Goal: Task Accomplishment & Management: Manage account settings

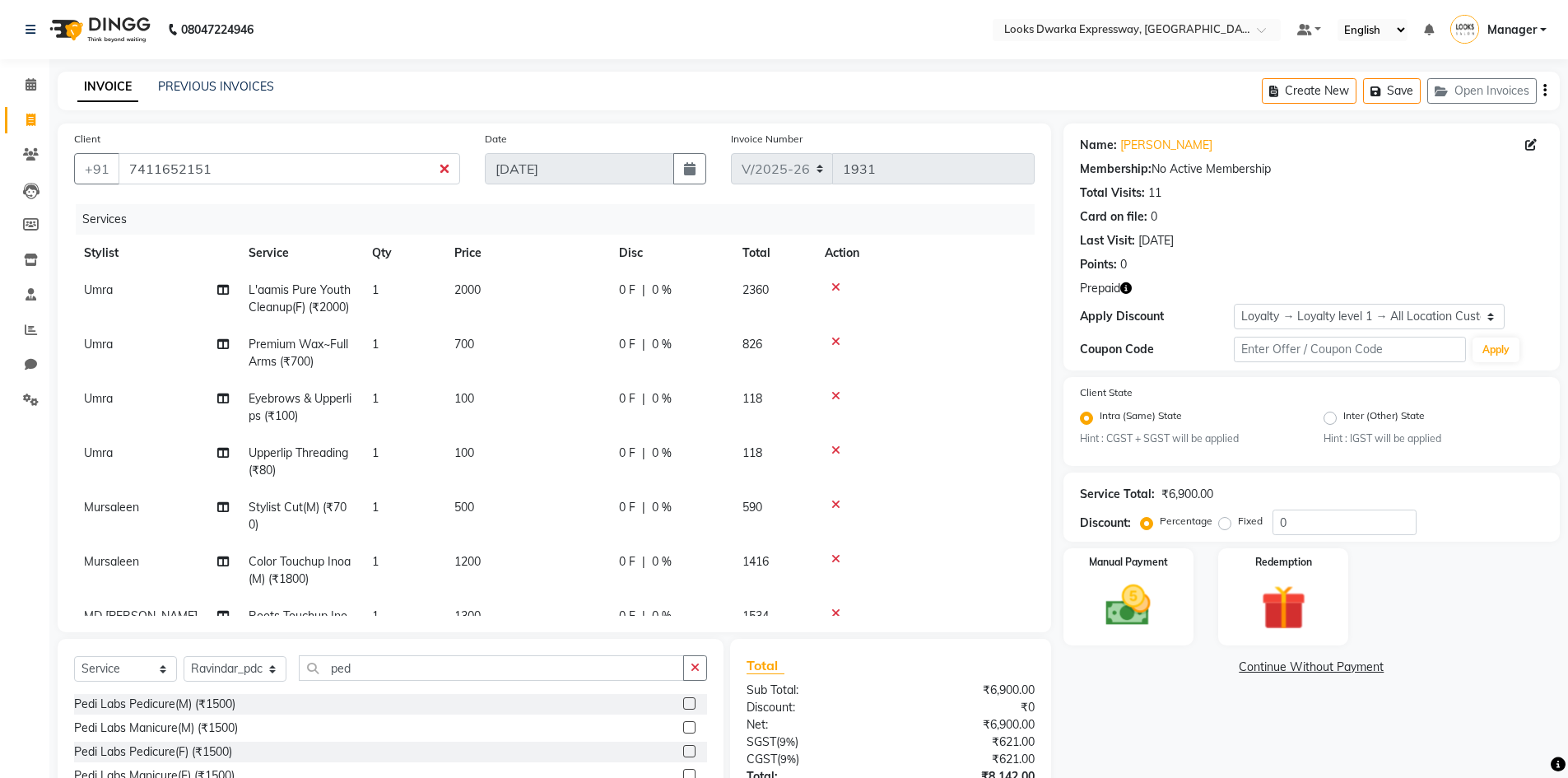
select select "6011"
select select "service"
select select "52678"
select select "1: Object"
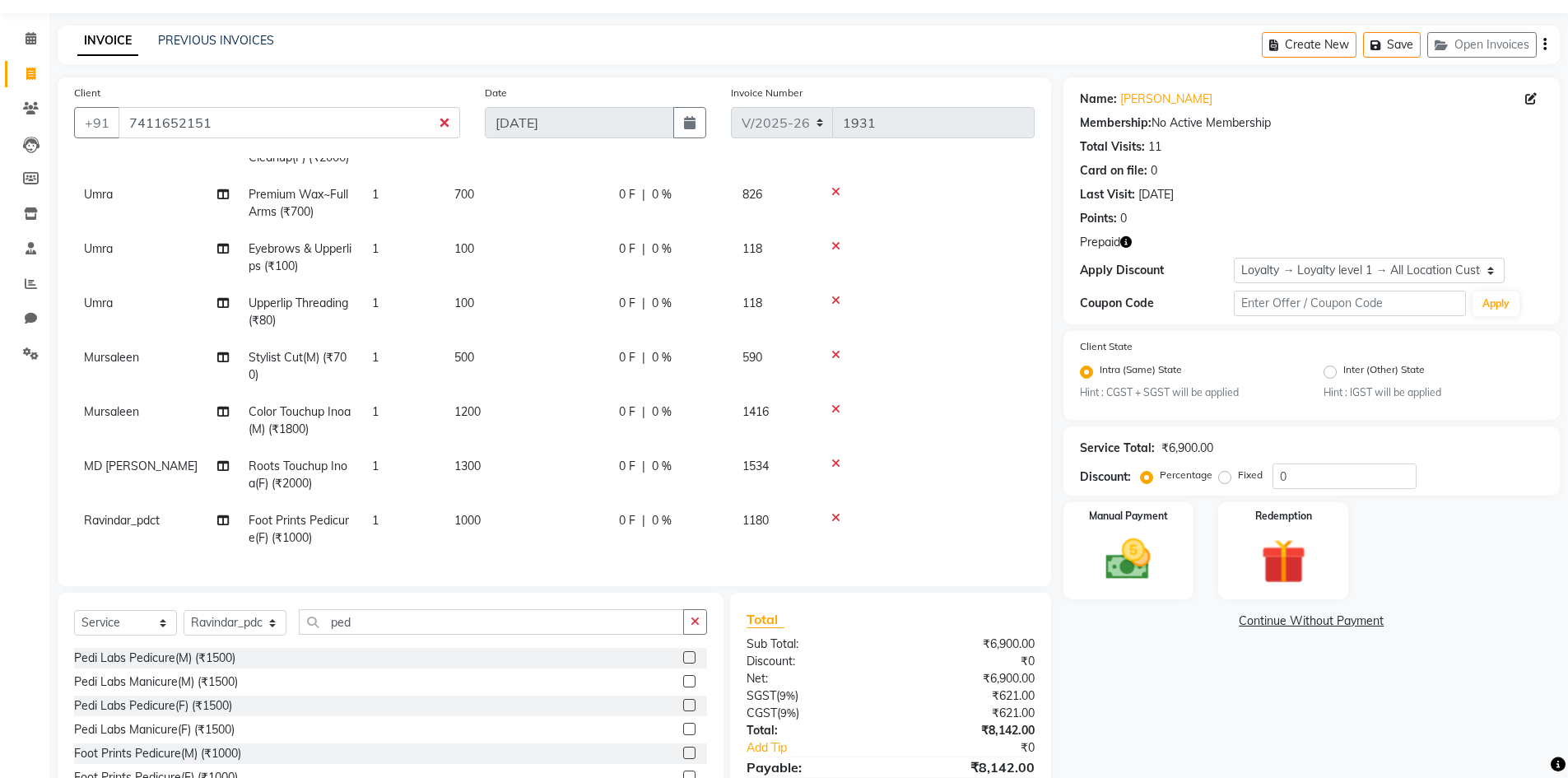
scroll to position [128, 0]
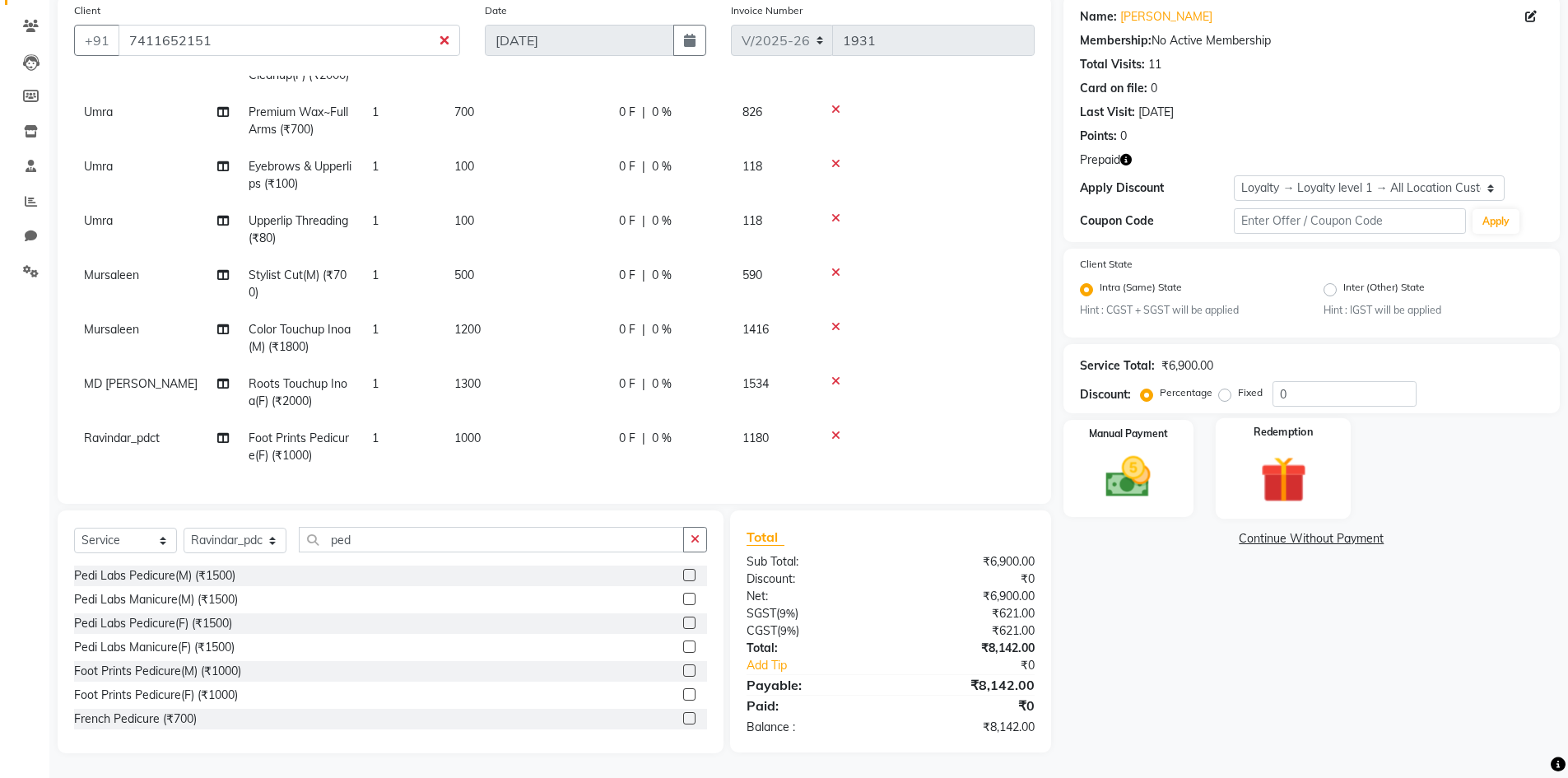
click at [1252, 461] on img at bounding box center [1283, 480] width 75 height 58
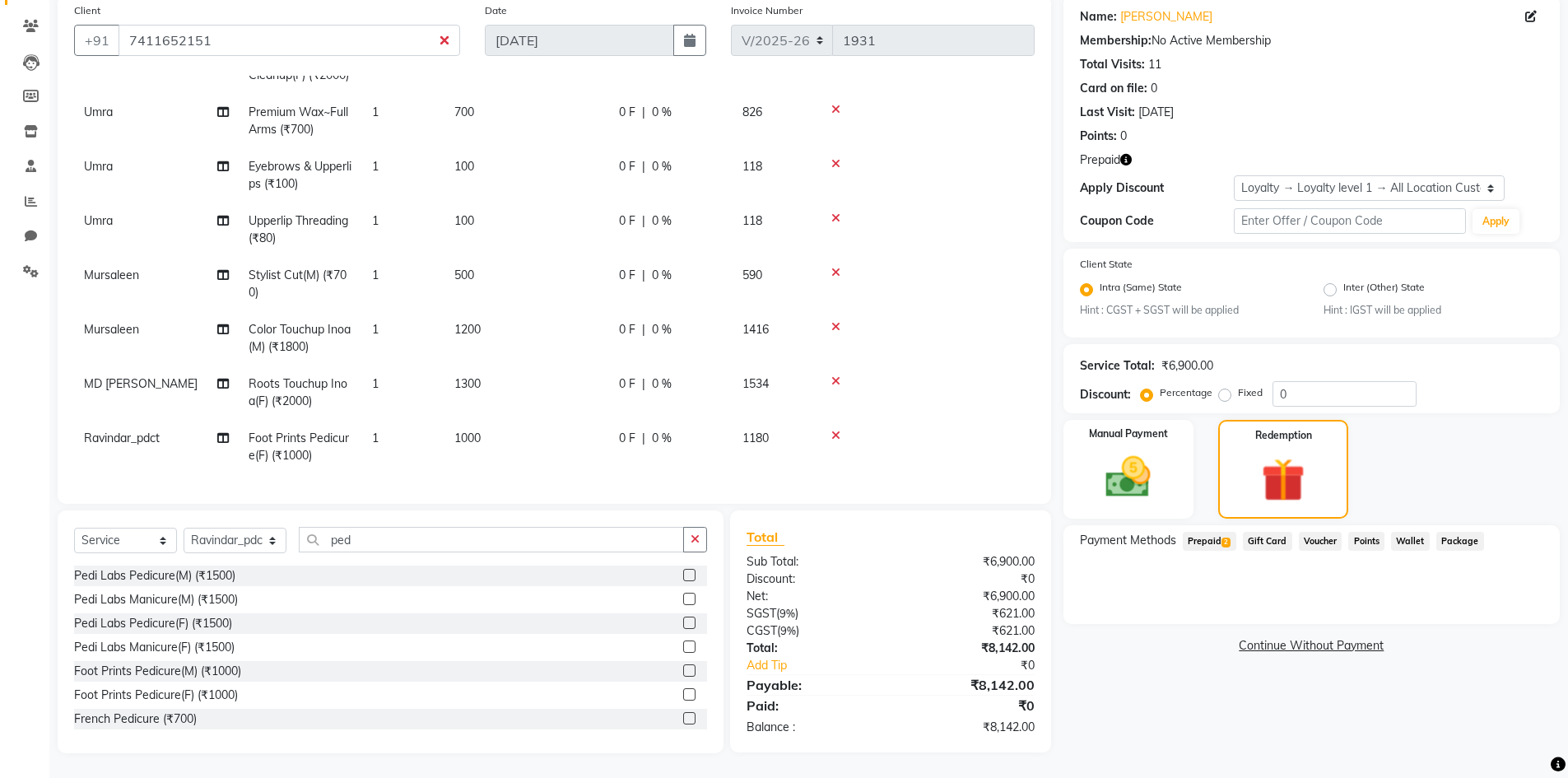
click at [1195, 540] on span "Prepaid 2" at bounding box center [1210, 541] width 54 height 19
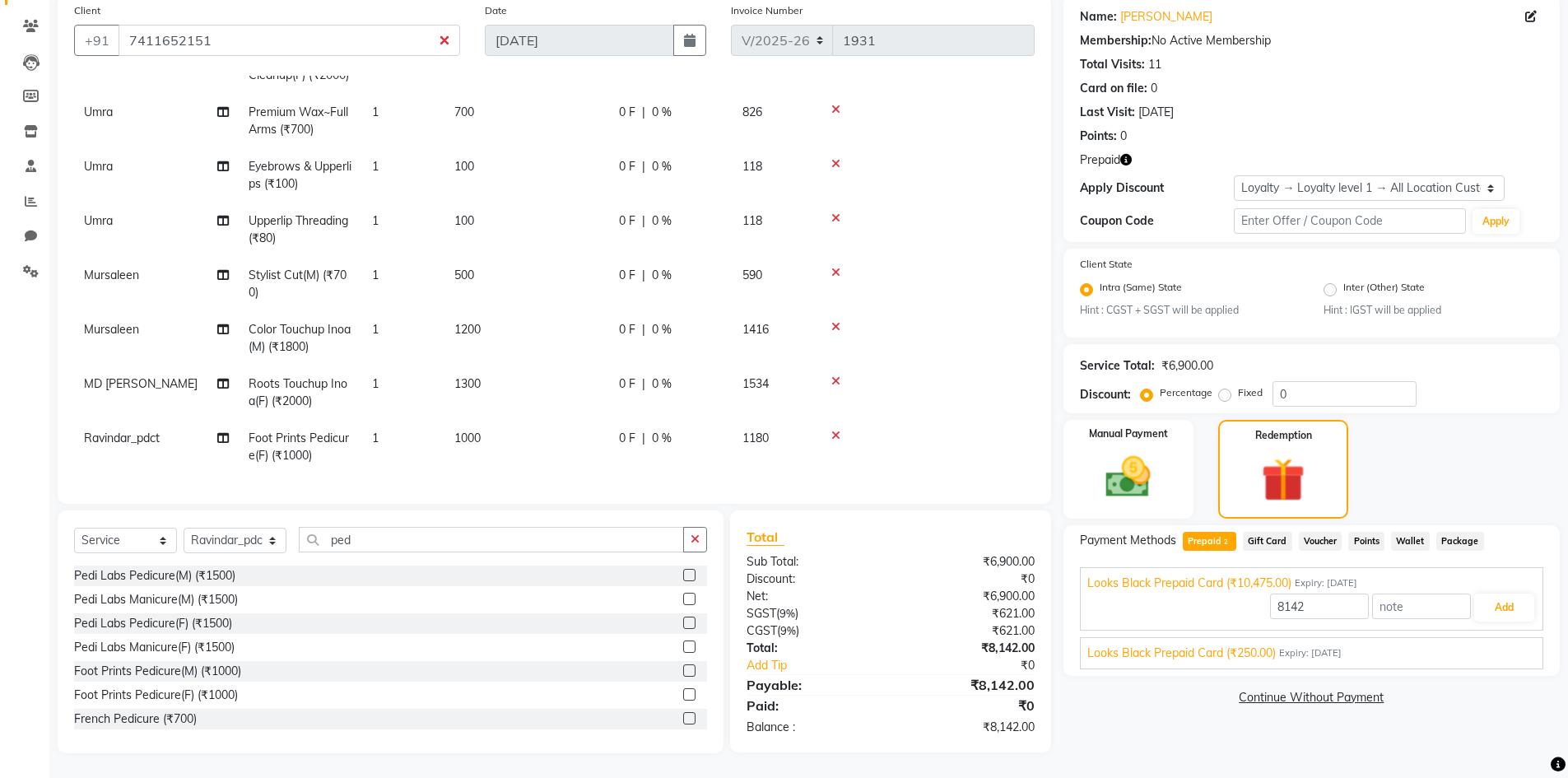
click at [1238, 654] on span "Looks Black Prepaid Card (₹250.00)" at bounding box center [1181, 653] width 188 height 17
click at [1500, 647] on button "Add" at bounding box center [1504, 646] width 60 height 28
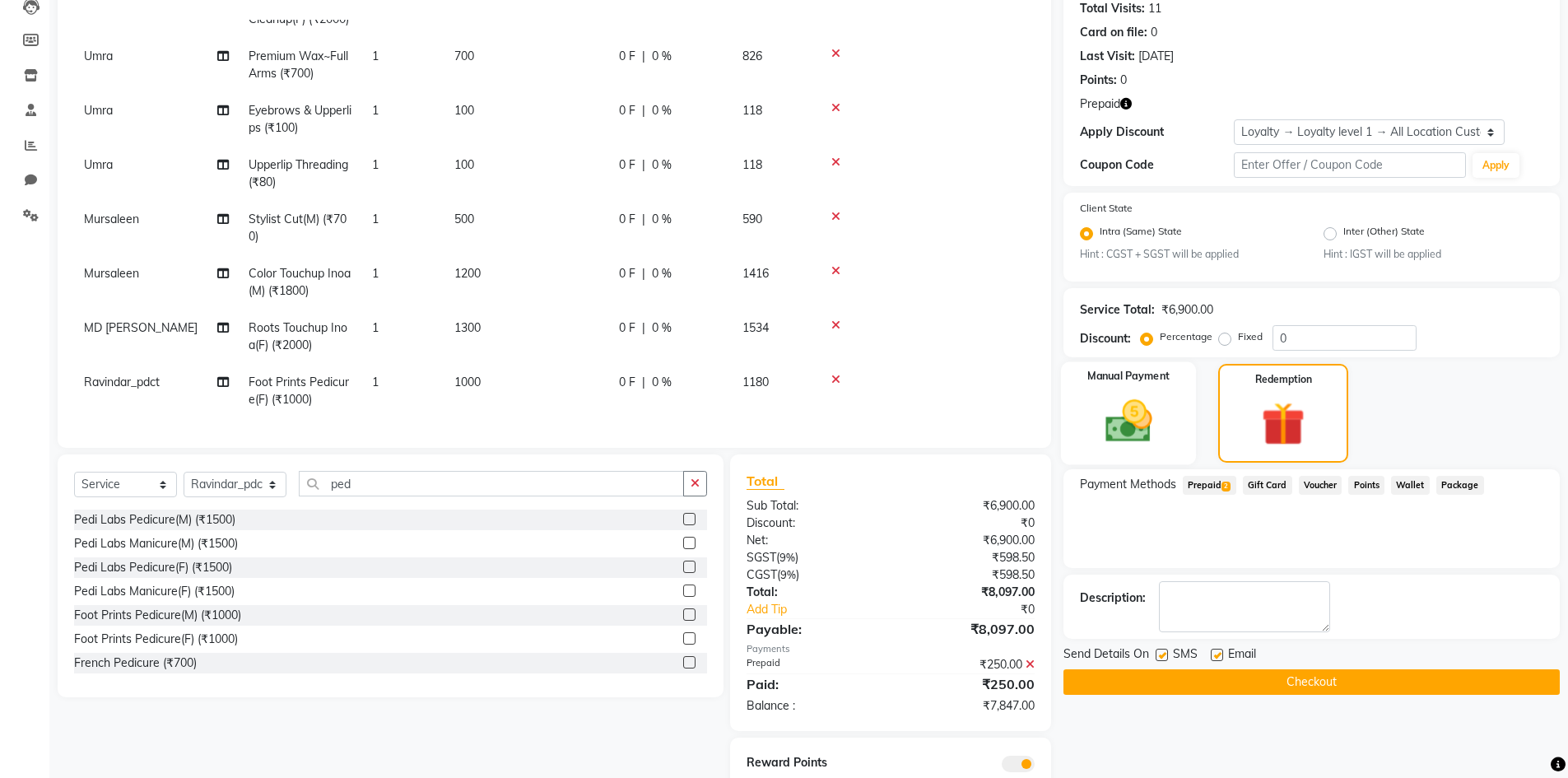
scroll to position [244, 0]
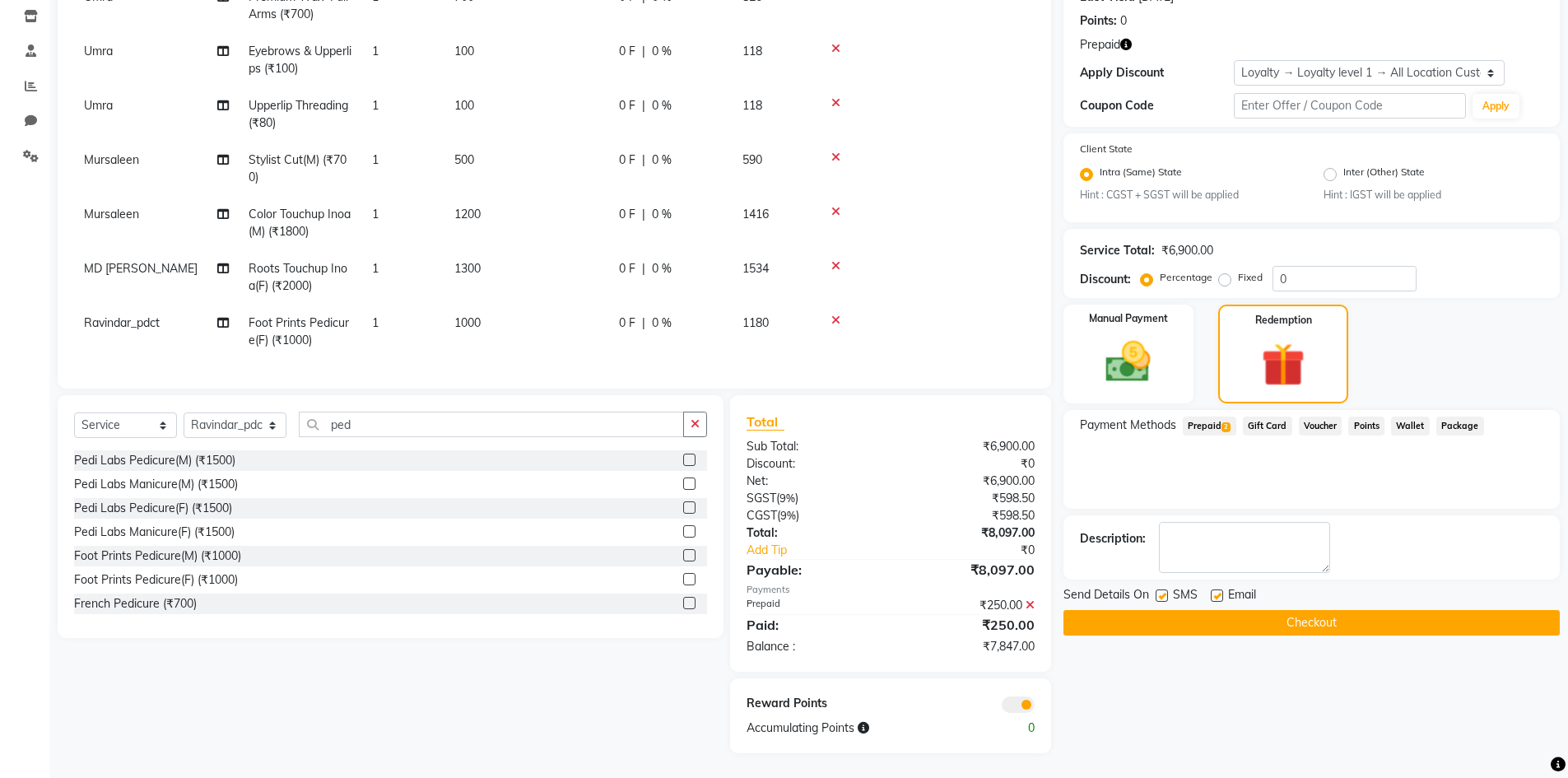
click at [1027, 602] on icon at bounding box center [1029, 605] width 9 height 11
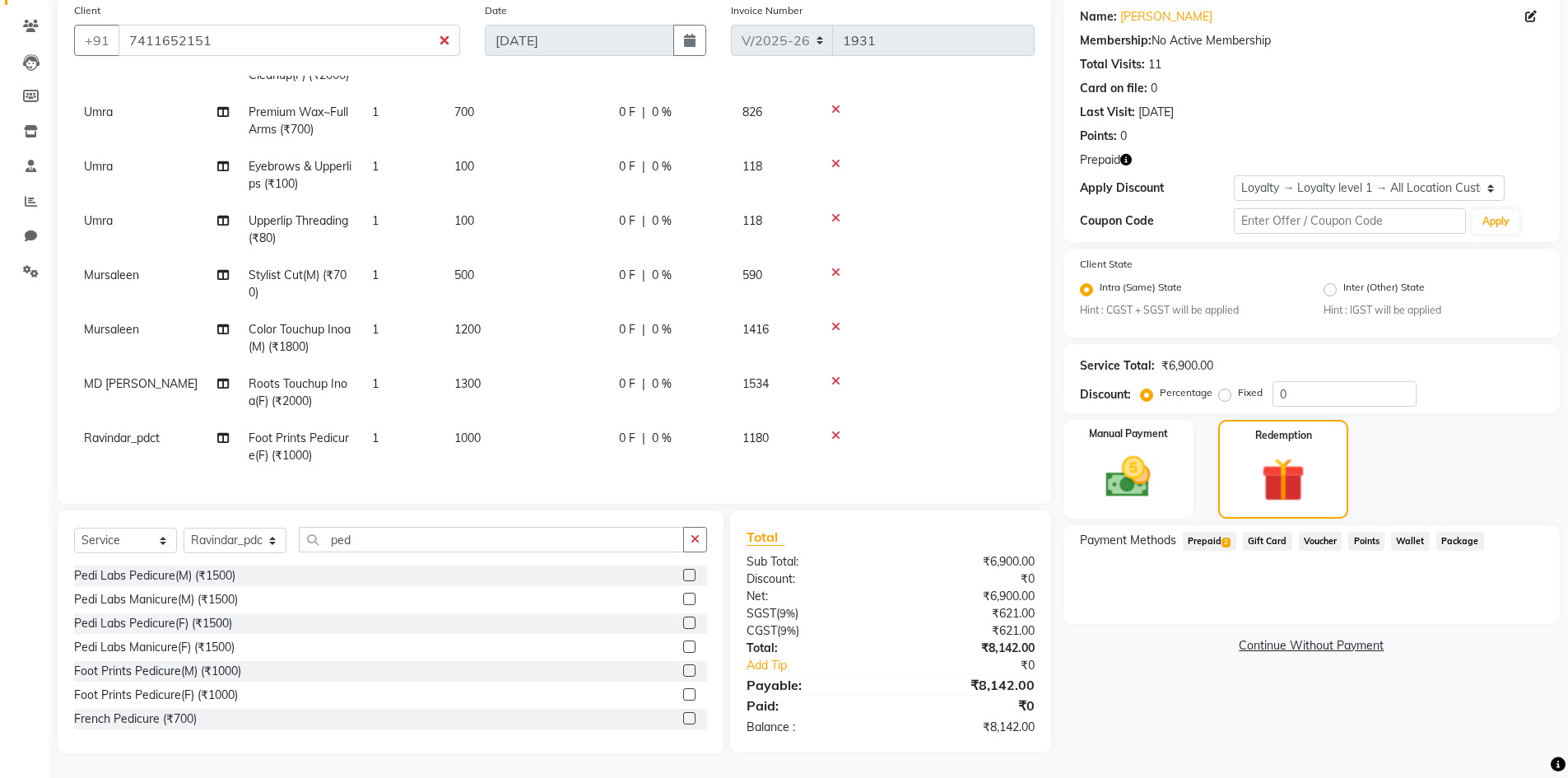
click at [1207, 540] on span "Prepaid 2" at bounding box center [1210, 541] width 54 height 19
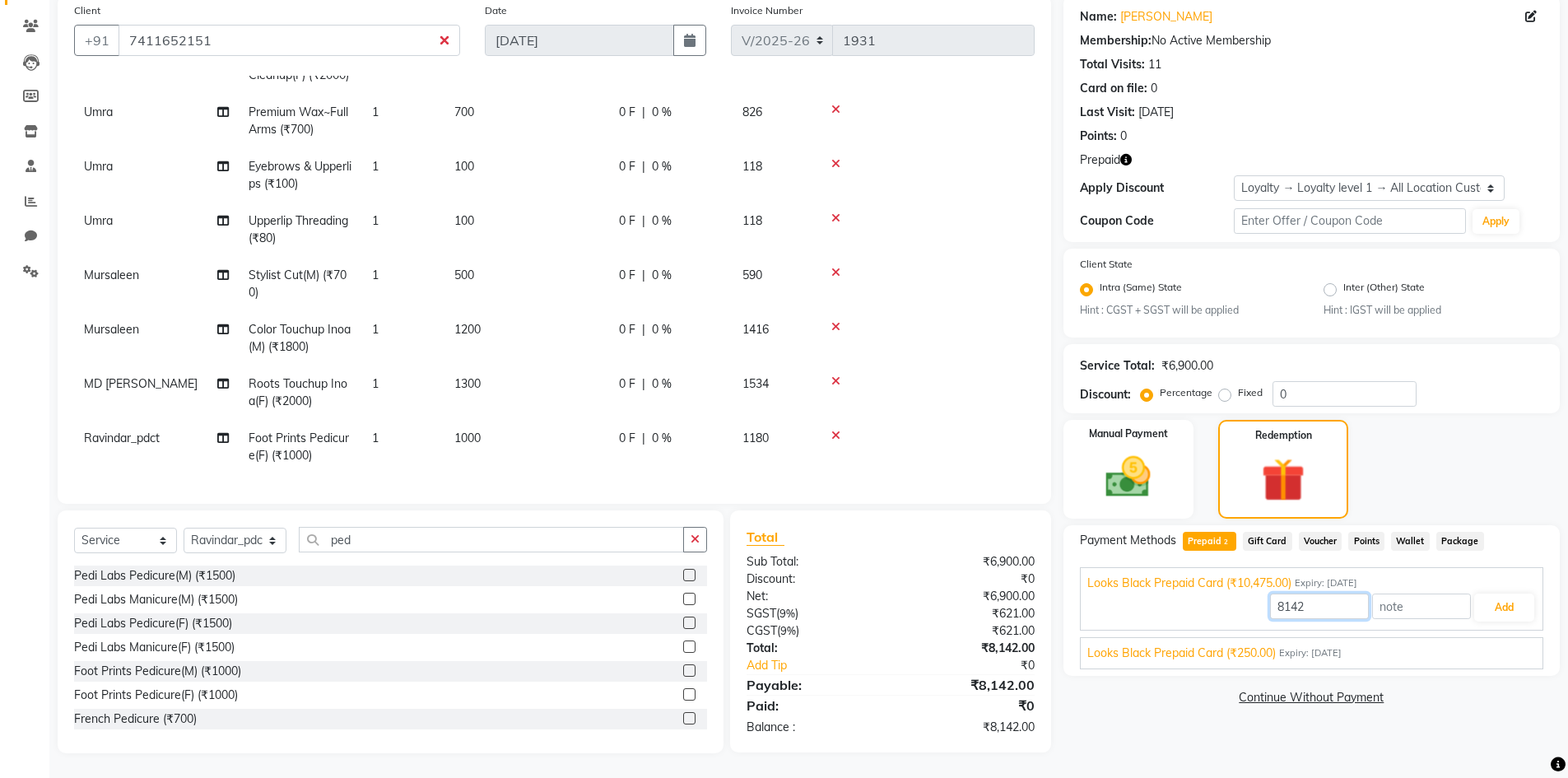
drag, startPoint x: 1311, startPoint y: 607, endPoint x: 1304, endPoint y: 599, distance: 10.6
click at [1297, 601] on input "8142" at bounding box center [1319, 605] width 99 height 25
click at [1314, 598] on input "8142" at bounding box center [1319, 605] width 99 height 25
type input "8"
click at [1316, 597] on input "25" at bounding box center [1319, 605] width 99 height 25
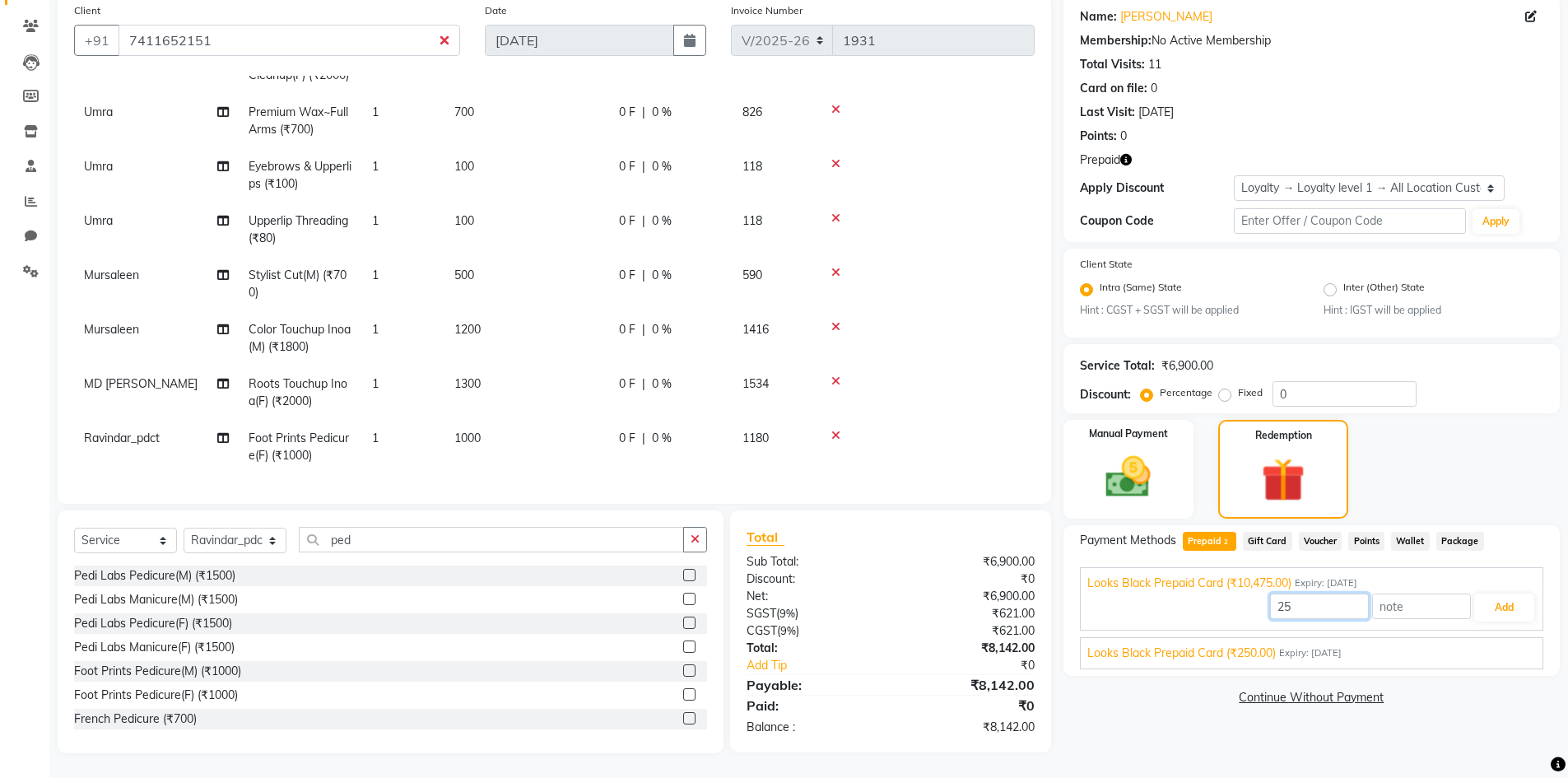
type input "2"
click at [1434, 660] on div "Looks Black Prepaid Card (₹250.00) Expiry: 09-03-2027" at bounding box center [1311, 653] width 448 height 17
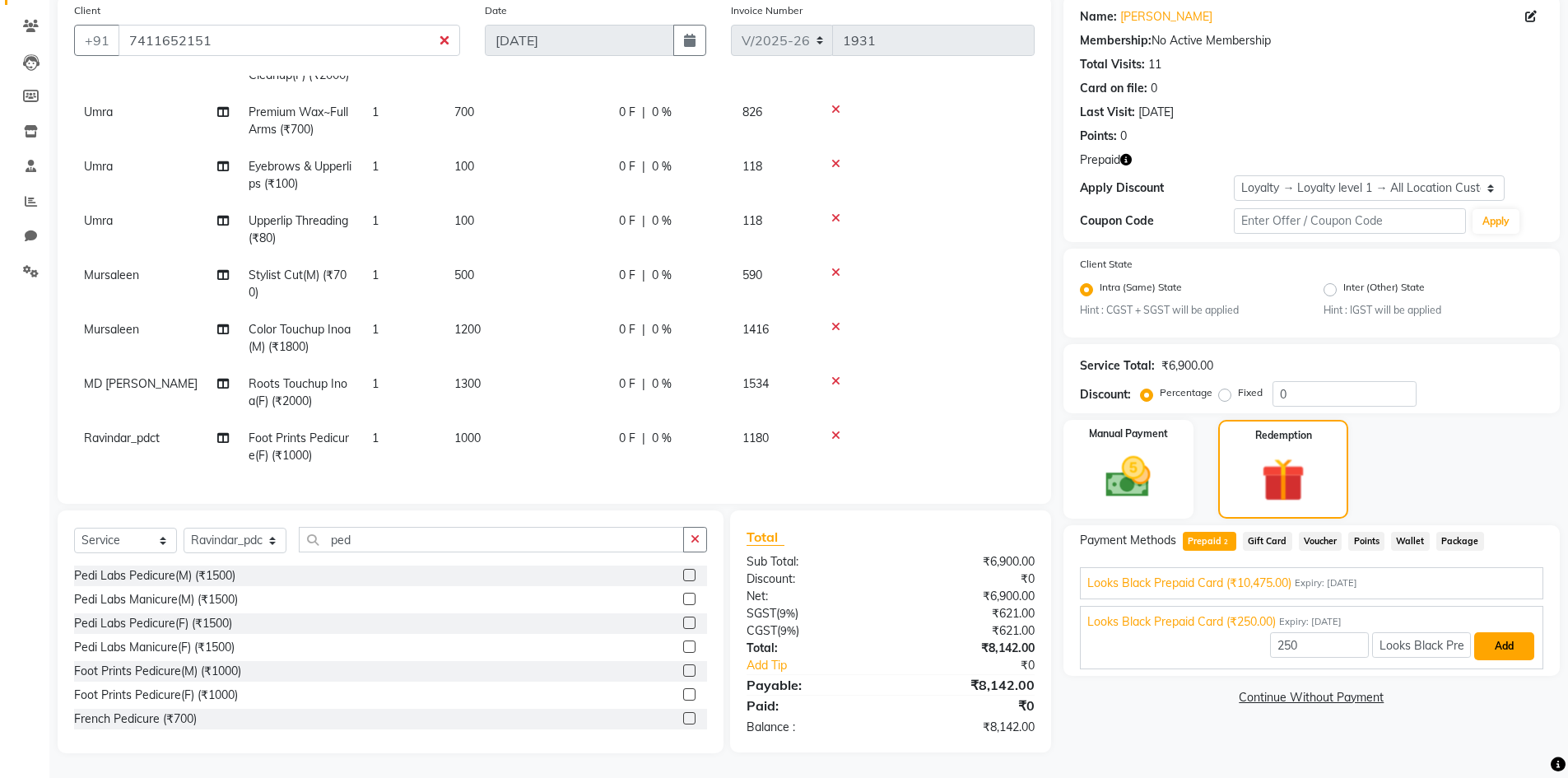
click at [1512, 650] on button "Add" at bounding box center [1504, 646] width 60 height 28
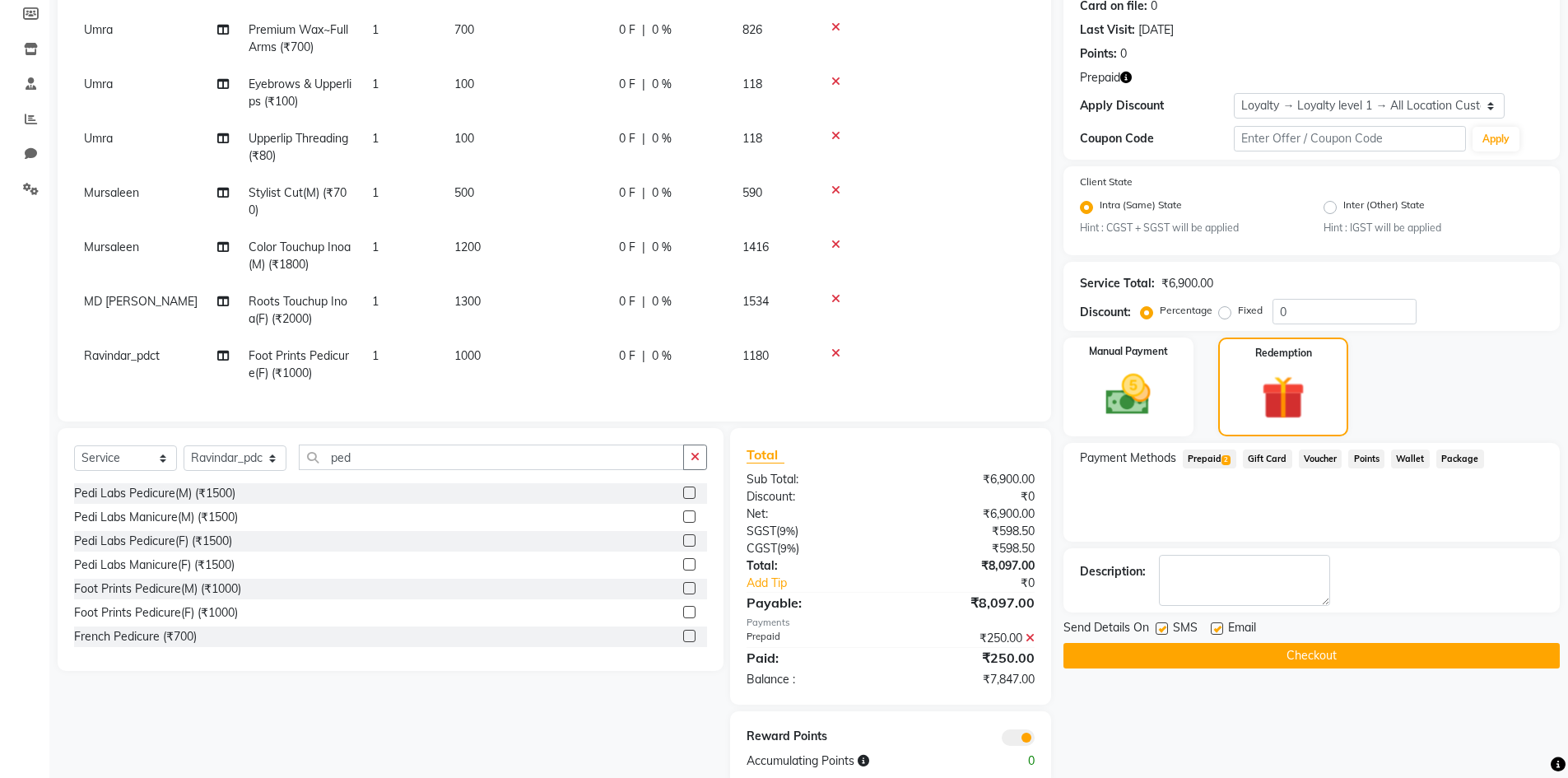
scroll to position [244, 0]
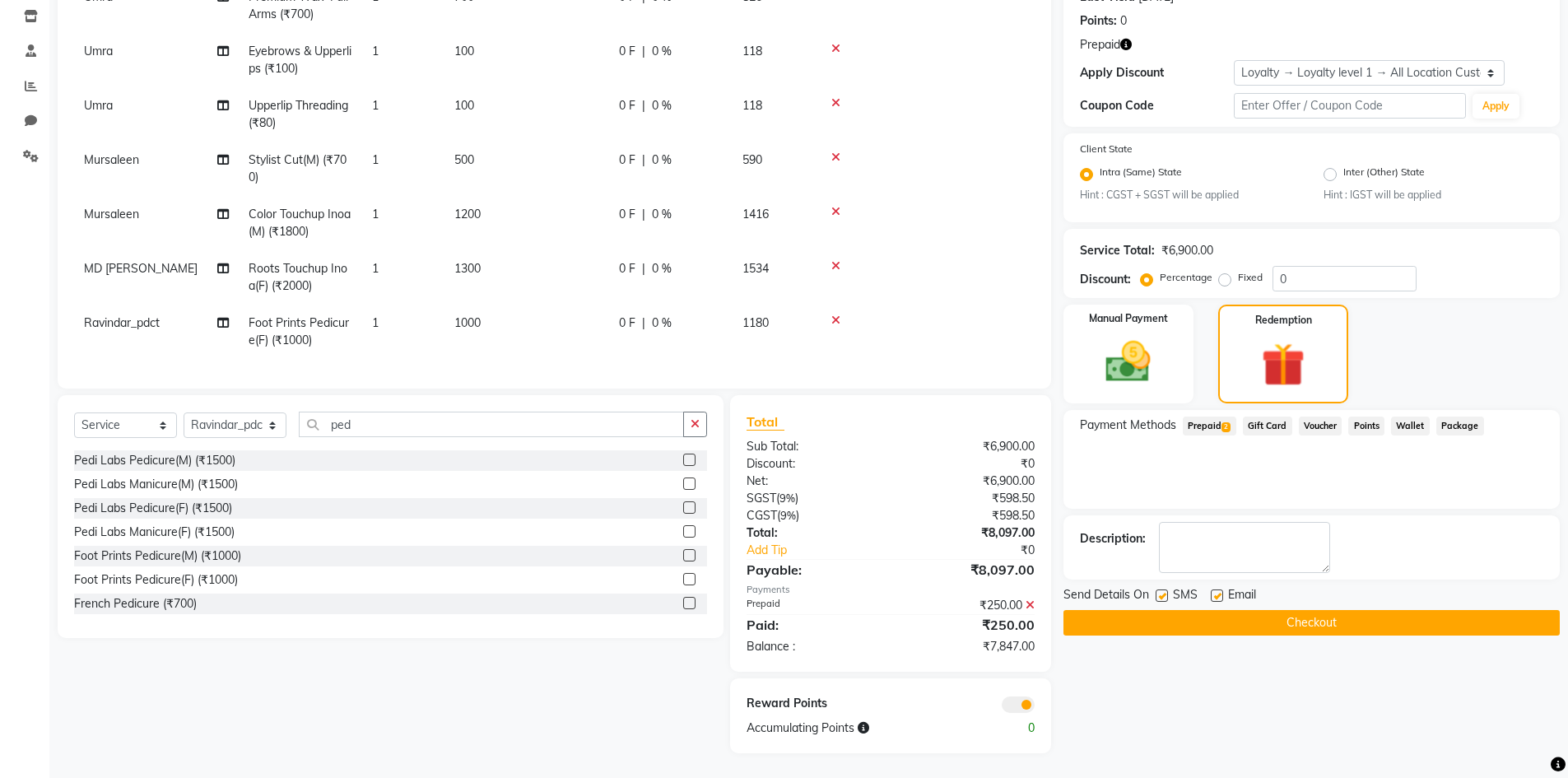
click at [1192, 428] on span "Prepaid 2" at bounding box center [1210, 426] width 54 height 19
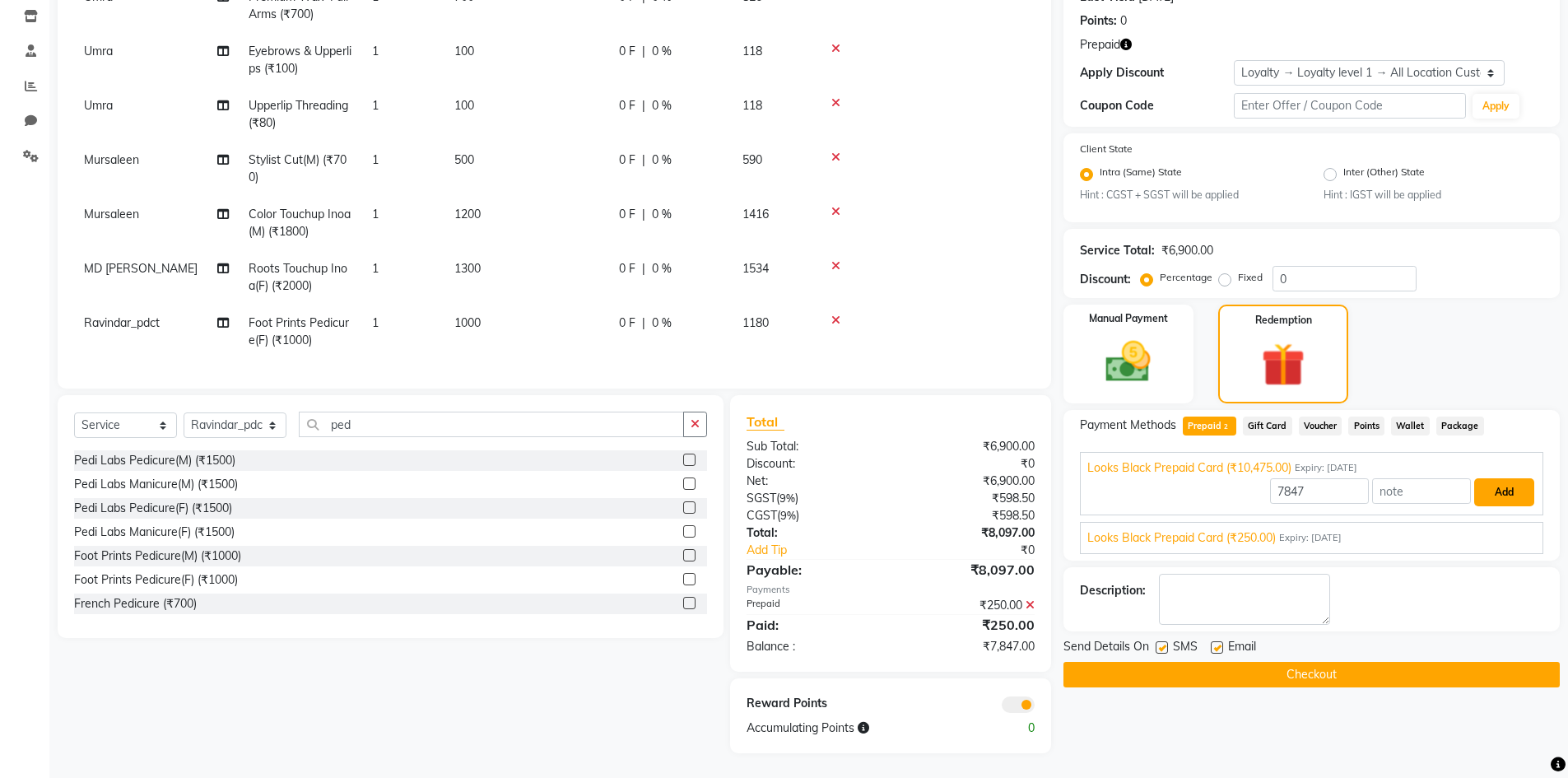
click at [1526, 494] on button "Add" at bounding box center [1504, 492] width 60 height 28
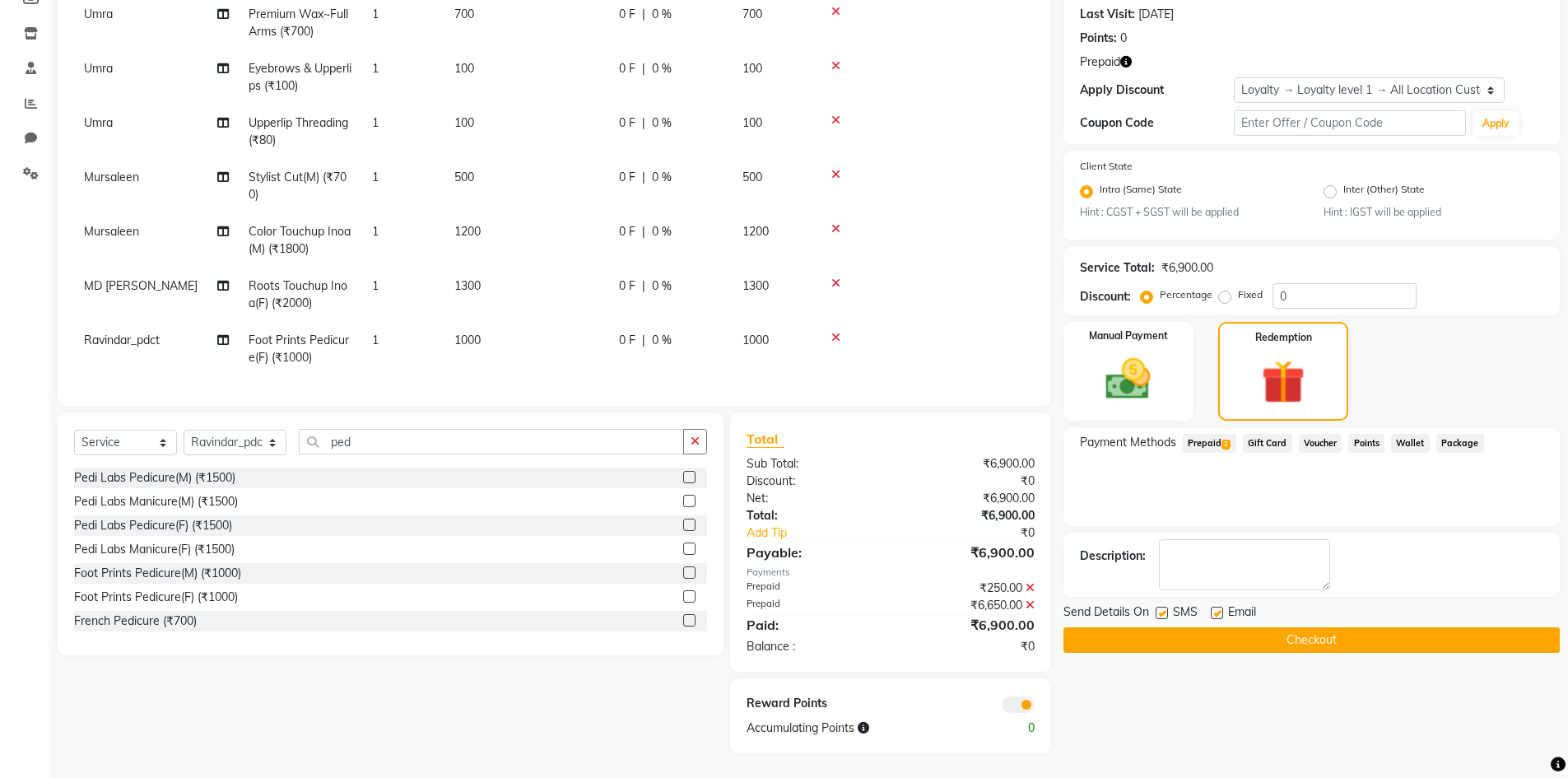
scroll to position [226, 0]
click at [1099, 642] on button "Checkout" at bounding box center [1311, 639] width 496 height 25
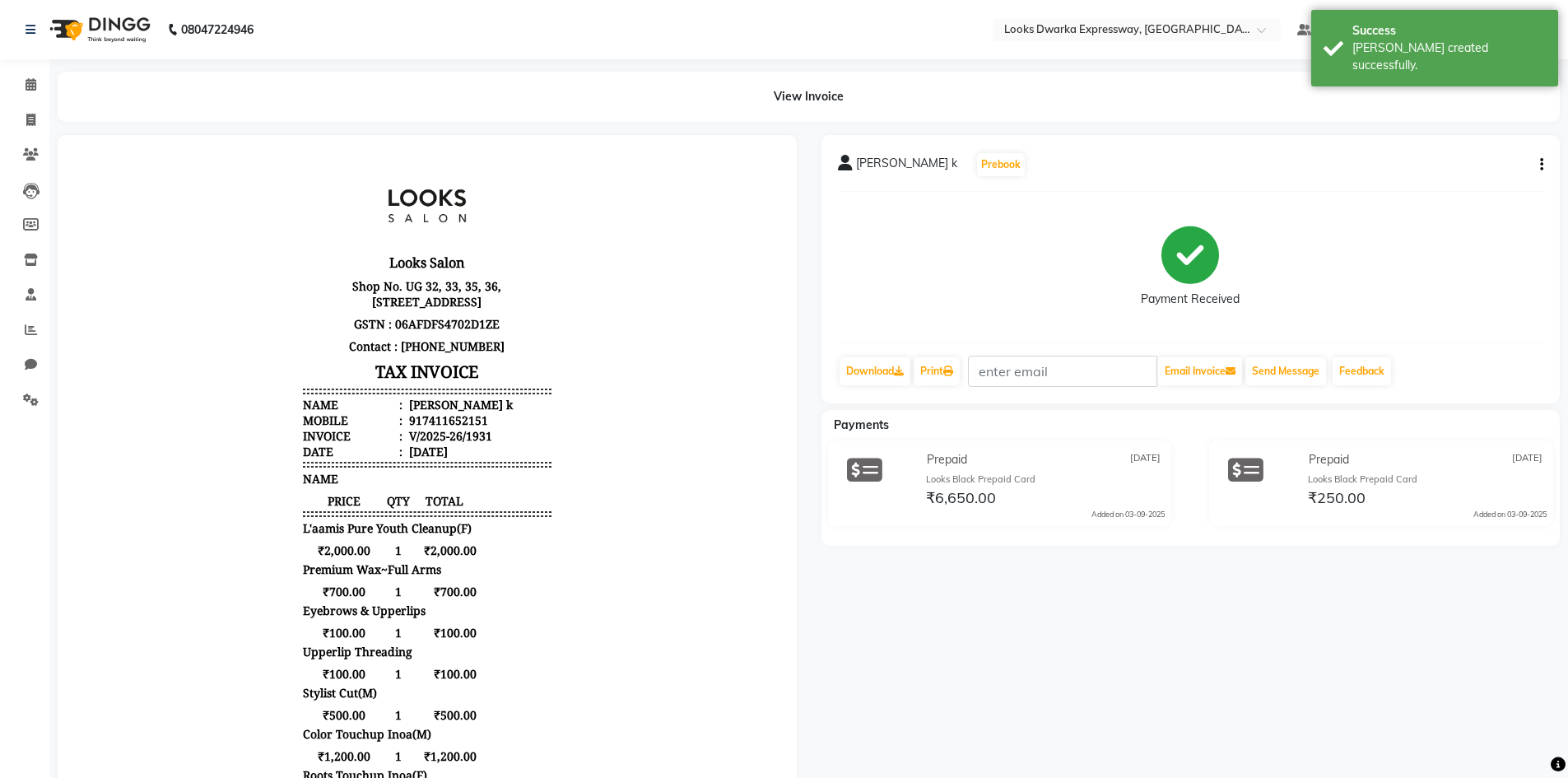
select select "service"
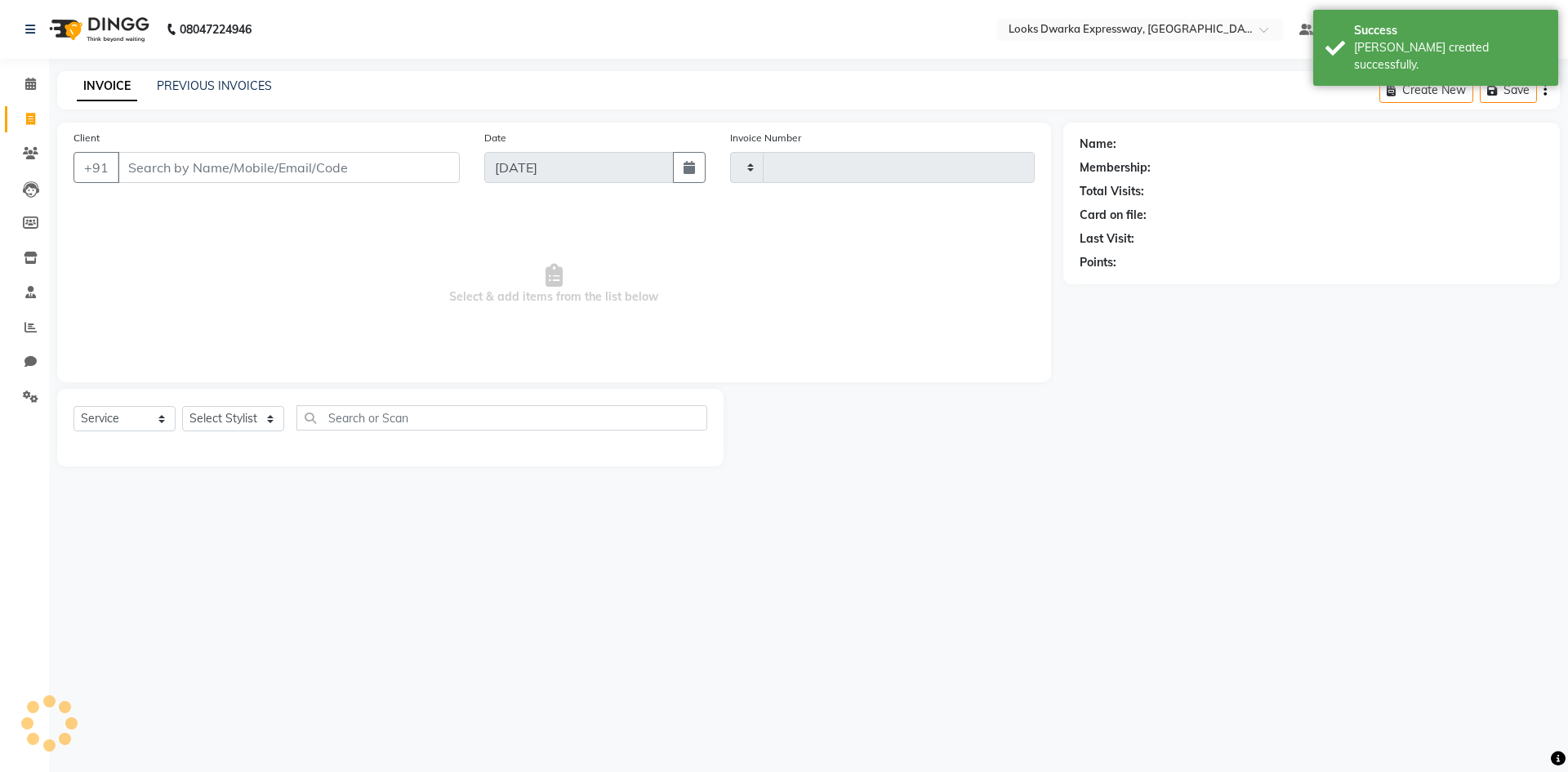
type input "1932"
select select "6011"
click at [170, 162] on input "Client" at bounding box center [289, 168] width 343 height 31
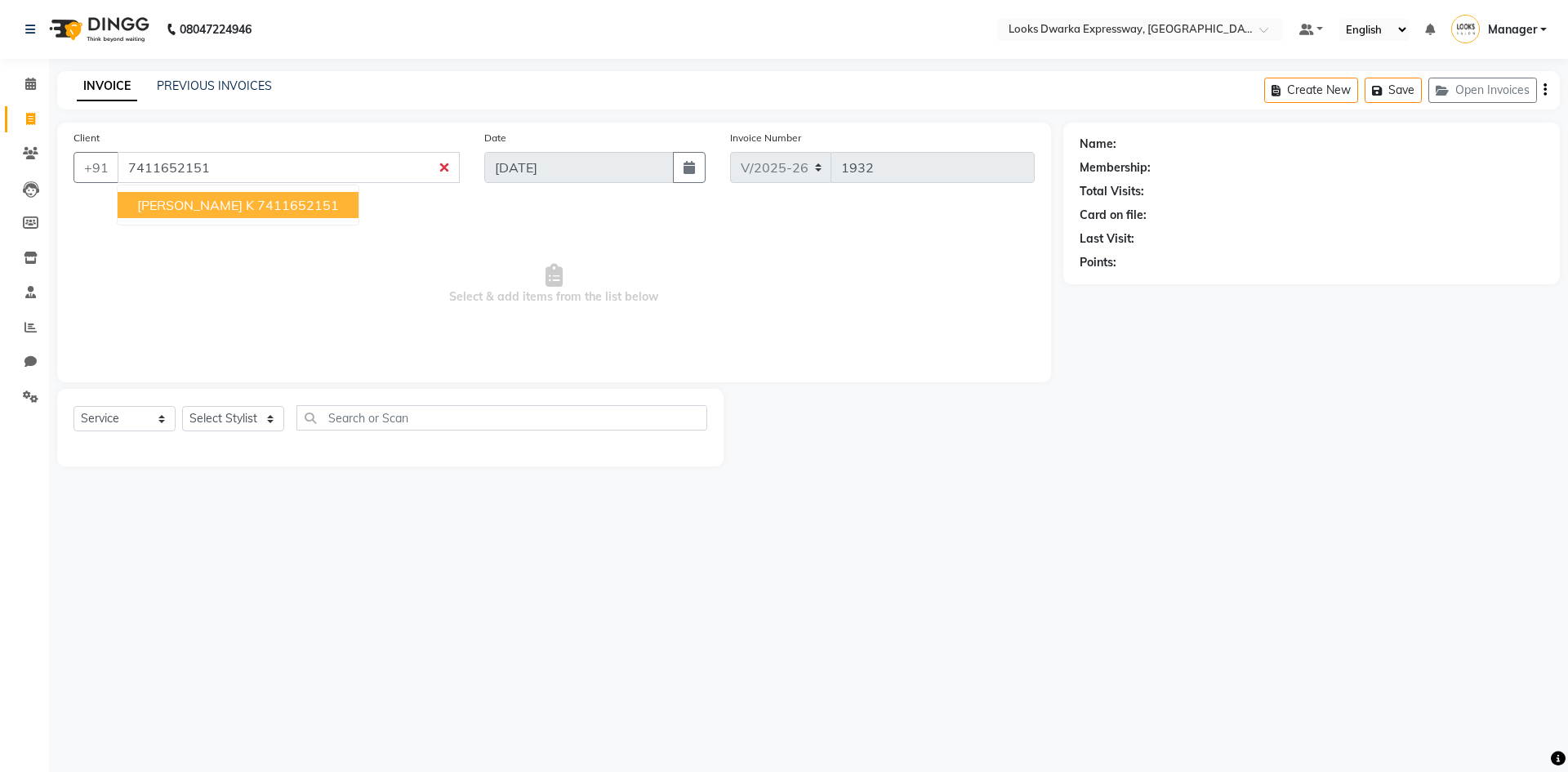
click at [257, 201] on ngb-highlight "7411652151" at bounding box center [298, 205] width 82 height 16
type input "7411652151"
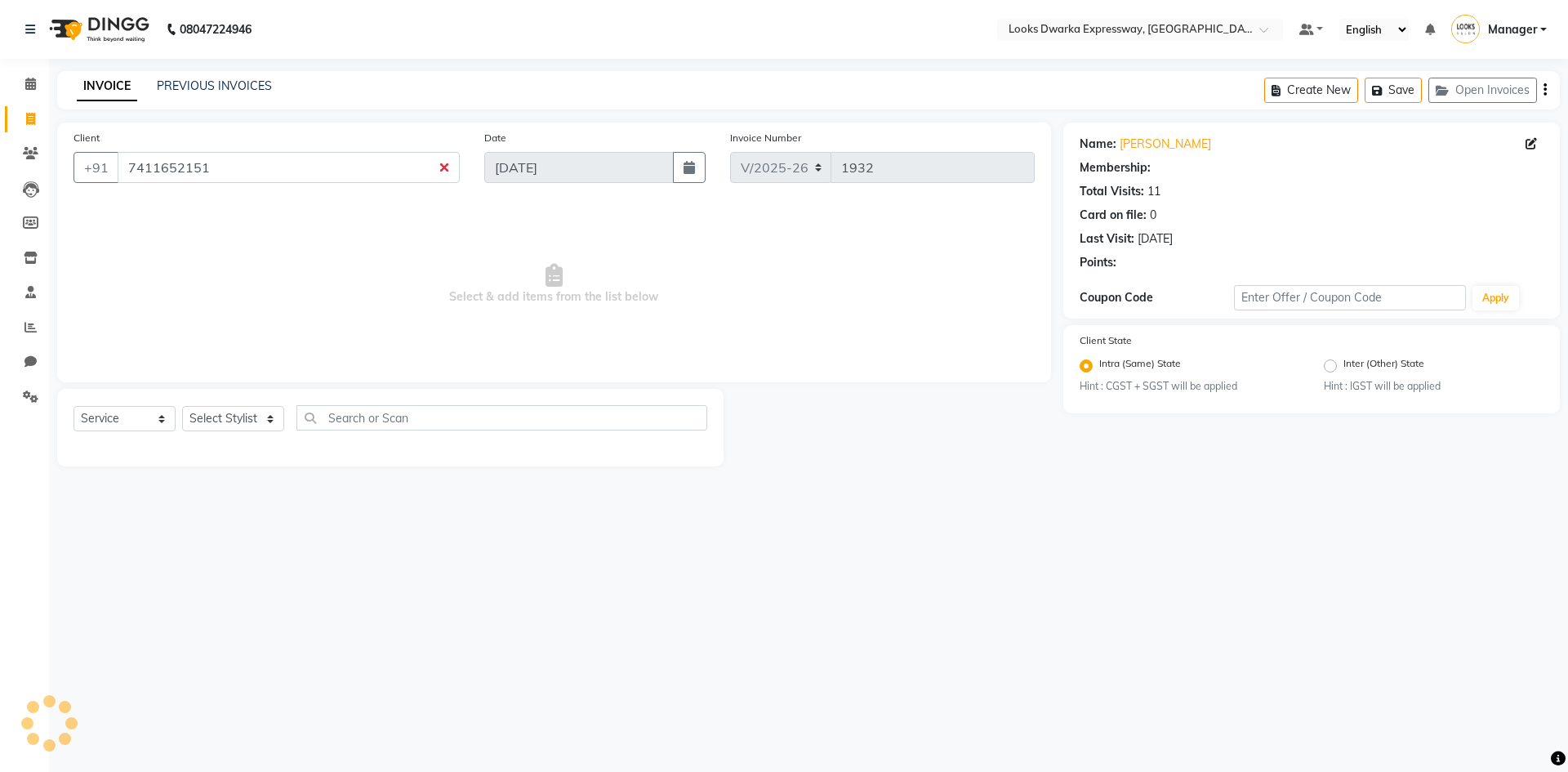
select select "1: Object"
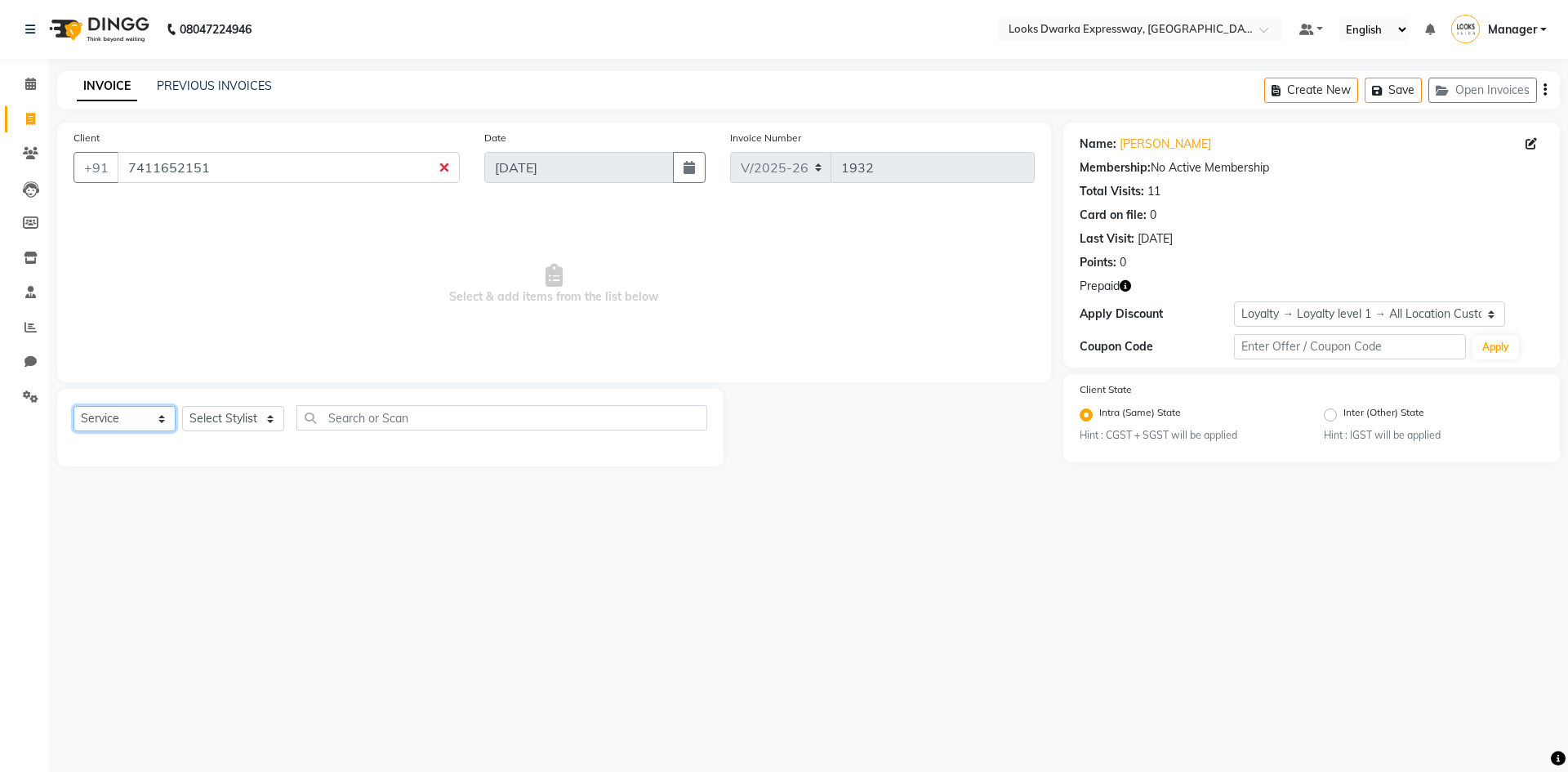
click at [108, 413] on select "Select Service Product Membership Package Voucher Prepaid Gift Card" at bounding box center [124, 418] width 102 height 25
select select "product"
click at [73, 406] on select "Select Service Product Membership Package Voucher Prepaid Gift Card" at bounding box center [124, 418] width 102 height 25
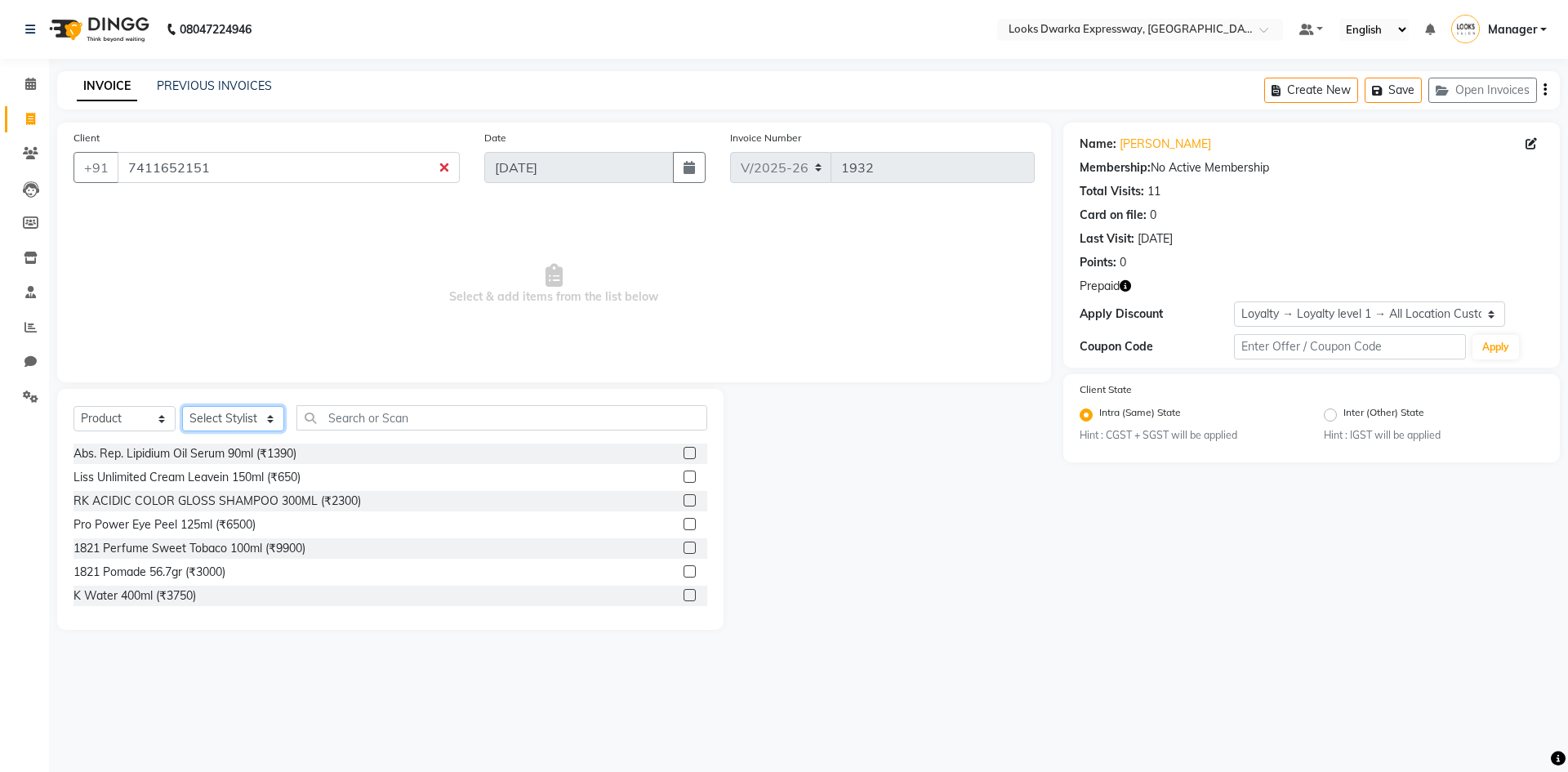
click at [222, 417] on select "Select Stylist Manager MD [PERSON_NAME] [PERSON_NAME] [PERSON_NAME] [PERSON_NAM…" at bounding box center [233, 418] width 102 height 25
select select "43892"
click at [182, 406] on select "Select Stylist Manager MD [PERSON_NAME] [PERSON_NAME] [PERSON_NAME] [PERSON_NAM…" at bounding box center [233, 418] width 102 height 25
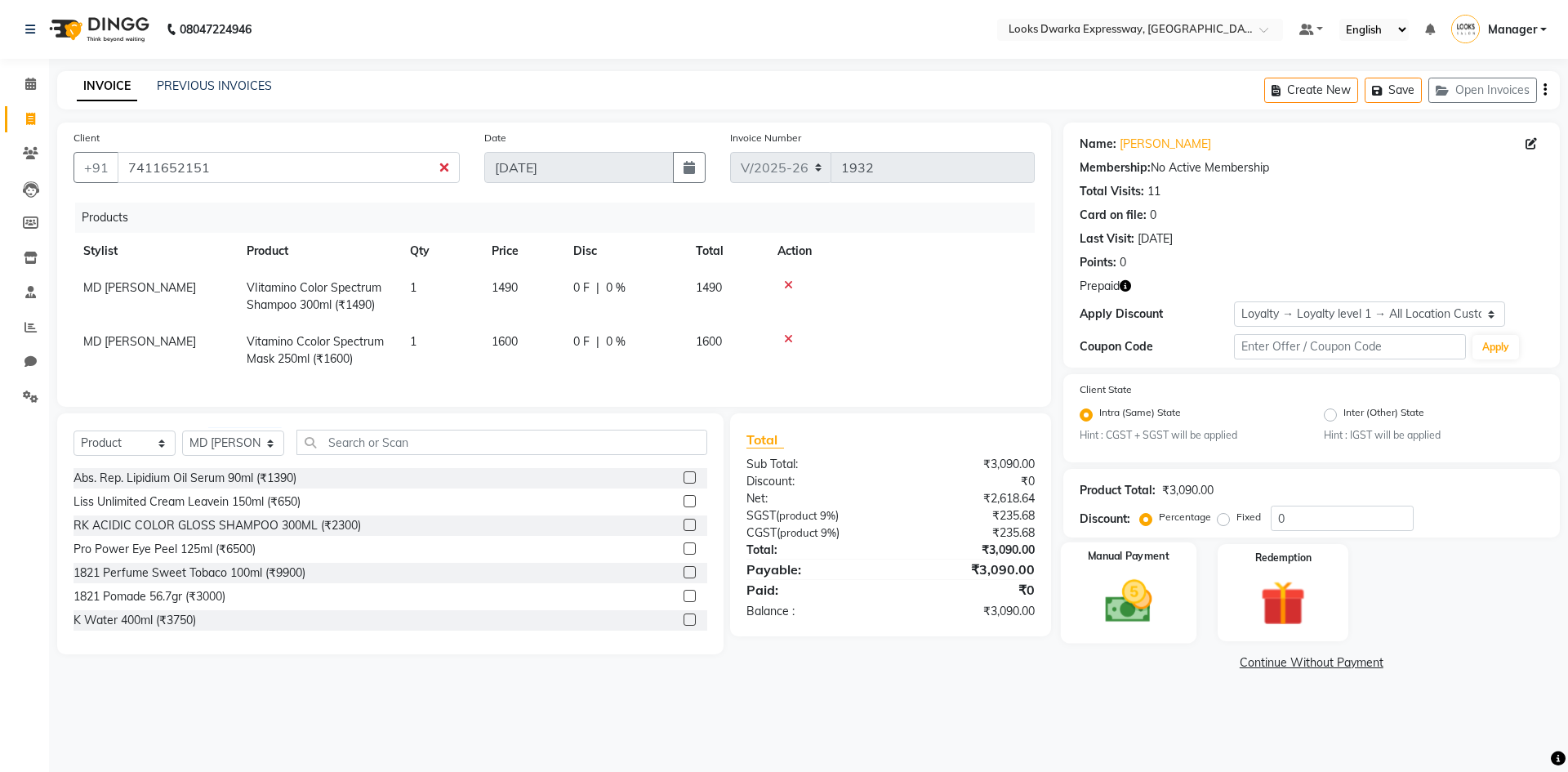
click at [1151, 601] on img at bounding box center [1128, 602] width 76 height 54
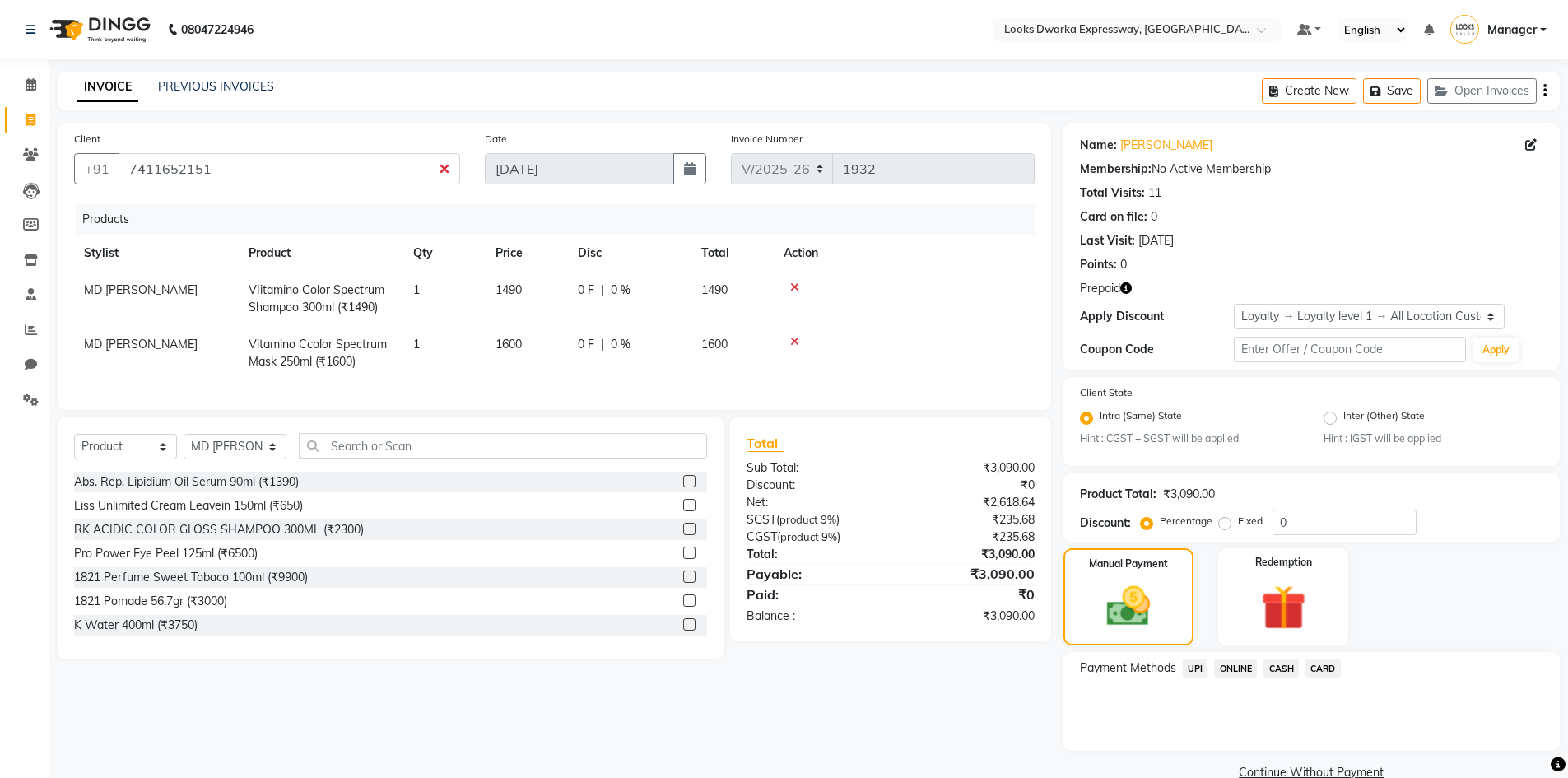
click at [1196, 672] on span "UPI" at bounding box center [1195, 668] width 25 height 19
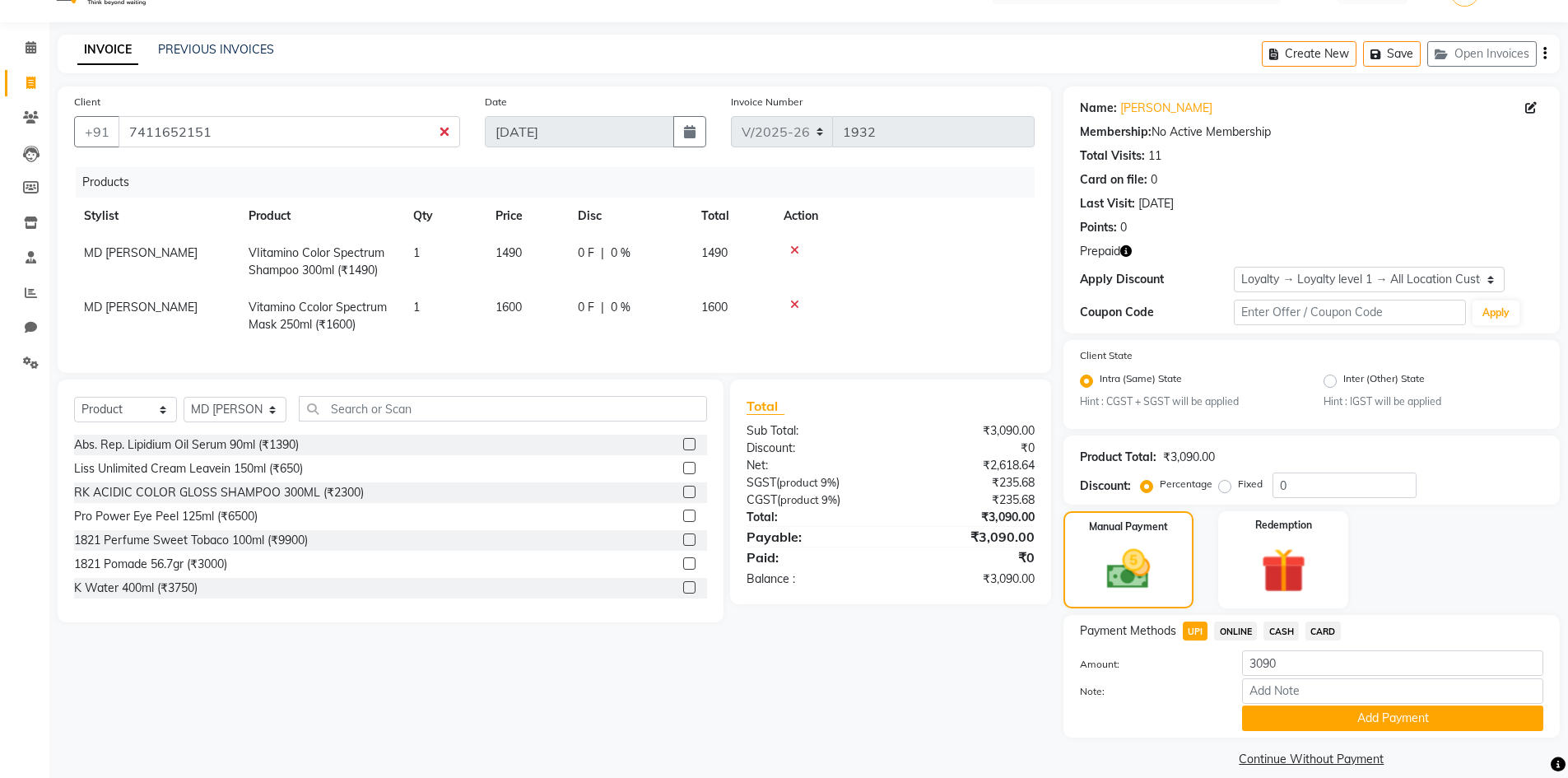
scroll to position [56, 0]
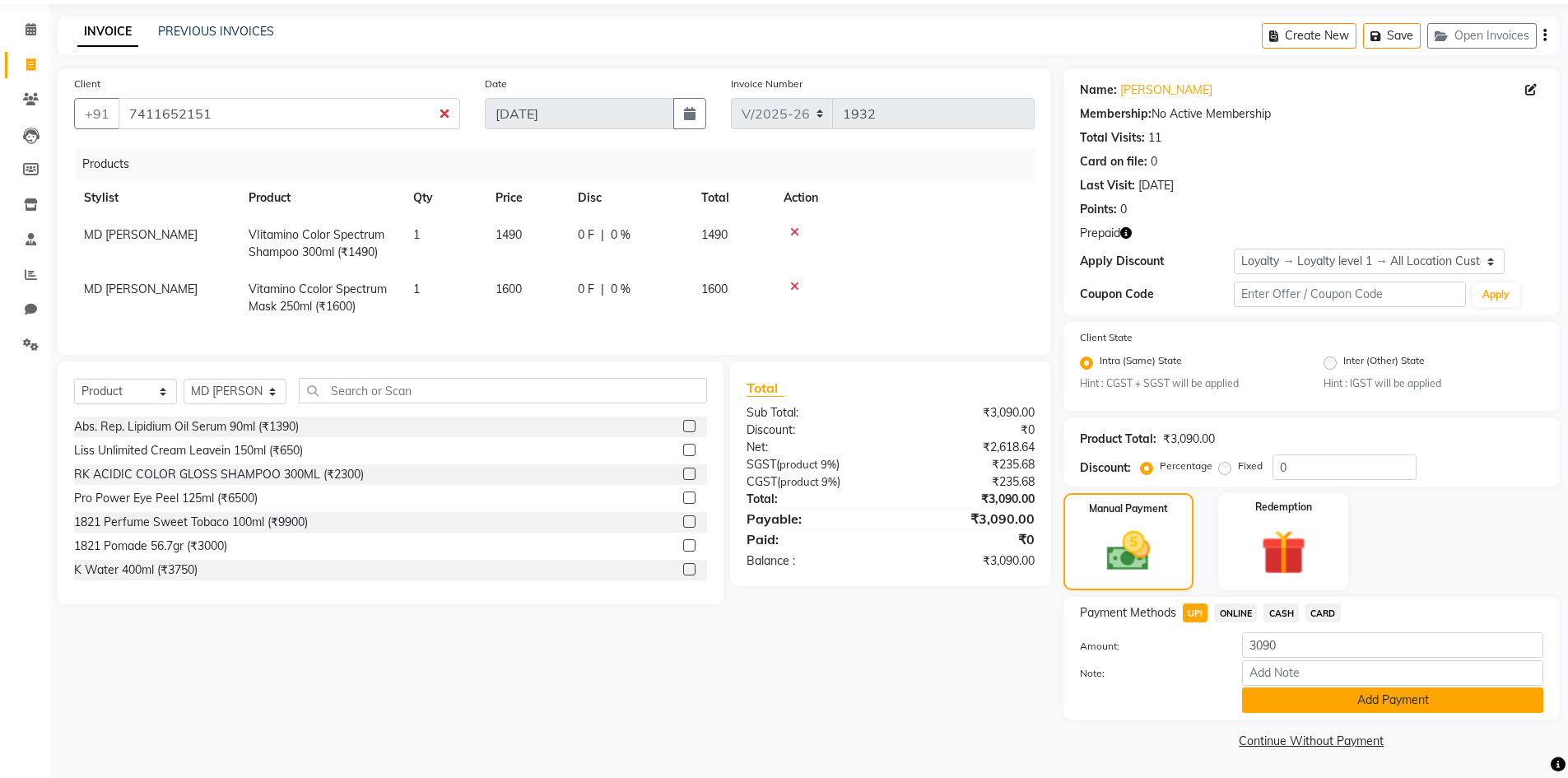
click at [1390, 706] on button "Add Payment" at bounding box center [1392, 699] width 301 height 25
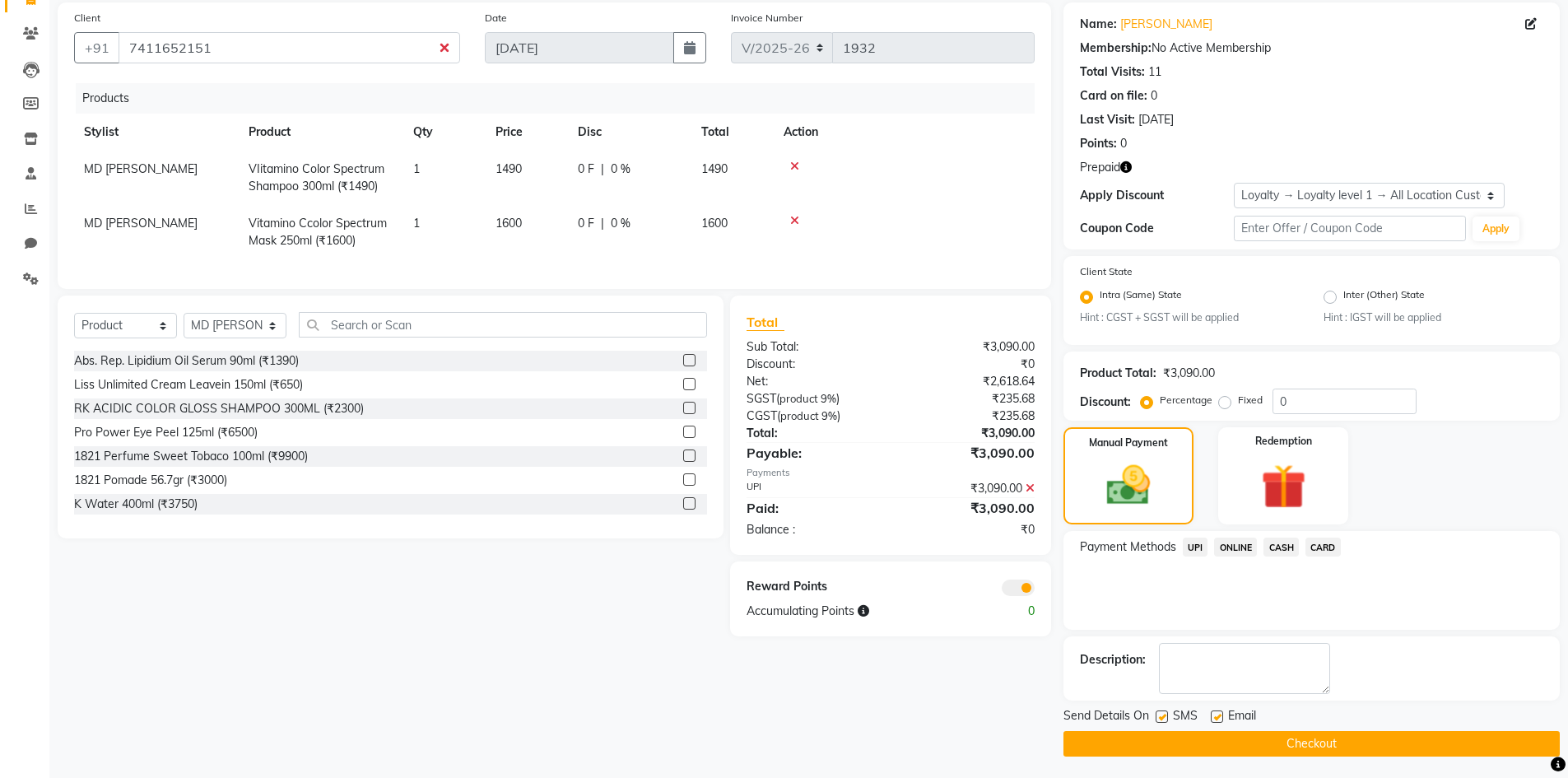
scroll to position [124, 0]
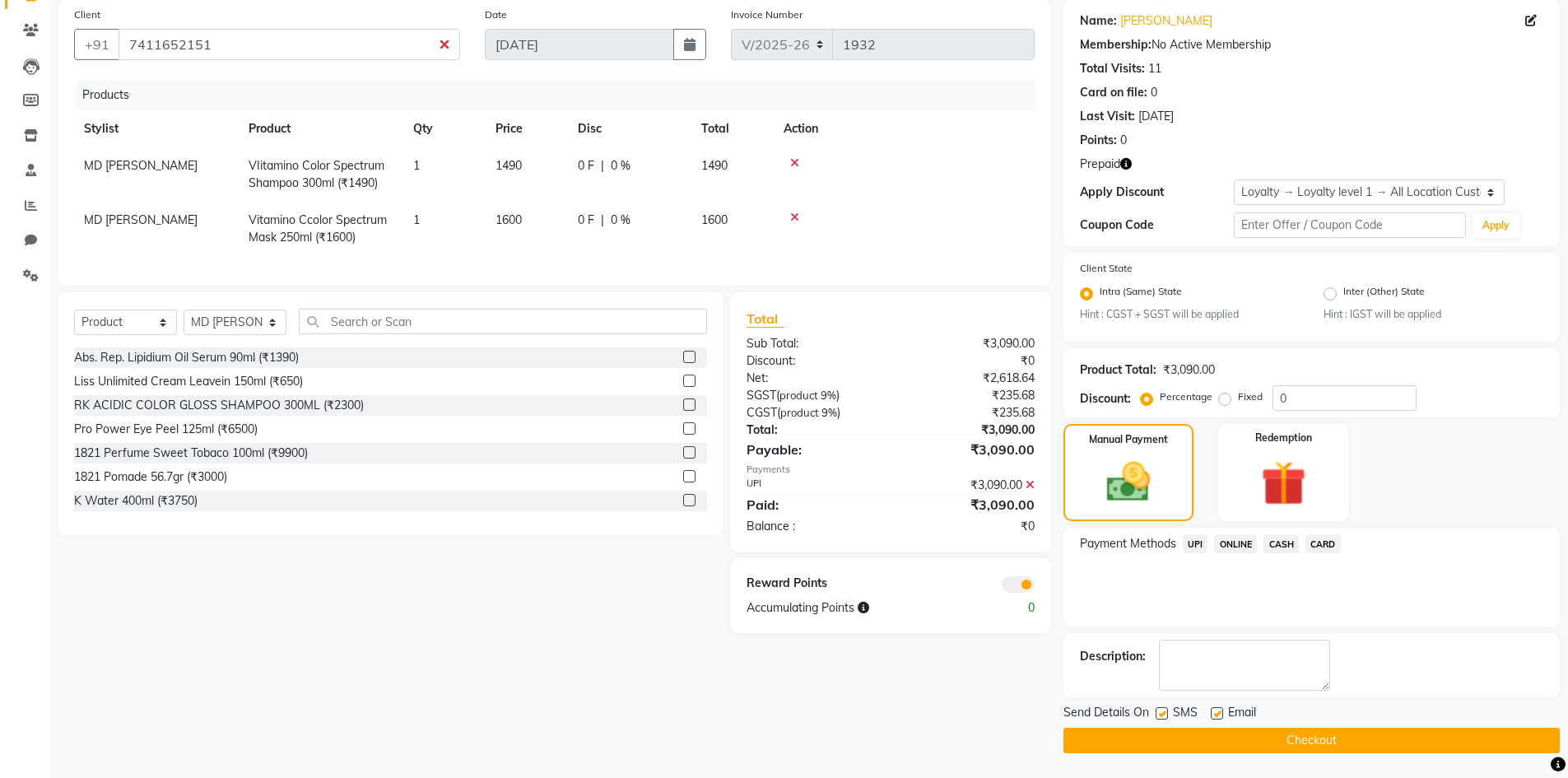
click at [1186, 750] on button "Checkout" at bounding box center [1311, 740] width 496 height 25
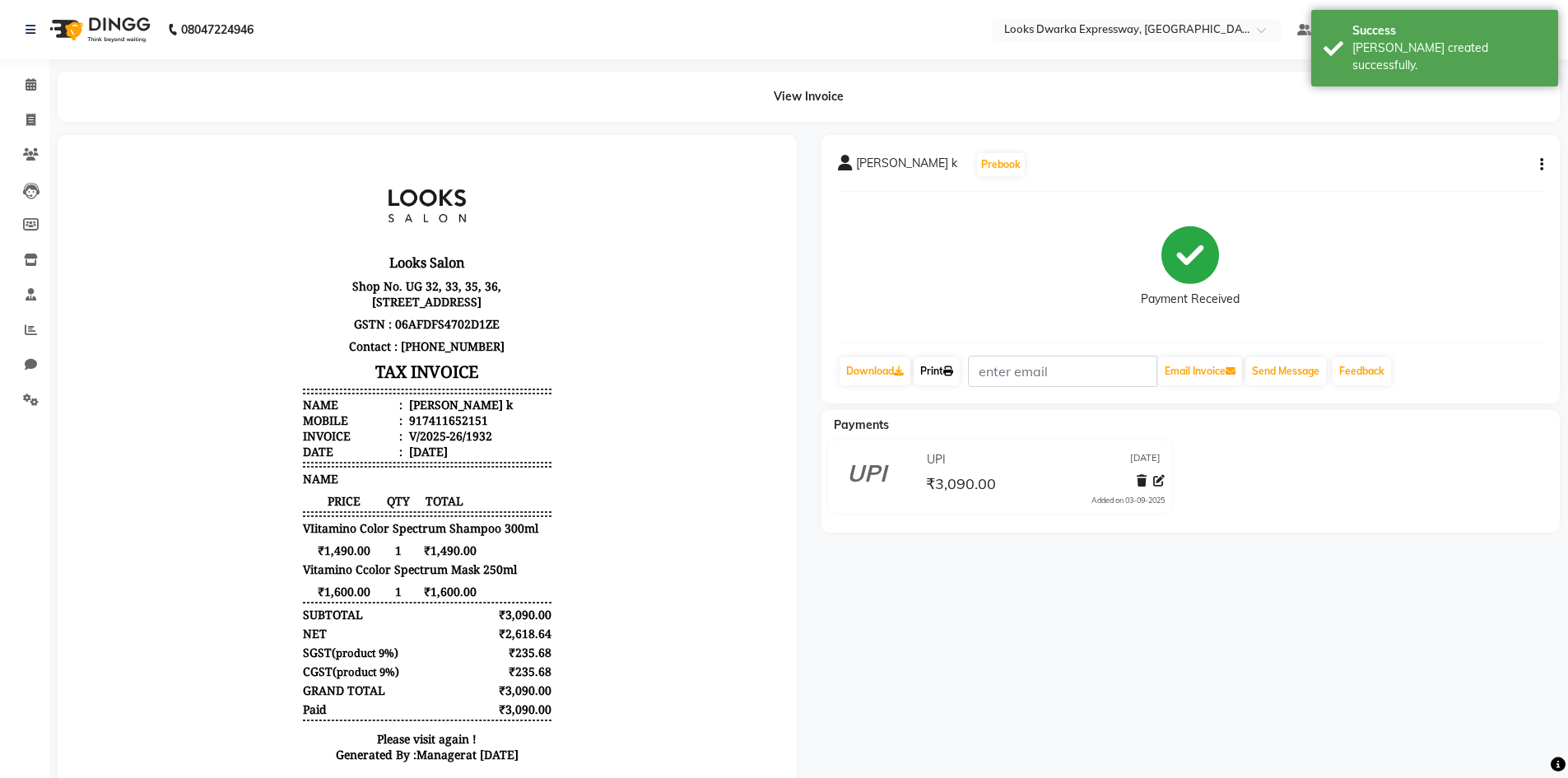
click at [938, 371] on link "Print" at bounding box center [936, 371] width 46 height 28
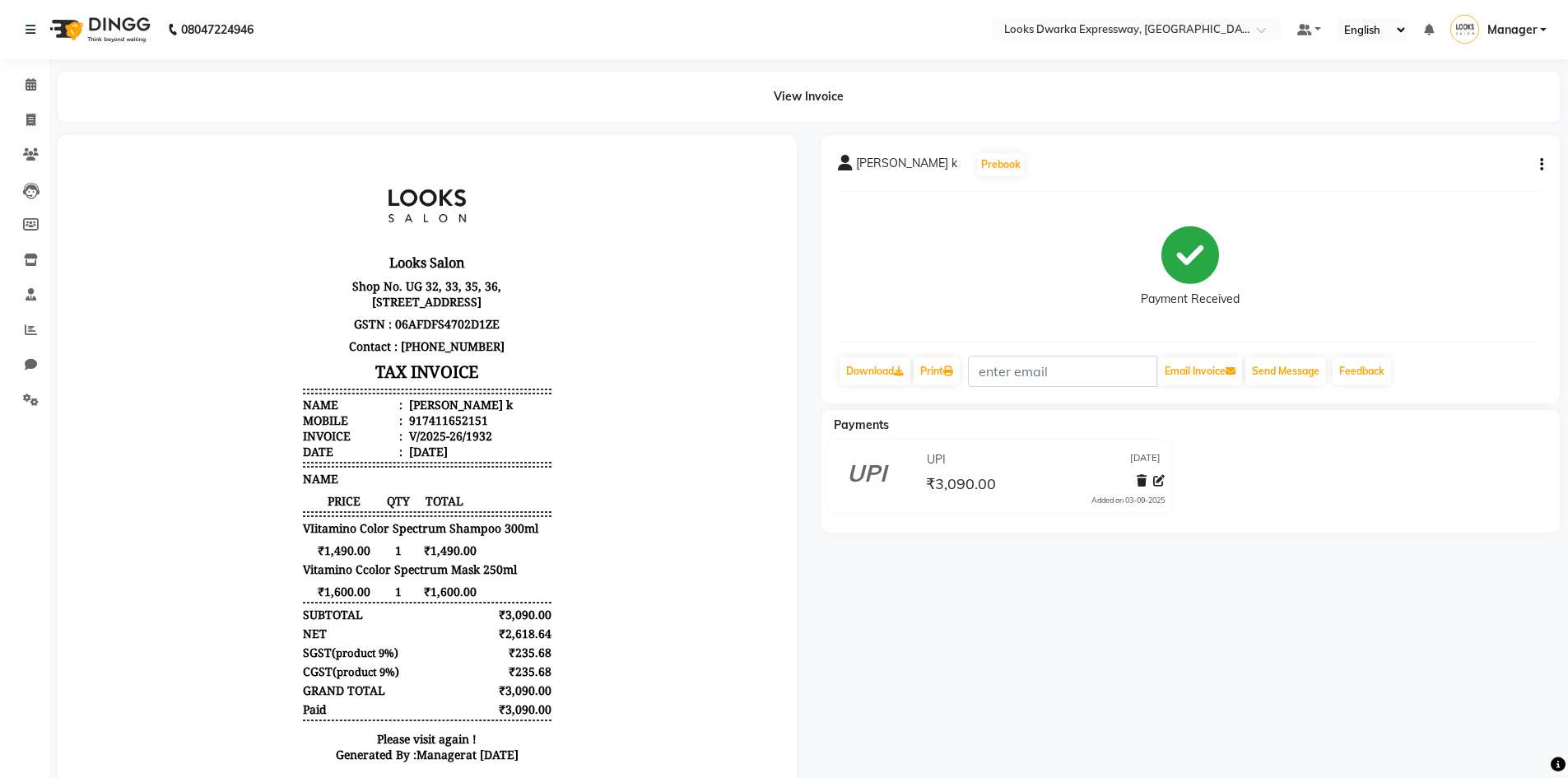
select select "service"
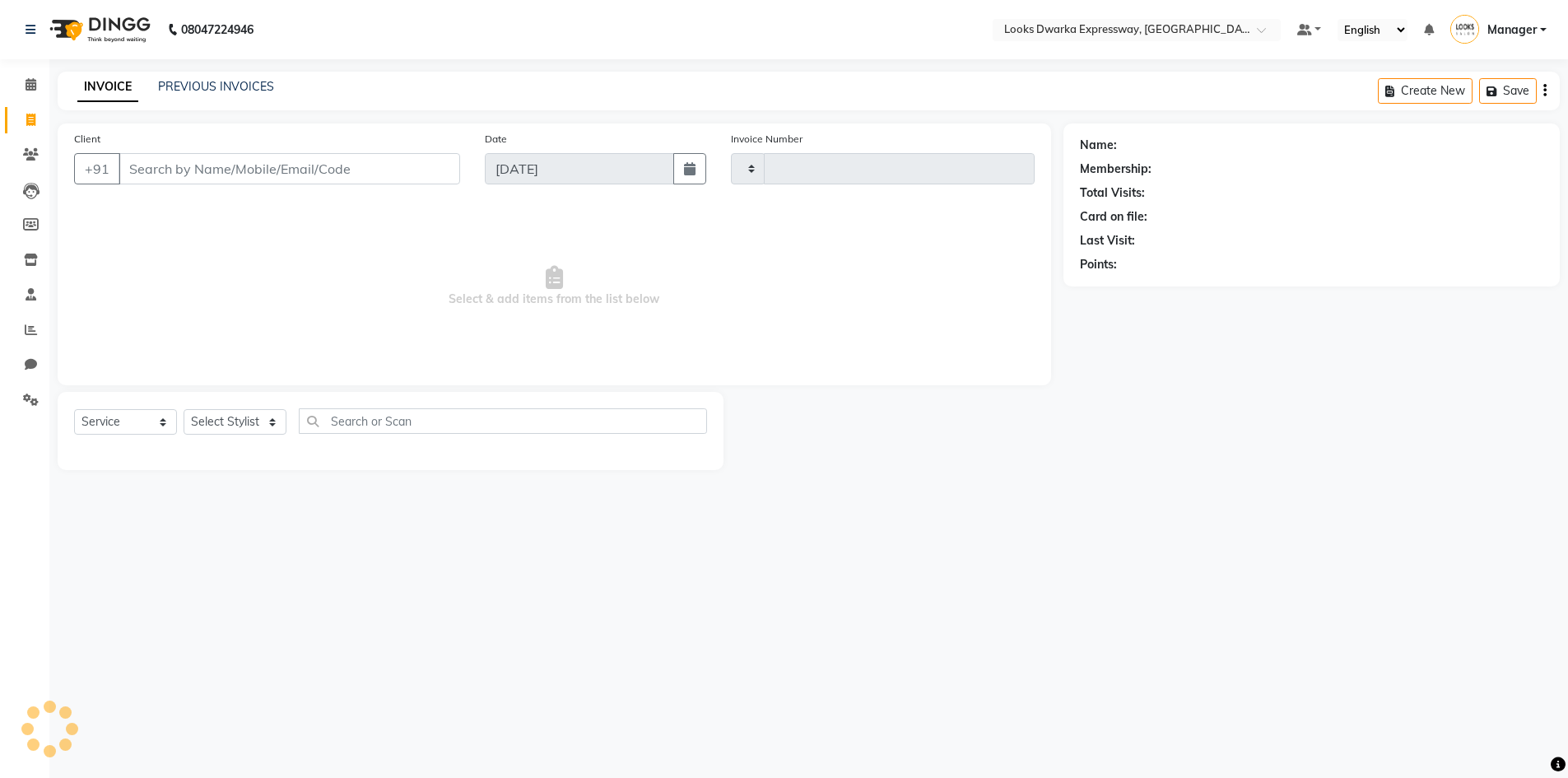
type input "1933"
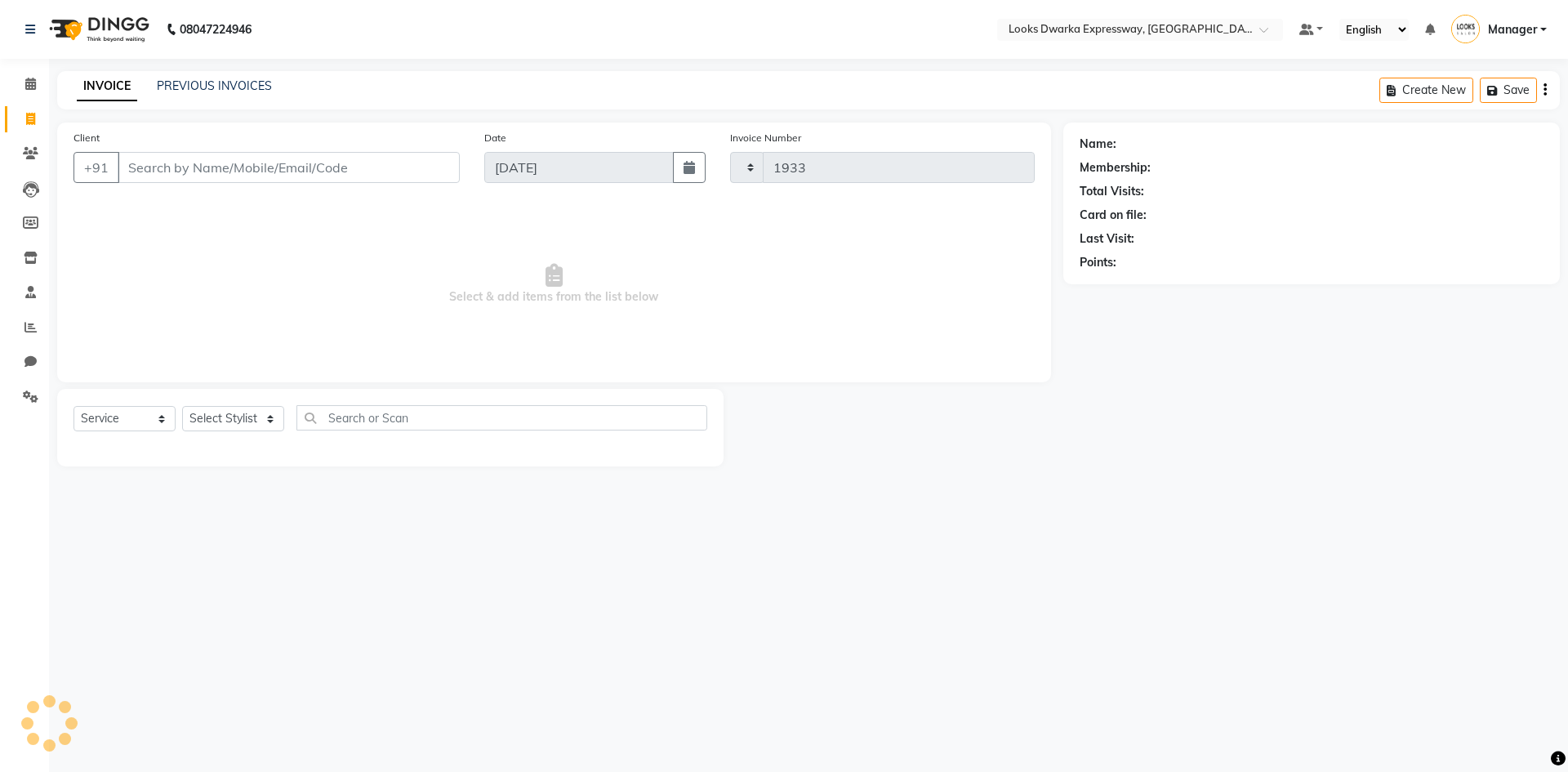
select select "6011"
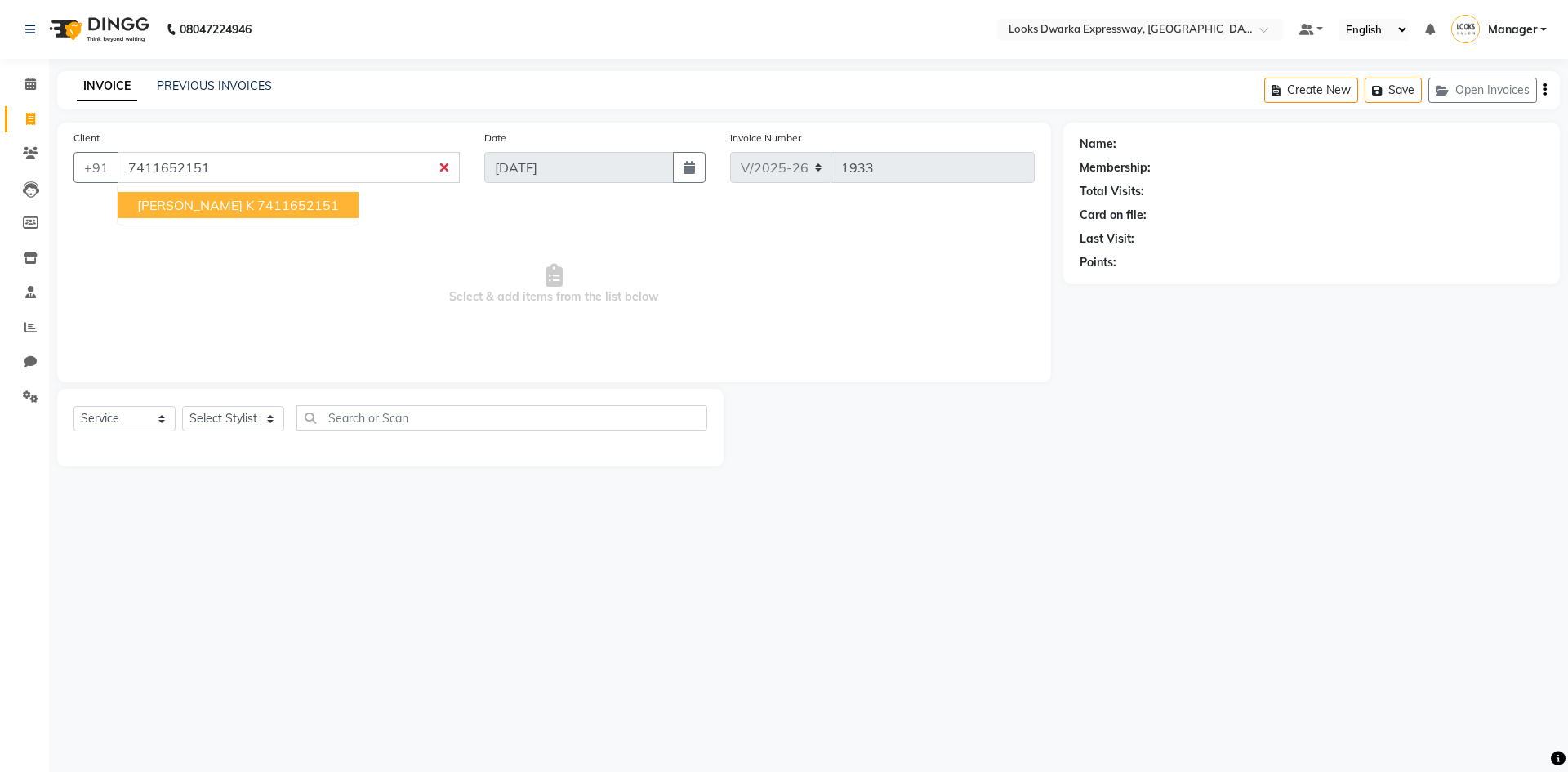
click at [164, 217] on button "Ujjwal k 7411652151" at bounding box center [238, 205] width 241 height 26
type input "7411652151"
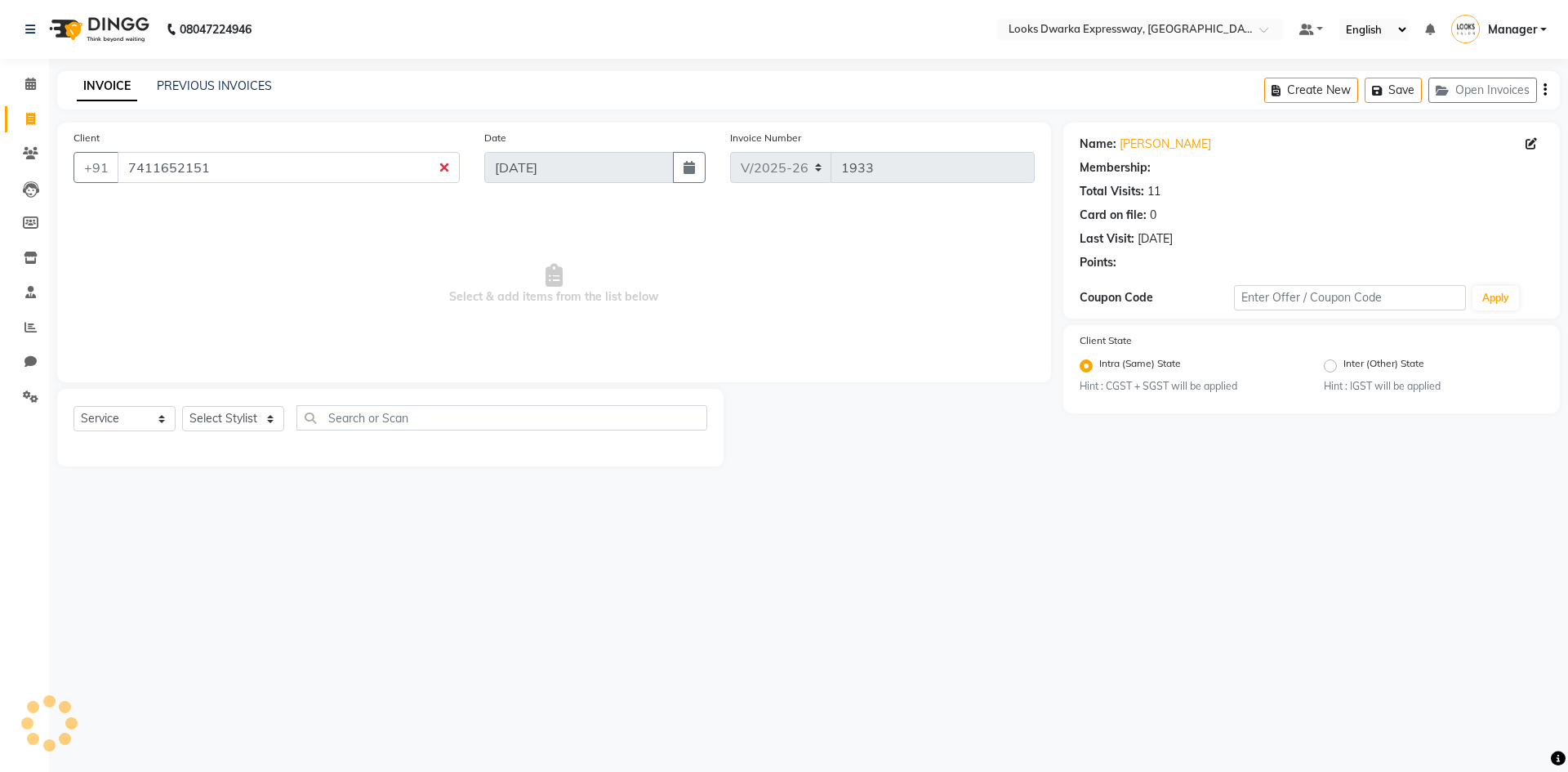
select select "1: Object"
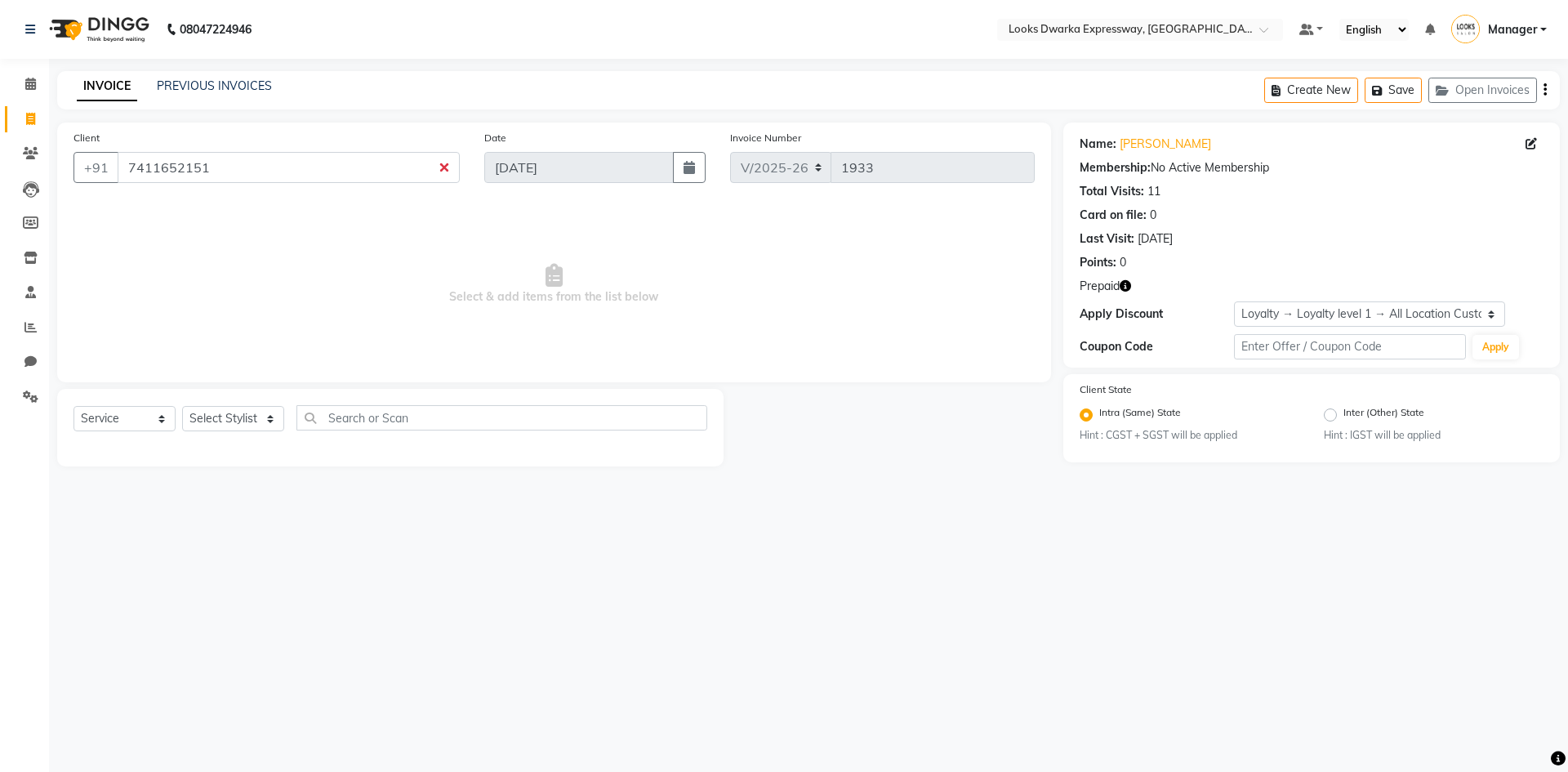
click at [1126, 293] on button "button" at bounding box center [1125, 287] width 11 height 17
click at [777, 404] on div at bounding box center [893, 428] width 340 height 77
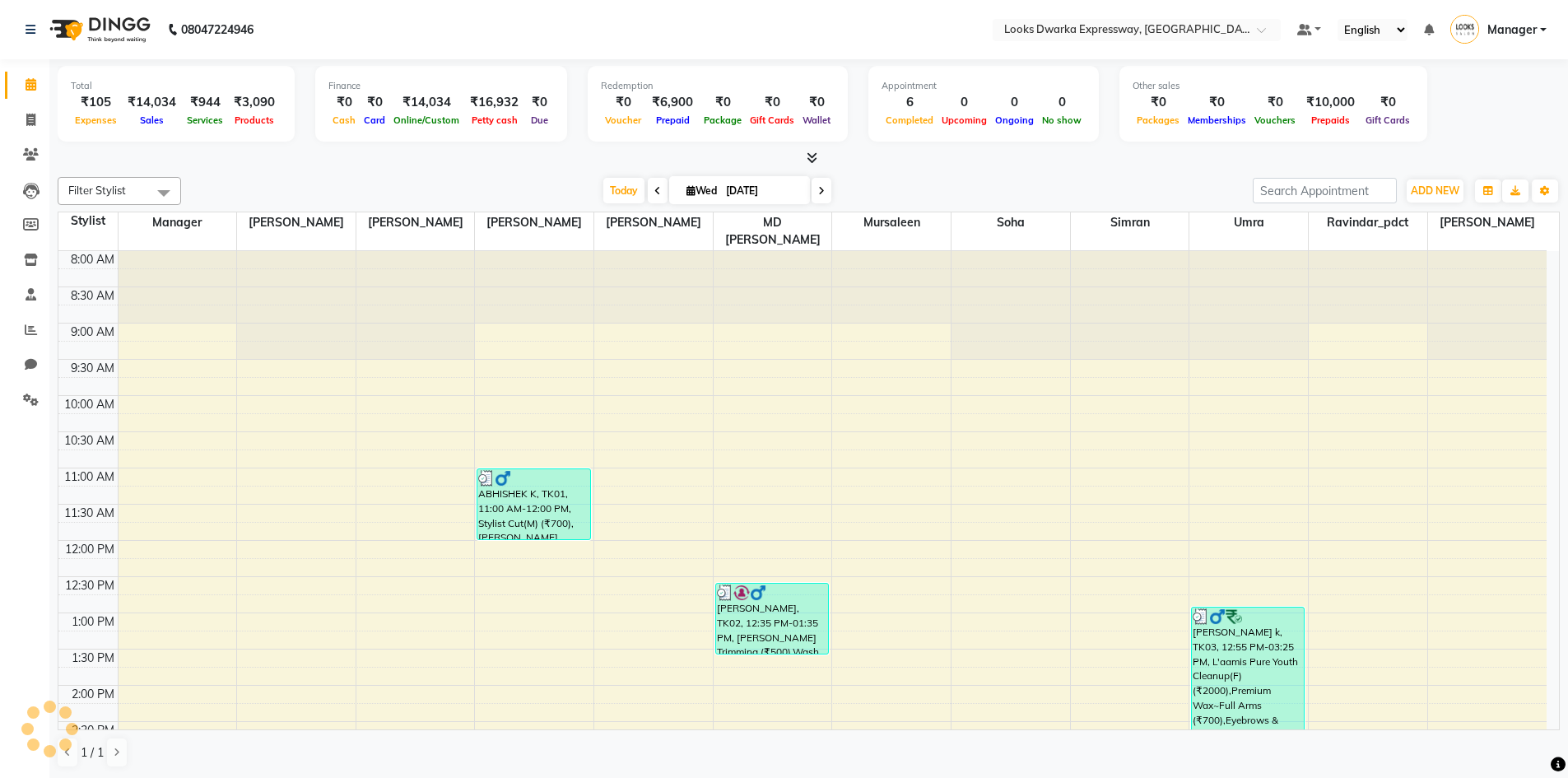
scroll to position [1, 0]
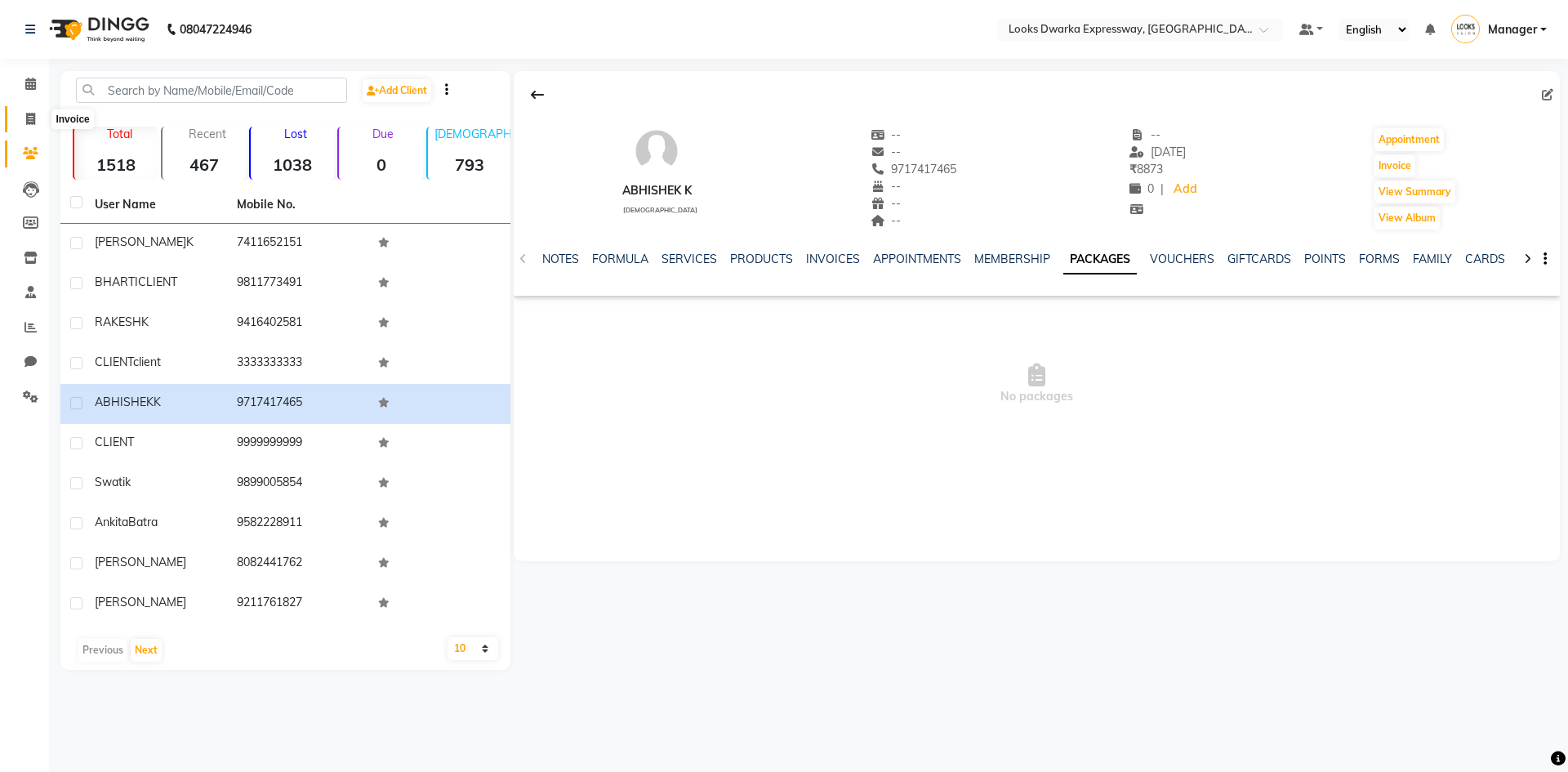
click at [31, 126] on span at bounding box center [30, 120] width 28 height 19
select select "6011"
select select "service"
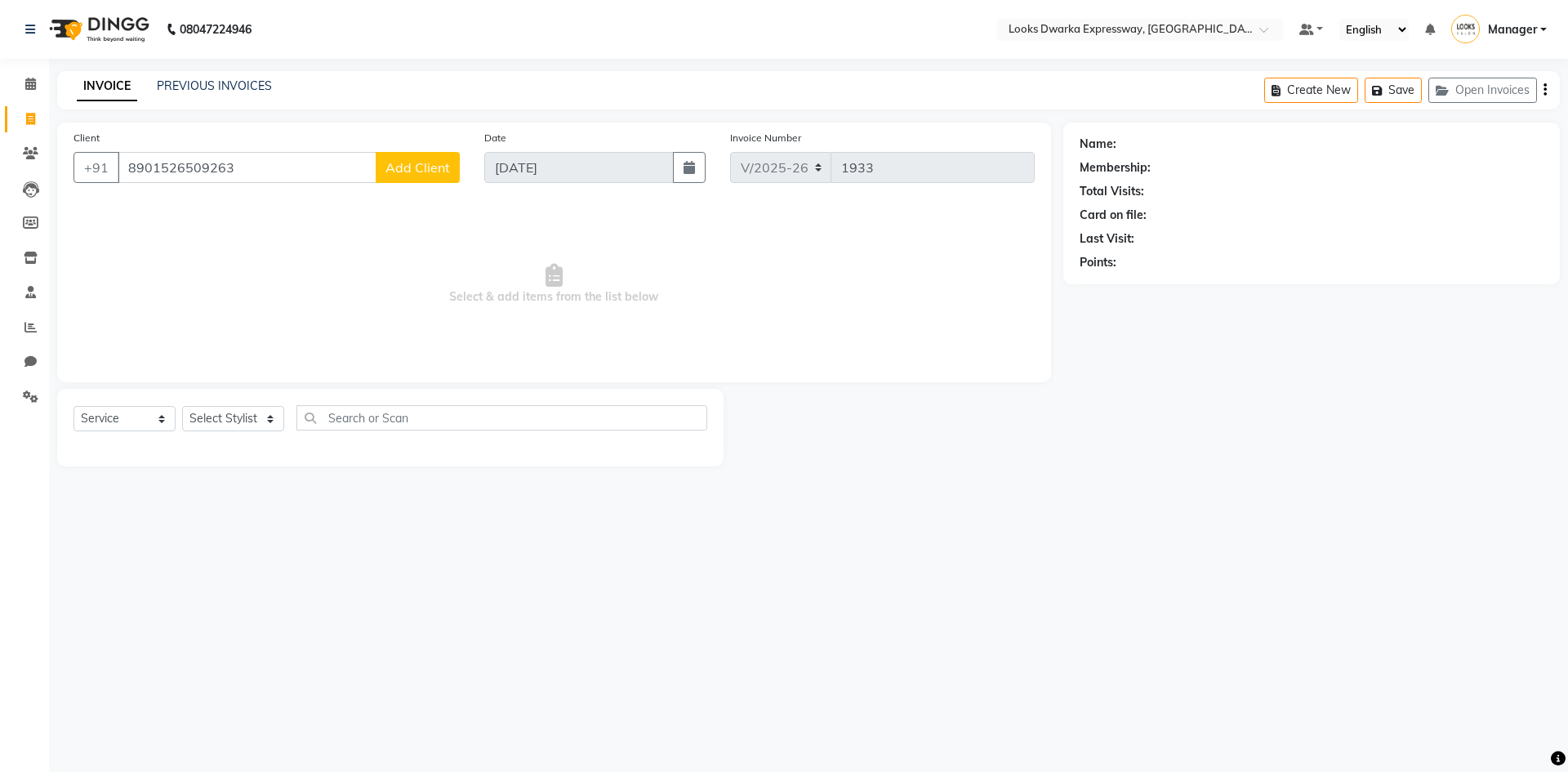
type input "8901526509263"
click at [251, 430] on select "Select Stylist Manager MD [PERSON_NAME] [PERSON_NAME] [PERSON_NAME] [PERSON_NAM…" at bounding box center [233, 418] width 102 height 25
select select "43892"
click at [182, 406] on select "Select Stylist Manager MD [PERSON_NAME] [PERSON_NAME] [PERSON_NAME] [PERSON_NAM…" at bounding box center [233, 418] width 102 height 25
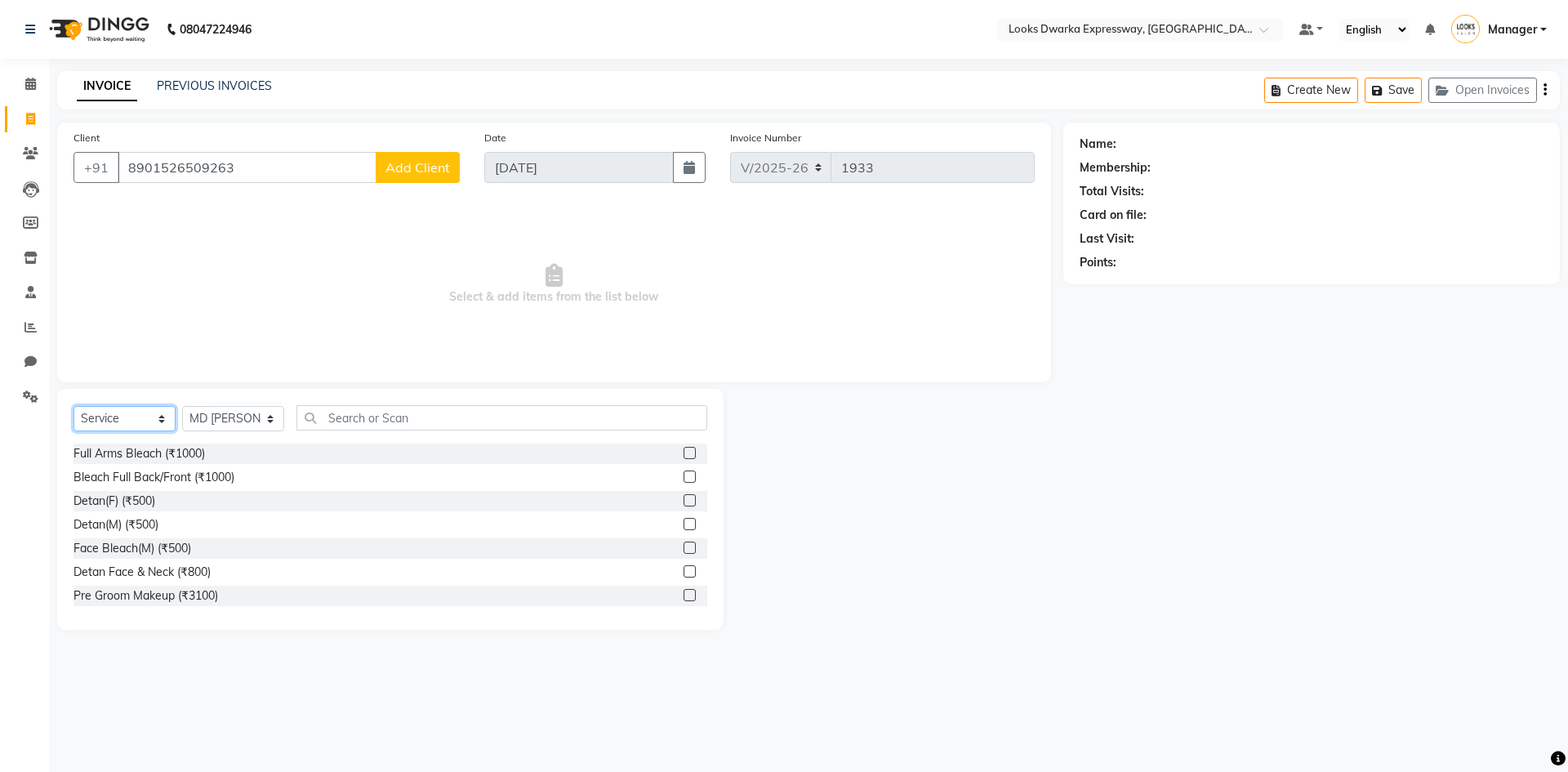
click at [150, 422] on select "Select Service Product Membership Package Voucher Prepaid Gift Card" at bounding box center [124, 418] width 102 height 25
select select "product"
click at [73, 406] on select "Select Service Product Membership Package Voucher Prepaid Gift Card" at bounding box center [124, 418] width 102 height 25
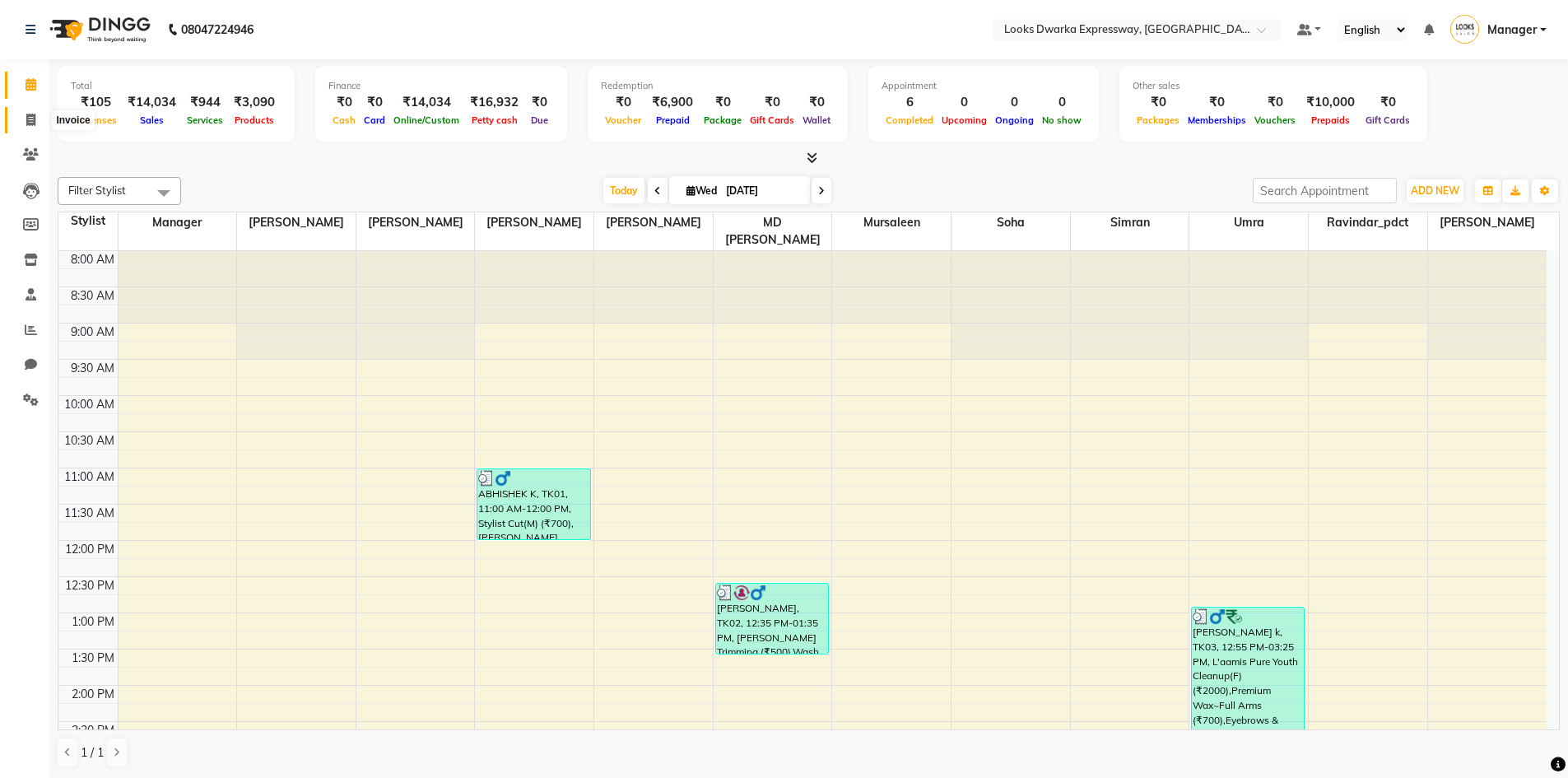
click at [36, 115] on icon at bounding box center [30, 120] width 9 height 12
select select "service"
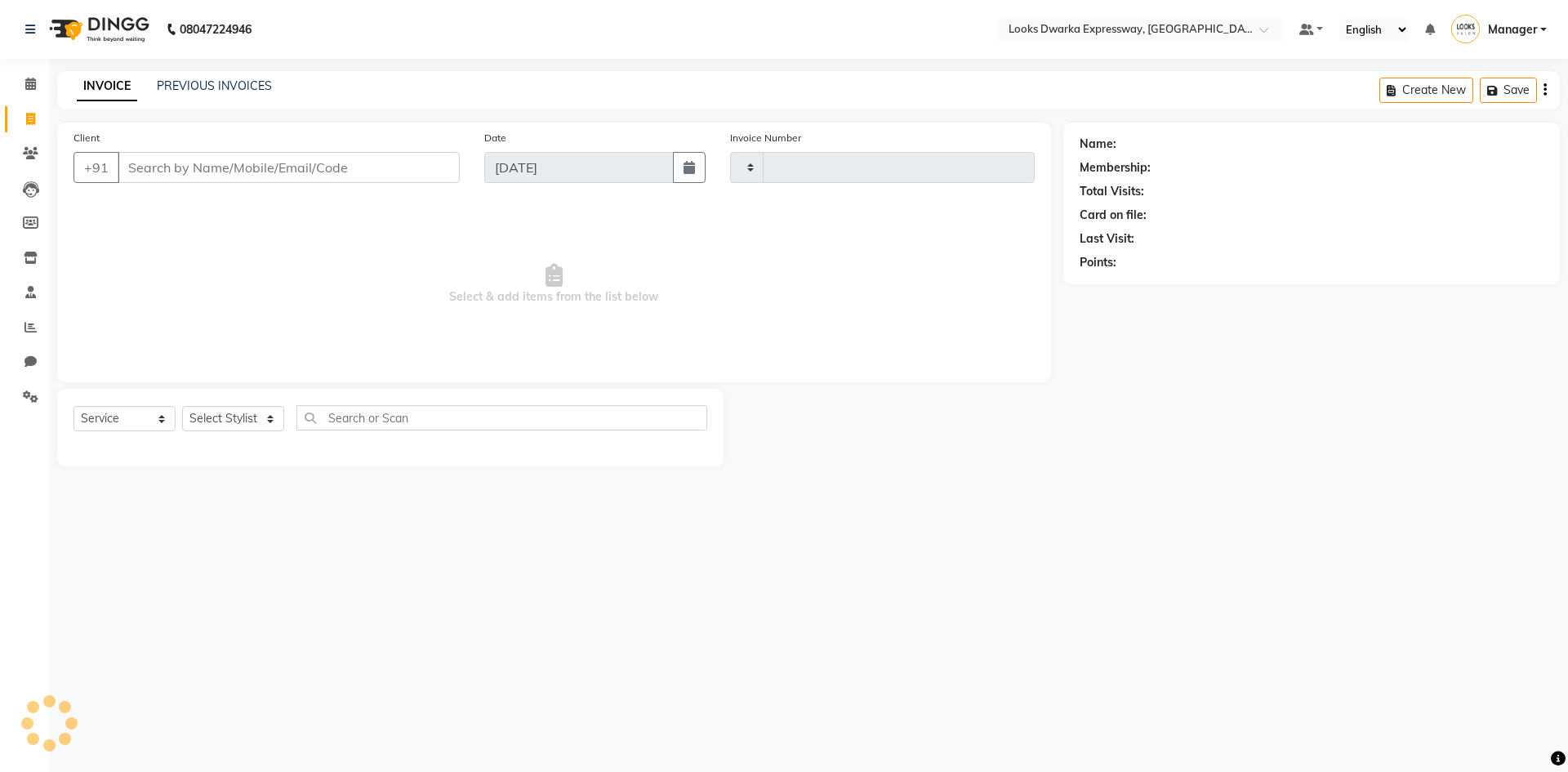
type input "1933"
select select "6011"
click at [170, 88] on link "PREVIOUS INVOICES" at bounding box center [214, 85] width 115 height 15
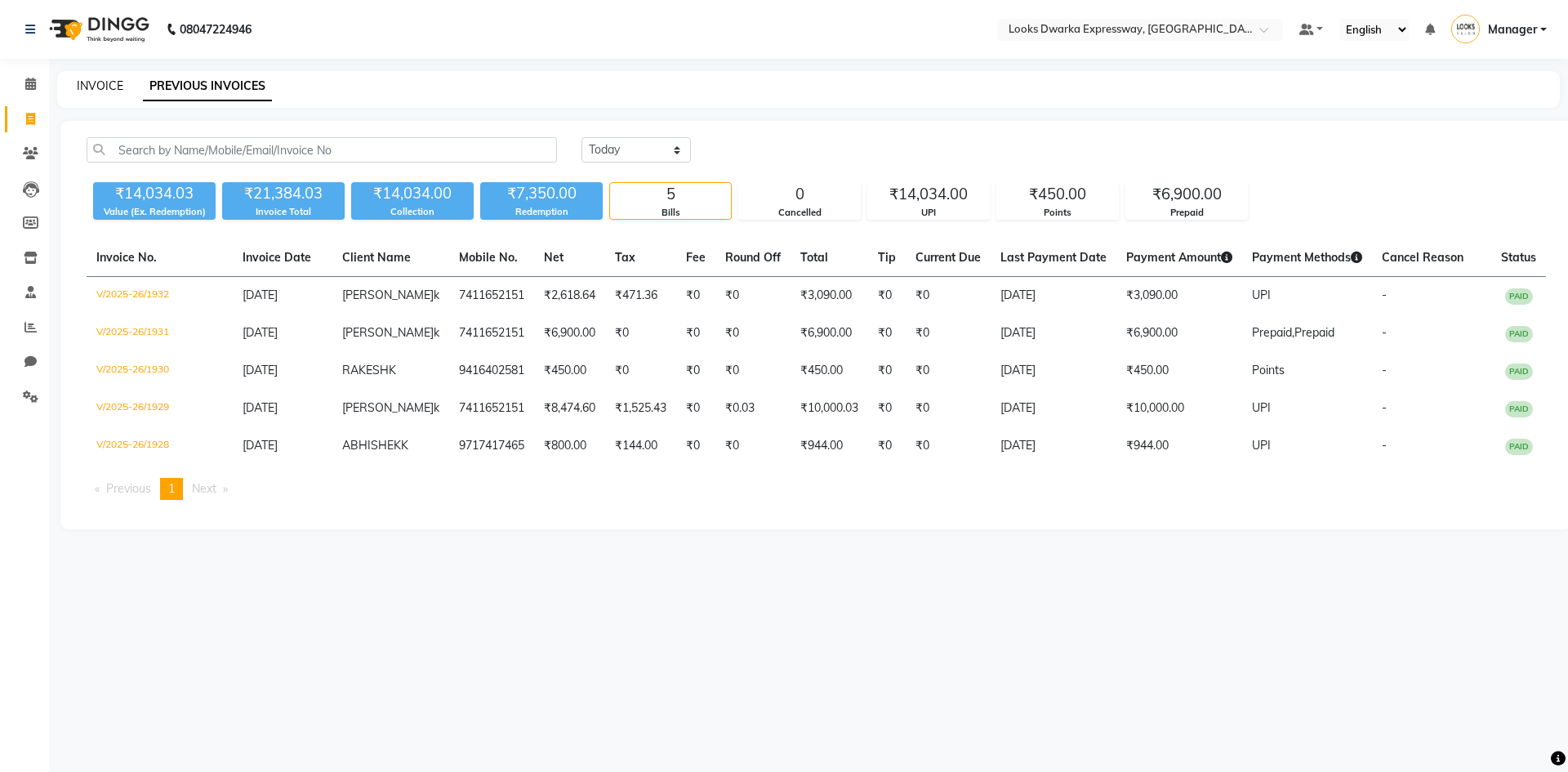
click at [120, 82] on link "INVOICE" at bounding box center [100, 85] width 46 height 15
select select "service"
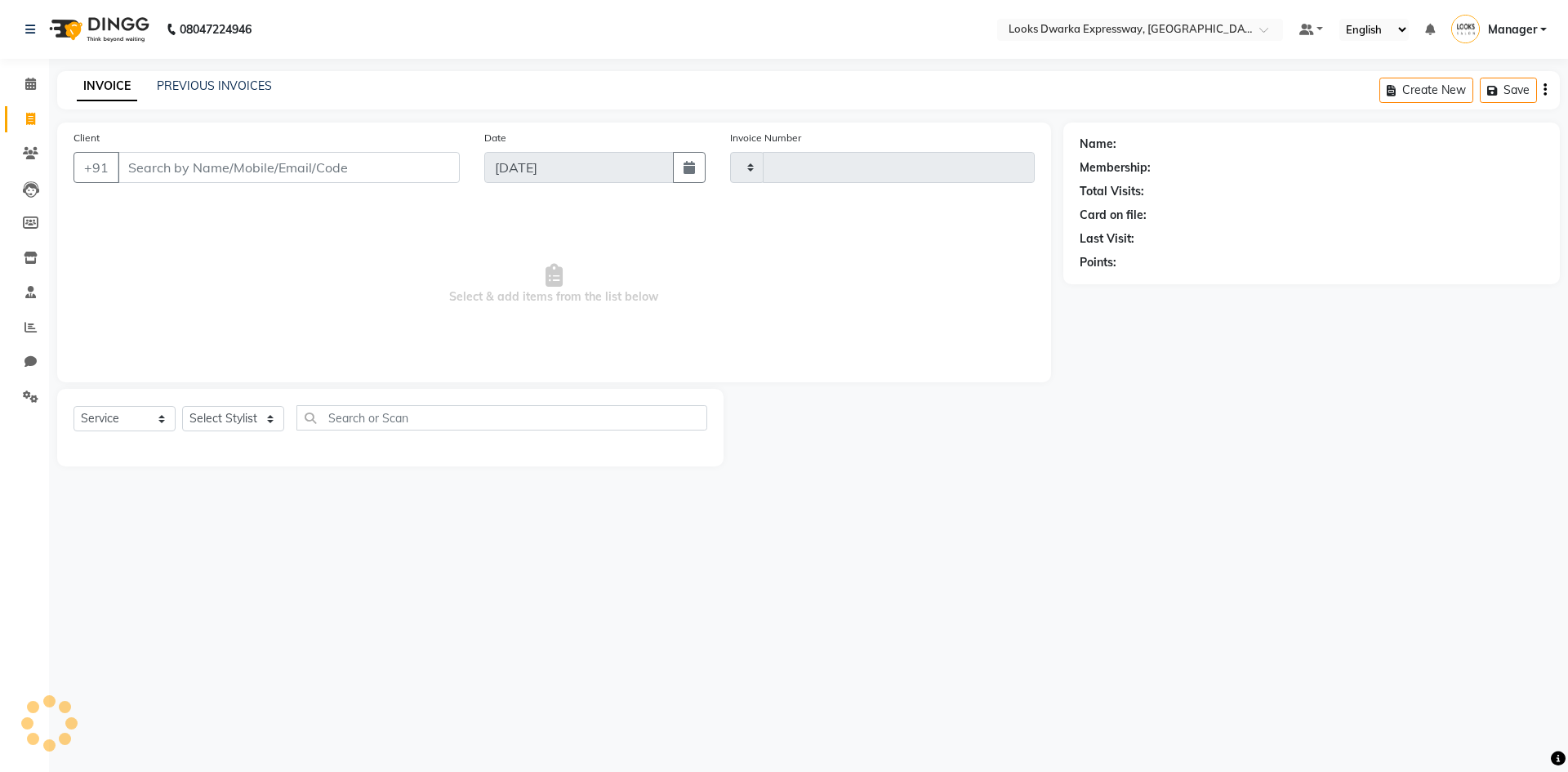
type input "1933"
select select "6011"
click at [28, 85] on icon at bounding box center [30, 83] width 10 height 12
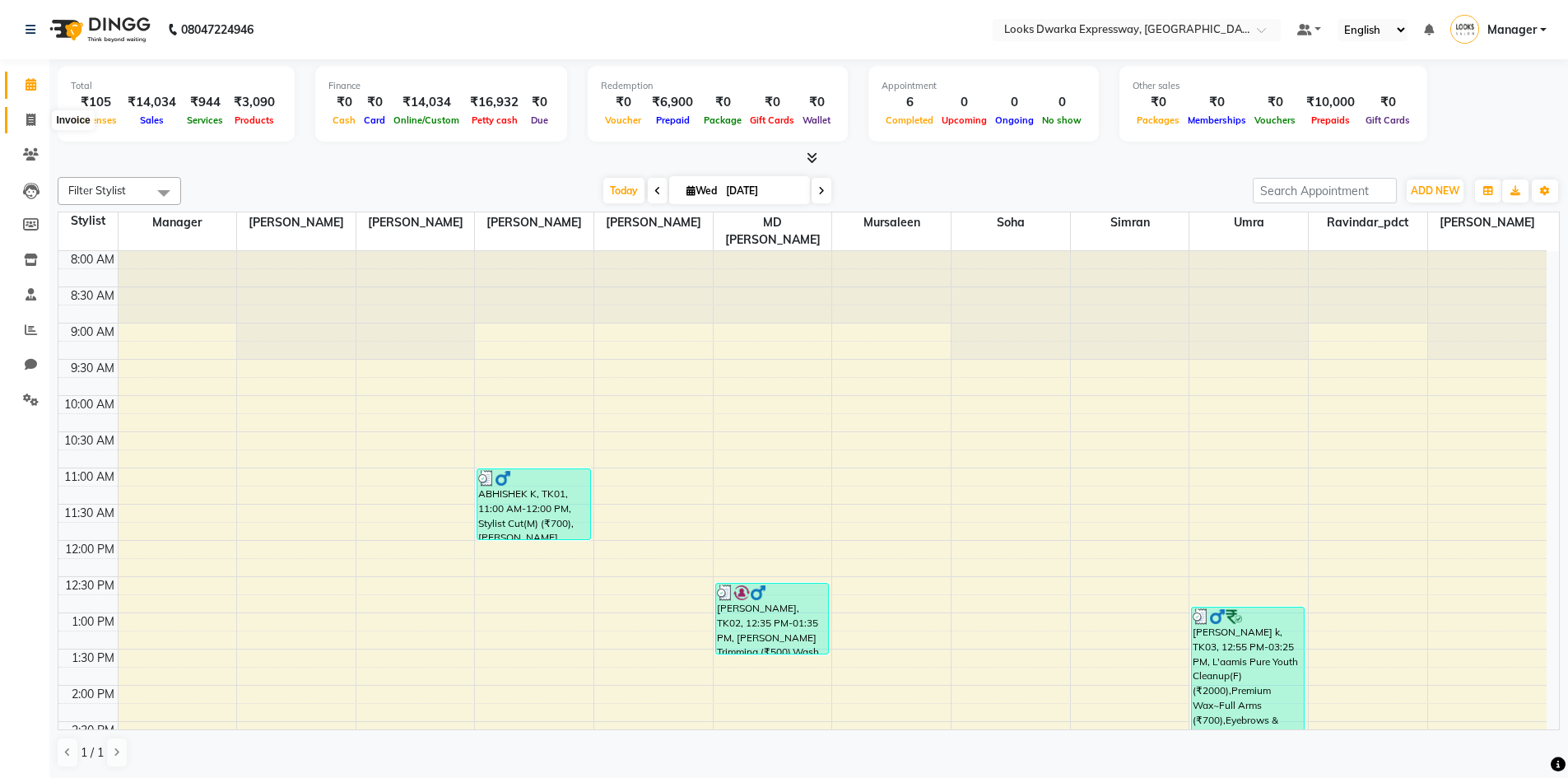
click at [31, 112] on span at bounding box center [30, 121] width 29 height 19
select select "6011"
select select "service"
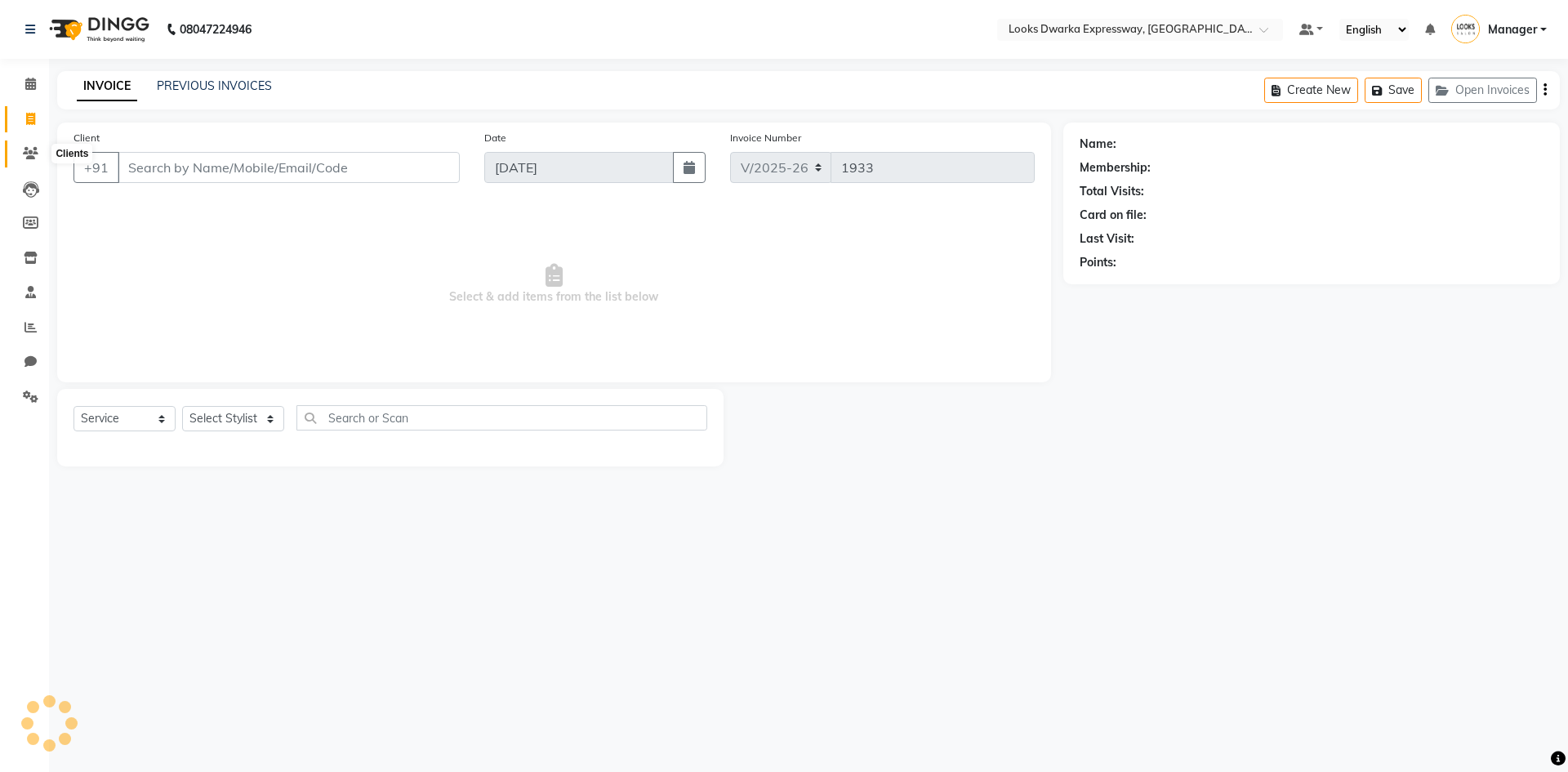
click at [31, 145] on span at bounding box center [30, 154] width 28 height 19
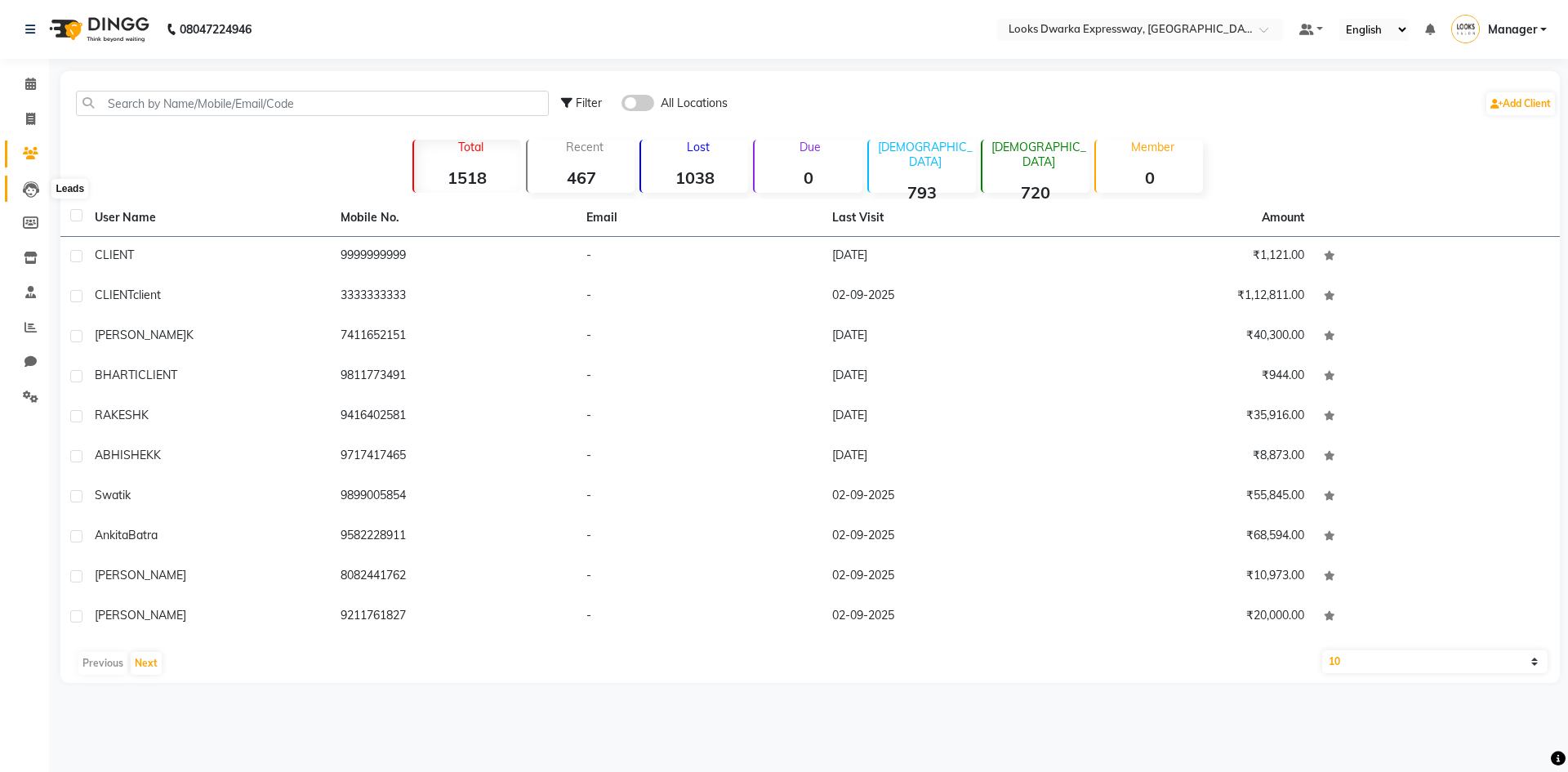
click at [24, 182] on icon at bounding box center [31, 189] width 16 height 16
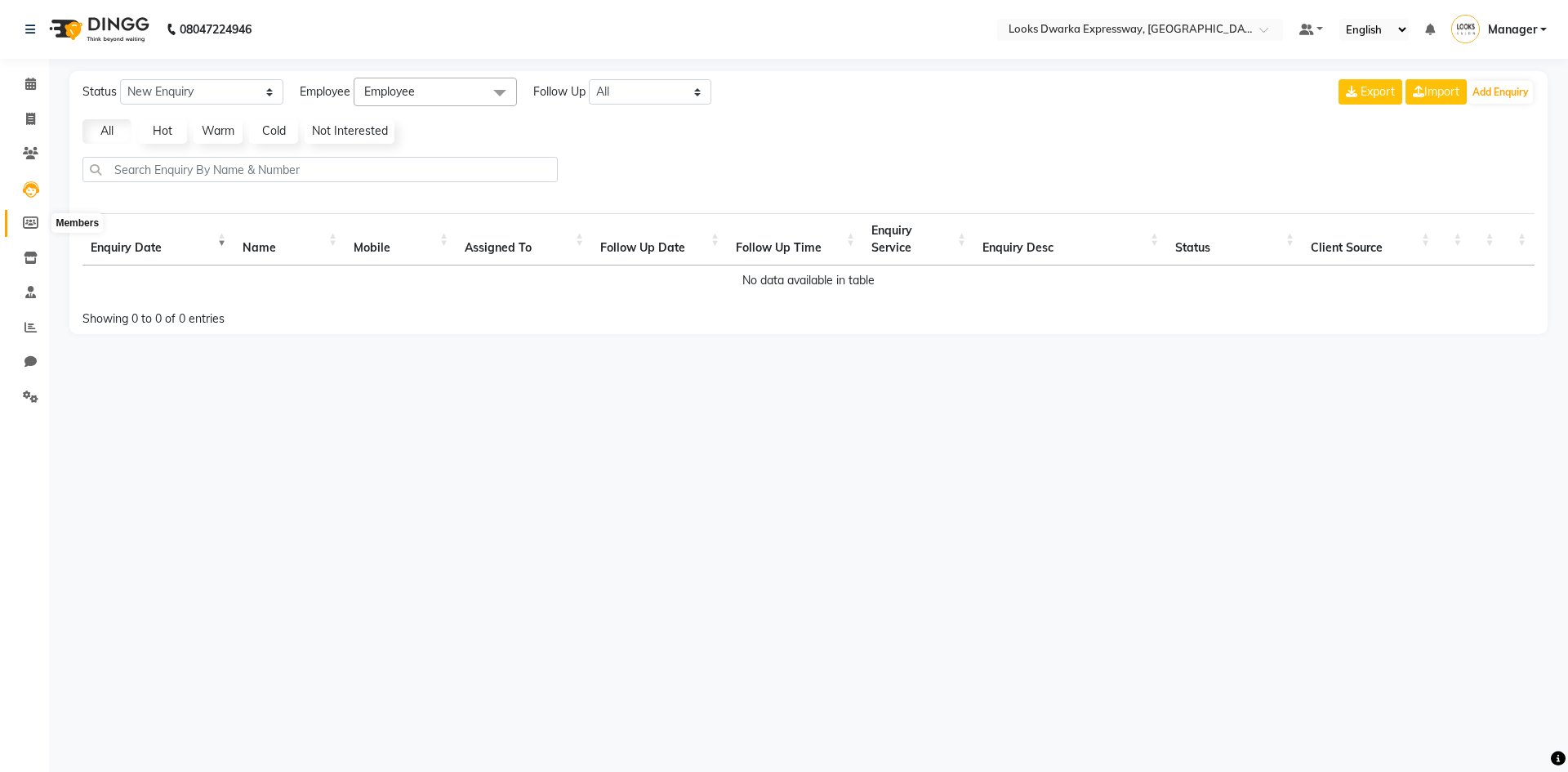
click at [25, 227] on icon at bounding box center [31, 222] width 15 height 12
select select
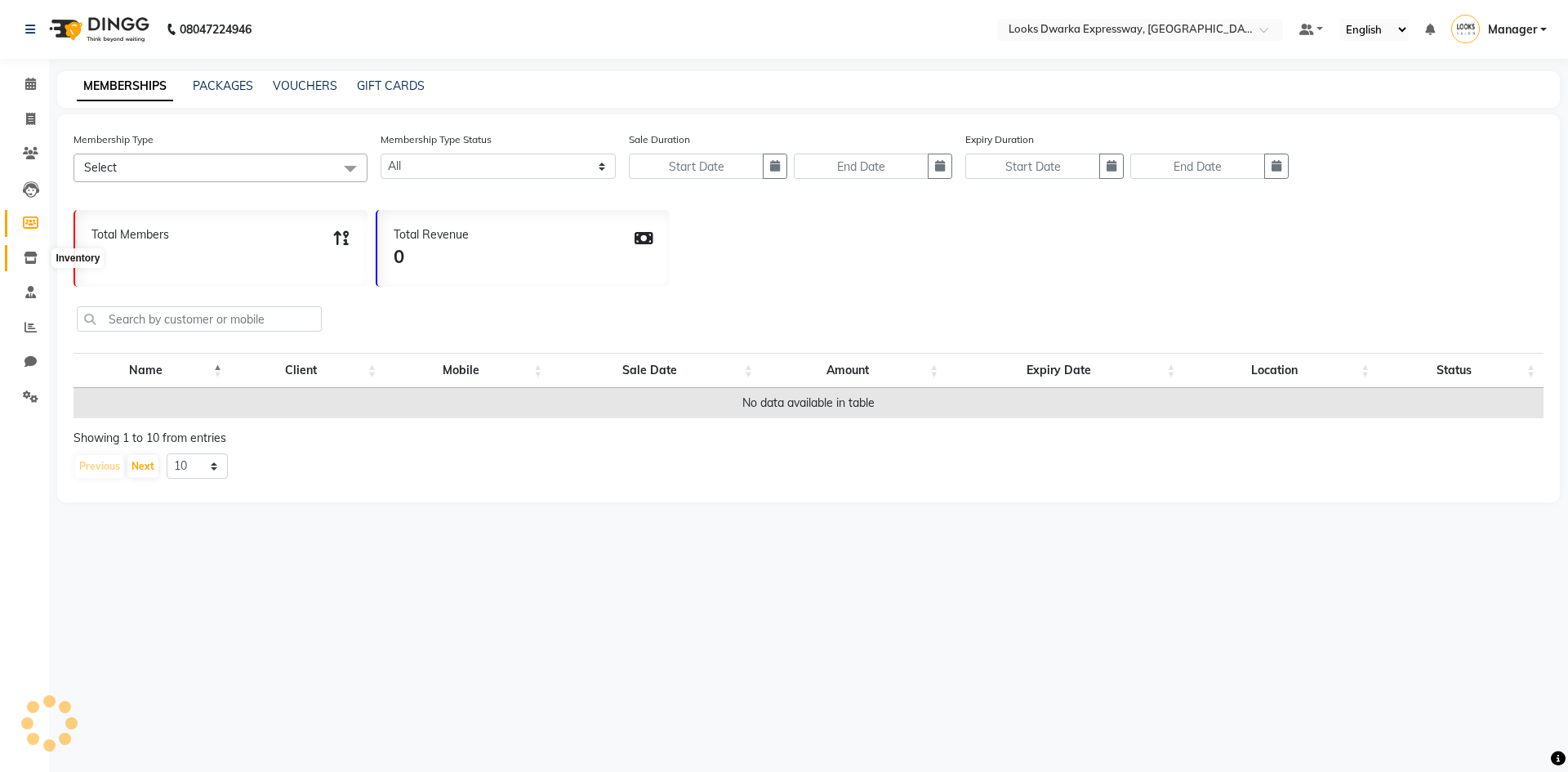
click at [28, 261] on icon at bounding box center [31, 257] width 14 height 12
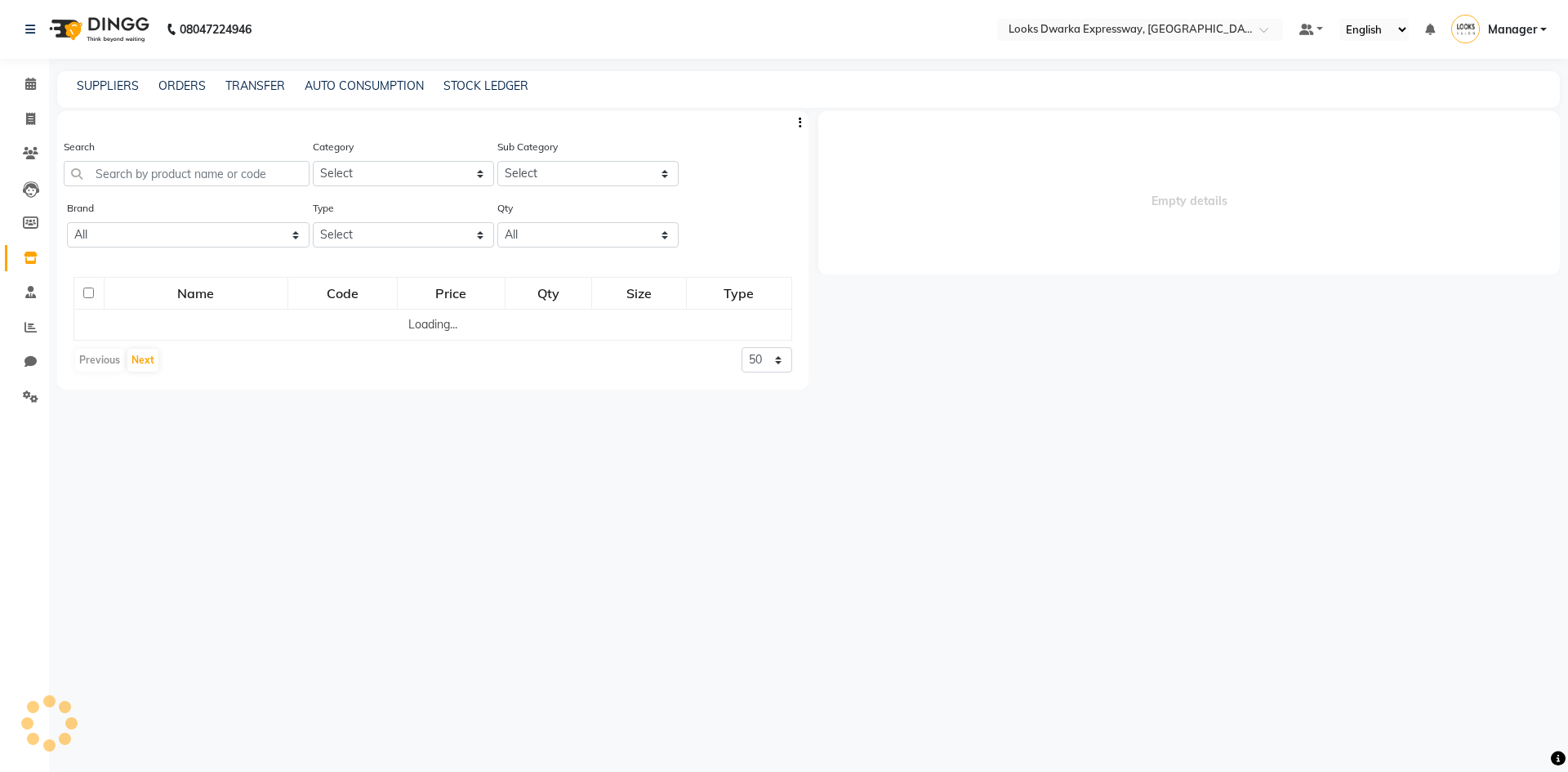
select select
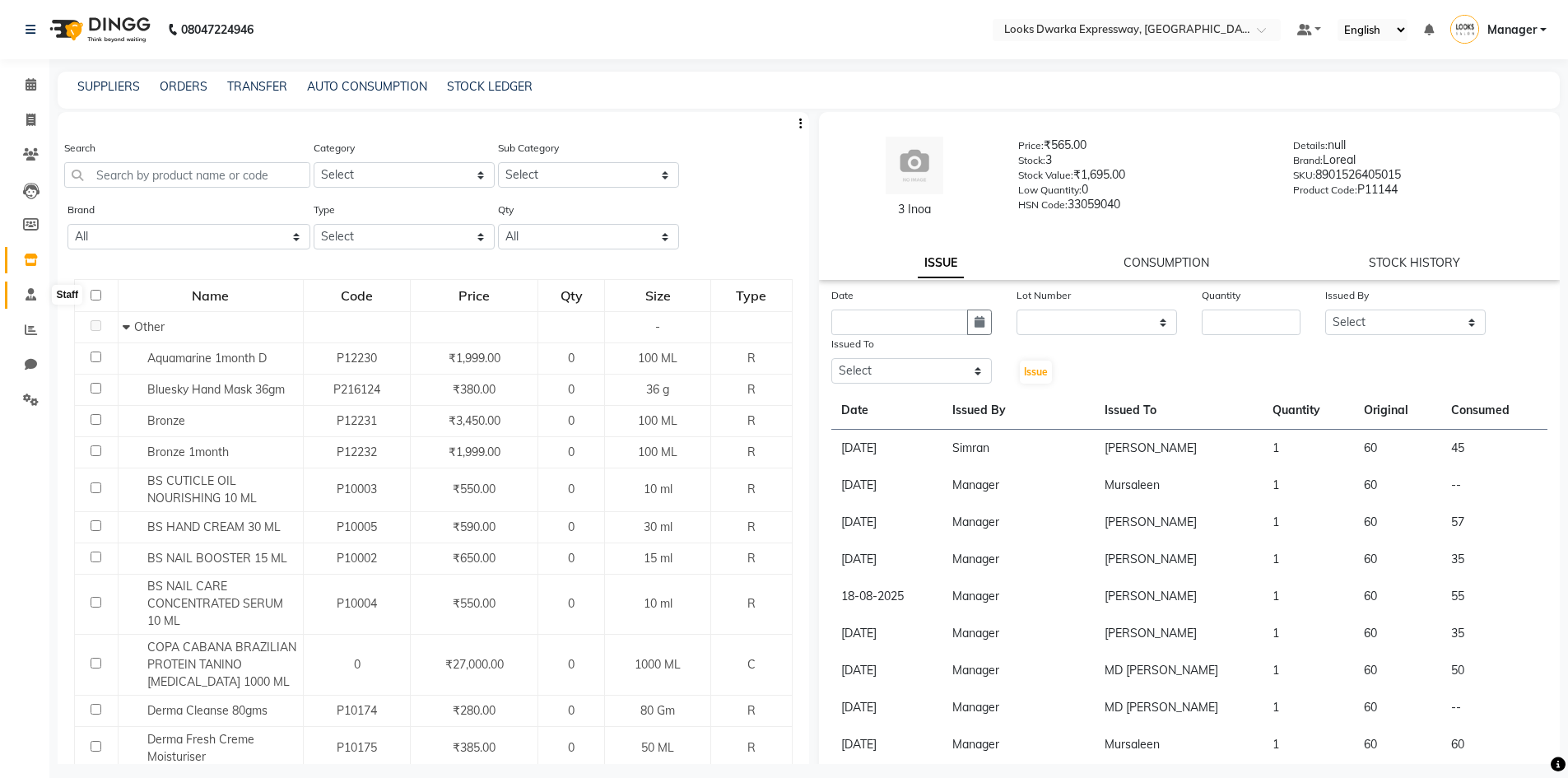
click at [27, 297] on icon at bounding box center [30, 294] width 10 height 12
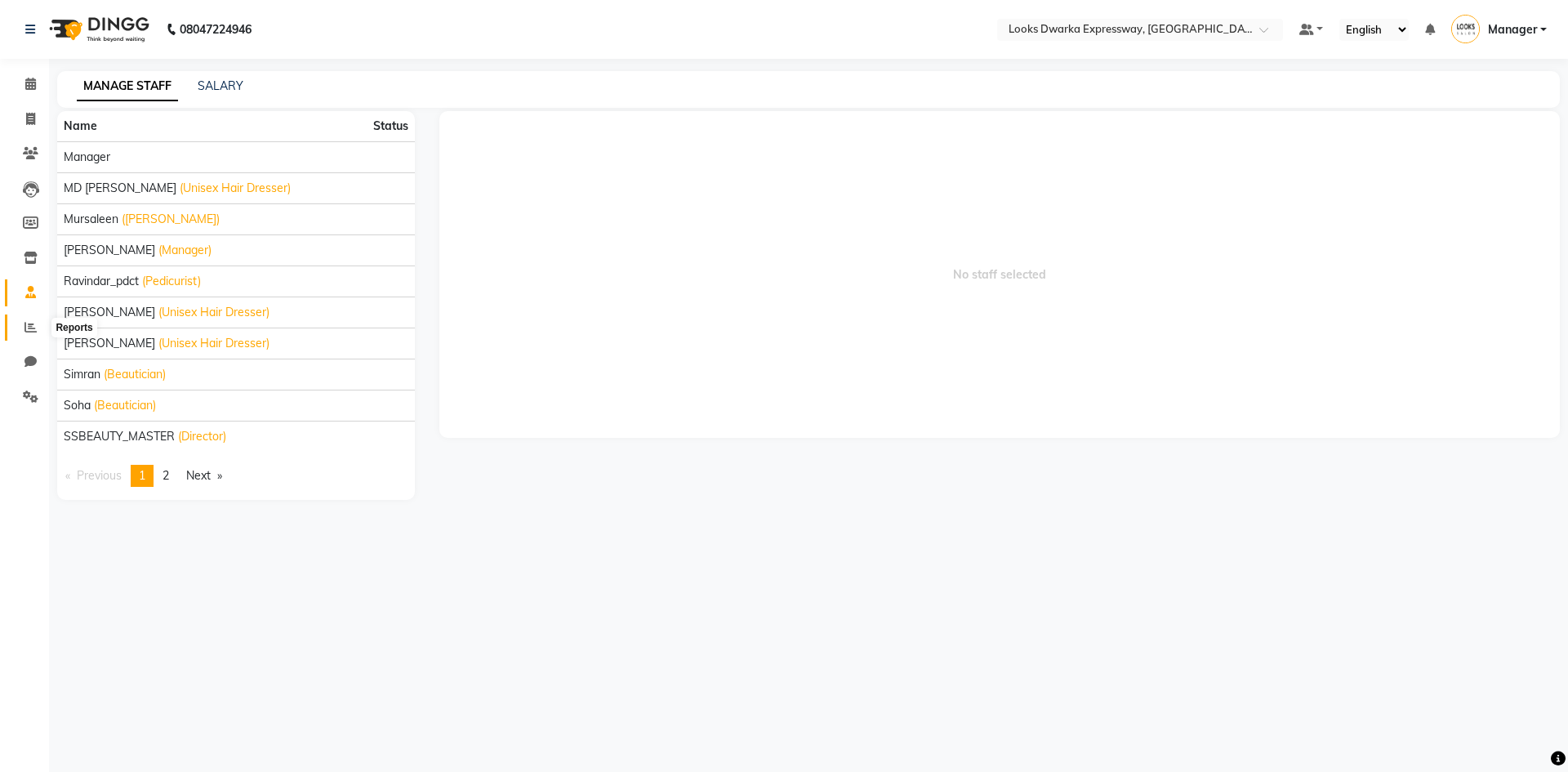
click at [29, 332] on icon at bounding box center [30, 327] width 12 height 12
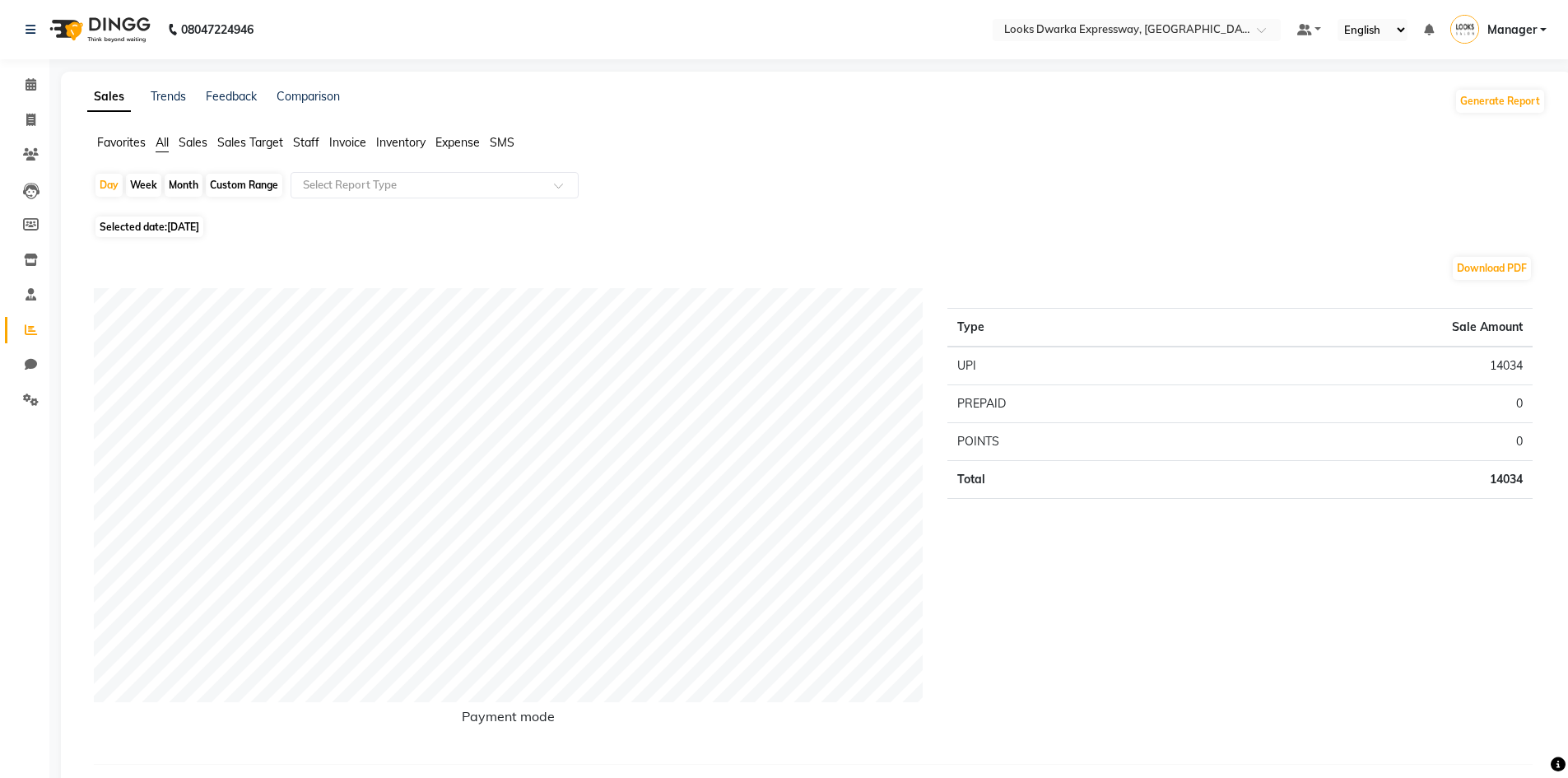
click at [451, 146] on span "Expense" at bounding box center [457, 142] width 44 height 15
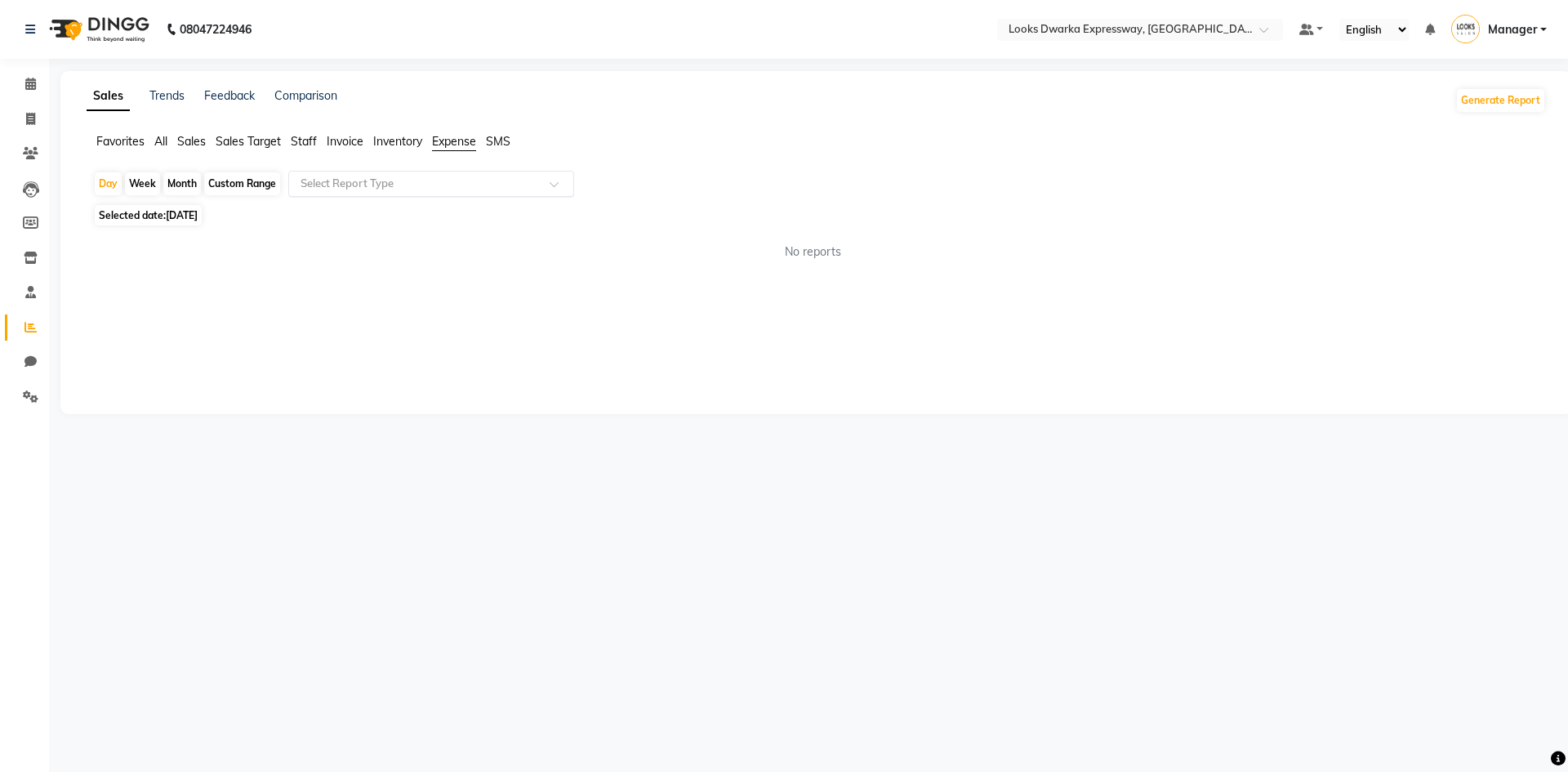
click at [405, 183] on input "text" at bounding box center [414, 183] width 235 height 16
click at [367, 245] on div "Expense" at bounding box center [431, 246] width 284 height 33
select select "full_report"
select select "csv"
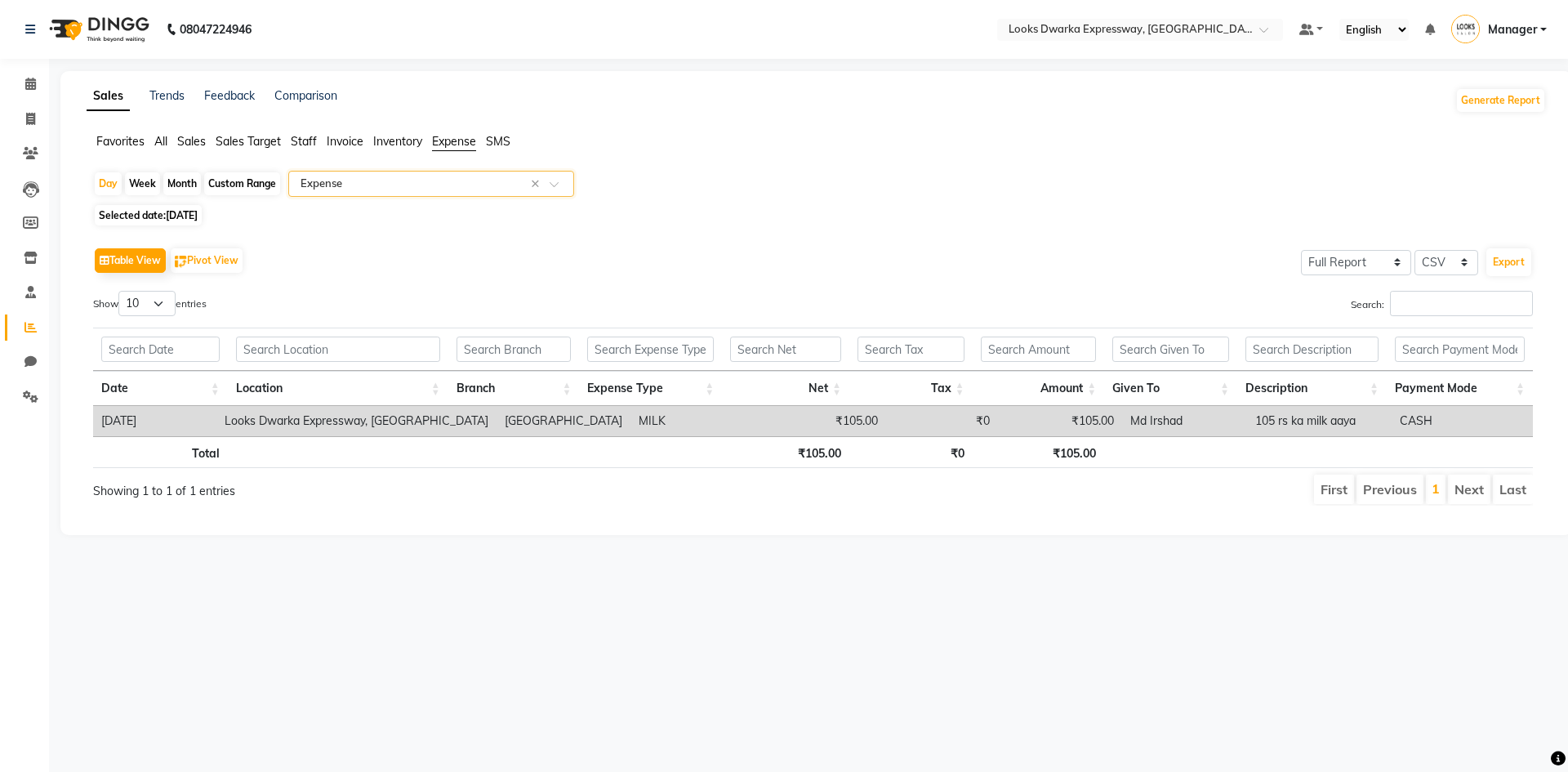
click at [515, 429] on td "[GEOGRAPHIC_DATA]" at bounding box center [564, 421] width 134 height 30
click at [497, 474] on div "Showing 1 to 1 of 1 entries" at bounding box center [386, 485] width 585 height 27
click at [121, 428] on td "[DATE]" at bounding box center [154, 421] width 123 height 30
click at [1507, 260] on button "Export" at bounding box center [1509, 262] width 45 height 28
click at [216, 265] on button "Pivot View" at bounding box center [207, 260] width 72 height 24
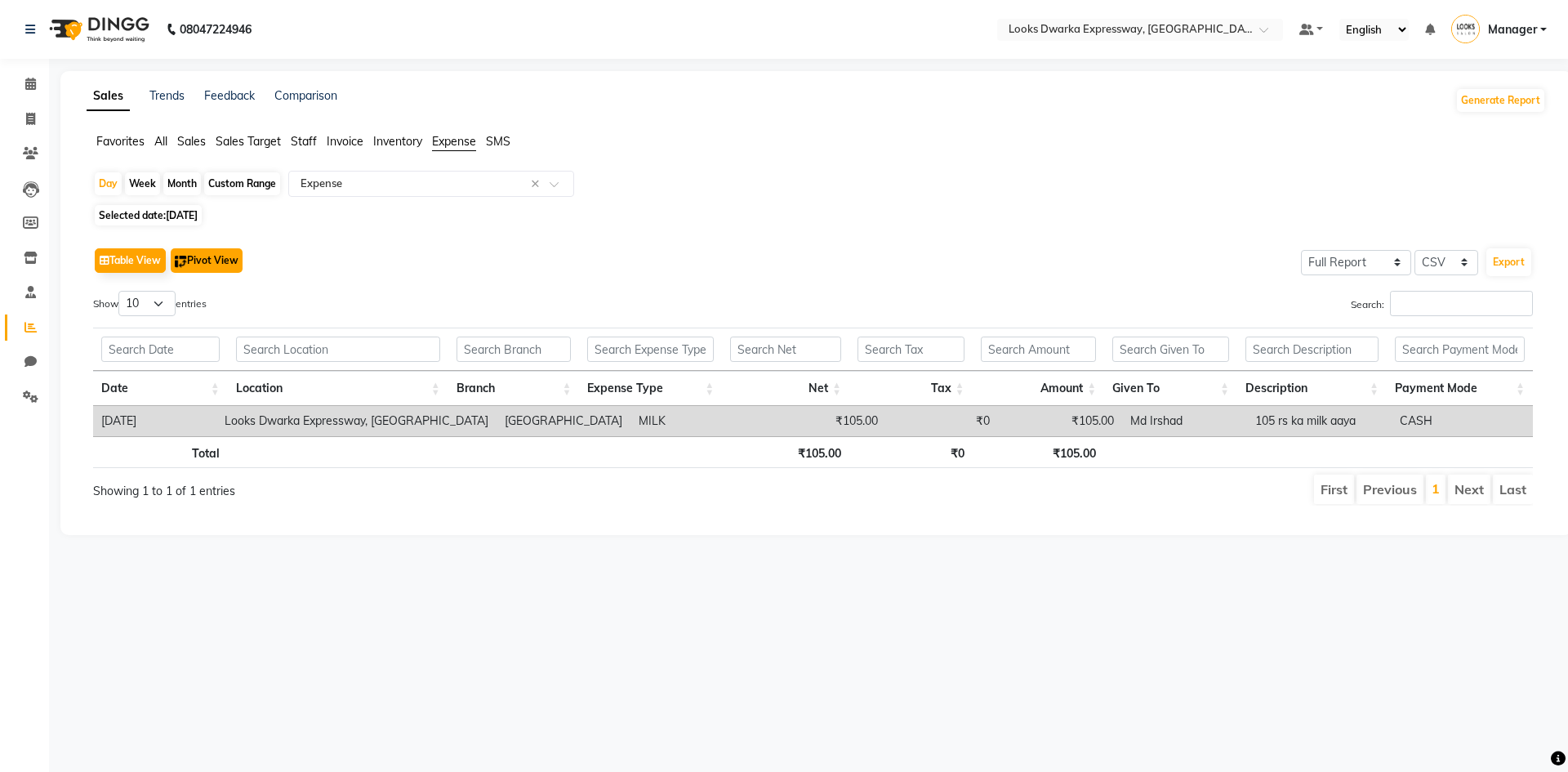
select select "full_report"
select select "csv"
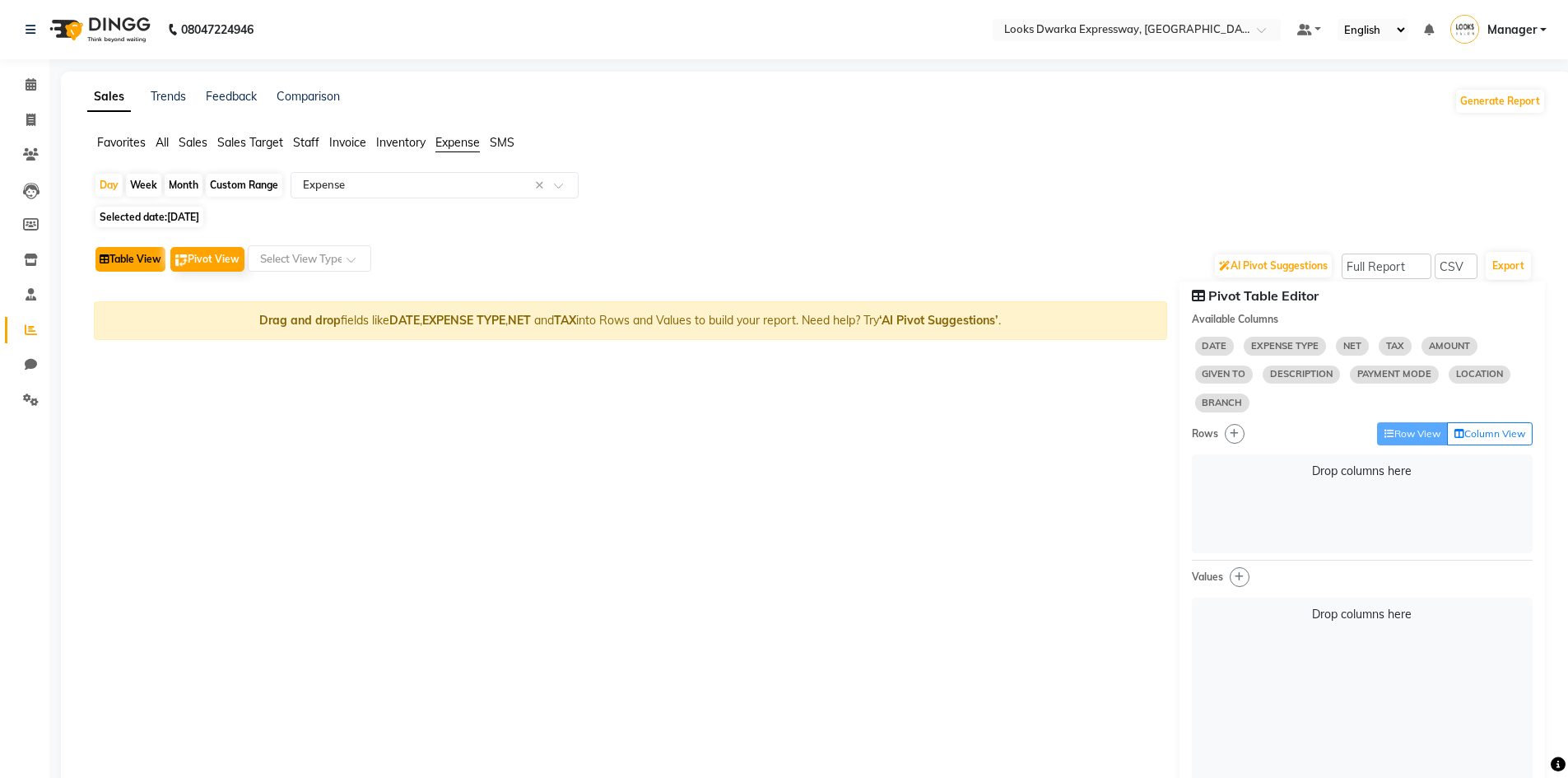
click at [118, 258] on button "Table View" at bounding box center [130, 259] width 70 height 24
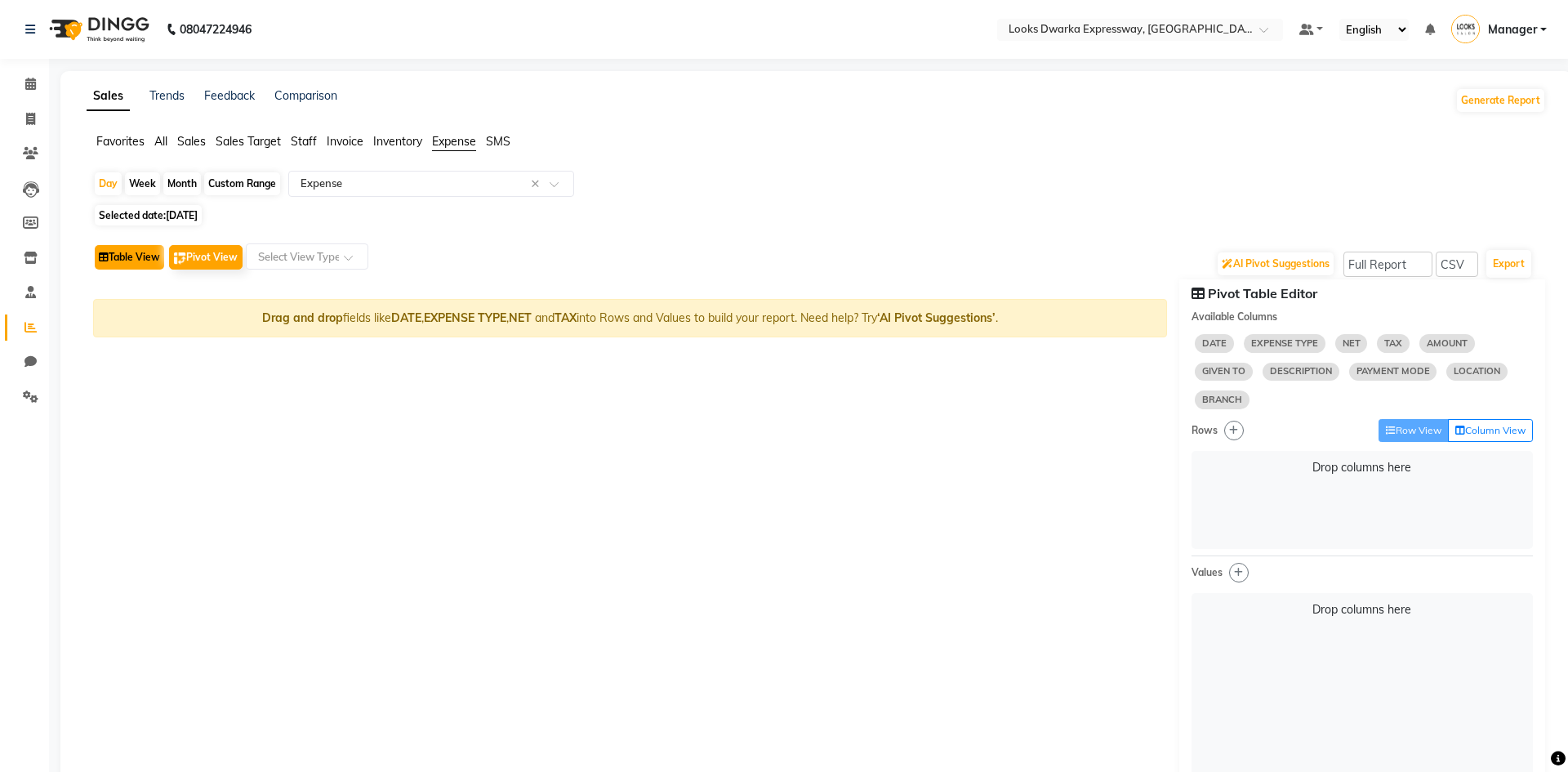
select select "full_report"
select select "csv"
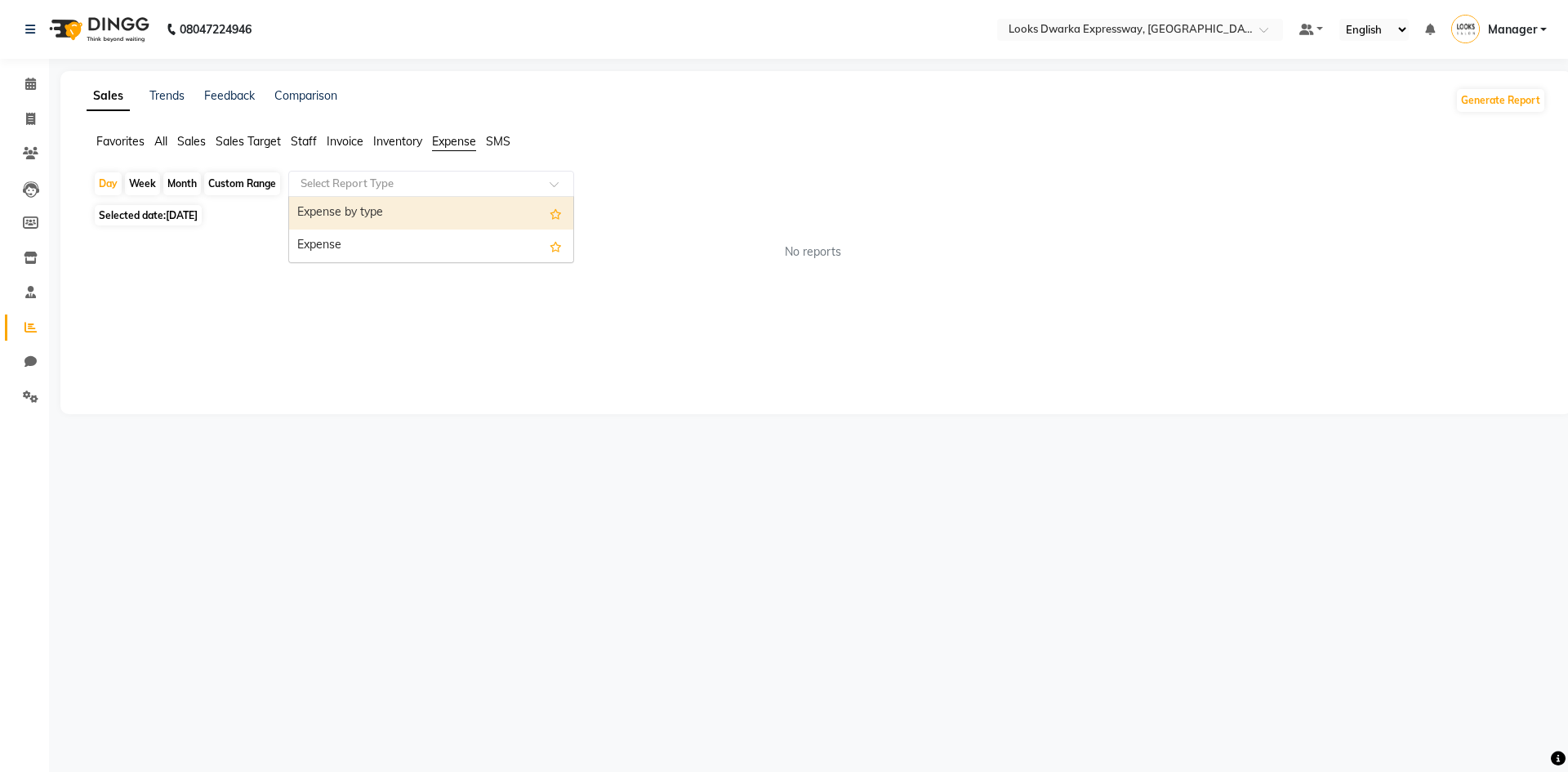
click at [463, 192] on div "Select Report Type" at bounding box center [431, 183] width 286 height 26
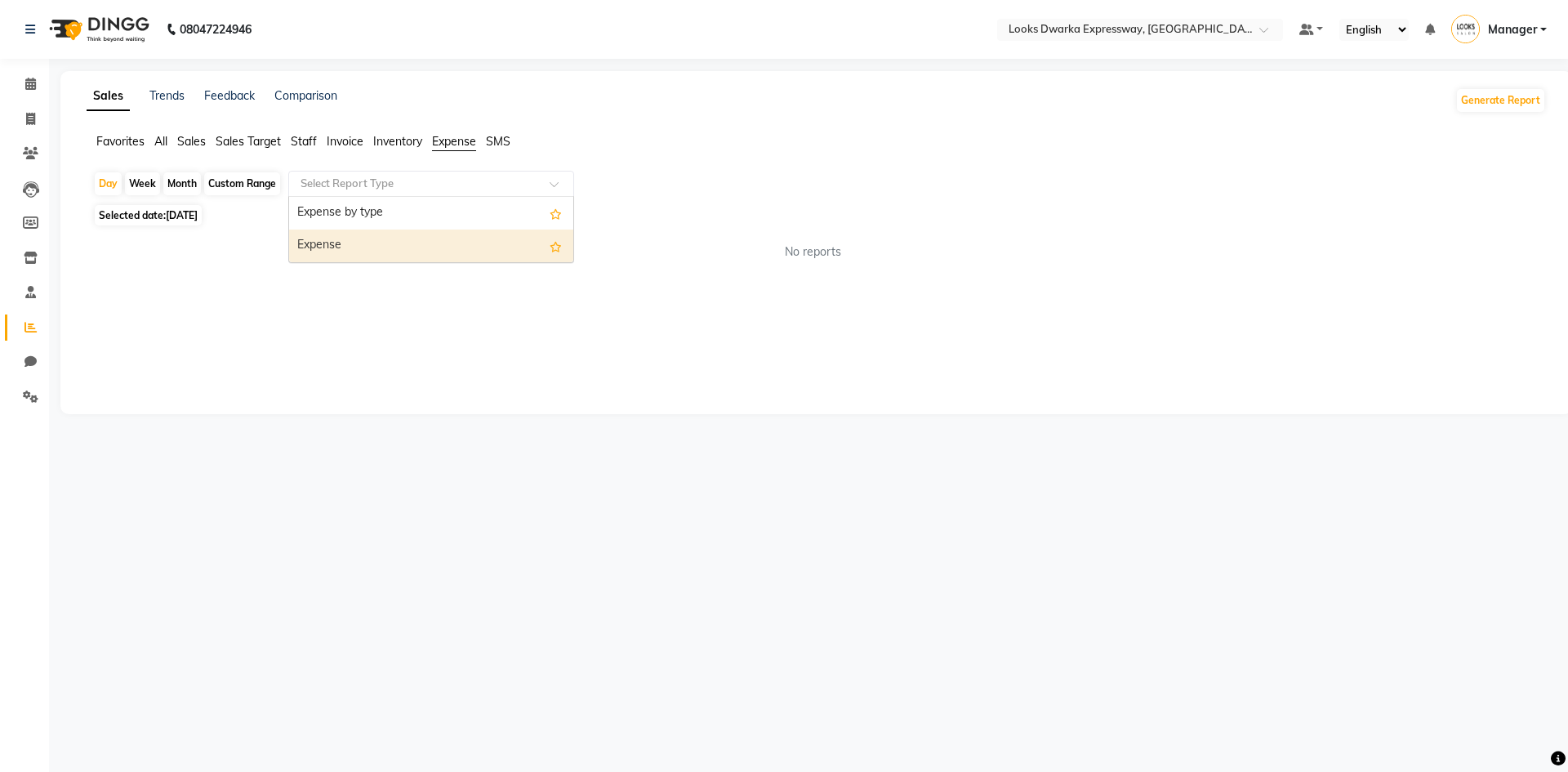
click at [408, 248] on div "Expense" at bounding box center [431, 246] width 284 height 33
select select "full_report"
select select "csv"
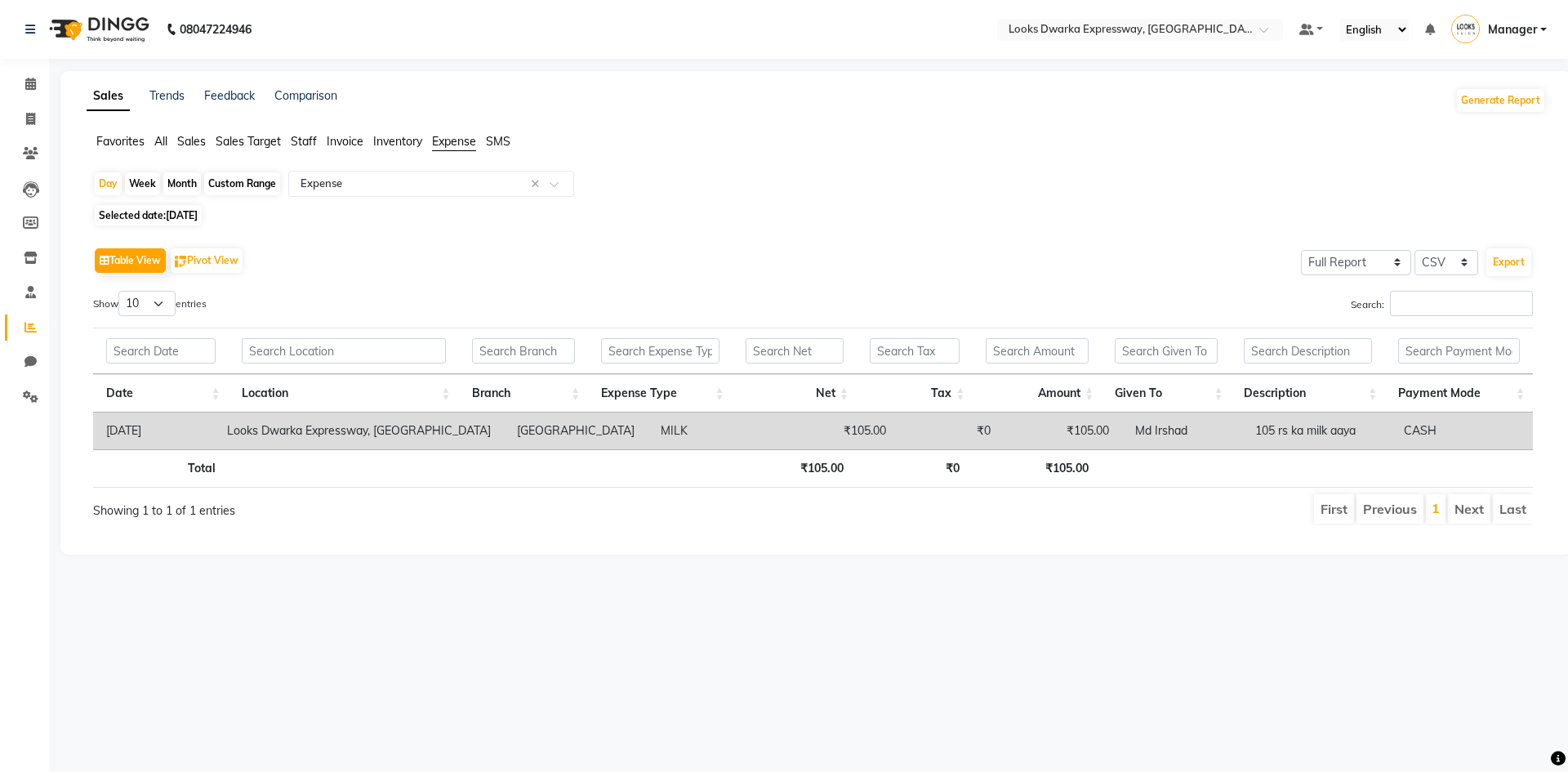
click at [1337, 510] on li "First" at bounding box center [1334, 509] width 40 height 29
click at [1381, 512] on li "Previous" at bounding box center [1390, 509] width 67 height 29
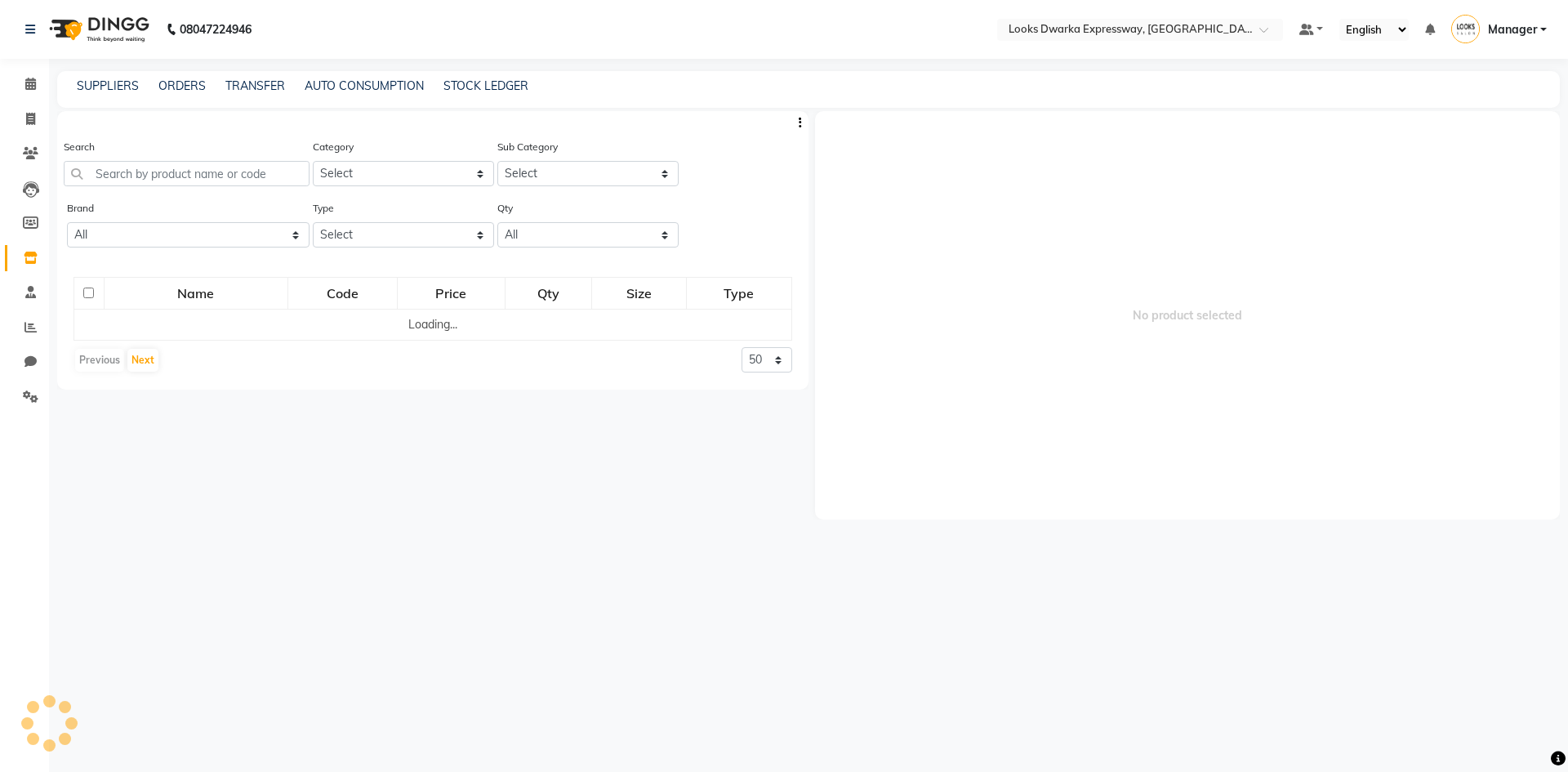
select select
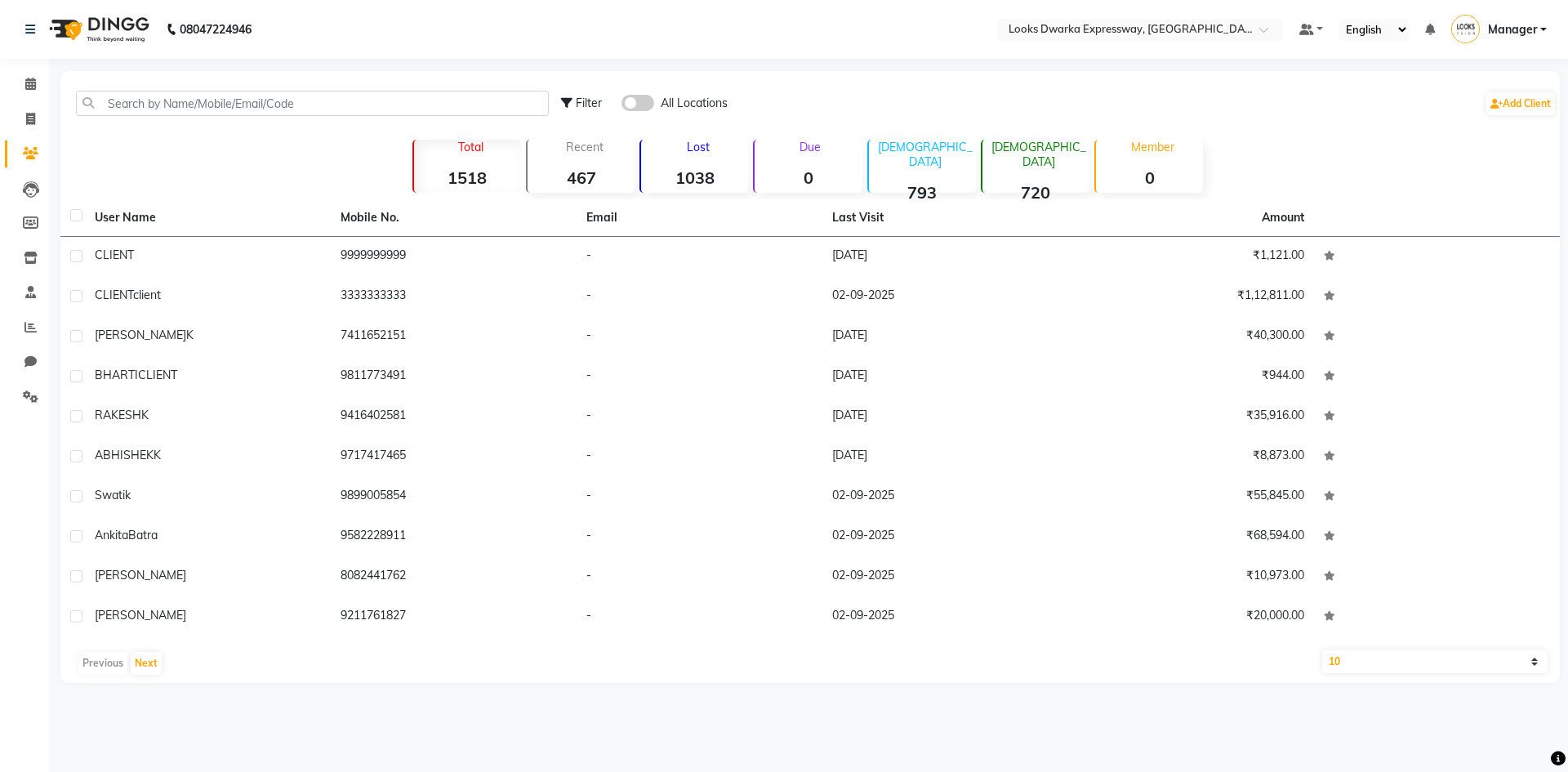
select select "6011"
select select "service"
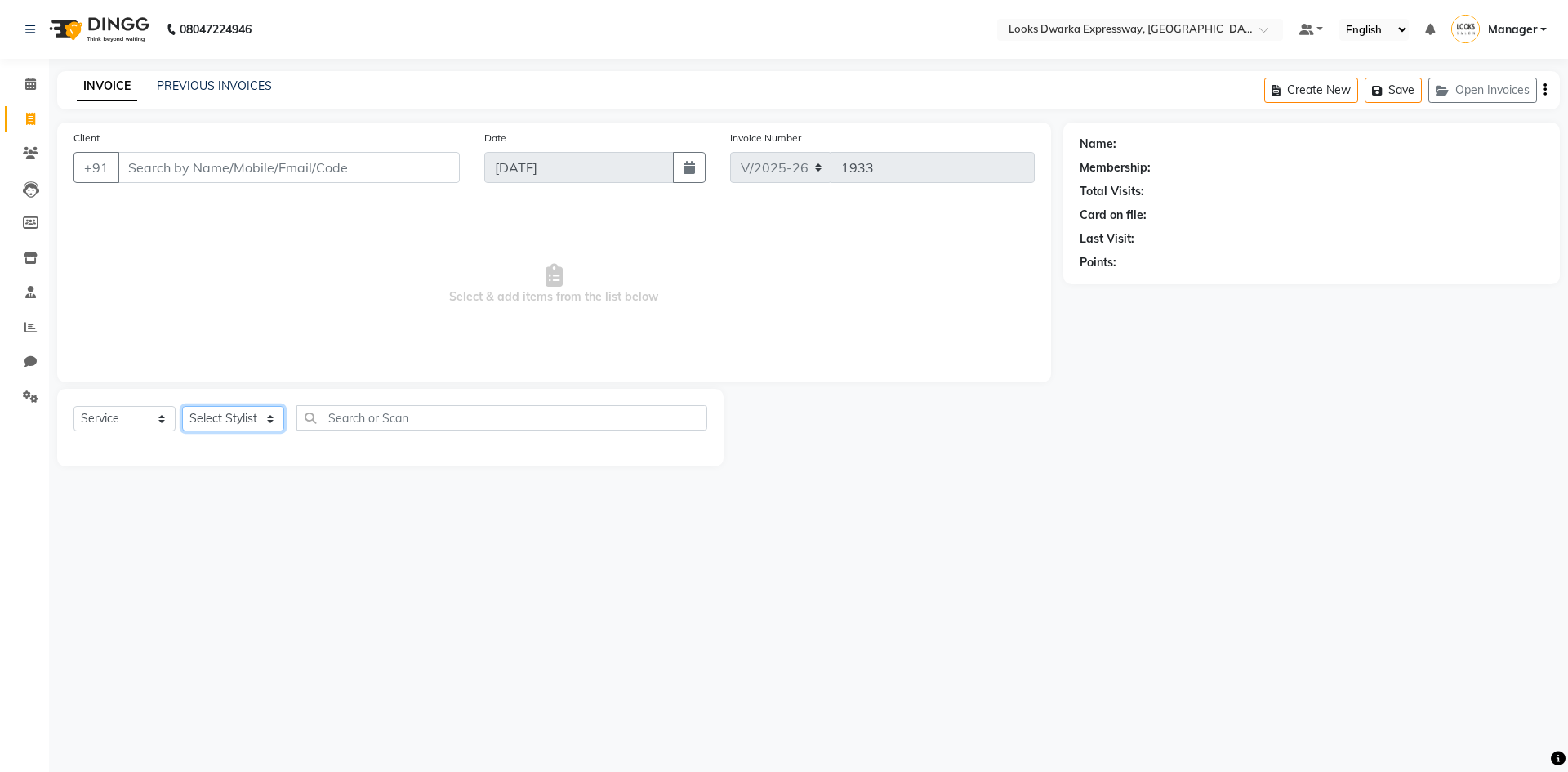
click at [212, 419] on select "Select Stylist Manager MD [PERSON_NAME] [PERSON_NAME] [PERSON_NAME] [PERSON_NAM…" at bounding box center [233, 418] width 102 height 25
select select "43631"
click at [182, 406] on select "Select Stylist Manager MD [PERSON_NAME] [PERSON_NAME] [PERSON_NAME] [PERSON_NAM…" at bounding box center [233, 418] width 102 height 25
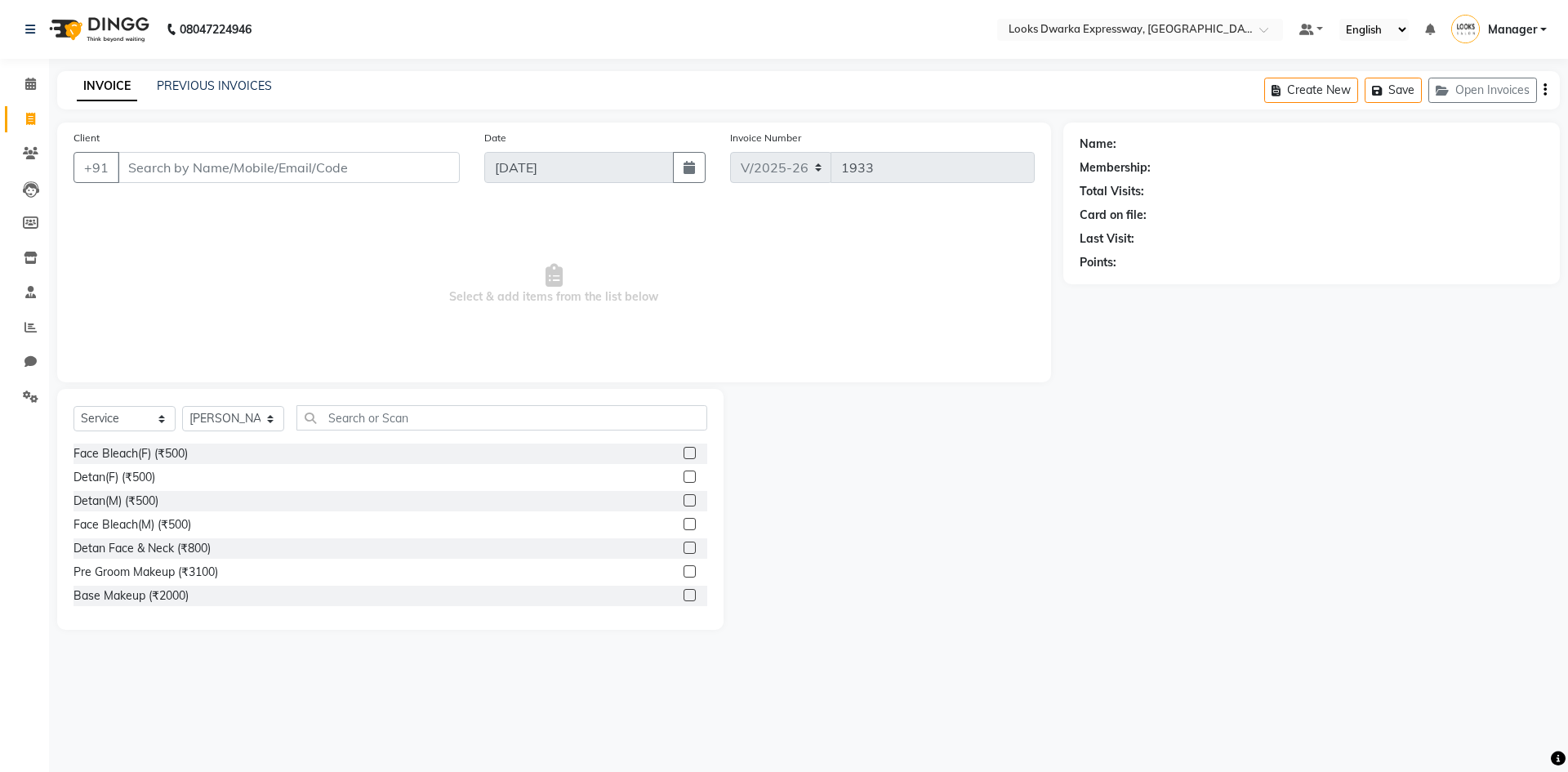
click at [387, 405] on div "Select Service Product Membership Package Voucher Prepaid Gift Card Select Styl…" at bounding box center [390, 510] width 666 height 241
click at [349, 450] on div "Face Bleach(F) (₹500)" at bounding box center [390, 454] width 633 height 21
click at [367, 418] on input "text" at bounding box center [501, 417] width 411 height 25
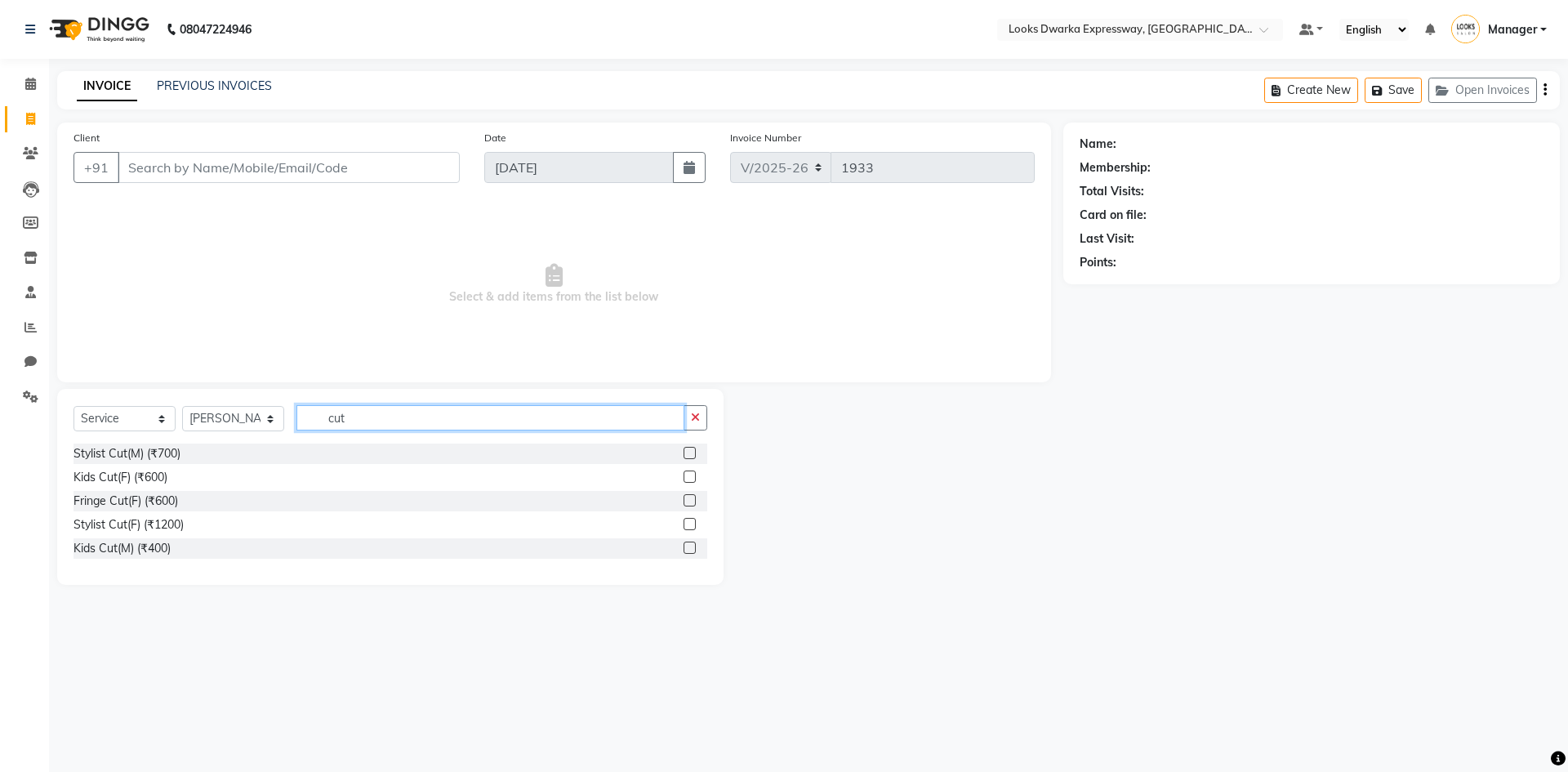
type input "cut"
click at [187, 529] on div "Stylist Cut(F) (₹1200)" at bounding box center [390, 525] width 633 height 21
click at [158, 521] on div "Stylist Cut(F) (₹1200)" at bounding box center [128, 525] width 110 height 17
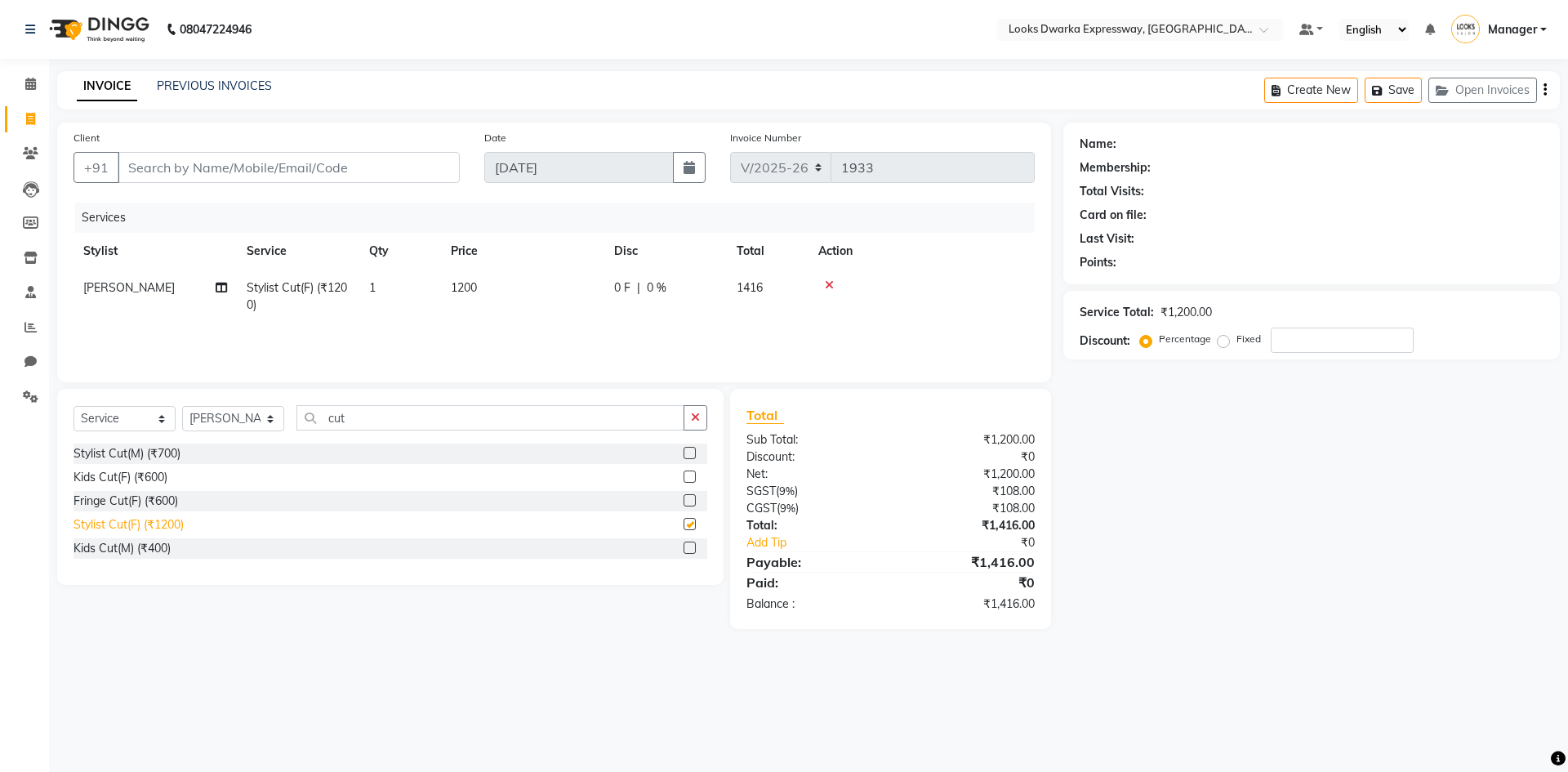
checkbox input "false"
click at [361, 411] on input "cut" at bounding box center [490, 417] width 388 height 25
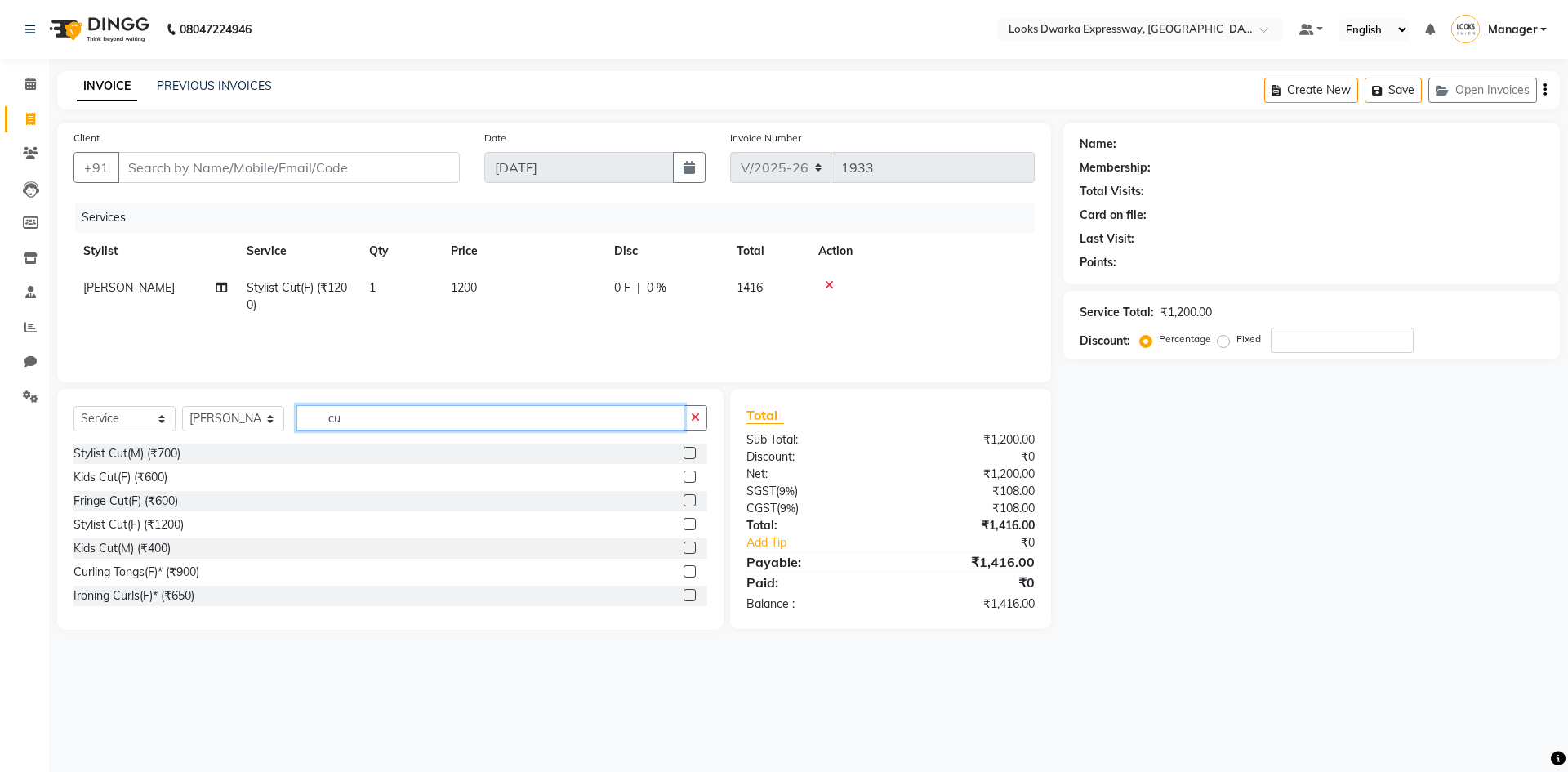
type input "c"
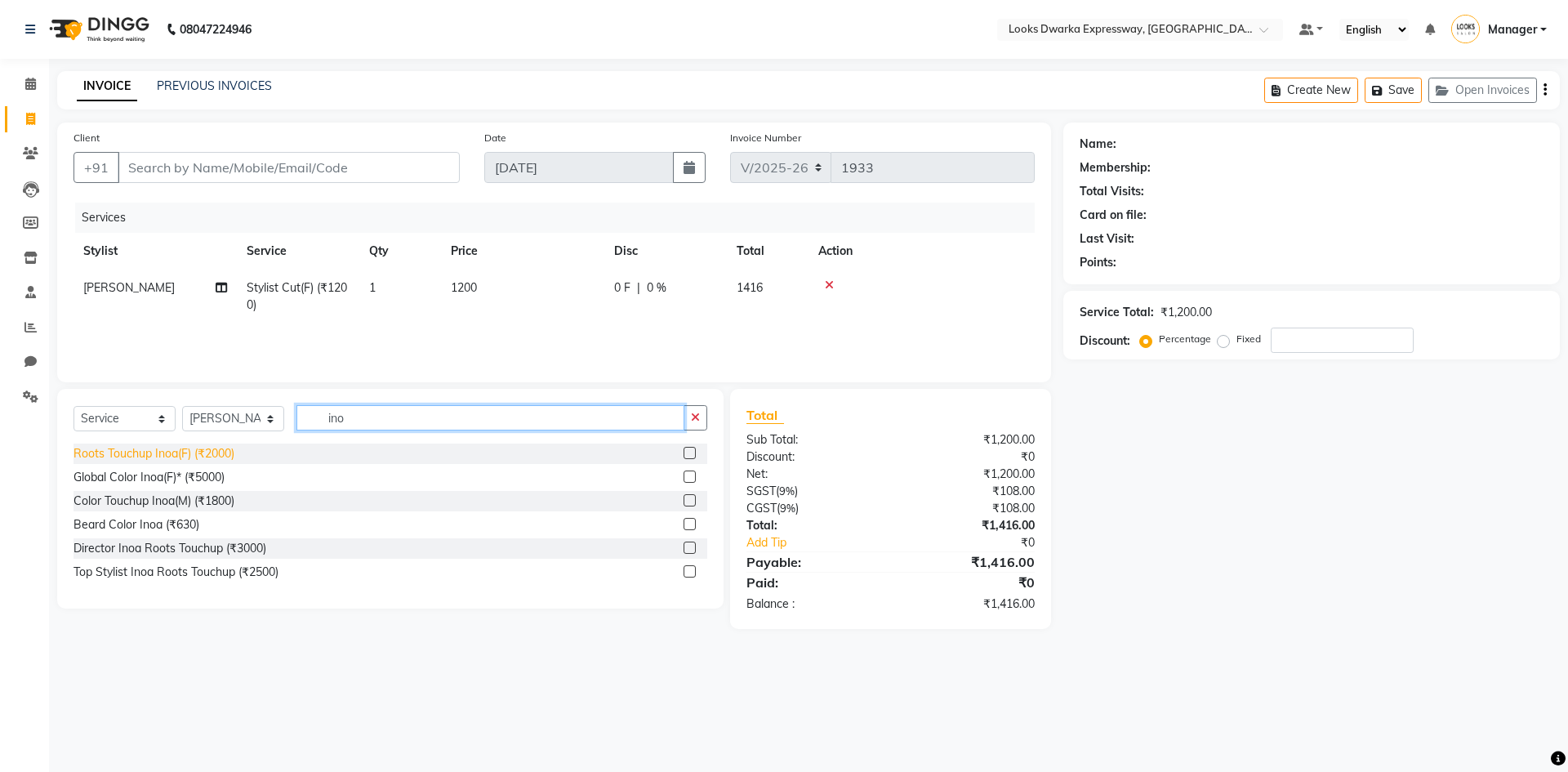
type input "ino"
click at [168, 451] on div "Roots Touchup Inoa(F) (₹2000)" at bounding box center [153, 454] width 161 height 17
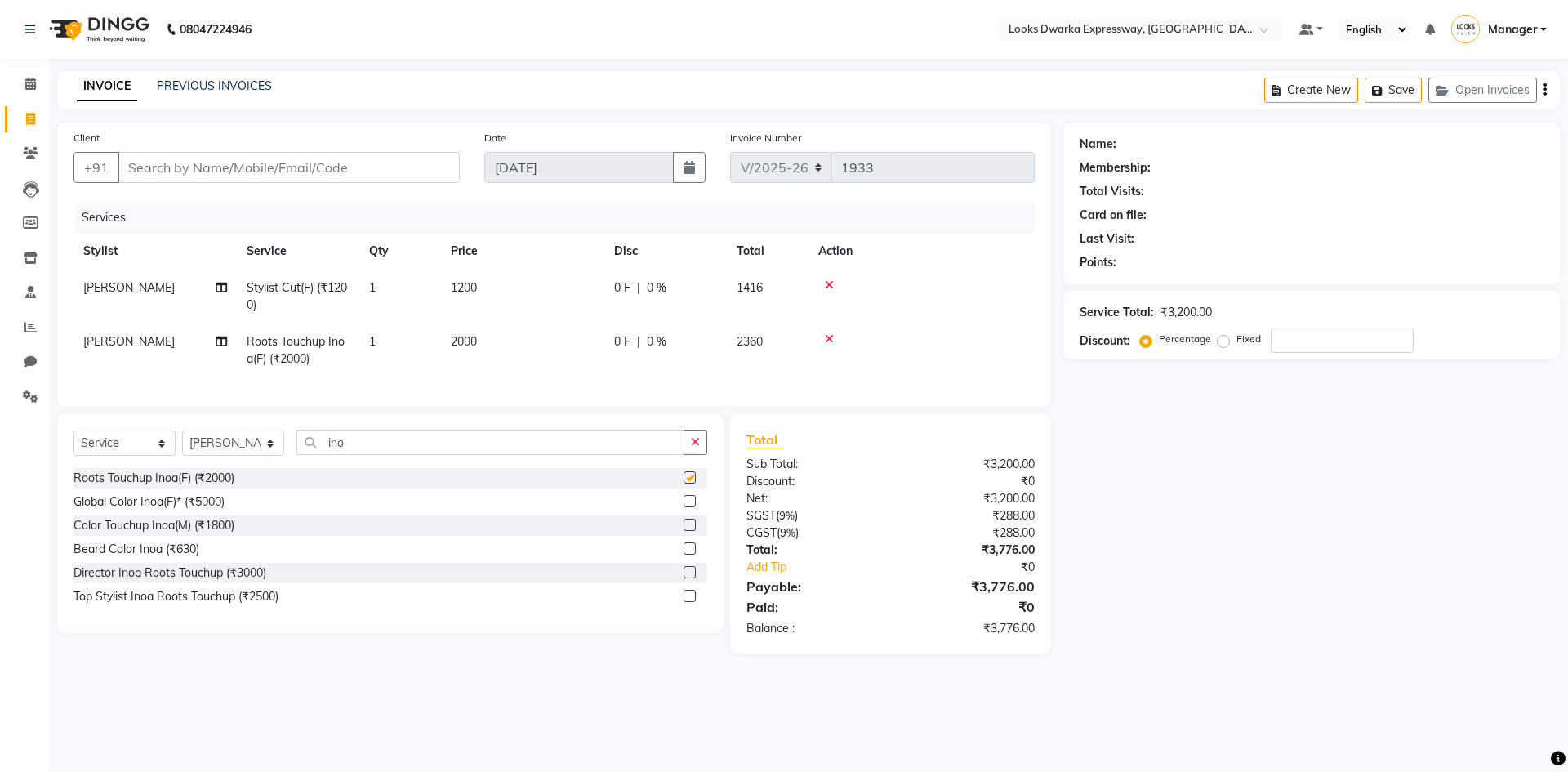
checkbox input "false"
click at [477, 344] on span "2000" at bounding box center [464, 341] width 26 height 15
select select "43631"
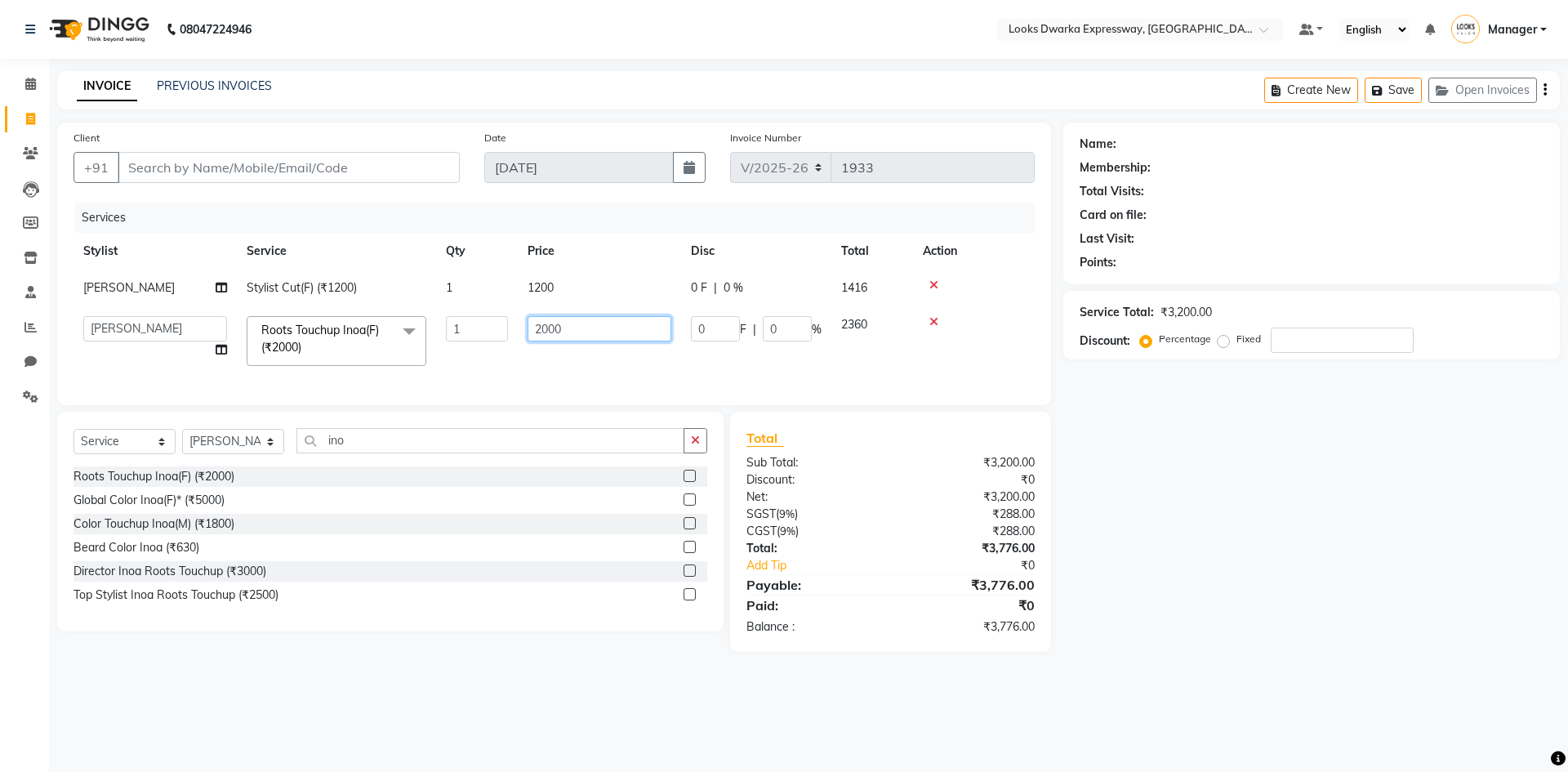
click at [605, 324] on input "2000" at bounding box center [599, 328] width 144 height 25
type input "2"
type input "1300"
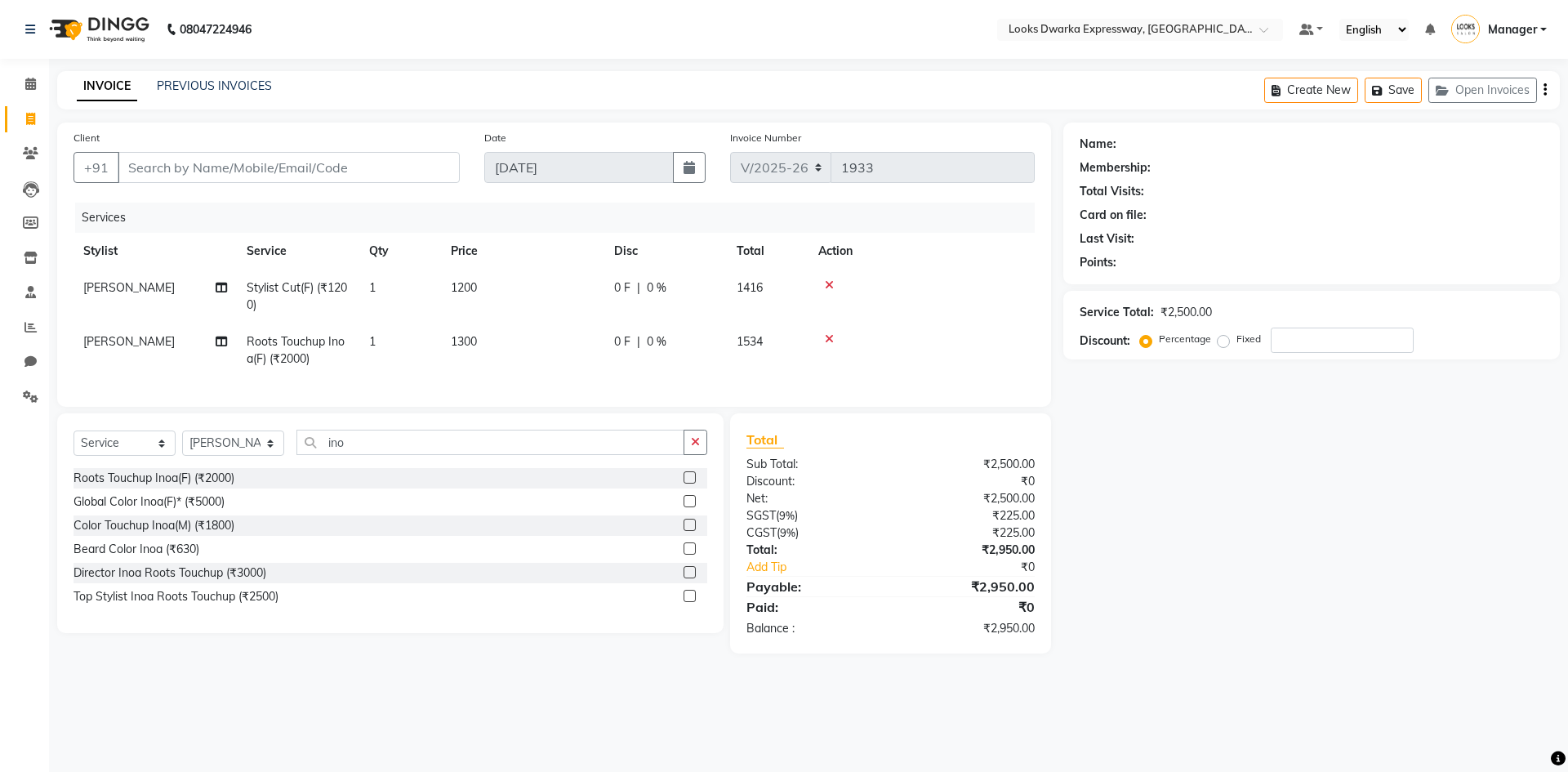
click at [577, 281] on td "1200" at bounding box center [522, 296] width 164 height 54
select select "43631"
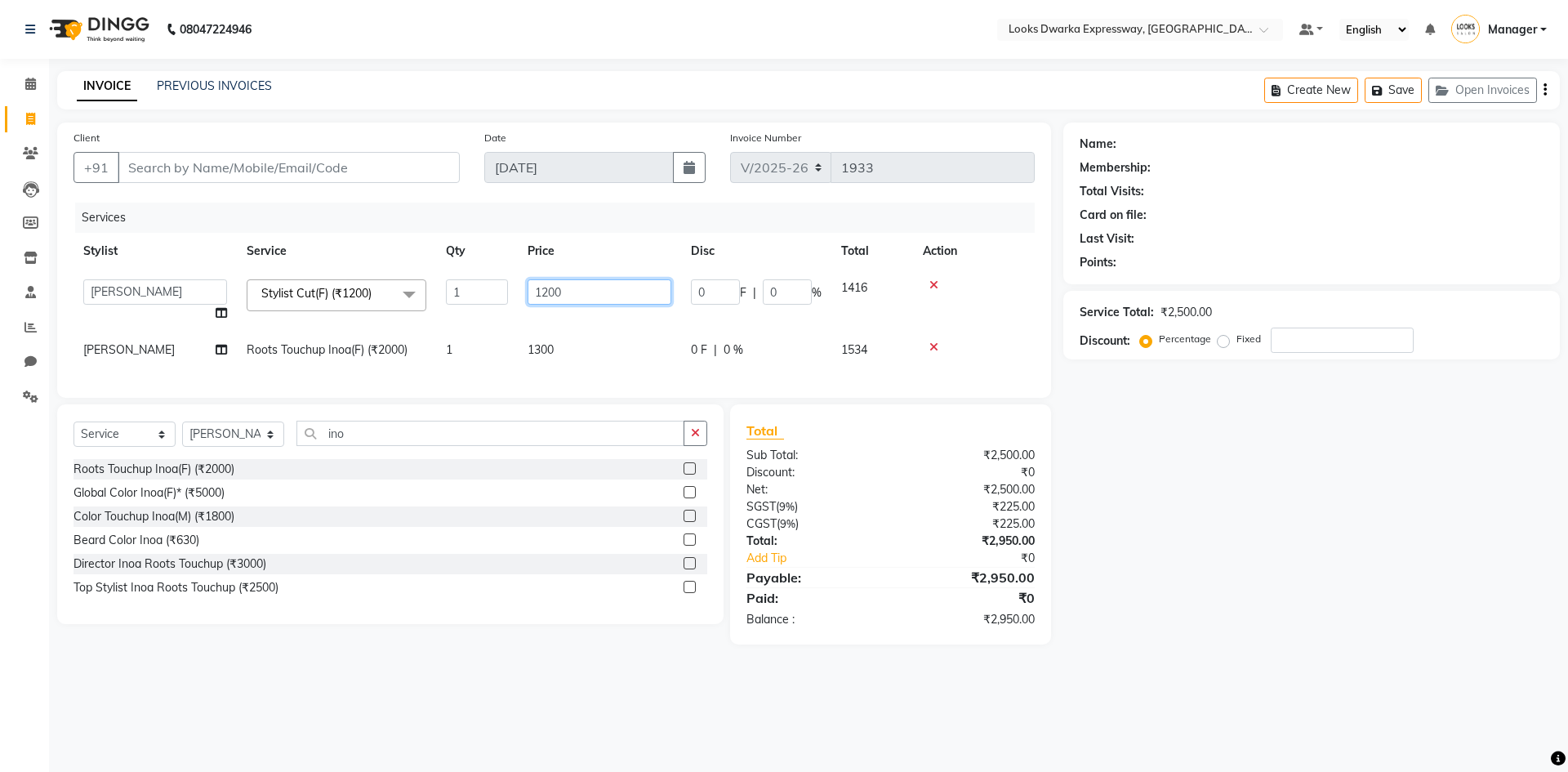
click at [602, 290] on input "1200" at bounding box center [599, 292] width 144 height 25
type input "1"
type input "850"
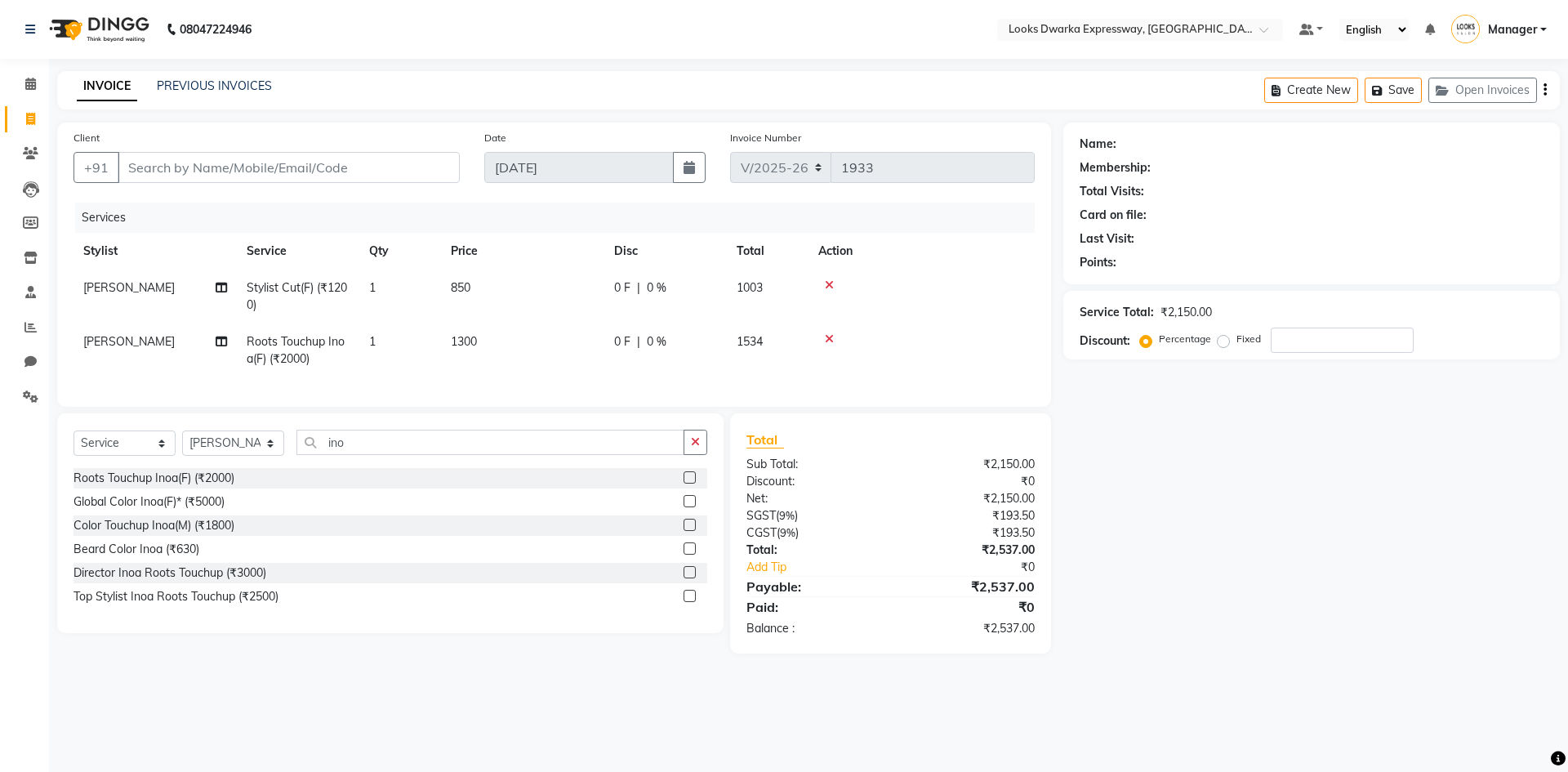
click at [651, 364] on tr "[PERSON_NAME] Touchup Inoa(F) (₹2000) 1 1300 0 F | 0 % 1534" at bounding box center [553, 350] width 961 height 54
click at [1324, 338] on input "number" at bounding box center [1343, 340] width 143 height 25
type input "0"
click at [1237, 337] on label "Fixed" at bounding box center [1249, 338] width 24 height 15
click at [1225, 337] on input "Fixed" at bounding box center [1226, 338] width 11 height 11
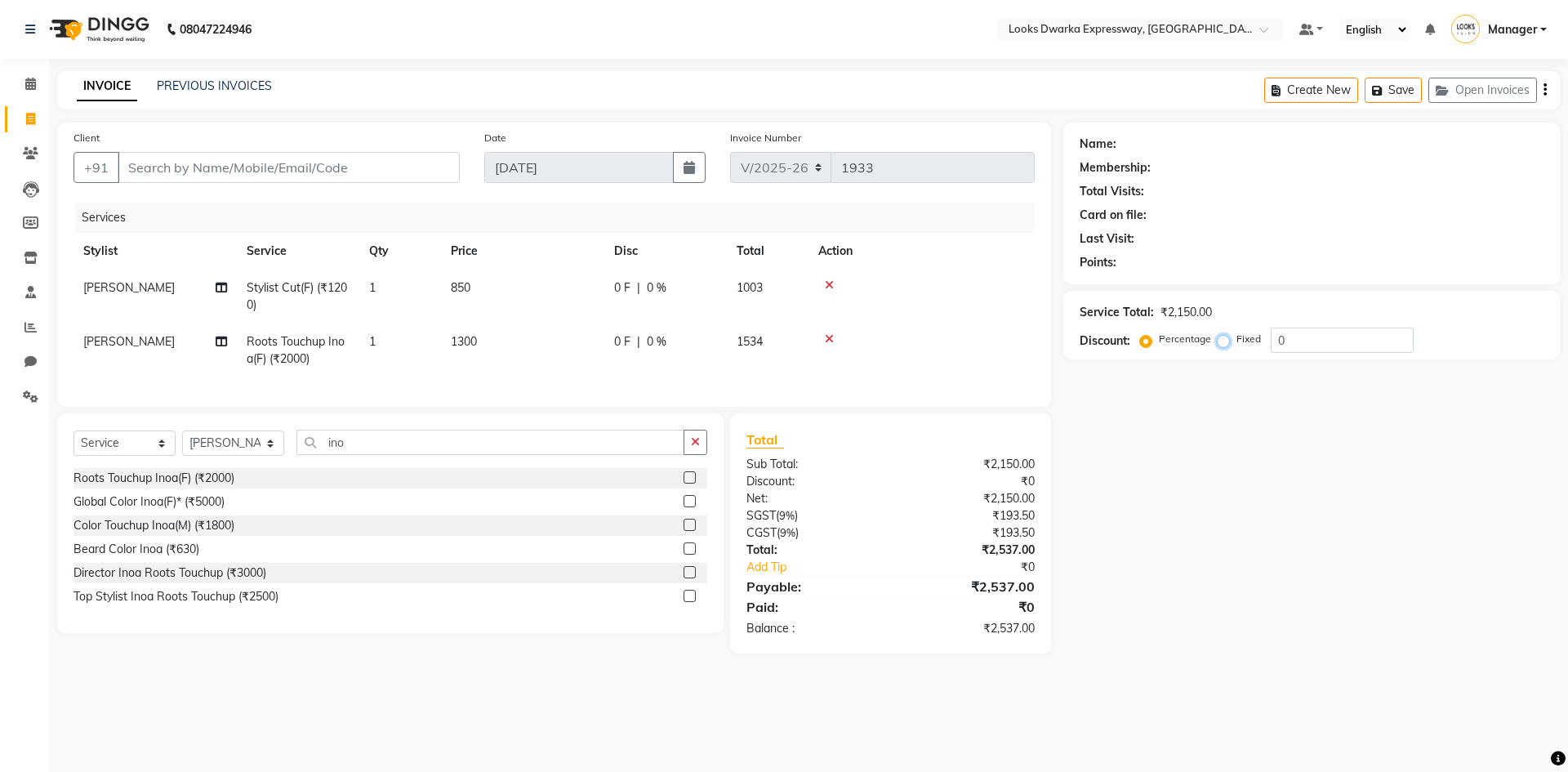
radio input "true"
click at [1303, 341] on input "0" at bounding box center [1343, 340] width 143 height 25
type input "0"
click at [1154, 339] on div "Percentage" at bounding box center [1177, 338] width 68 height 20
click at [1159, 337] on label "Percentage" at bounding box center [1185, 338] width 52 height 15
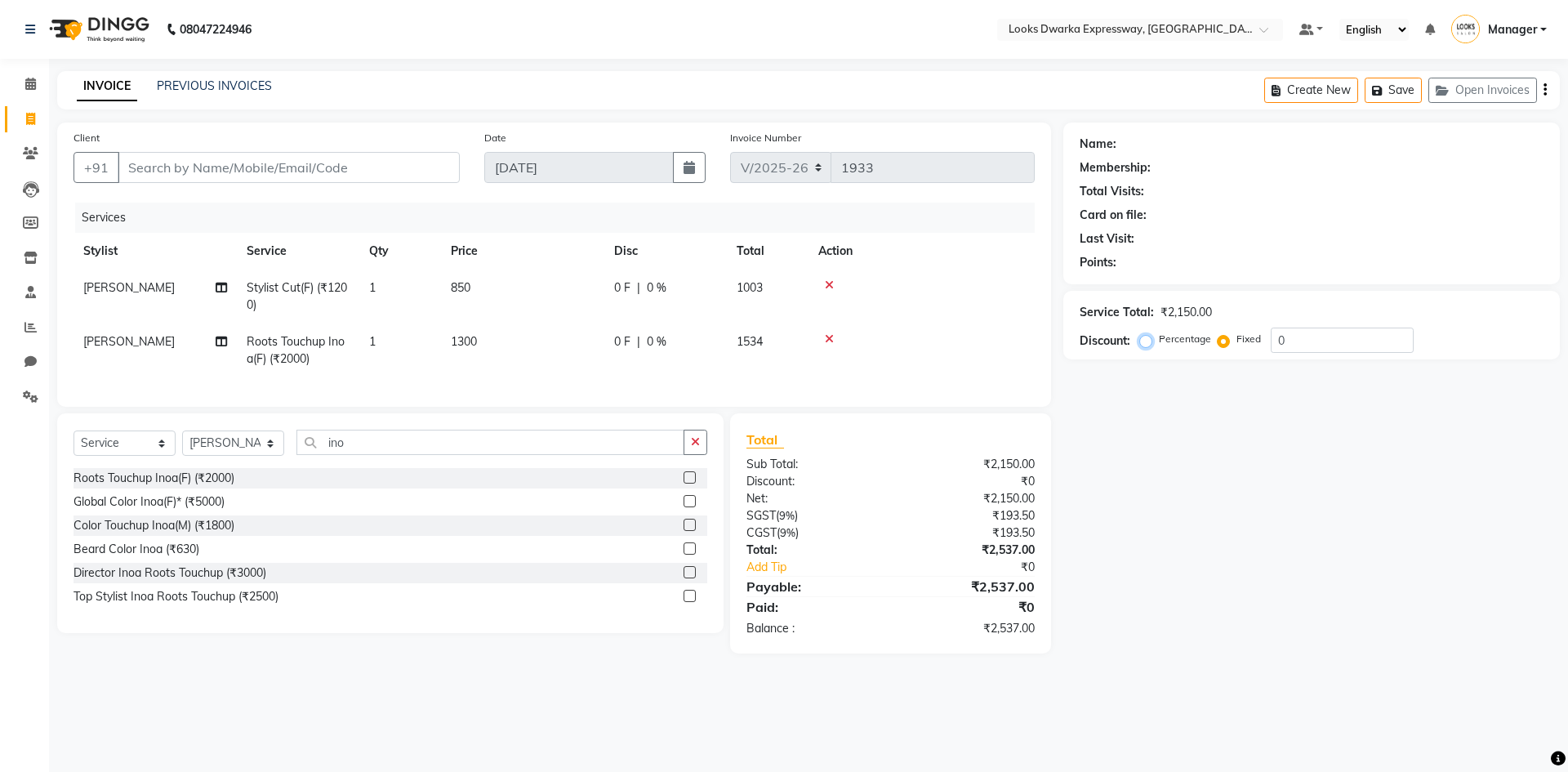
click at [1151, 337] on input "Percentage" at bounding box center [1149, 338] width 11 height 11
radio input "true"
click at [373, 164] on input "Client" at bounding box center [289, 168] width 343 height 31
click at [367, 450] on input "ino" at bounding box center [490, 442] width 388 height 25
click at [227, 456] on select "Select Stylist Manager MD [PERSON_NAME] [PERSON_NAME] [PERSON_NAME] [PERSON_NAM…" at bounding box center [233, 442] width 102 height 25
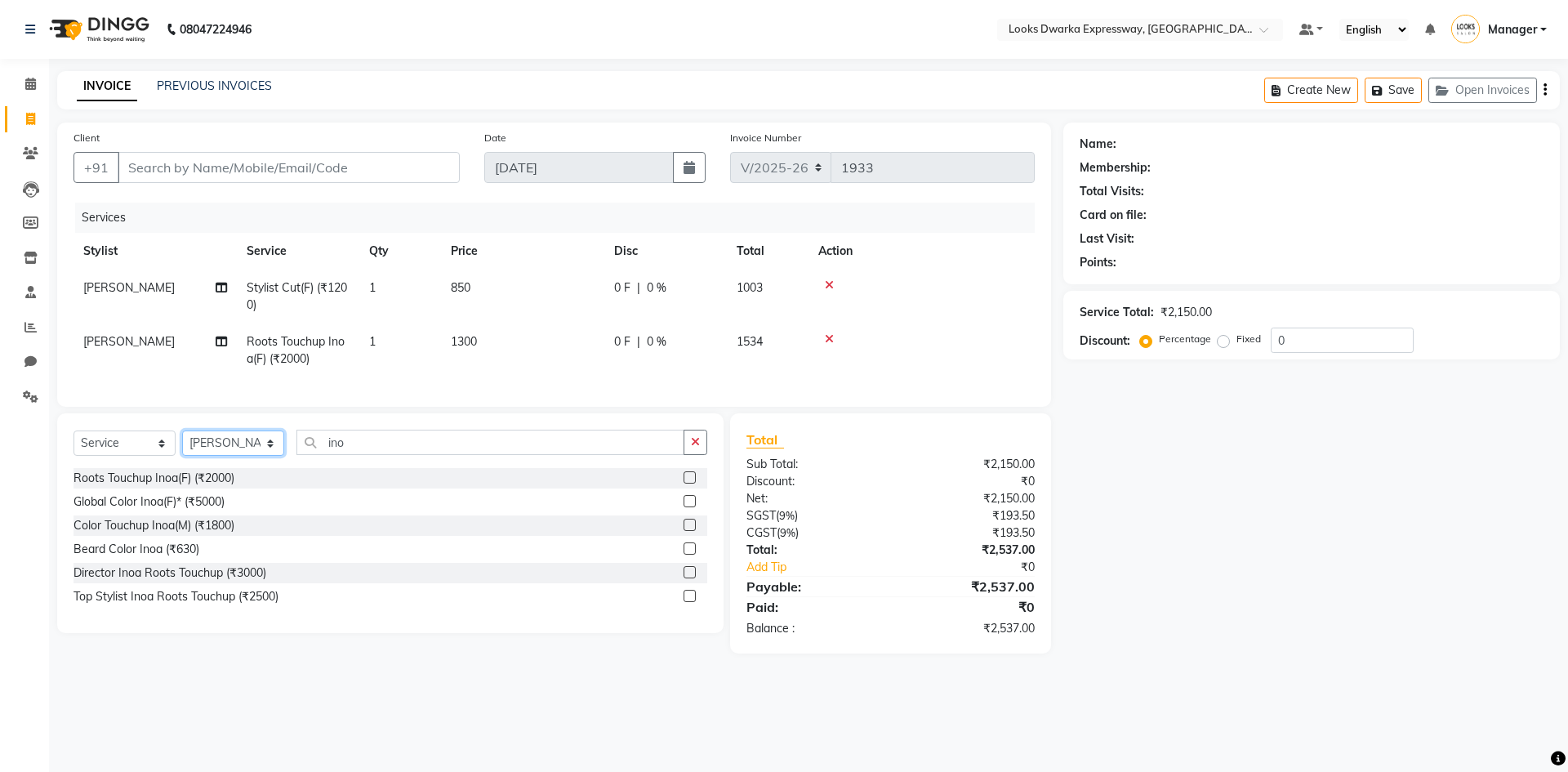
select select "61091"
click at [182, 442] on select "Select Stylist Manager MD [PERSON_NAME] [PERSON_NAME] [PERSON_NAME] [PERSON_NAM…" at bounding box center [233, 442] width 102 height 25
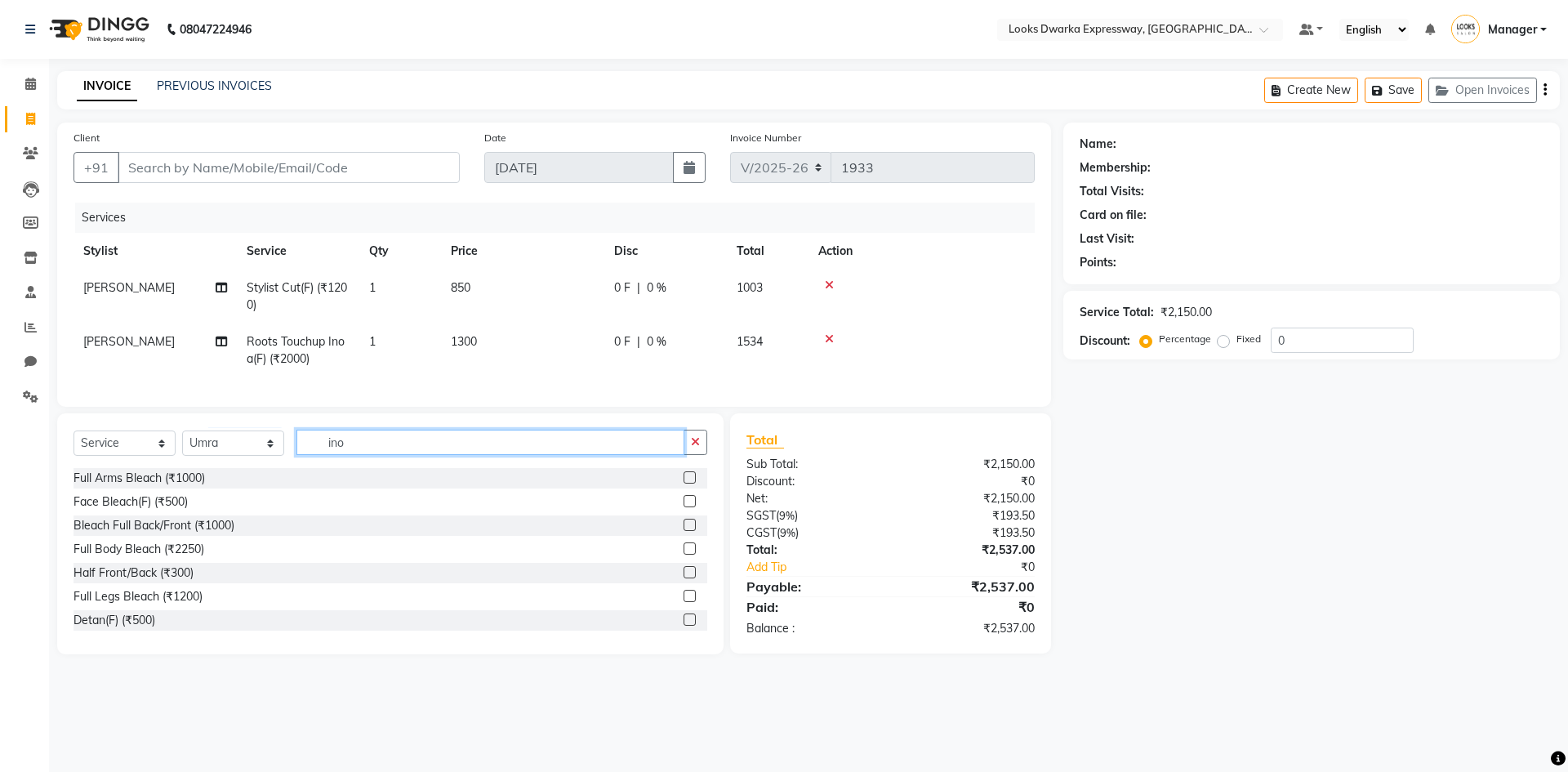
click at [470, 455] on input "ino" at bounding box center [490, 442] width 388 height 25
type input "i"
type input "upp"
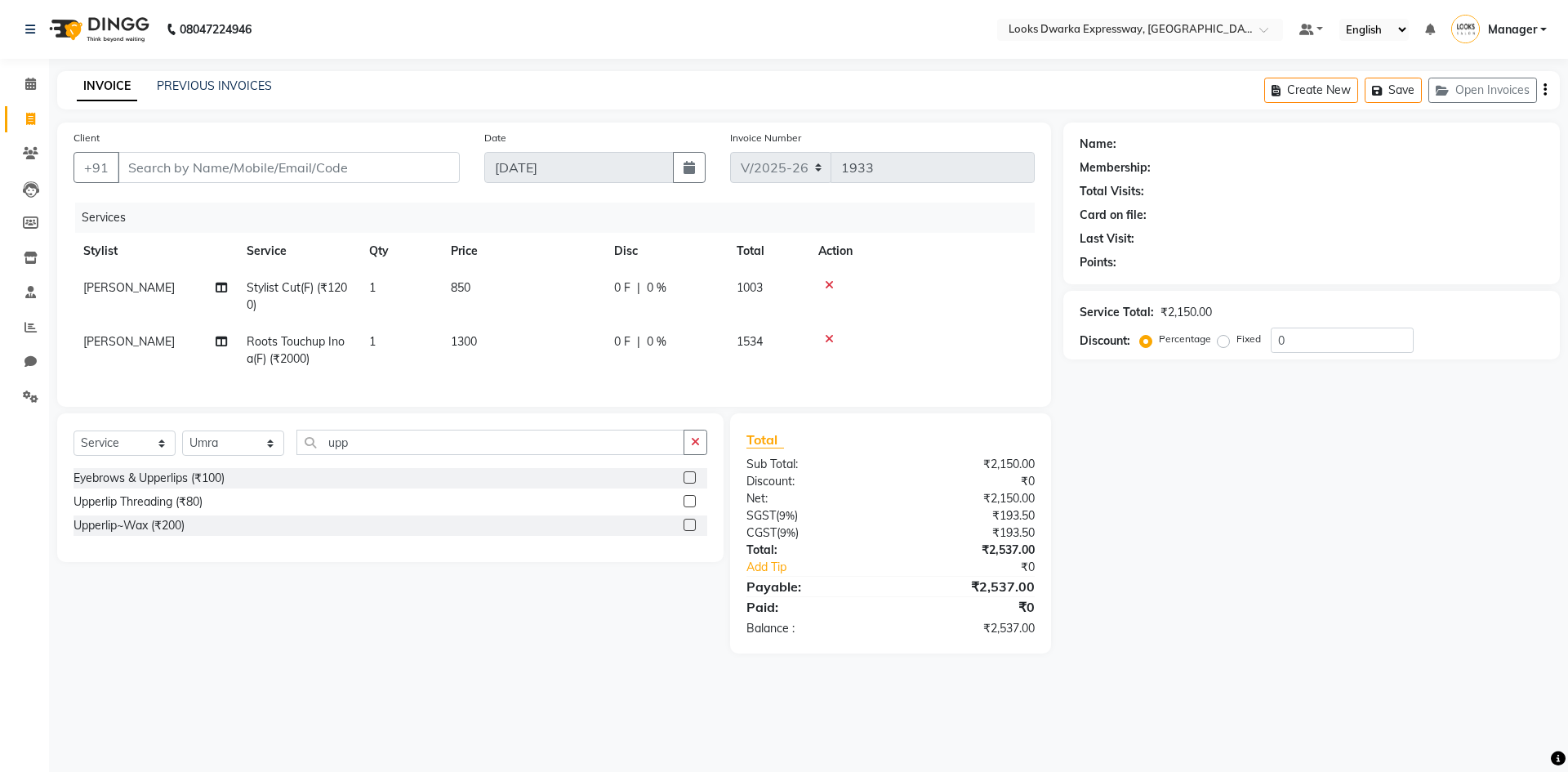
click at [174, 510] on div "Upperlip Threading (₹80)" at bounding box center [138, 502] width 129 height 17
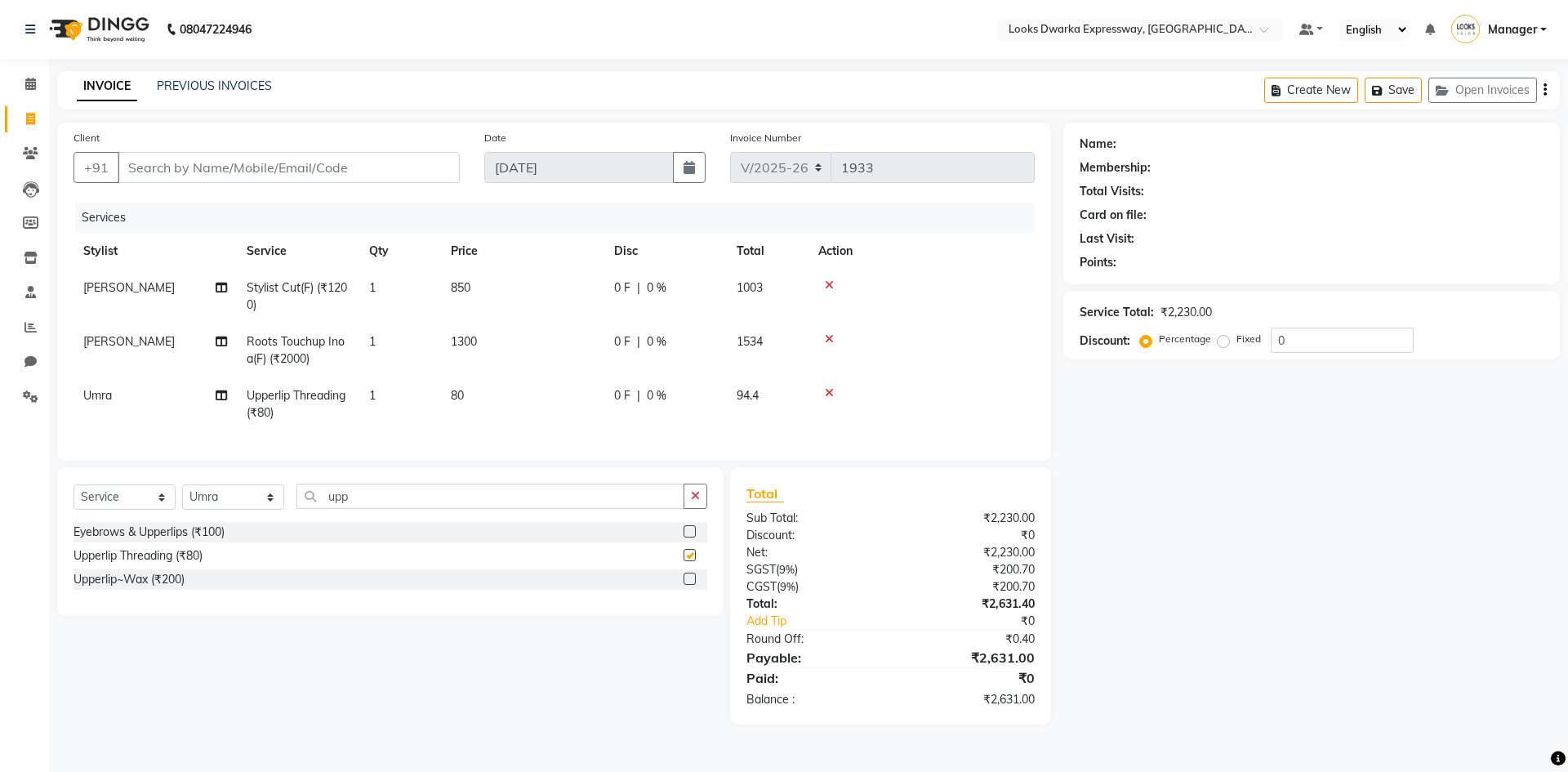
checkbox input "false"
click at [373, 498] on input "upp" at bounding box center [490, 496] width 388 height 25
type input "u"
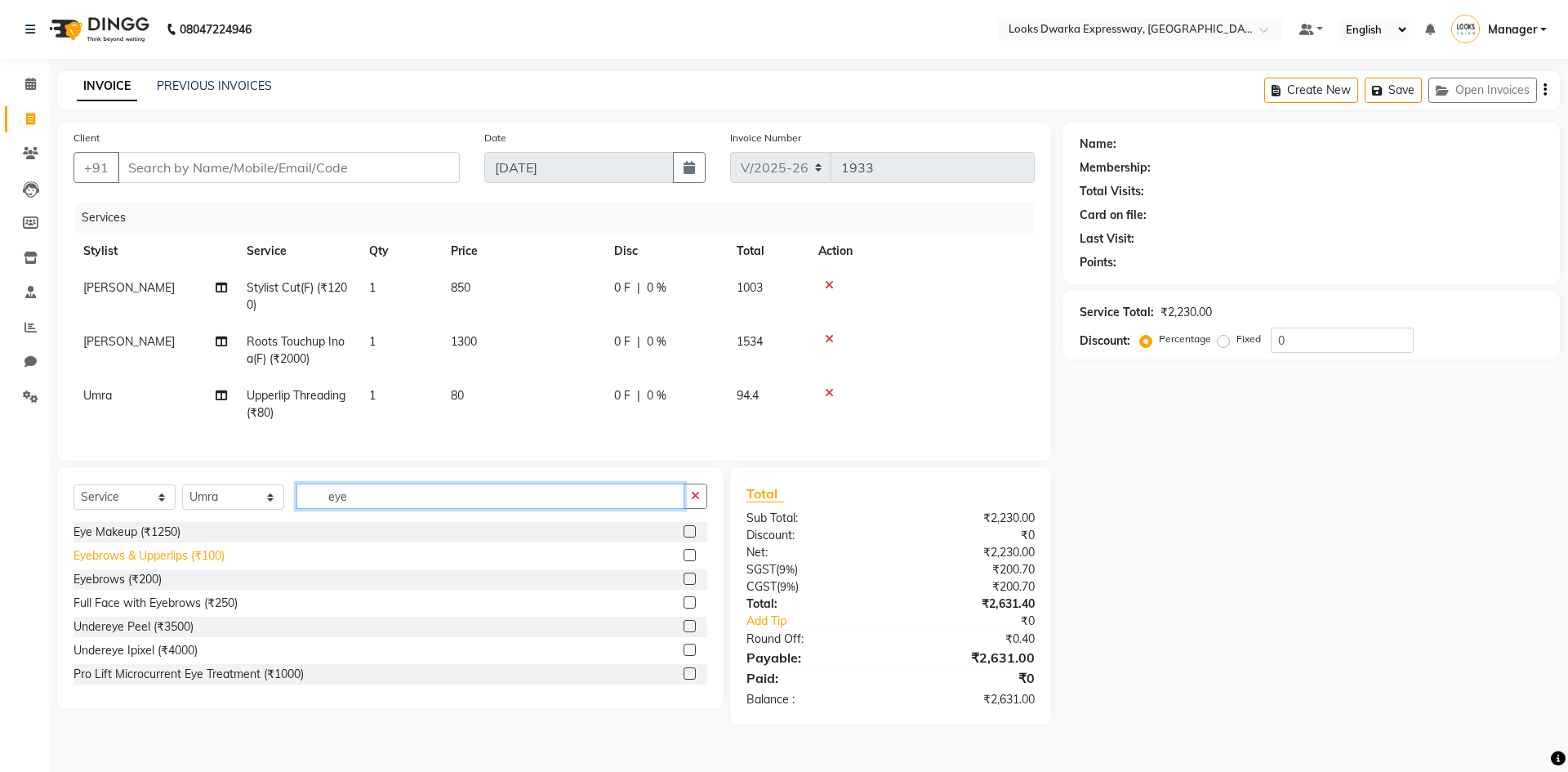
type input "eye"
click at [128, 565] on div "Eyebrows & Upperlips (₹100)" at bounding box center [149, 556] width 151 height 17
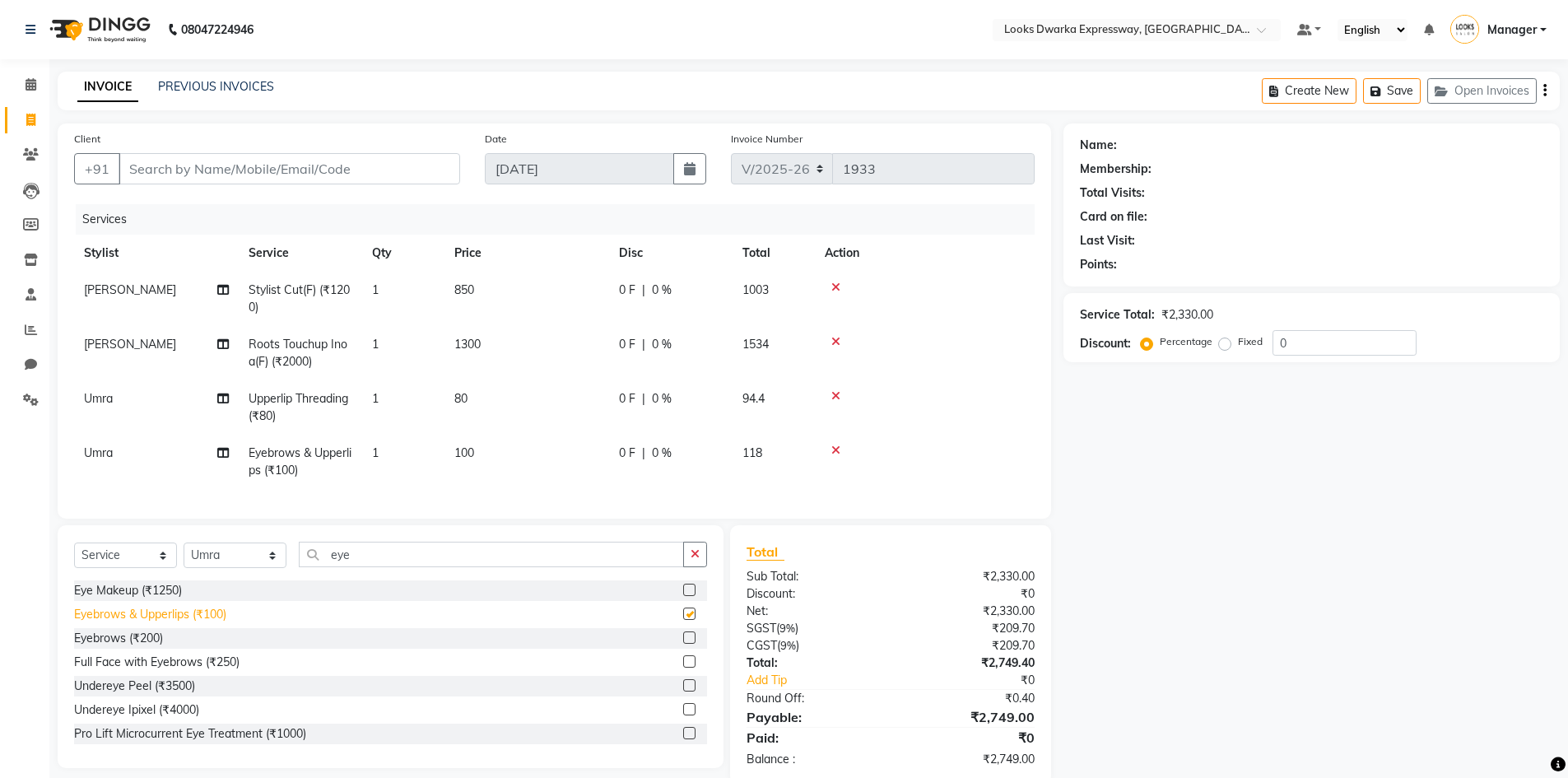
checkbox input "false"
click at [836, 396] on icon at bounding box center [835, 396] width 9 height 11
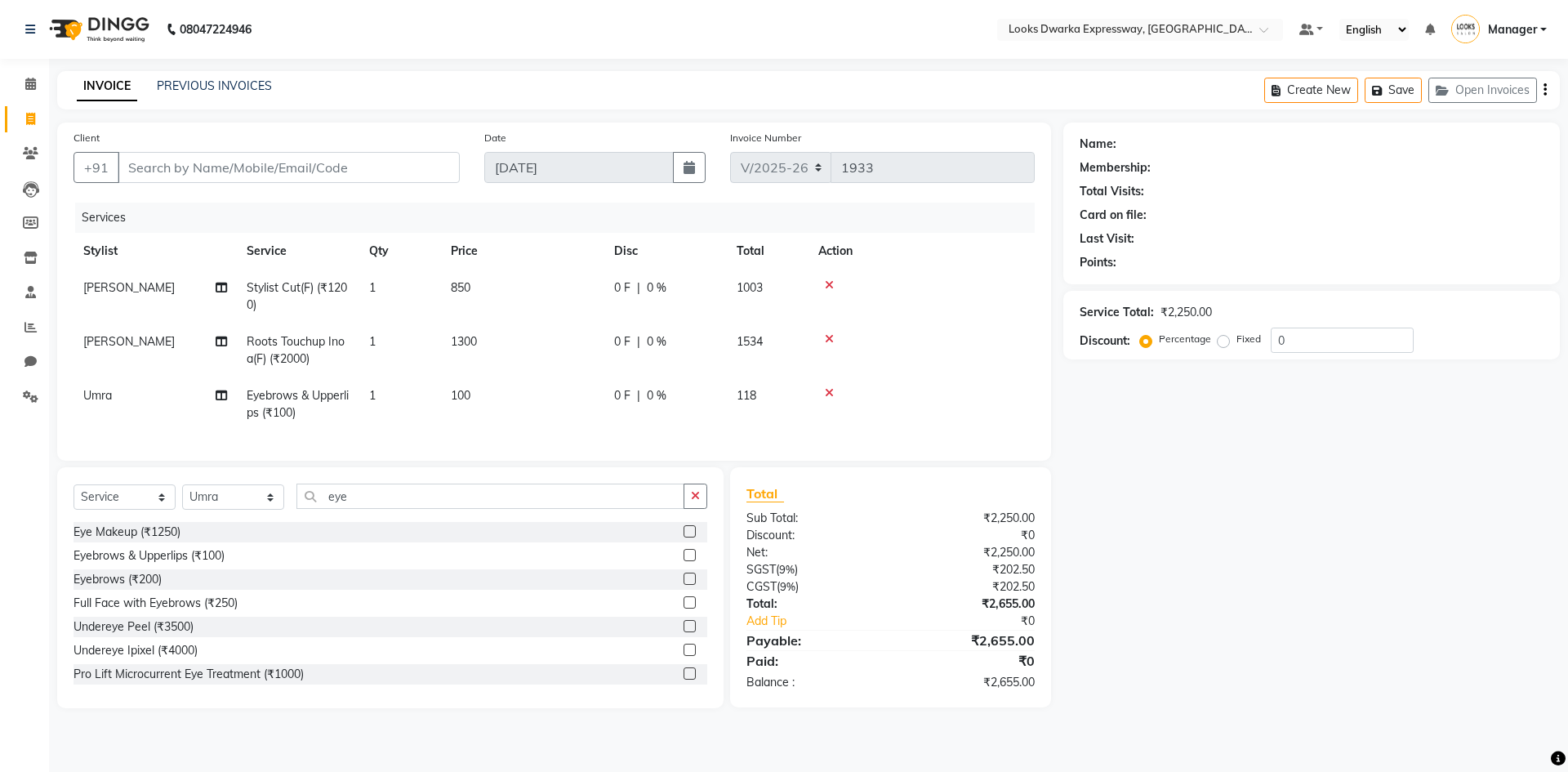
click at [478, 392] on td "100" at bounding box center [522, 404] width 164 height 54
select select "61091"
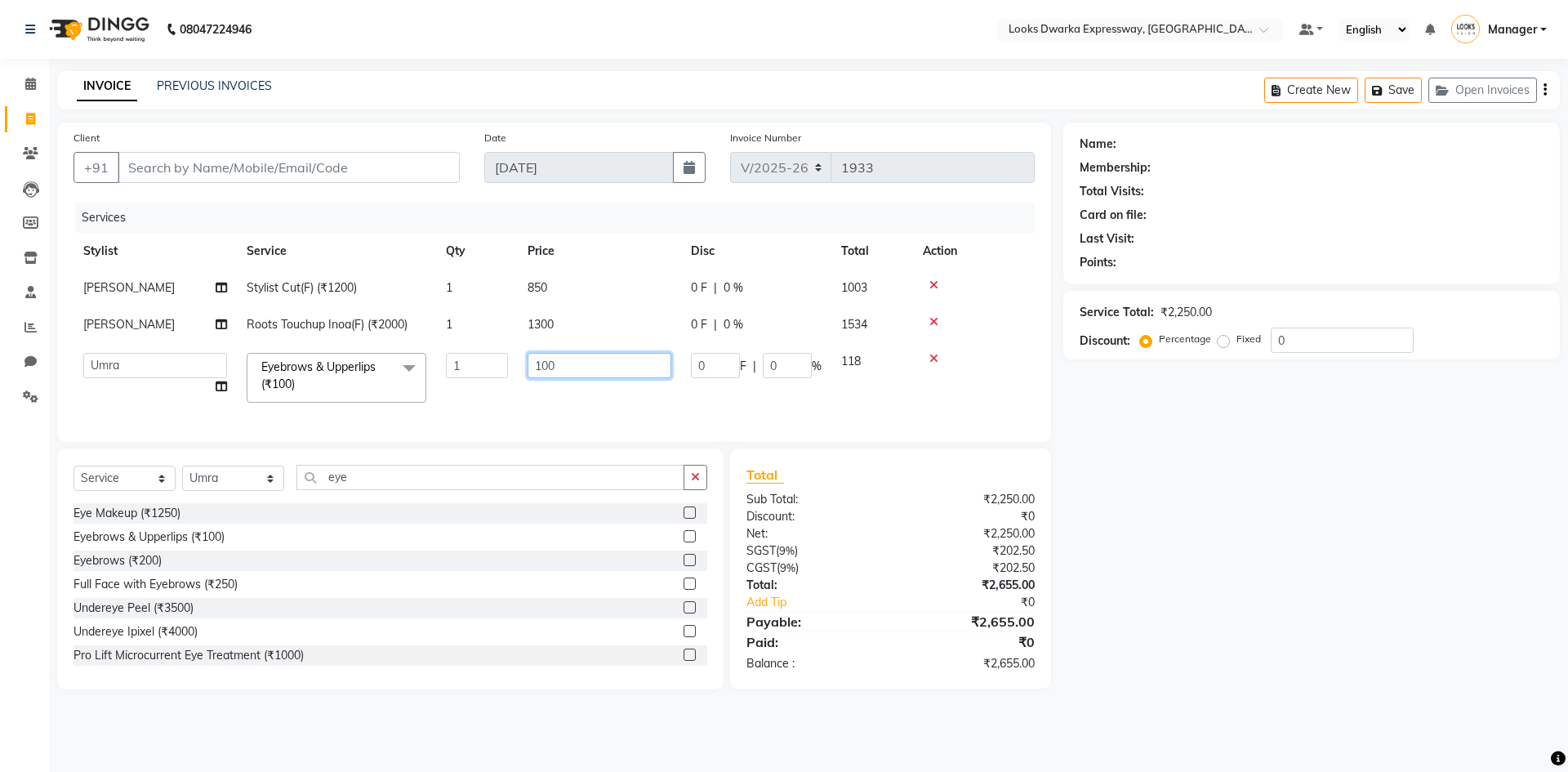
click at [578, 374] on input "100" at bounding box center [599, 365] width 144 height 25
type input "1"
type input "200"
click at [1013, 337] on td at bounding box center [973, 324] width 121 height 37
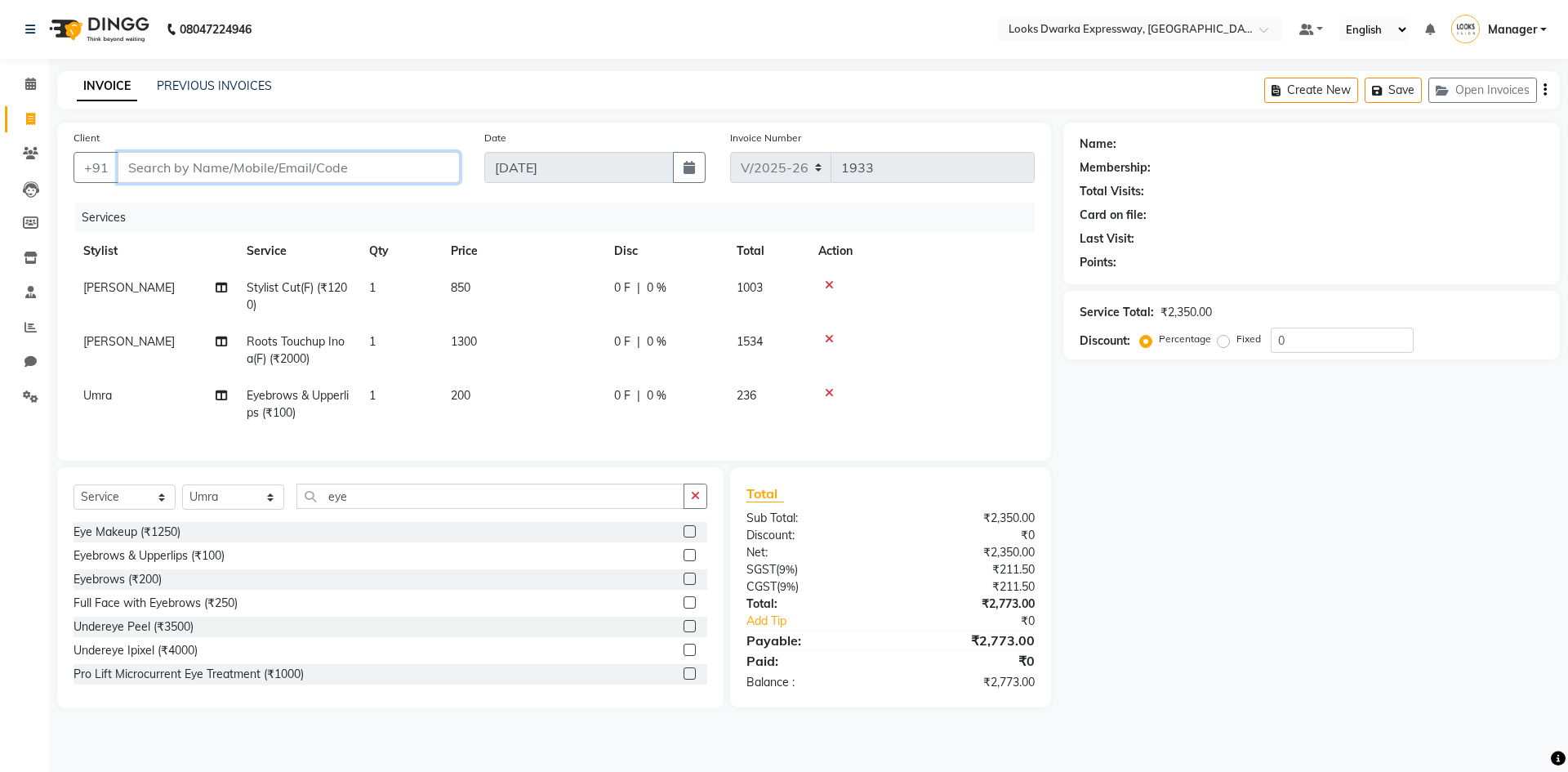
click at [298, 171] on input "Client" at bounding box center [289, 168] width 343 height 31
click at [833, 388] on icon at bounding box center [829, 392] width 9 height 11
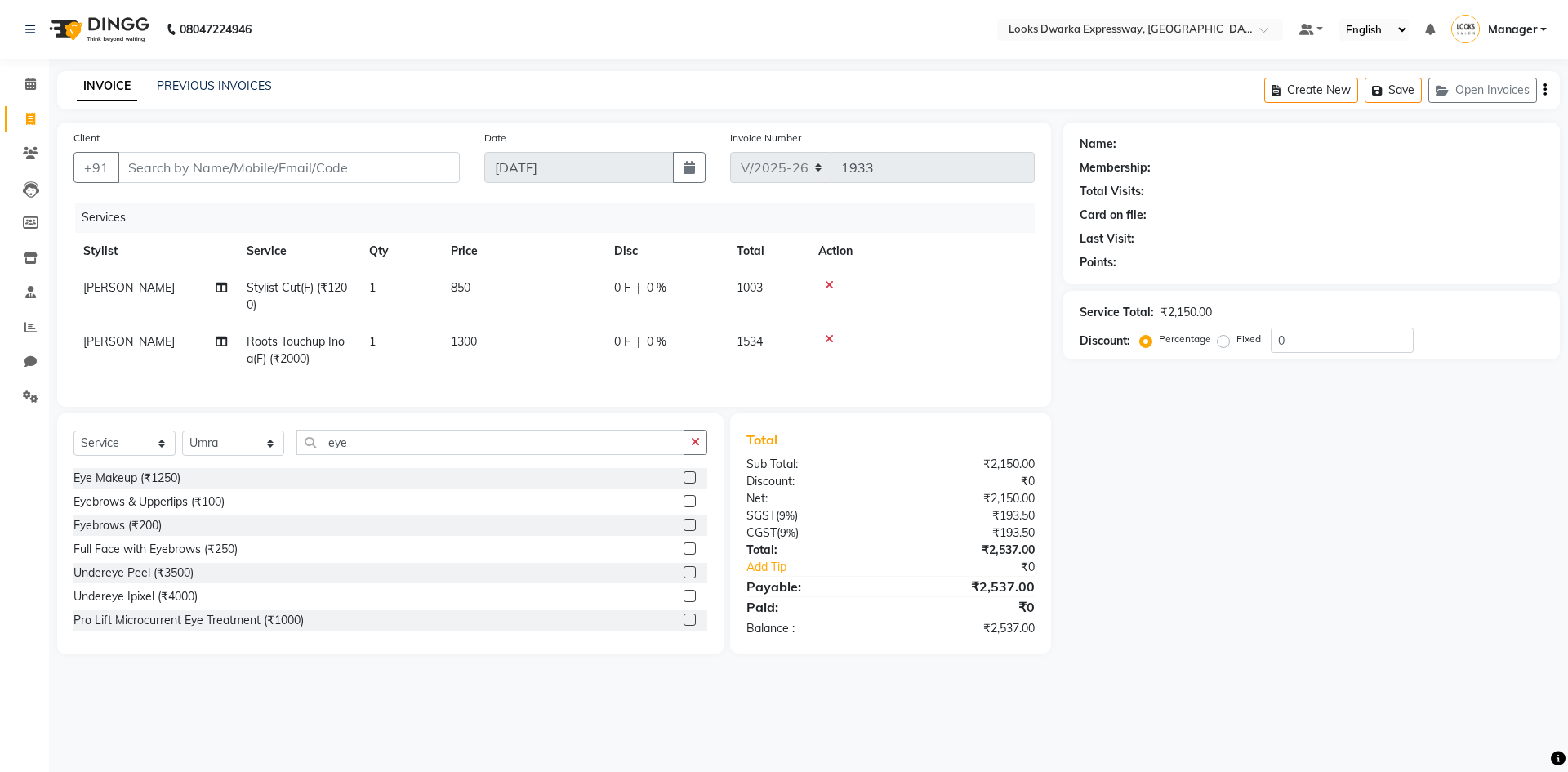
click at [116, 534] on div "Eyebrows (₹200)" at bounding box center [117, 526] width 88 height 17
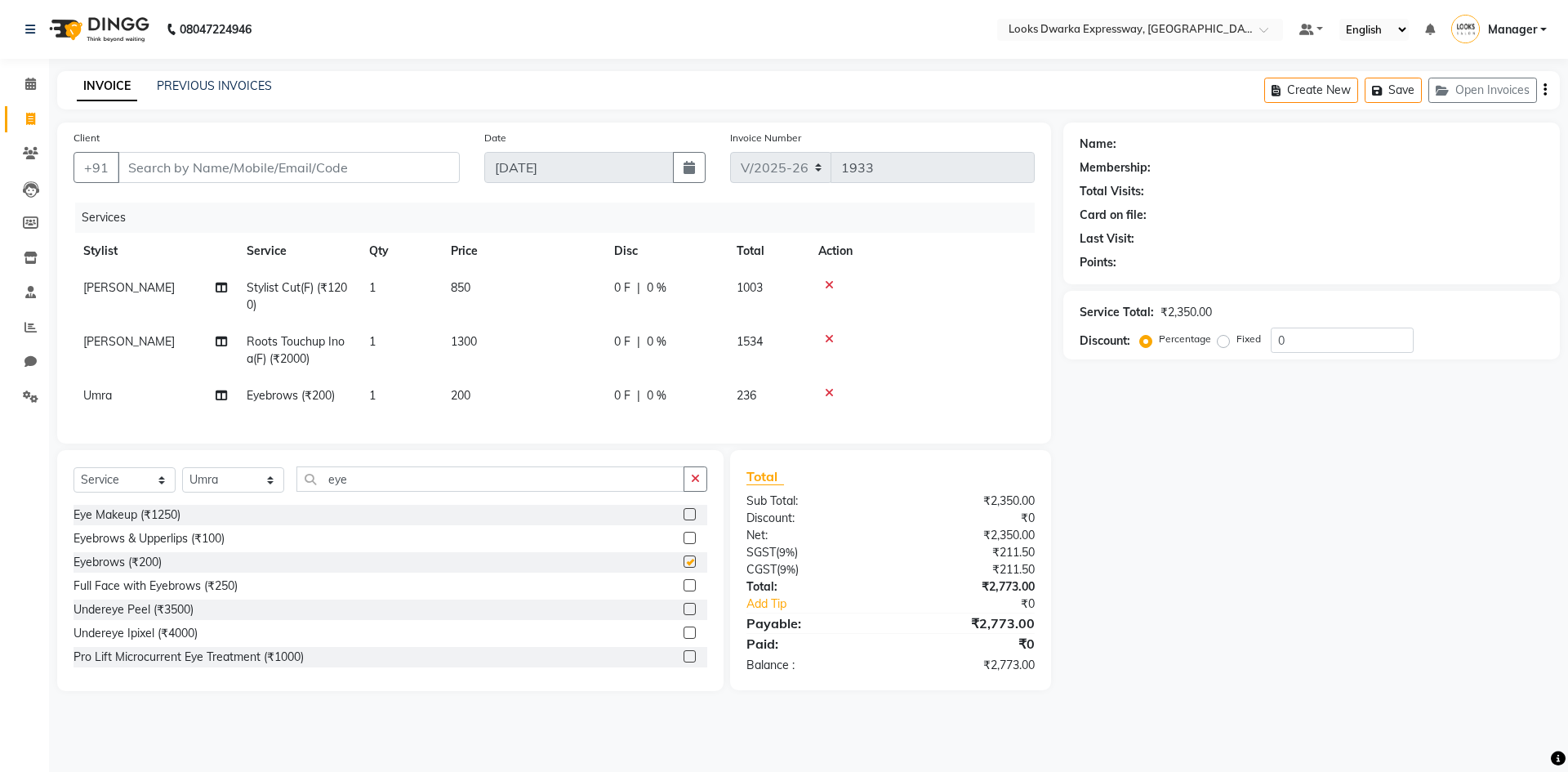
checkbox input "false"
click at [485, 392] on td "200" at bounding box center [522, 395] width 164 height 37
select select "61091"
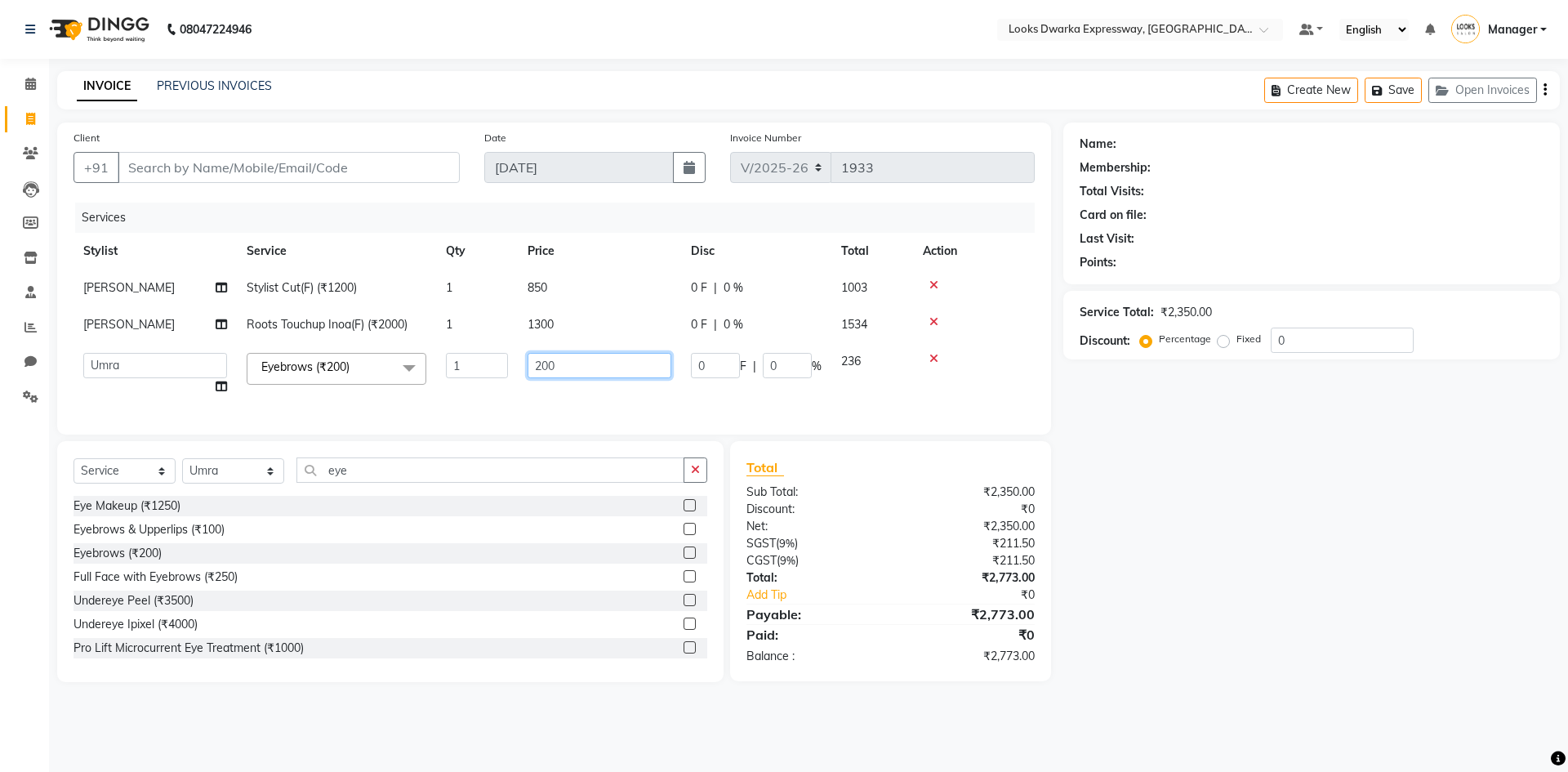
click at [575, 361] on input "200" at bounding box center [599, 365] width 144 height 25
type input "2"
type input "100"
click at [960, 391] on td at bounding box center [973, 374] width 121 height 62
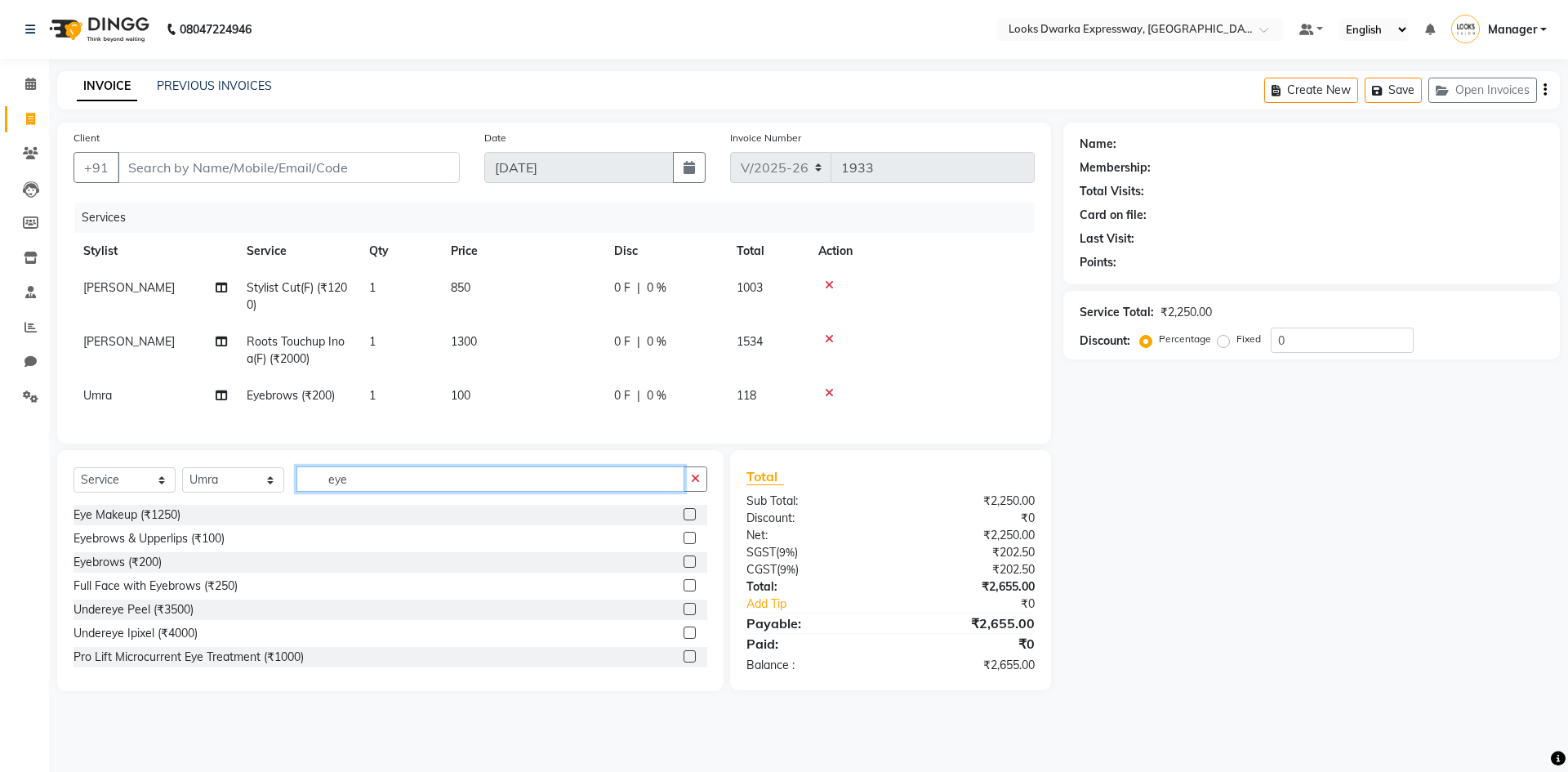
drag, startPoint x: 362, startPoint y: 491, endPoint x: 373, endPoint y: 497, distance: 12.5
click at [365, 491] on input "eye" at bounding box center [490, 479] width 388 height 25
type input "e"
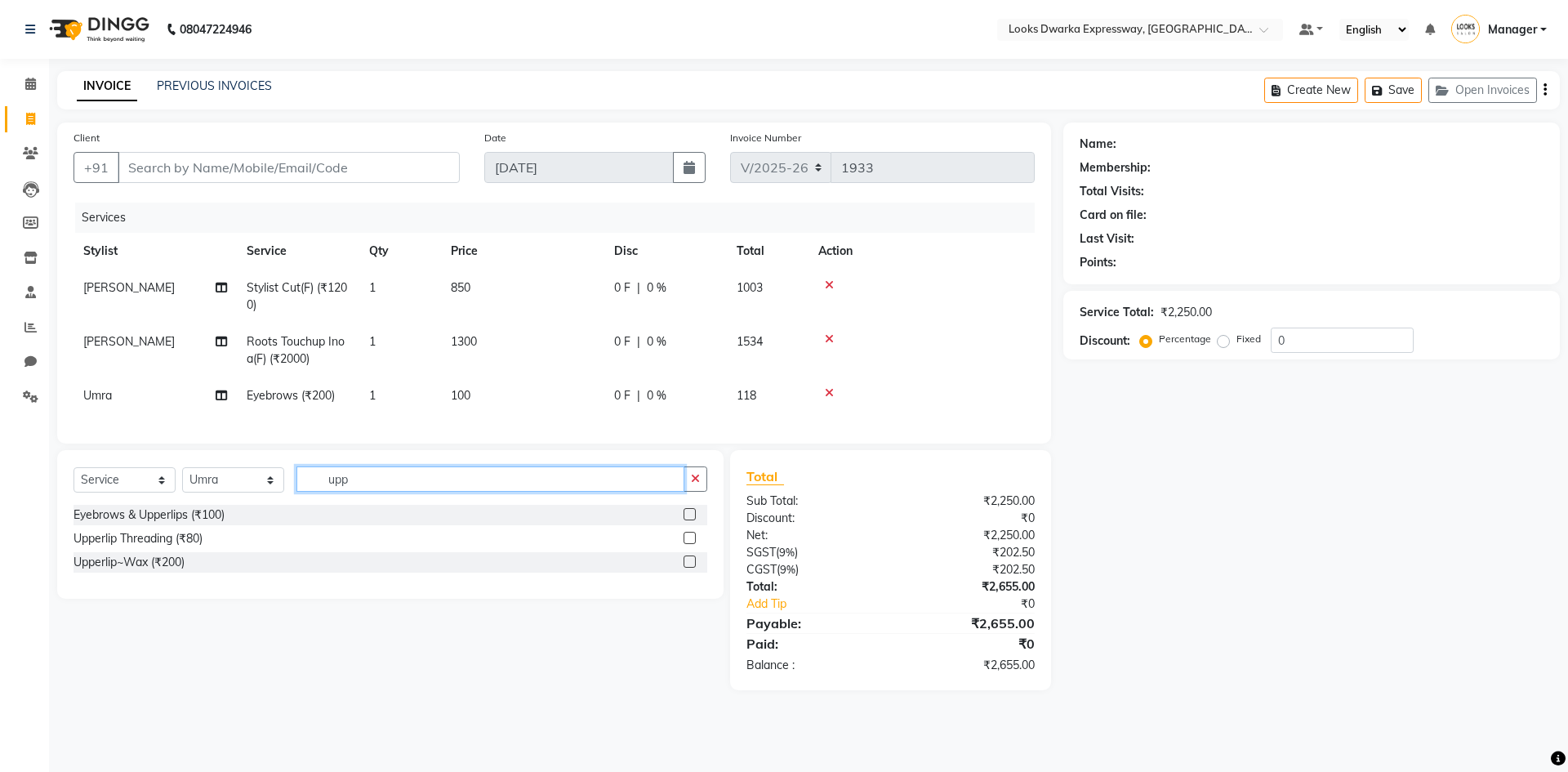
type input "upp"
click at [175, 572] on div "Upperlip~Wax (₹200)" at bounding box center [390, 563] width 633 height 21
click at [149, 571] on div "Upperlip~Wax (₹200)" at bounding box center [128, 562] width 111 height 17
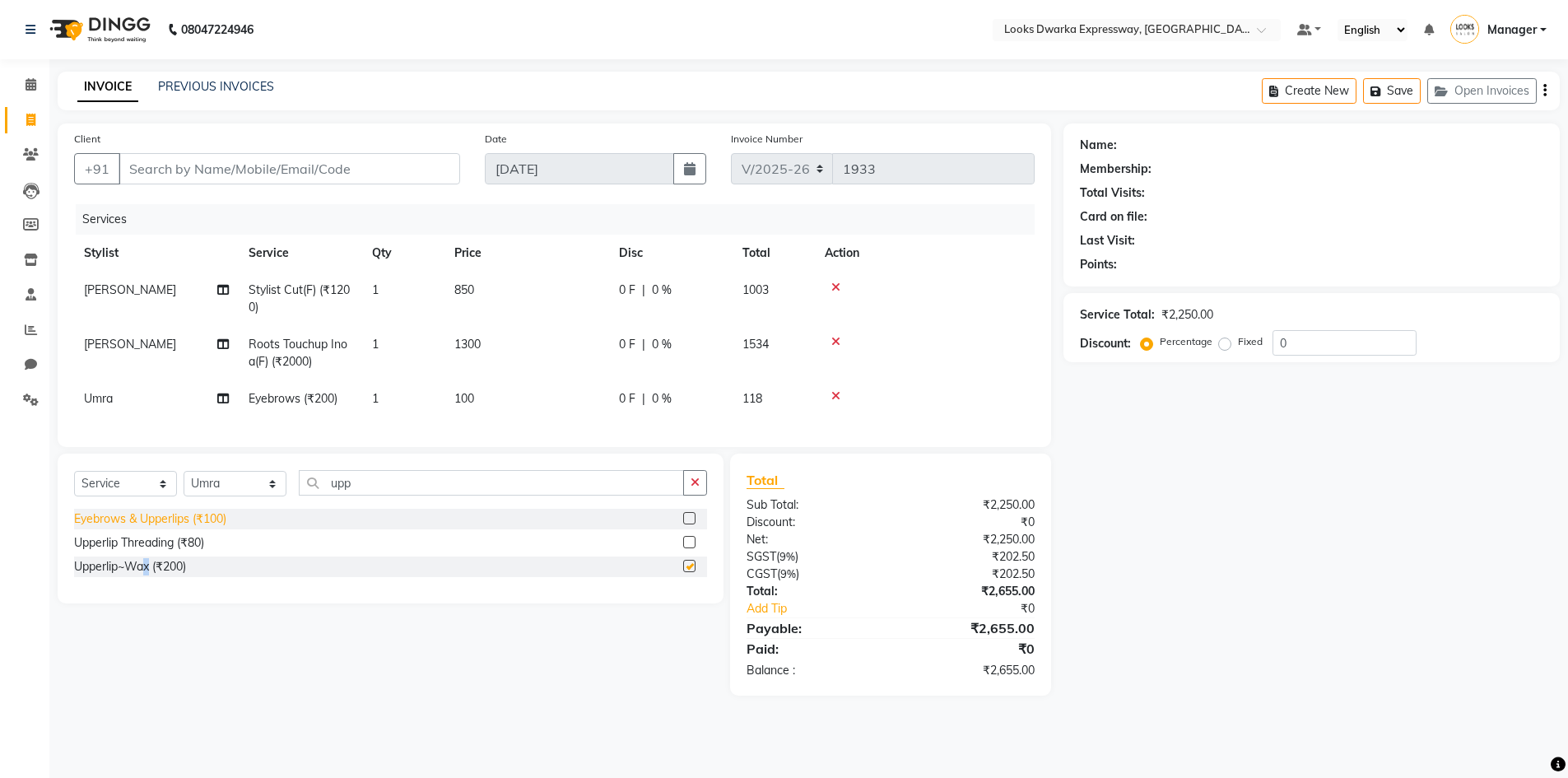
checkbox input "false"
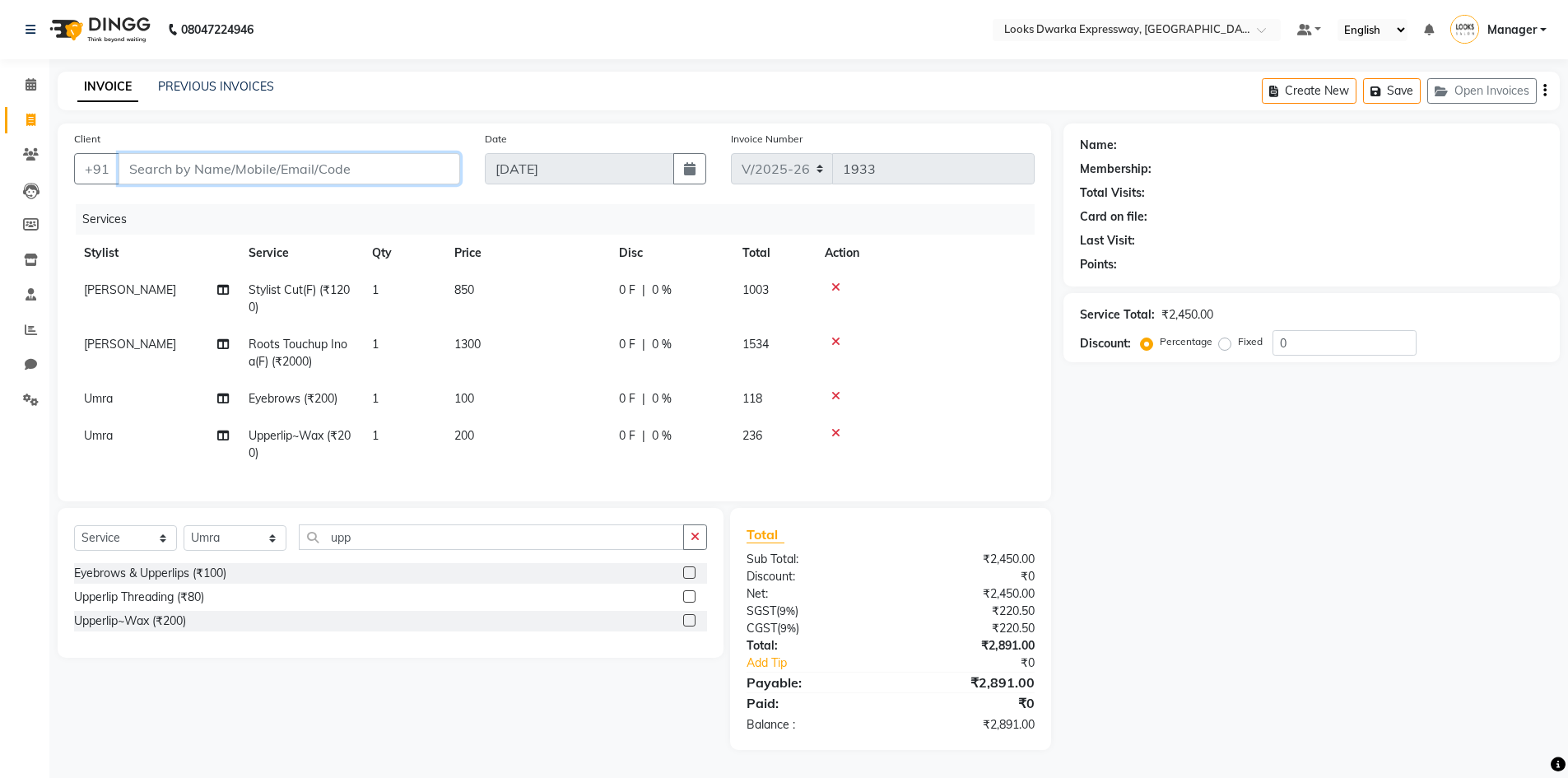
drag, startPoint x: 245, startPoint y: 166, endPoint x: 300, endPoint y: 179, distance: 56.5
click at [245, 166] on input "Client" at bounding box center [290, 169] width 342 height 31
type input "9958788494"
click at [978, 432] on div at bounding box center [924, 433] width 200 height 11
click at [269, 159] on input "9958788494" at bounding box center [247, 169] width 258 height 31
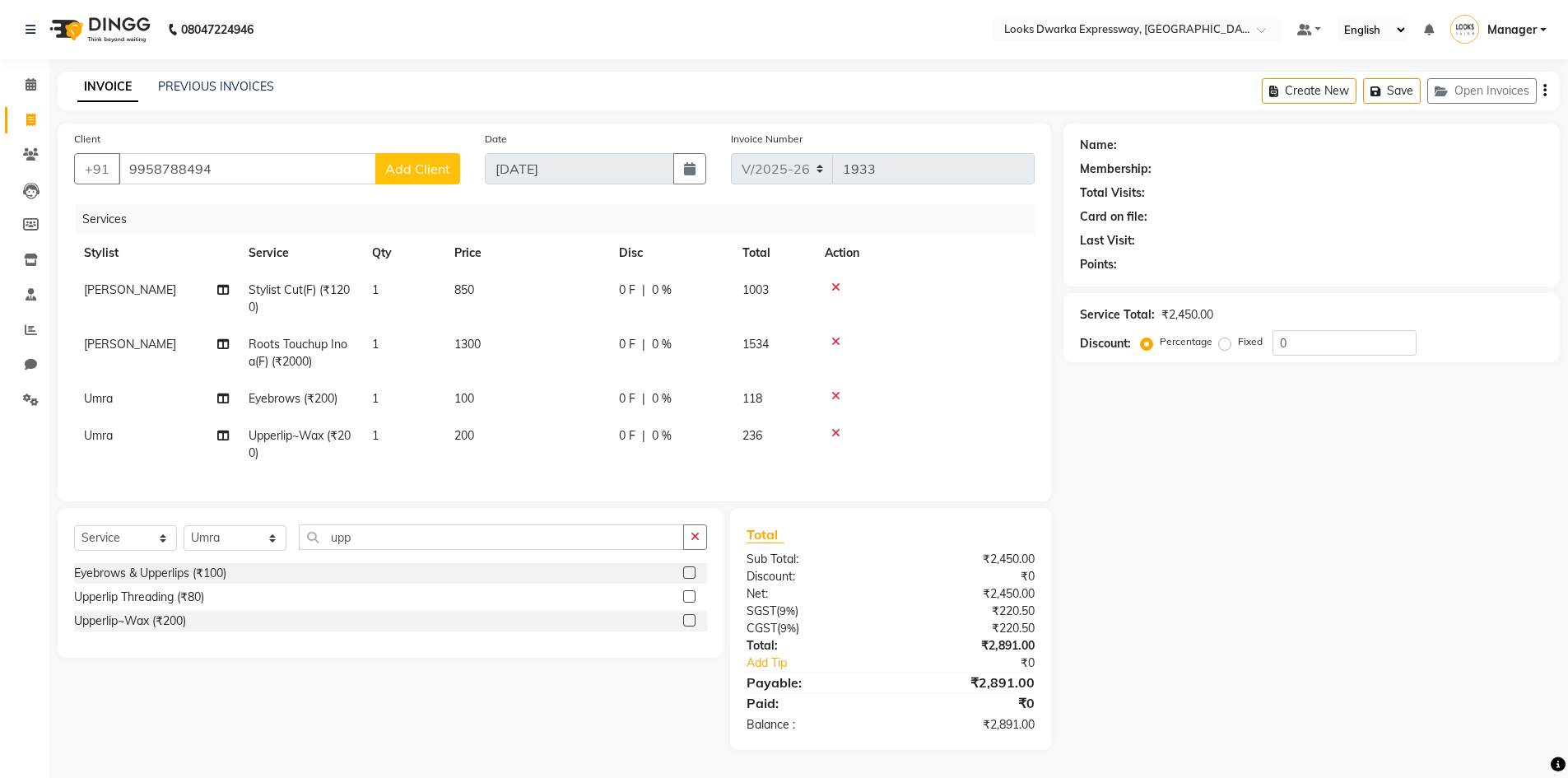
click at [408, 173] on span "Add Client" at bounding box center [417, 168] width 65 height 16
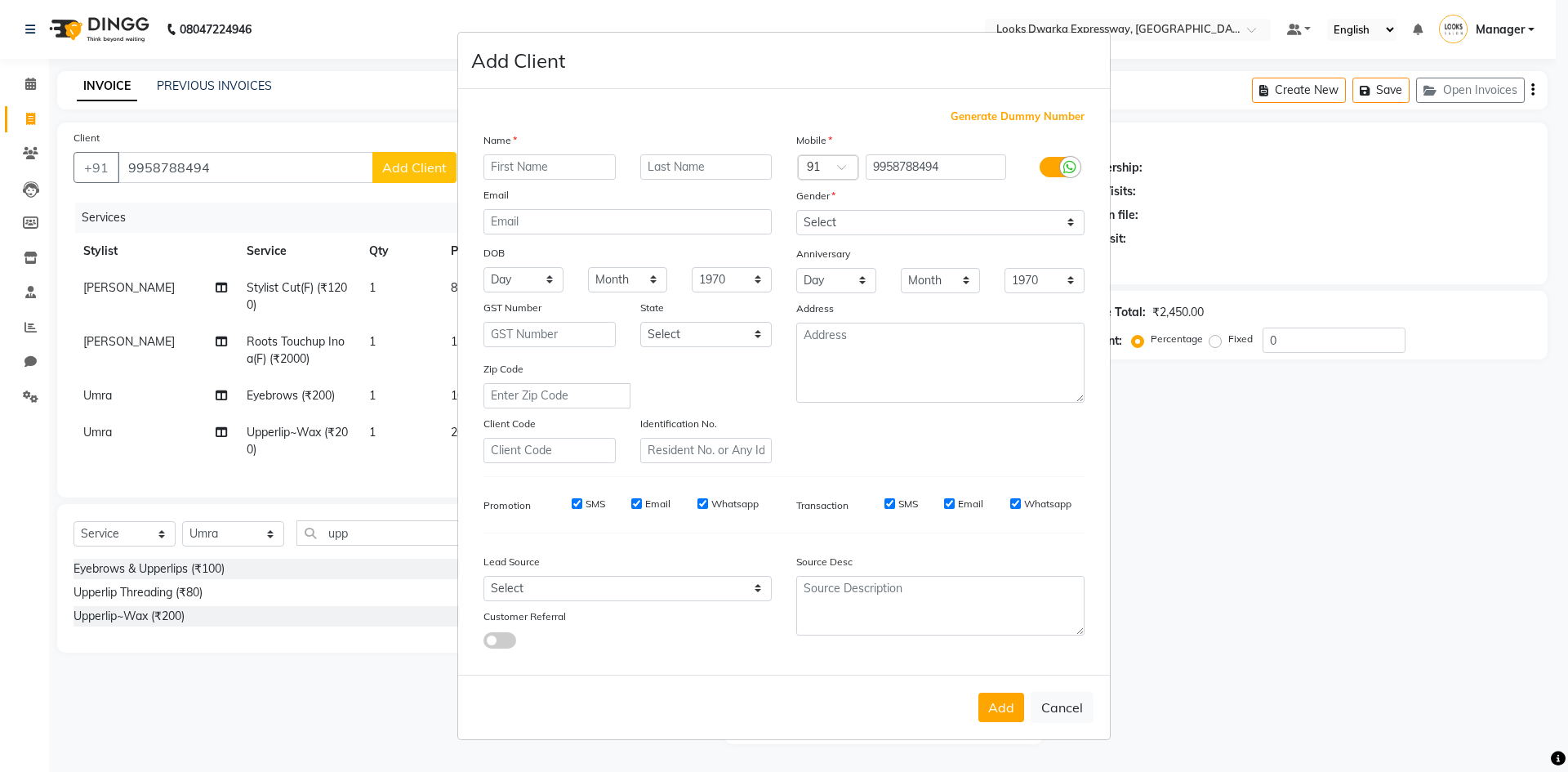
click at [591, 169] on input "text" at bounding box center [550, 166] width 133 height 25
click at [253, 153] on ngb-modal-window "Add Client Generate Dummy Number Name Email DOB Day 01 02 03 04 05 06 07 08 09 …" at bounding box center [784, 386] width 1568 height 772
click at [1235, 157] on ngb-modal-window "Add Client Generate Dummy Number Name Email DOB Day 01 02 03 04 05 06 07 08 09 …" at bounding box center [784, 386] width 1568 height 772
click at [1073, 709] on button "Cancel" at bounding box center [1062, 707] width 63 height 31
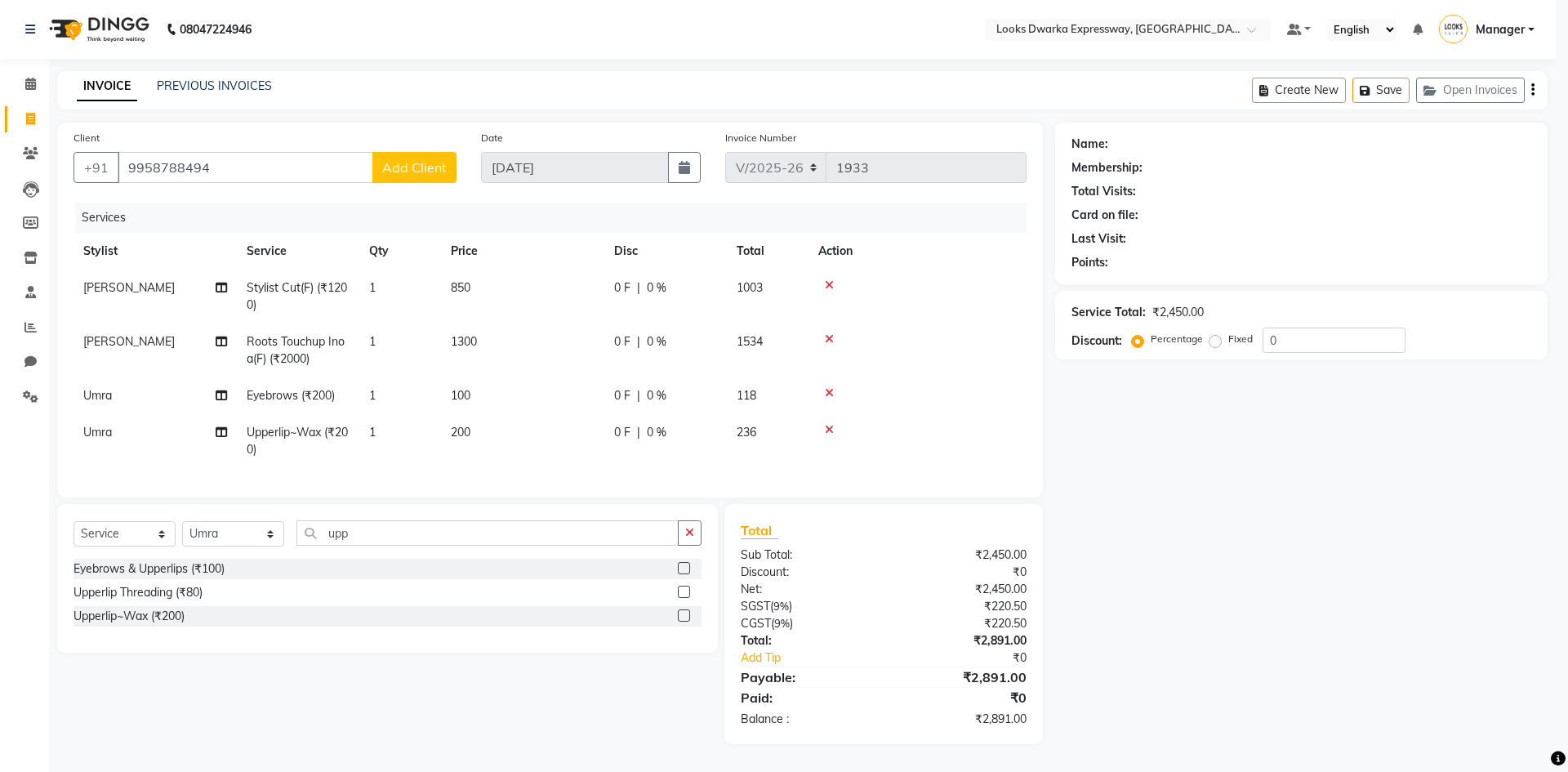
select select
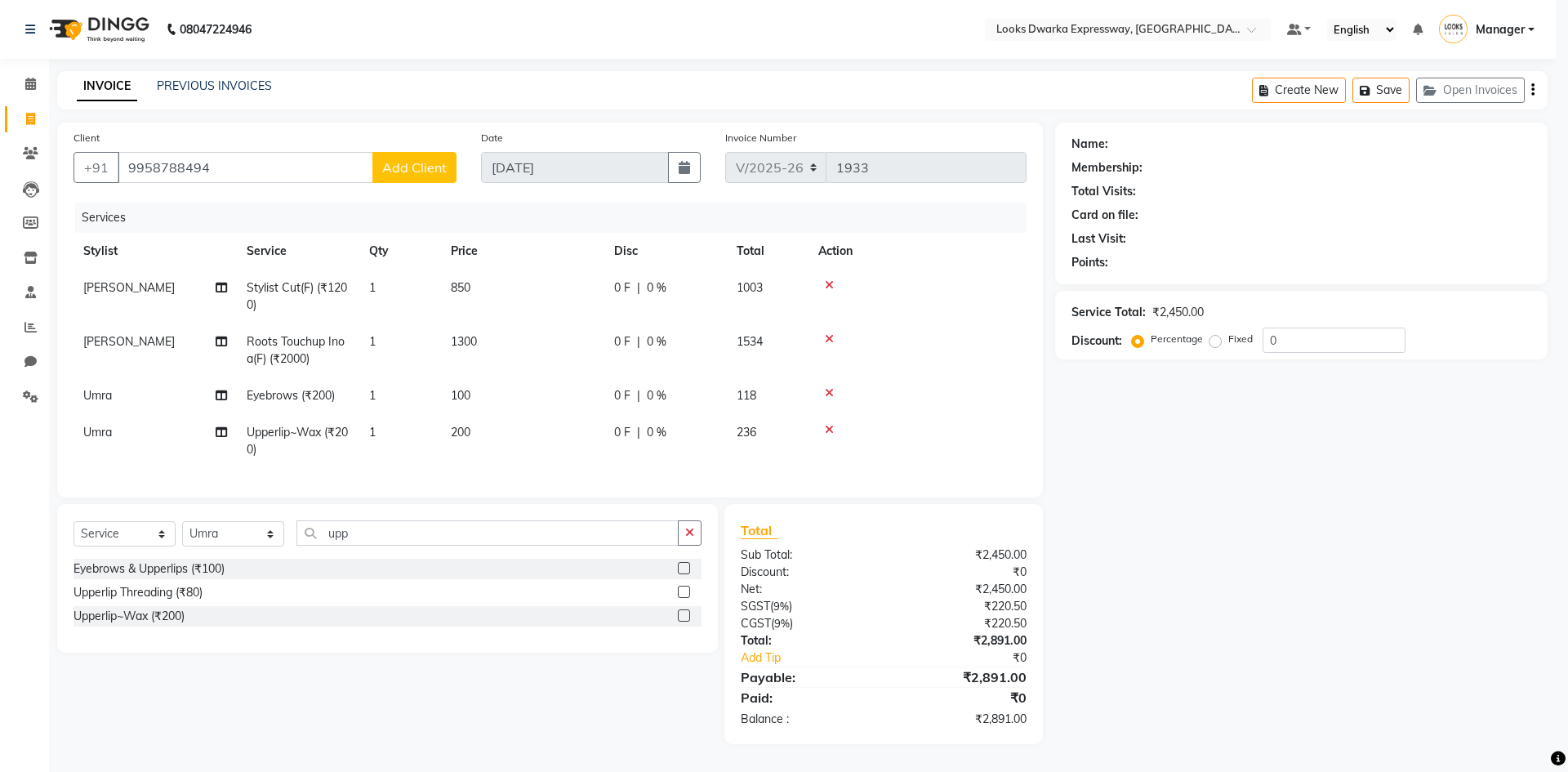
select select
checkbox input "false"
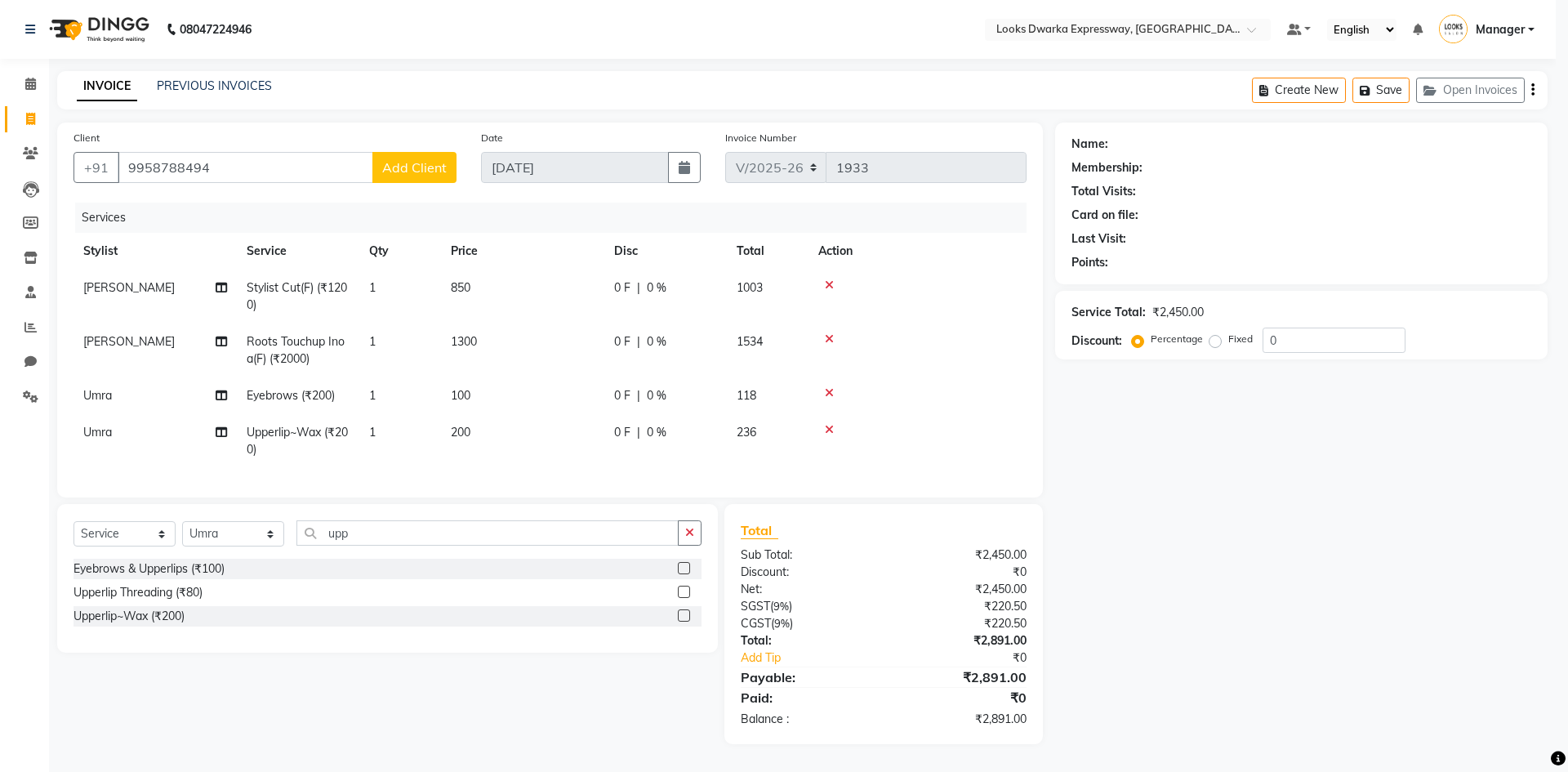
checkbox input "false"
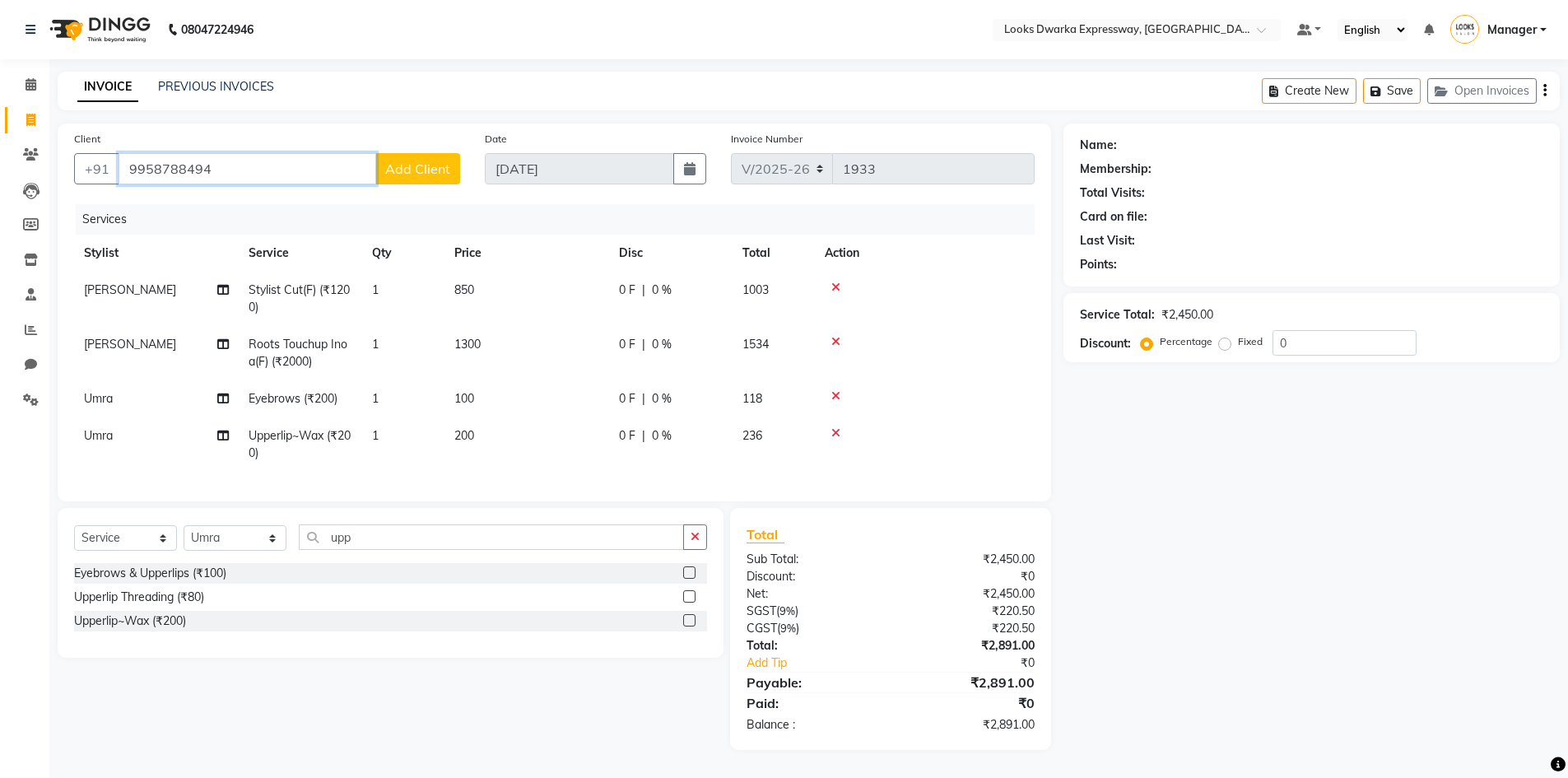
click at [277, 165] on input "9958788494" at bounding box center [247, 169] width 258 height 31
click at [243, 174] on input "9958788494" at bounding box center [247, 169] width 258 height 31
type input "9958788494"
drag, startPoint x: 227, startPoint y: 165, endPoint x: 116, endPoint y: 167, distance: 111.0
click at [116, 167] on div "[PHONE_NUMBER] Add Client" at bounding box center [266, 169] width 386 height 31
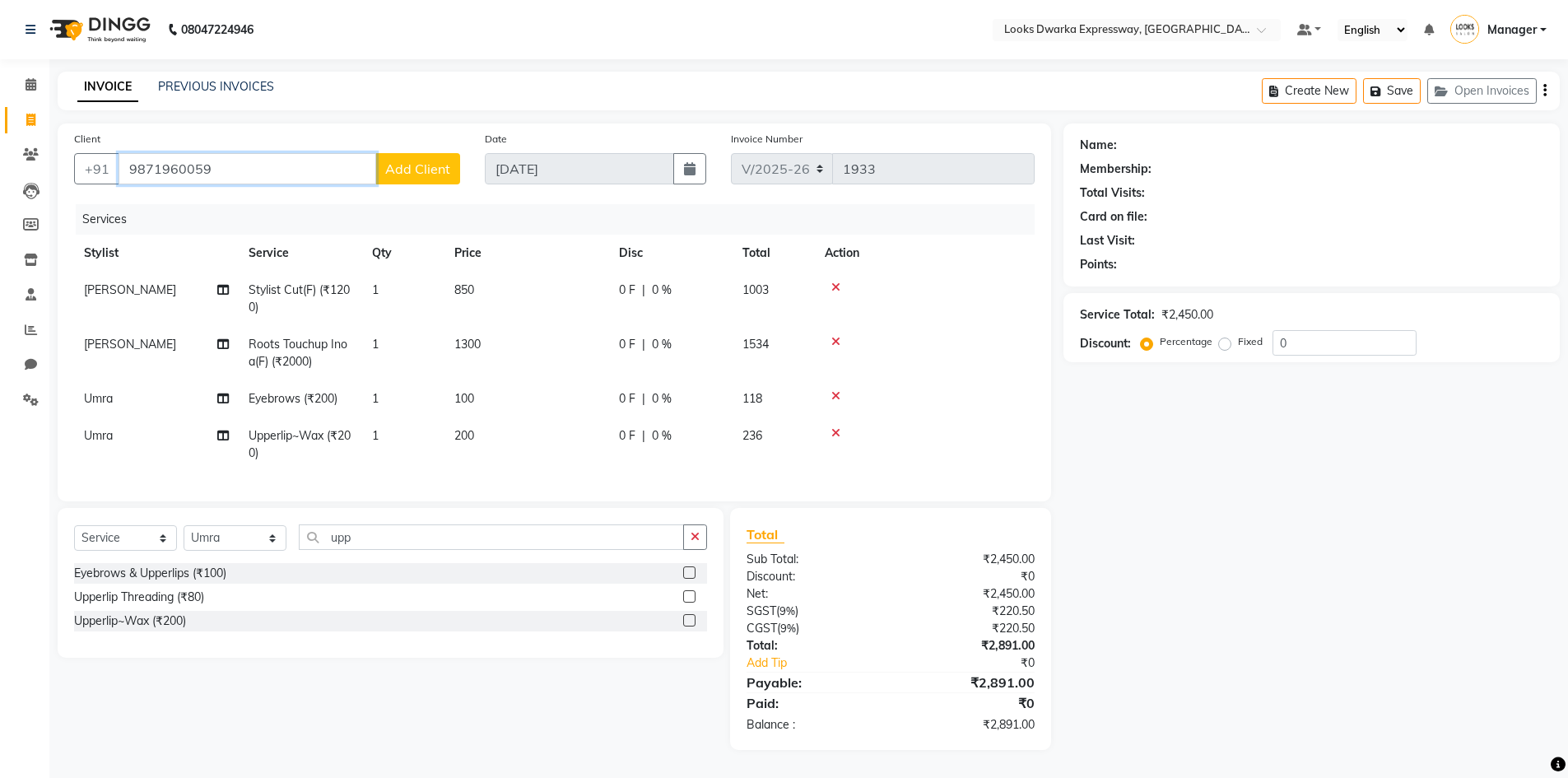
click at [221, 173] on input "9871960059" at bounding box center [247, 169] width 258 height 31
type input "9"
paste input "9958788494"
type input "9958788494"
click at [1390, 88] on button "Save" at bounding box center [1392, 90] width 57 height 25
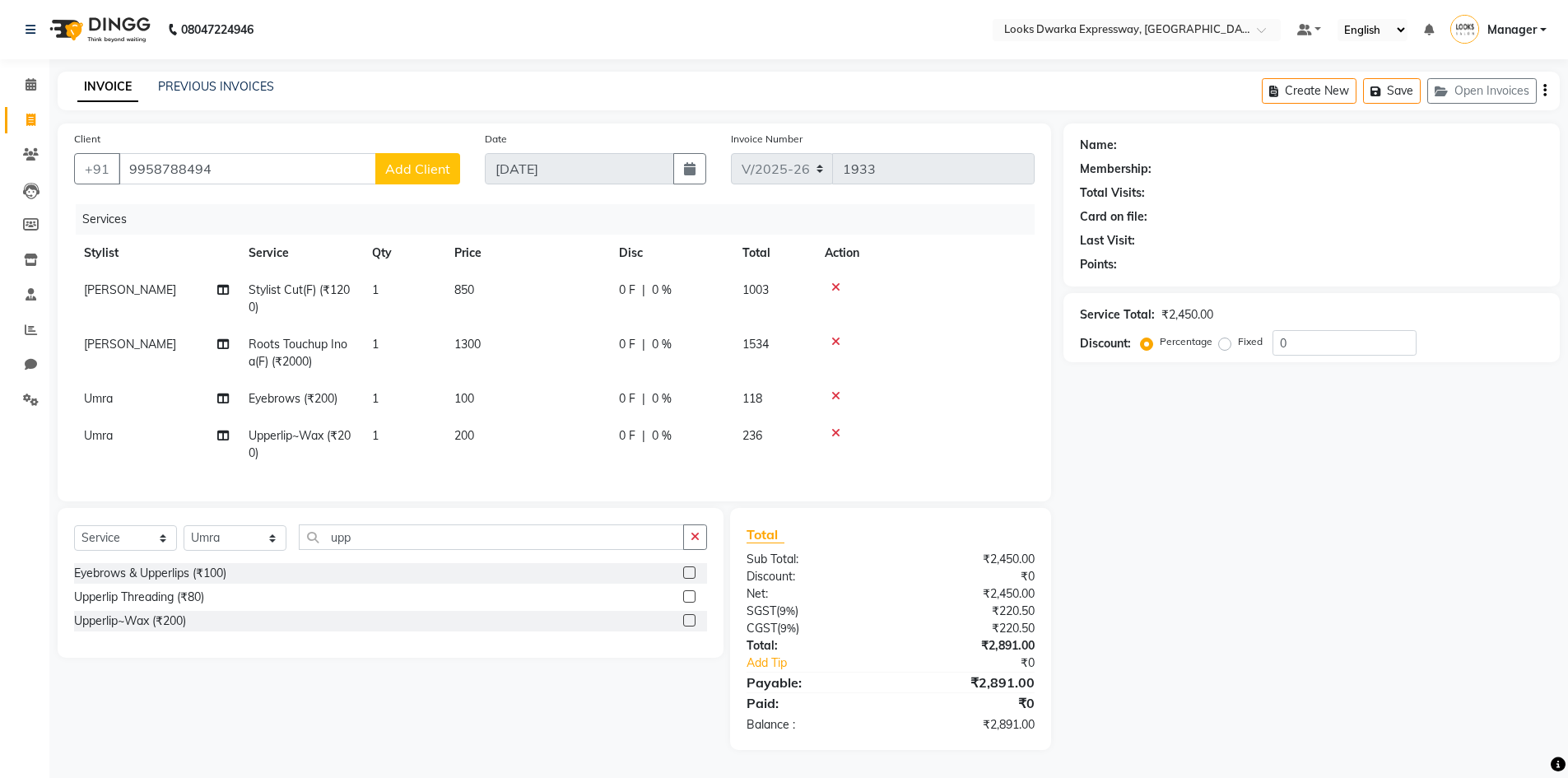
drag, startPoint x: 1404, startPoint y: 94, endPoint x: 1400, endPoint y: 69, distance: 25.3
click at [1408, 88] on button "Save" at bounding box center [1392, 90] width 57 height 25
click at [1181, 481] on div "Name: Membership: Total Visits: Card on file: Last Visit: Points: Service Total…" at bounding box center [1317, 436] width 508 height 626
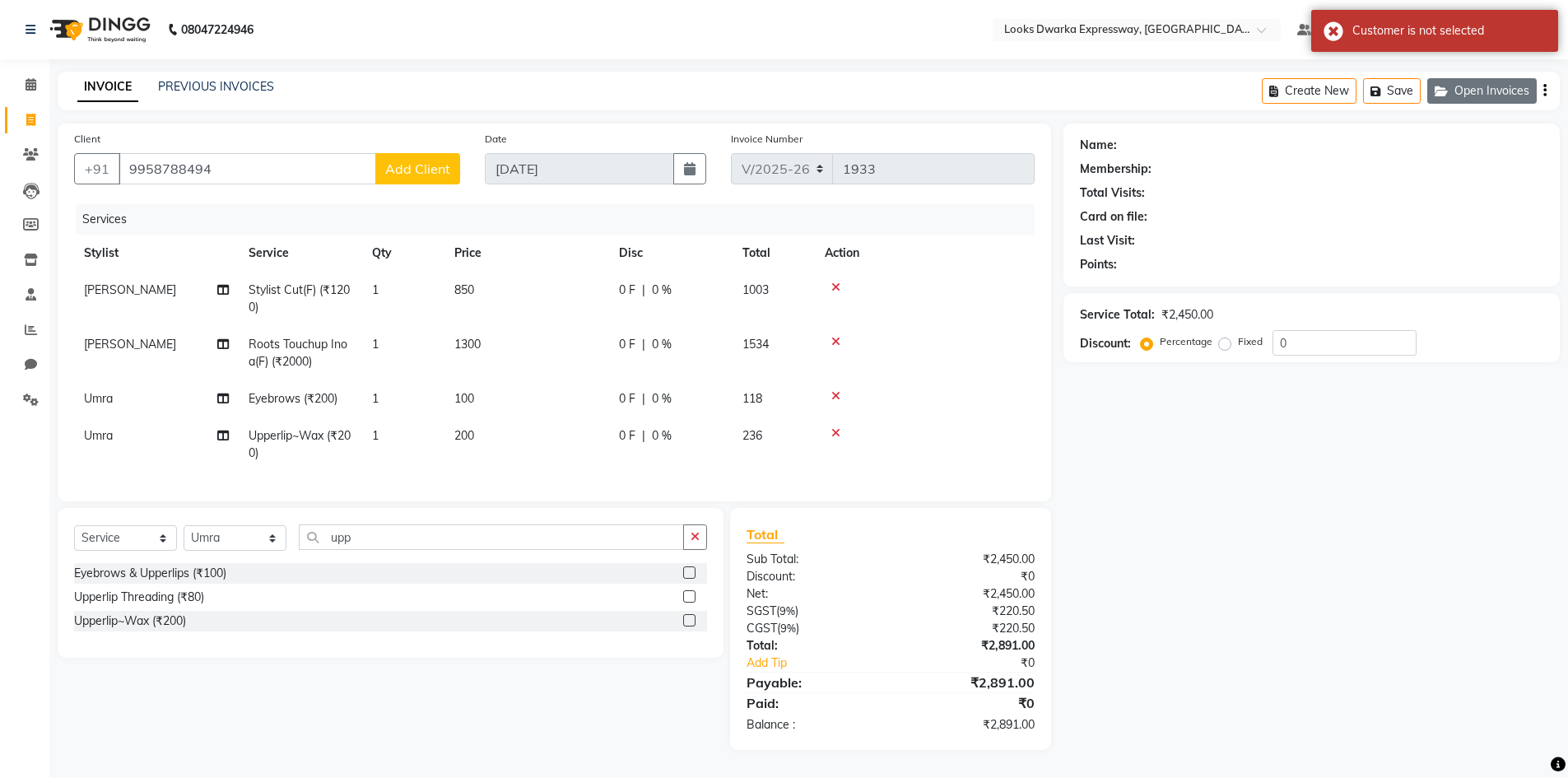
click at [1455, 93] on button "Open Invoices" at bounding box center [1482, 90] width 109 height 25
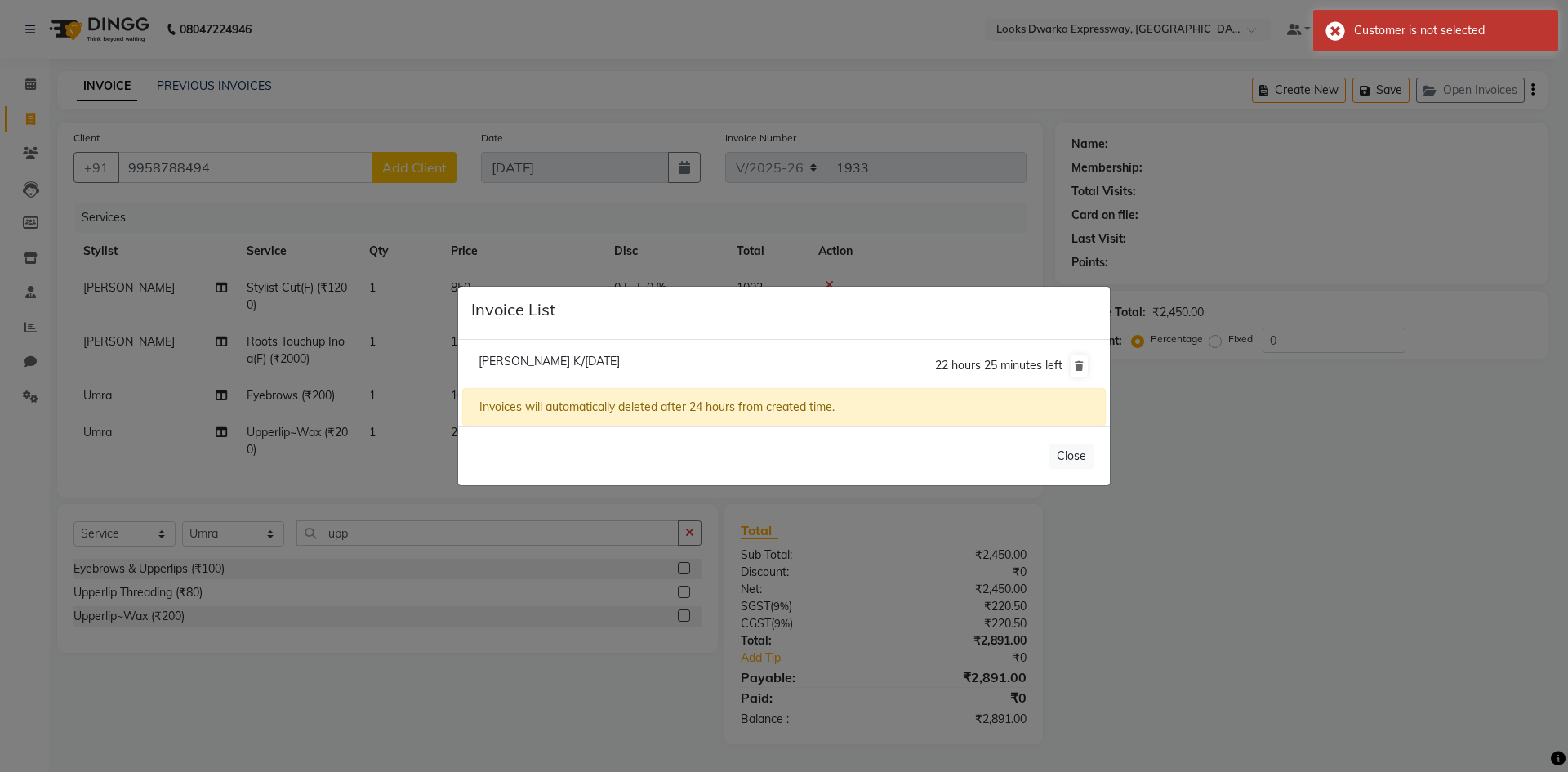
click at [1389, 622] on ngb-modal-window "Invoice List [PERSON_NAME] K/[DATE] 22 hours 25 minutes left Invoices will auto…" at bounding box center [784, 386] width 1568 height 772
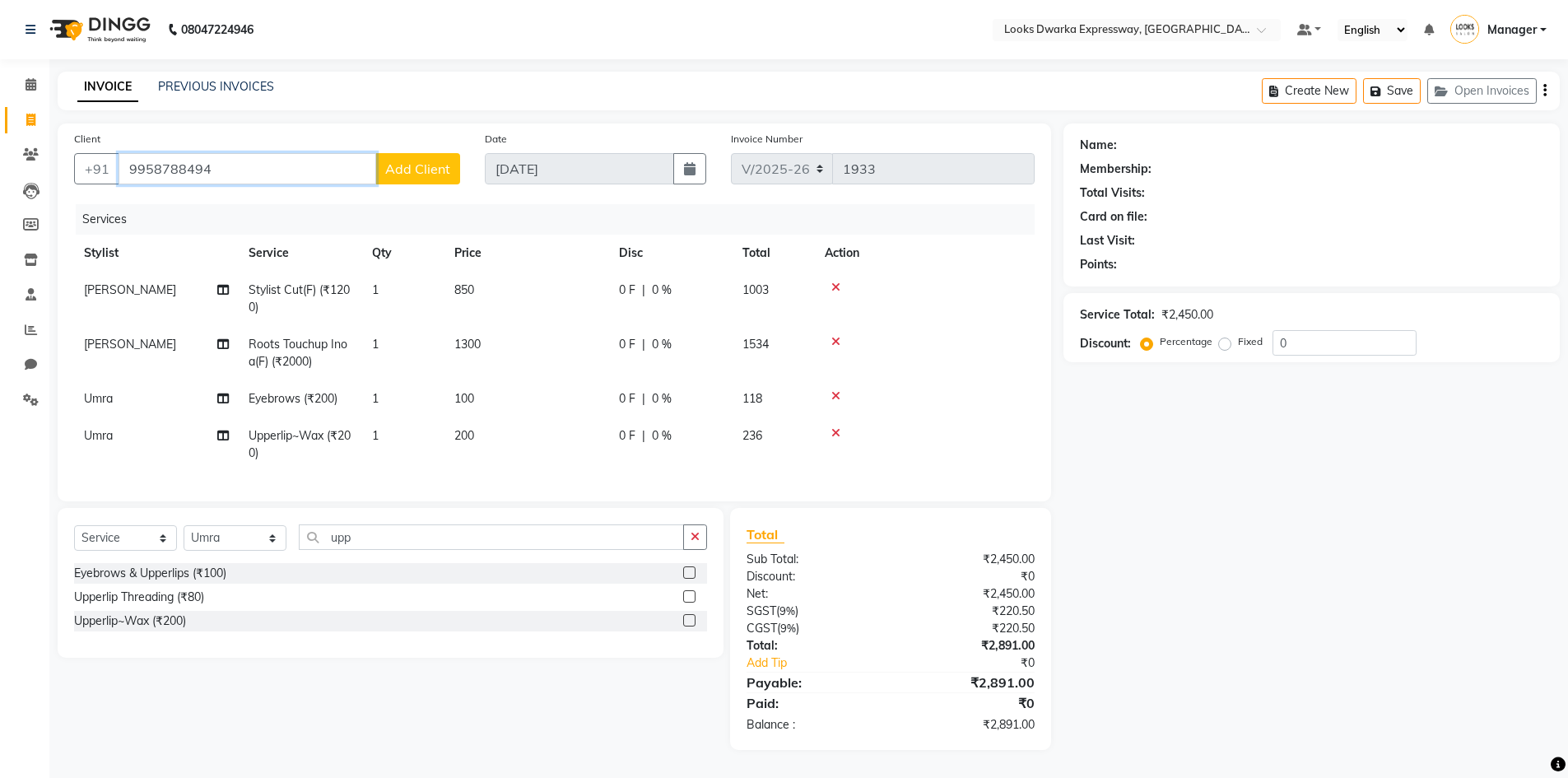
click at [230, 164] on input "9958788494" at bounding box center [247, 169] width 258 height 31
click at [1379, 89] on icon "button" at bounding box center [1378, 91] width 16 height 11
click at [391, 172] on span "Add Client" at bounding box center [417, 168] width 65 height 16
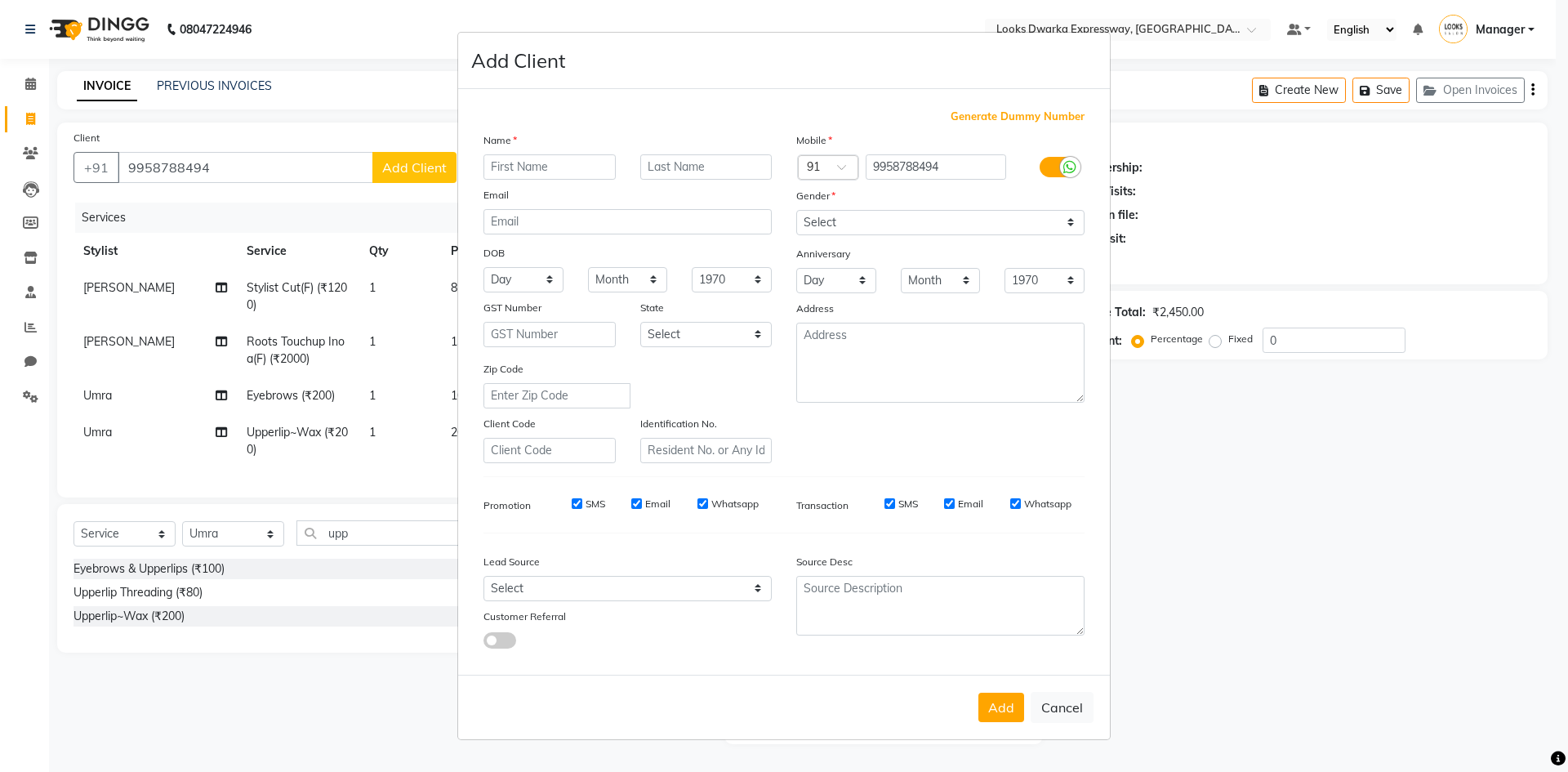
click at [528, 164] on input "text" at bounding box center [550, 166] width 133 height 25
type input "alka"
drag, startPoint x: 721, startPoint y: 165, endPoint x: 750, endPoint y: 193, distance: 40.3
click at [725, 168] on input "text" at bounding box center [707, 166] width 133 height 25
type input "goyal"
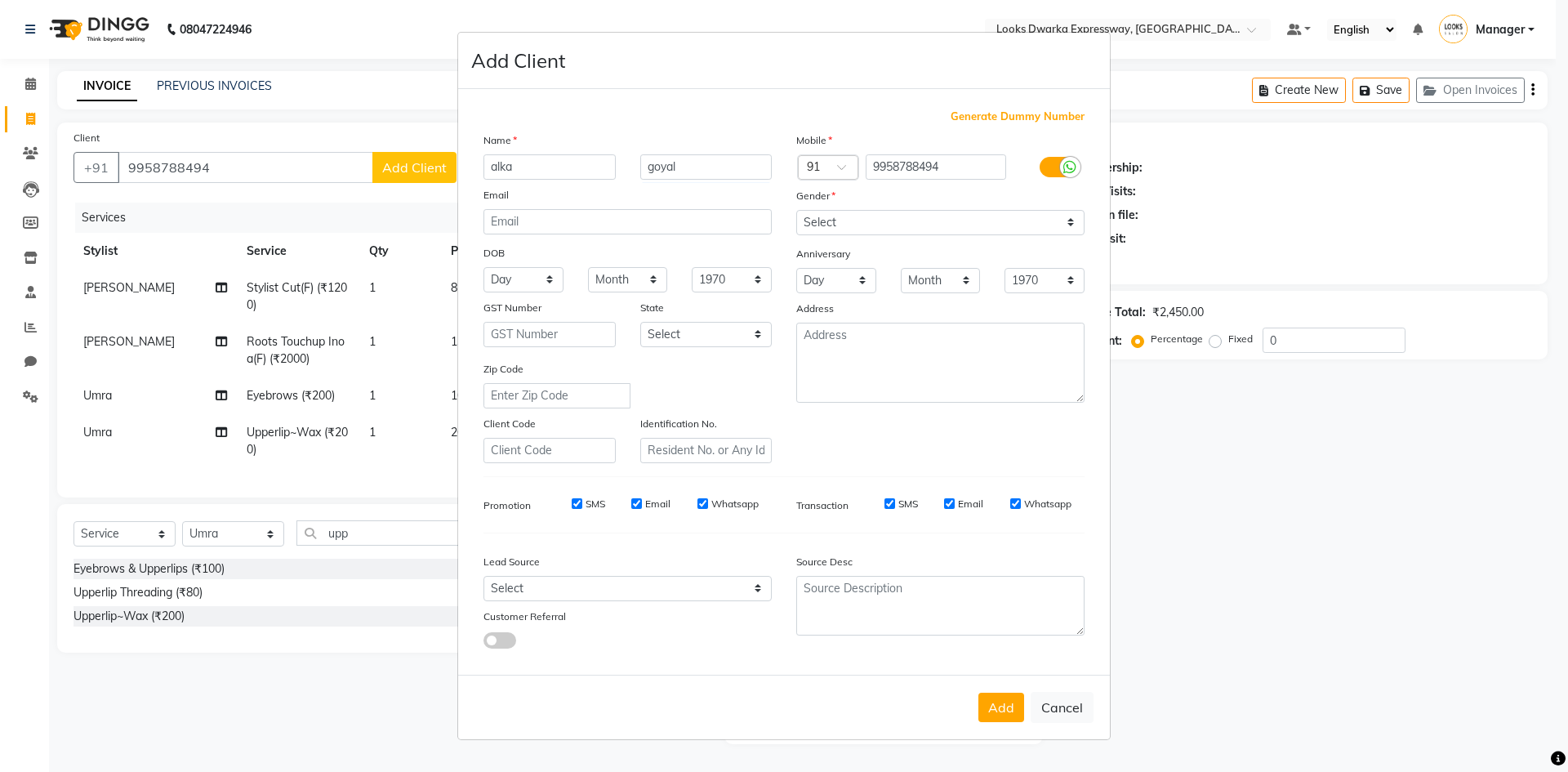
click at [1053, 165] on label at bounding box center [1058, 167] width 37 height 21
click at [0, 0] on input "checkbox" at bounding box center [0, 0] width 0 height 0
click at [1065, 712] on button "Cancel" at bounding box center [1062, 707] width 63 height 31
select select
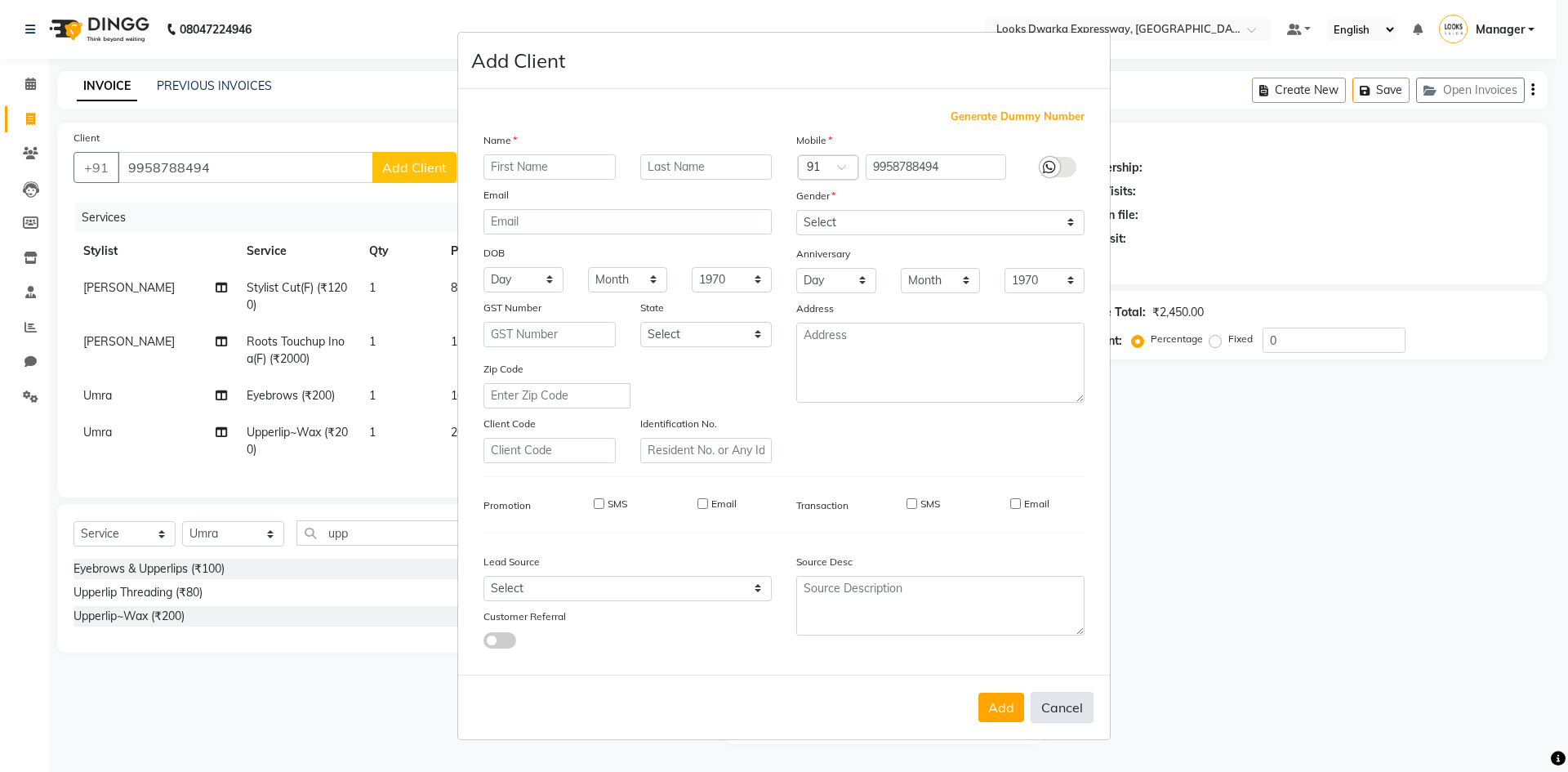
select select
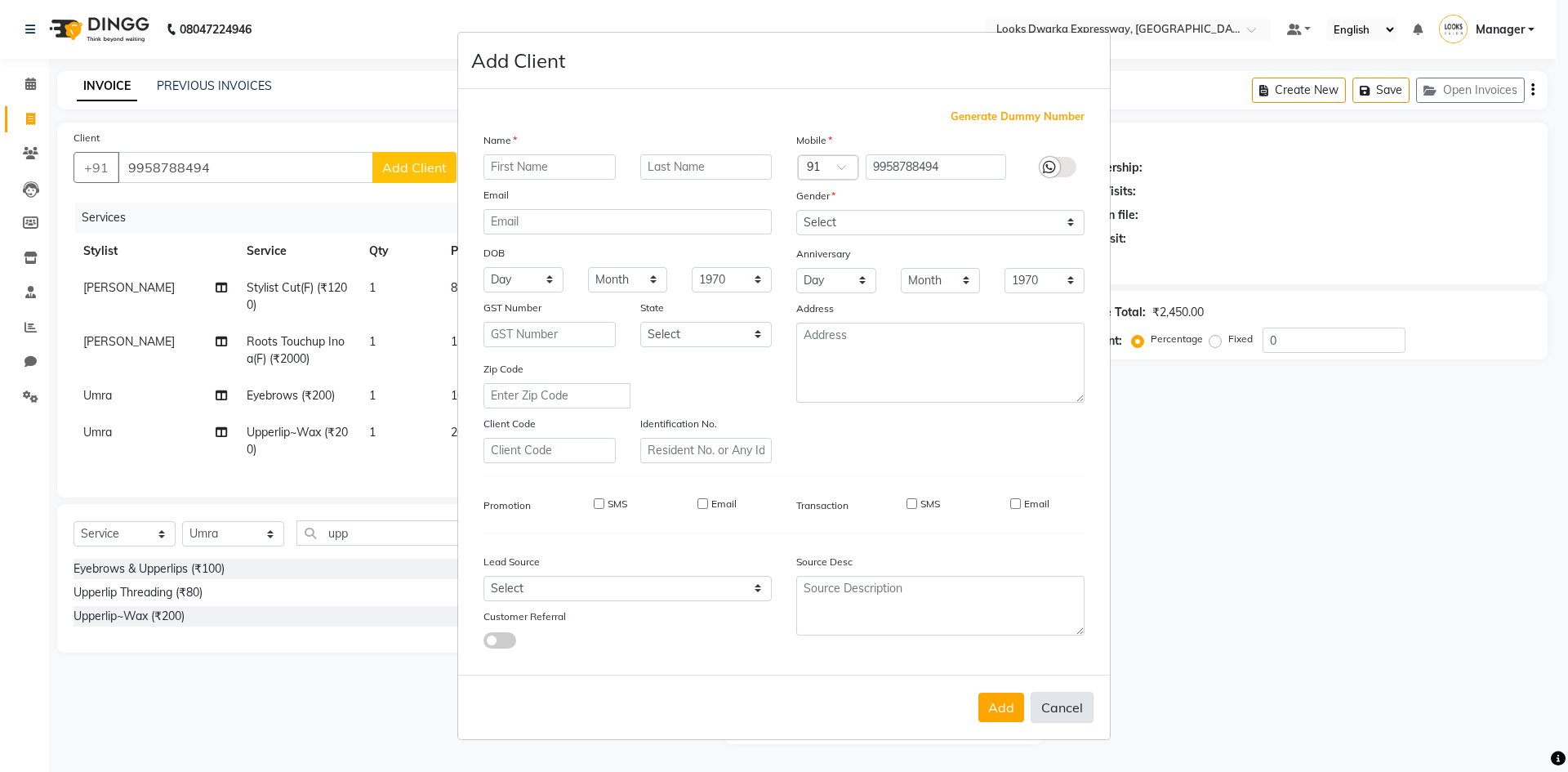
checkbox input "false"
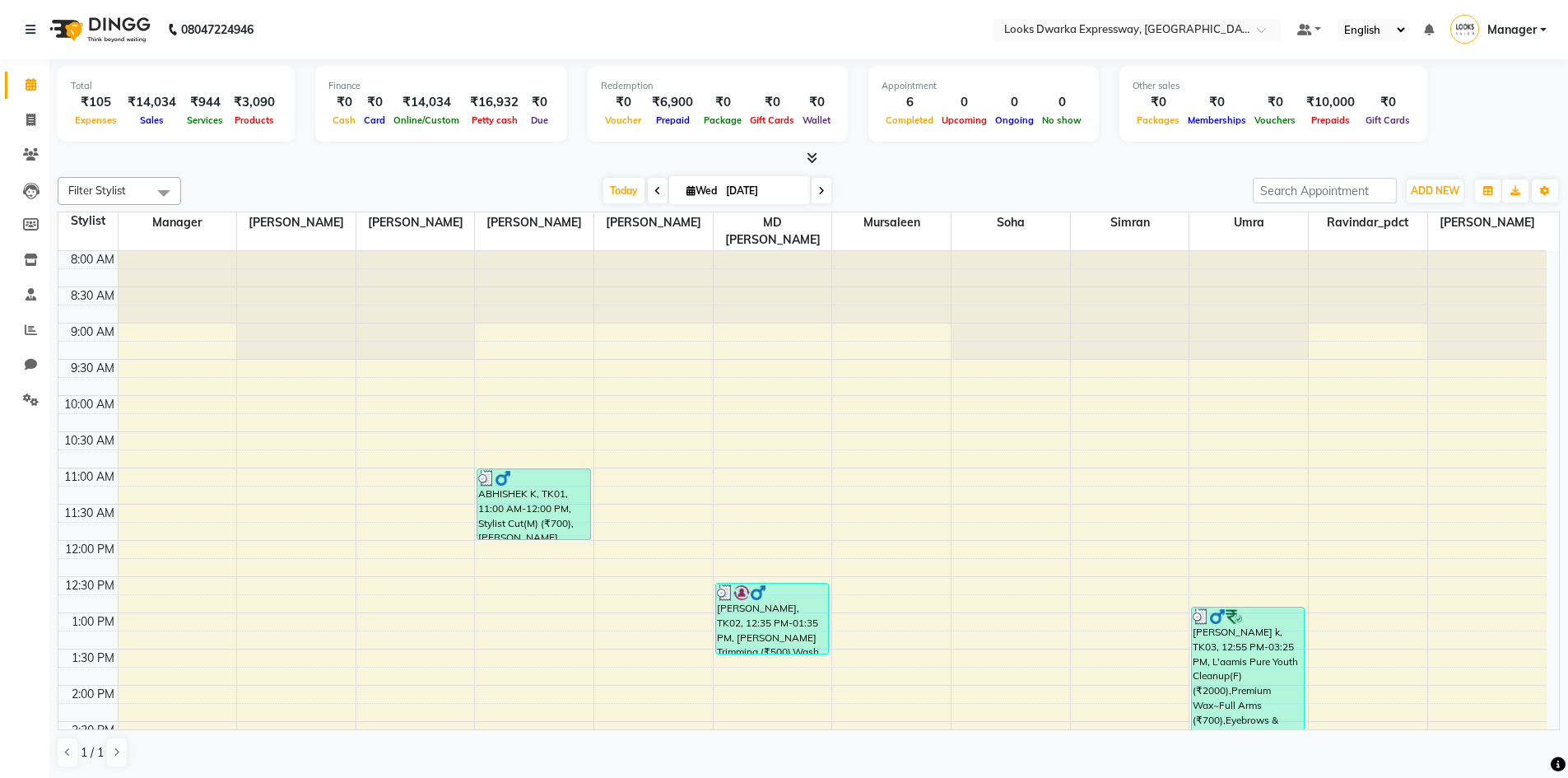
click at [649, 189] on span at bounding box center [657, 190] width 20 height 25
click at [650, 190] on div "[DATE] [DATE]" at bounding box center [716, 191] width 1055 height 24
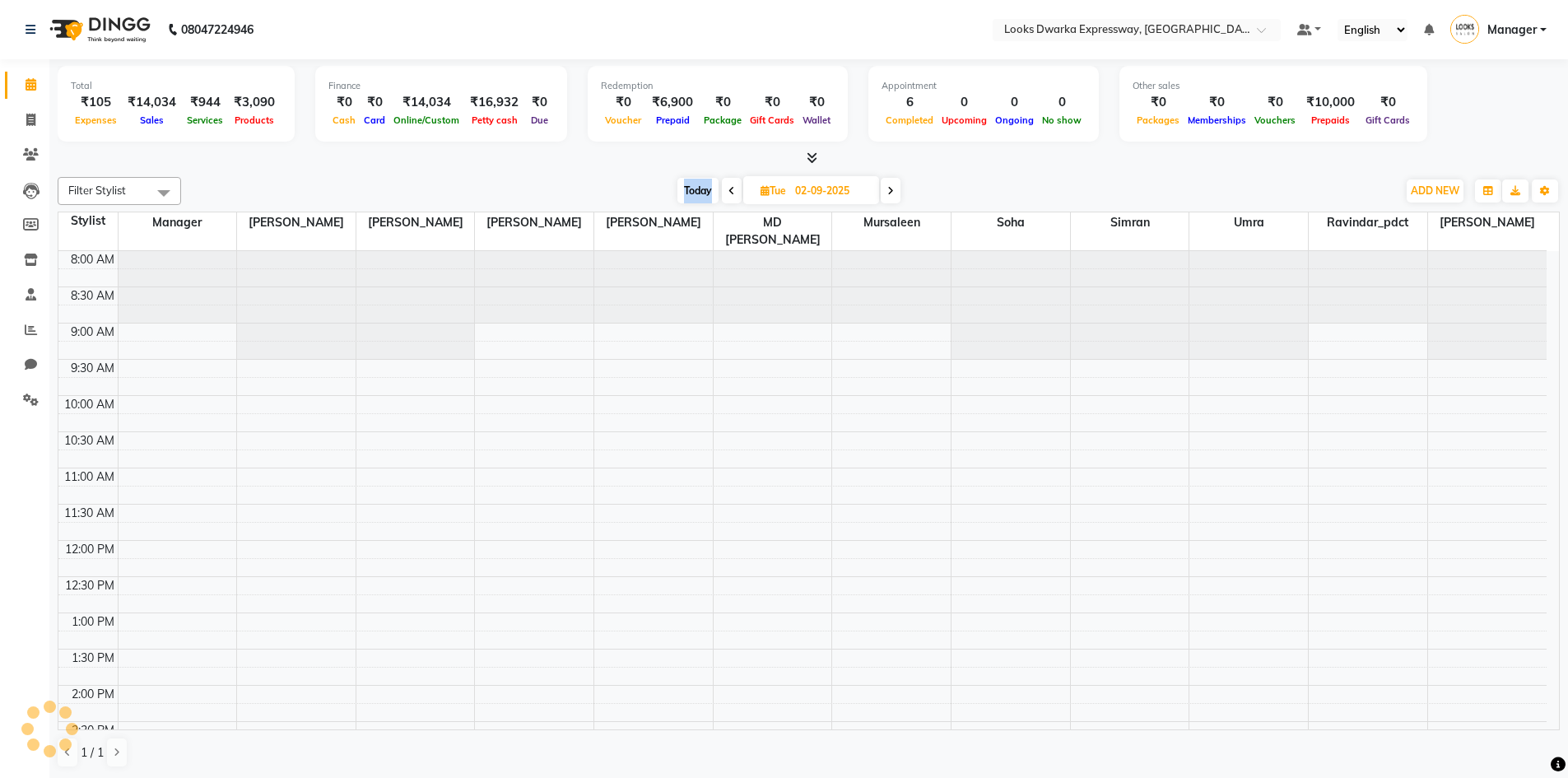
scroll to position [580, 0]
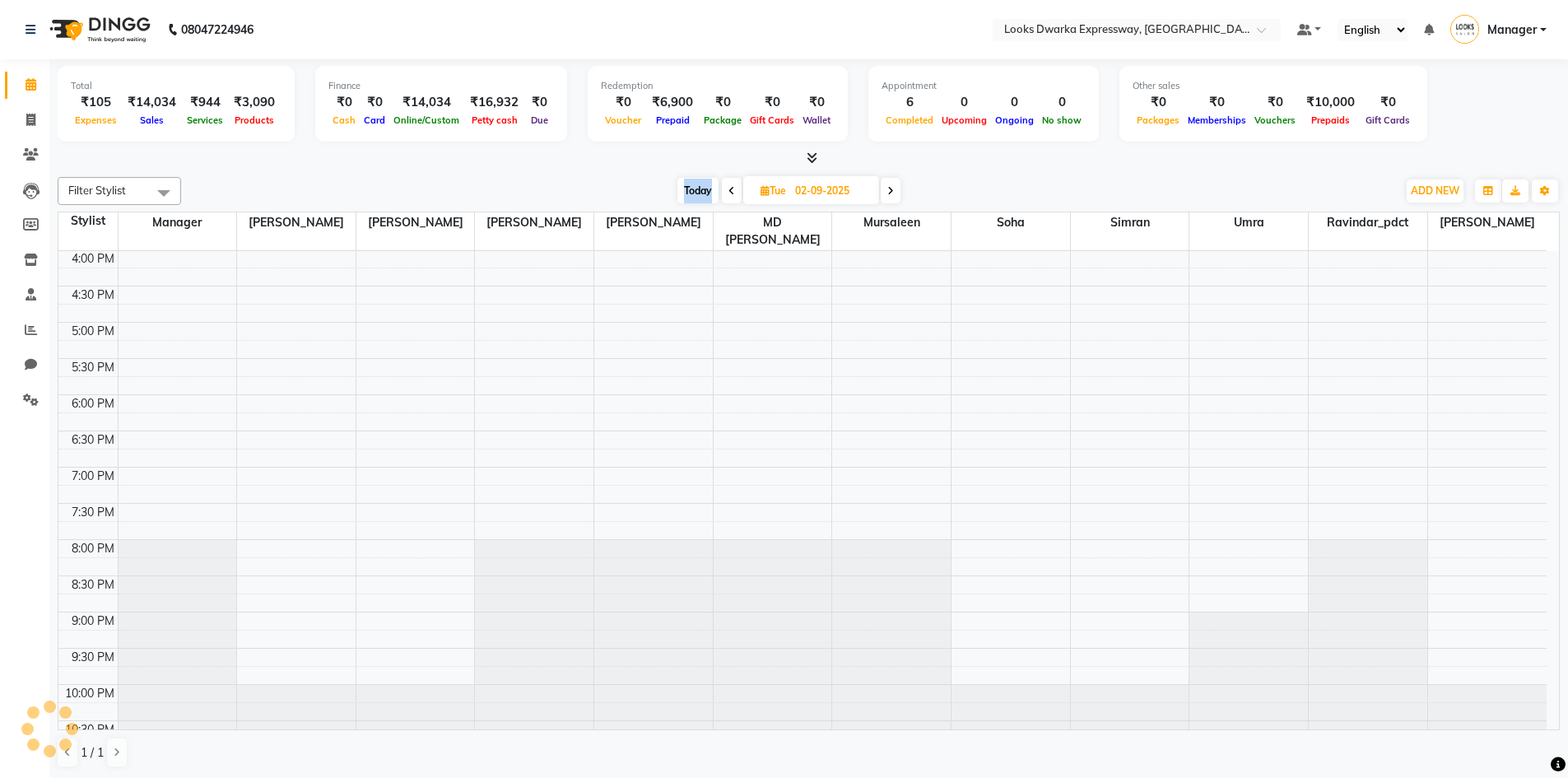
click at [650, 192] on div "[DATE] [DATE]" at bounding box center [788, 191] width 1199 height 24
click at [650, 193] on div "[DATE] [DATE]" at bounding box center [788, 191] width 1199 height 24
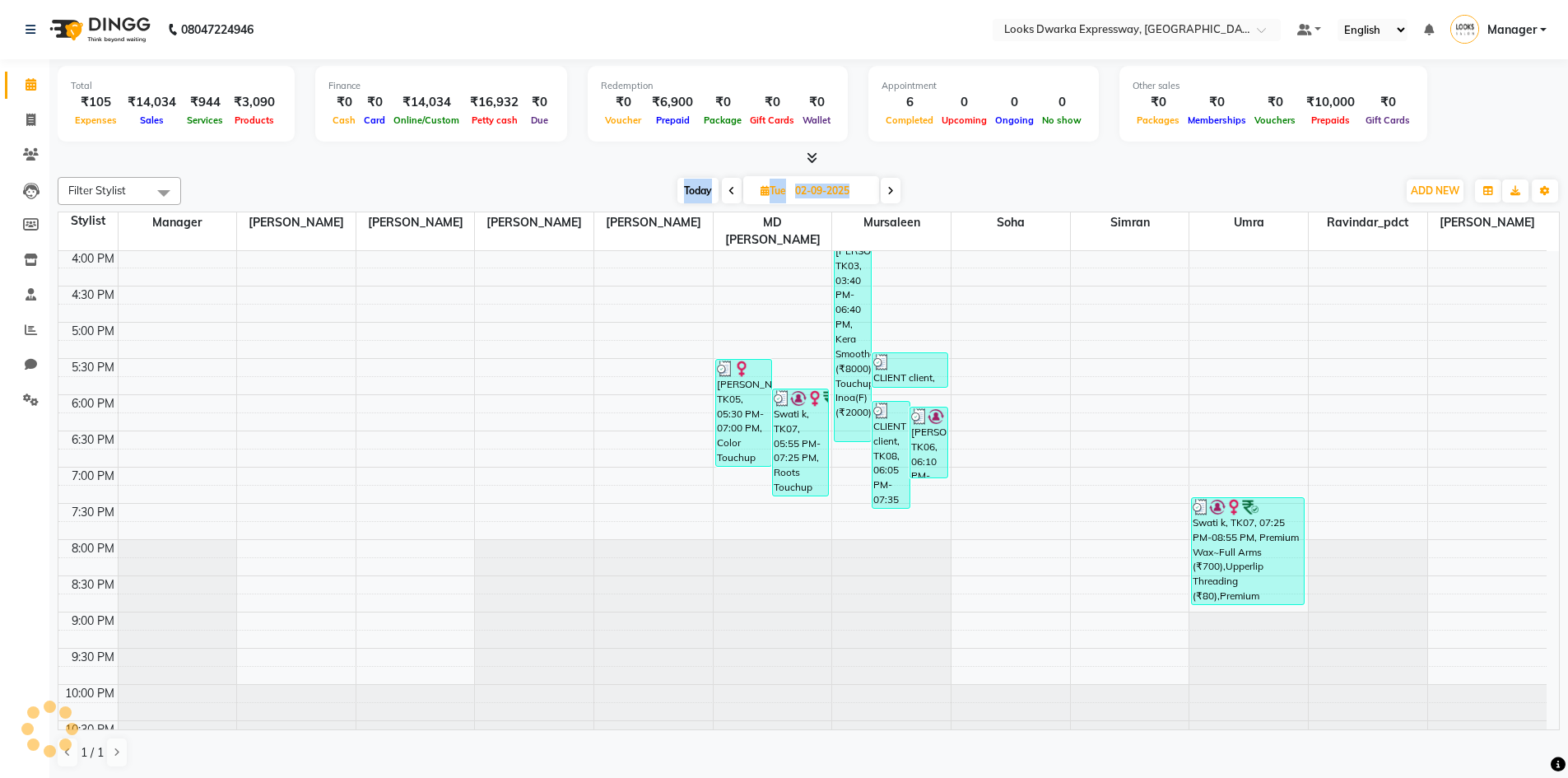
click at [650, 193] on div "[DATE] [DATE]" at bounding box center [788, 191] width 1199 height 24
click at [726, 194] on span at bounding box center [731, 190] width 20 height 25
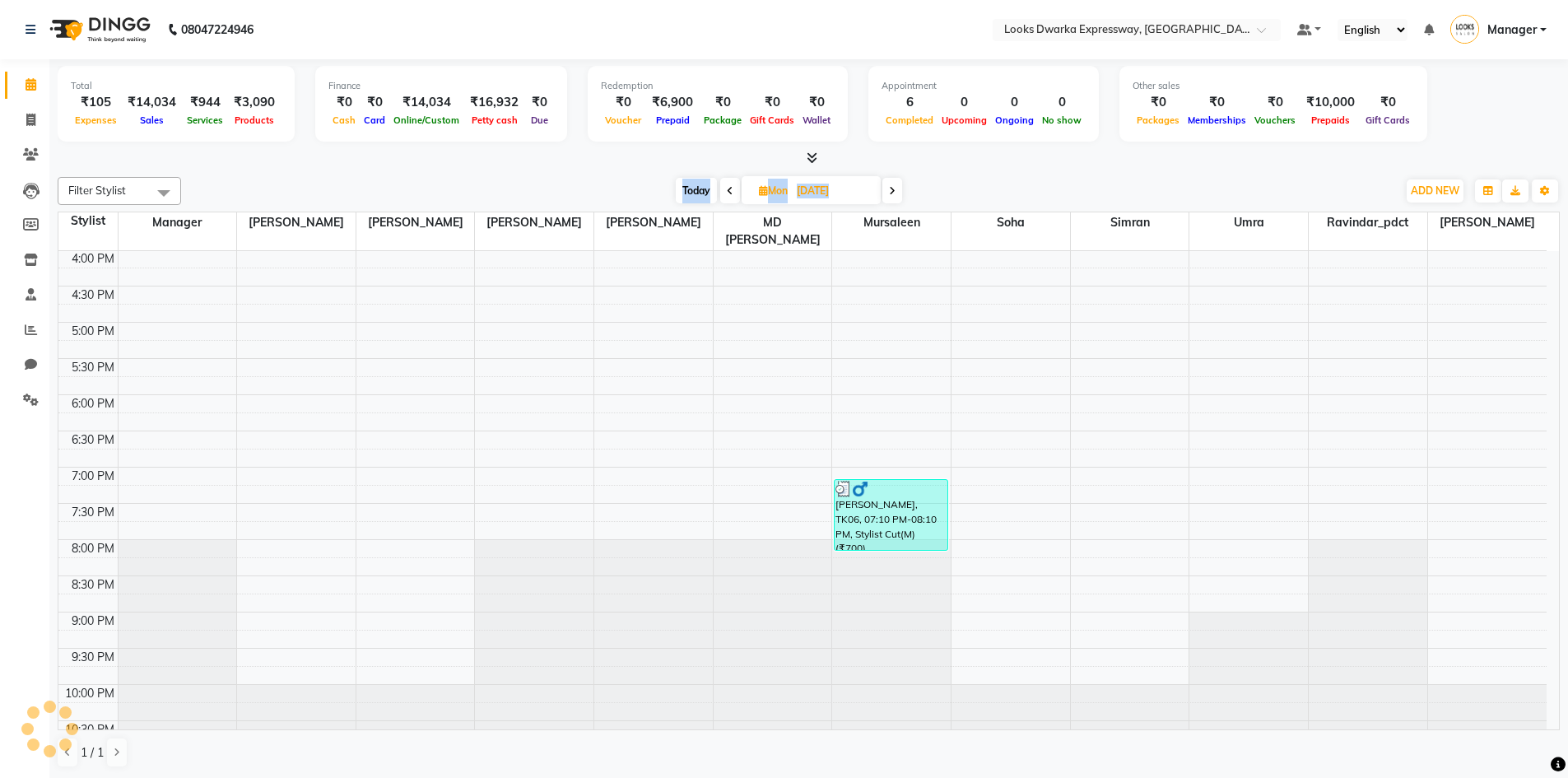
click at [727, 194] on icon at bounding box center [730, 190] width 7 height 10
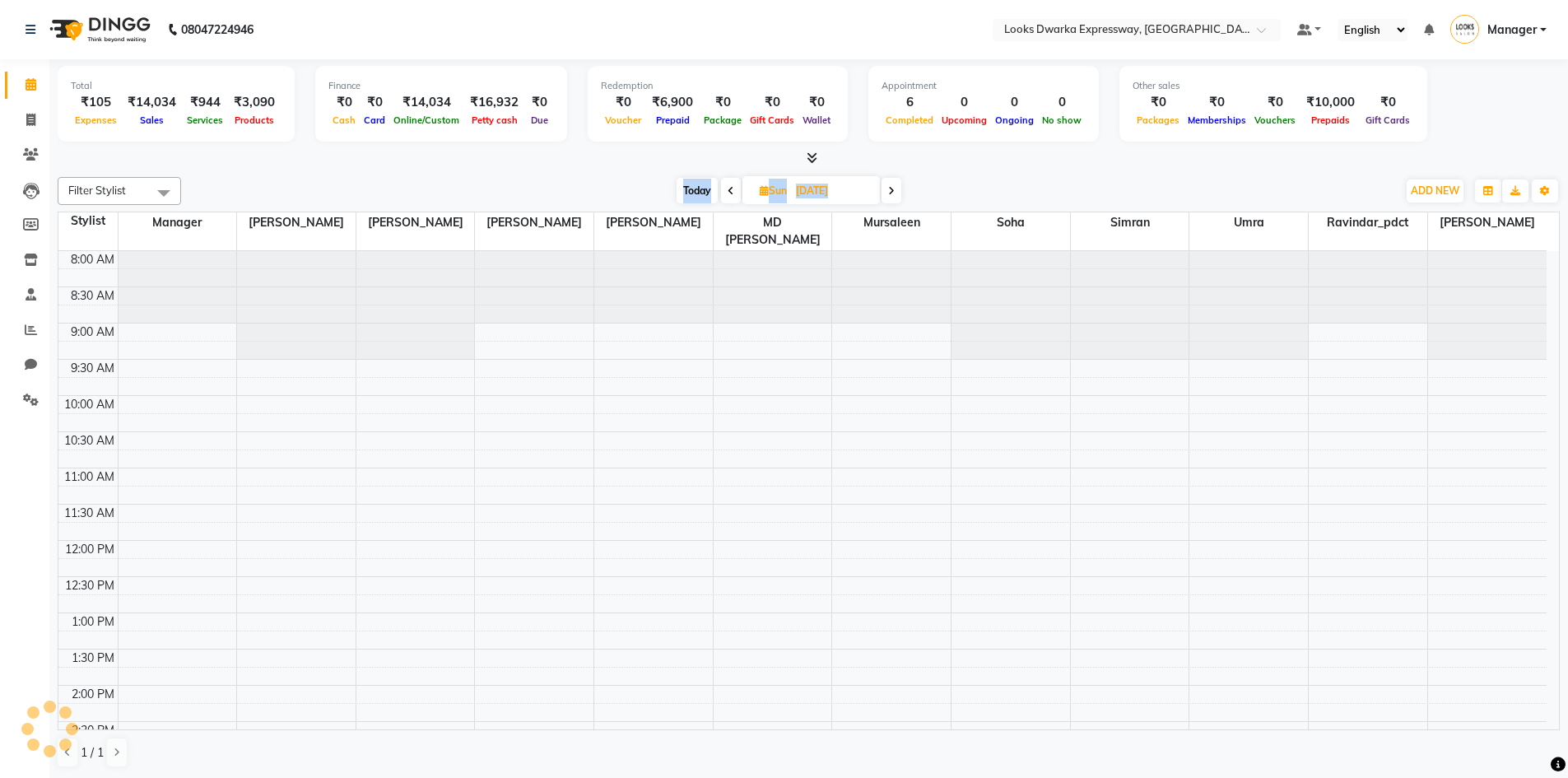
click at [728, 194] on icon at bounding box center [731, 190] width 7 height 10
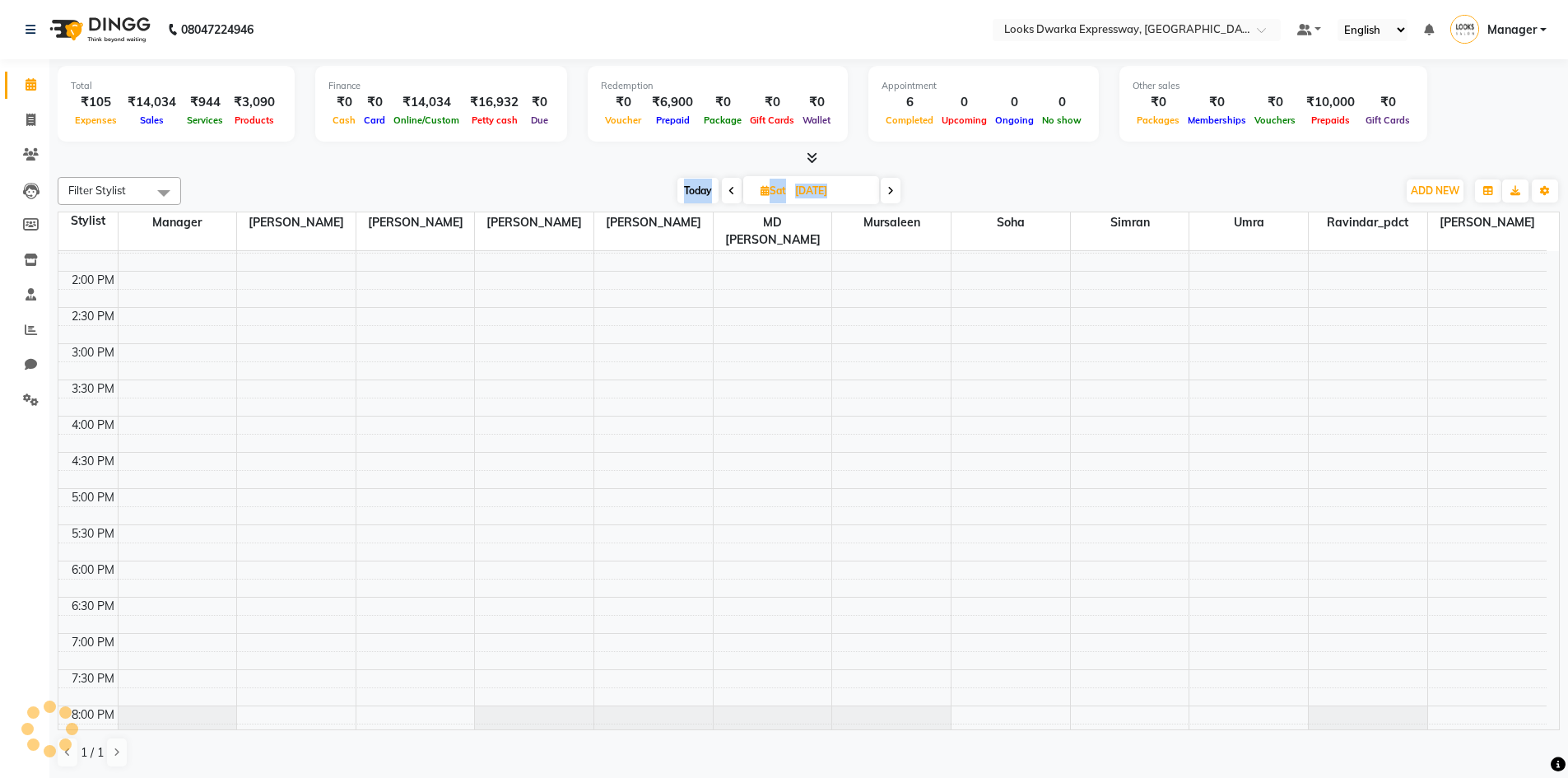
click at [726, 194] on span at bounding box center [731, 190] width 20 height 25
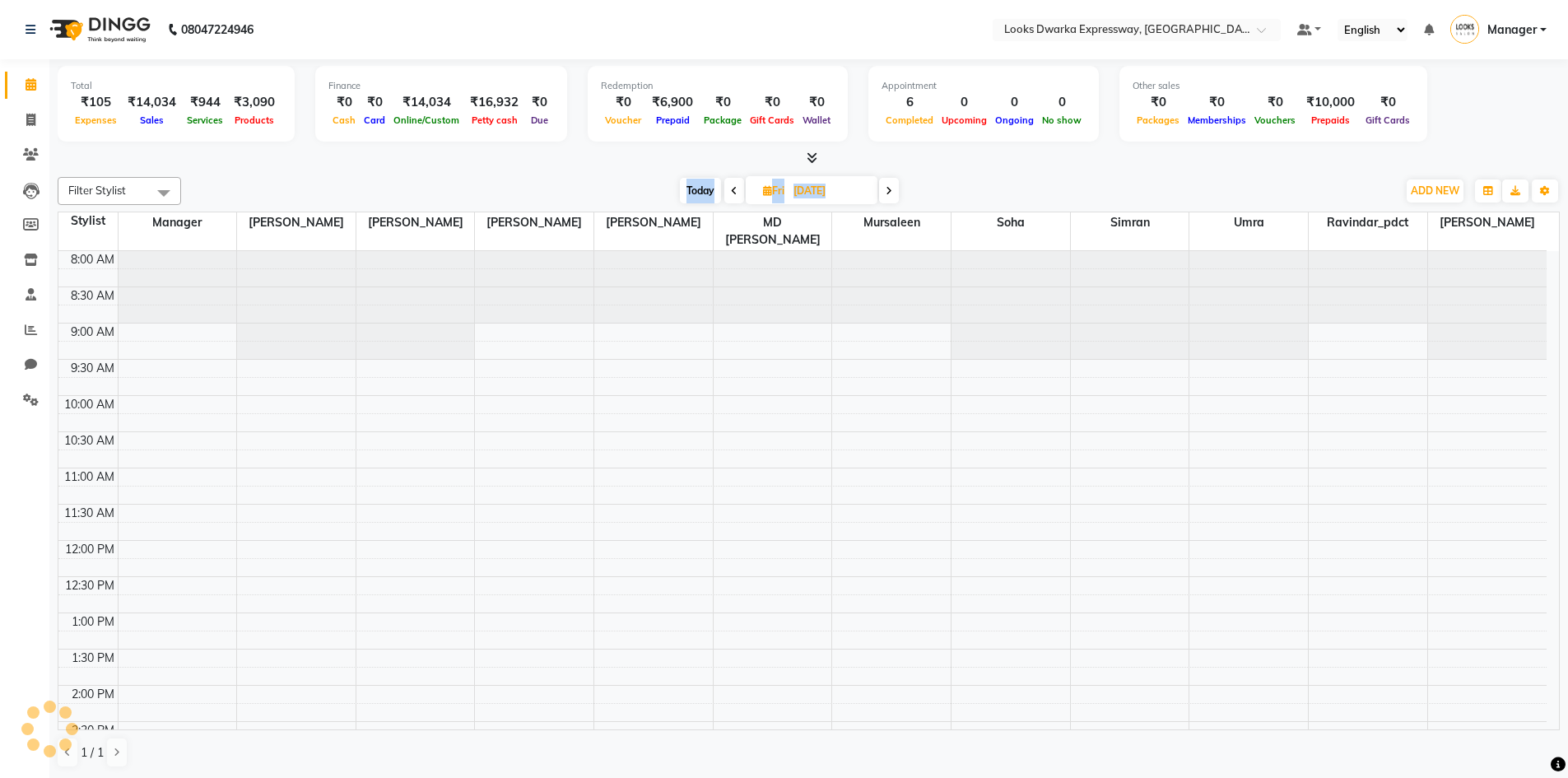
click at [726, 194] on span at bounding box center [734, 190] width 20 height 25
click at [726, 194] on span at bounding box center [731, 190] width 20 height 25
click at [728, 194] on icon at bounding box center [732, 190] width 7 height 10
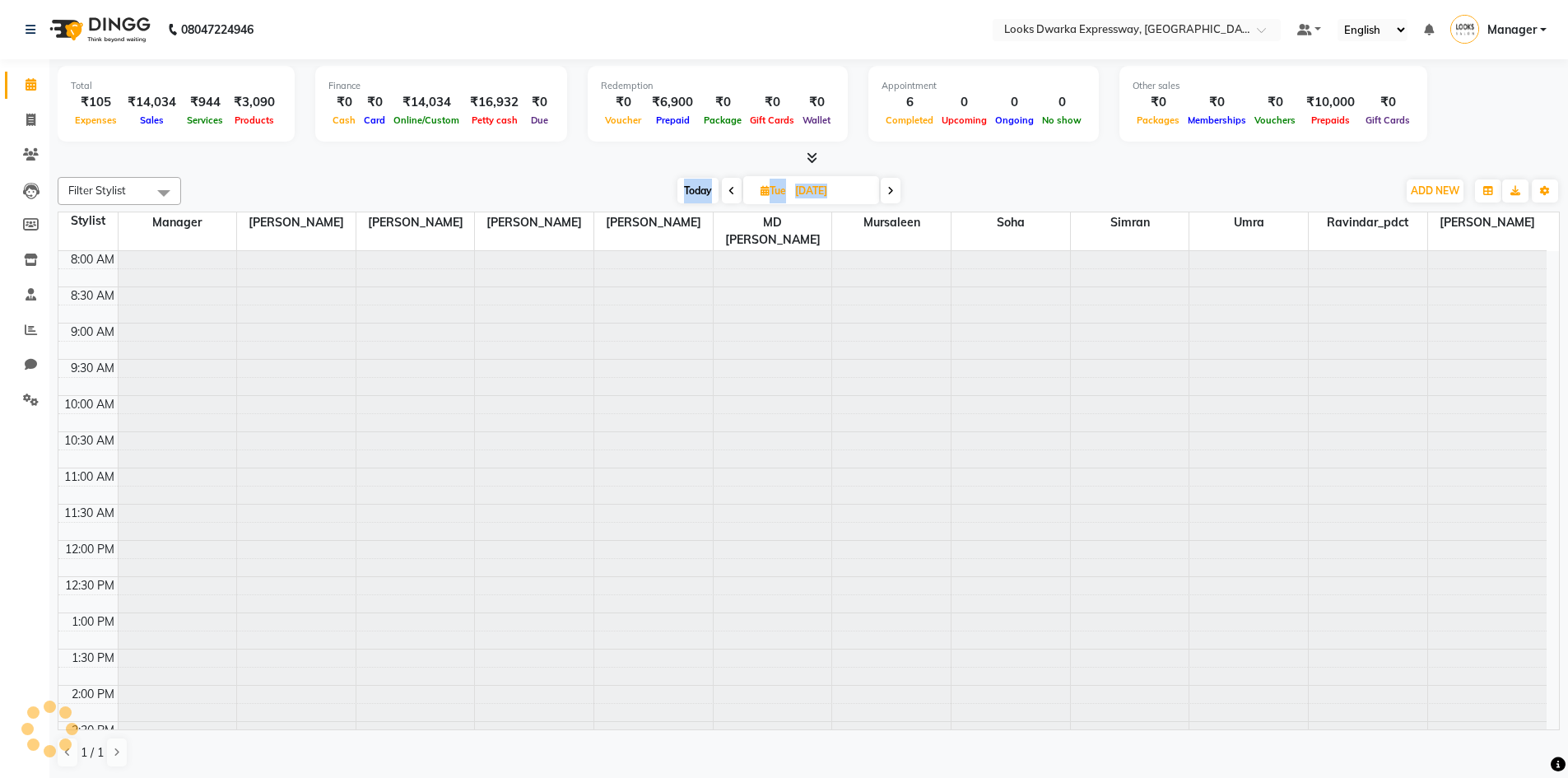
click at [726, 194] on span at bounding box center [731, 190] width 20 height 25
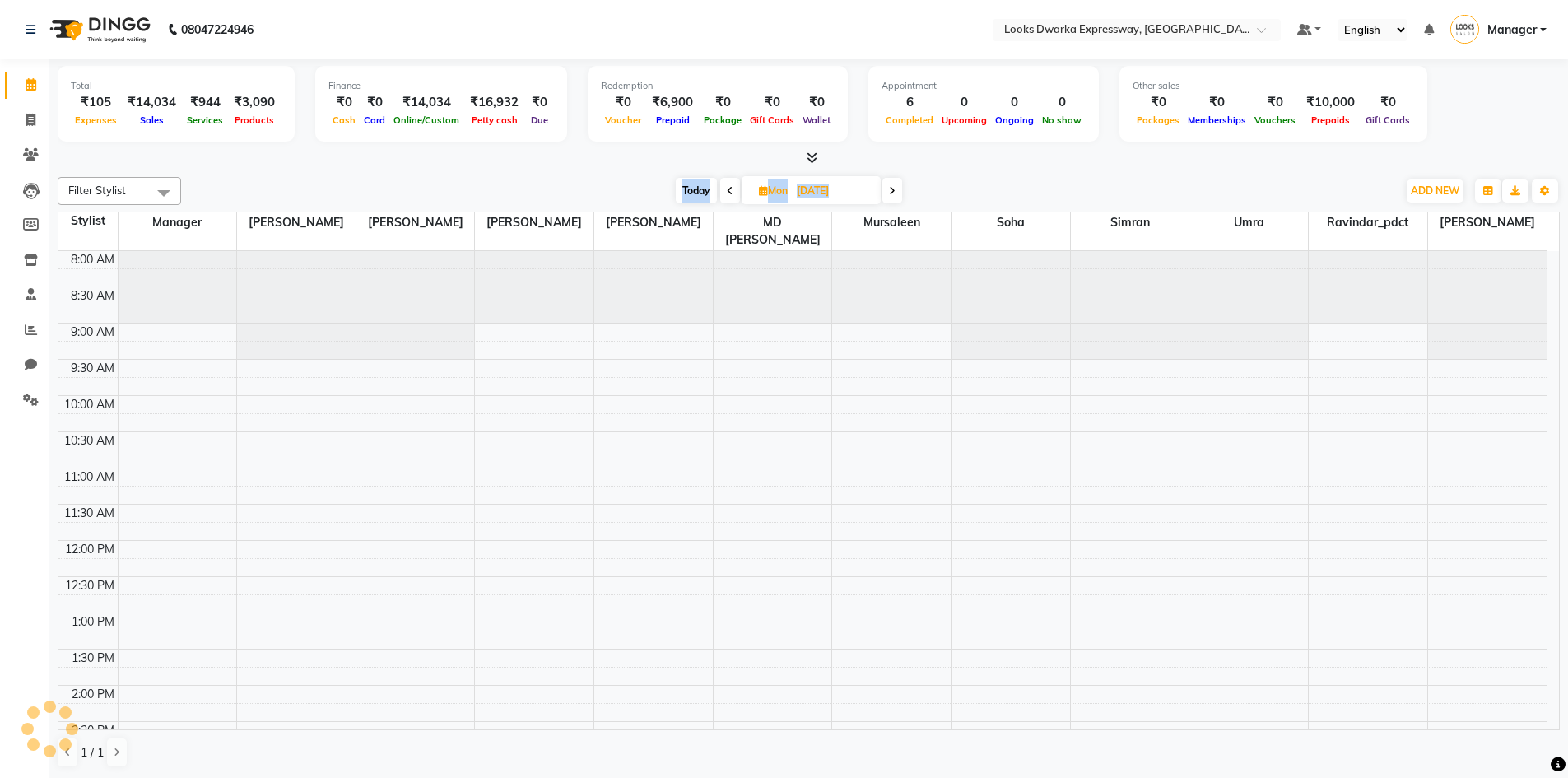
click at [727, 194] on icon at bounding box center [730, 190] width 7 height 10
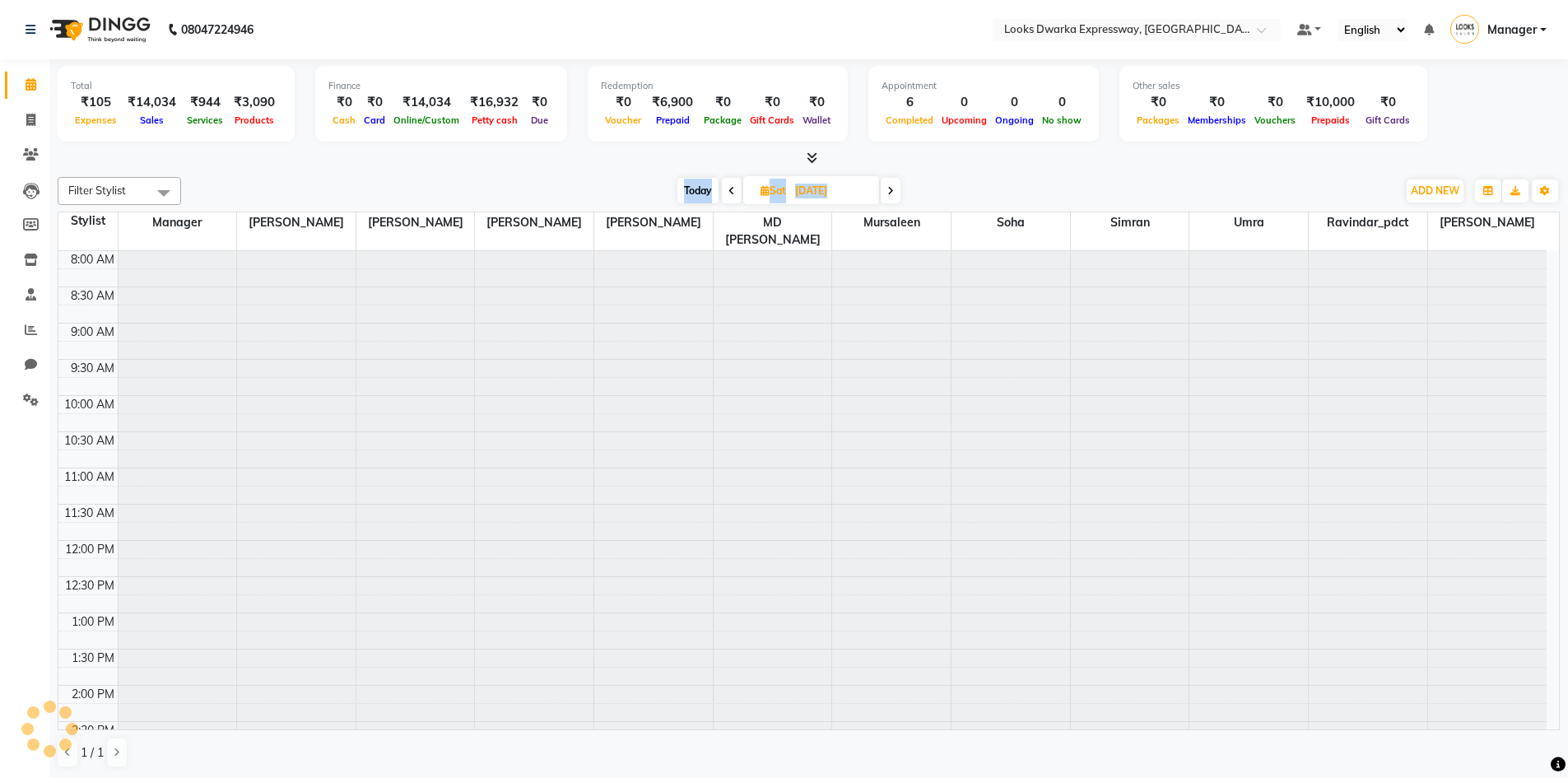
click at [726, 194] on span at bounding box center [731, 190] width 20 height 25
click at [726, 194] on icon at bounding box center [729, 190] width 7 height 10
click at [725, 193] on span at bounding box center [731, 190] width 20 height 25
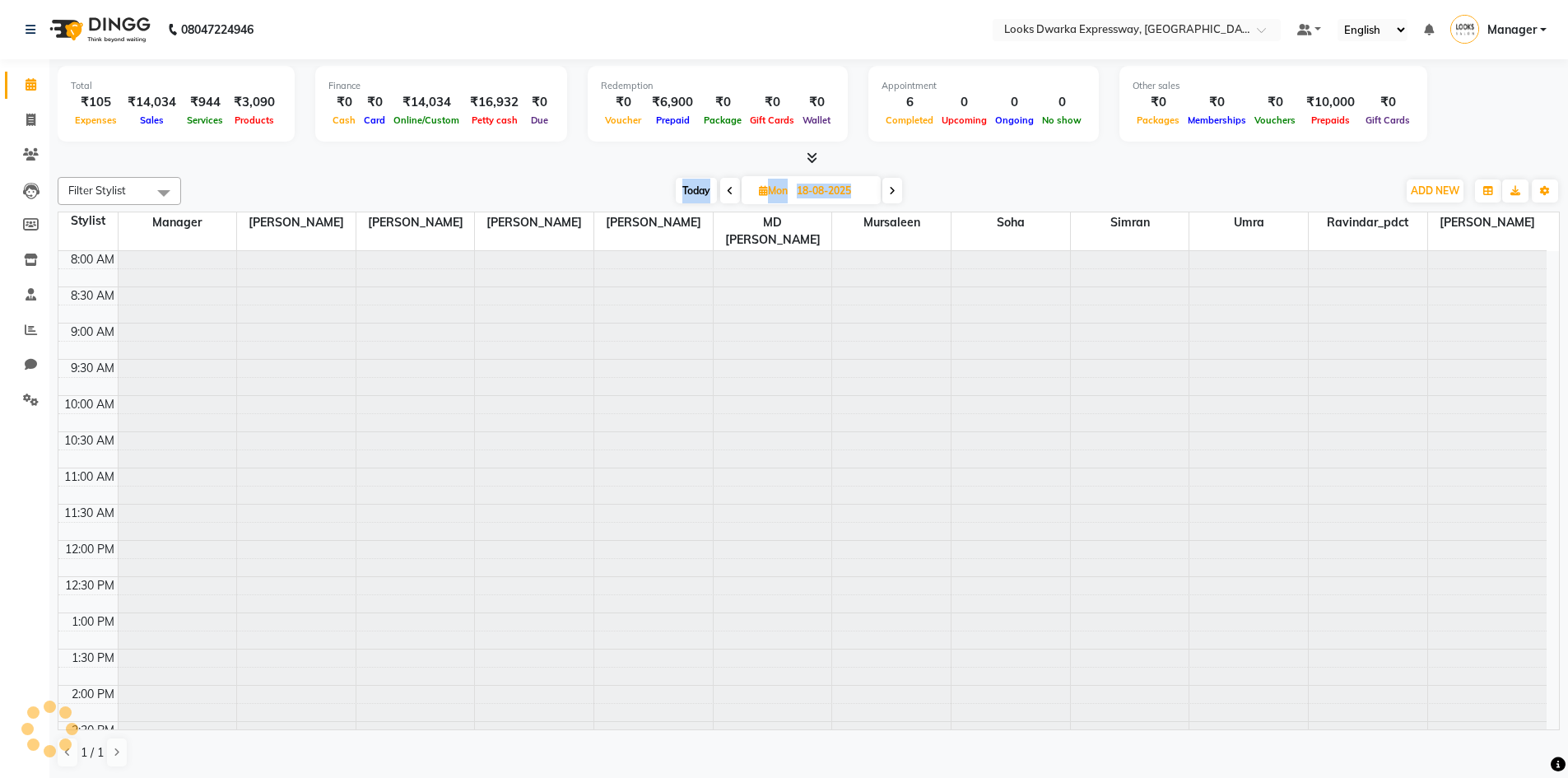
click at [727, 193] on icon at bounding box center [730, 190] width 7 height 10
click at [725, 193] on span at bounding box center [729, 190] width 20 height 25
click at [725, 193] on span at bounding box center [731, 190] width 20 height 25
click at [725, 193] on span at bounding box center [734, 190] width 20 height 25
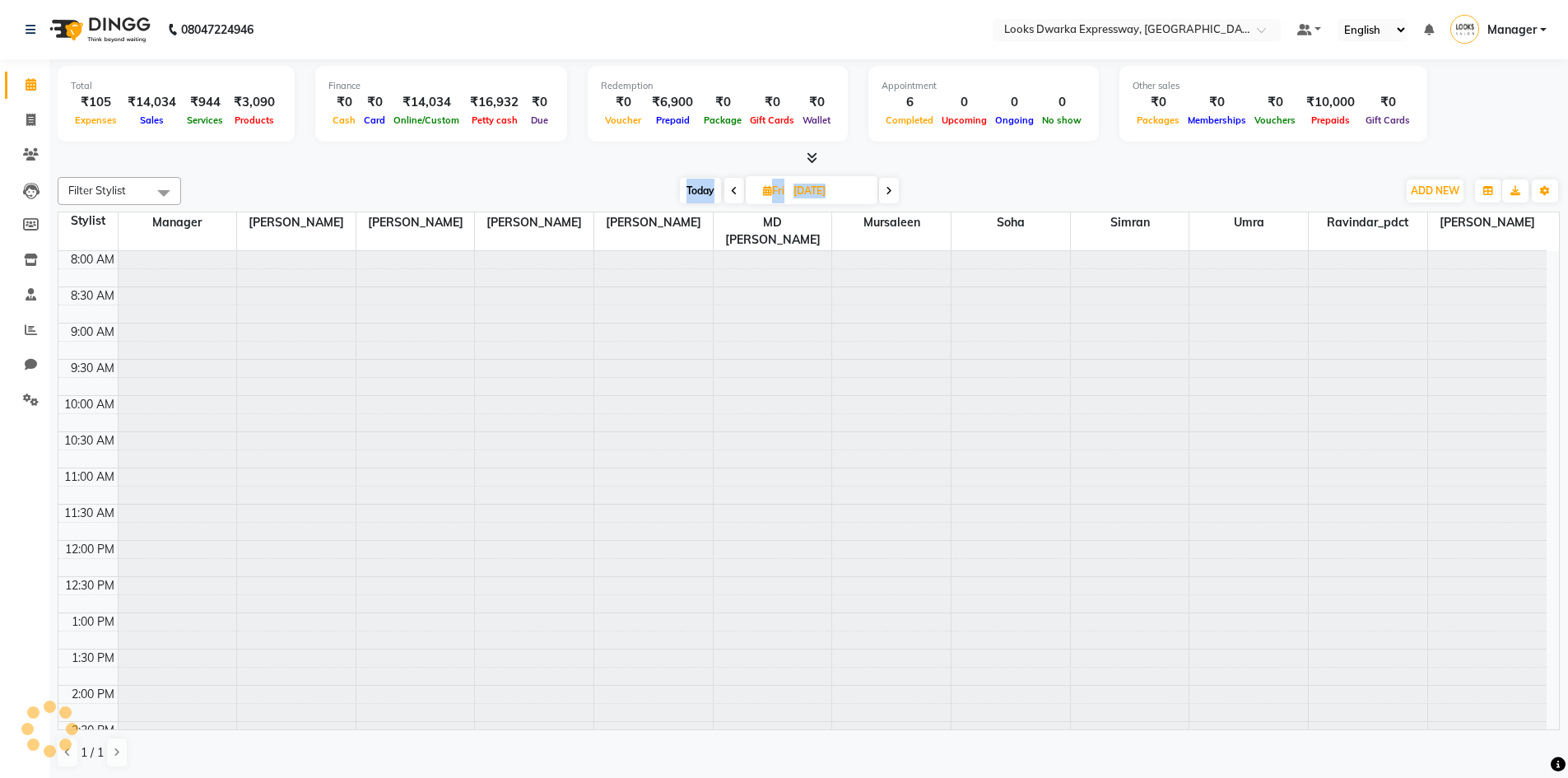
click at [725, 193] on span at bounding box center [734, 190] width 20 height 25
click at [726, 193] on icon at bounding box center [729, 190] width 7 height 10
click at [725, 193] on span at bounding box center [731, 190] width 20 height 25
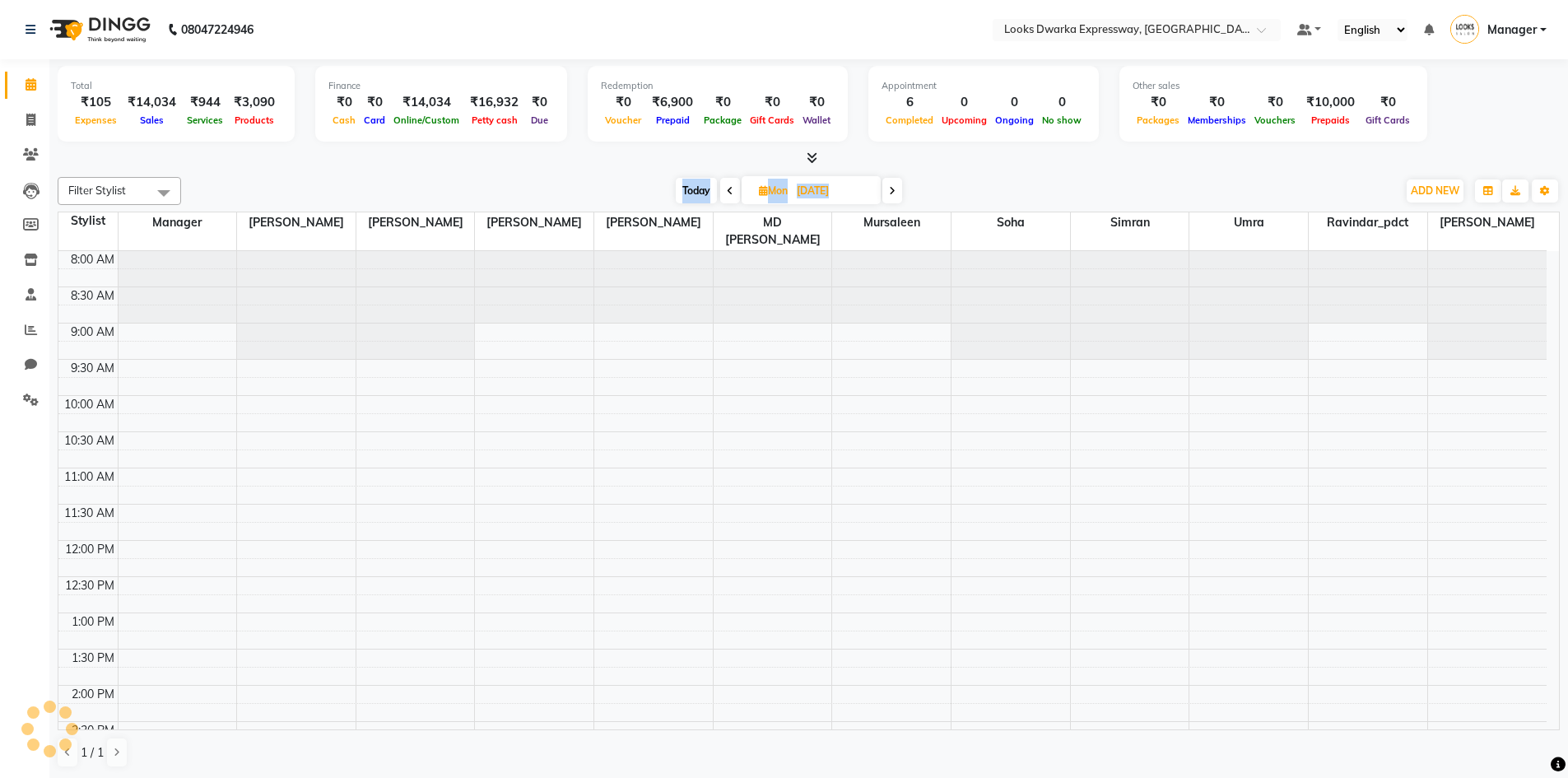
scroll to position [580, 0]
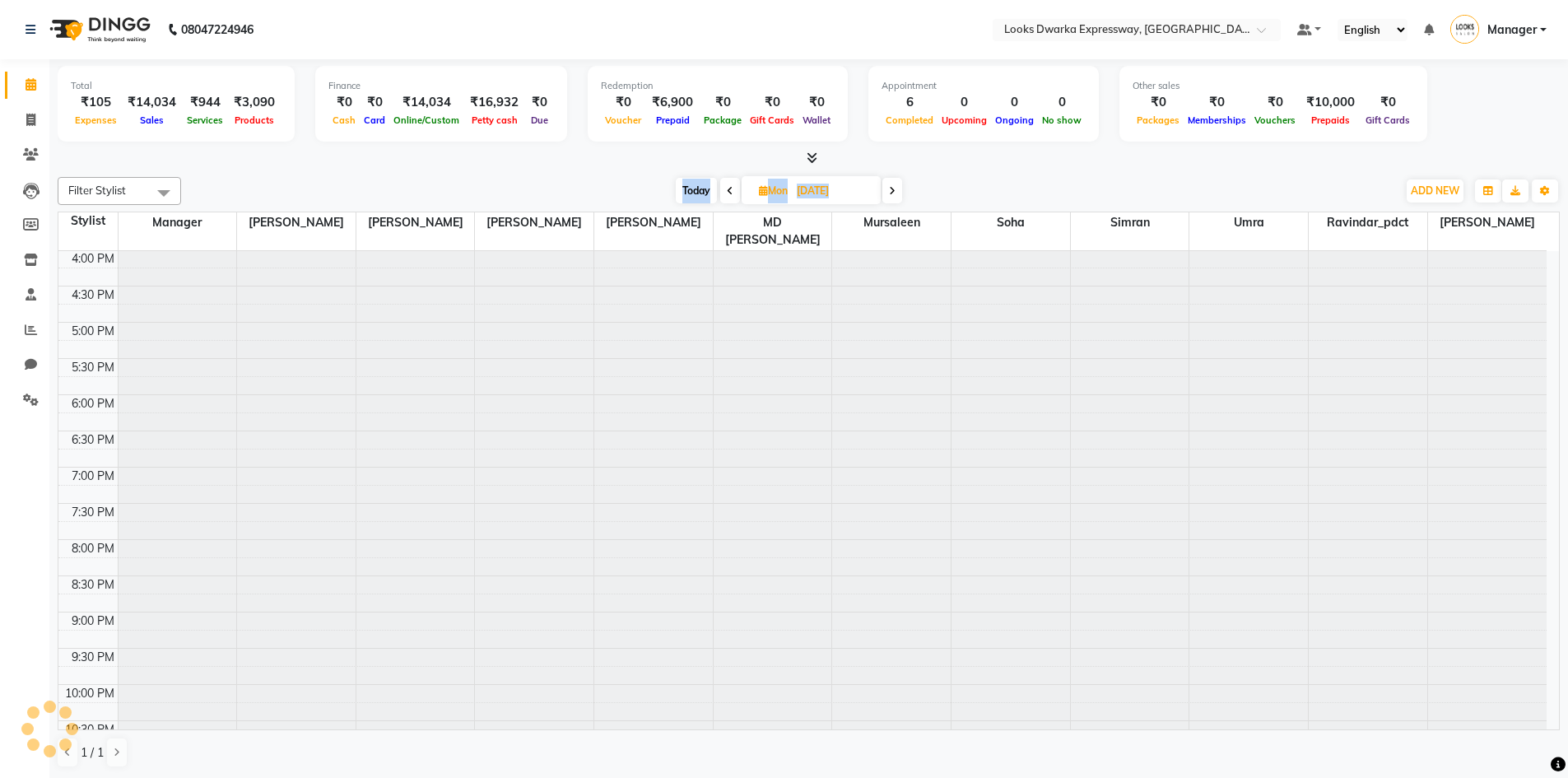
click at [727, 193] on icon at bounding box center [730, 190] width 7 height 10
click at [725, 193] on span at bounding box center [729, 190] width 20 height 25
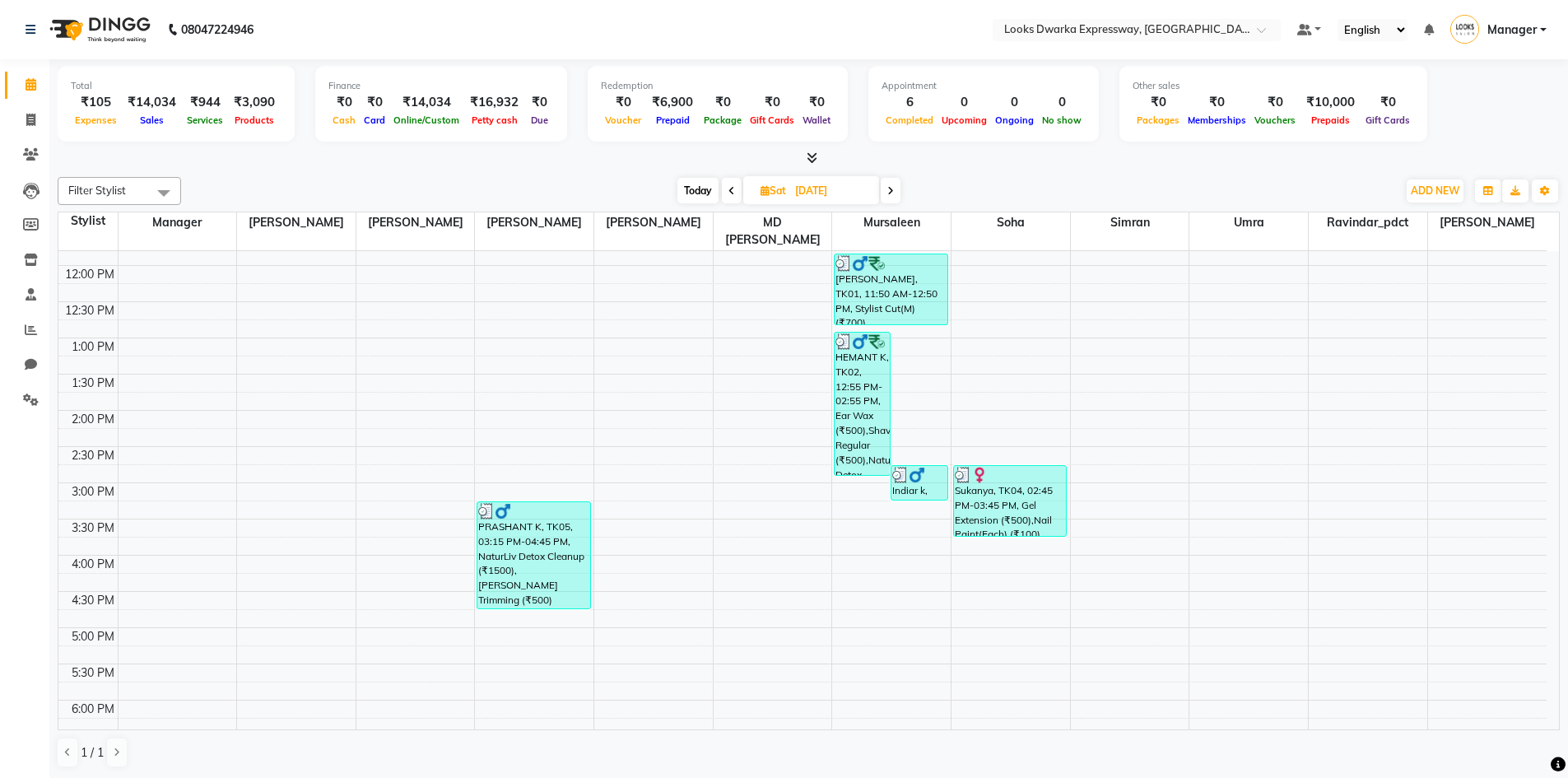
scroll to position [165, 0]
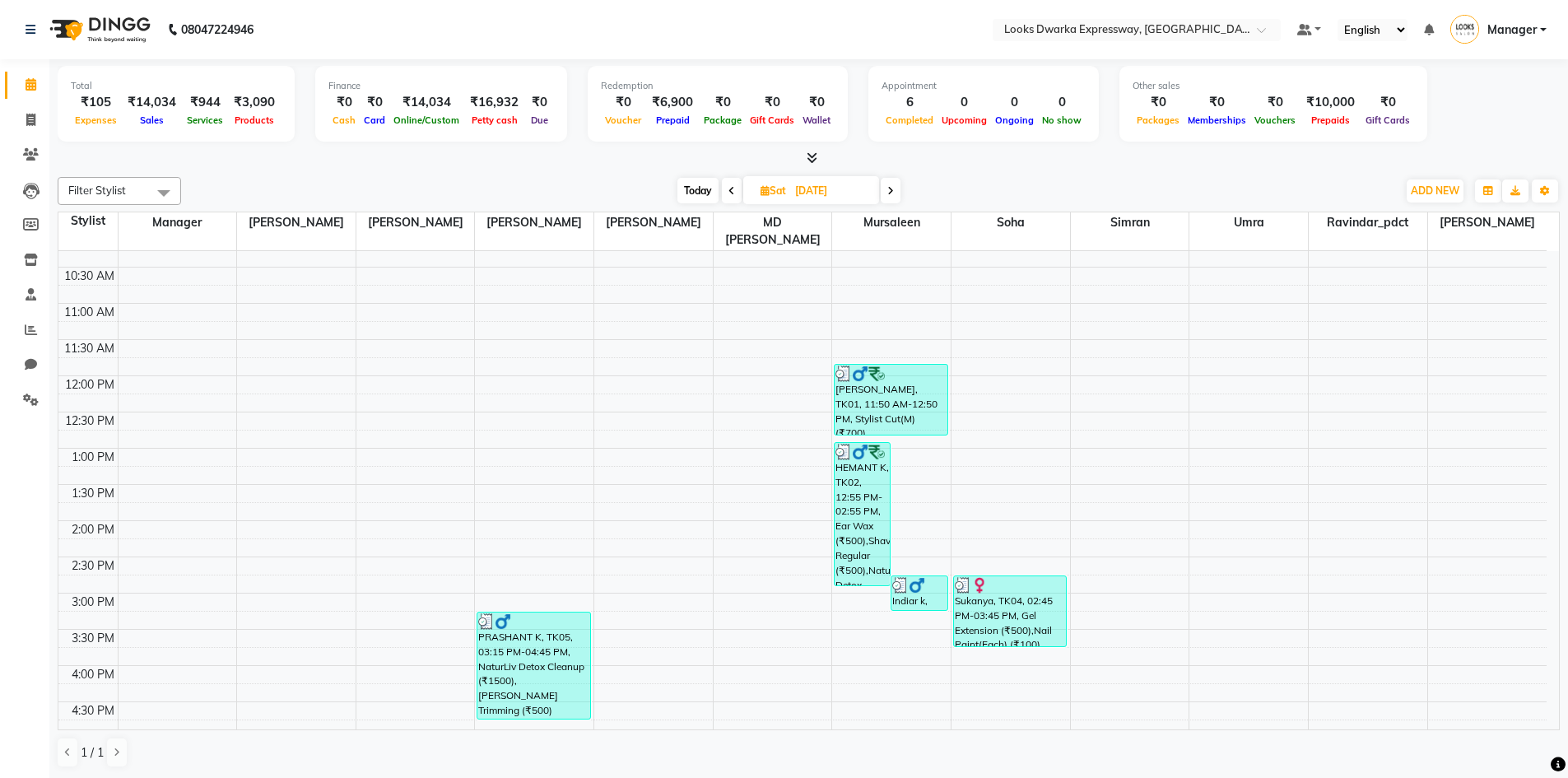
click at [732, 189] on icon at bounding box center [732, 190] width 7 height 10
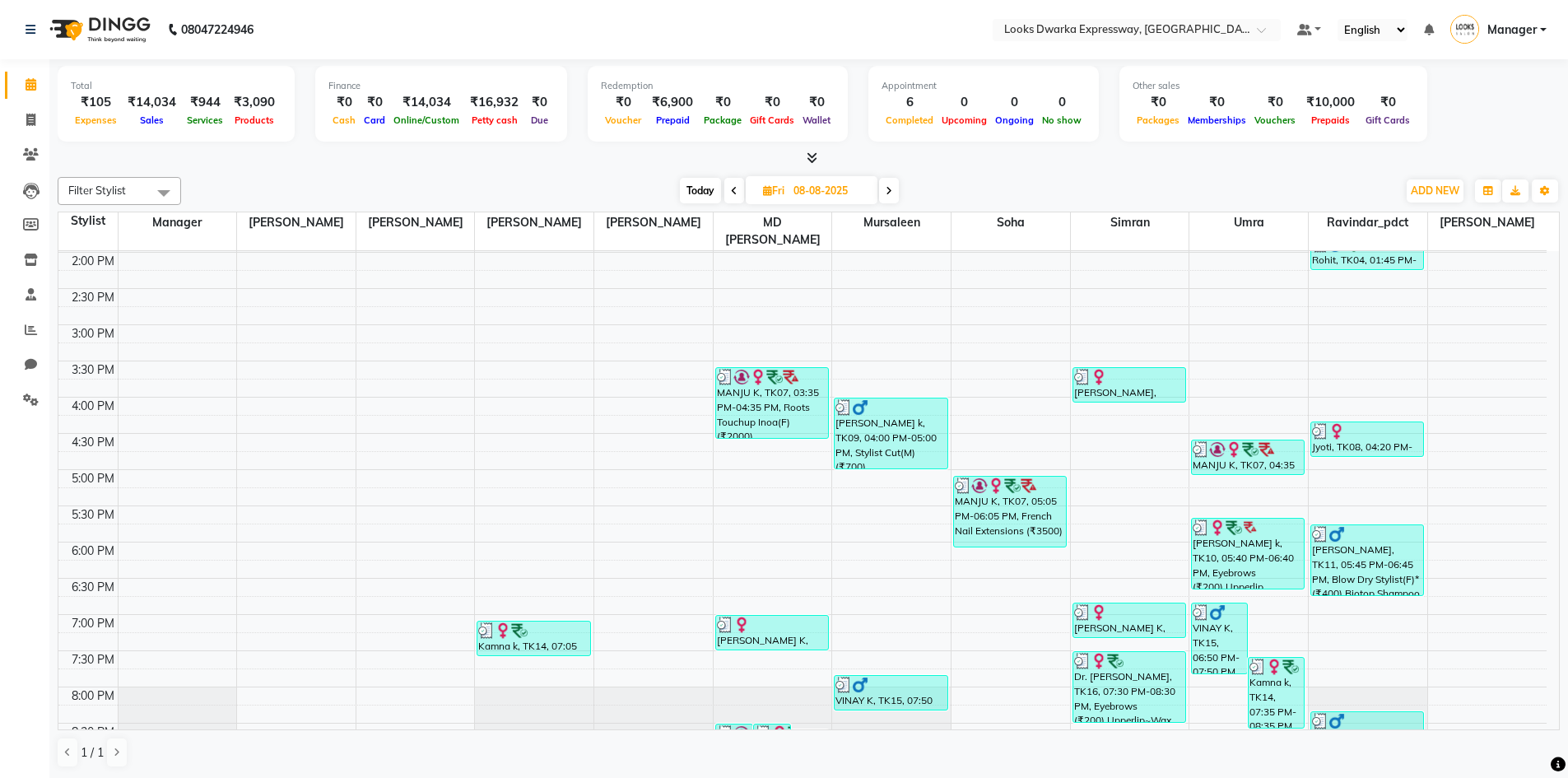
scroll to position [426, 0]
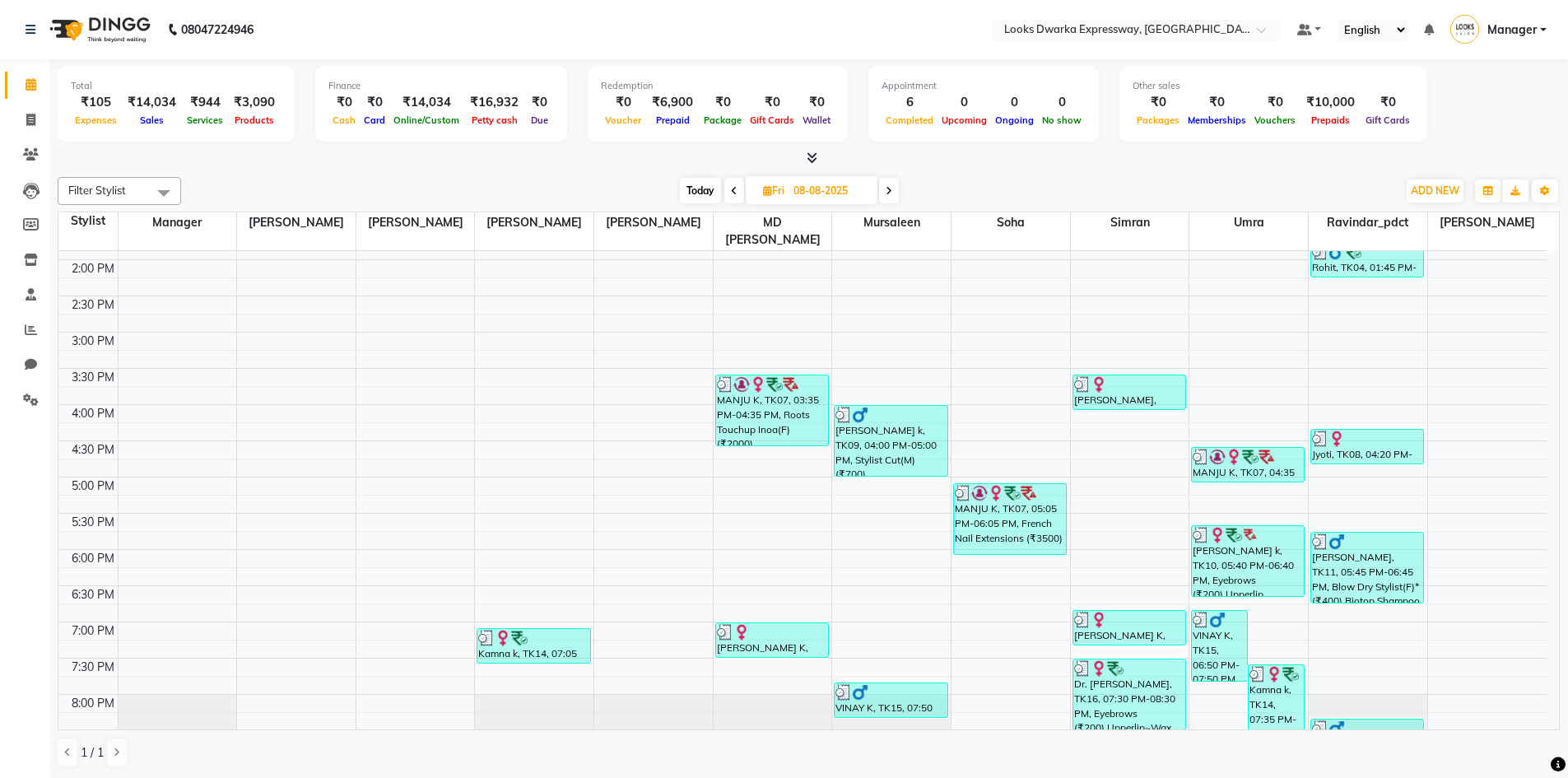
click at [735, 199] on span at bounding box center [734, 190] width 20 height 25
type input "[DATE]"
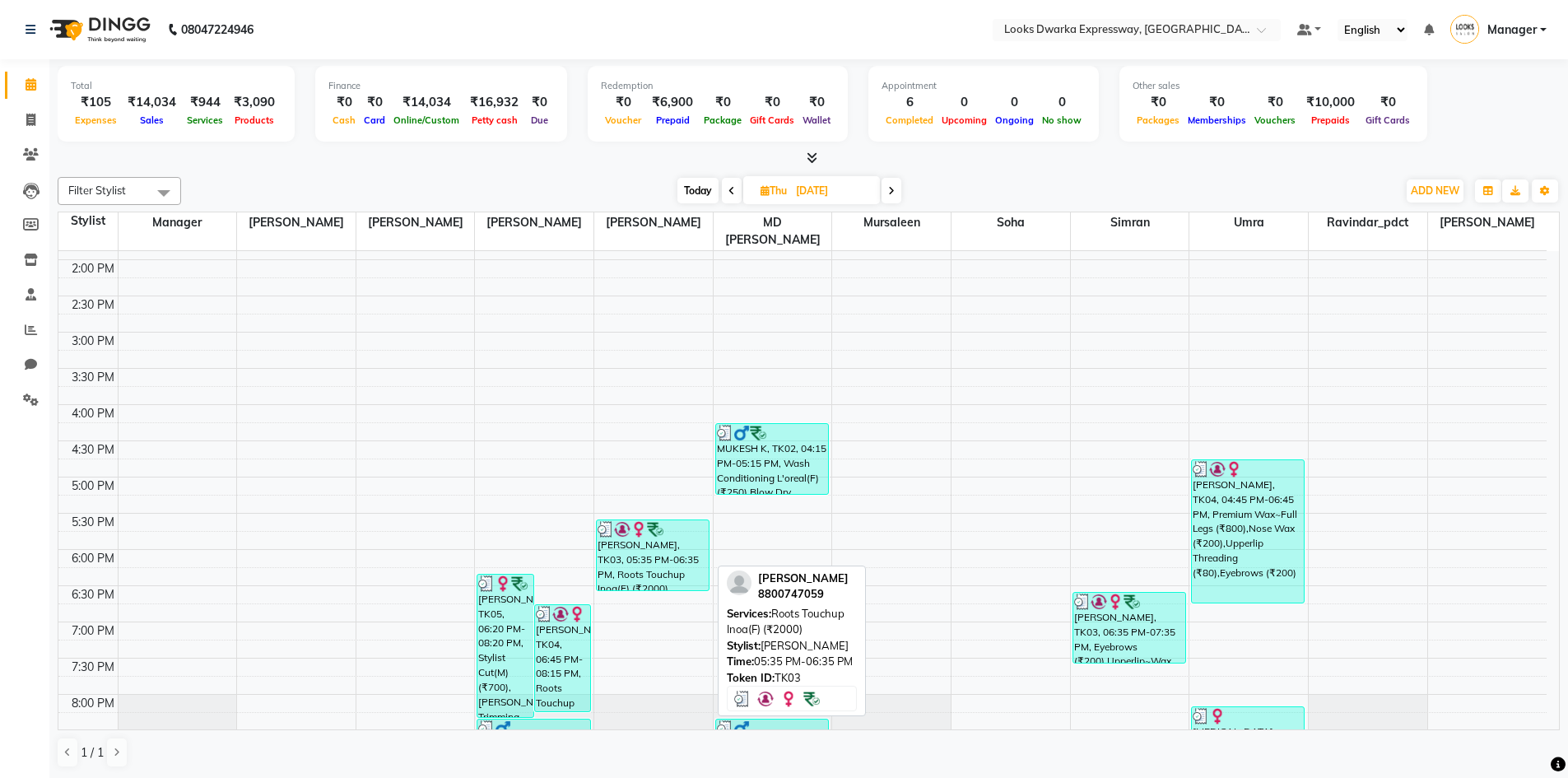
click at [674, 522] on div "[PERSON_NAME], TK03, 05:35 PM-06:35 PM, Roots Touchup Inoa(F) (₹2000)" at bounding box center [652, 555] width 112 height 70
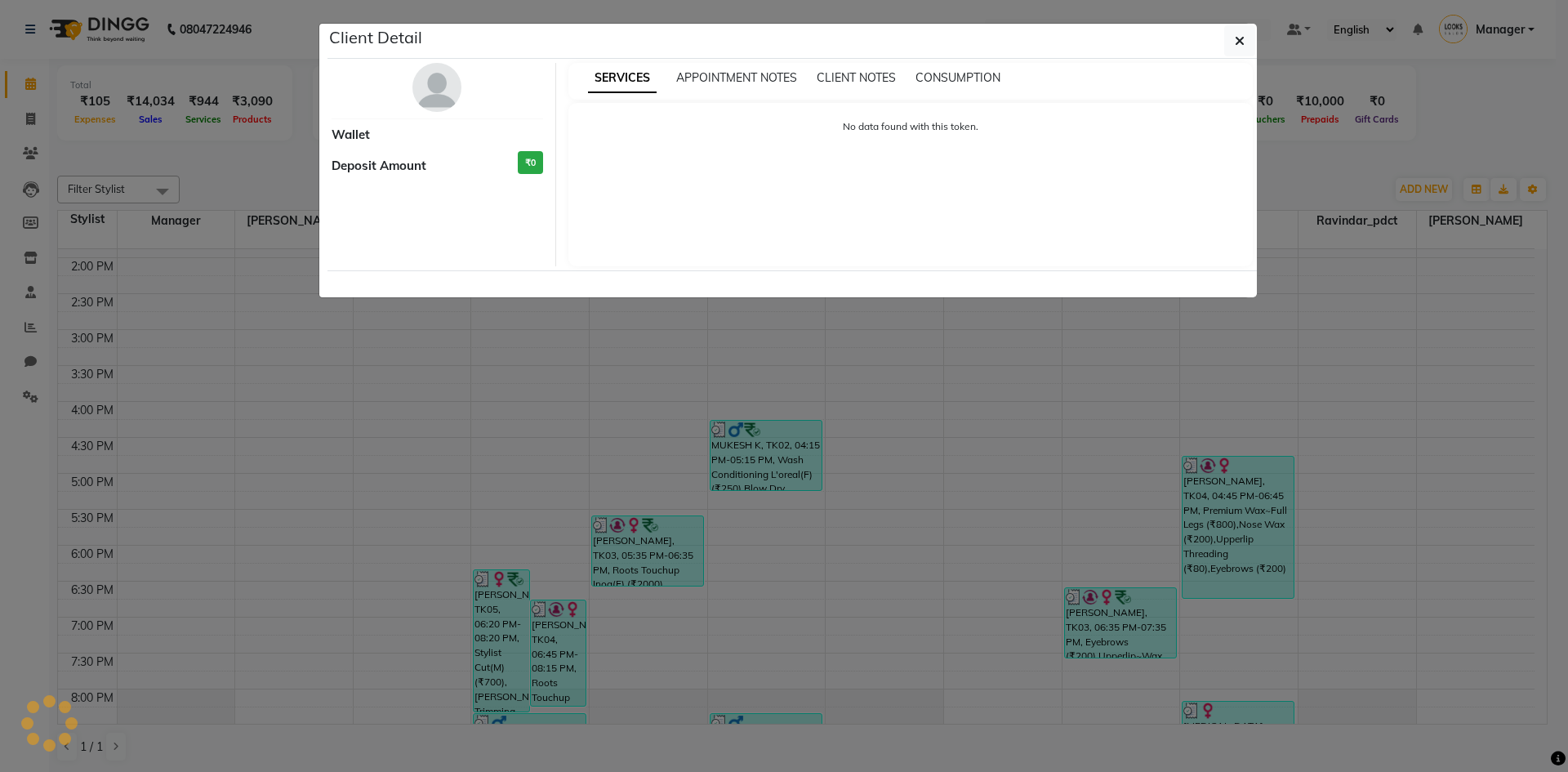
select select "3"
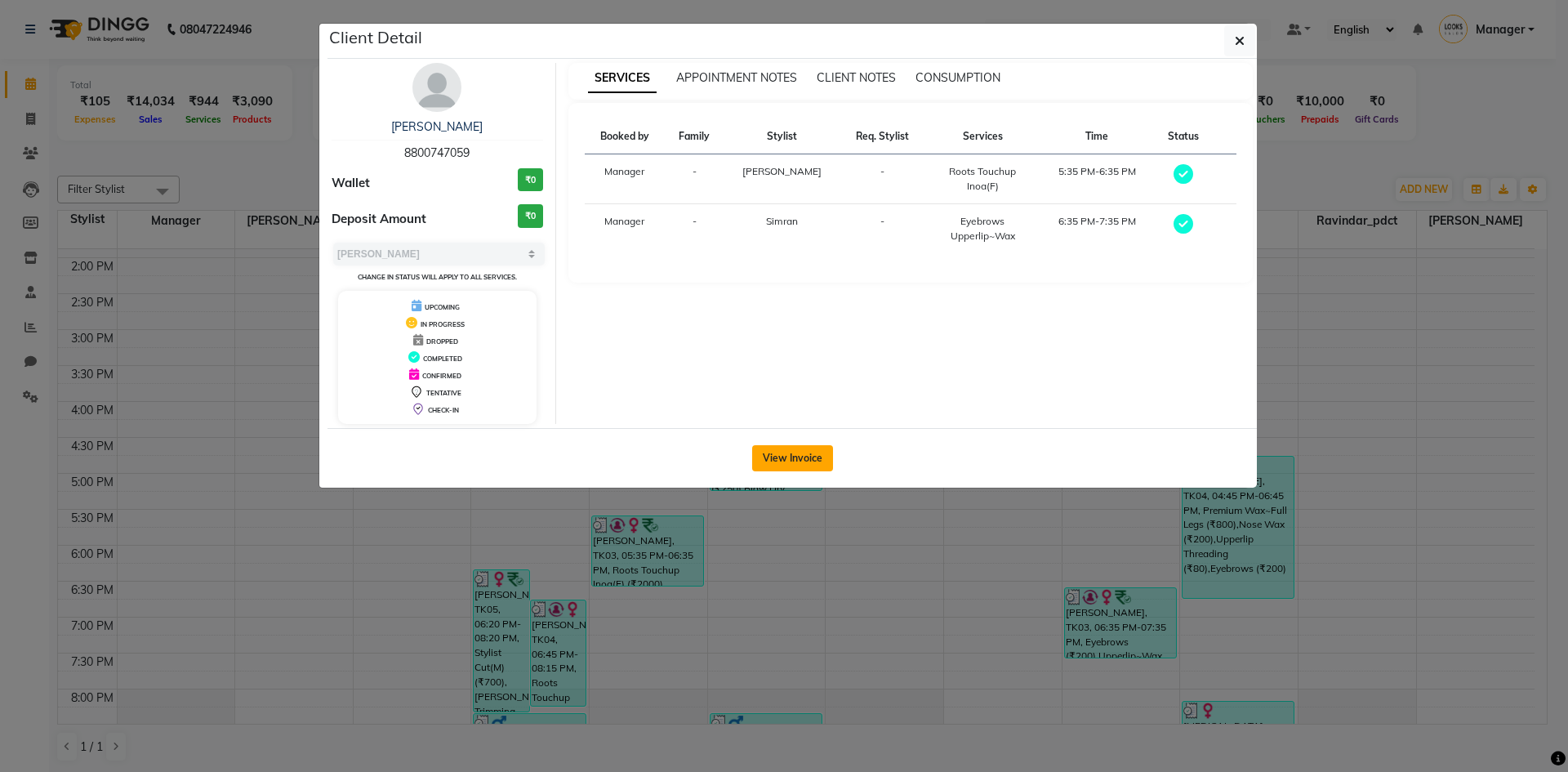
click at [775, 462] on button "View Invoice" at bounding box center [793, 458] width 81 height 26
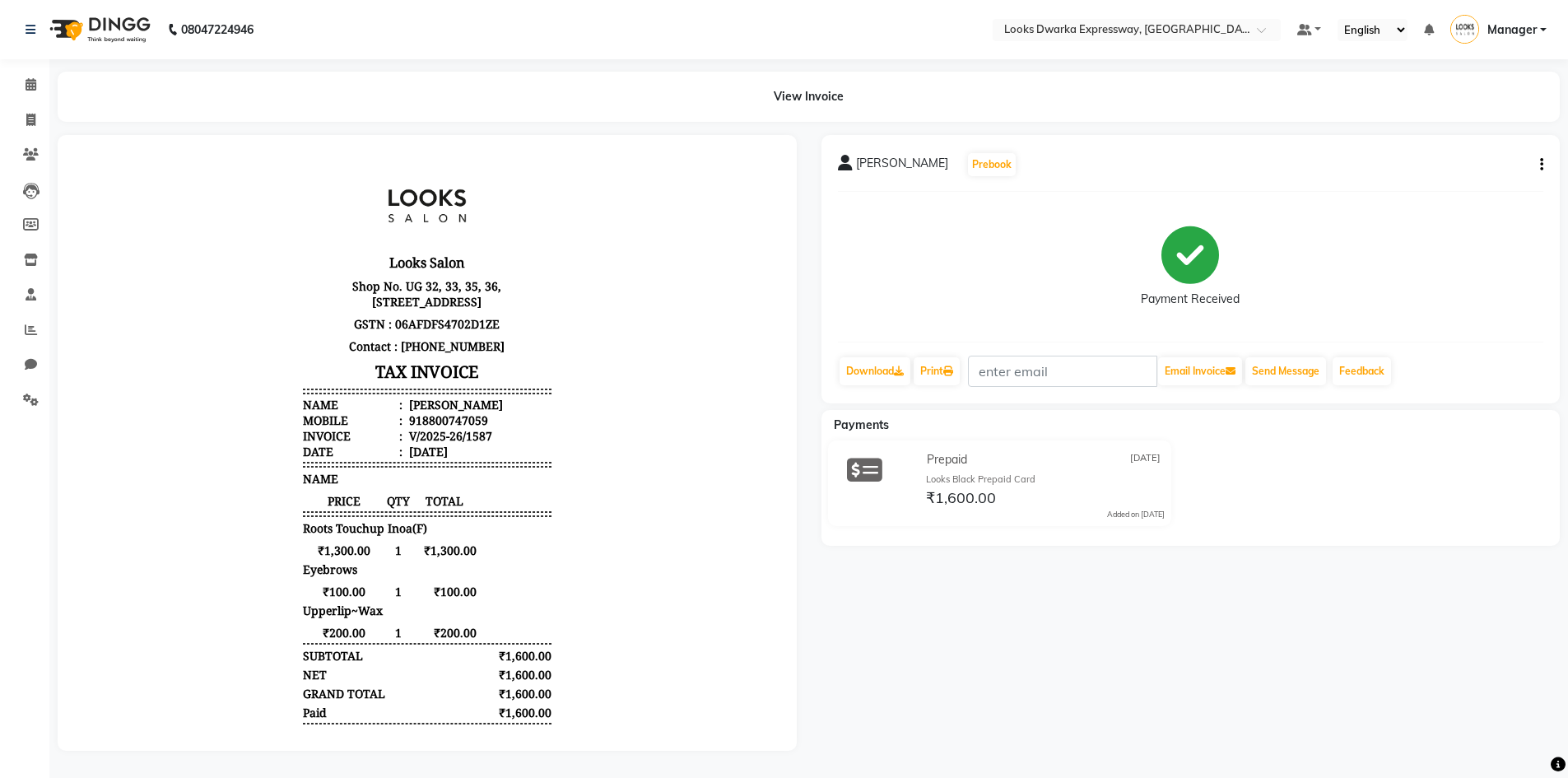
scroll to position [10, 0]
drag, startPoint x: 478, startPoint y: 432, endPoint x: 408, endPoint y: 441, distance: 70.6
click at [408, 428] on li "Mobile : 918800747059" at bounding box center [427, 420] width 249 height 16
copy div "8800747059"
click at [37, 111] on span at bounding box center [30, 121] width 29 height 19
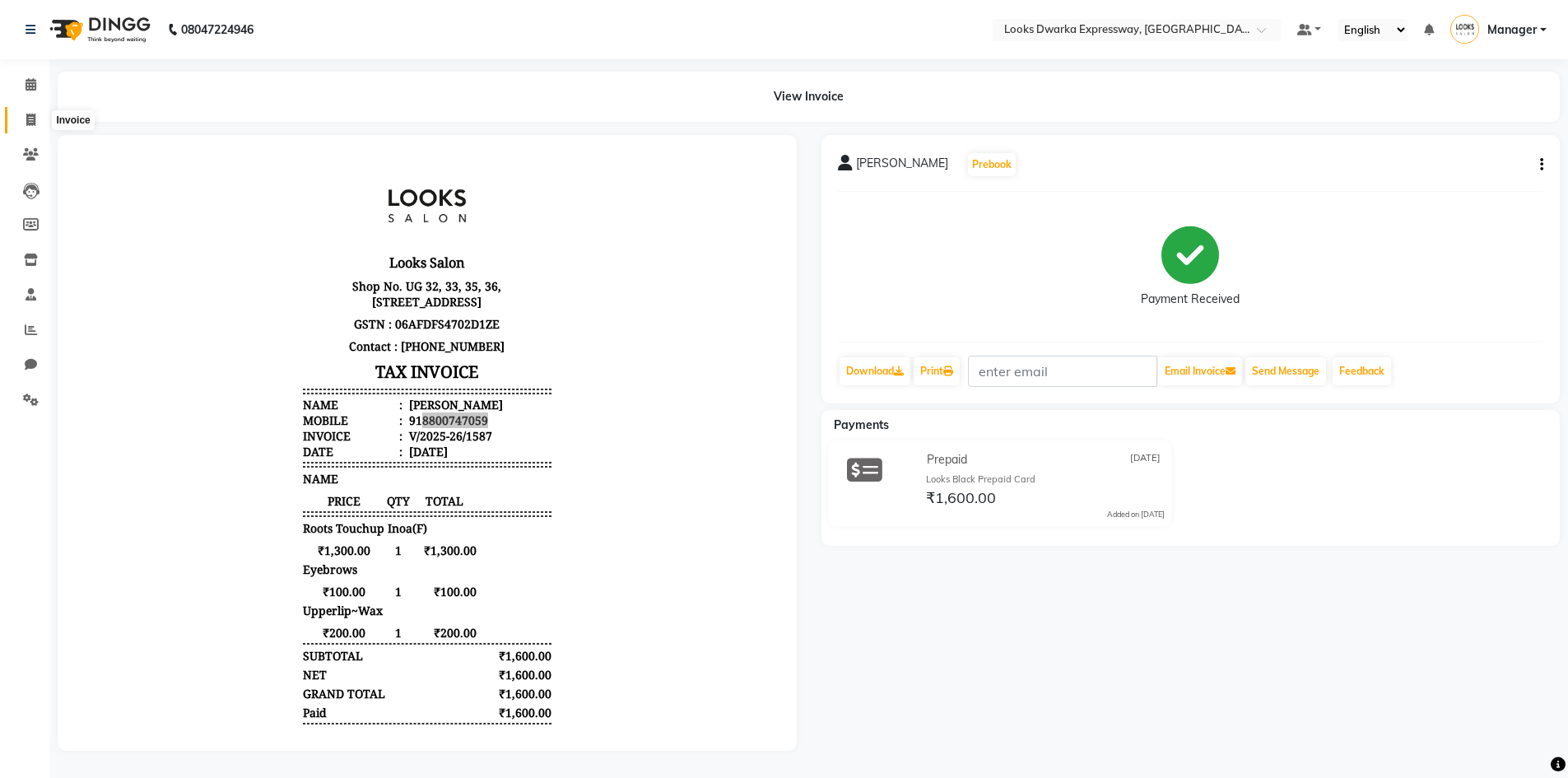
select select "service"
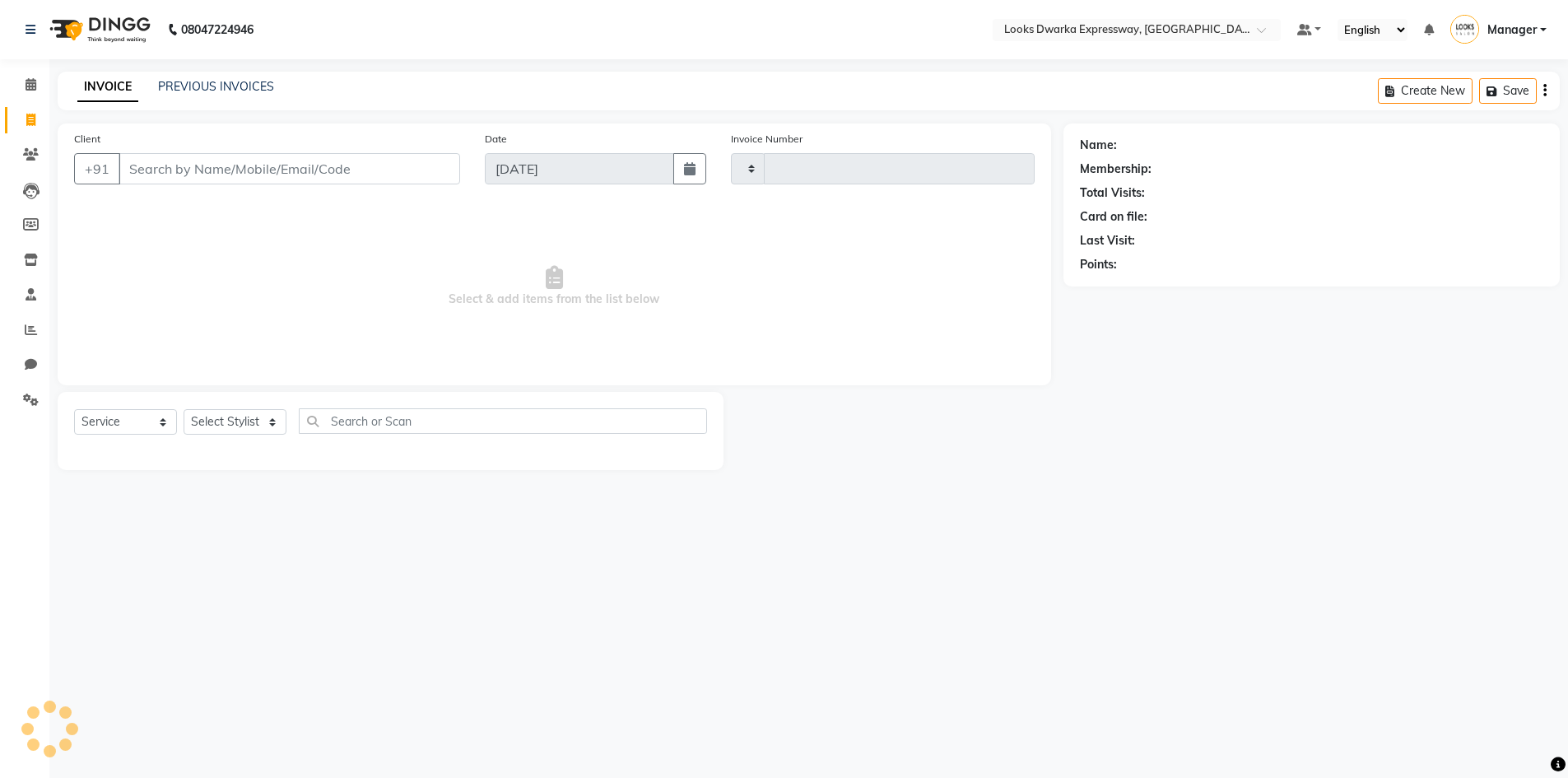
type input "1933"
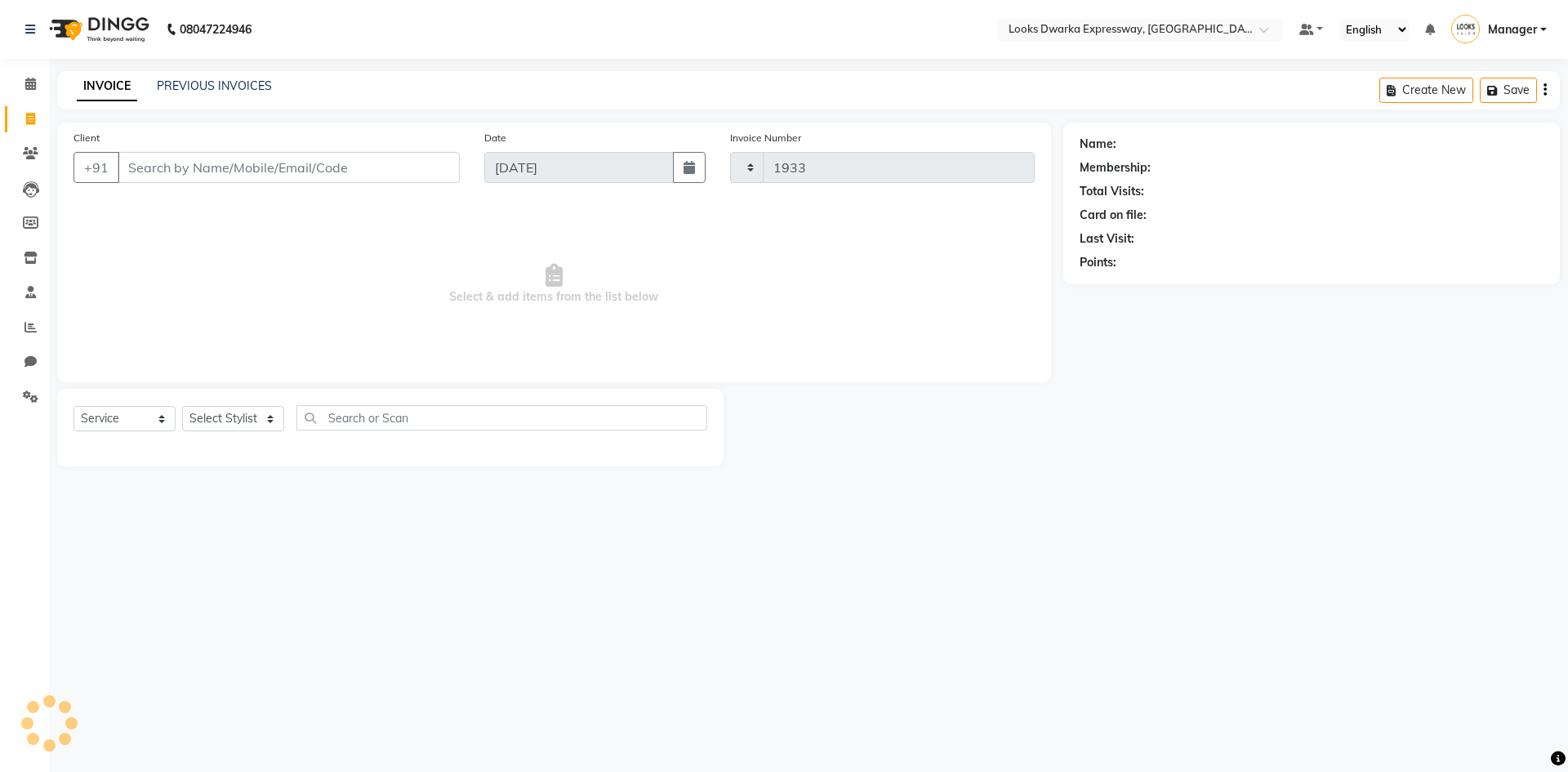
select select "6011"
click at [25, 149] on icon at bounding box center [31, 153] width 15 height 12
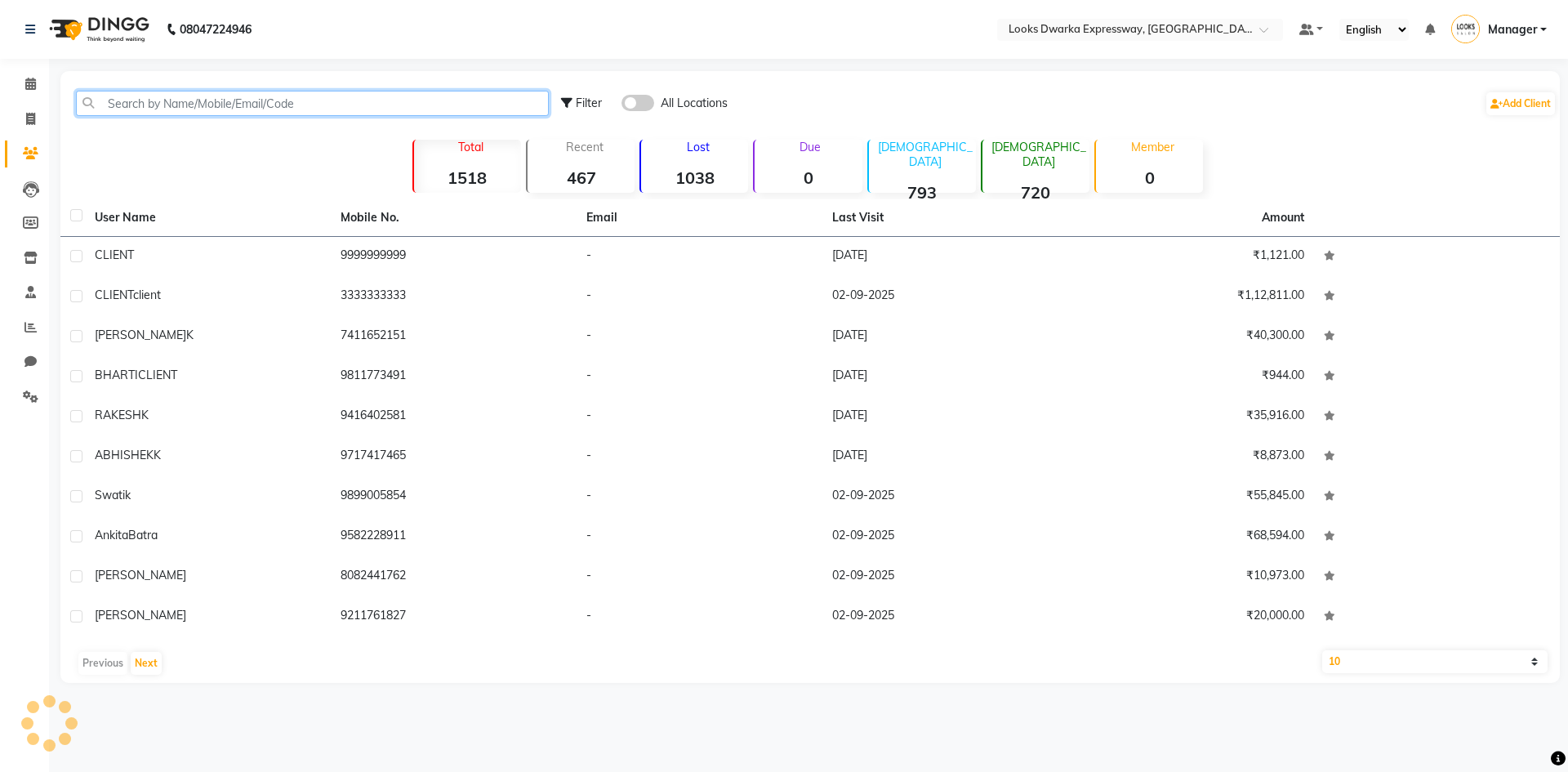
click at [140, 101] on input "text" at bounding box center [312, 102] width 472 height 25
paste input "8800747059"
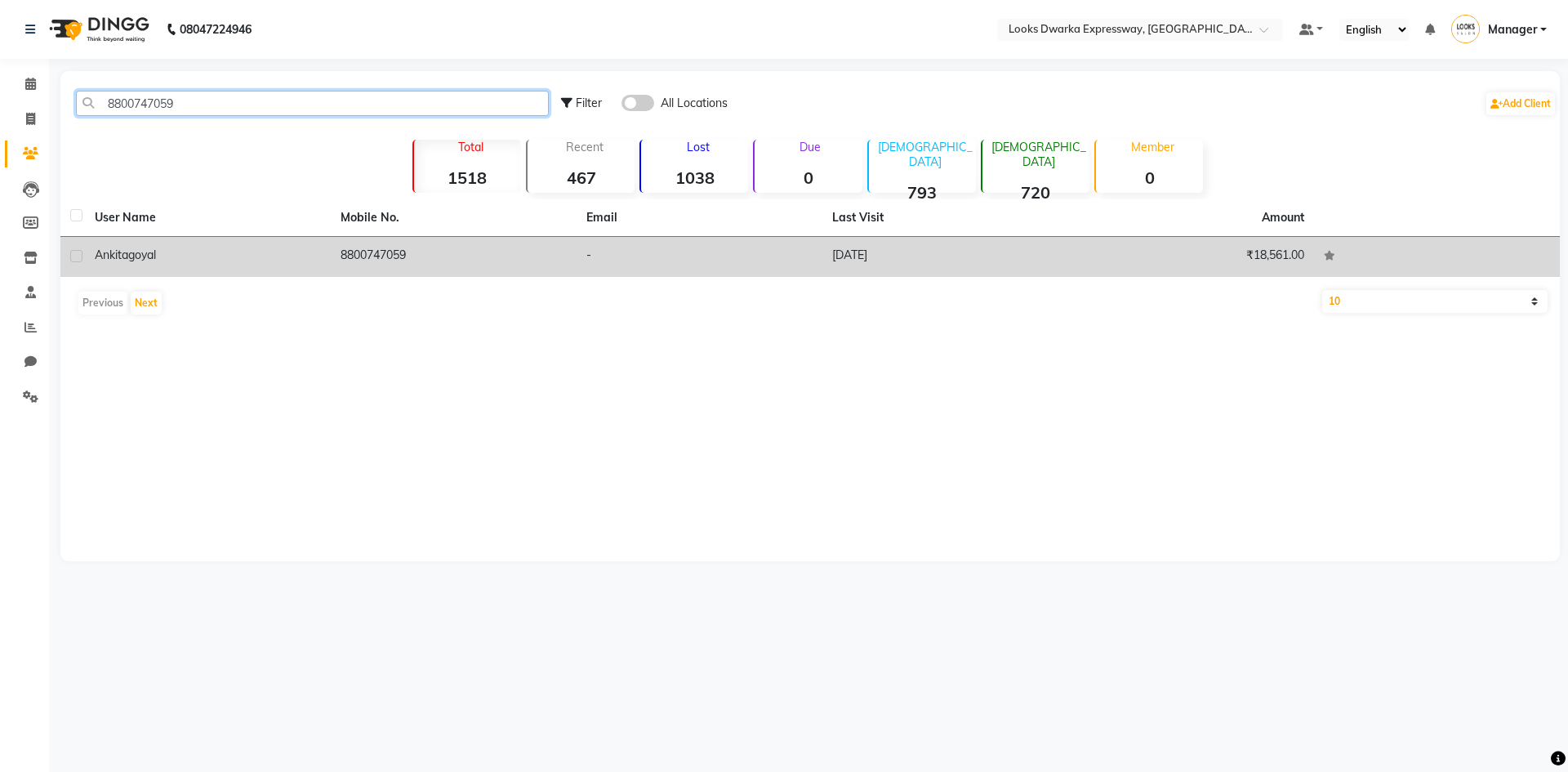
type input "8800747059"
click at [850, 252] on td "[DATE]" at bounding box center [946, 256] width 246 height 40
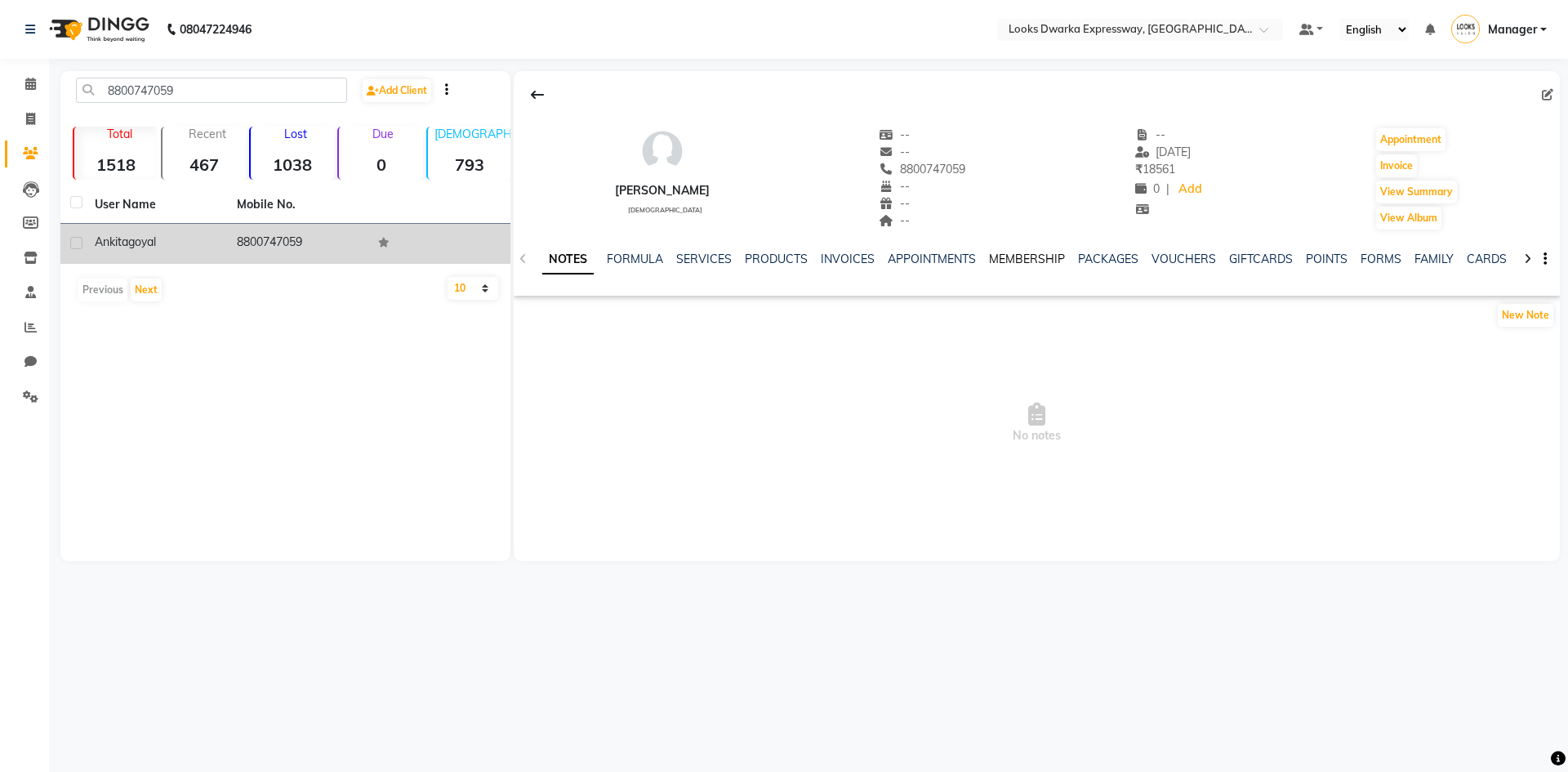
click at [997, 264] on link "MEMBERSHIP" at bounding box center [1027, 258] width 76 height 15
click at [754, 265] on div "INVOICES" at bounding box center [768, 259] width 54 height 17
click at [758, 262] on link "INVOICES" at bounding box center [768, 258] width 54 height 15
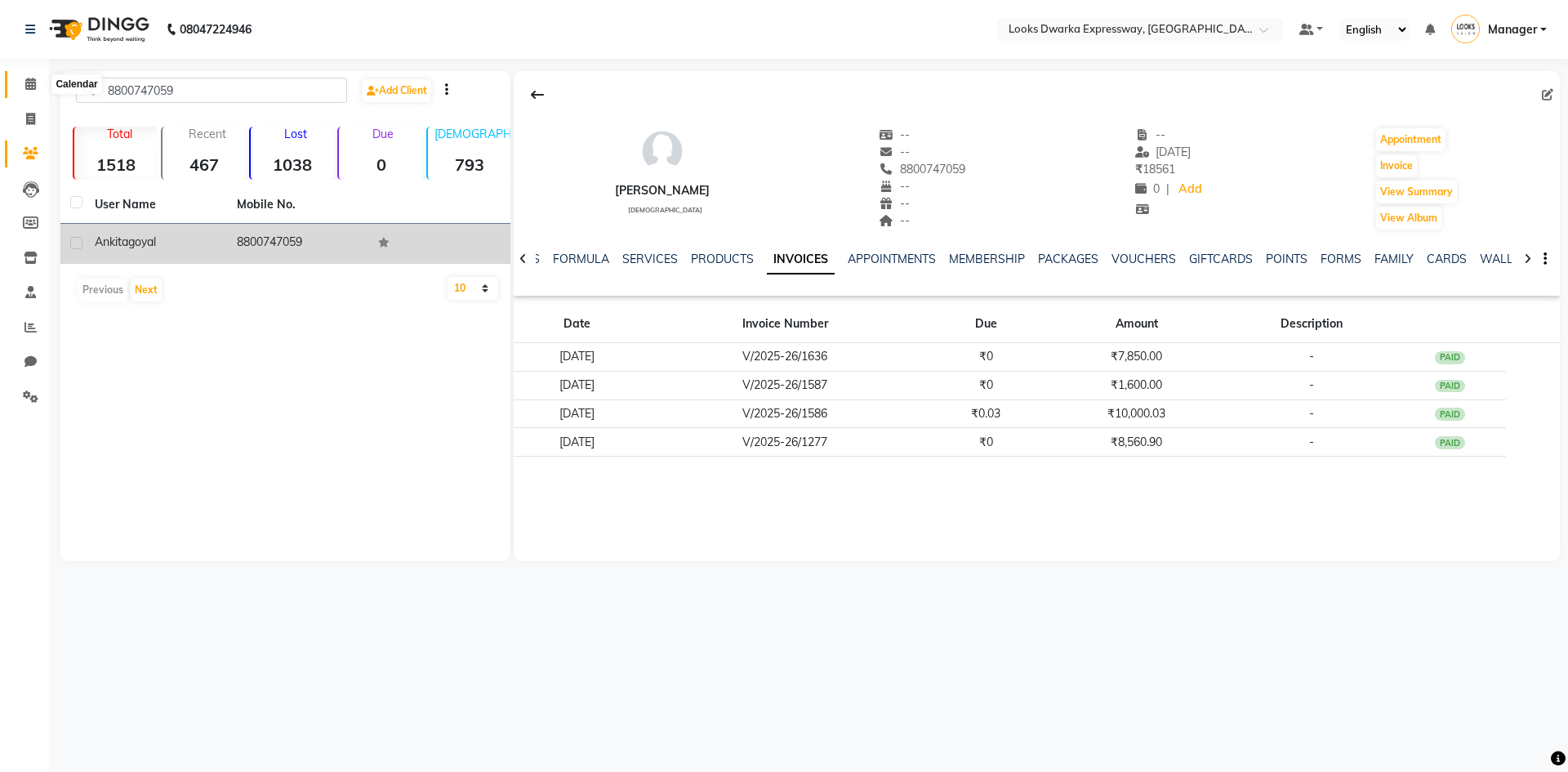
click at [27, 85] on icon at bounding box center [30, 83] width 10 height 12
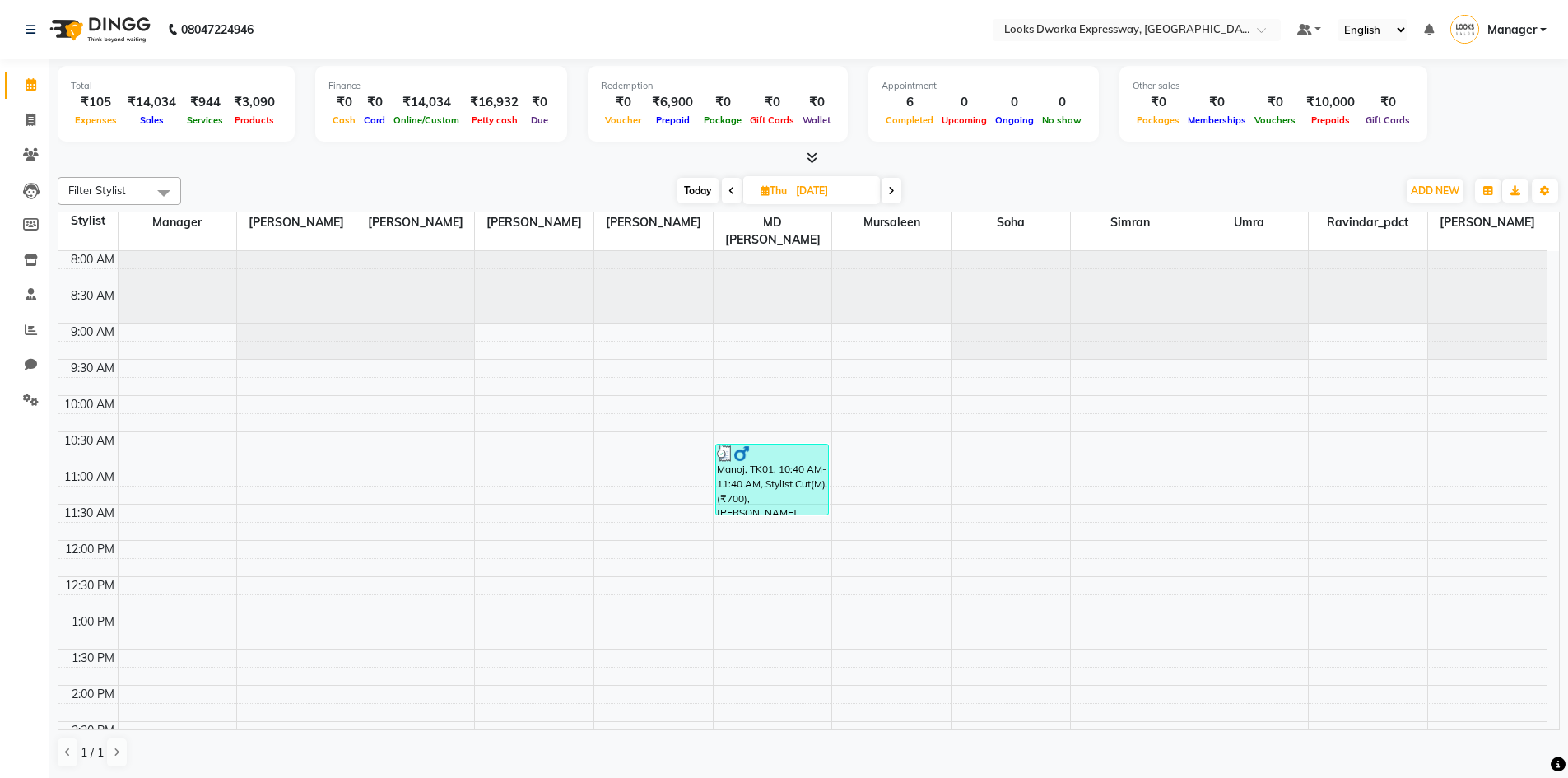
click at [732, 201] on span at bounding box center [731, 190] width 20 height 25
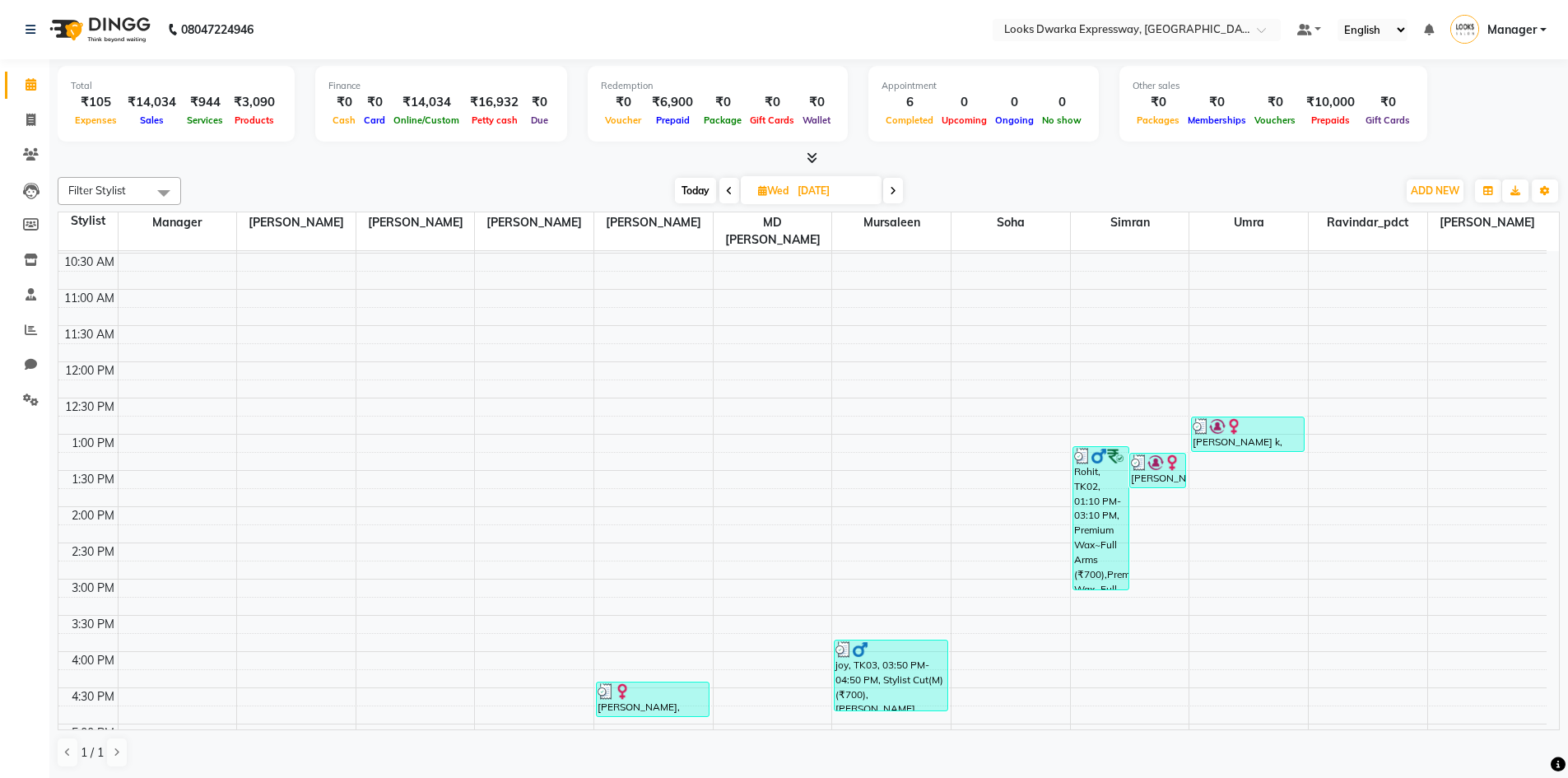
scroll to position [96, 0]
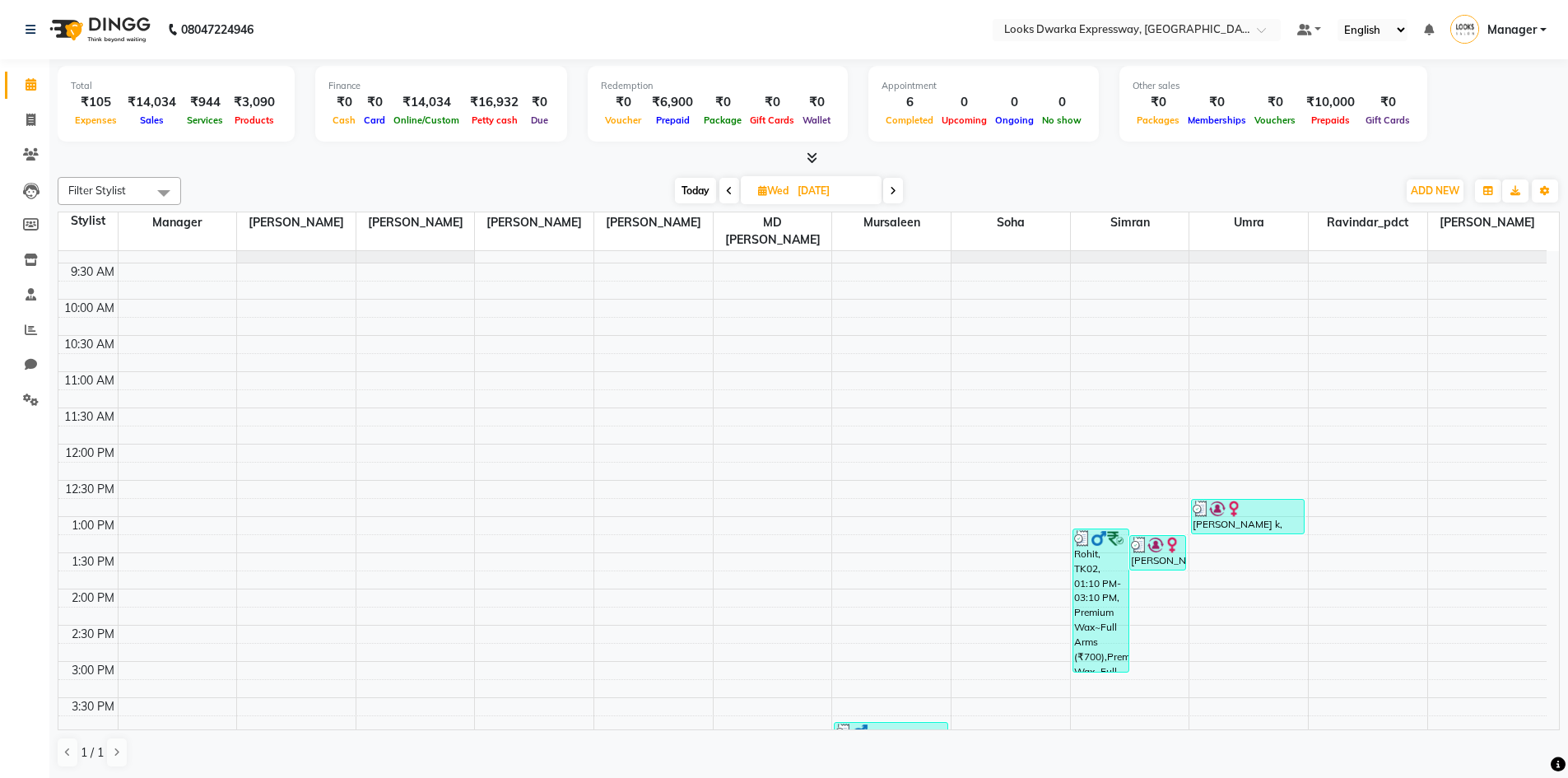
click at [728, 188] on icon at bounding box center [729, 190] width 7 height 10
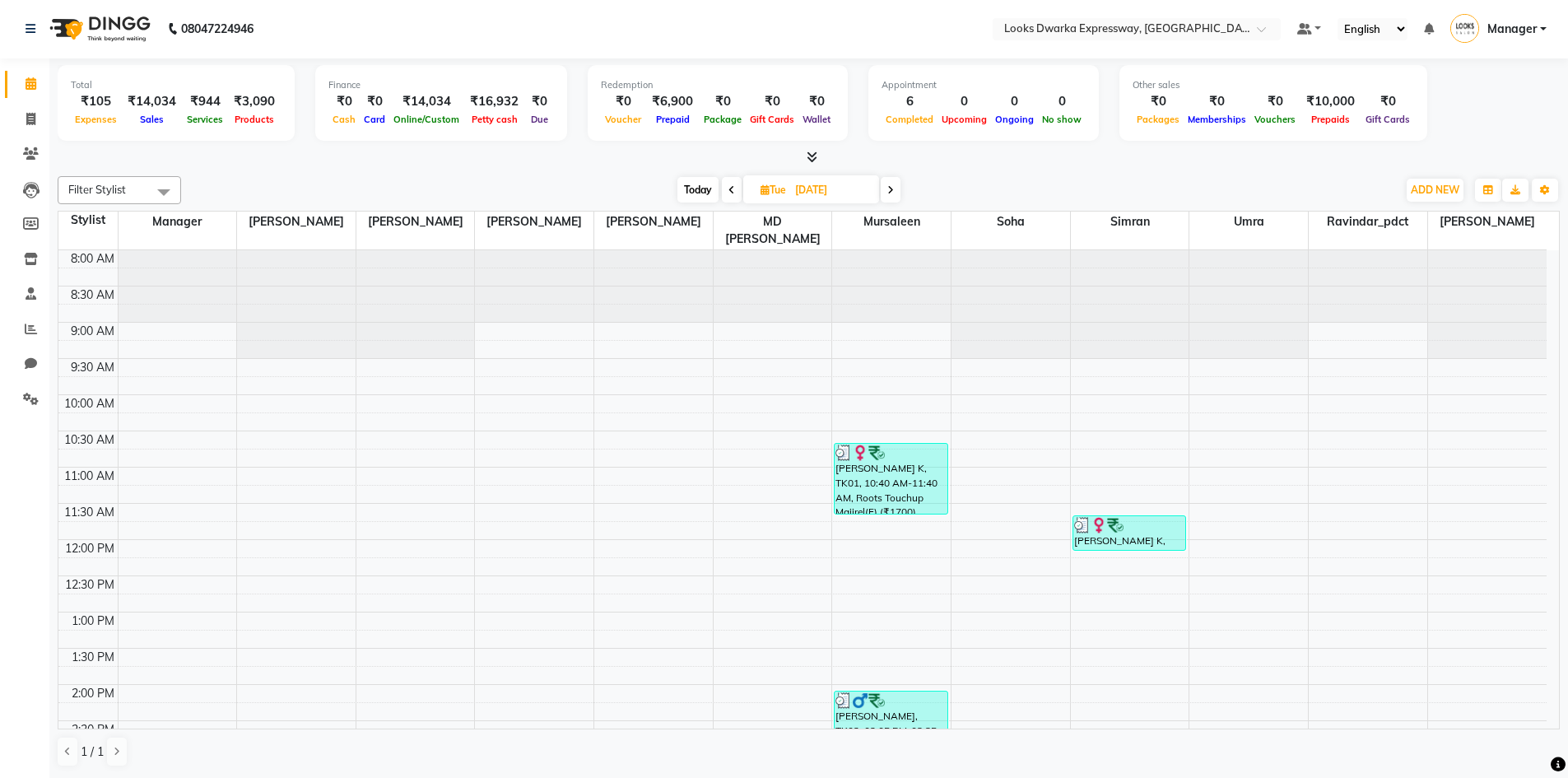
scroll to position [576, 0]
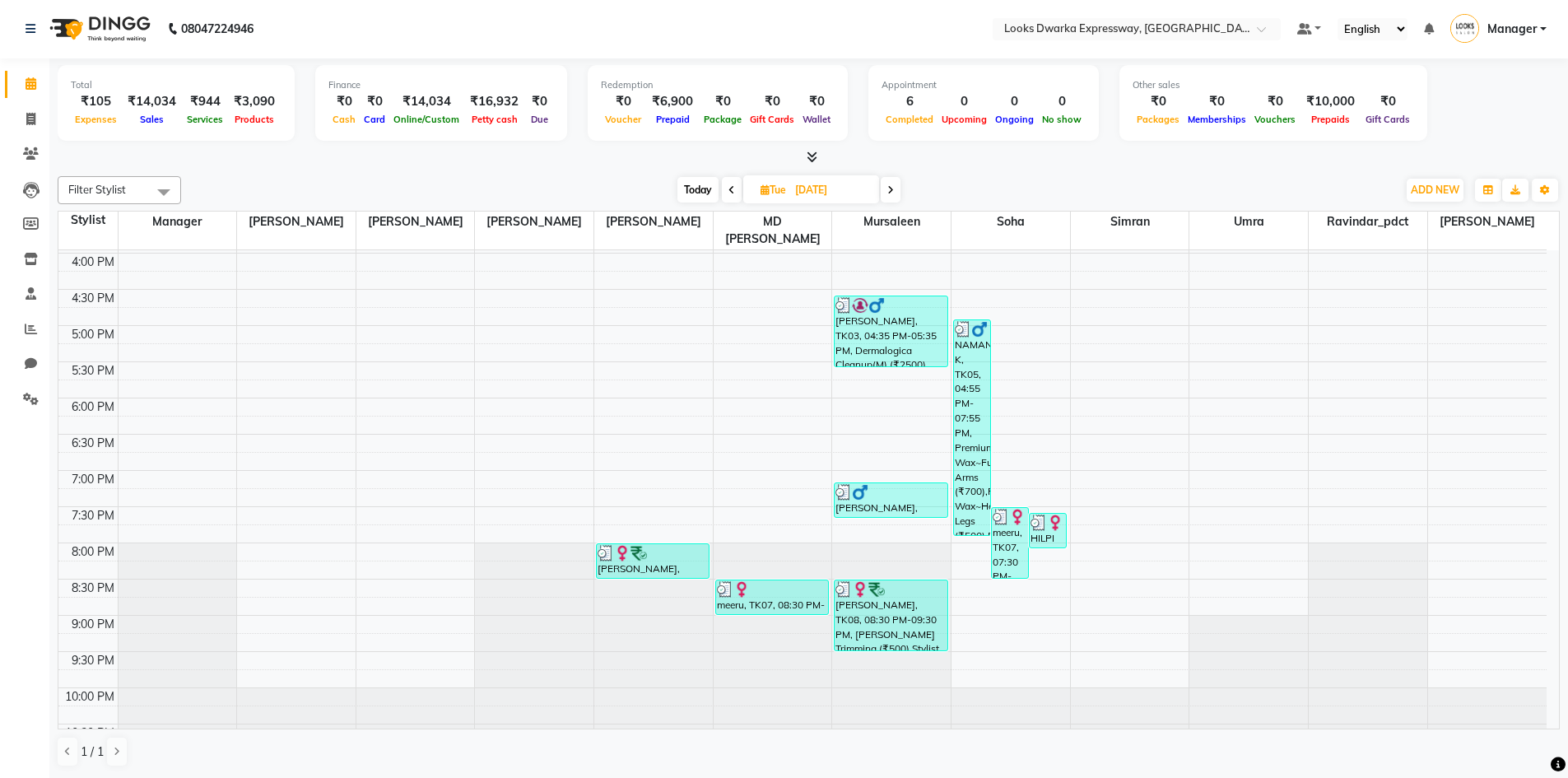
click at [893, 188] on icon at bounding box center [891, 190] width 7 height 10
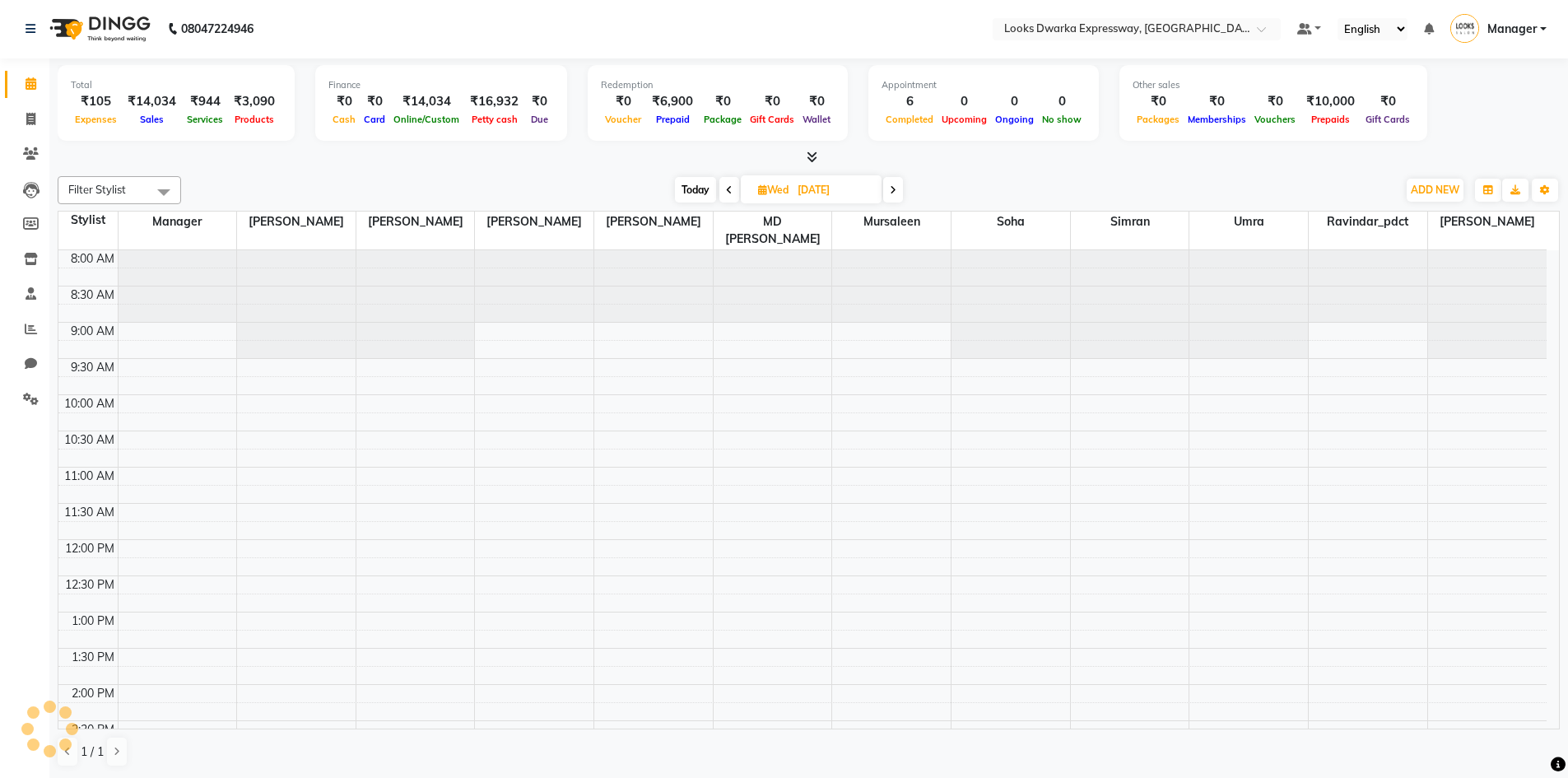
scroll to position [580, 0]
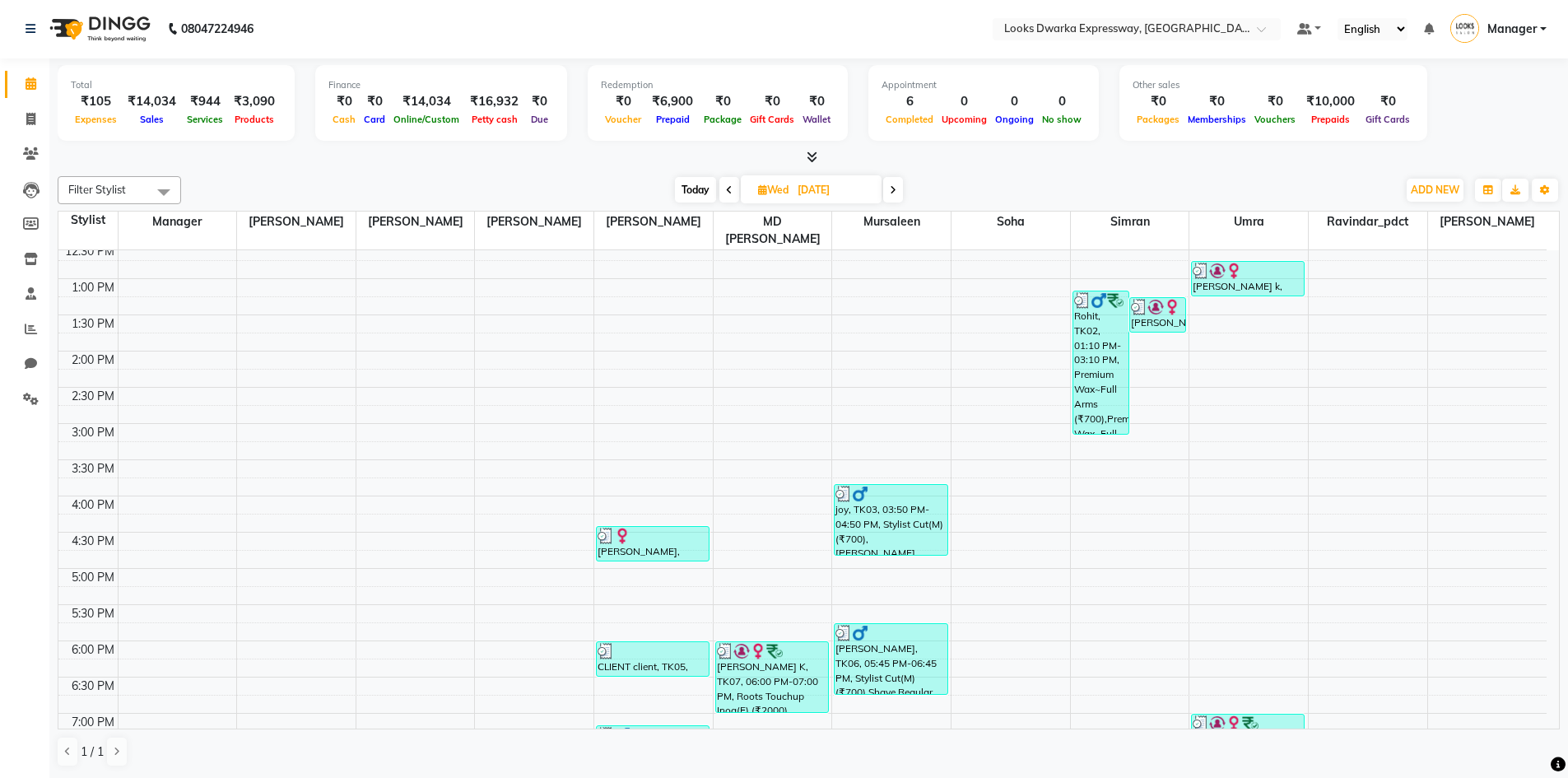
click at [892, 191] on icon at bounding box center [893, 190] width 7 height 10
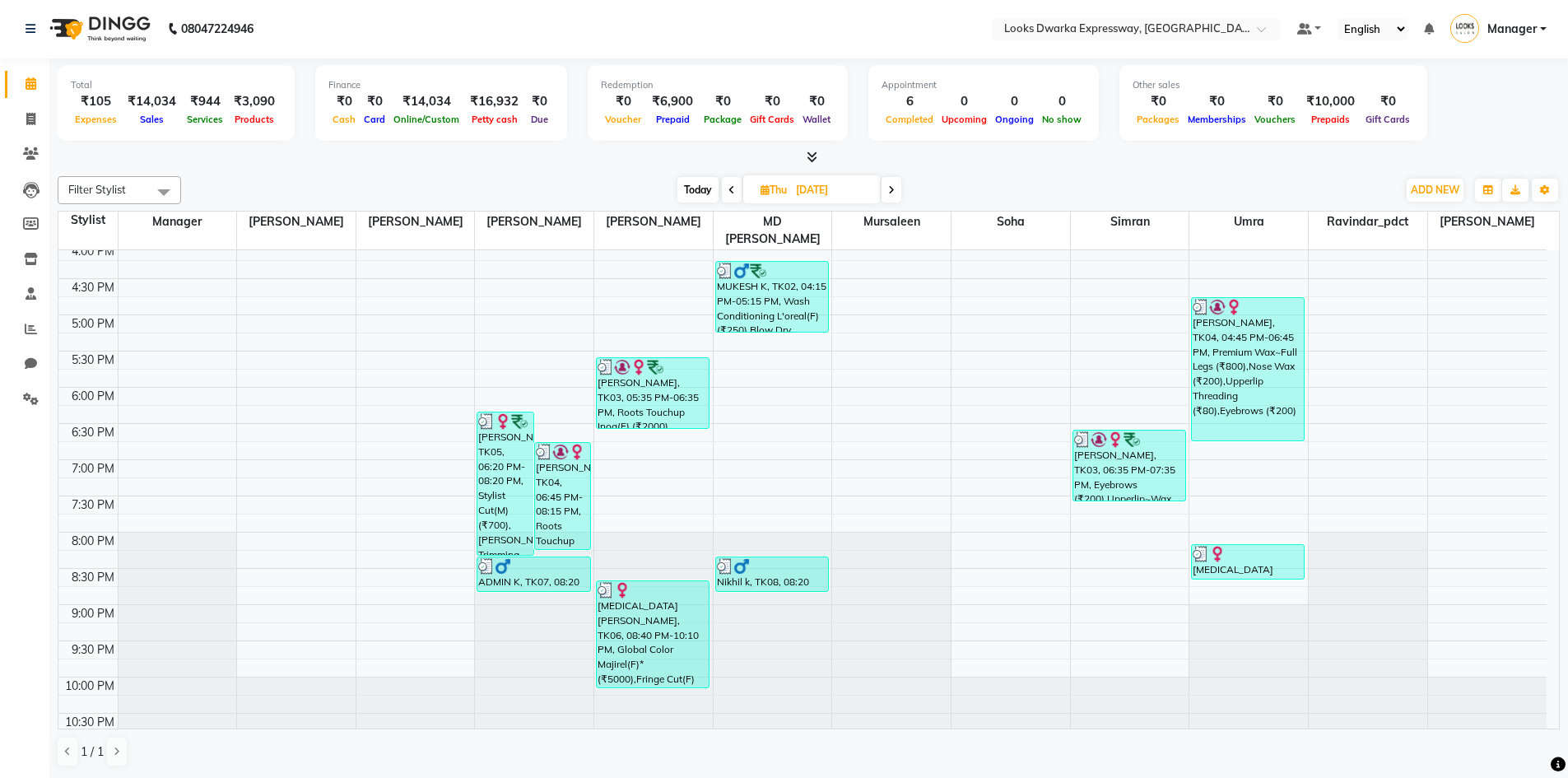
scroll to position [590, 0]
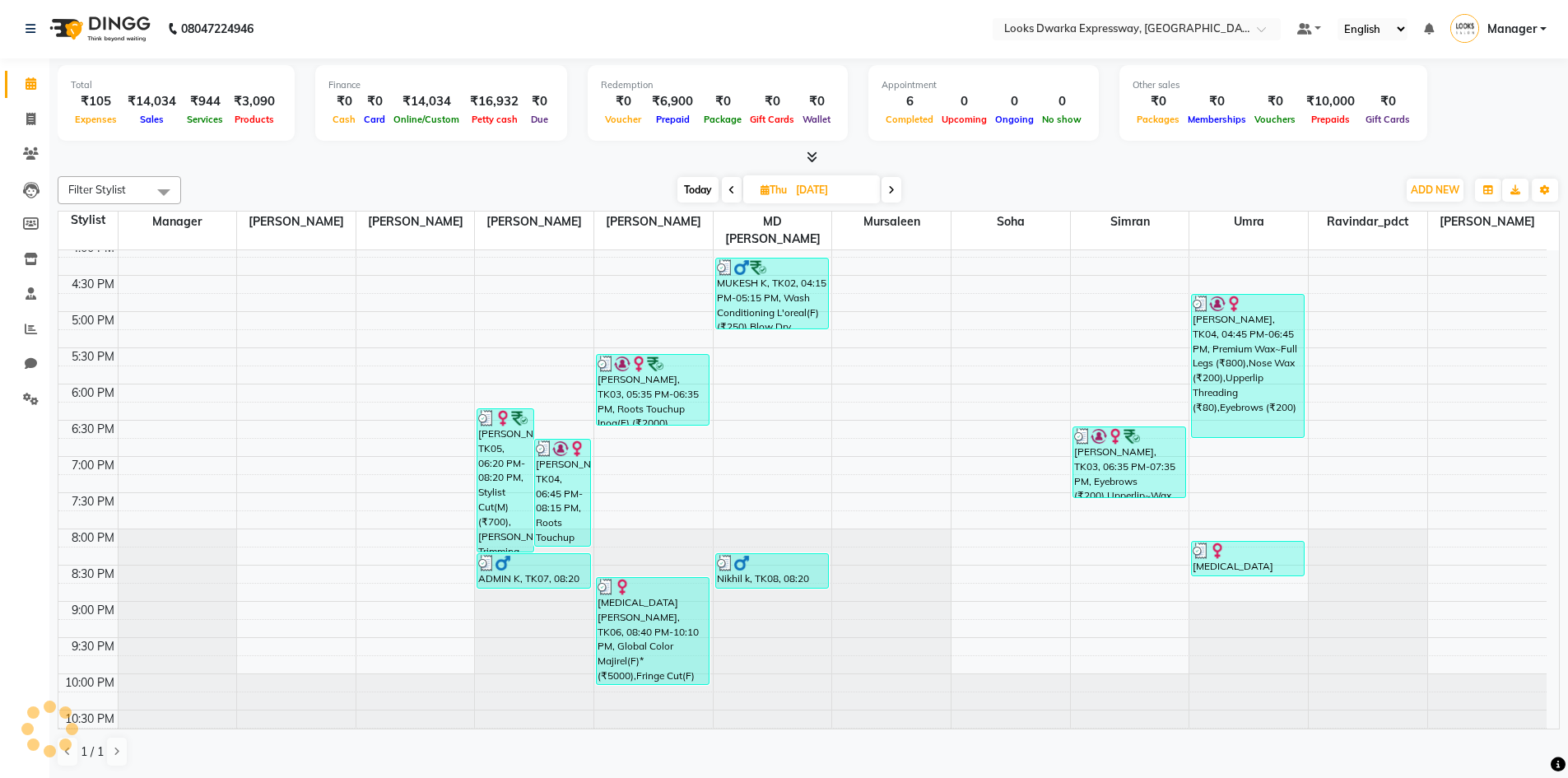
click at [897, 193] on span at bounding box center [891, 189] width 20 height 25
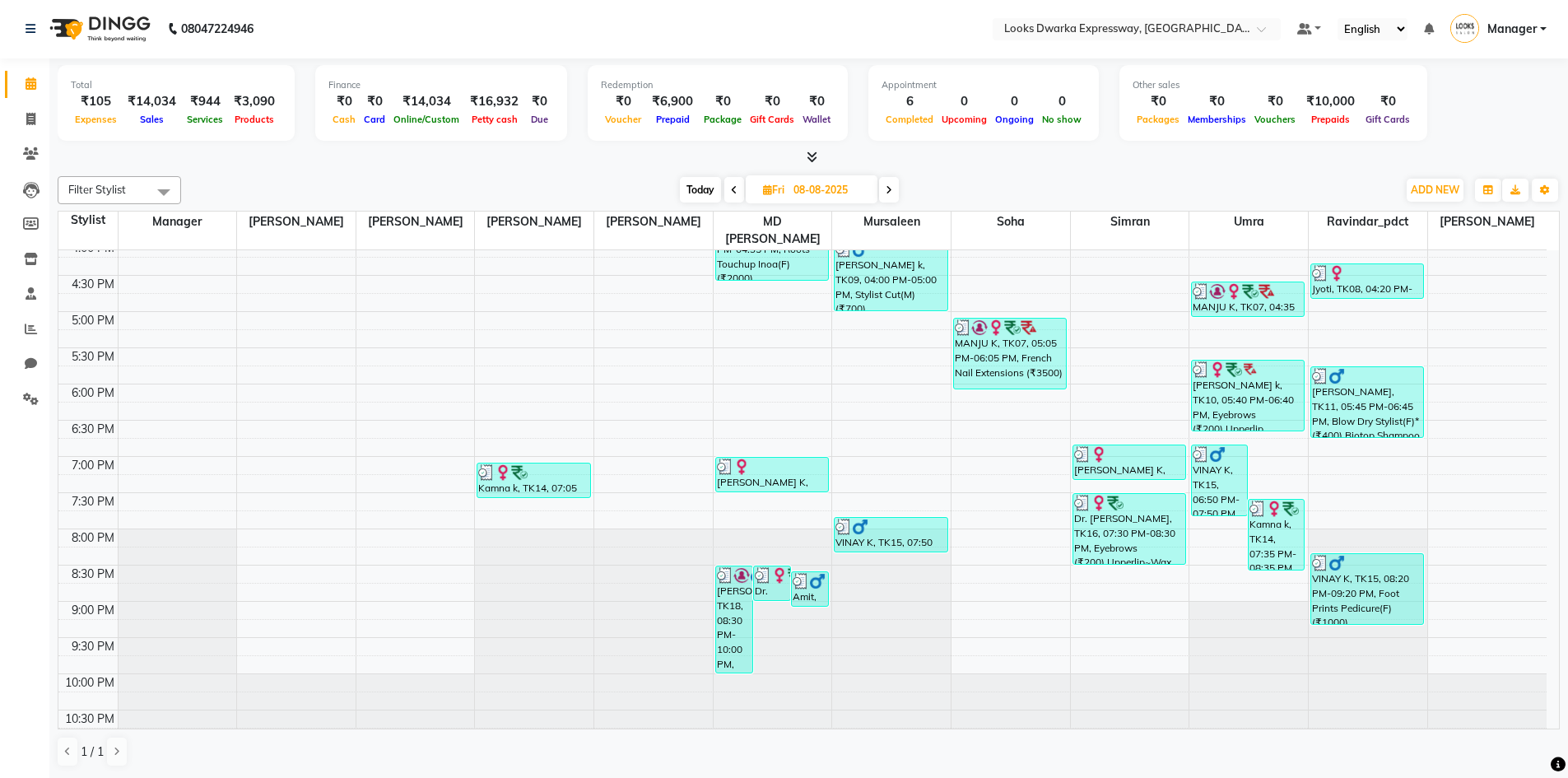
click at [890, 197] on span at bounding box center [889, 189] width 20 height 25
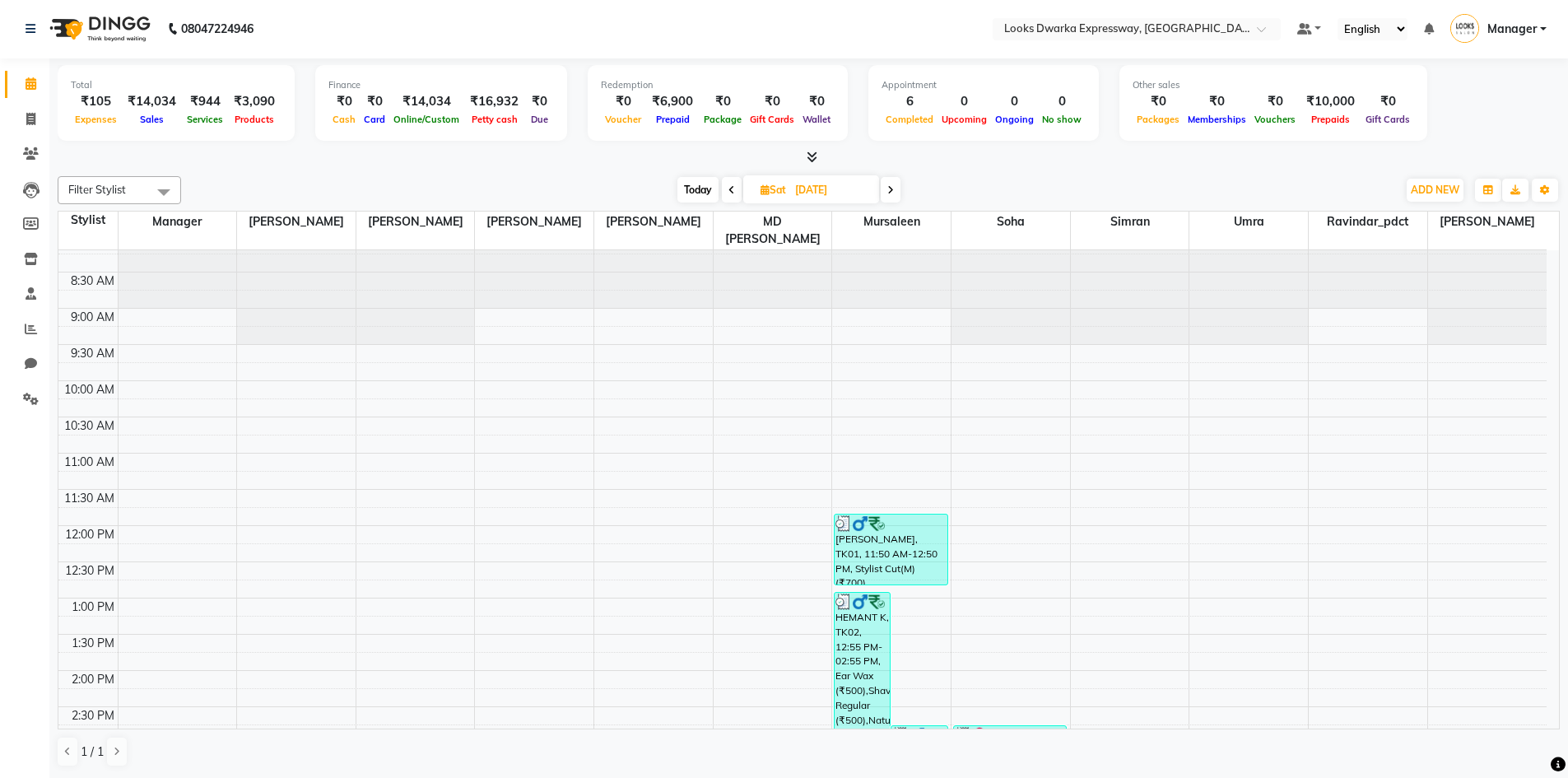
scroll to position [96, 0]
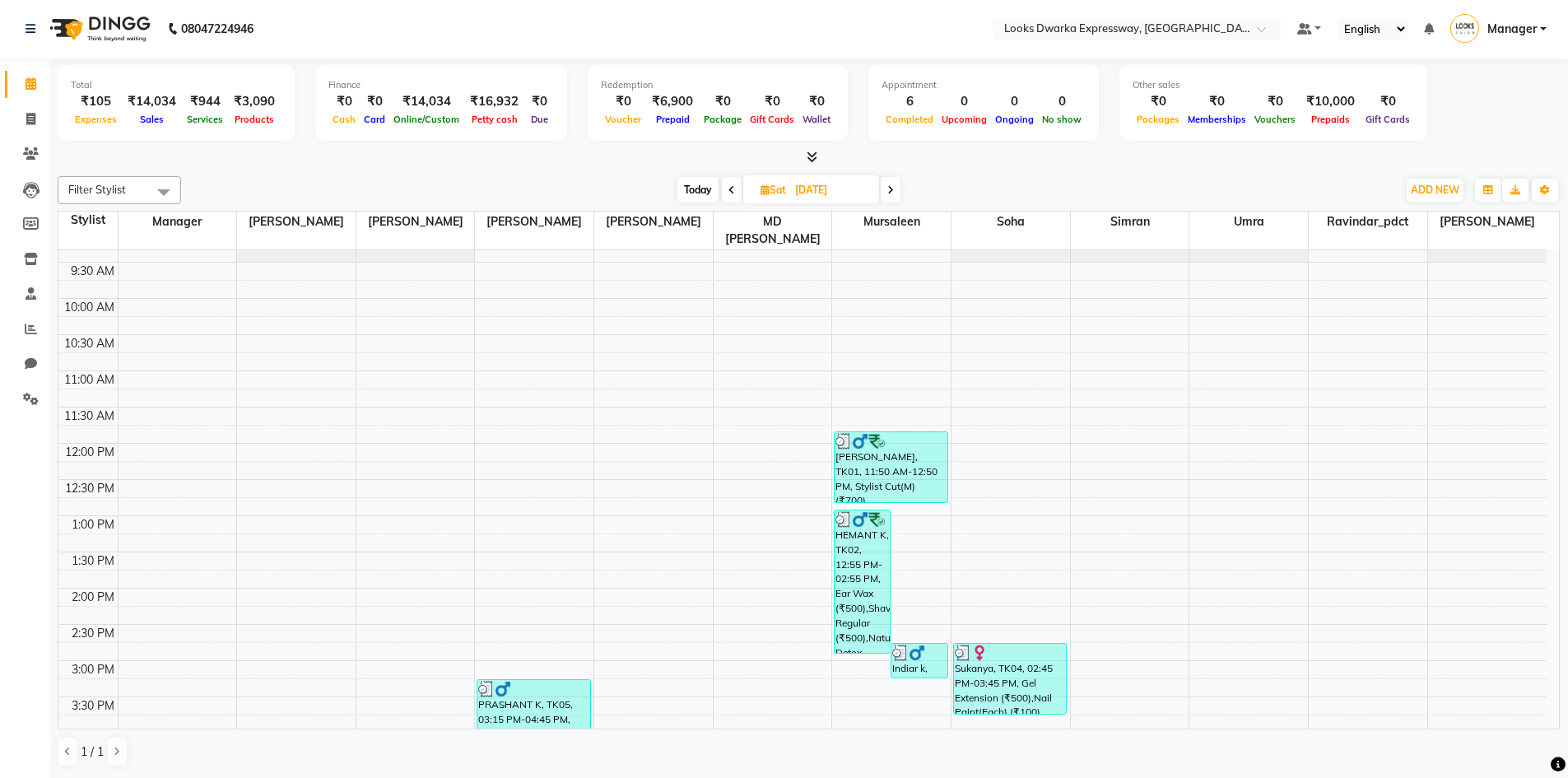
click at [888, 191] on icon at bounding box center [891, 190] width 7 height 10
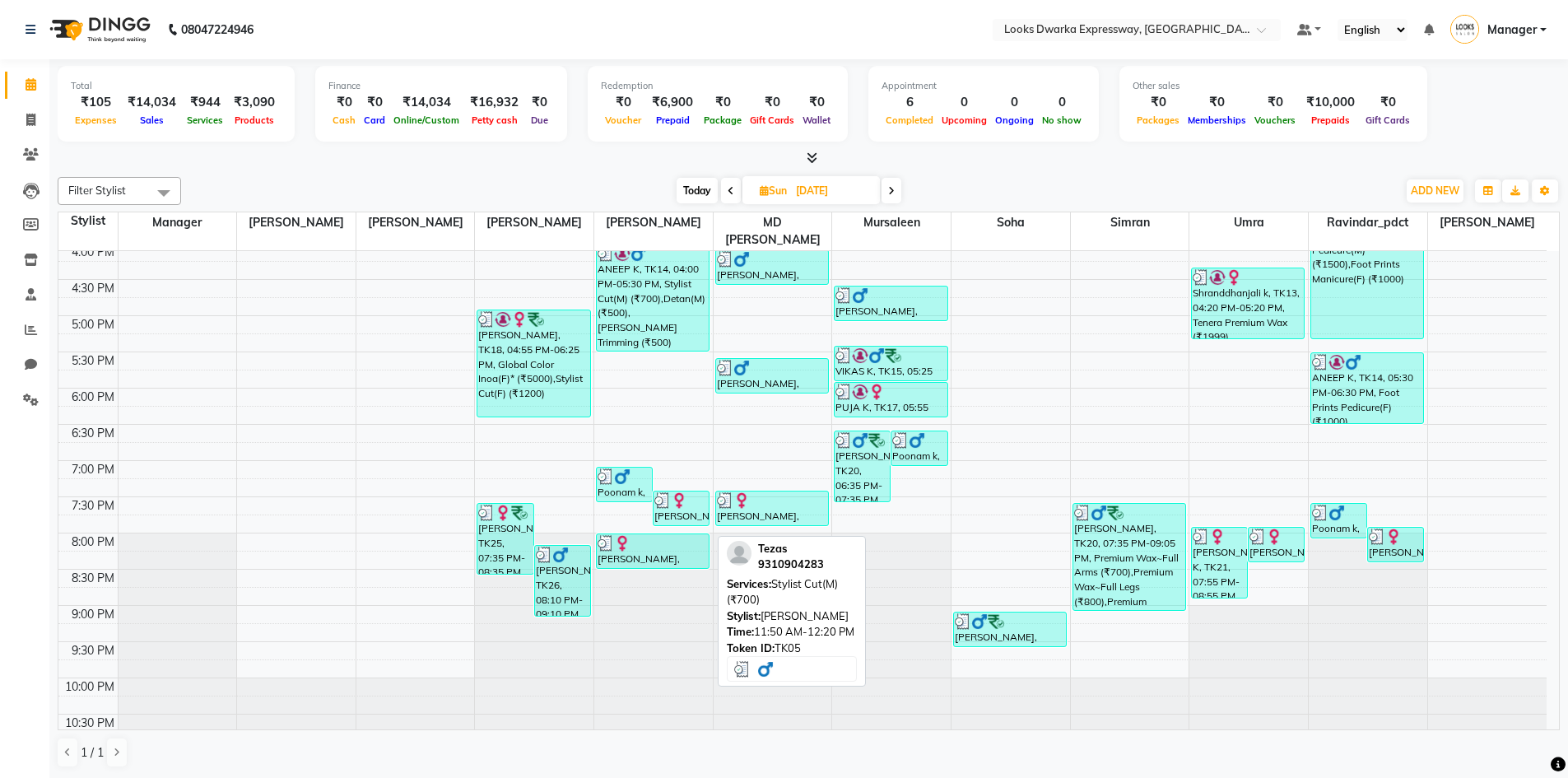
scroll to position [590, 0]
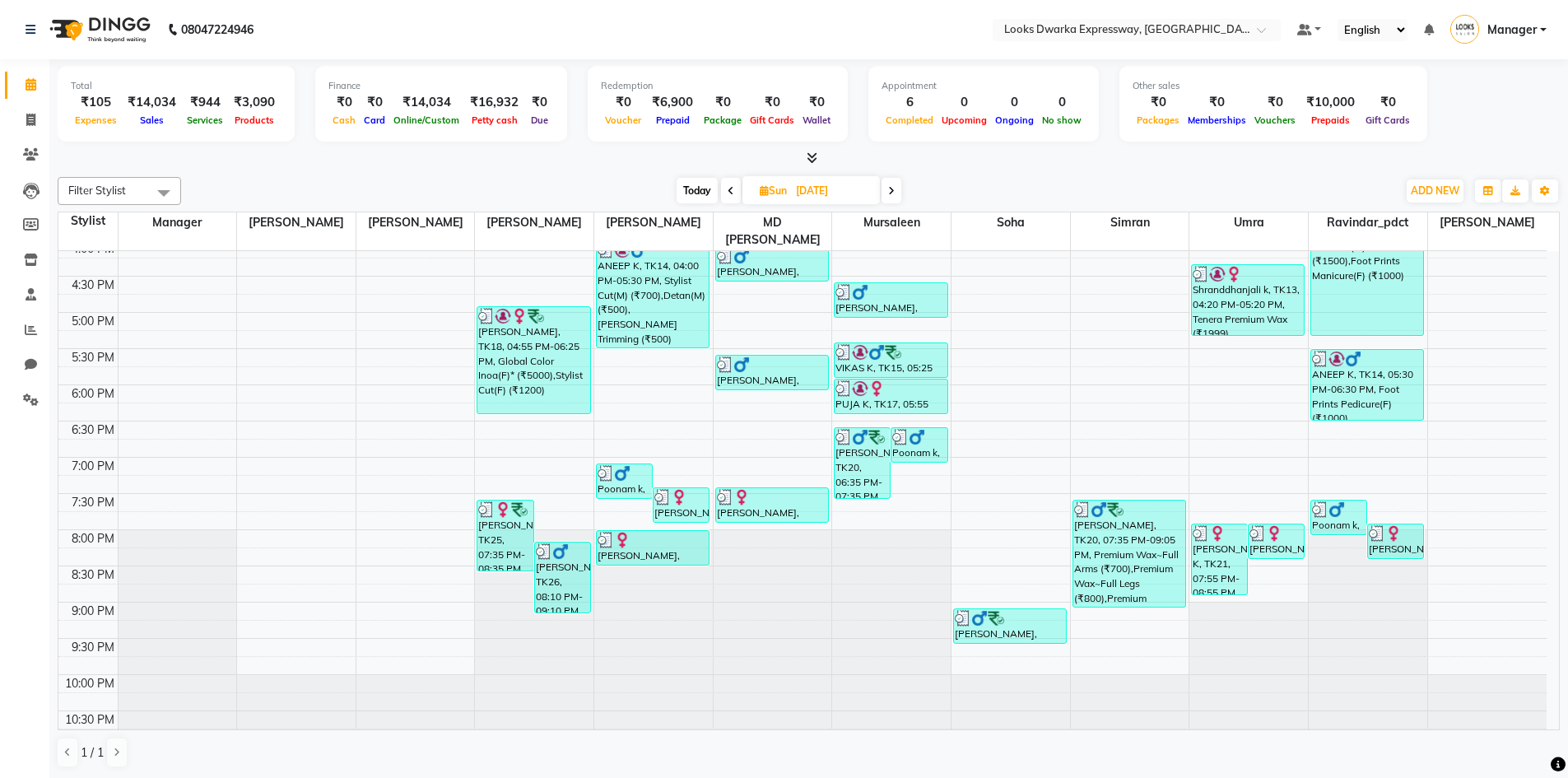
click at [895, 198] on span at bounding box center [891, 190] width 20 height 25
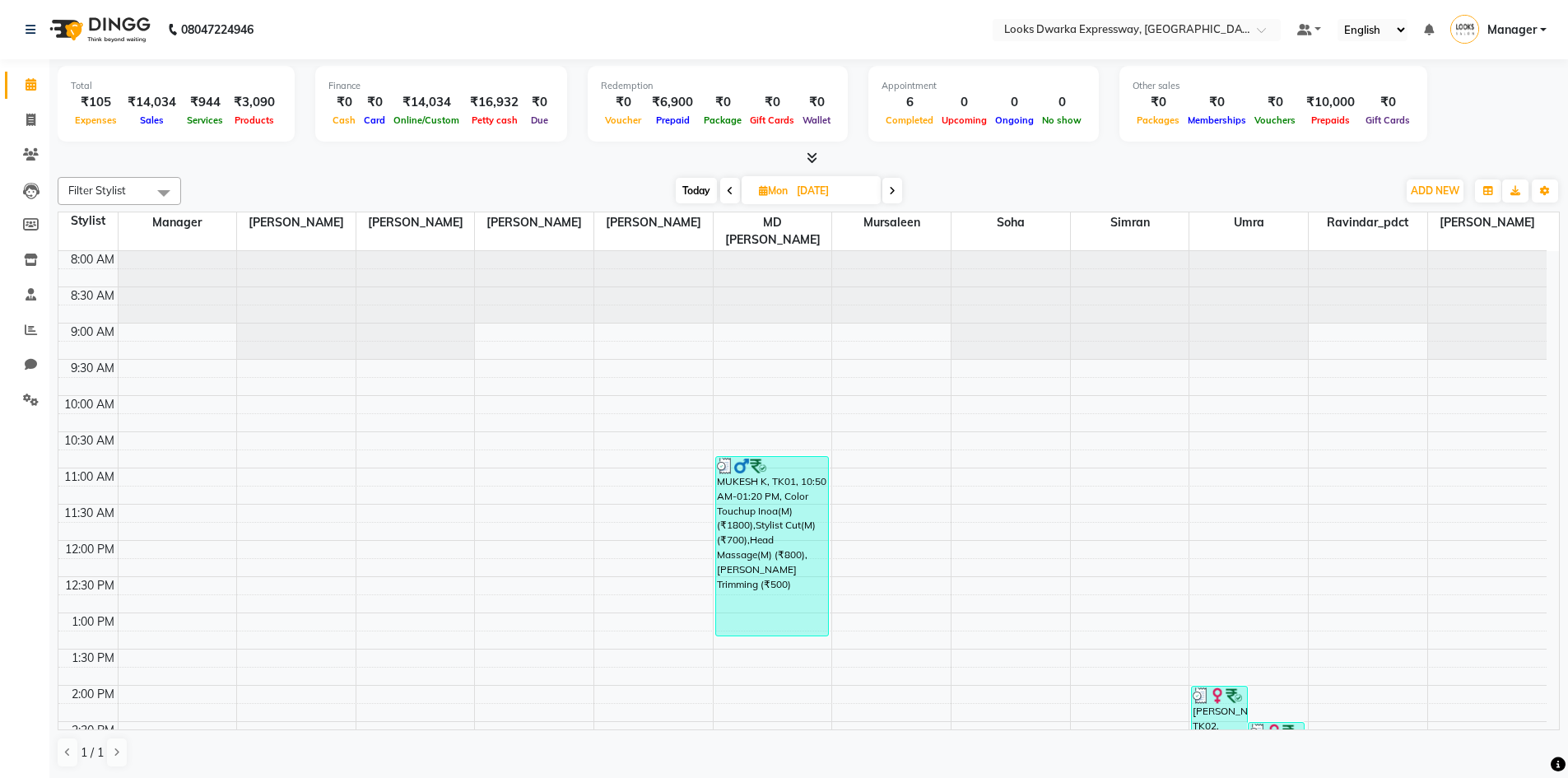
click at [892, 195] on icon at bounding box center [892, 190] width 7 height 10
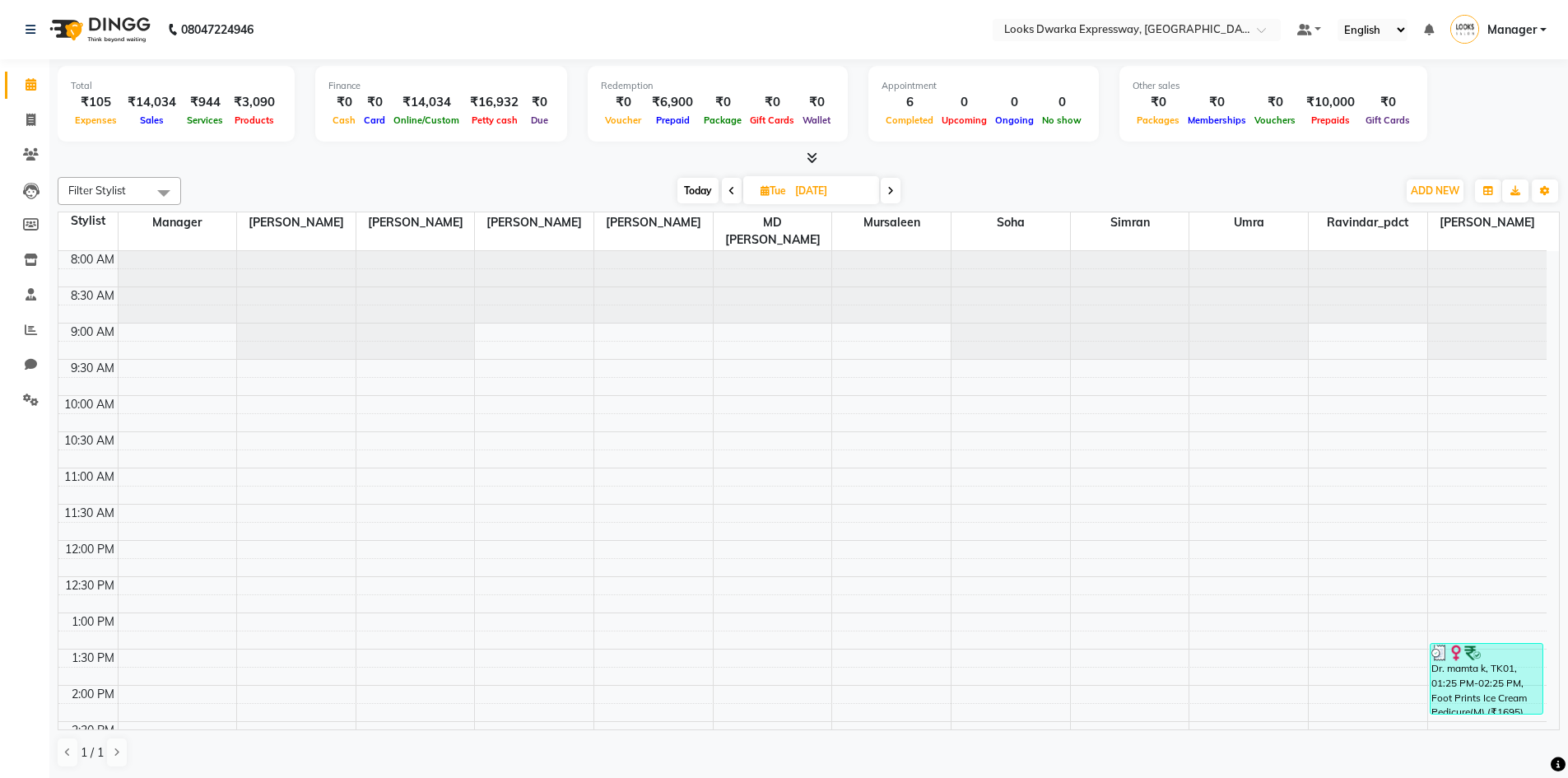
click at [895, 200] on span at bounding box center [890, 190] width 20 height 25
click at [898, 199] on span at bounding box center [892, 190] width 20 height 25
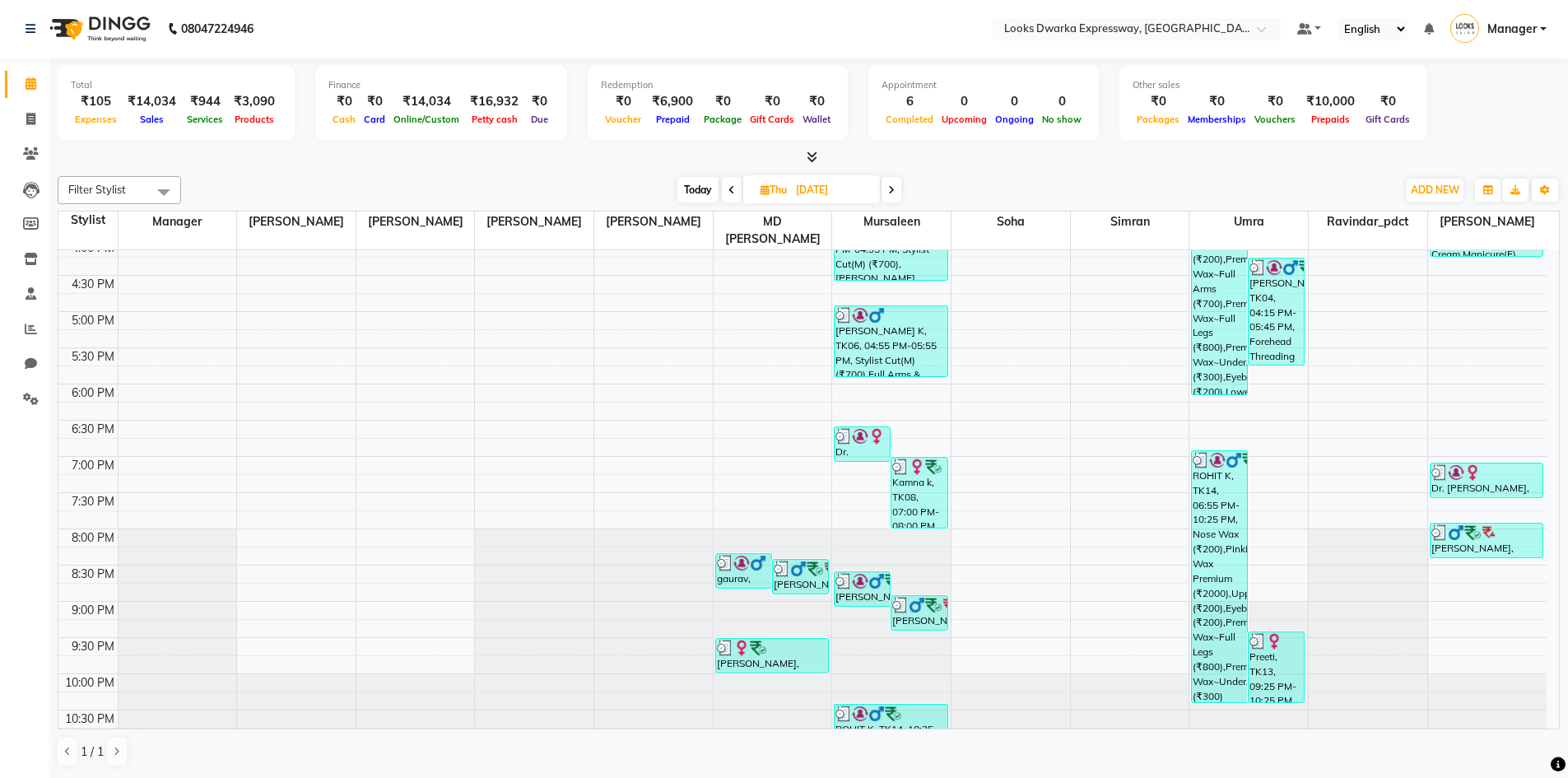
click at [889, 193] on icon at bounding box center [892, 190] width 7 height 10
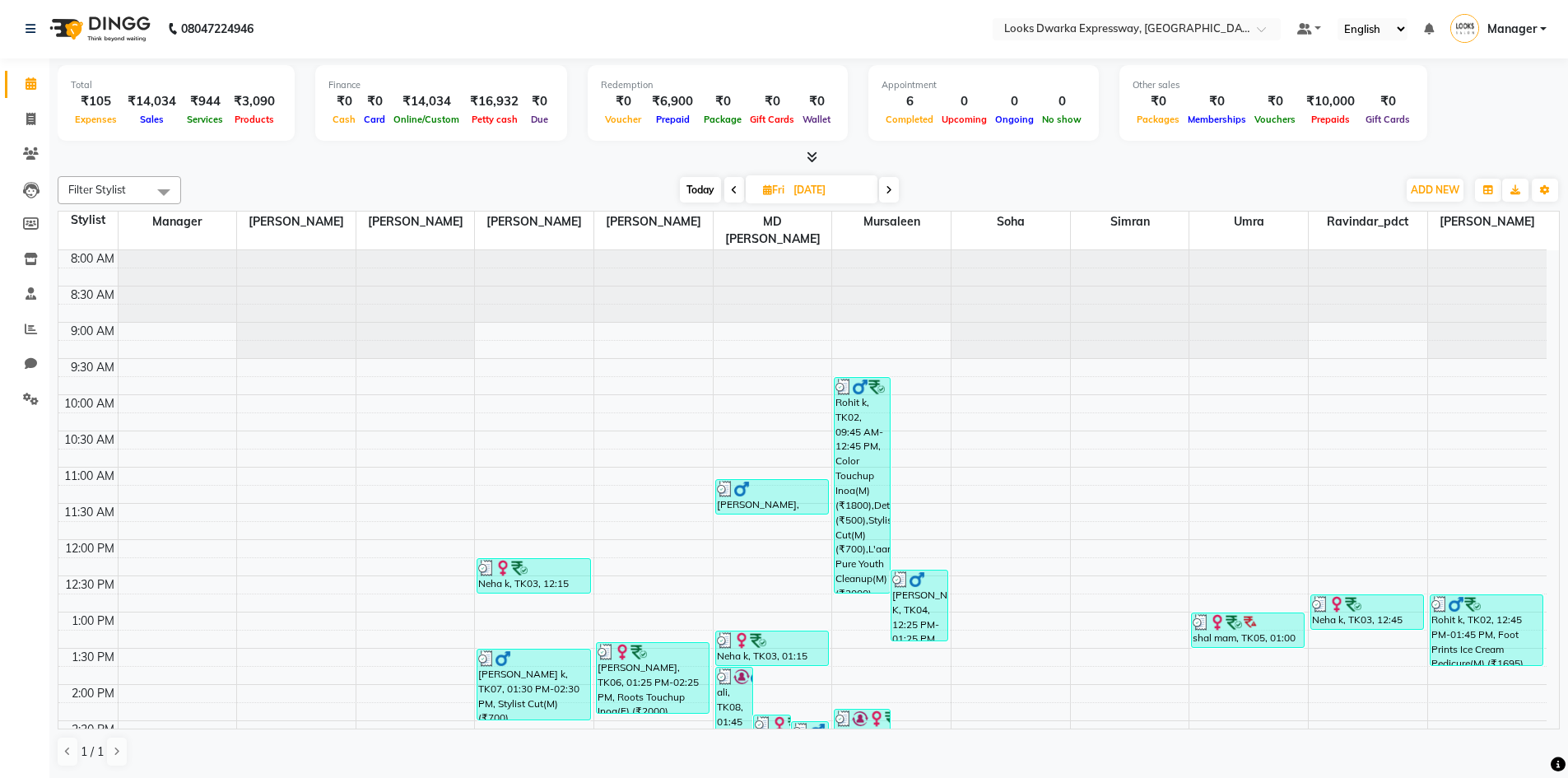
click at [895, 195] on span at bounding box center [889, 189] width 20 height 25
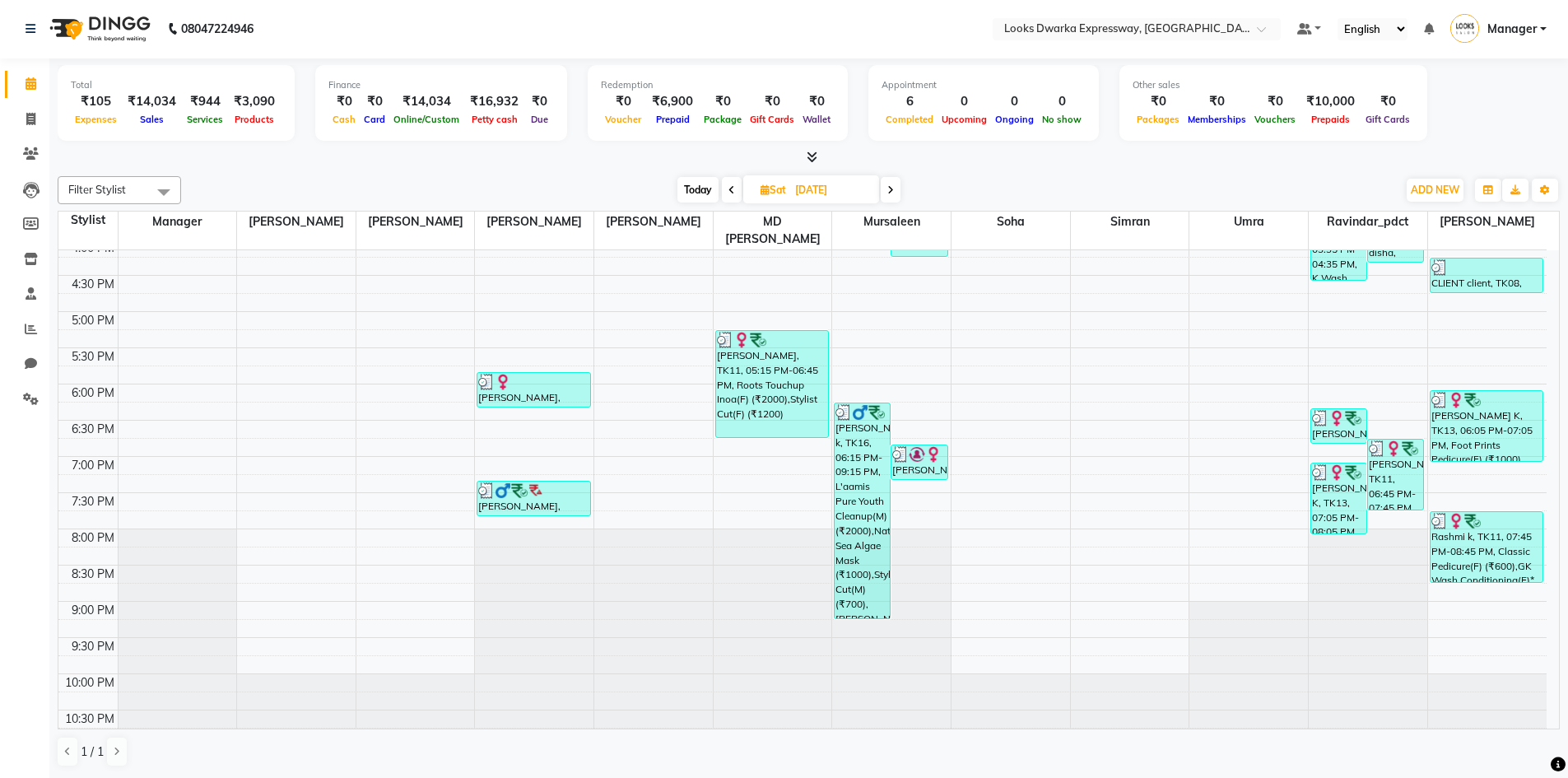
click at [892, 199] on span at bounding box center [890, 189] width 20 height 25
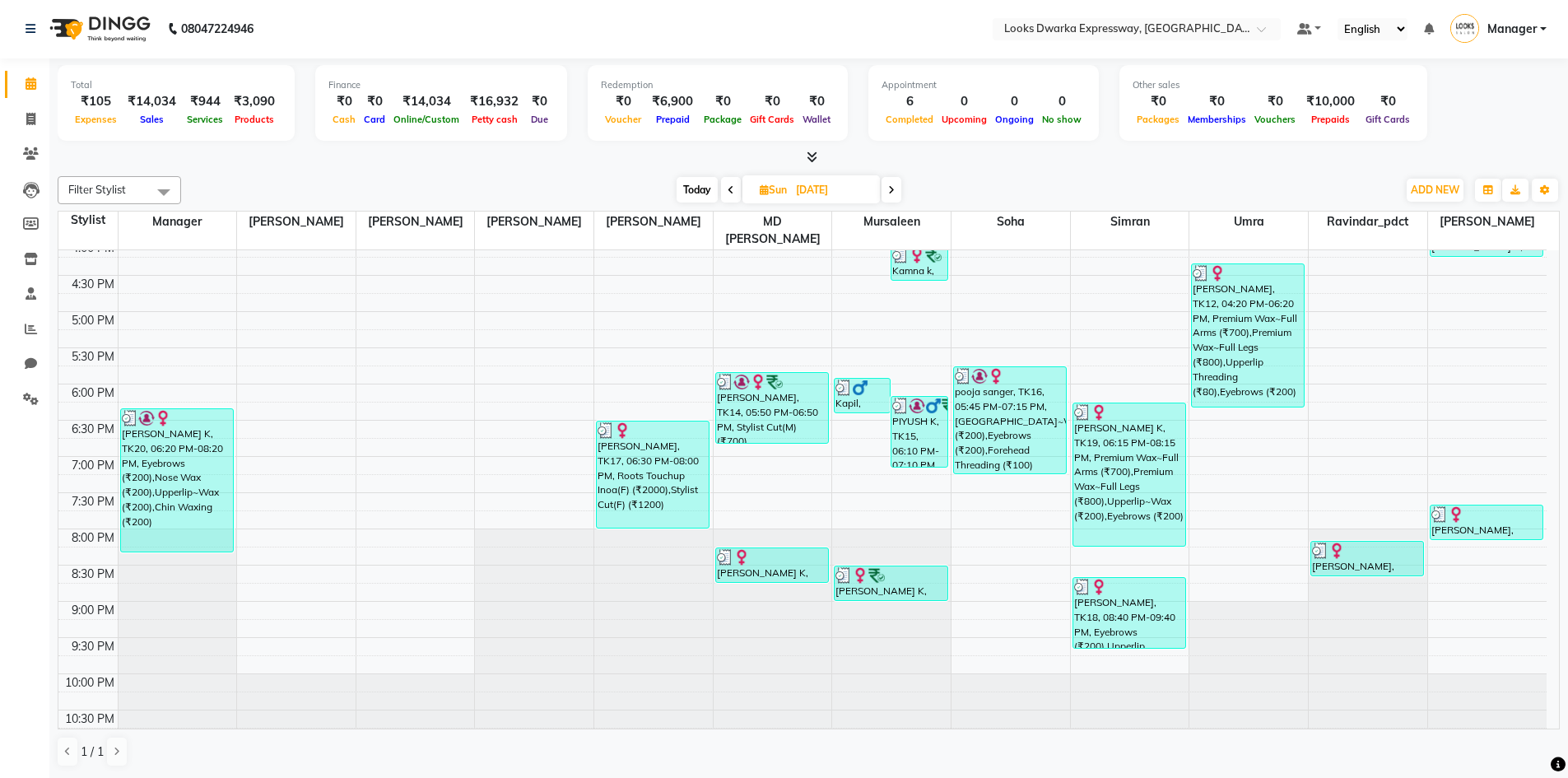
click at [891, 187] on icon at bounding box center [892, 190] width 7 height 10
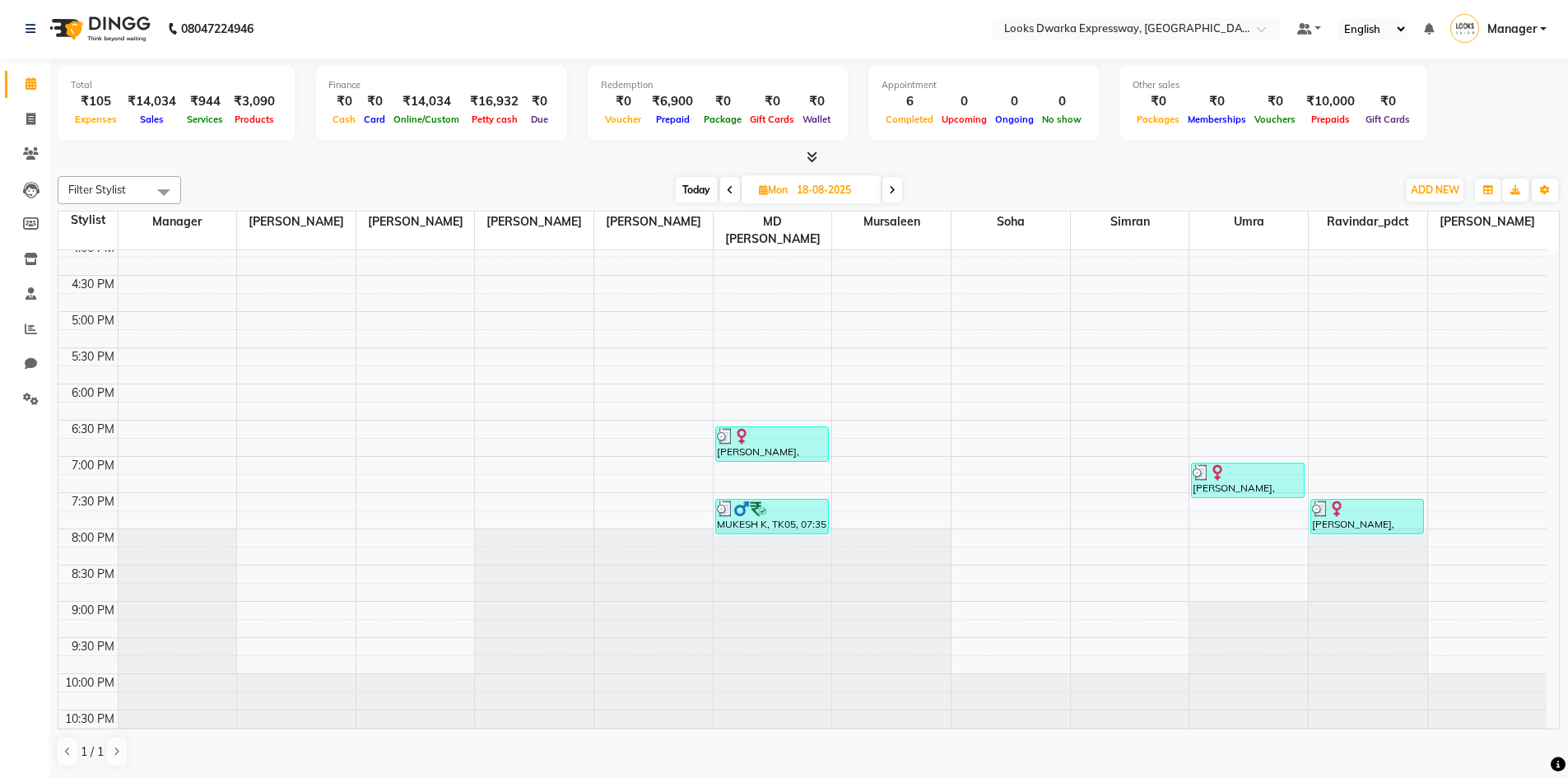
click at [895, 186] on icon at bounding box center [892, 190] width 7 height 10
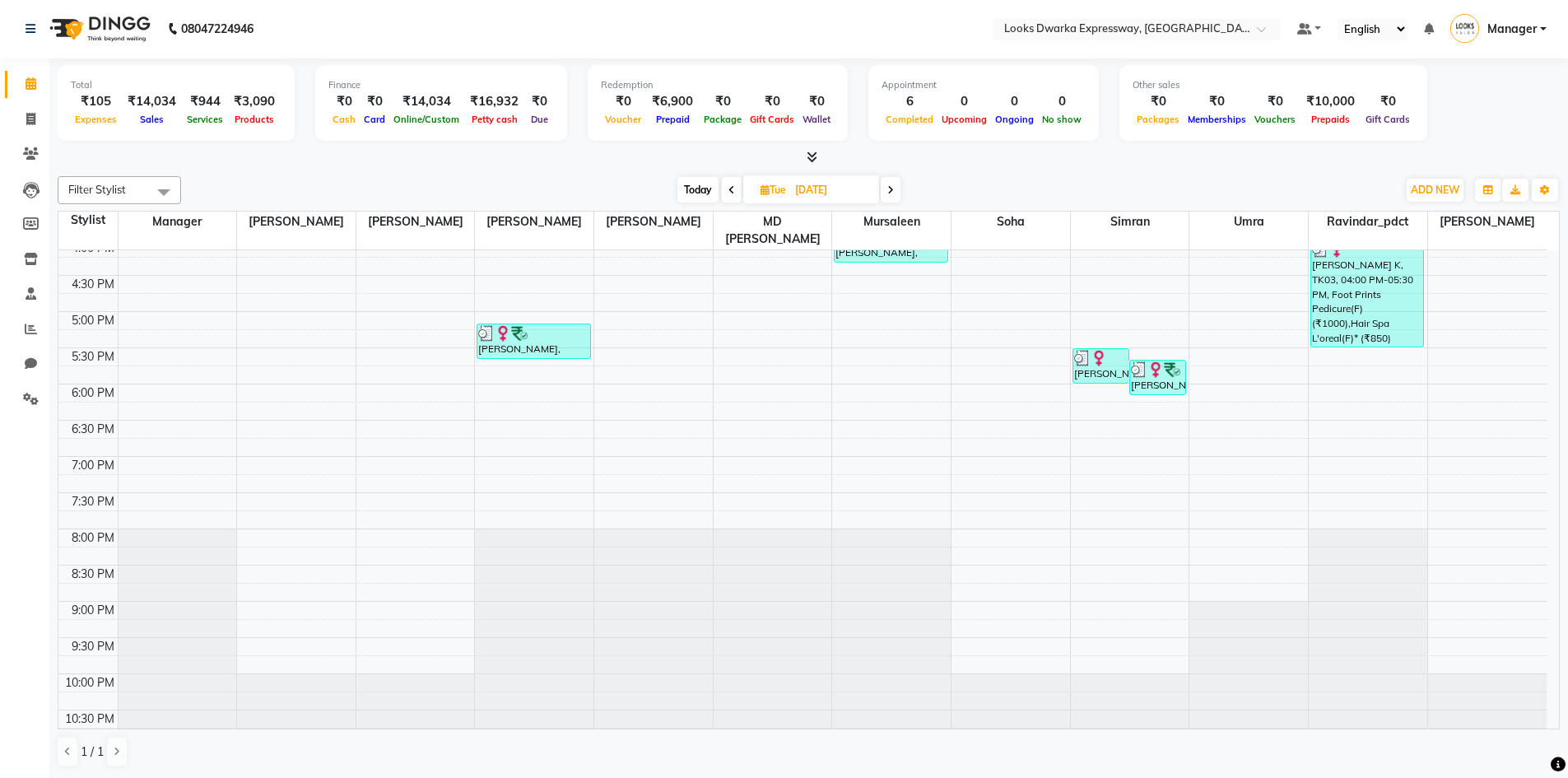
click at [895, 193] on span at bounding box center [890, 189] width 20 height 25
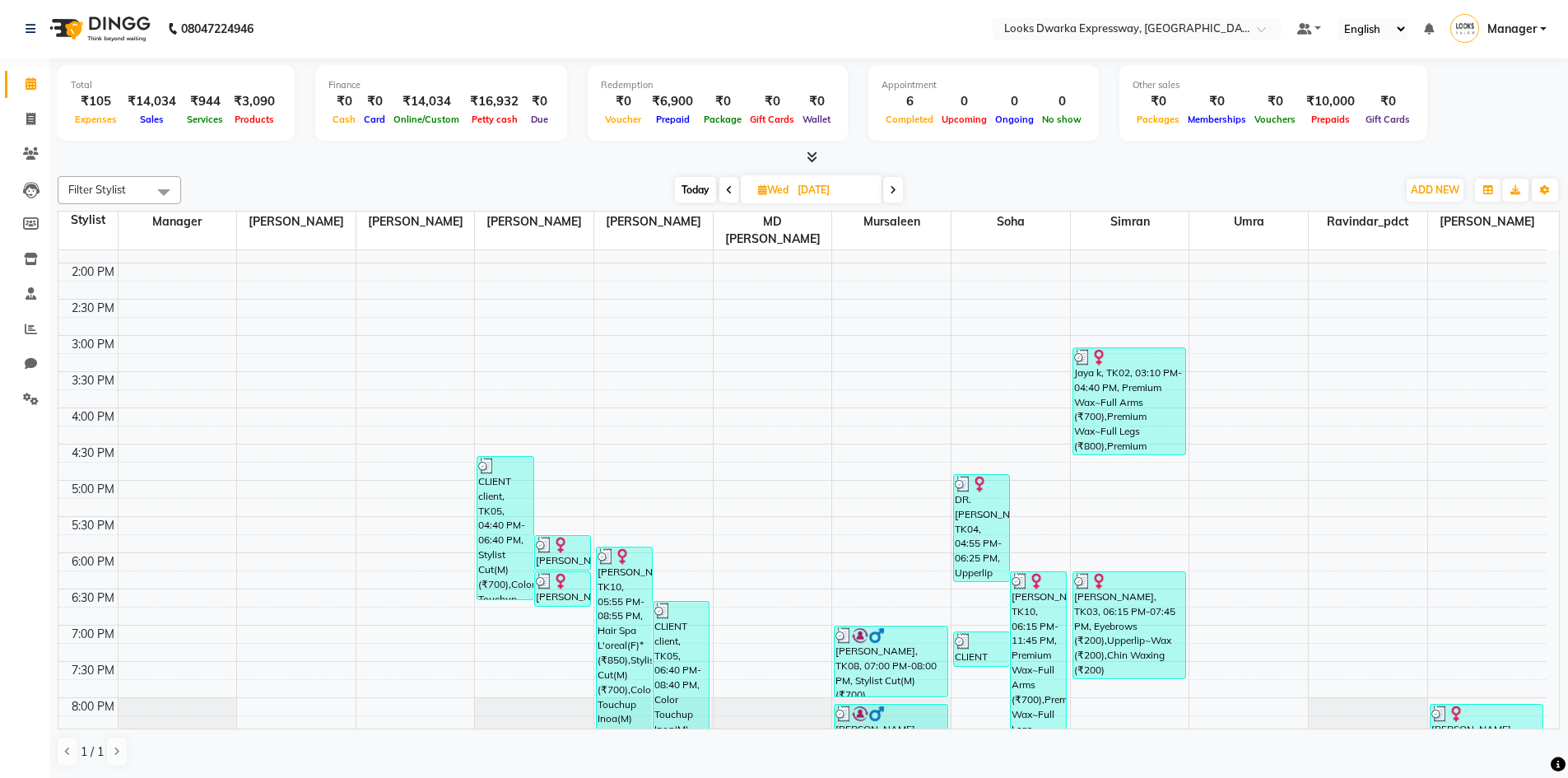
scroll to position [96, 0]
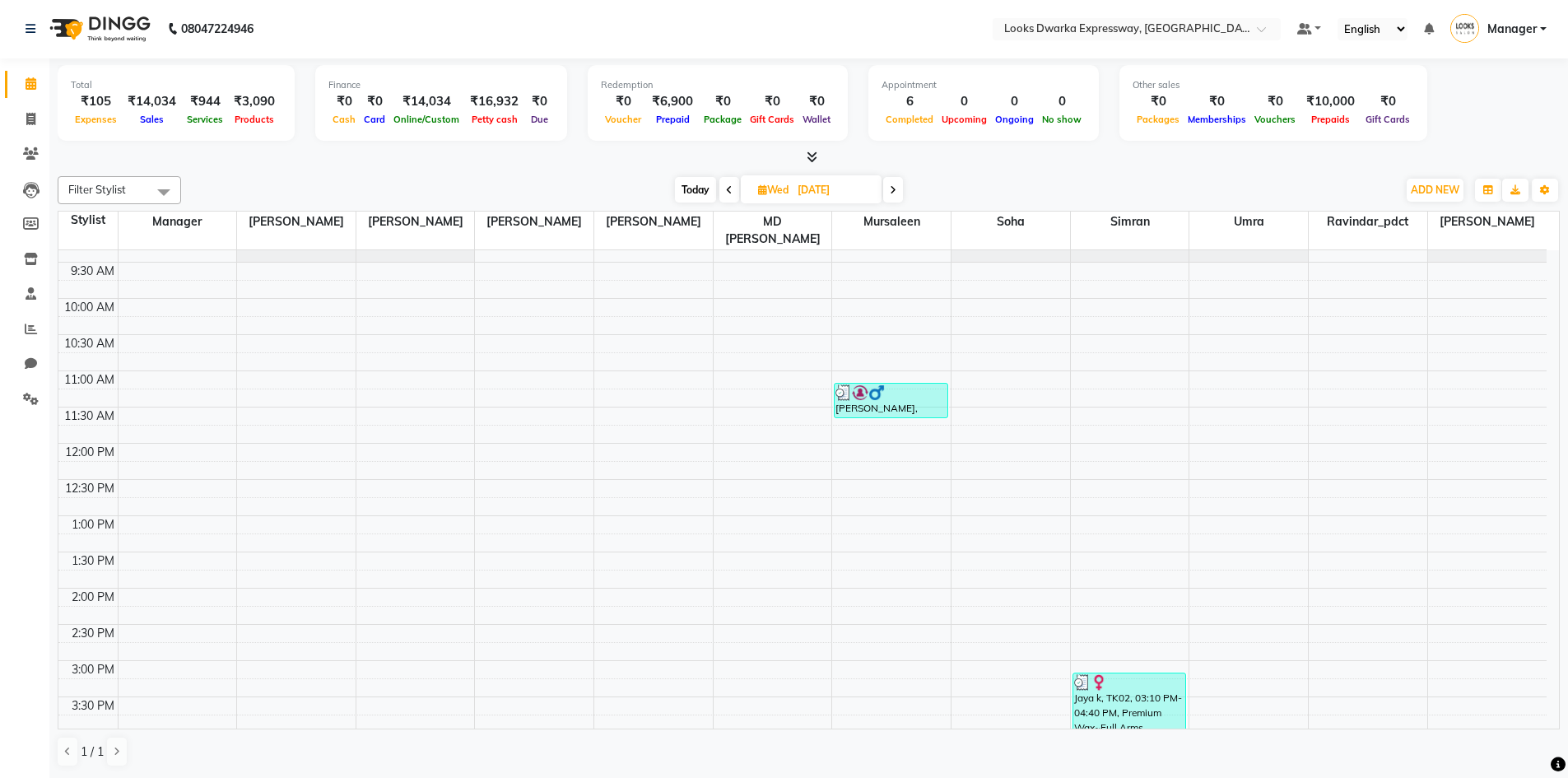
click at [728, 186] on icon at bounding box center [729, 190] width 7 height 10
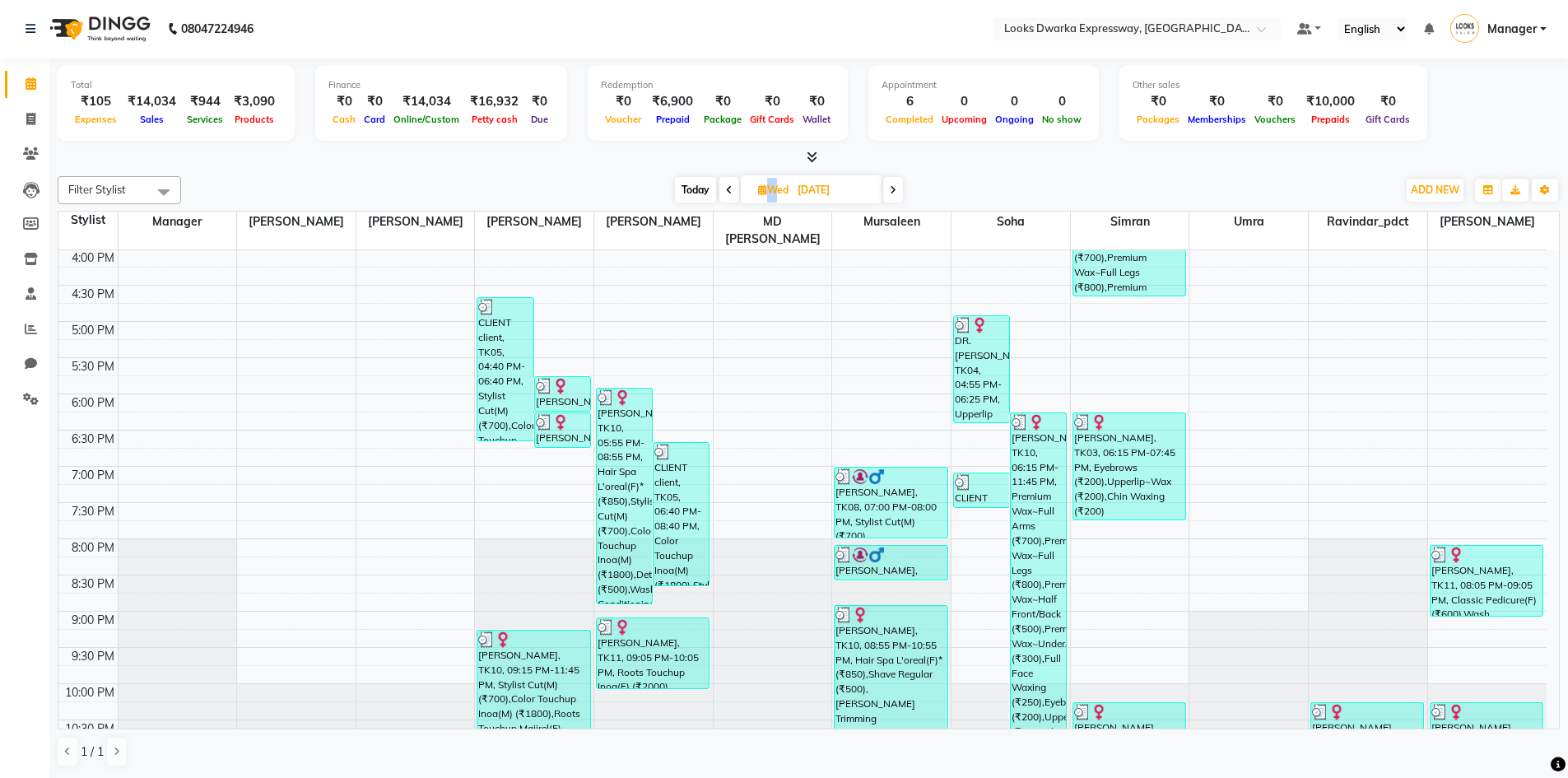
click at [728, 186] on icon at bounding box center [729, 190] width 7 height 10
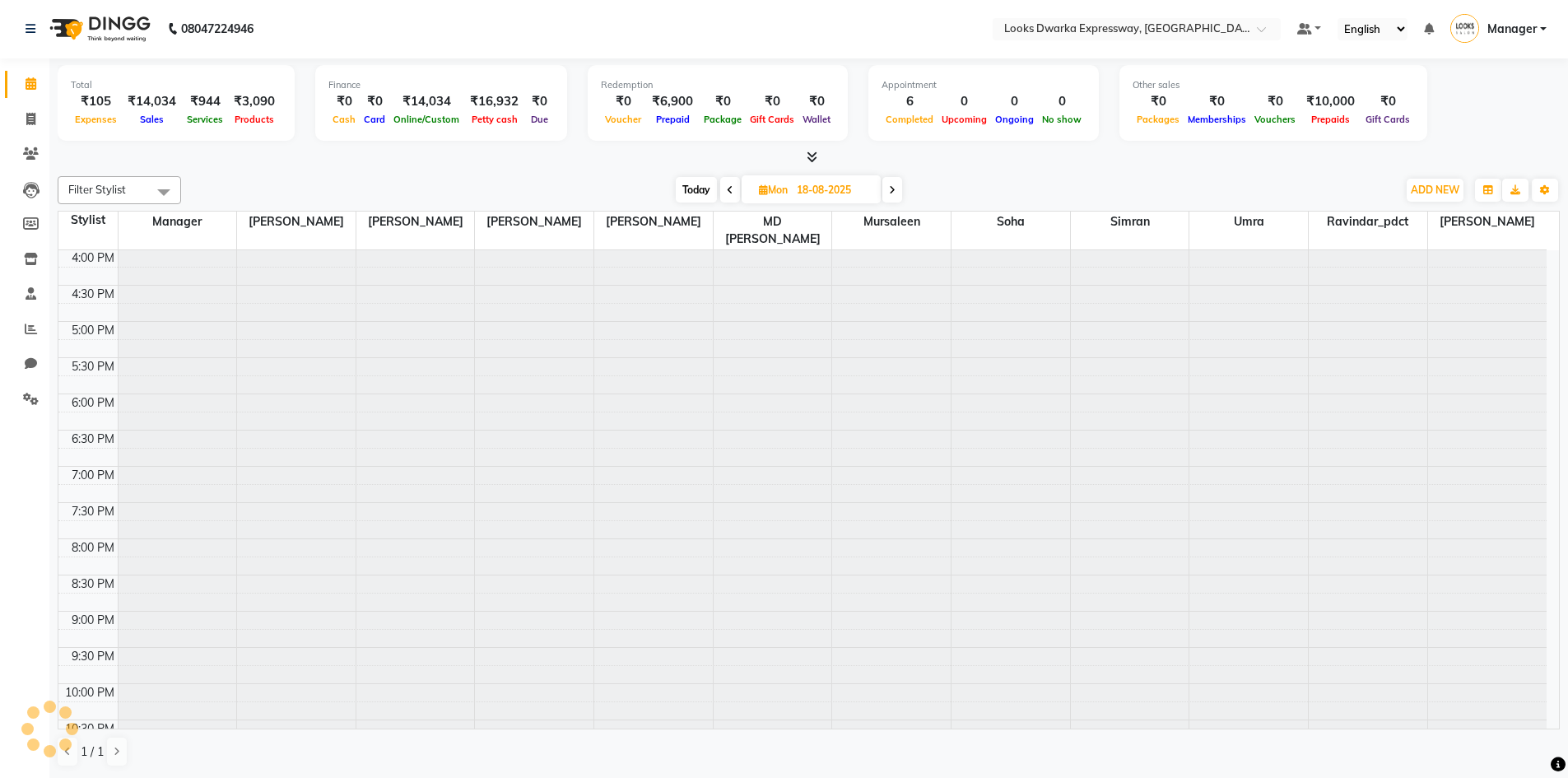
click at [728, 186] on icon at bounding box center [730, 190] width 7 height 10
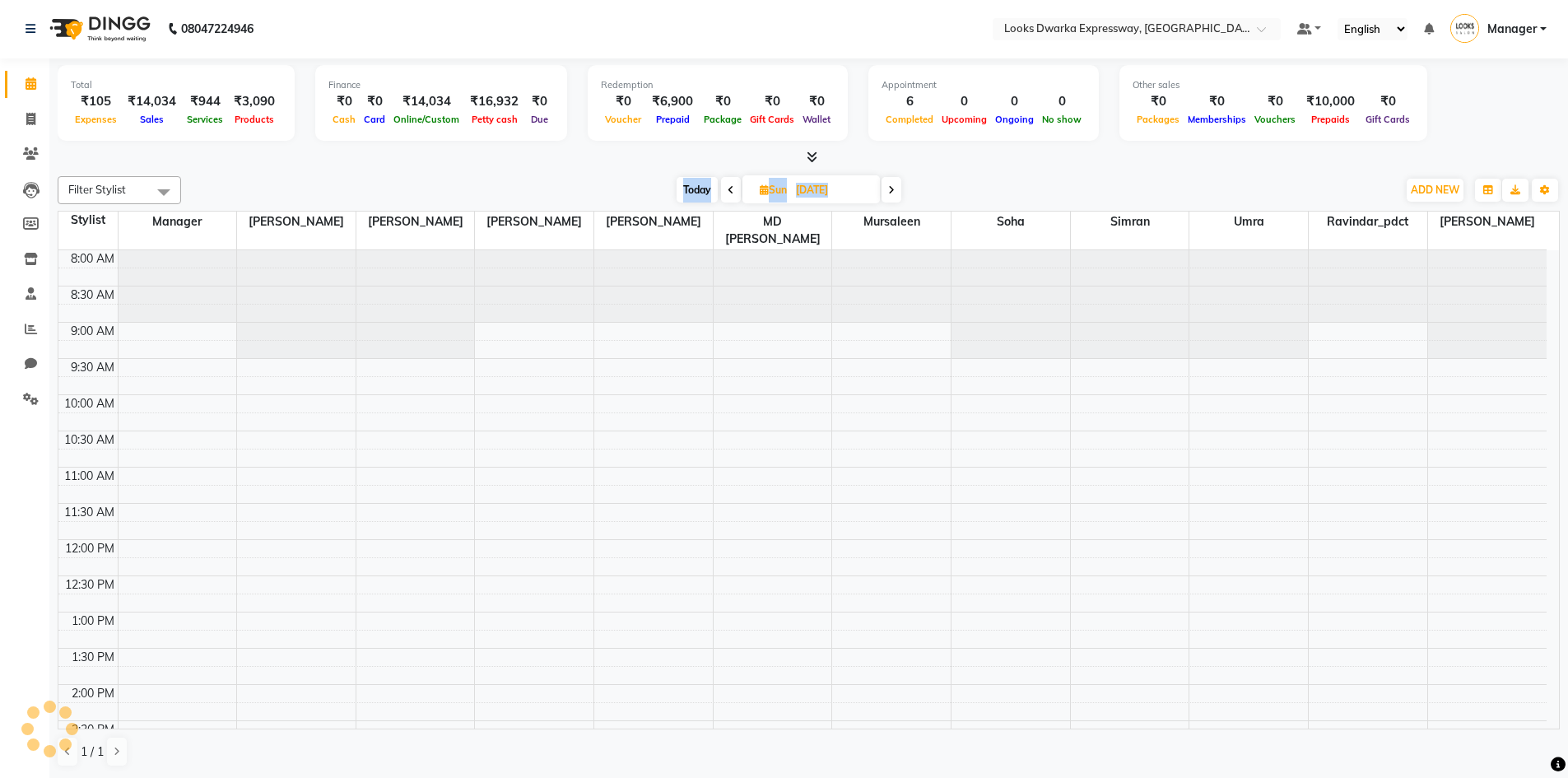
click at [728, 186] on icon at bounding box center [731, 190] width 7 height 10
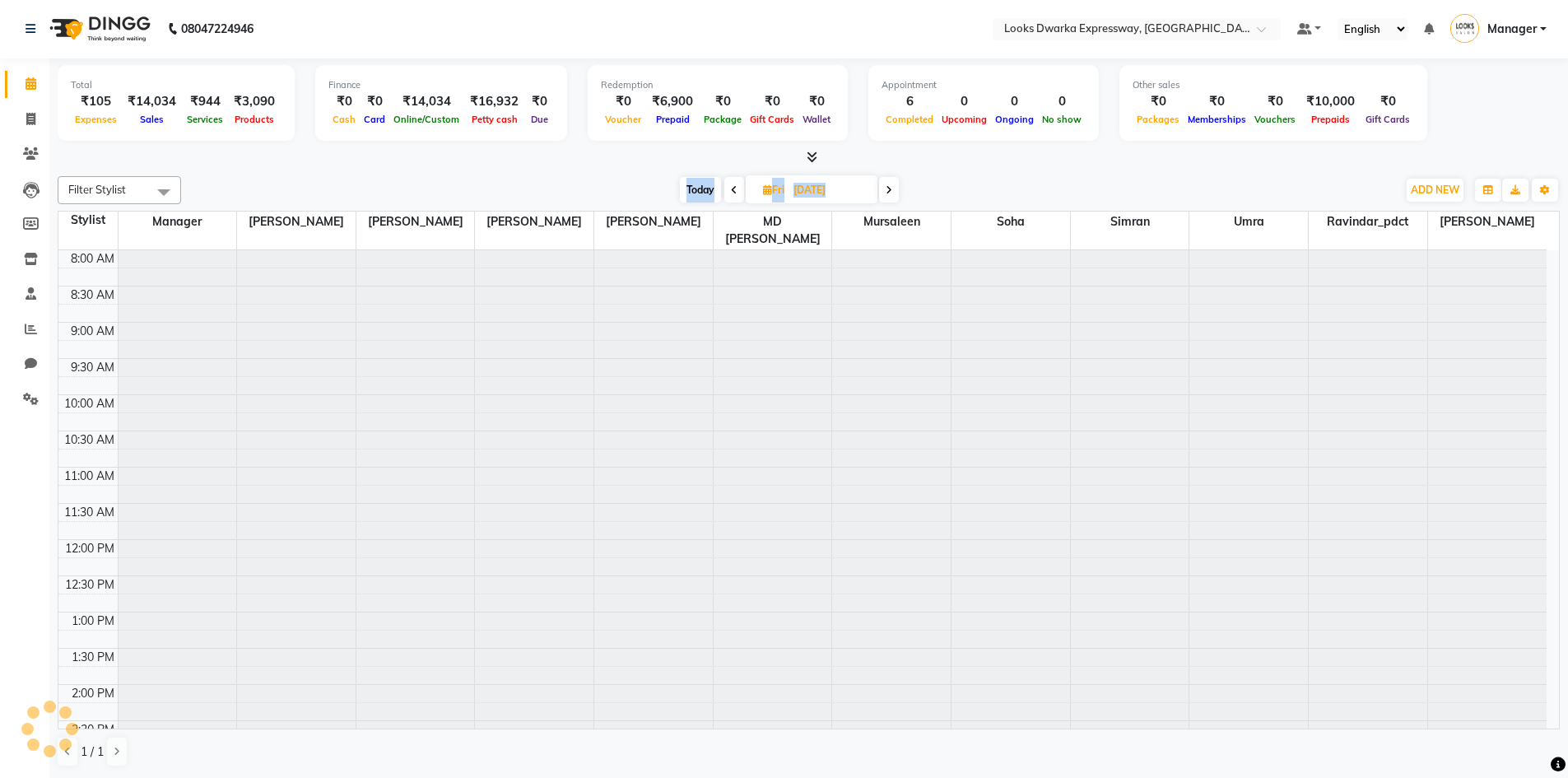
click at [728, 186] on span at bounding box center [734, 189] width 20 height 25
click at [728, 186] on icon at bounding box center [732, 190] width 7 height 10
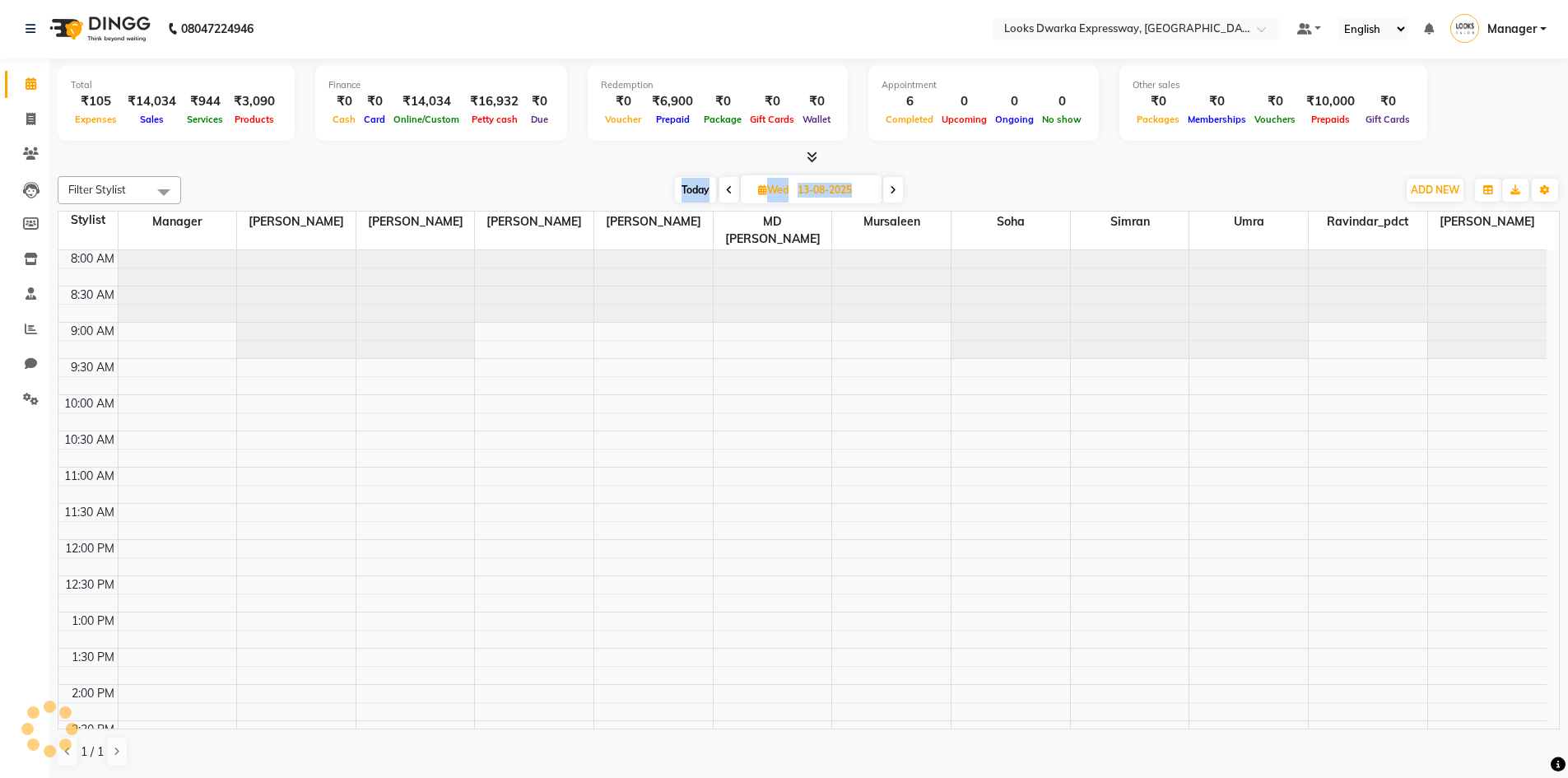
click at [728, 186] on icon at bounding box center [729, 190] width 7 height 10
click at [728, 187] on icon at bounding box center [729, 190] width 7 height 10
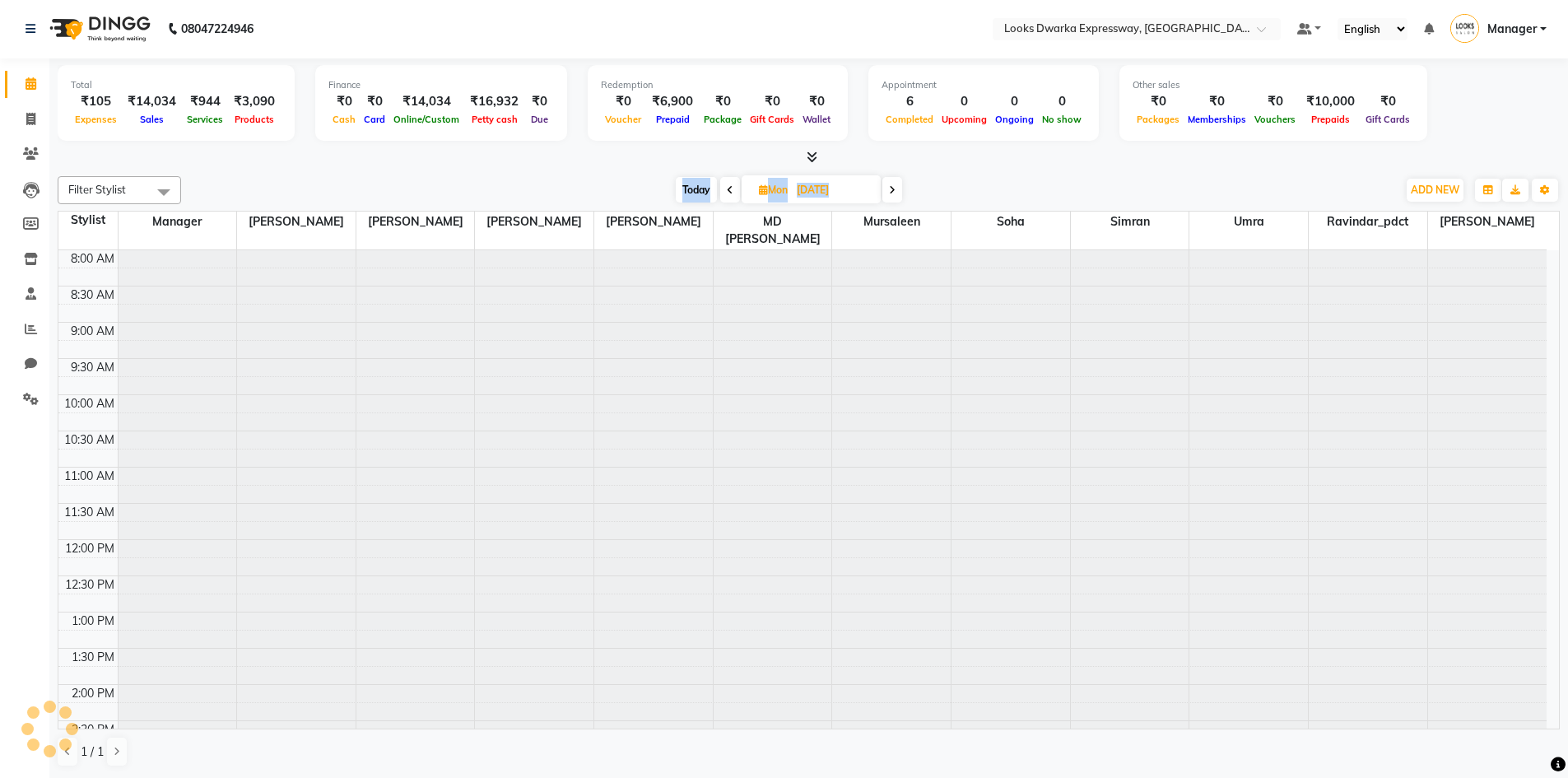
scroll to position [0, 0]
click at [728, 187] on icon at bounding box center [730, 190] width 7 height 10
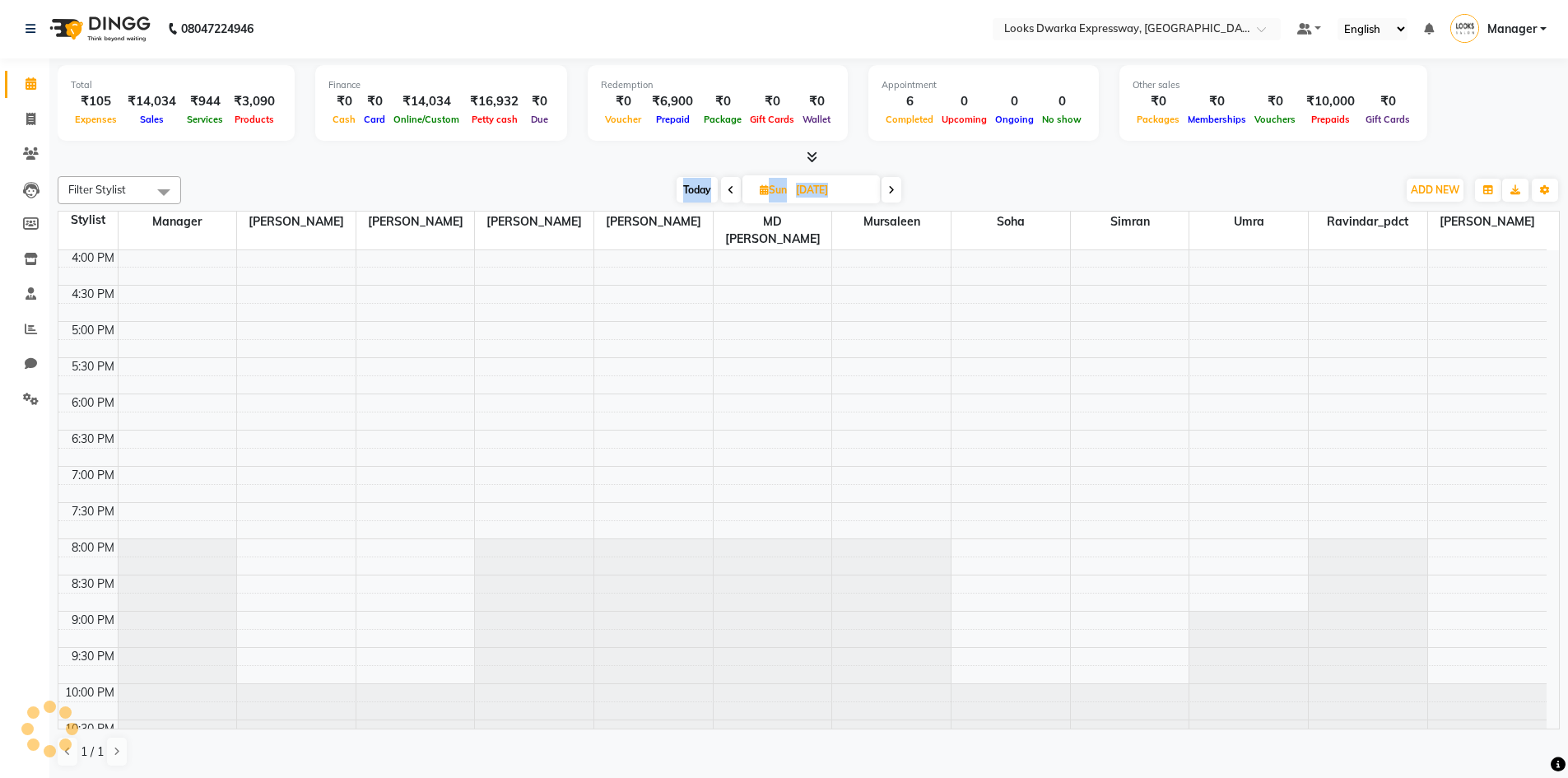
scroll to position [580, 0]
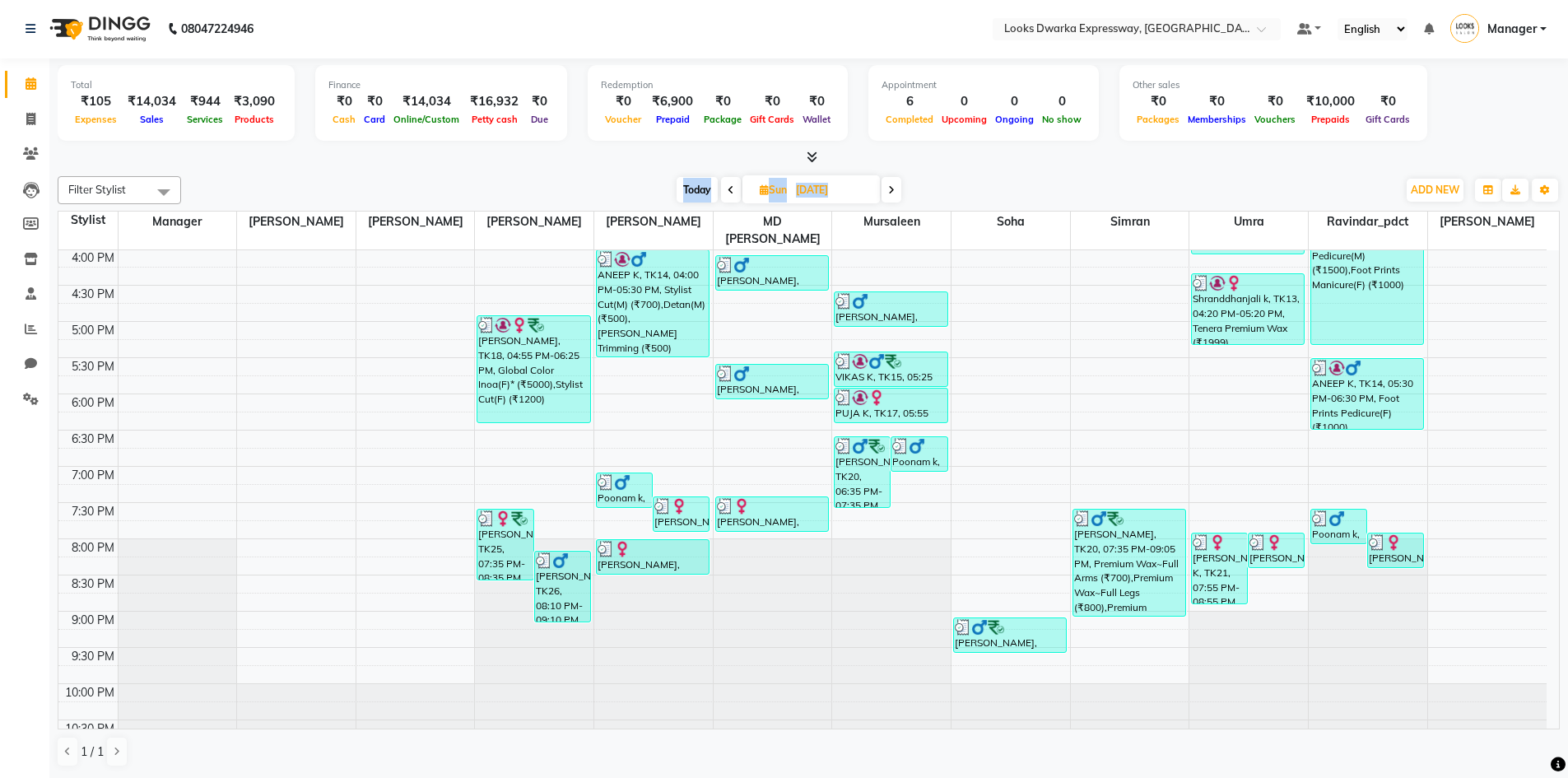
click at [728, 189] on icon at bounding box center [731, 190] width 7 height 10
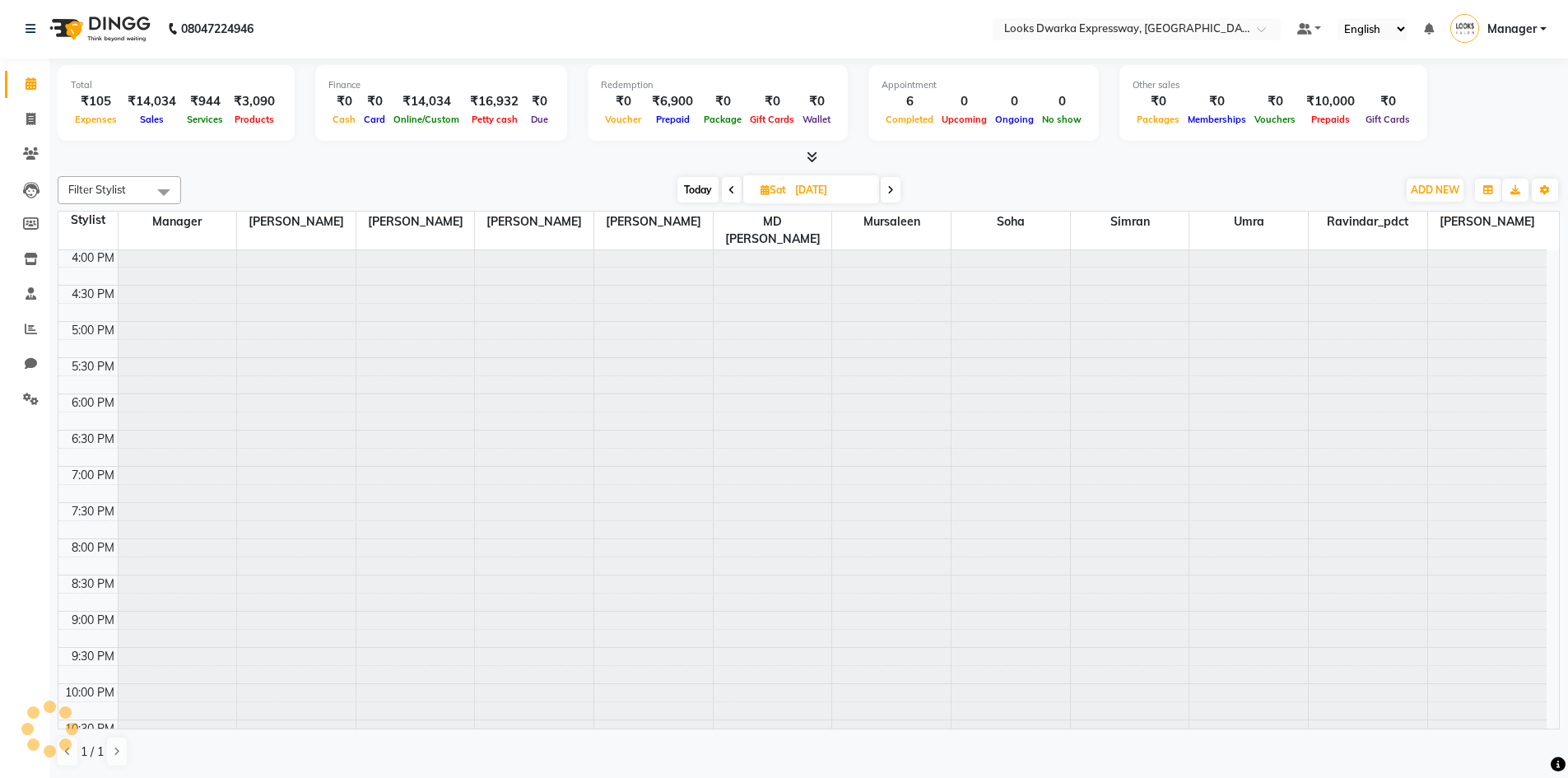
scroll to position [0, 0]
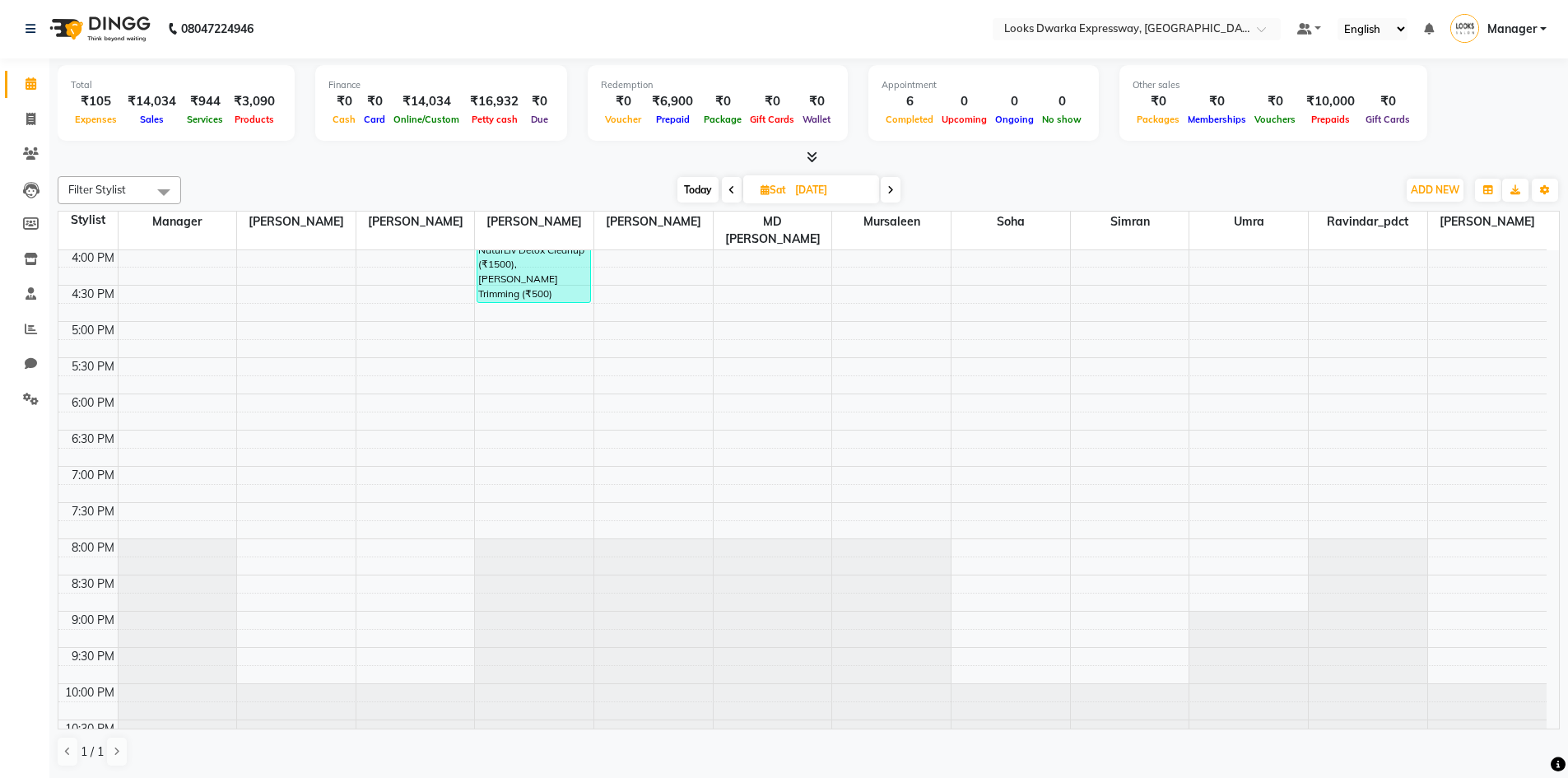
click at [728, 189] on icon at bounding box center [732, 190] width 7 height 10
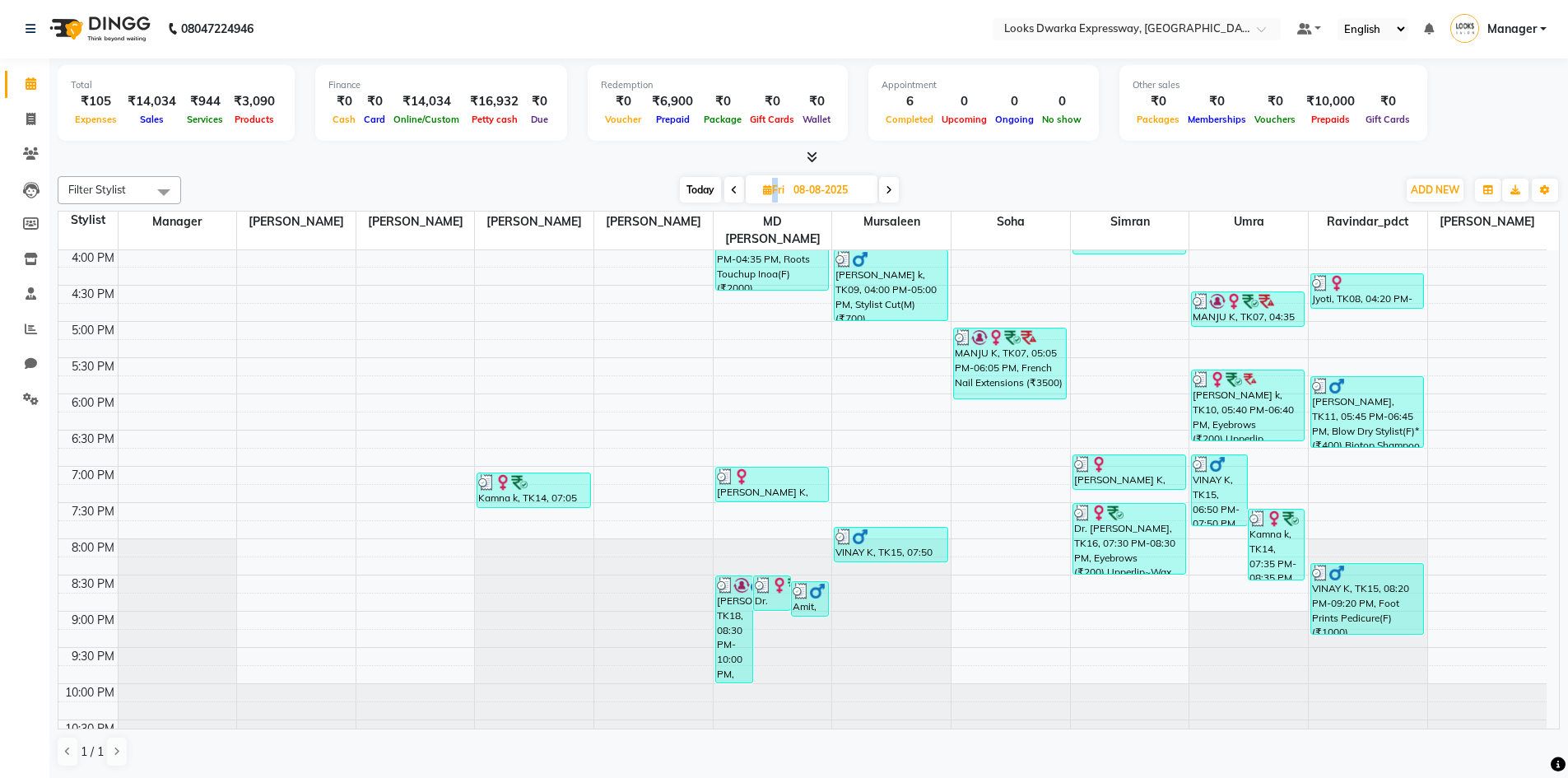
click at [728, 189] on span at bounding box center [734, 189] width 20 height 25
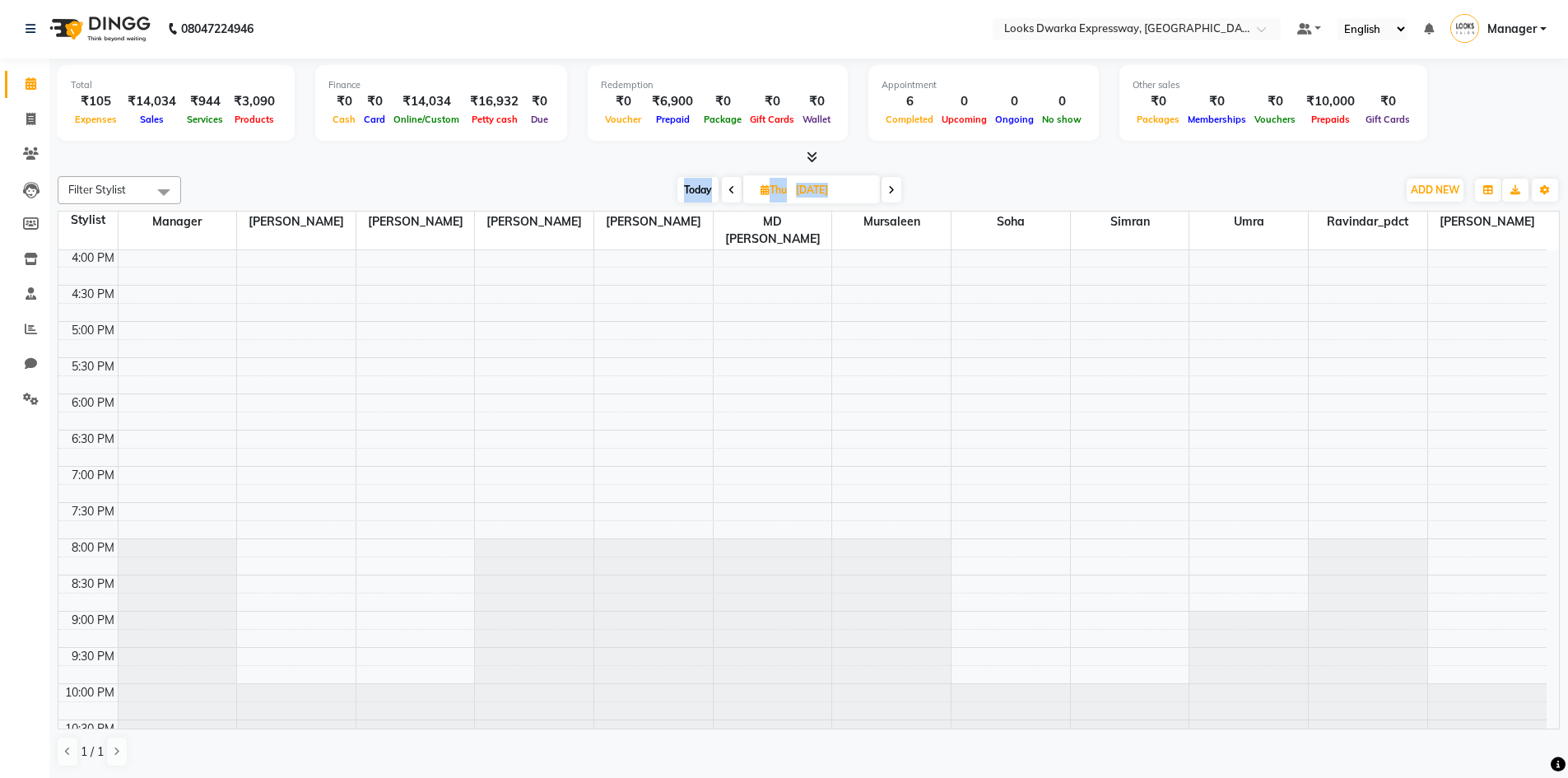
click at [728, 189] on icon at bounding box center [732, 190] width 7 height 10
click at [728, 189] on icon at bounding box center [729, 190] width 7 height 10
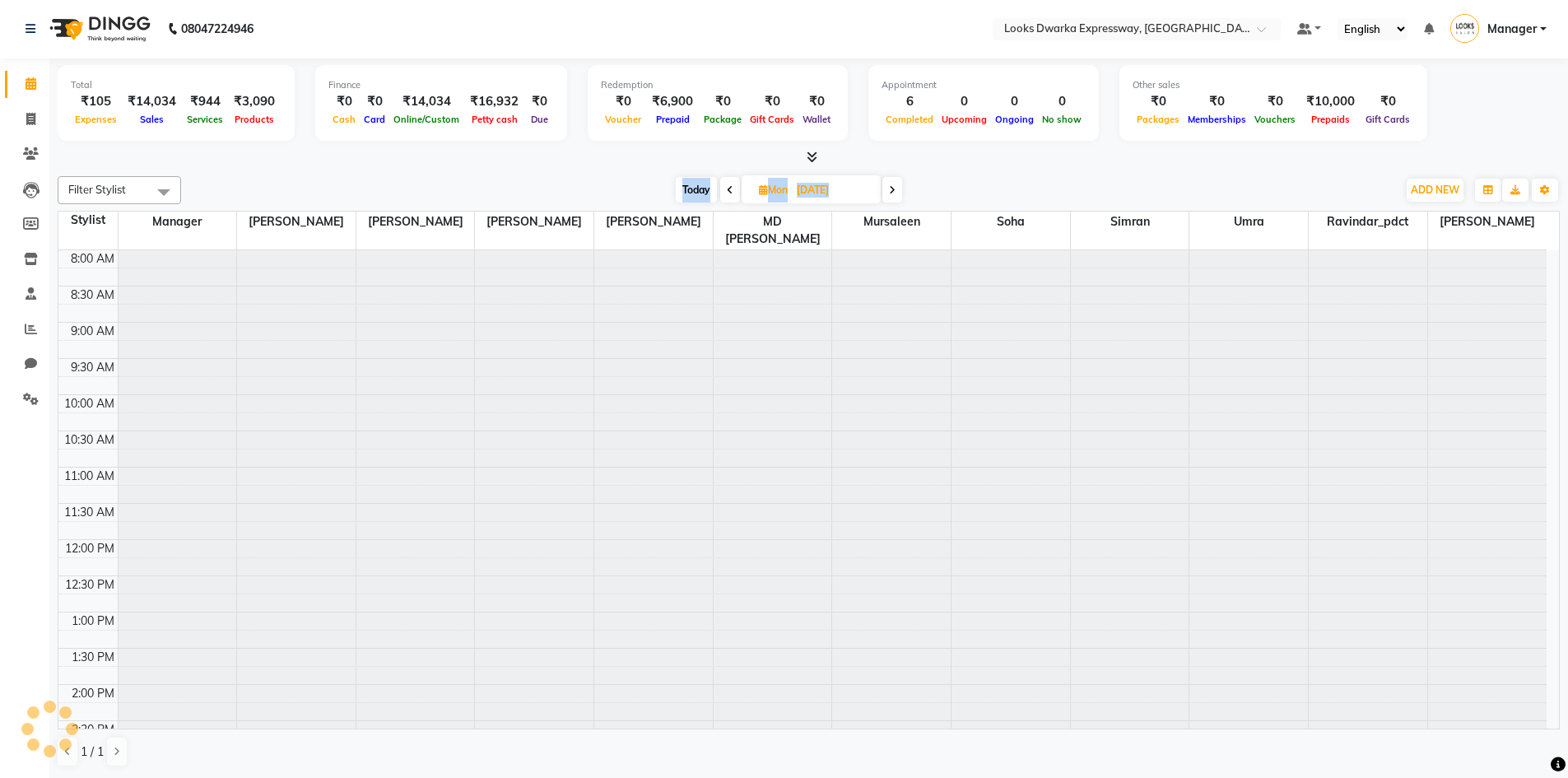
click at [728, 189] on icon at bounding box center [730, 190] width 7 height 10
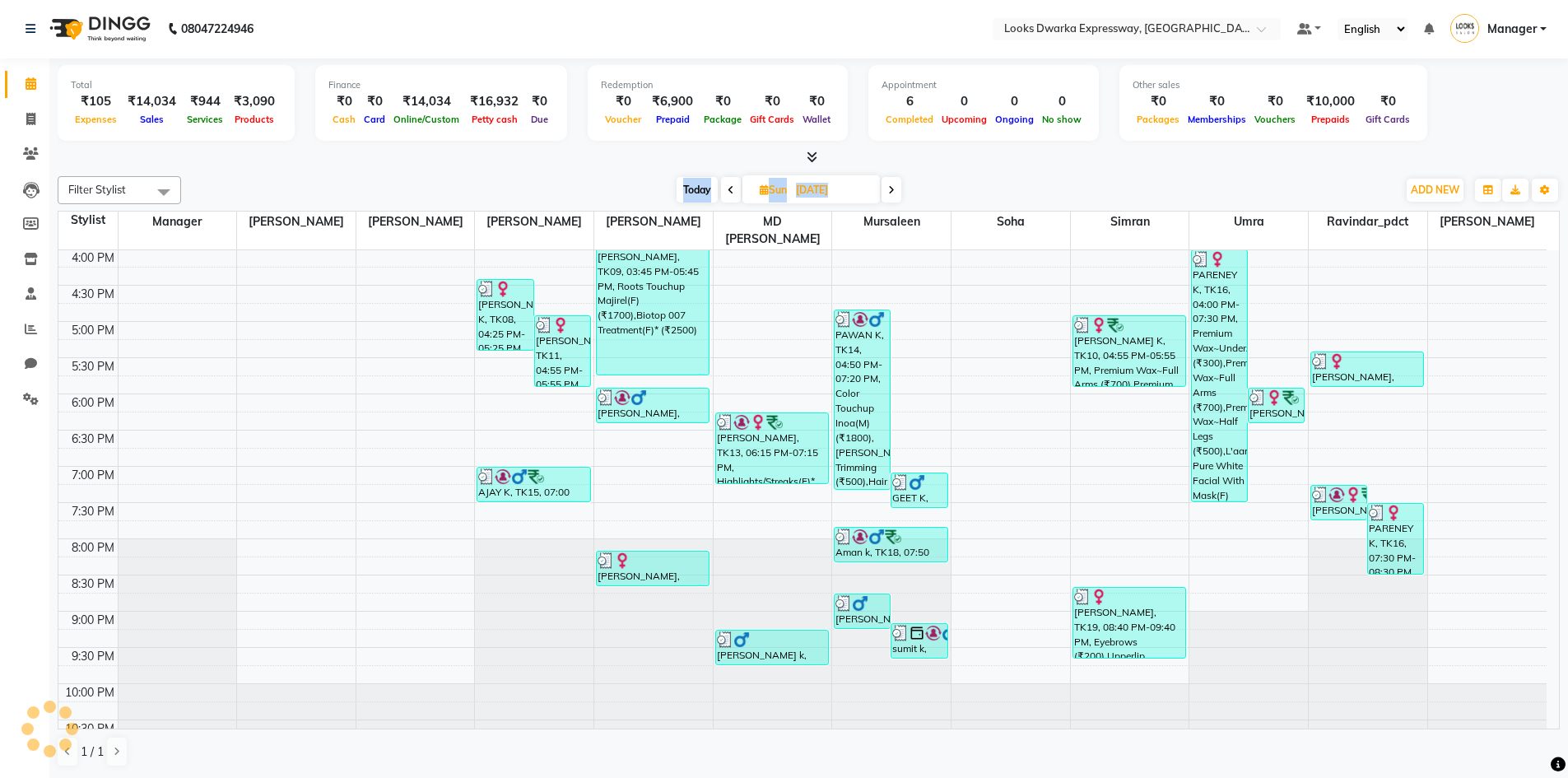
click at [728, 189] on icon at bounding box center [731, 190] width 7 height 10
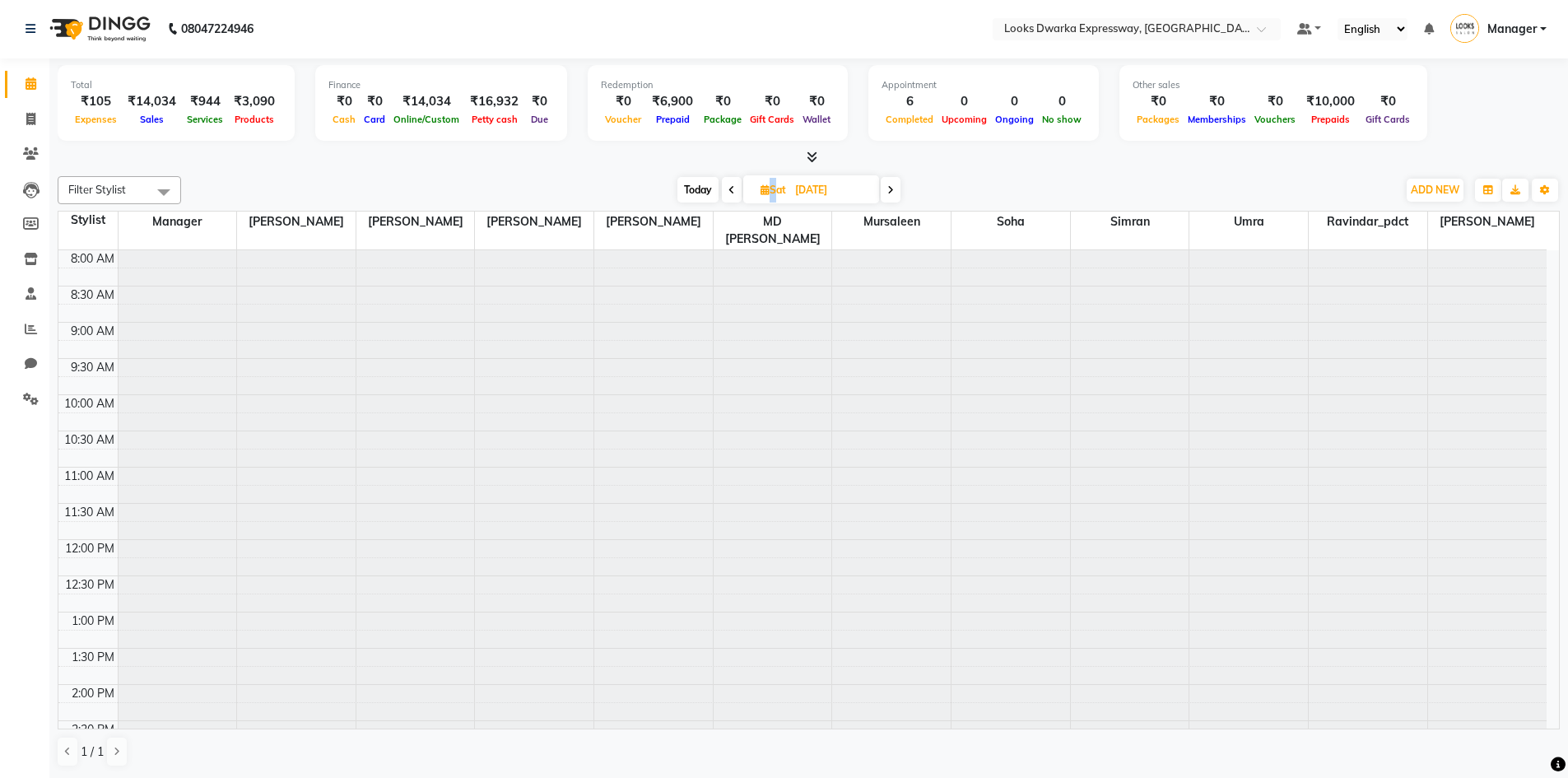
click at [729, 189] on icon at bounding box center [732, 190] width 7 height 10
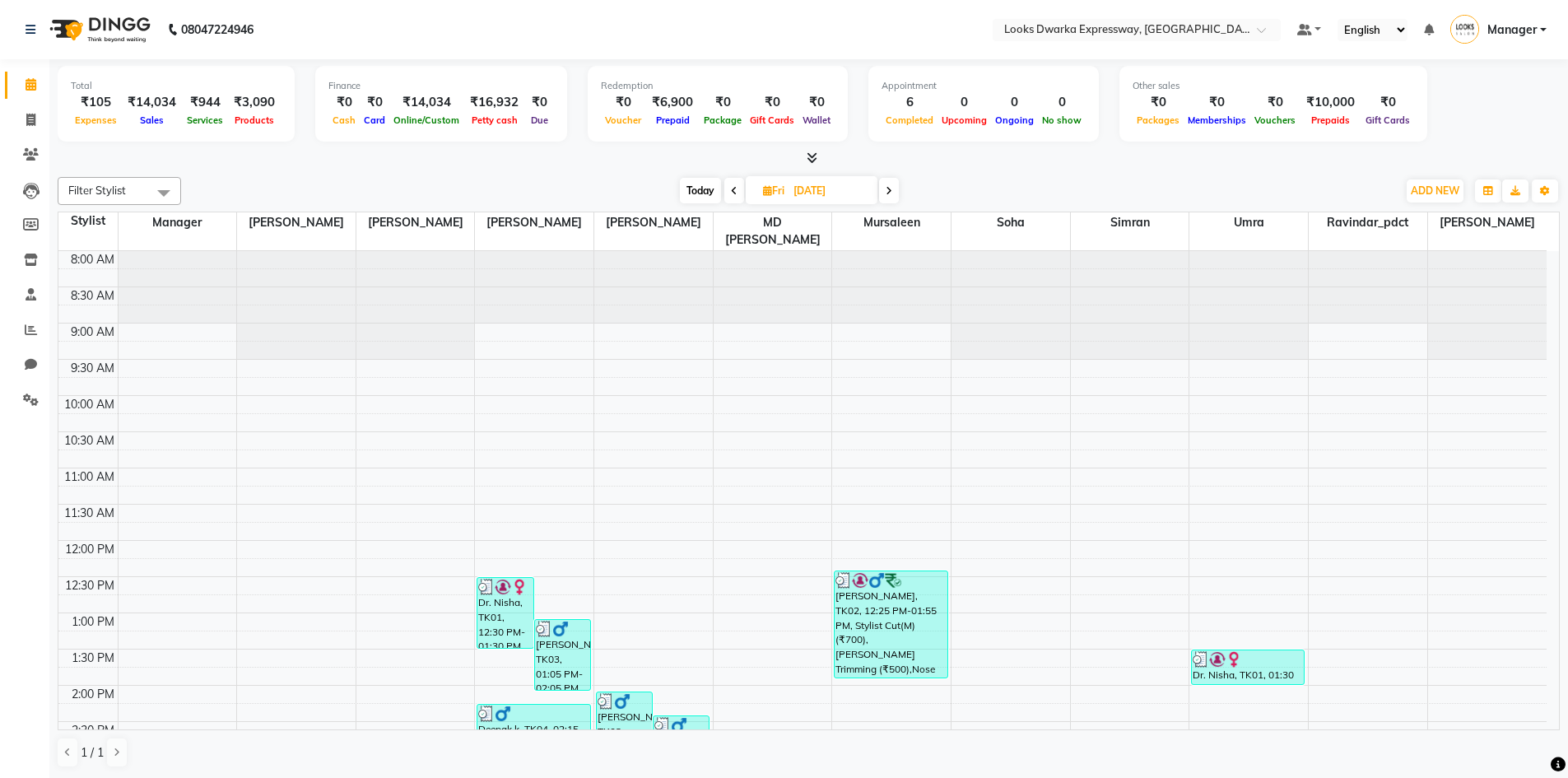
click at [887, 195] on icon at bounding box center [889, 190] width 7 height 10
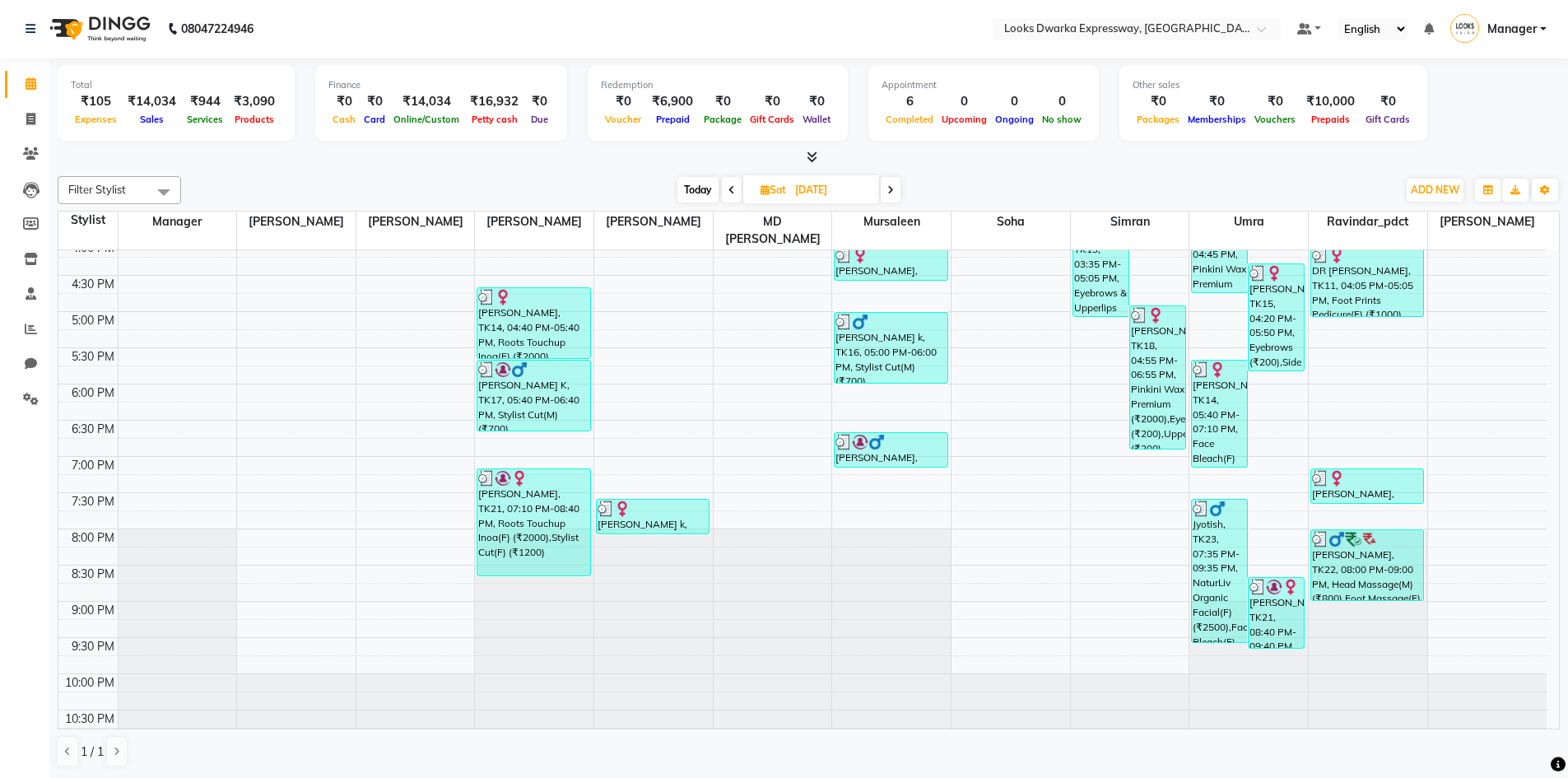
click at [895, 191] on span at bounding box center [890, 189] width 20 height 25
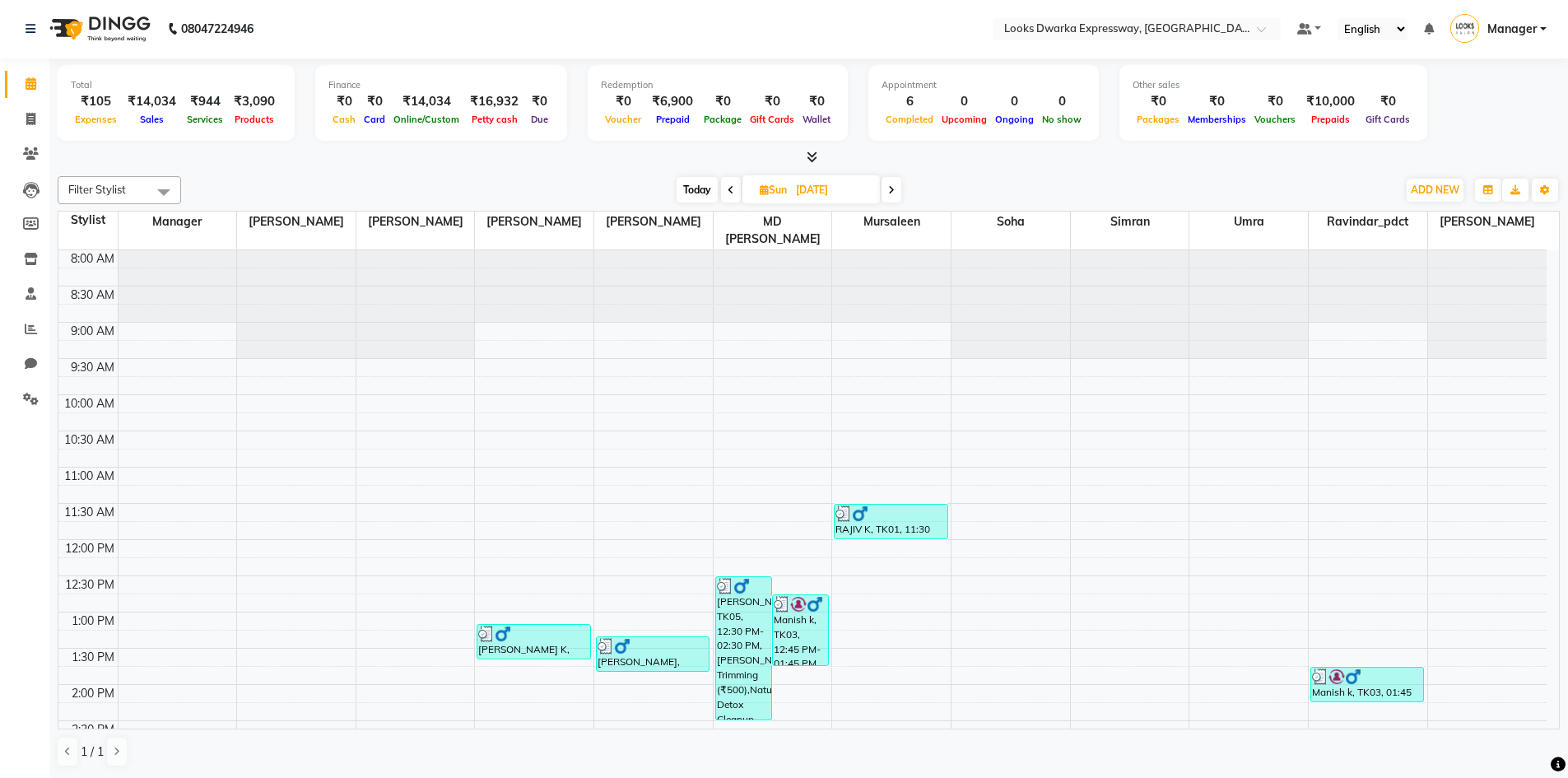
click at [889, 195] on span at bounding box center [891, 189] width 20 height 25
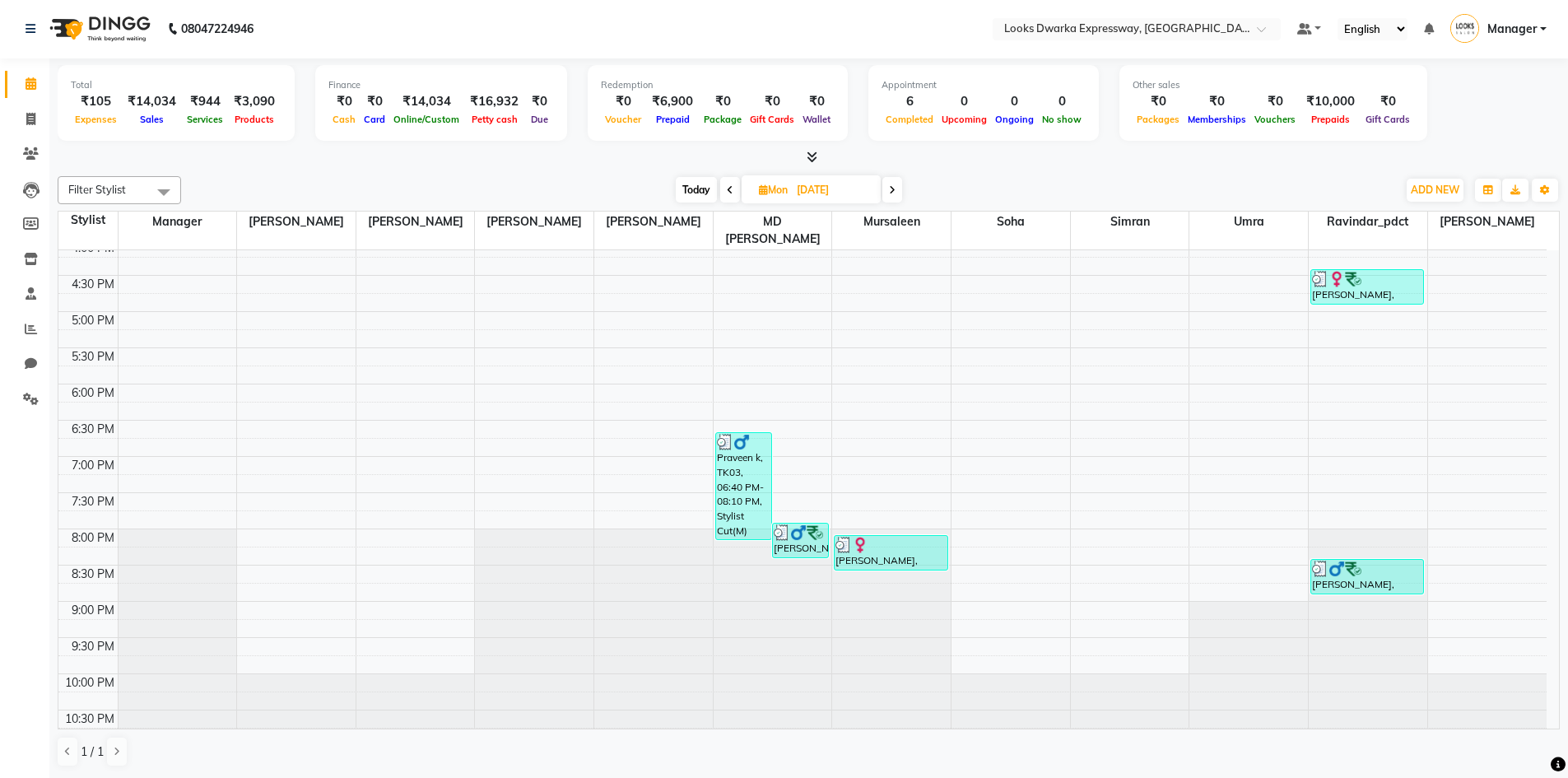
click at [895, 194] on icon at bounding box center [892, 190] width 7 height 10
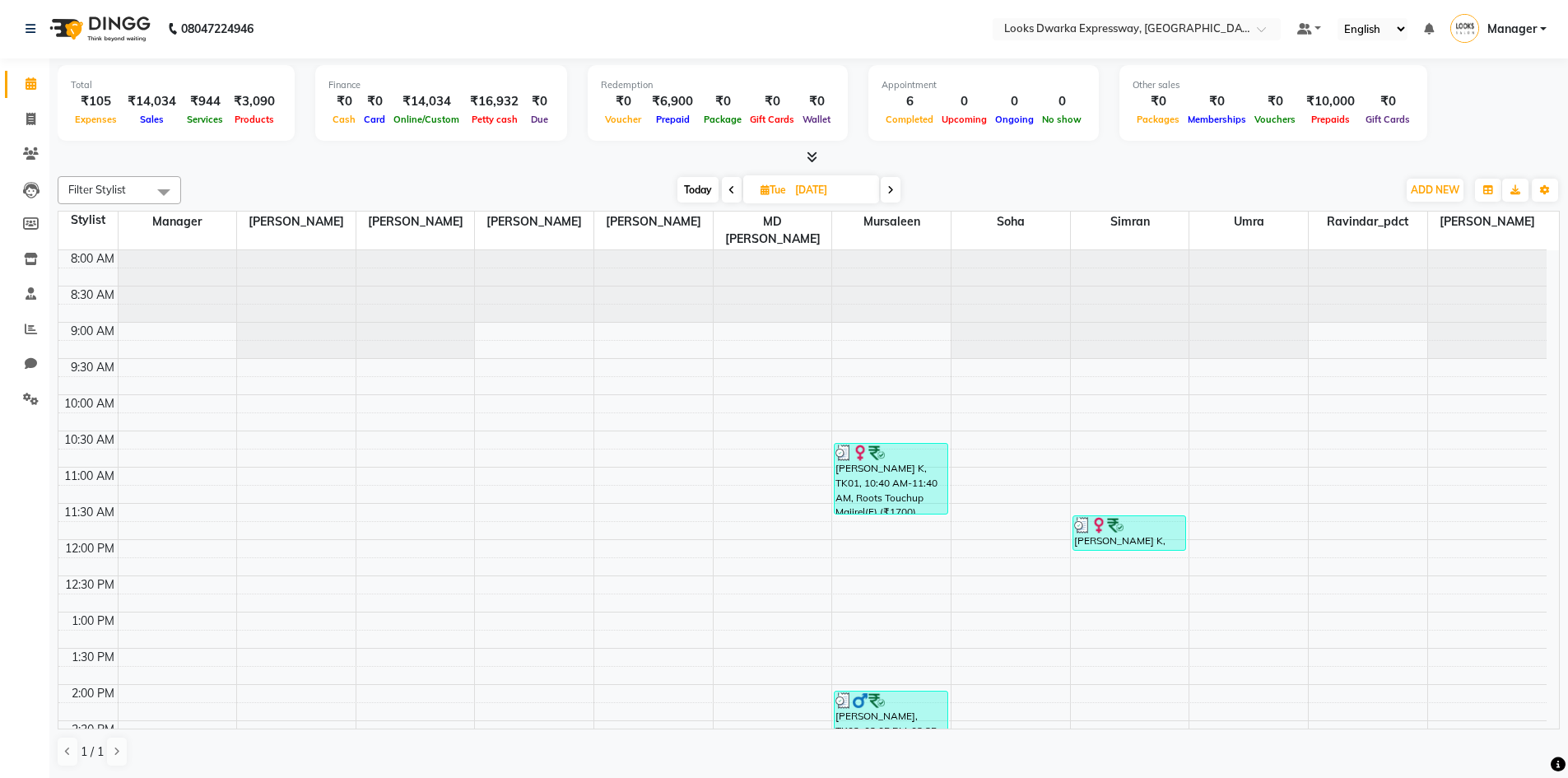
click at [892, 194] on icon at bounding box center [891, 190] width 7 height 10
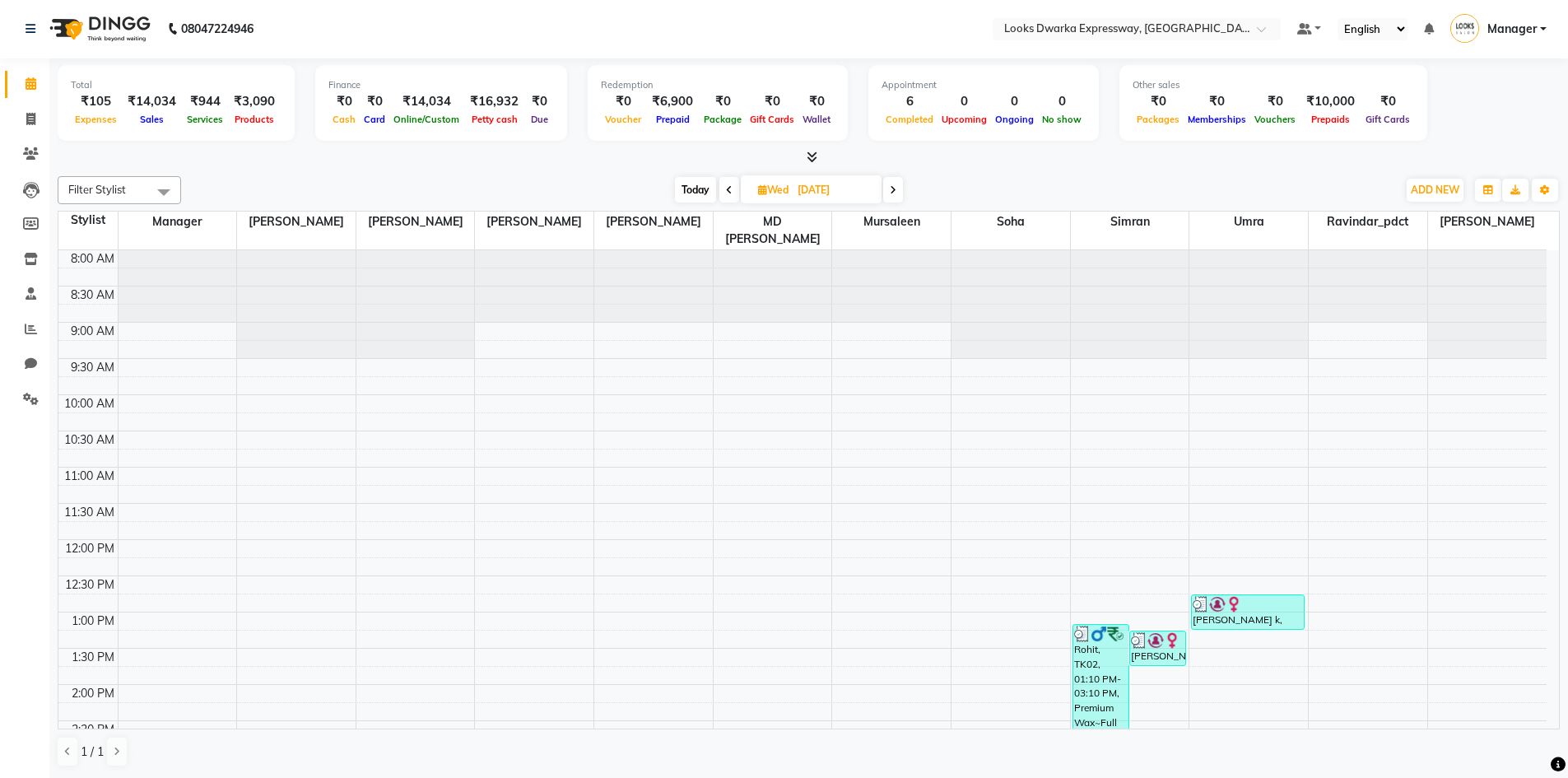
click at [890, 193] on span at bounding box center [892, 189] width 20 height 25
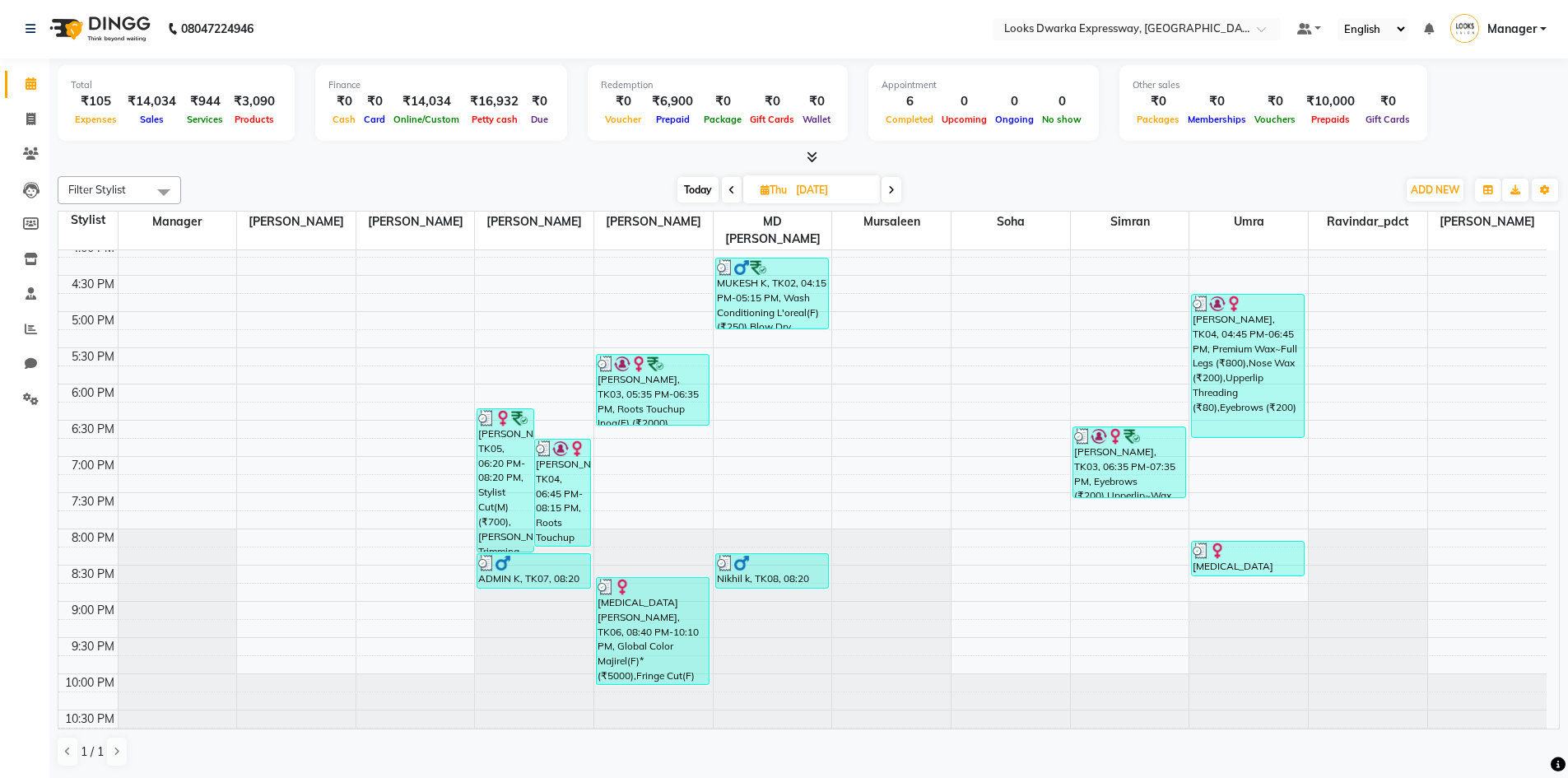
click at [895, 189] on icon at bounding box center [892, 190] width 7 height 10
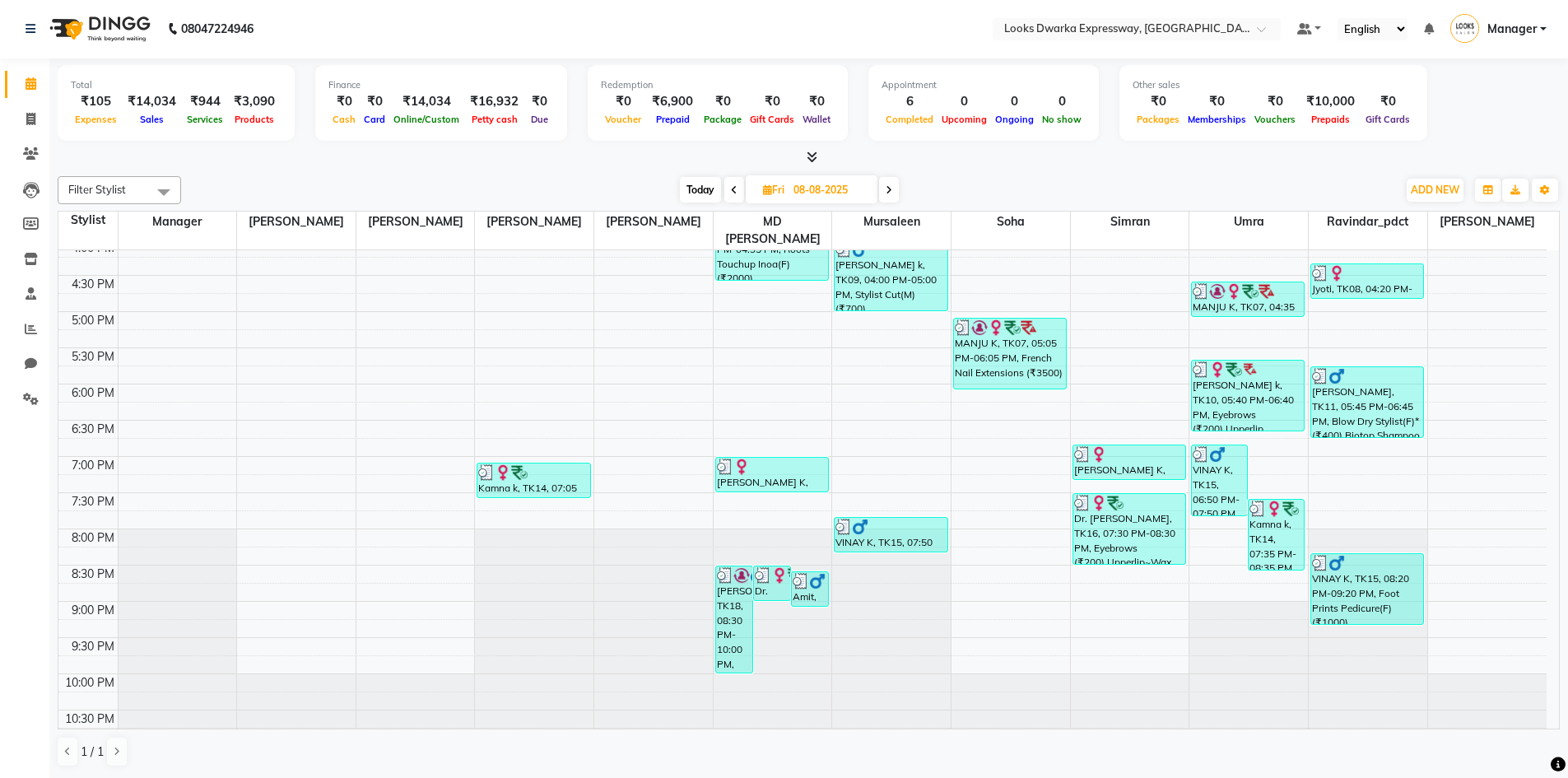
click at [890, 186] on icon at bounding box center [889, 190] width 7 height 10
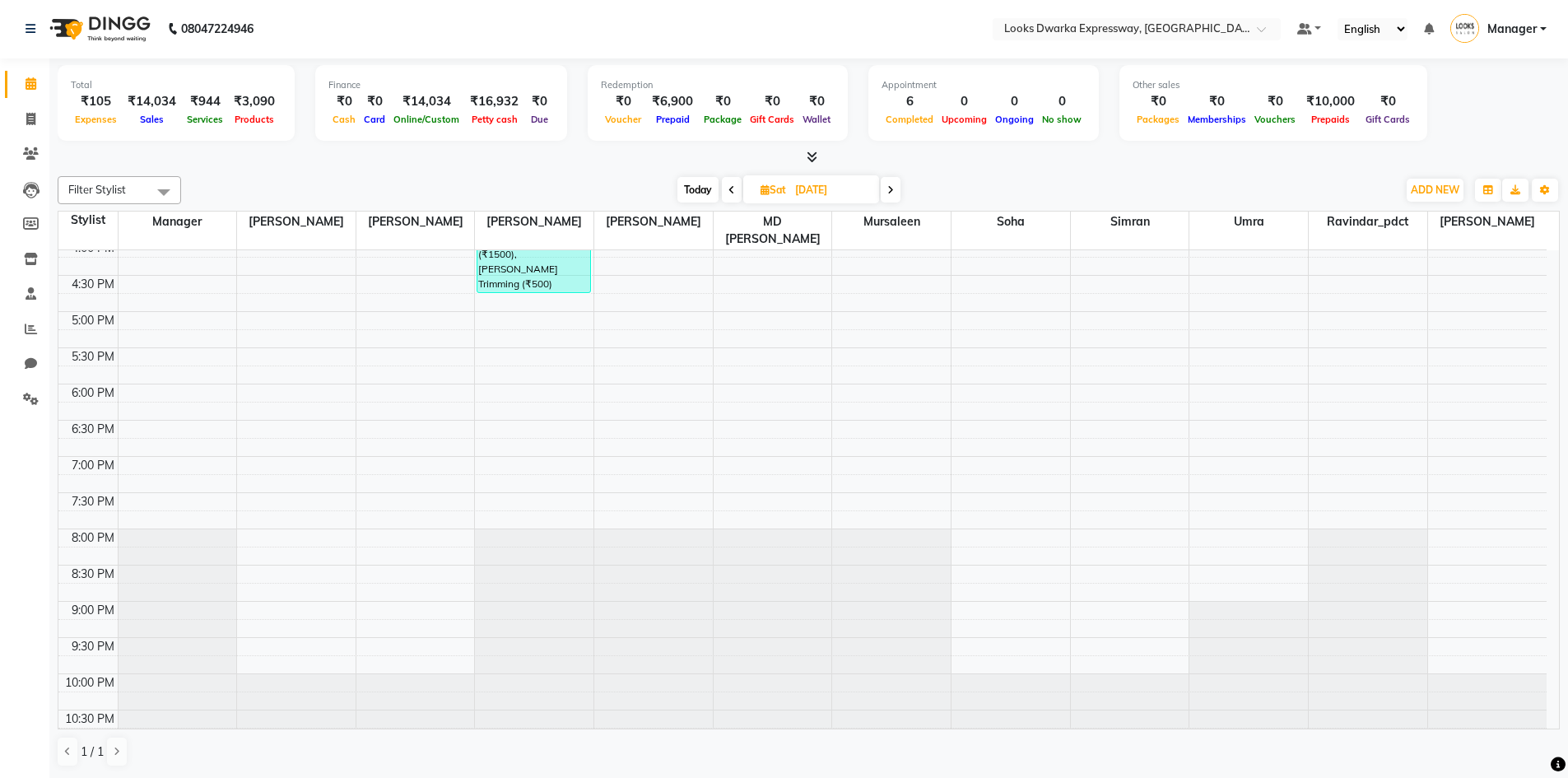
click at [895, 187] on span at bounding box center [890, 189] width 20 height 25
type input "[DATE]"
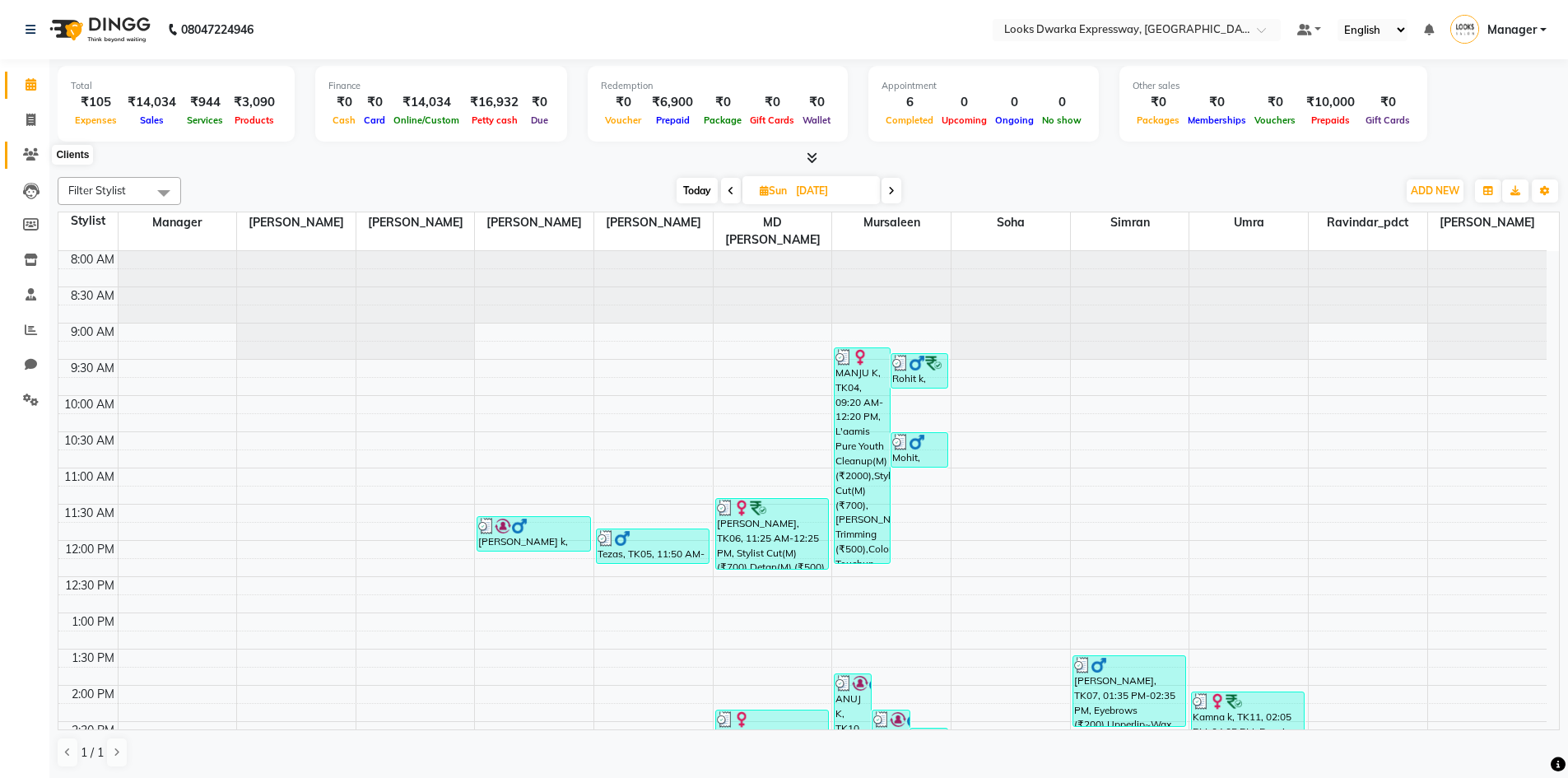
click at [34, 155] on icon at bounding box center [31, 154] width 16 height 12
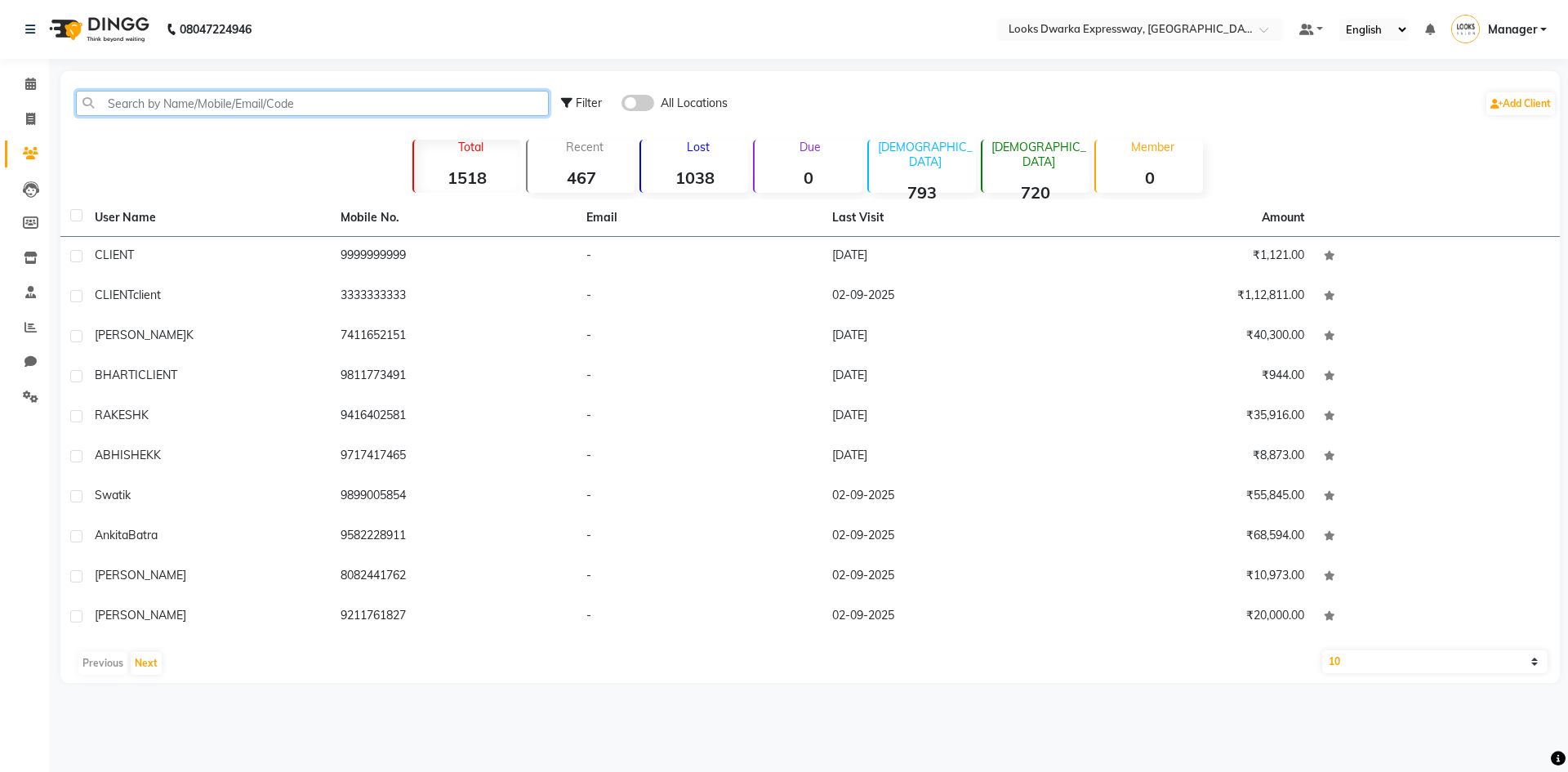
click at [134, 97] on input "text" at bounding box center [312, 102] width 472 height 25
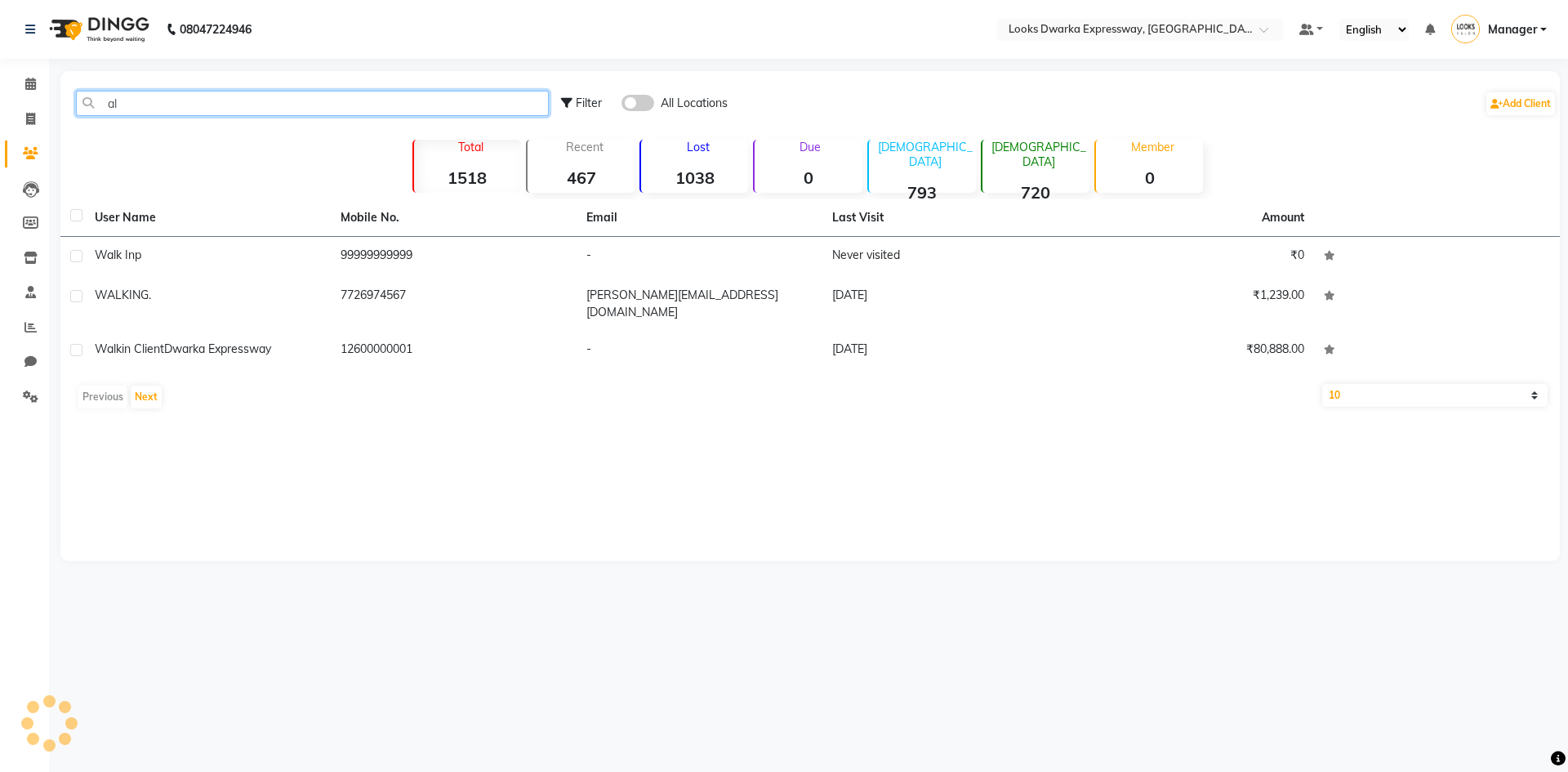
type input "a"
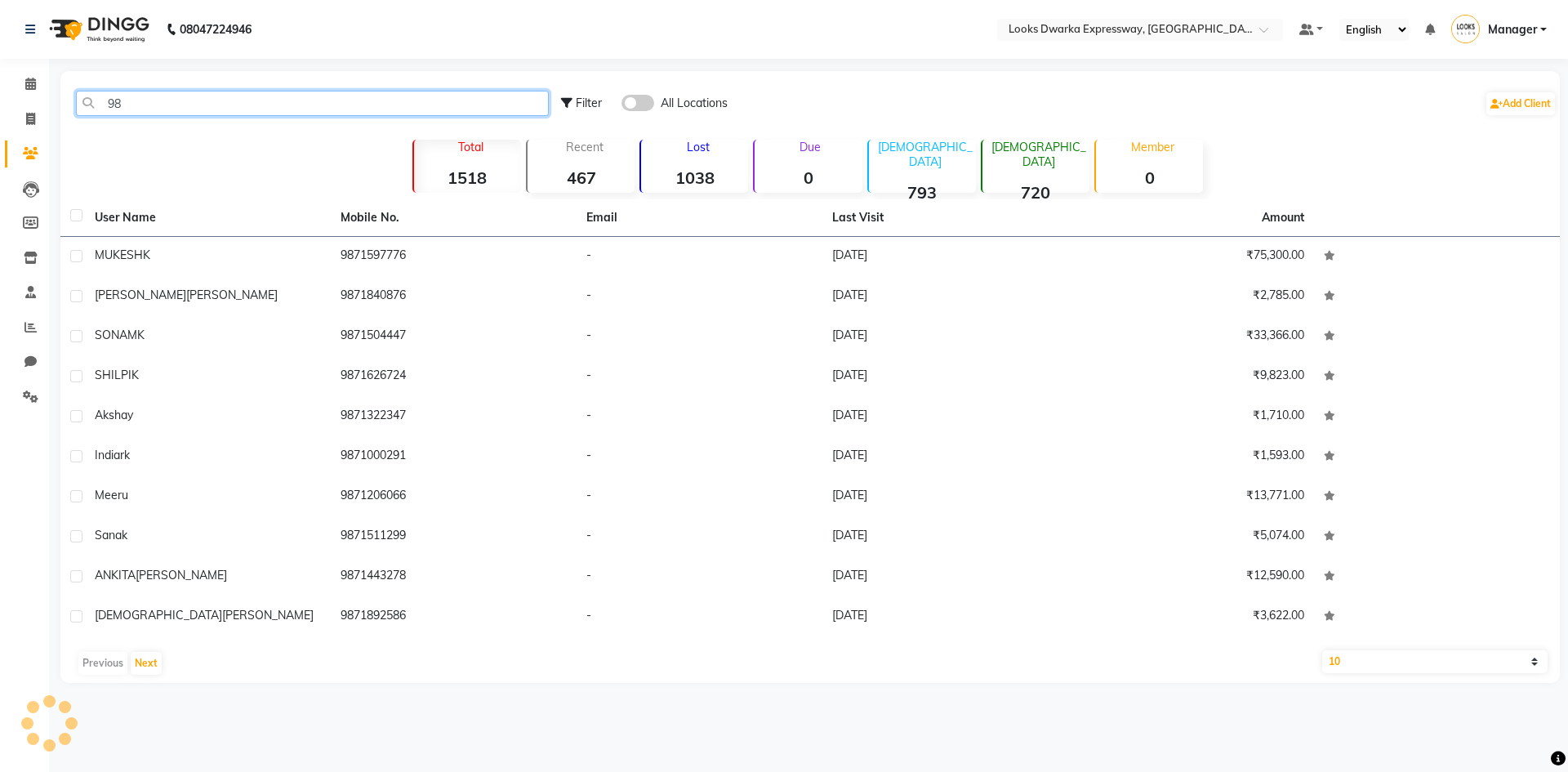
type input "9"
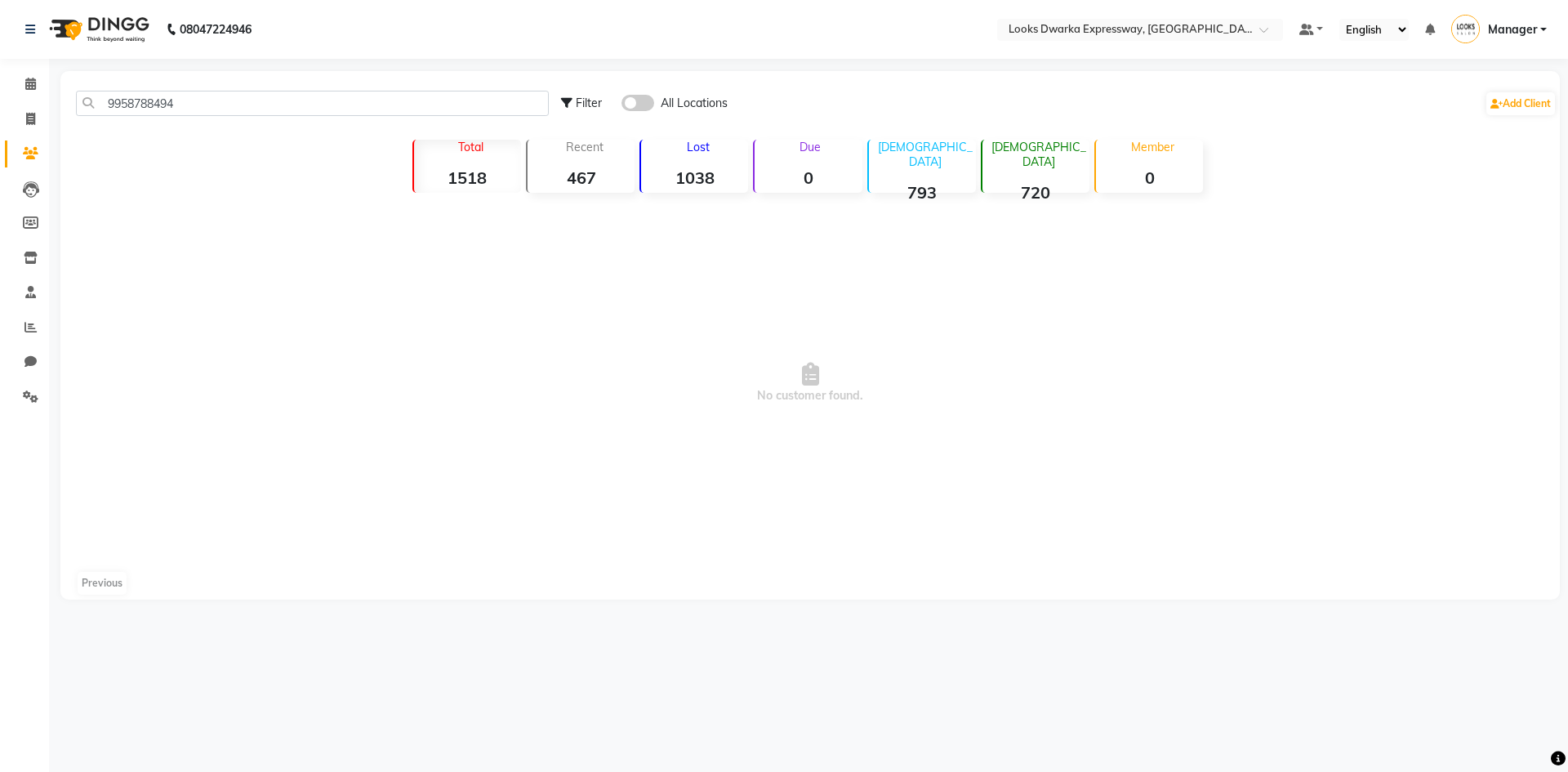
click at [152, 468] on span "No customer found." at bounding box center [810, 383] width 1499 height 367
click at [155, 471] on span "No customer found." at bounding box center [810, 383] width 1499 height 367
click at [227, 93] on input "9958788494" at bounding box center [312, 102] width 472 height 25
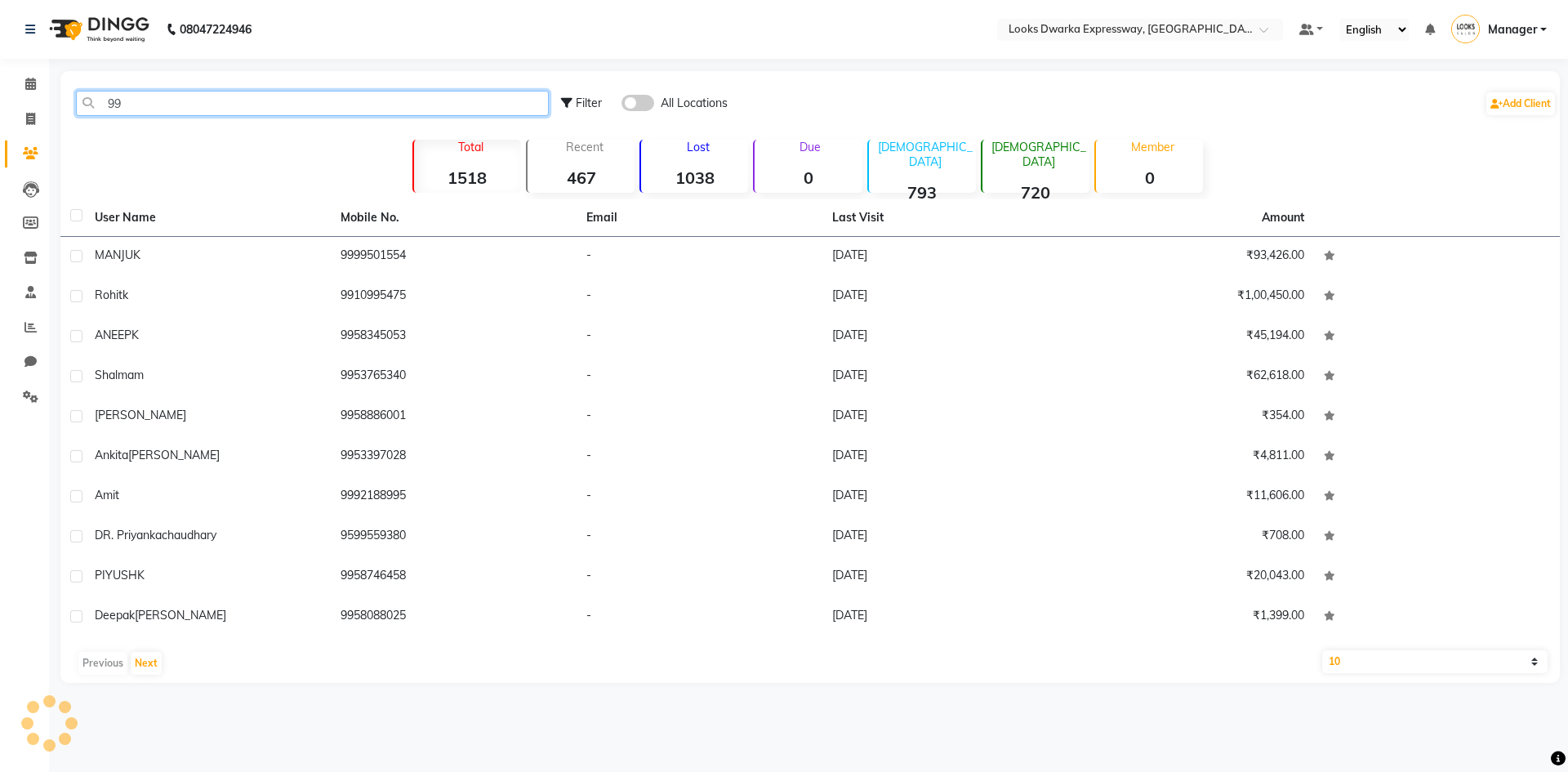
type input "9"
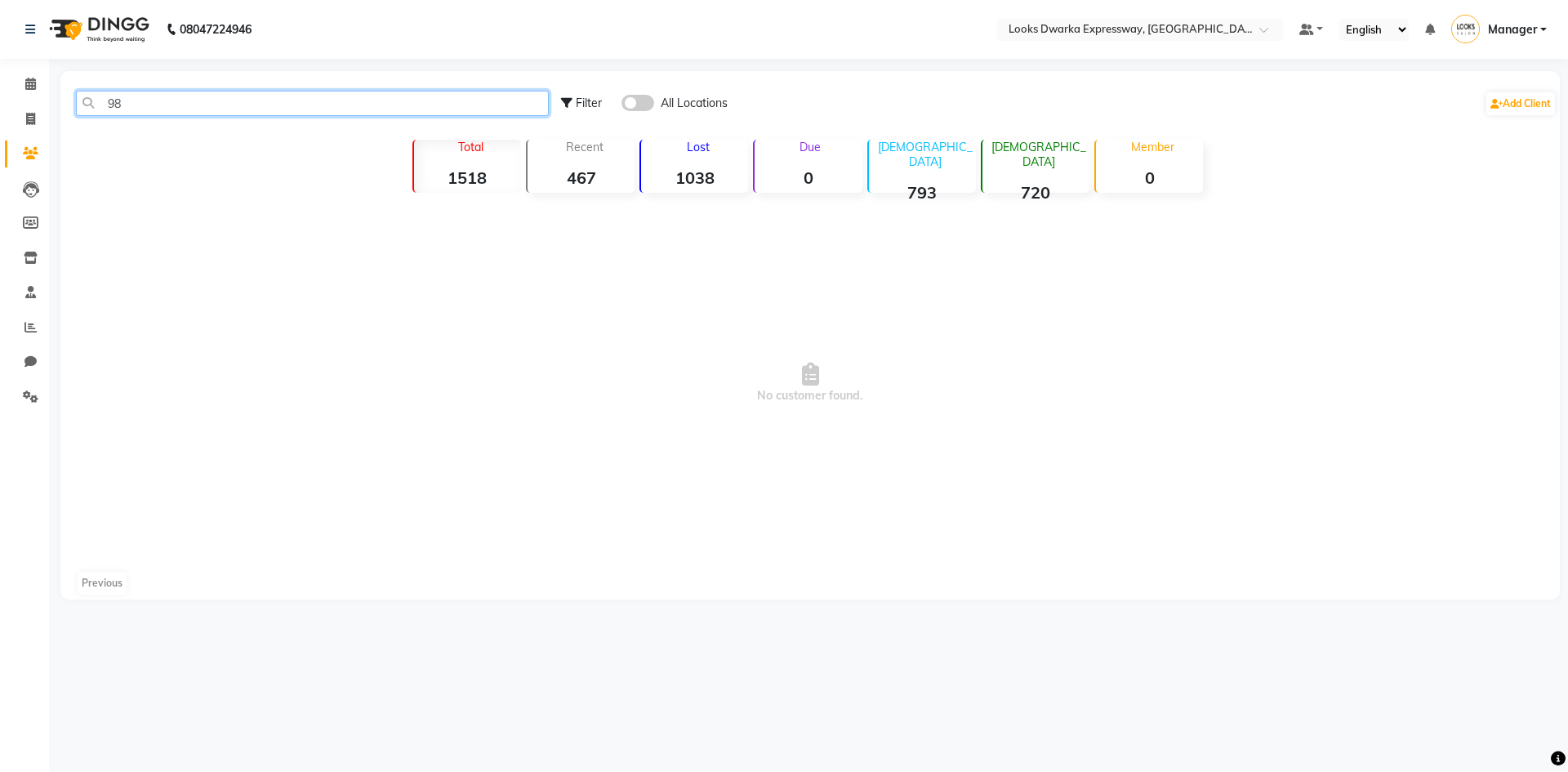
type input "9"
click at [234, 107] on input "9958788" at bounding box center [312, 102] width 472 height 25
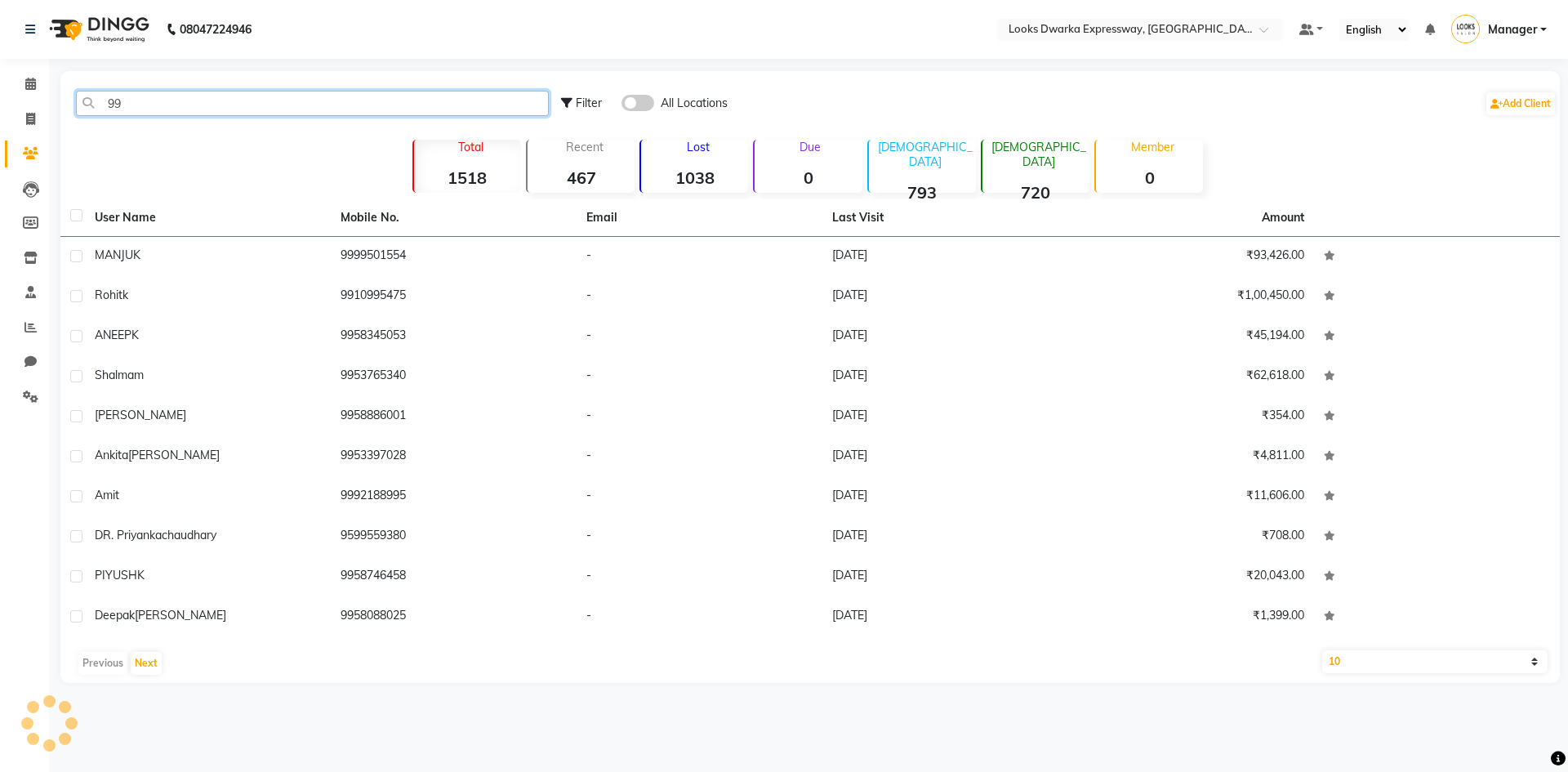
type input "9"
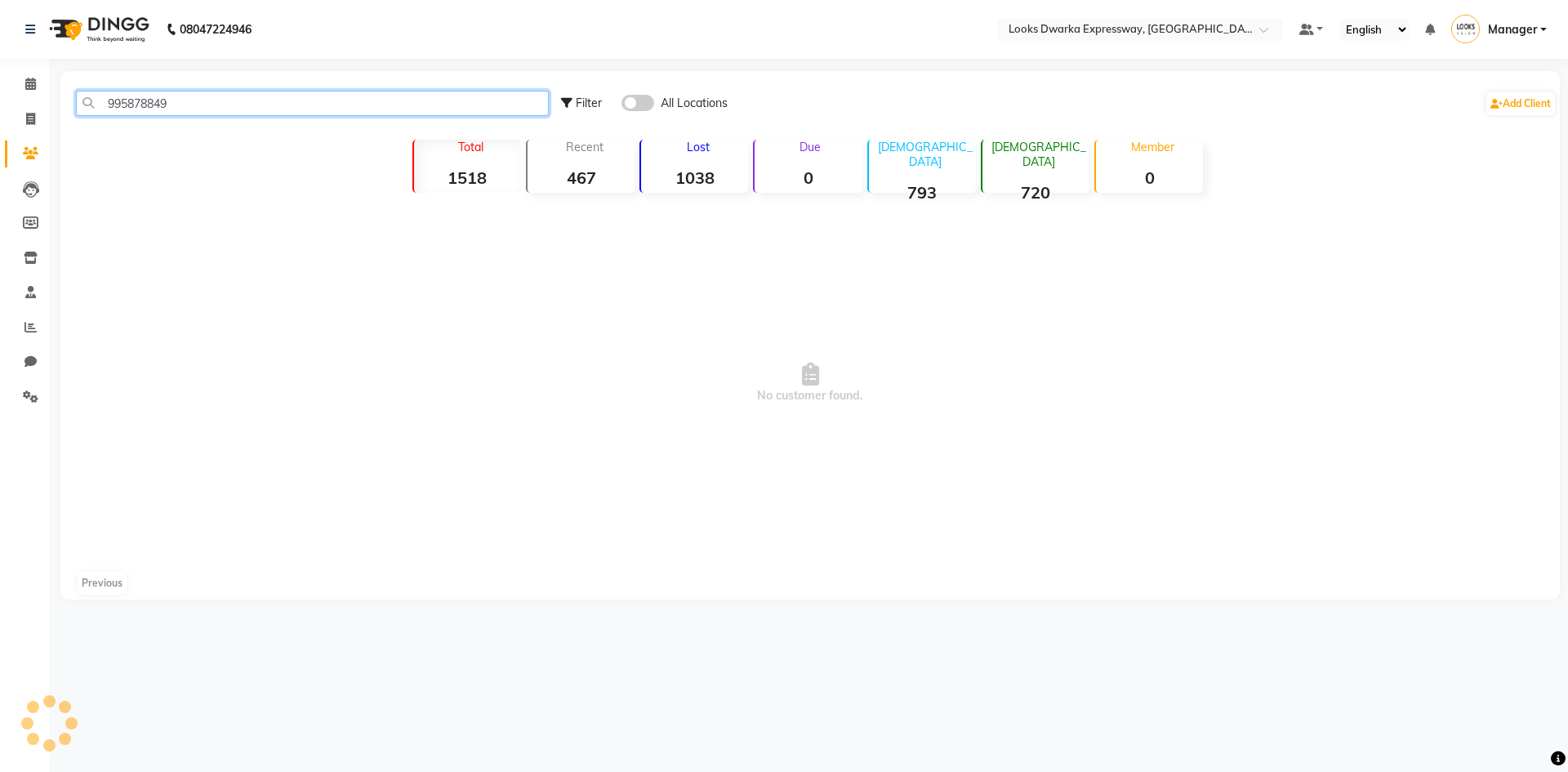
type input "9958788494"
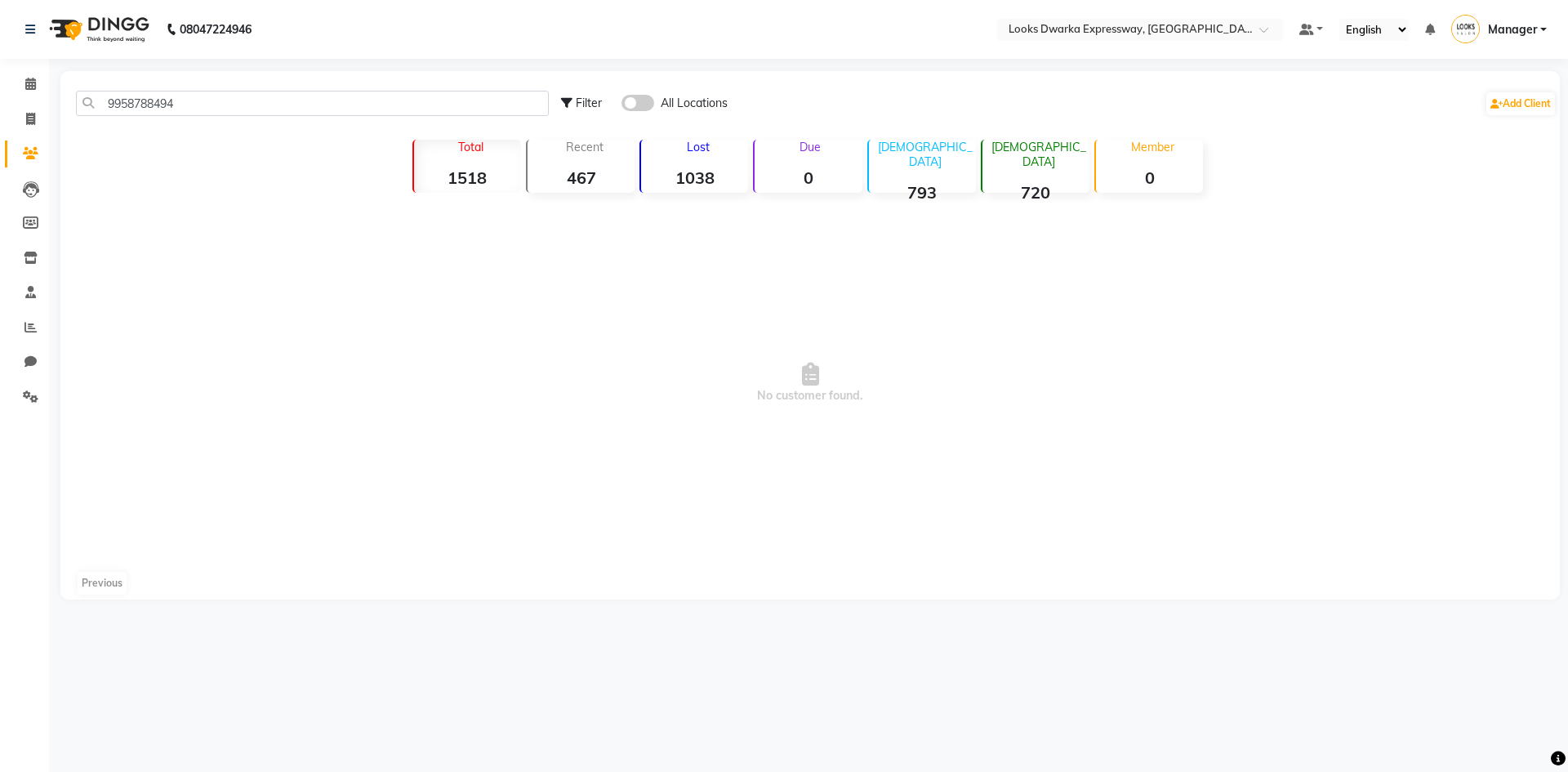
drag, startPoint x: 198, startPoint y: 90, endPoint x: 167, endPoint y: 99, distance: 32.3
click at [167, 99] on div "9958788494 Filter All Locations Add Client" at bounding box center [810, 103] width 1493 height 52
drag, startPoint x: 182, startPoint y: 100, endPoint x: 87, endPoint y: 120, distance: 97.1
click at [87, 120] on div "9958788494 Filter All Locations Add Client" at bounding box center [810, 103] width 1493 height 52
click at [30, 122] on icon at bounding box center [30, 119] width 9 height 12
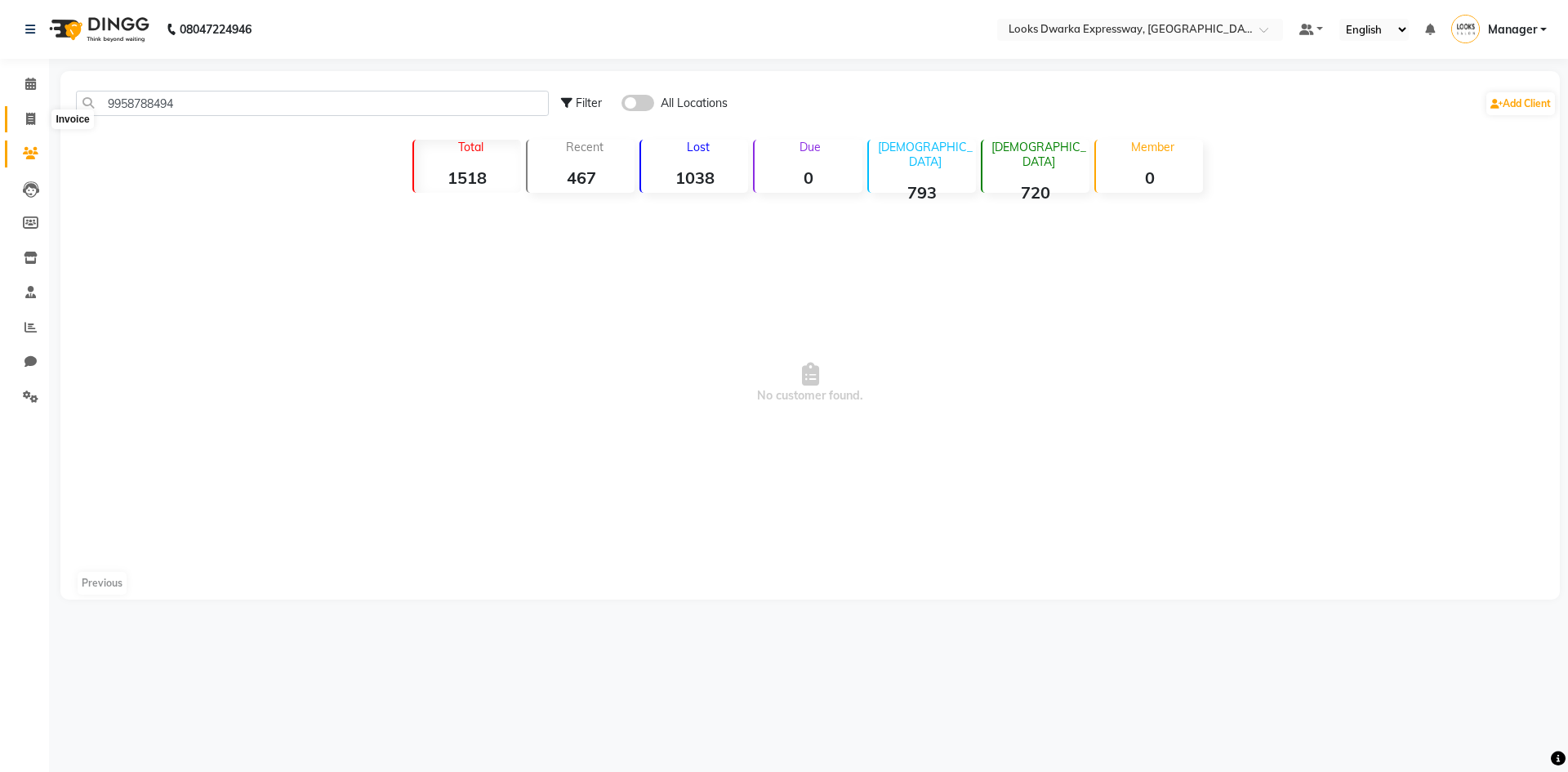
select select "service"
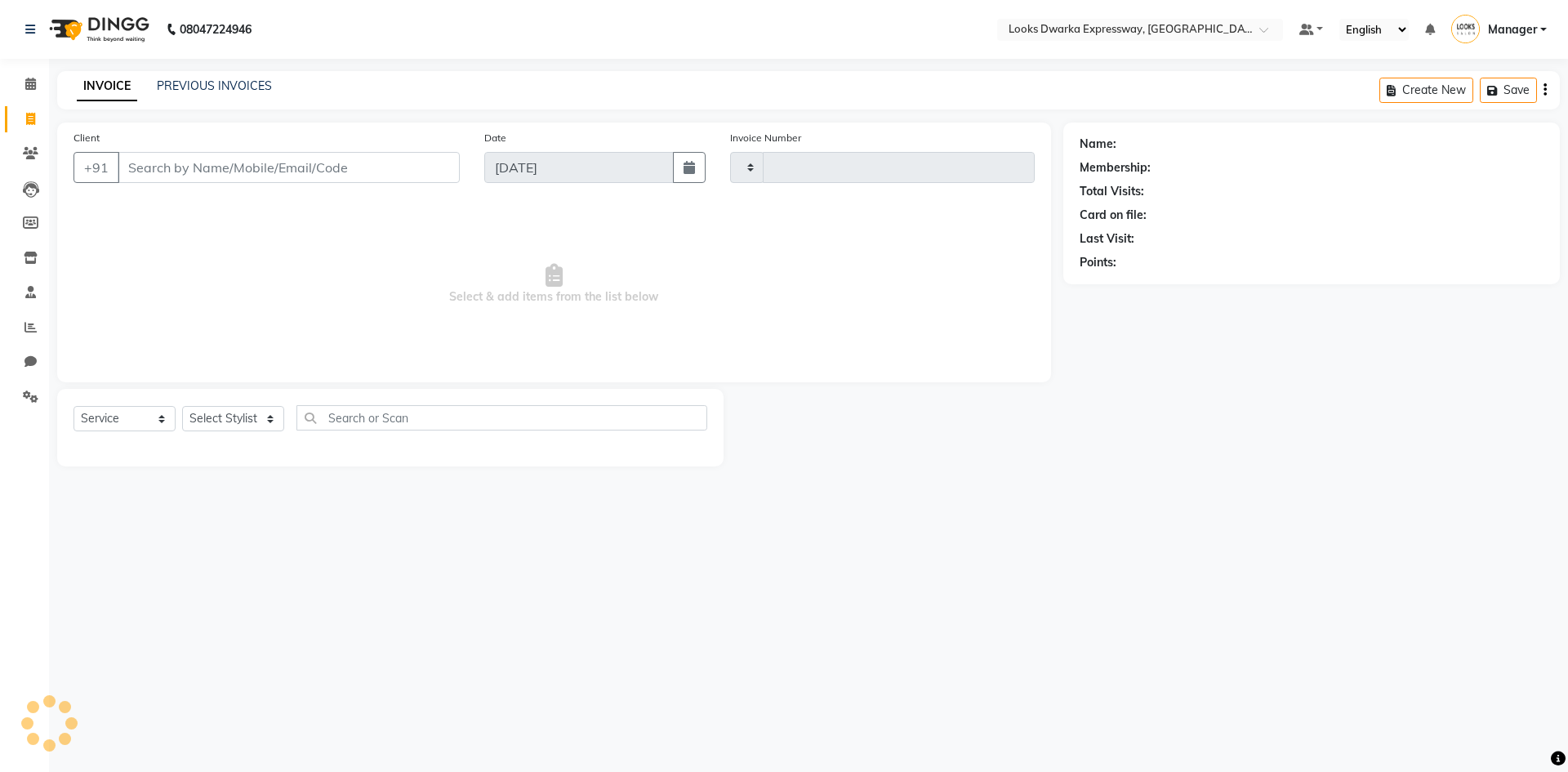
type input "1933"
select select "6011"
click at [37, 157] on icon at bounding box center [31, 153] width 15 height 12
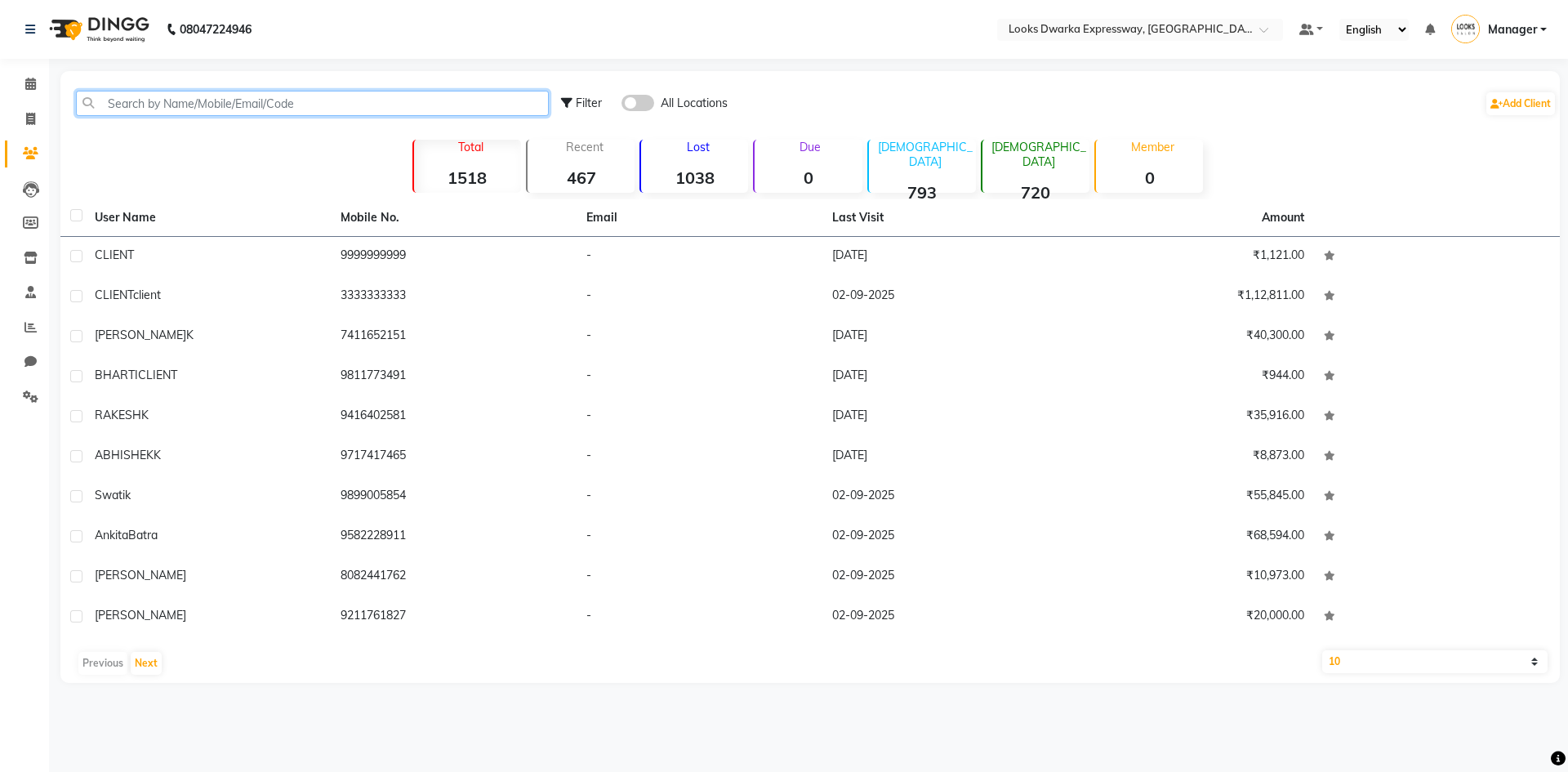
click at [160, 97] on input "text" at bounding box center [312, 102] width 472 height 25
paste input "9958788494"
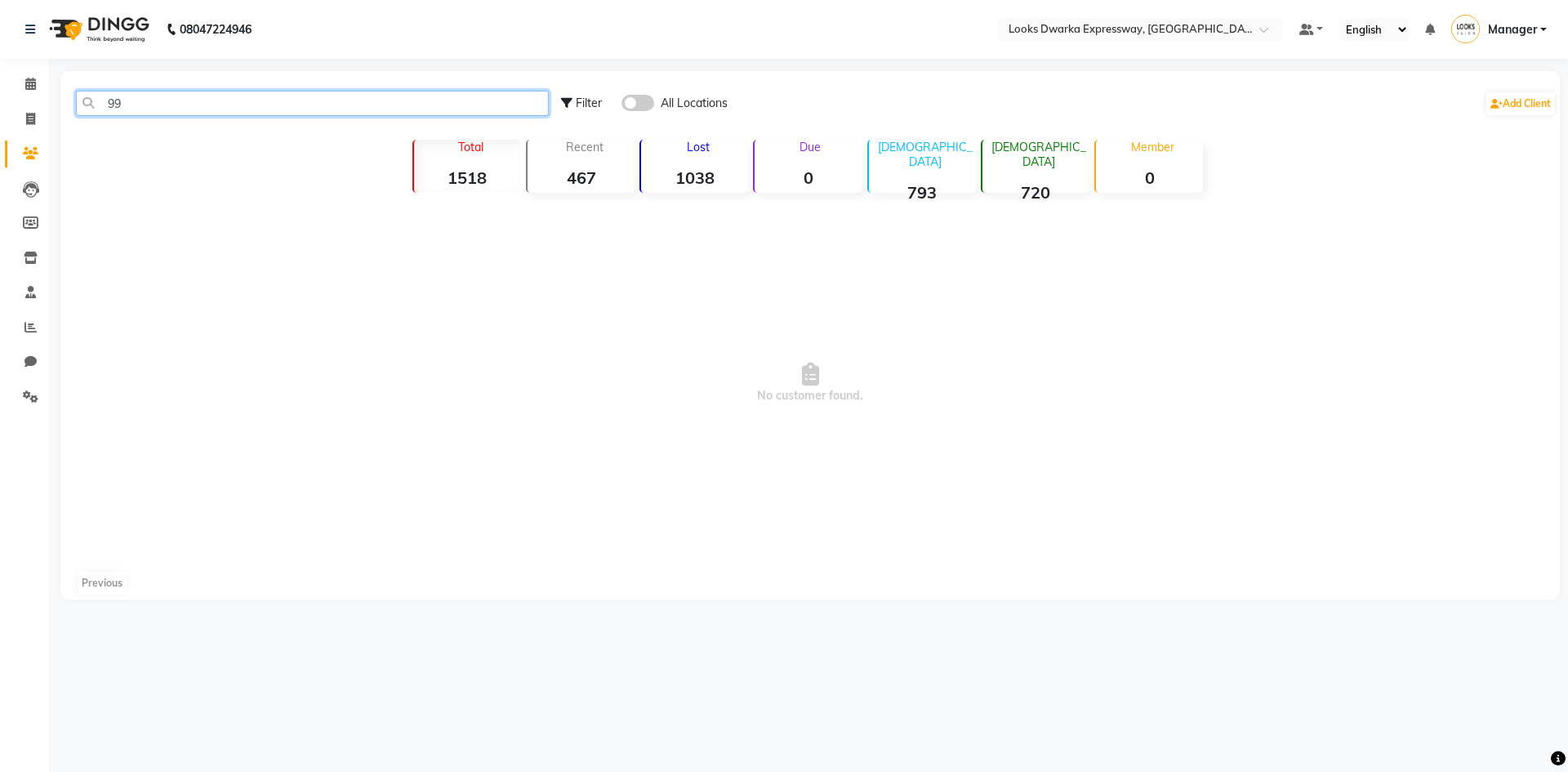
type input "9"
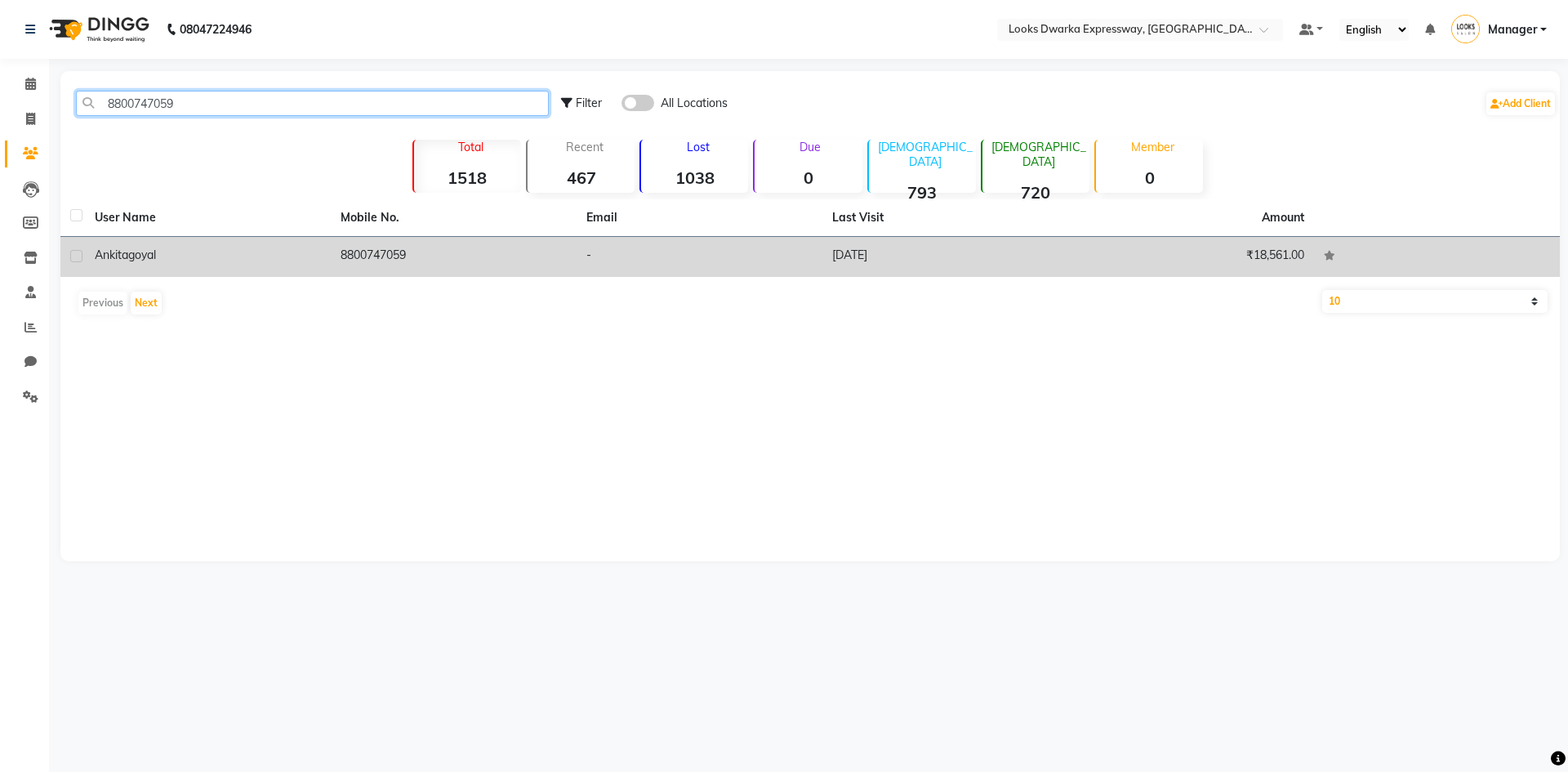
type input "8800747059"
click at [124, 255] on span "ankita" at bounding box center [111, 255] width 34 height 15
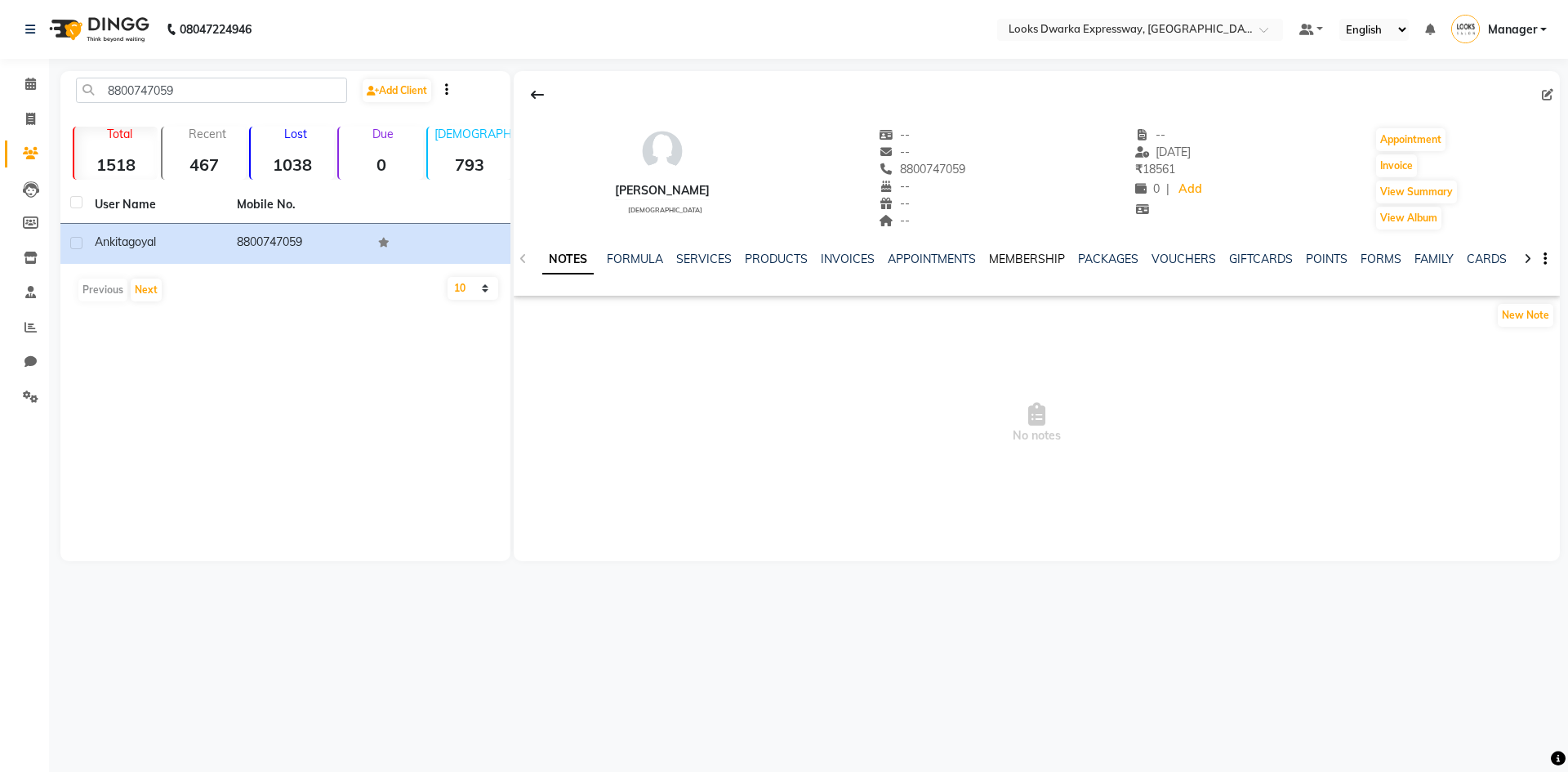
click at [1027, 259] on link "MEMBERSHIP" at bounding box center [1027, 258] width 76 height 15
click at [762, 260] on link "INVOICES" at bounding box center [768, 258] width 54 height 15
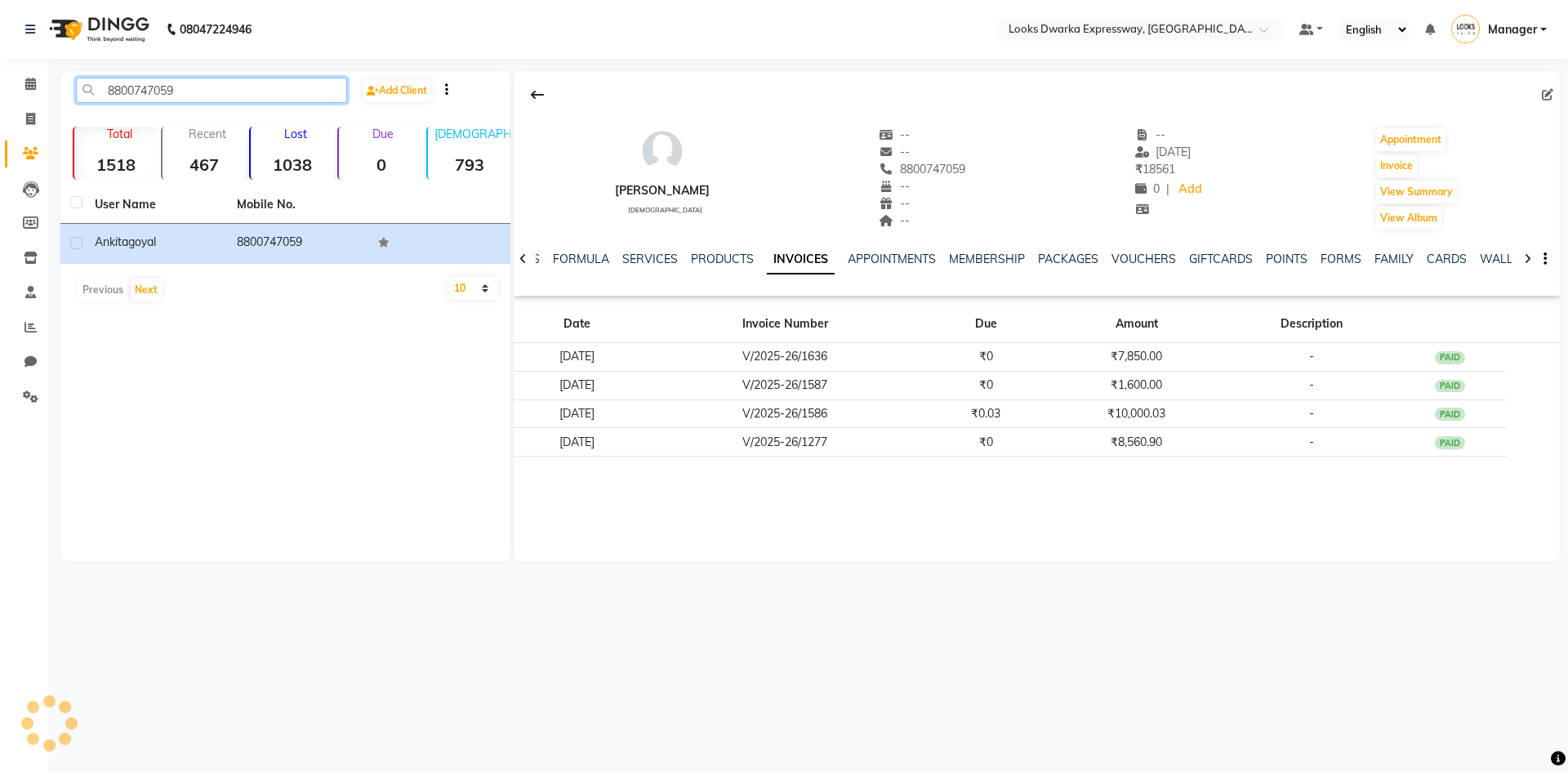
drag, startPoint x: 188, startPoint y: 91, endPoint x: 100, endPoint y: 112, distance: 90.5
click at [100, 112] on div "8800747059 Add Client" at bounding box center [285, 96] width 443 height 39
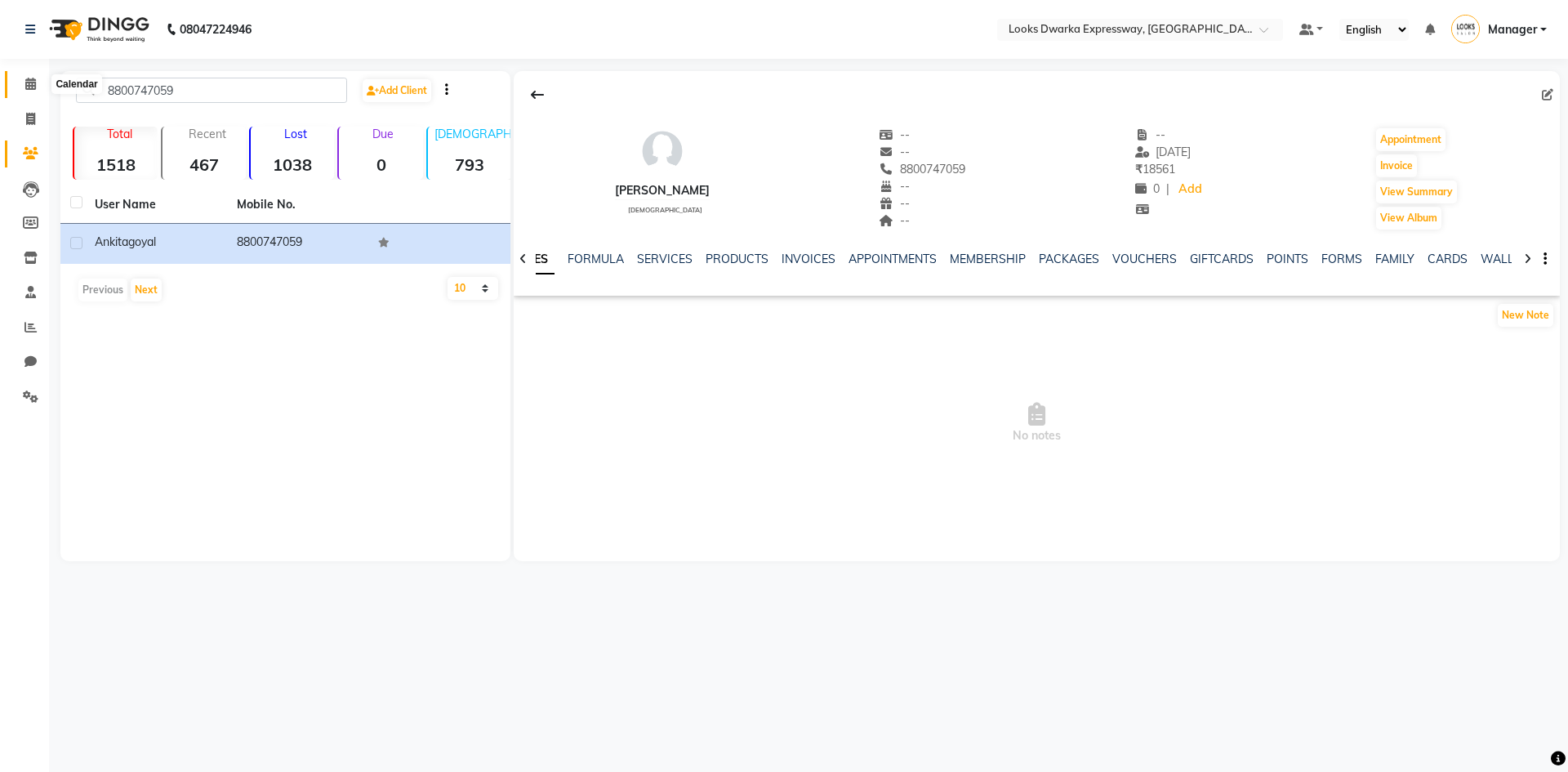
click at [29, 86] on icon at bounding box center [30, 83] width 10 height 12
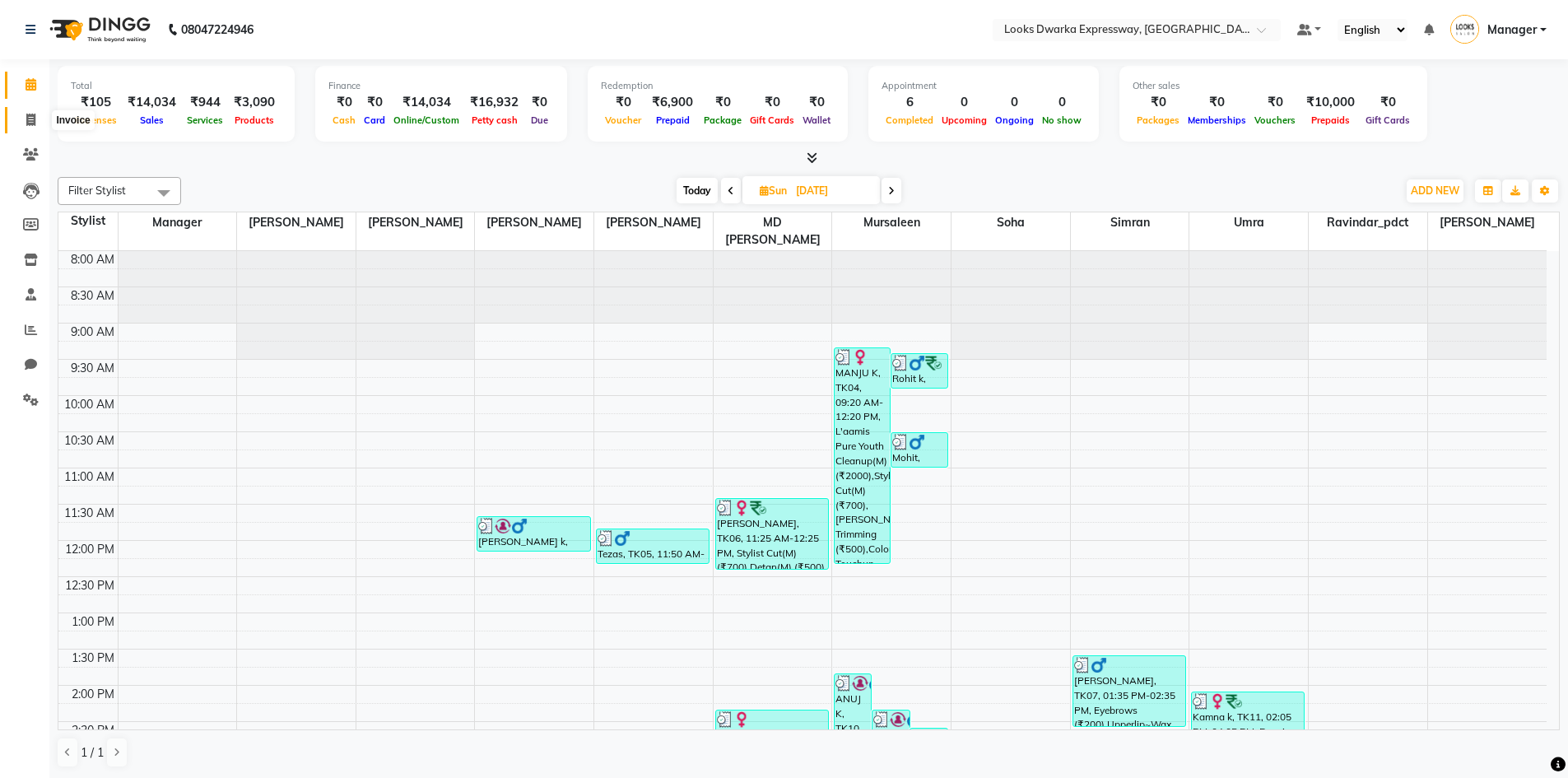
click at [32, 118] on icon at bounding box center [30, 120] width 9 height 12
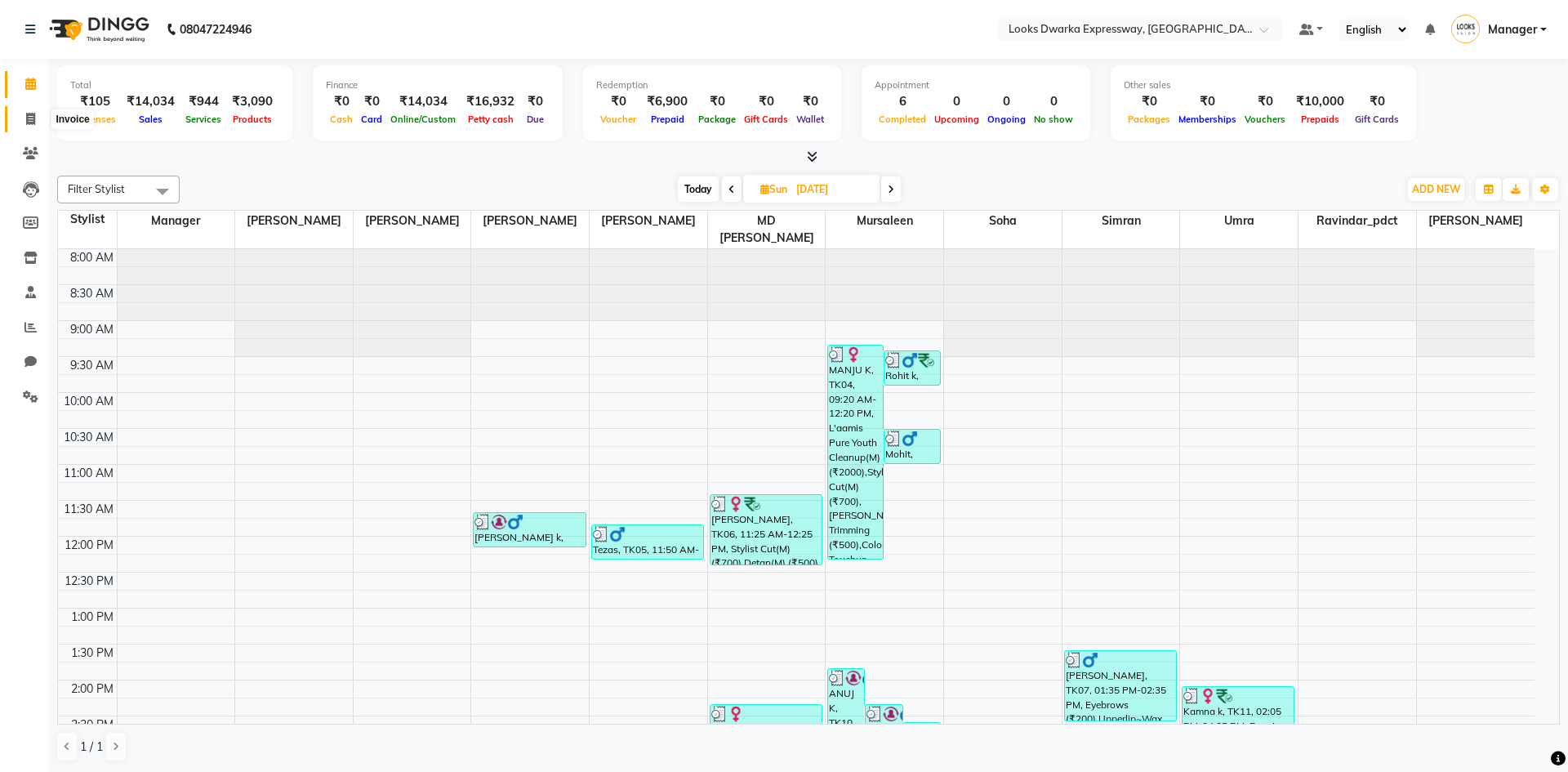
select select "service"
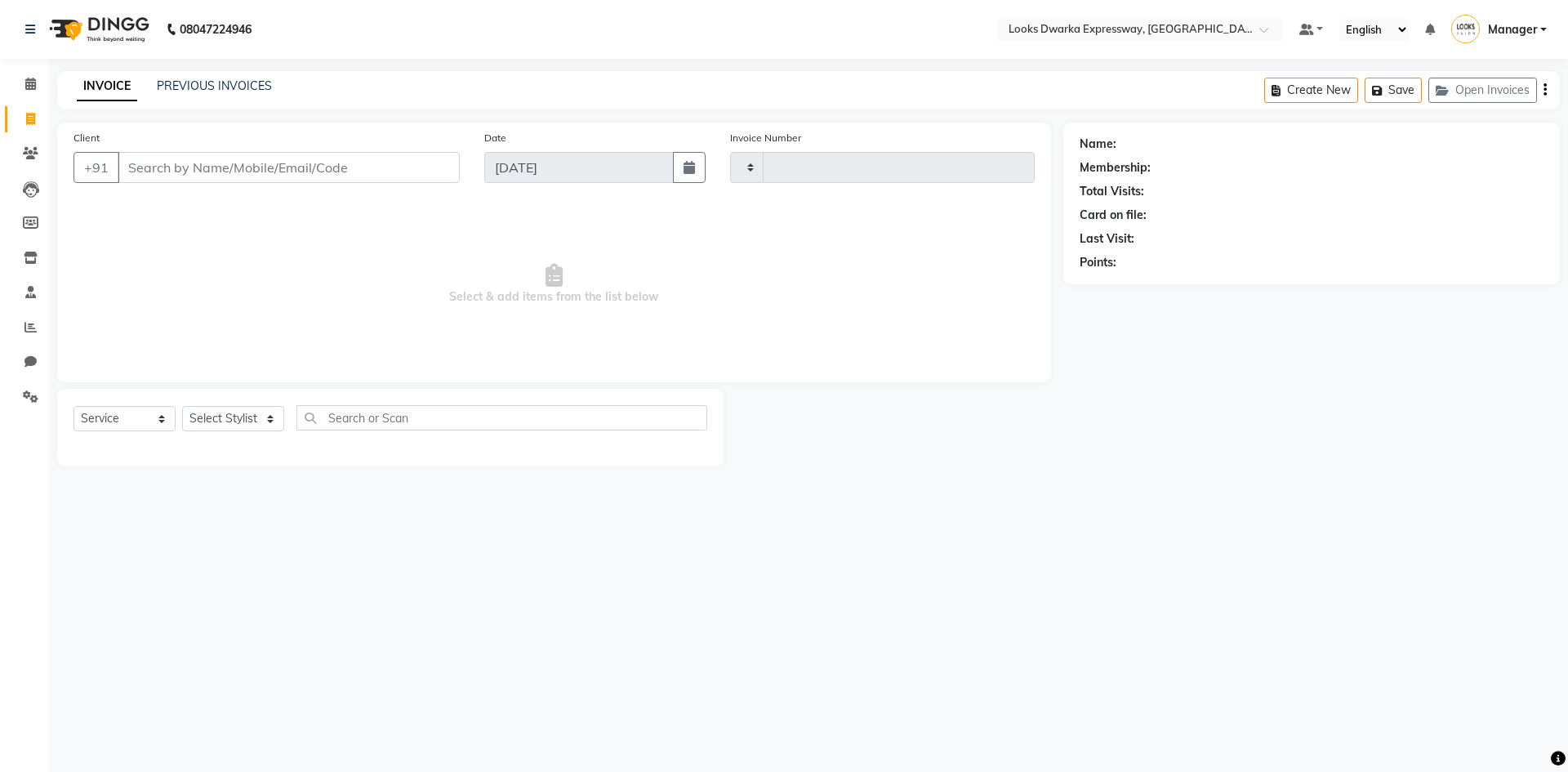
type input "1933"
select select "6011"
click at [142, 158] on input "Client" at bounding box center [289, 168] width 343 height 31
type input "8800747059"
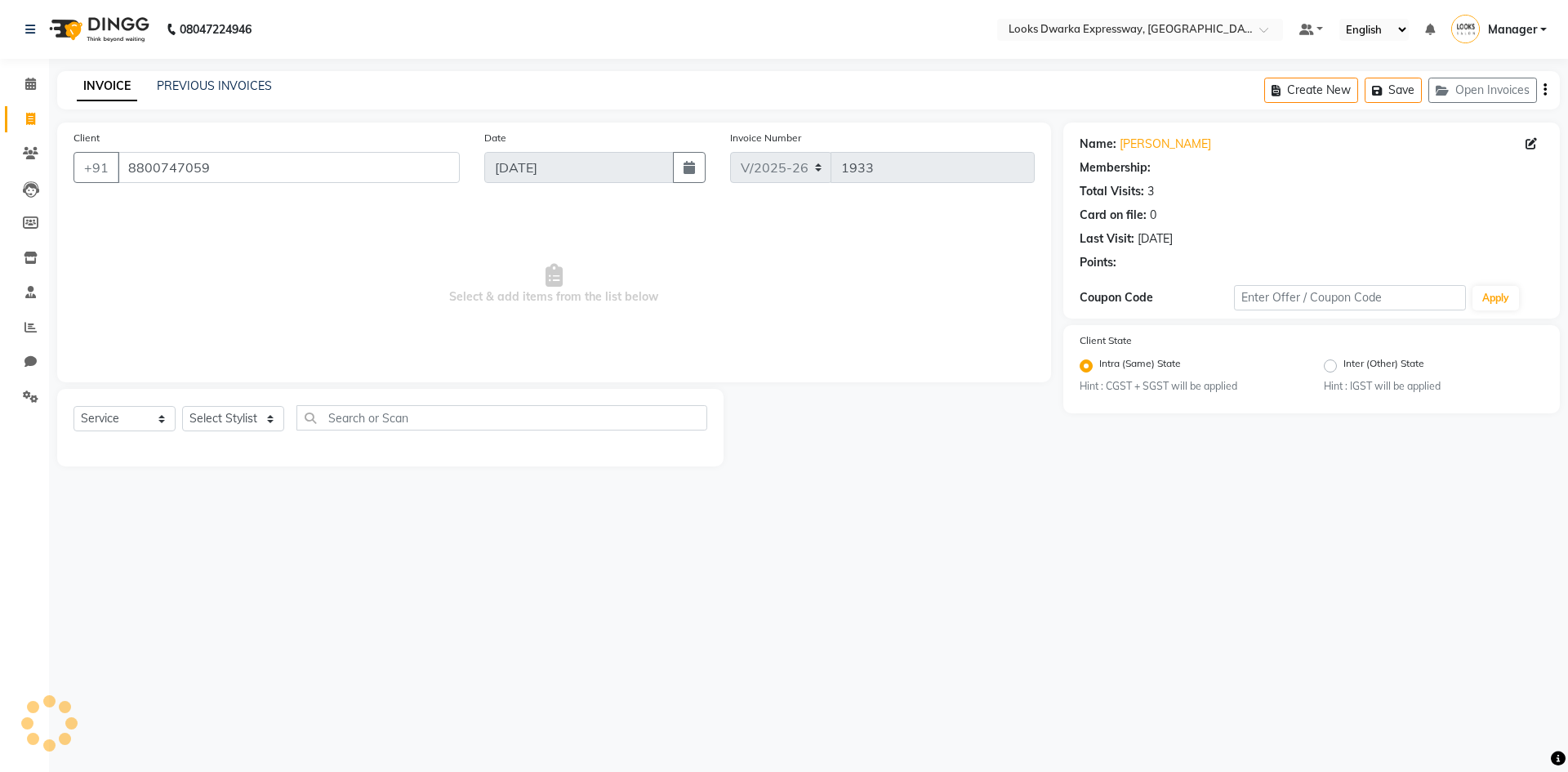
select select "1: Object"
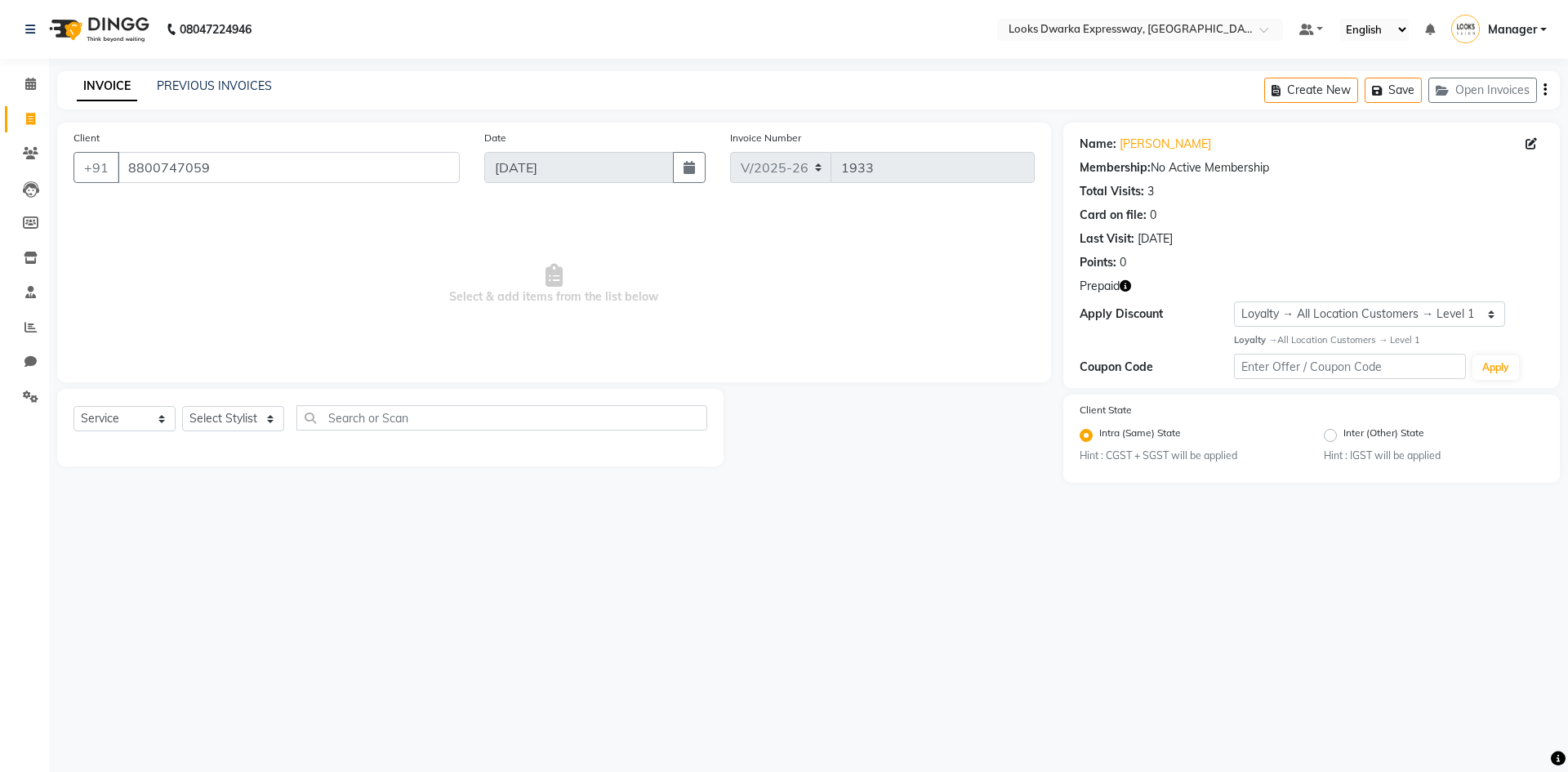
click at [1126, 287] on icon "button" at bounding box center [1125, 285] width 11 height 11
click at [226, 161] on input "8800747059" at bounding box center [289, 168] width 343 height 31
click at [31, 153] on icon at bounding box center [31, 153] width 15 height 12
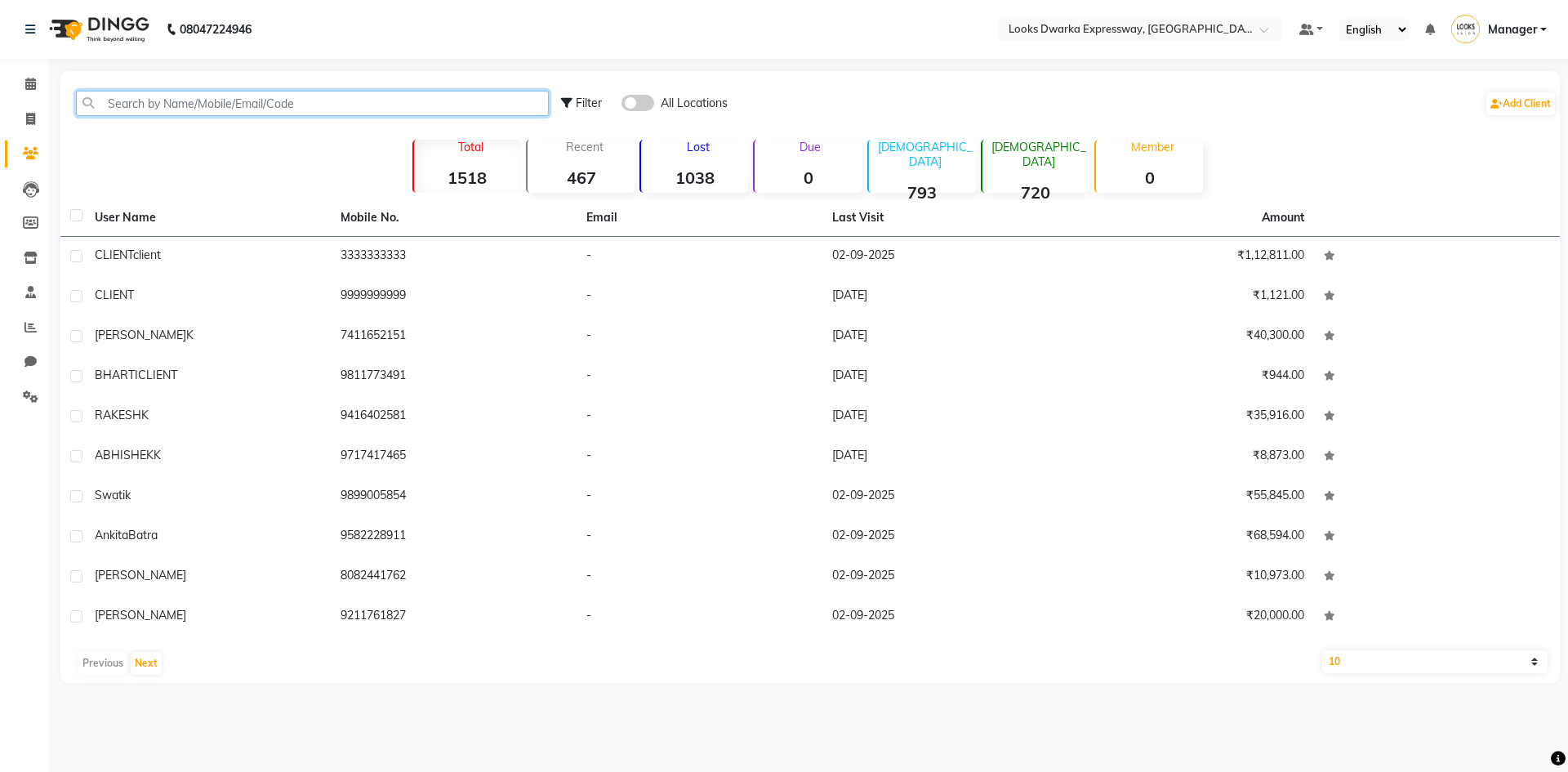
click at [305, 96] on input "text" at bounding box center [312, 102] width 472 height 25
paste input "8800747059"
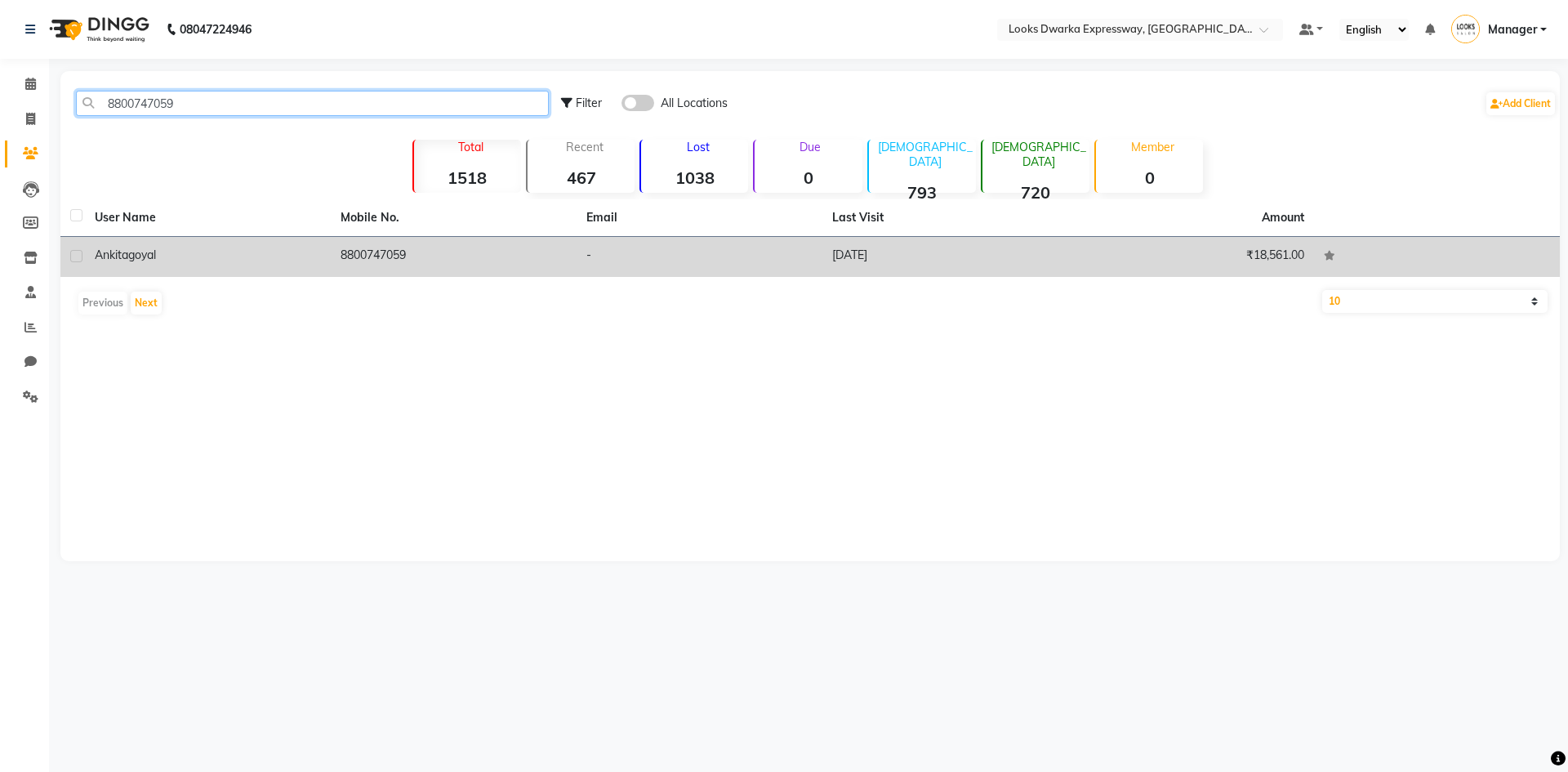
type input "8800747059"
click at [413, 262] on td "8800747059" at bounding box center [454, 256] width 246 height 40
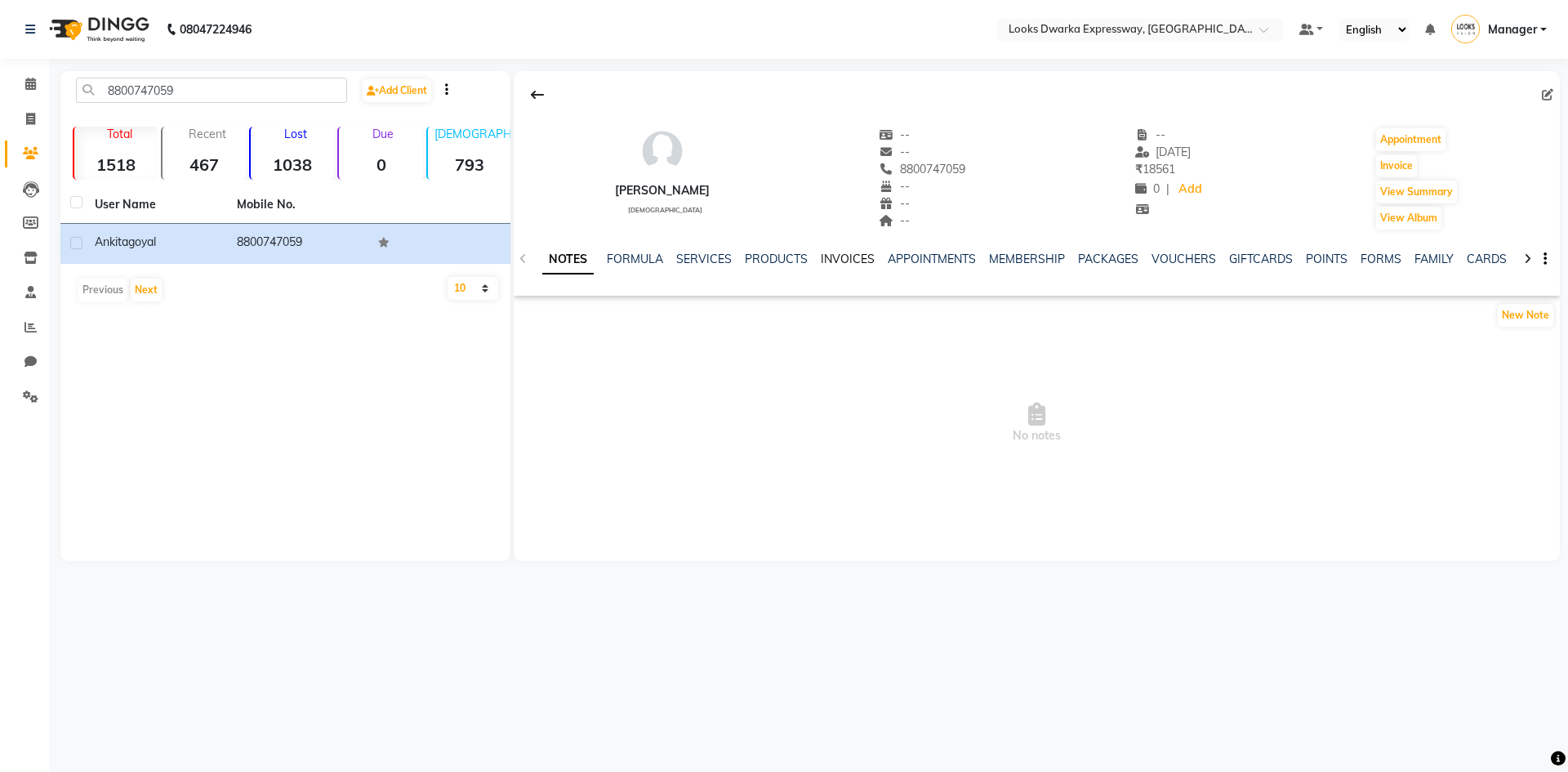
click at [844, 261] on link "INVOICES" at bounding box center [848, 258] width 54 height 15
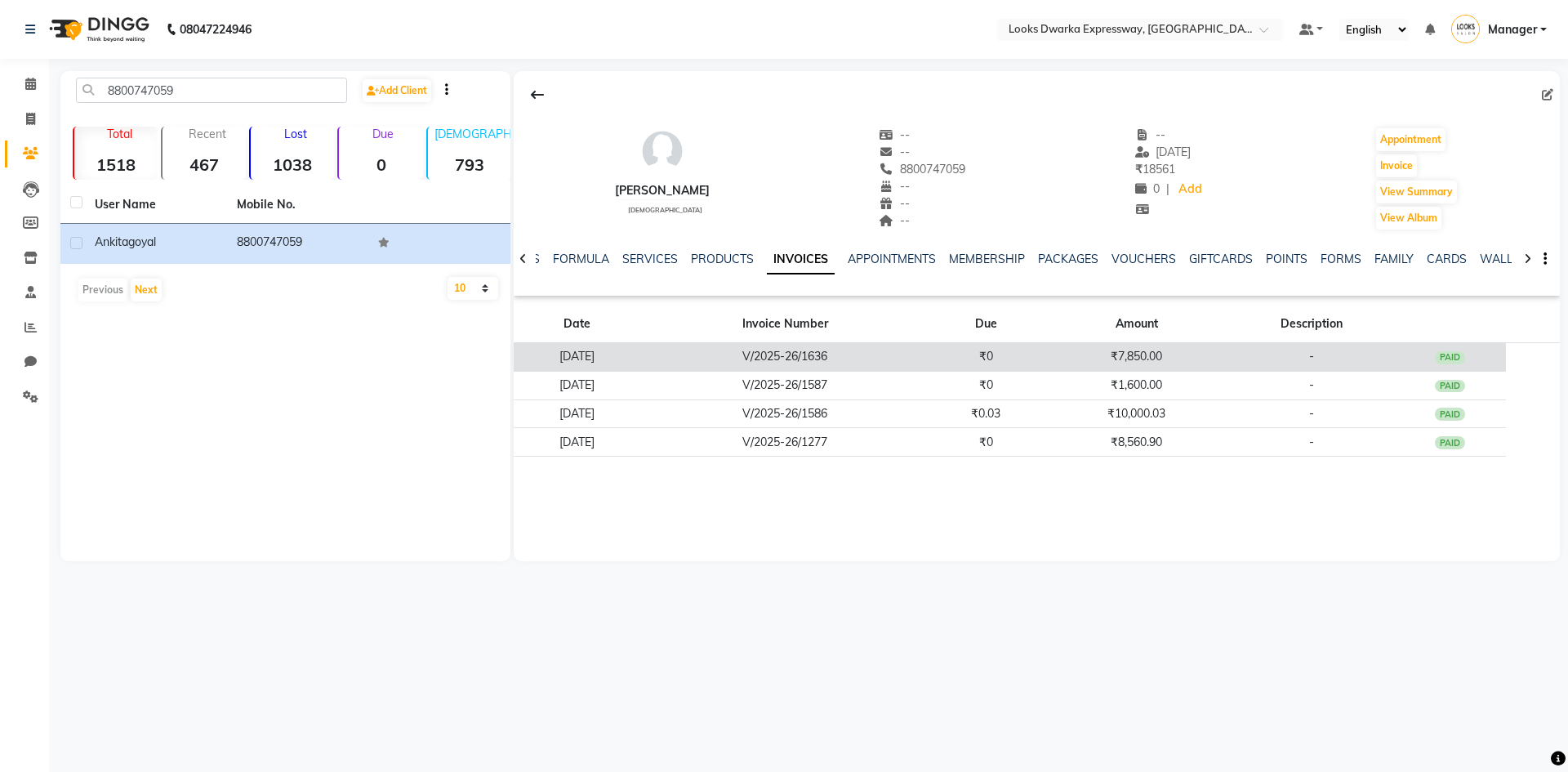
click at [831, 354] on td "V/2025-26/1636" at bounding box center [785, 357] width 288 height 28
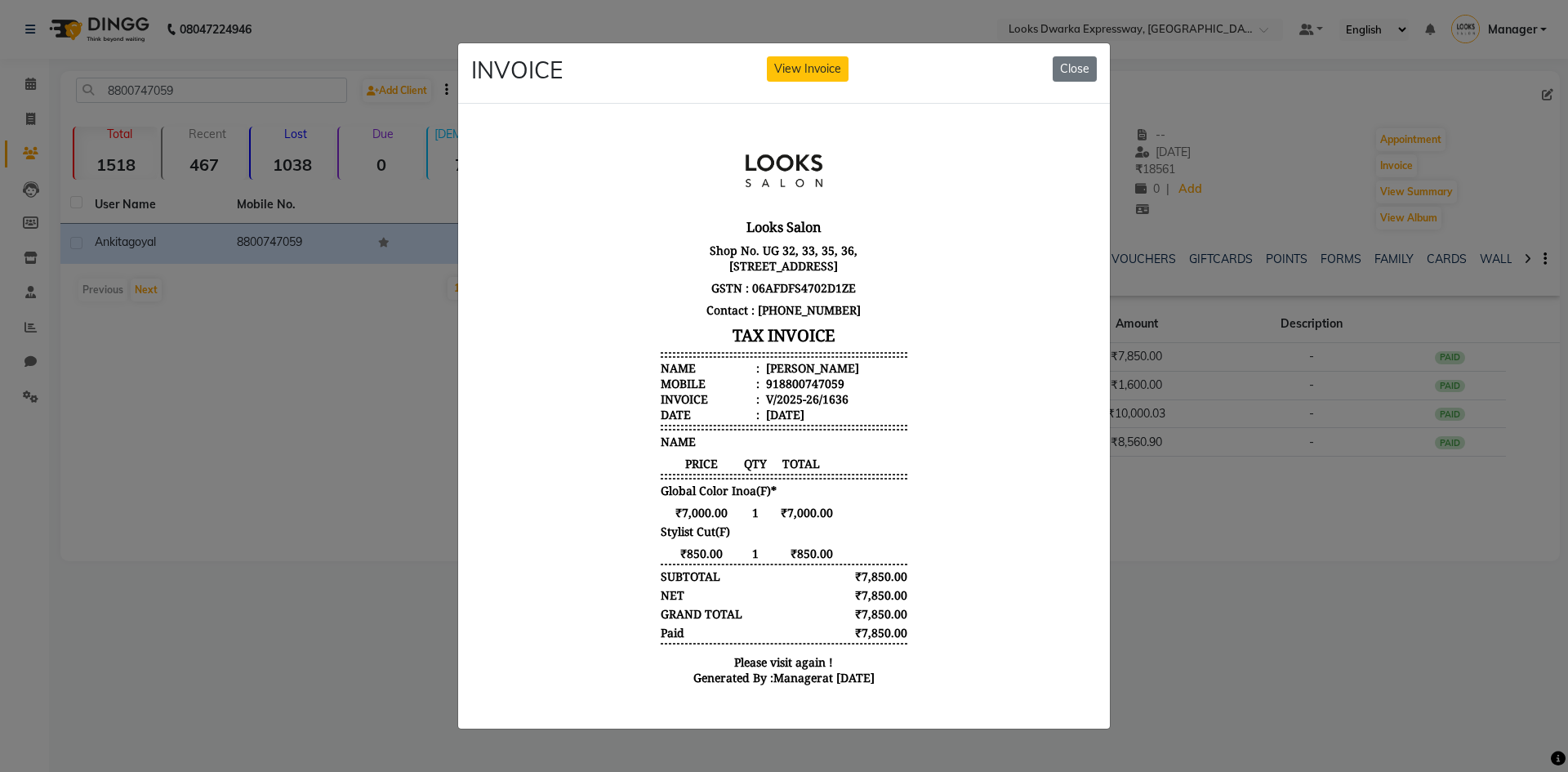
click at [71, 437] on ngb-modal-window "INVOICE View Invoice Close" at bounding box center [784, 386] width 1568 height 772
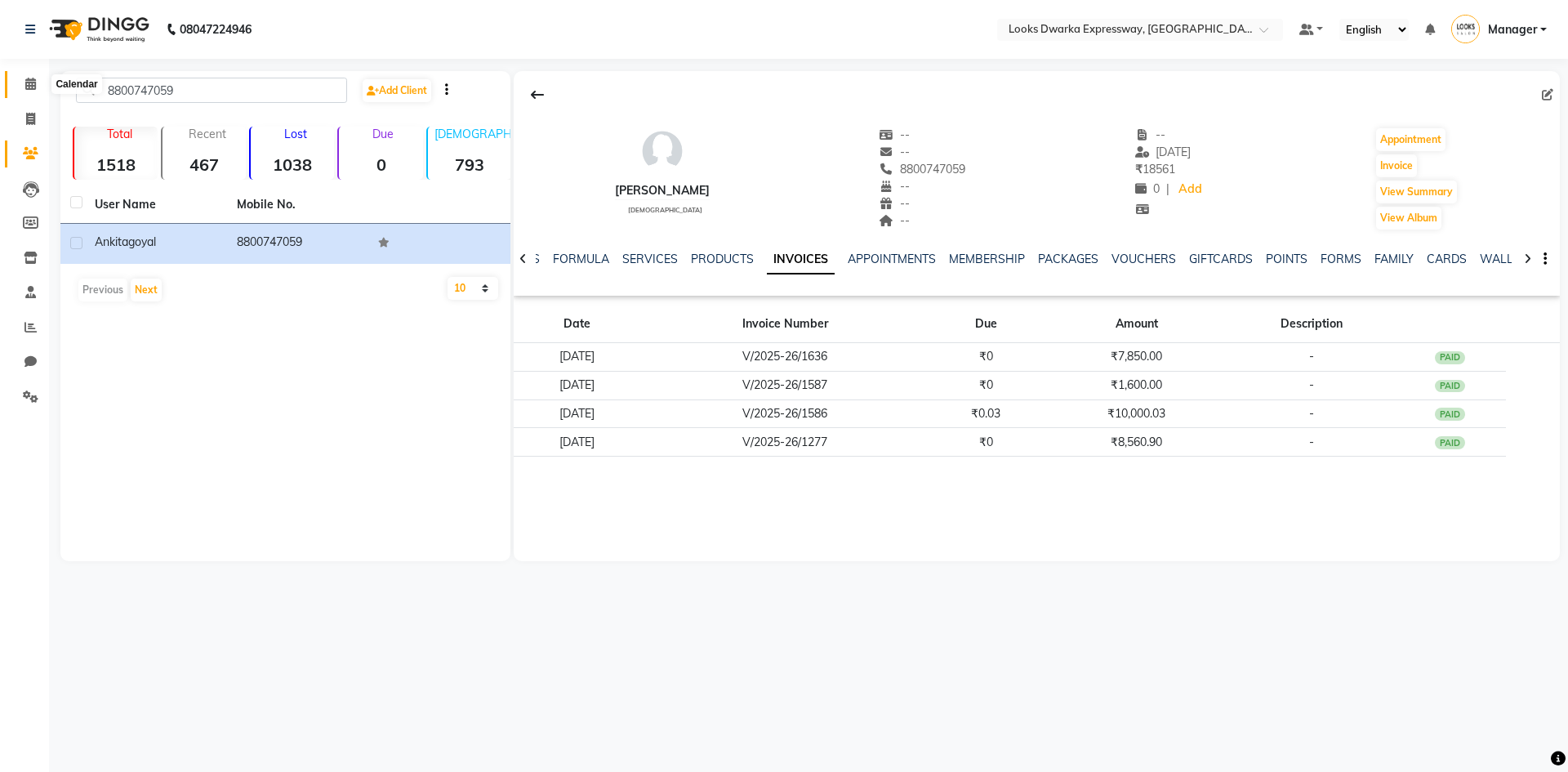
click at [30, 87] on icon at bounding box center [30, 83] width 10 height 12
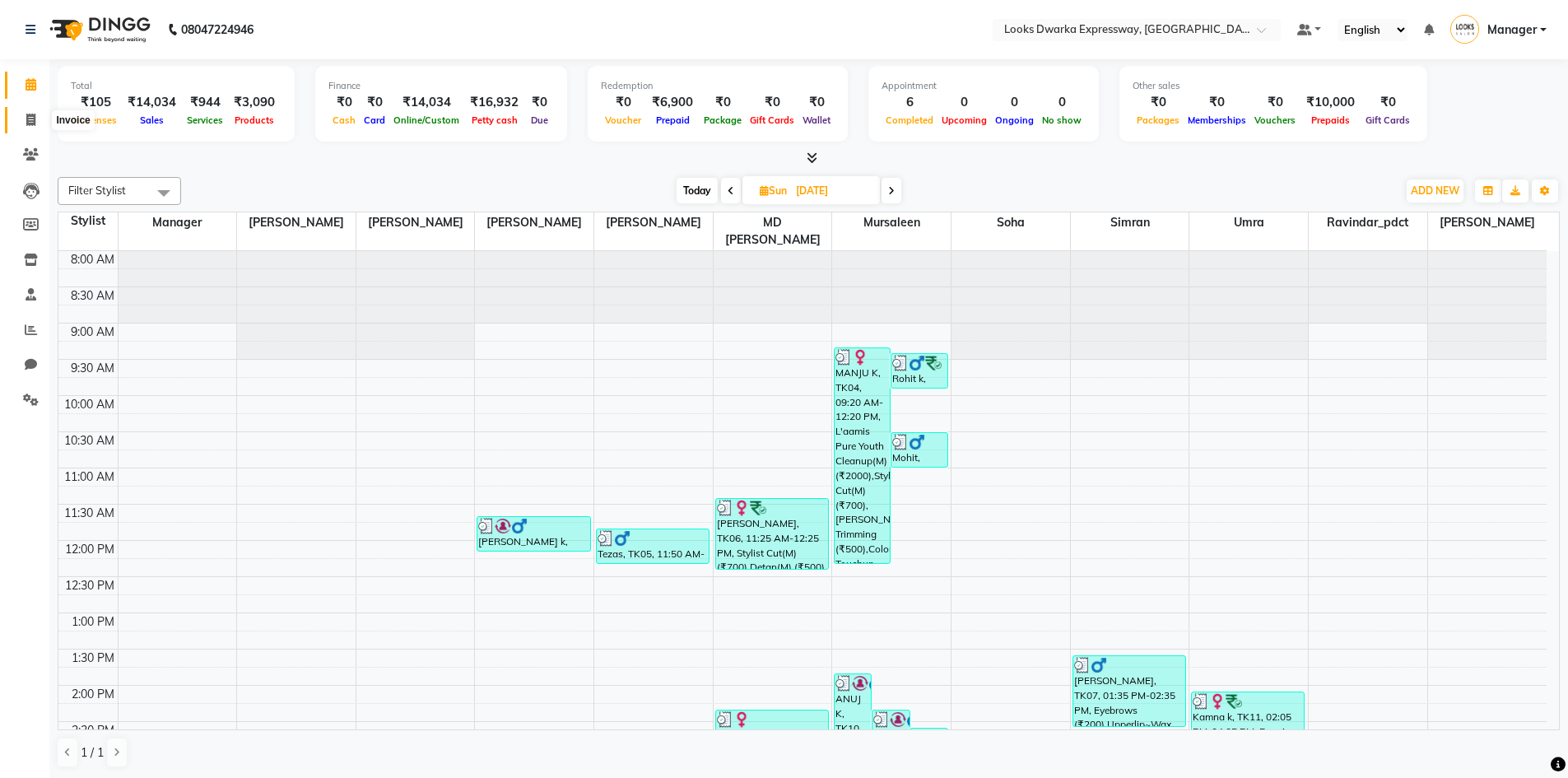
click at [36, 120] on span at bounding box center [30, 121] width 29 height 19
select select "service"
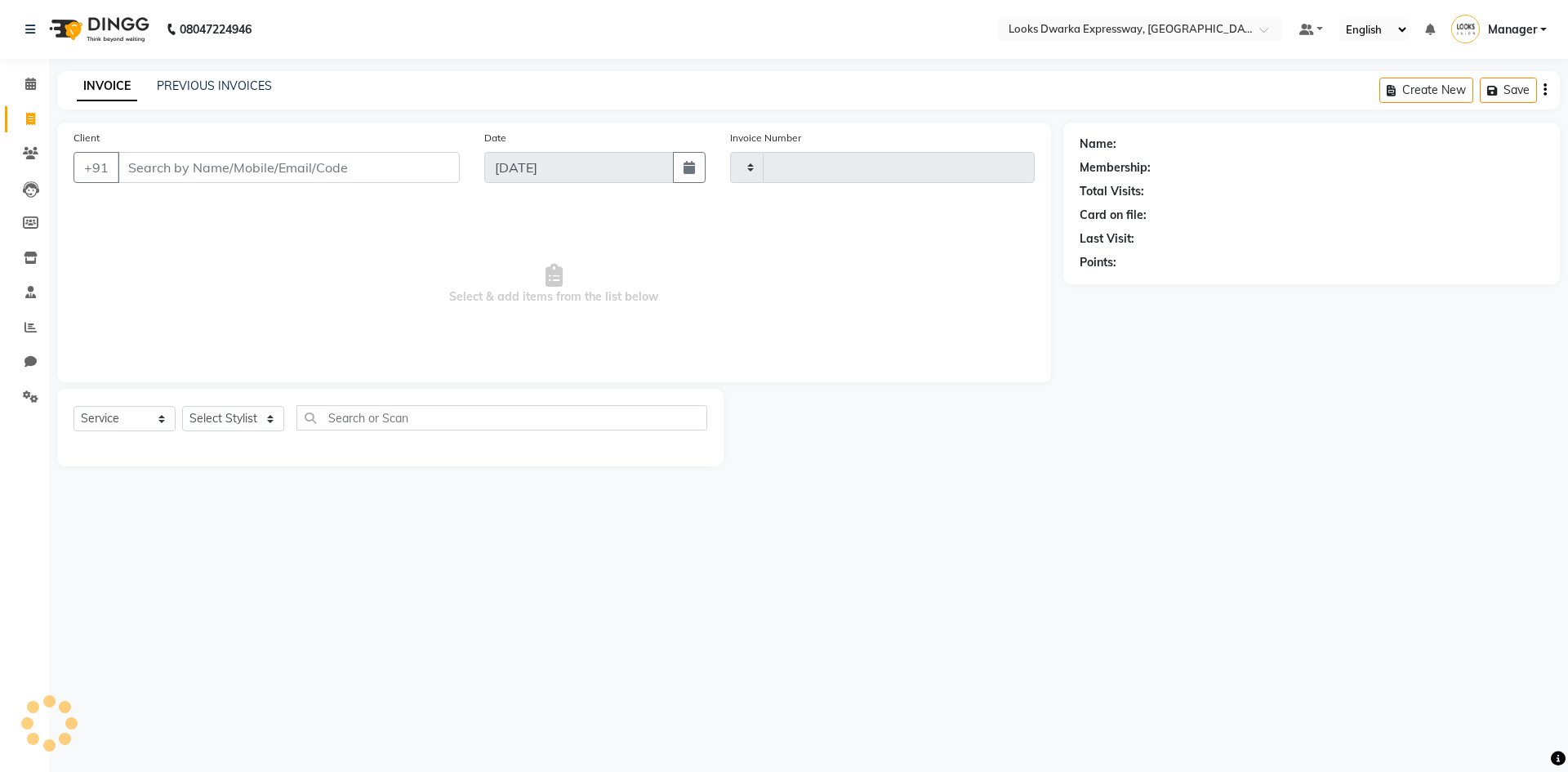
type input "1933"
select select "6011"
click at [192, 157] on input "Client" at bounding box center [289, 168] width 343 height 31
click at [197, 171] on input "Client" at bounding box center [289, 168] width 343 height 31
type input "8800747059"
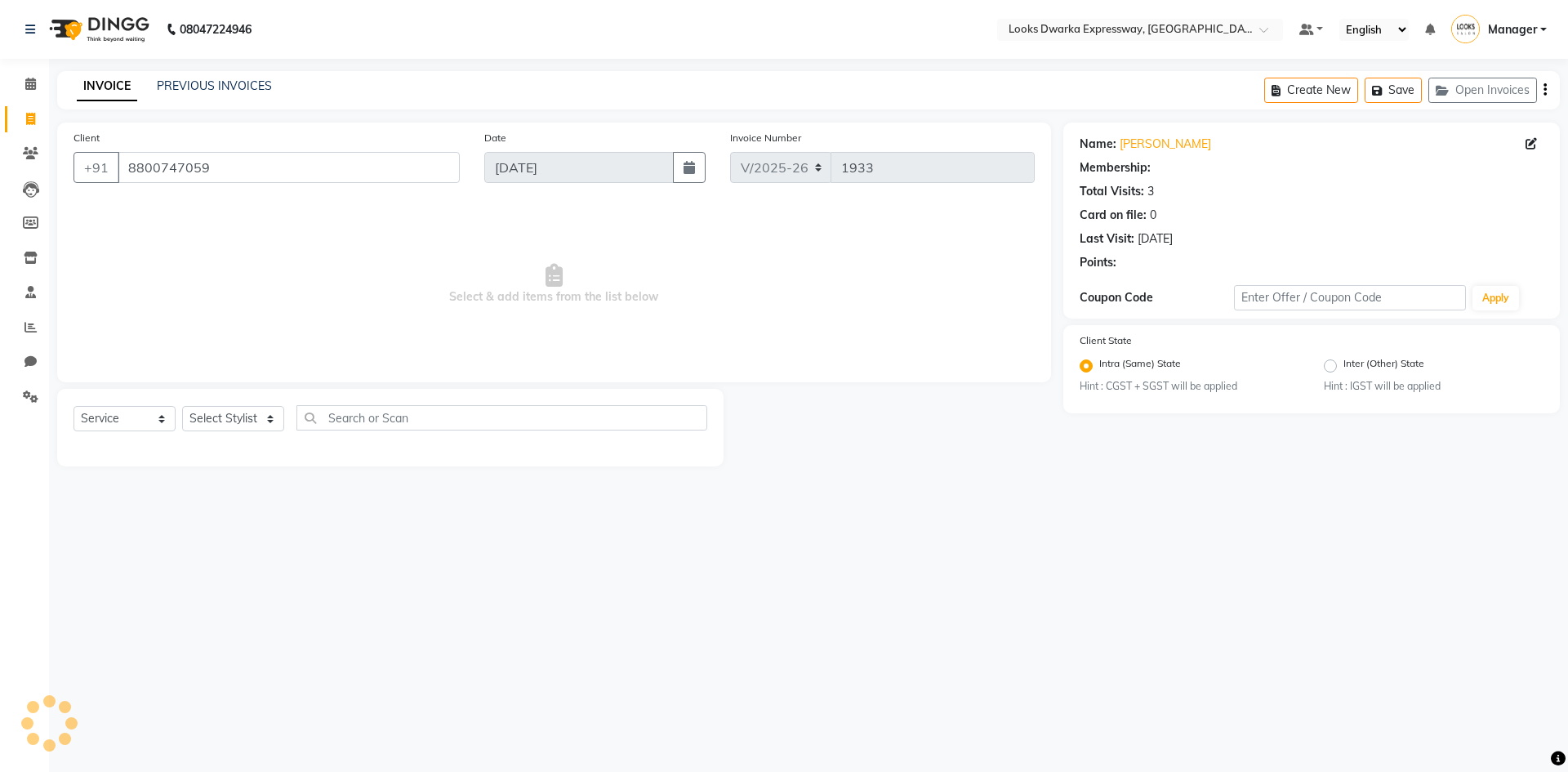
select select "1: Object"
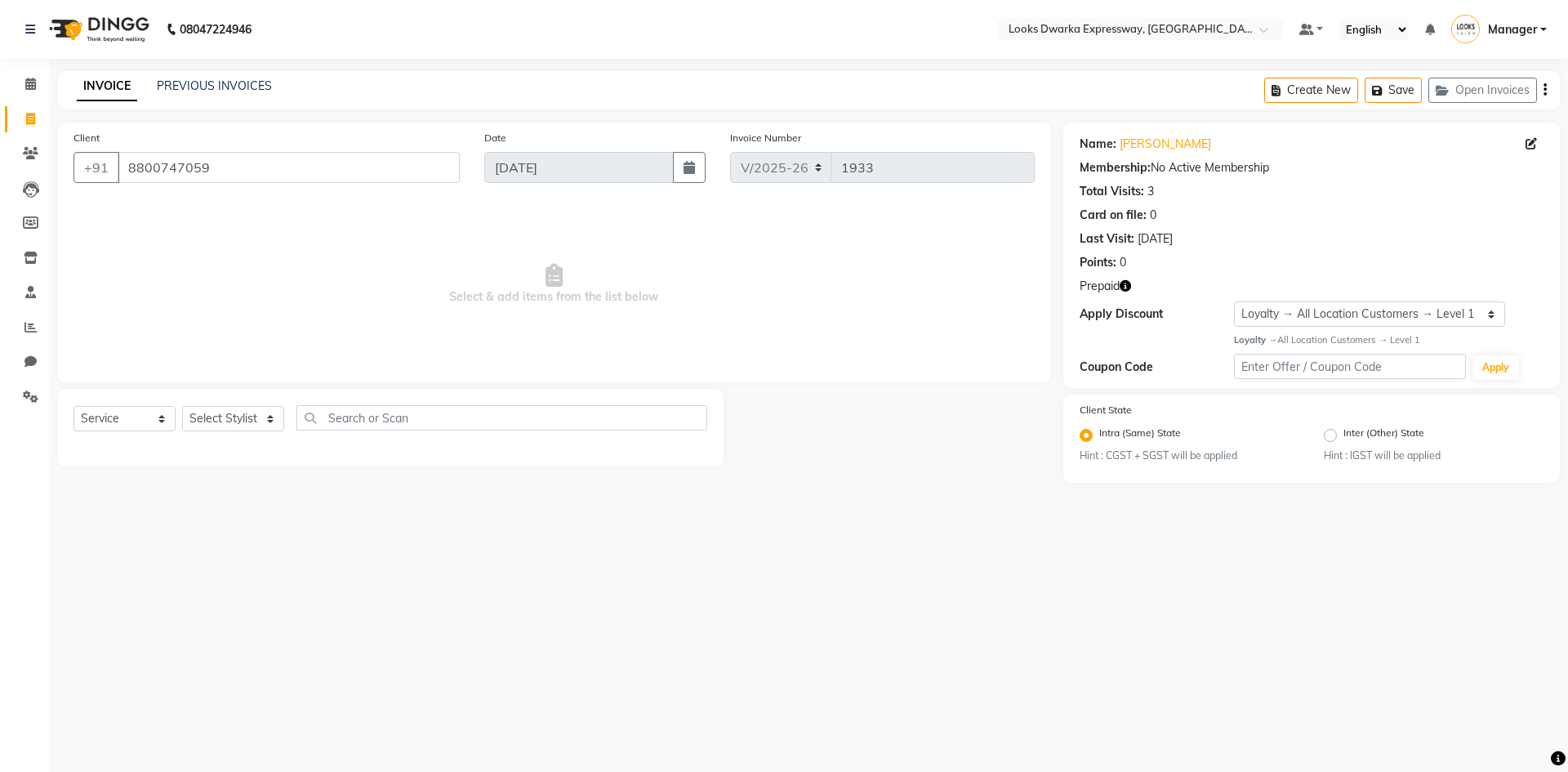
click at [1128, 287] on div "Name: [PERSON_NAME] Membership: No Active Membership Total Visits: 3 Card on fi…" at bounding box center [1312, 255] width 497 height 265
click at [1133, 287] on div "Prepaid" at bounding box center [1312, 287] width 464 height 17
click at [1126, 285] on icon "button" at bounding box center [1125, 285] width 11 height 11
click at [875, 349] on span "Select & add items from the list below" at bounding box center [553, 284] width 961 height 164
click at [40, 90] on span at bounding box center [30, 84] width 28 height 19
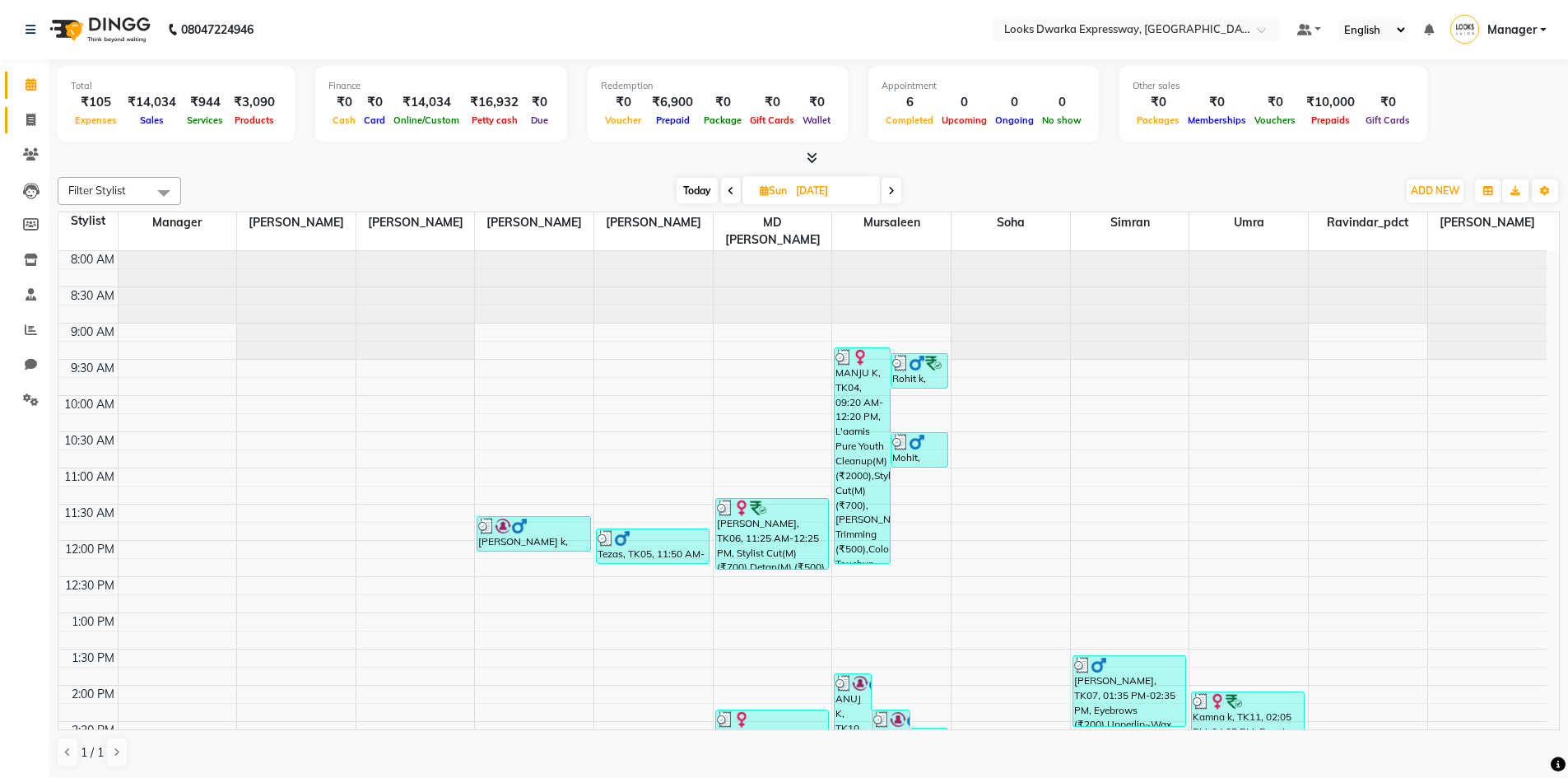
click at [34, 108] on link "Invoice" at bounding box center [25, 120] width 40 height 27
select select "6011"
select select "service"
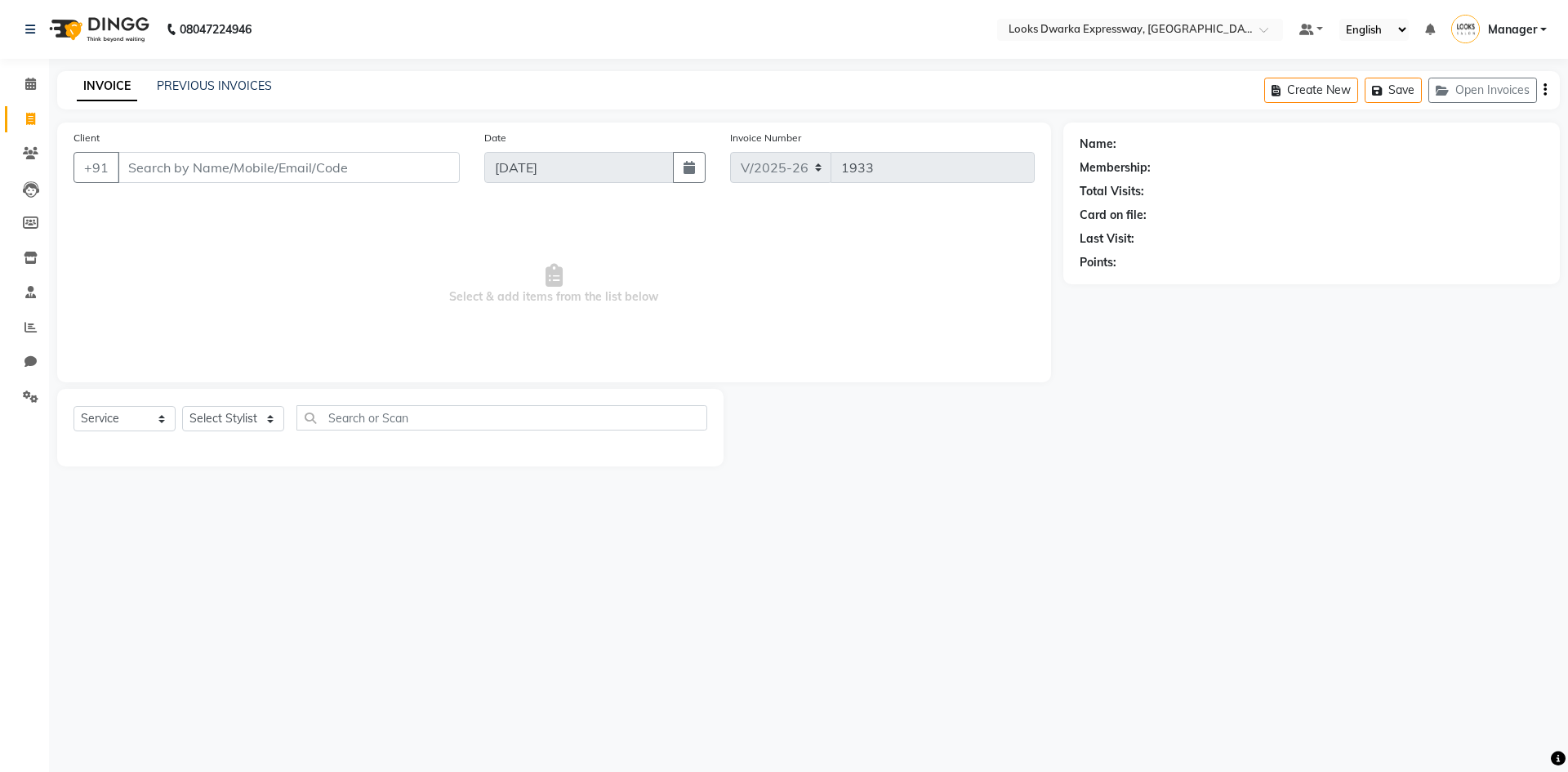
click at [132, 160] on input "Client" at bounding box center [289, 168] width 343 height 31
type input "8800747059"
select select "1: Object"
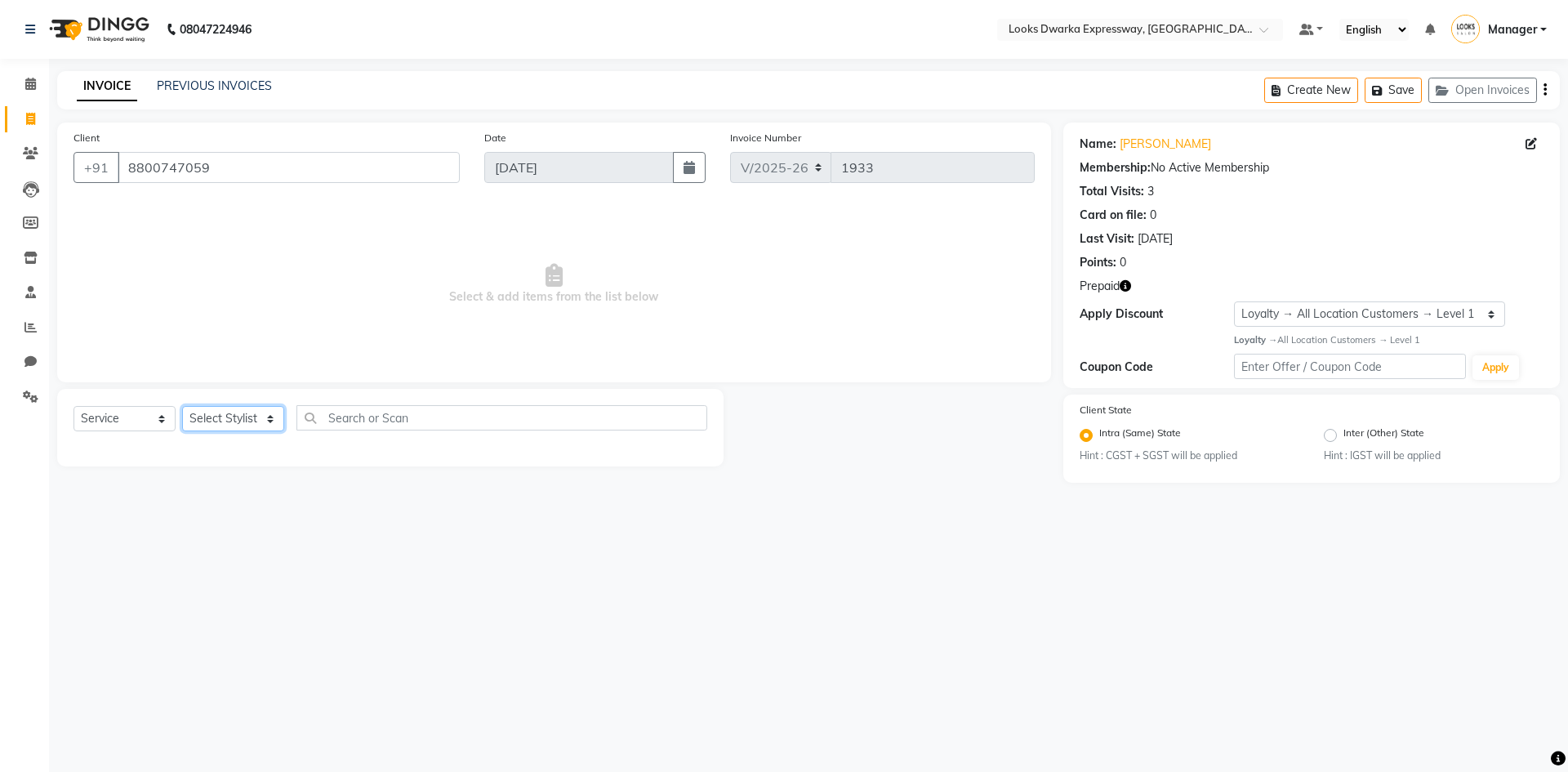
click at [232, 422] on select "Select Stylist Manager MD [PERSON_NAME] [PERSON_NAME] [PERSON_NAME] [PERSON_NAM…" at bounding box center [233, 418] width 102 height 25
select select "43892"
click at [182, 406] on select "Select Stylist Manager MD [PERSON_NAME] [PERSON_NAME] [PERSON_NAME] [PERSON_NAM…" at bounding box center [233, 418] width 102 height 25
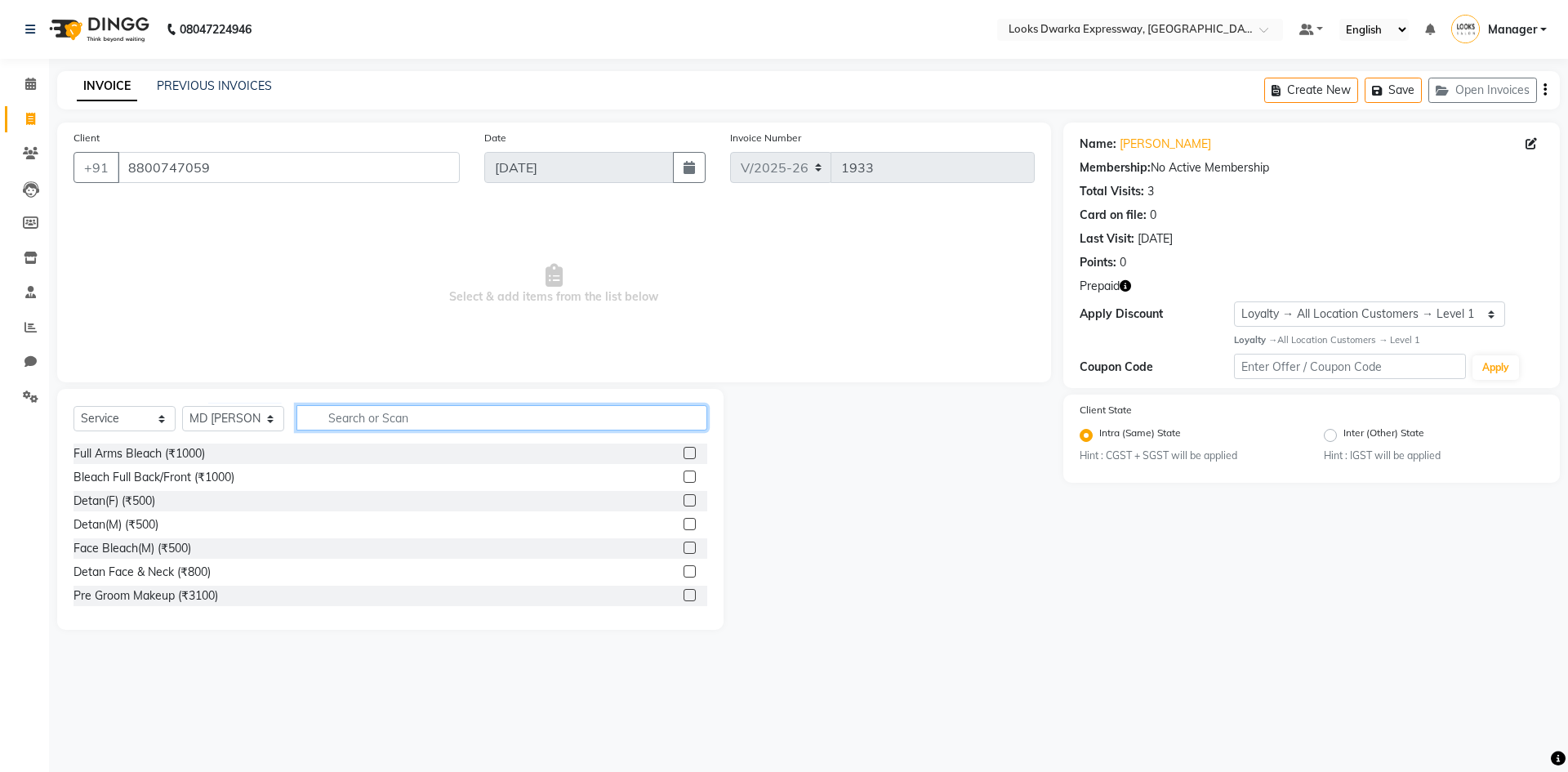
click at [320, 420] on input "text" at bounding box center [501, 417] width 411 height 25
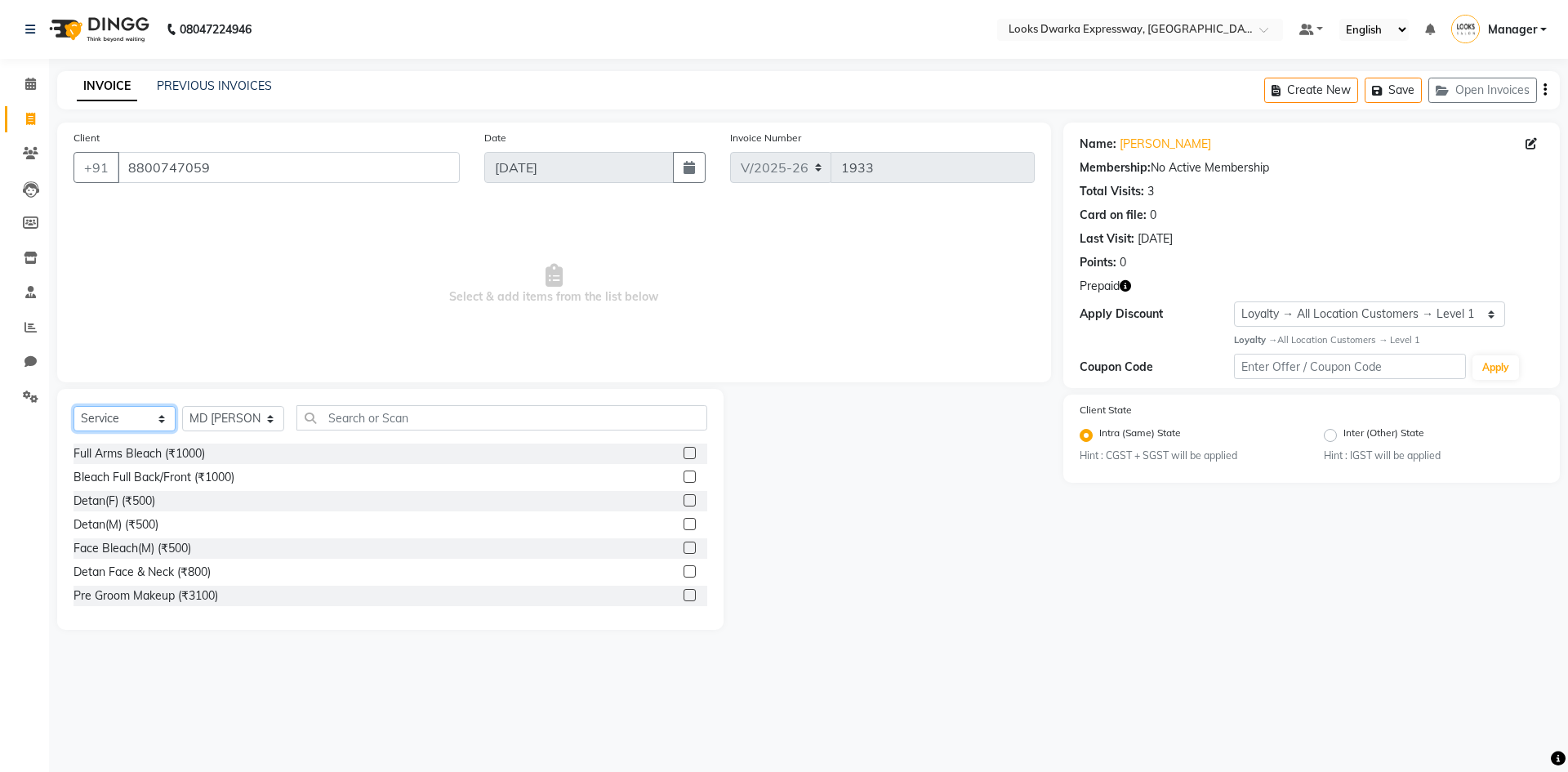
click at [126, 422] on select "Select Service Product Membership Package Voucher Prepaid Gift Card" at bounding box center [124, 418] width 102 height 25
click at [73, 406] on select "Select Service Product Membership Package Voucher Prepaid Gift Card" at bounding box center [124, 418] width 102 height 25
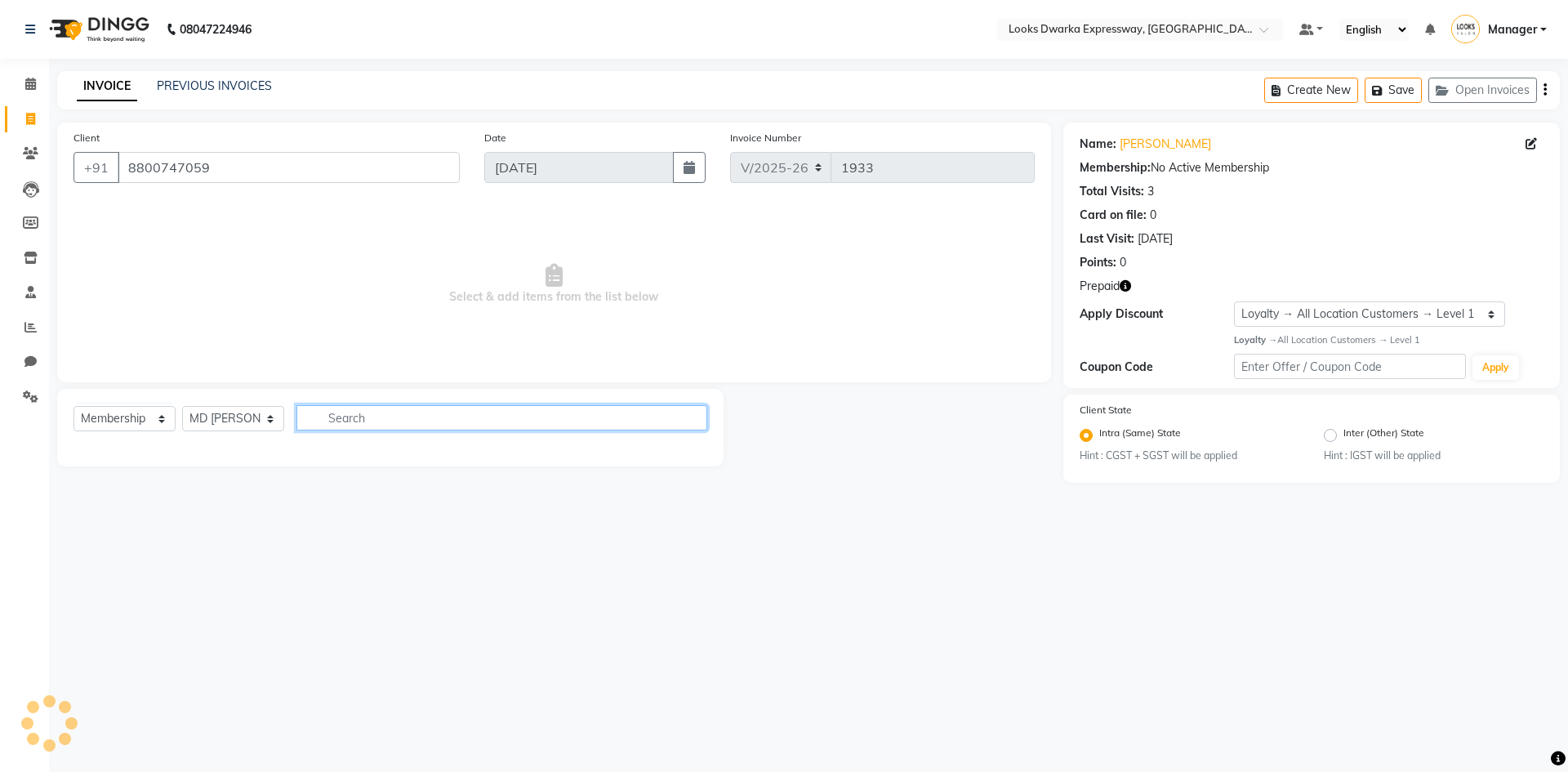
click at [373, 417] on input "text" at bounding box center [501, 417] width 411 height 25
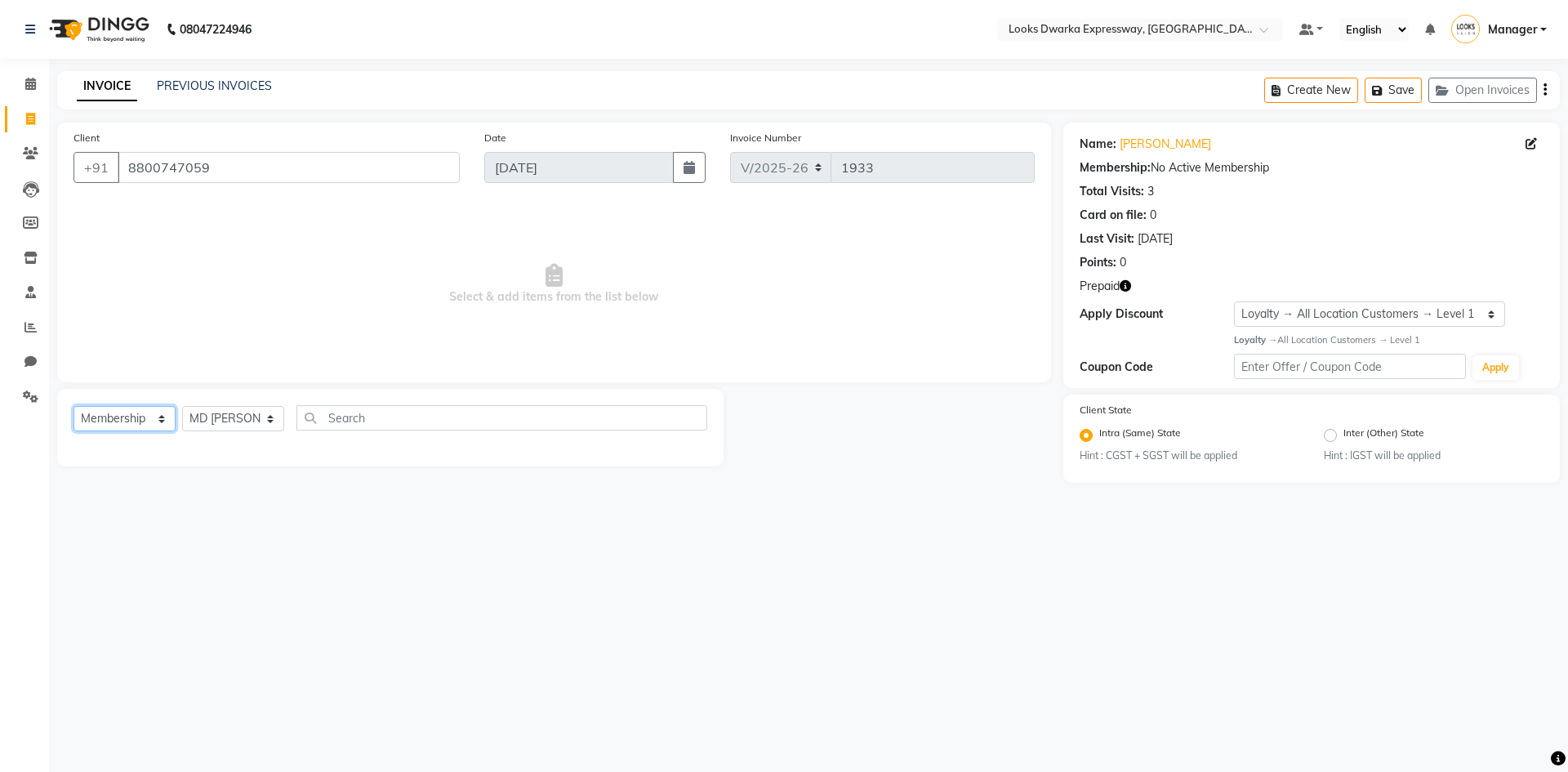
click at [162, 422] on select "Select Service Product Membership Package Voucher Prepaid Gift Card" at bounding box center [124, 418] width 102 height 25
select select "P"
click at [73, 406] on select "Select Service Product Membership Package Voucher Prepaid Gift Card" at bounding box center [124, 418] width 102 height 25
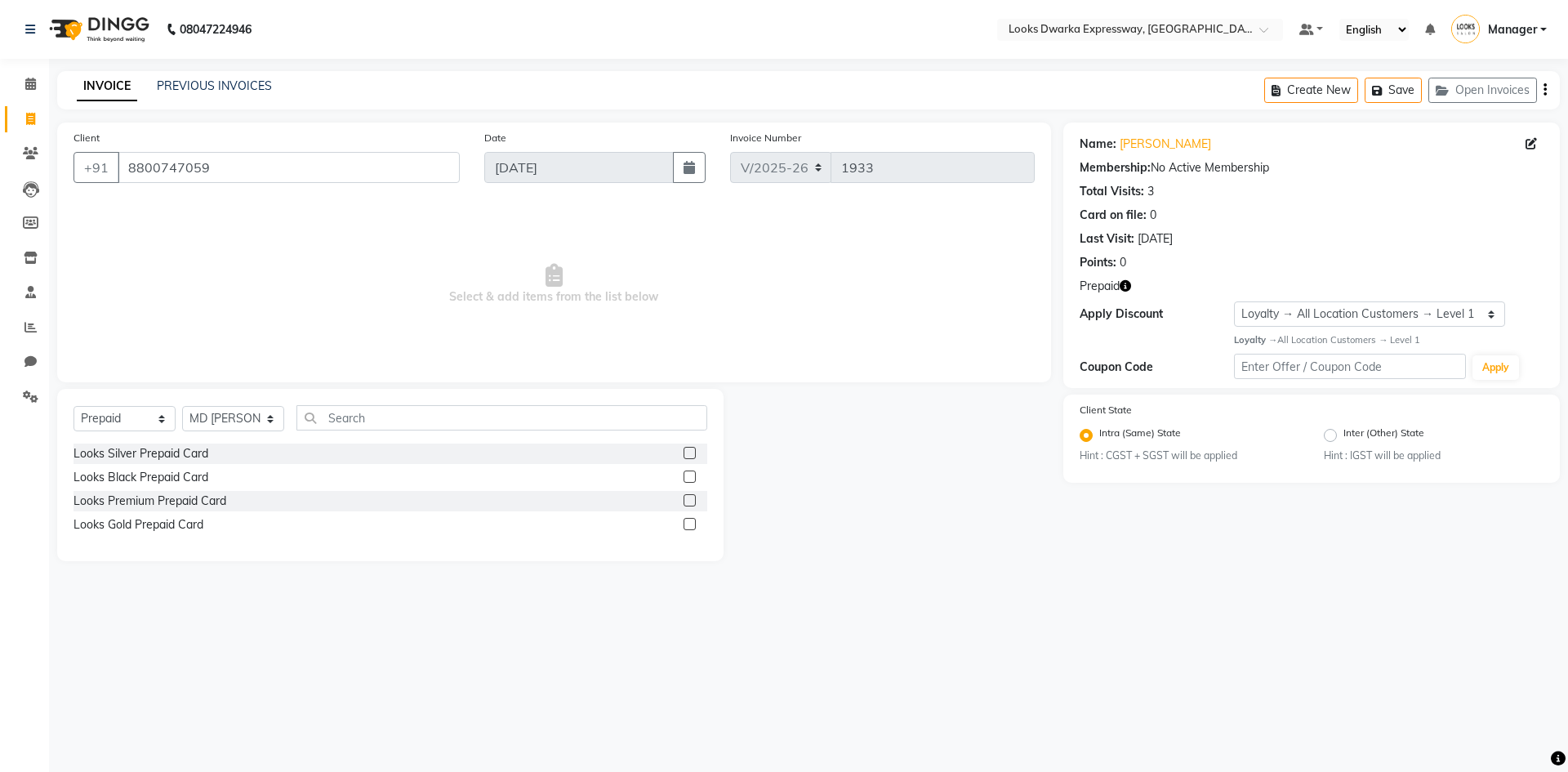
click at [305, 451] on div "Looks Silver Prepaid Card" at bounding box center [390, 454] width 633 height 21
click at [696, 456] on label at bounding box center [689, 453] width 12 height 12
click at [694, 456] on input "checkbox" at bounding box center [688, 454] width 10 height 10
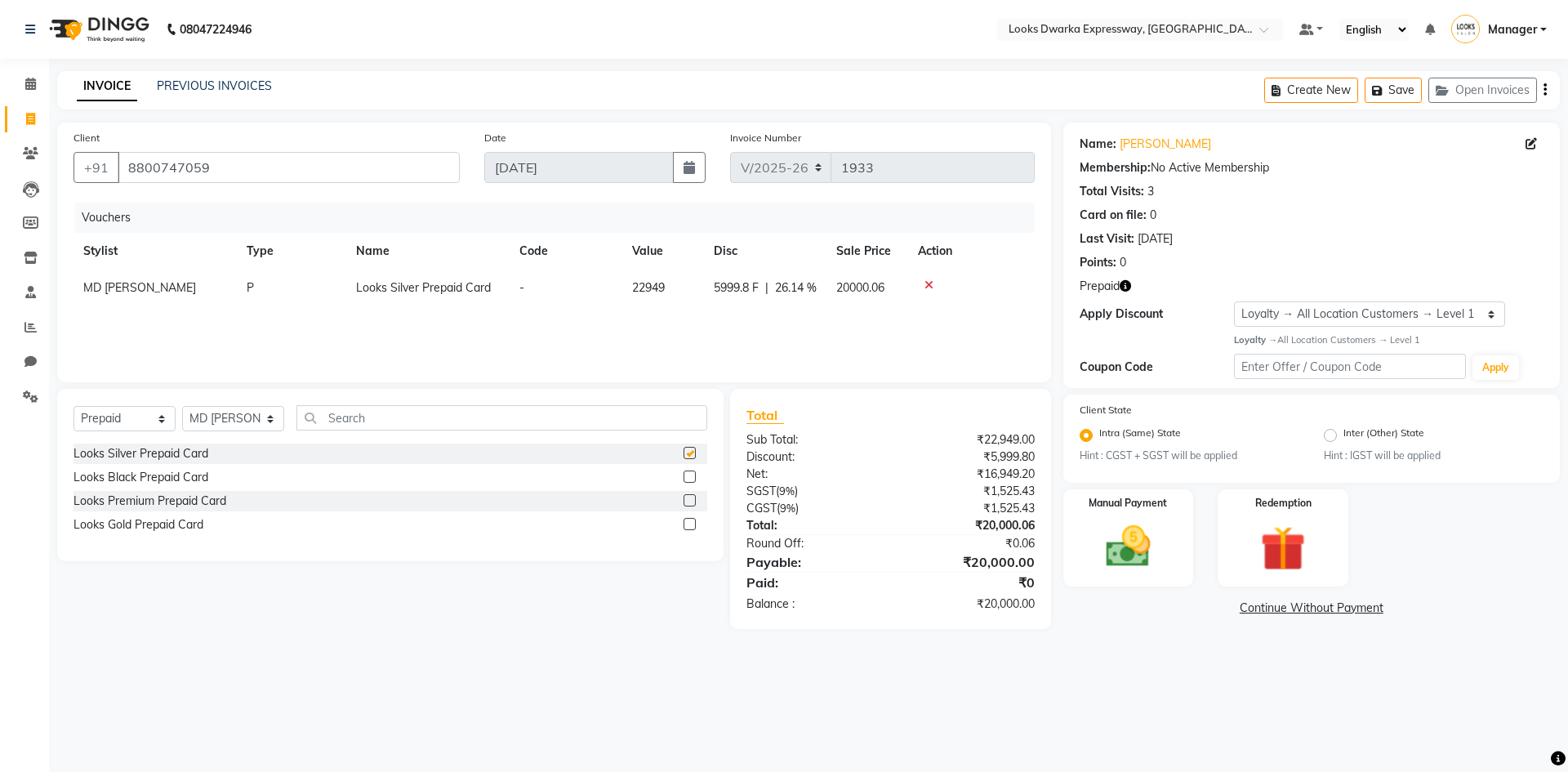
checkbox input "false"
click at [692, 480] on label at bounding box center [689, 477] width 12 height 12
click at [692, 480] on input "checkbox" at bounding box center [688, 478] width 10 height 10
checkbox input "false"
click at [927, 280] on icon at bounding box center [929, 285] width 9 height 11
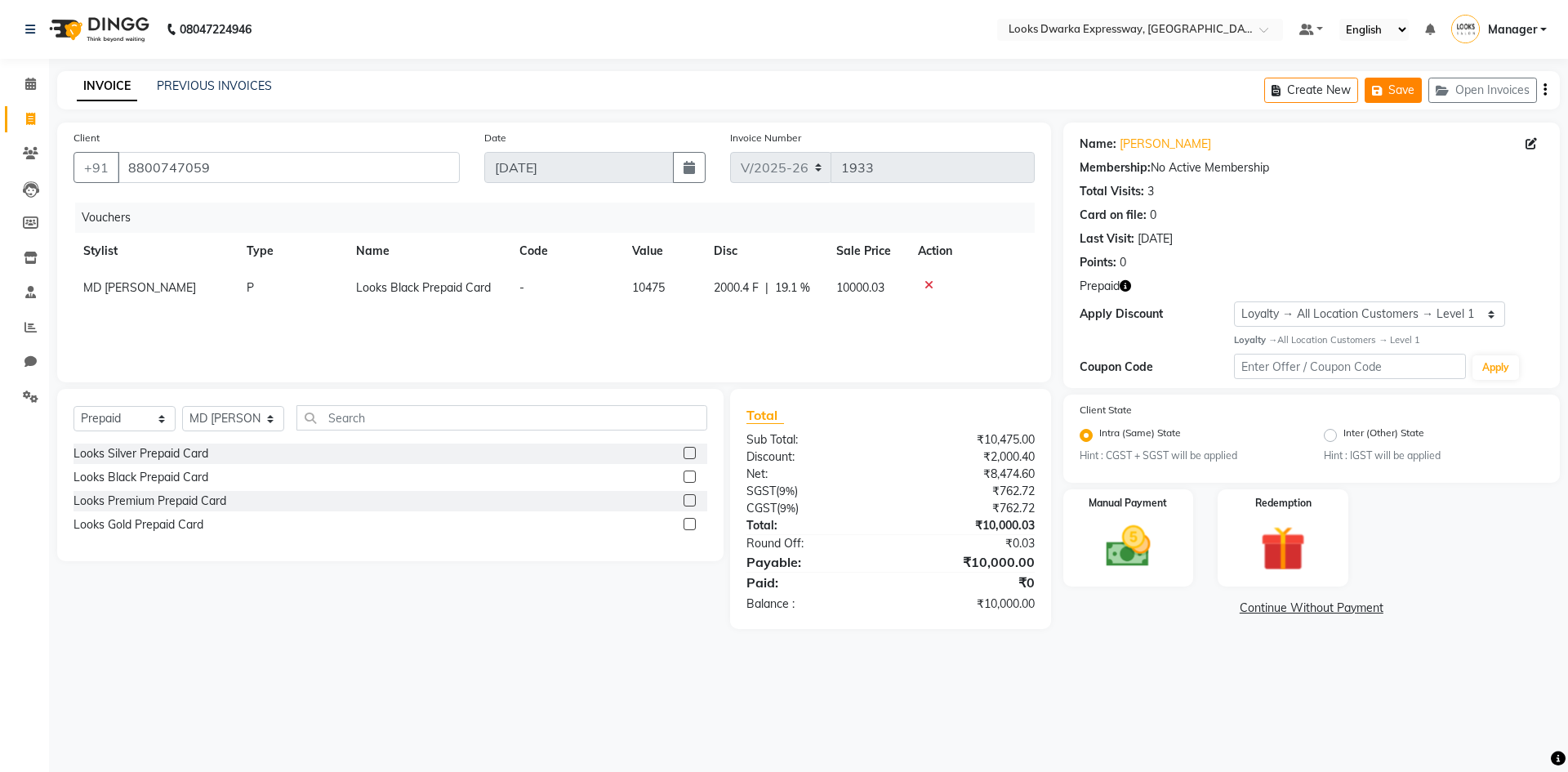
click at [1379, 93] on icon "button" at bounding box center [1380, 90] width 16 height 11
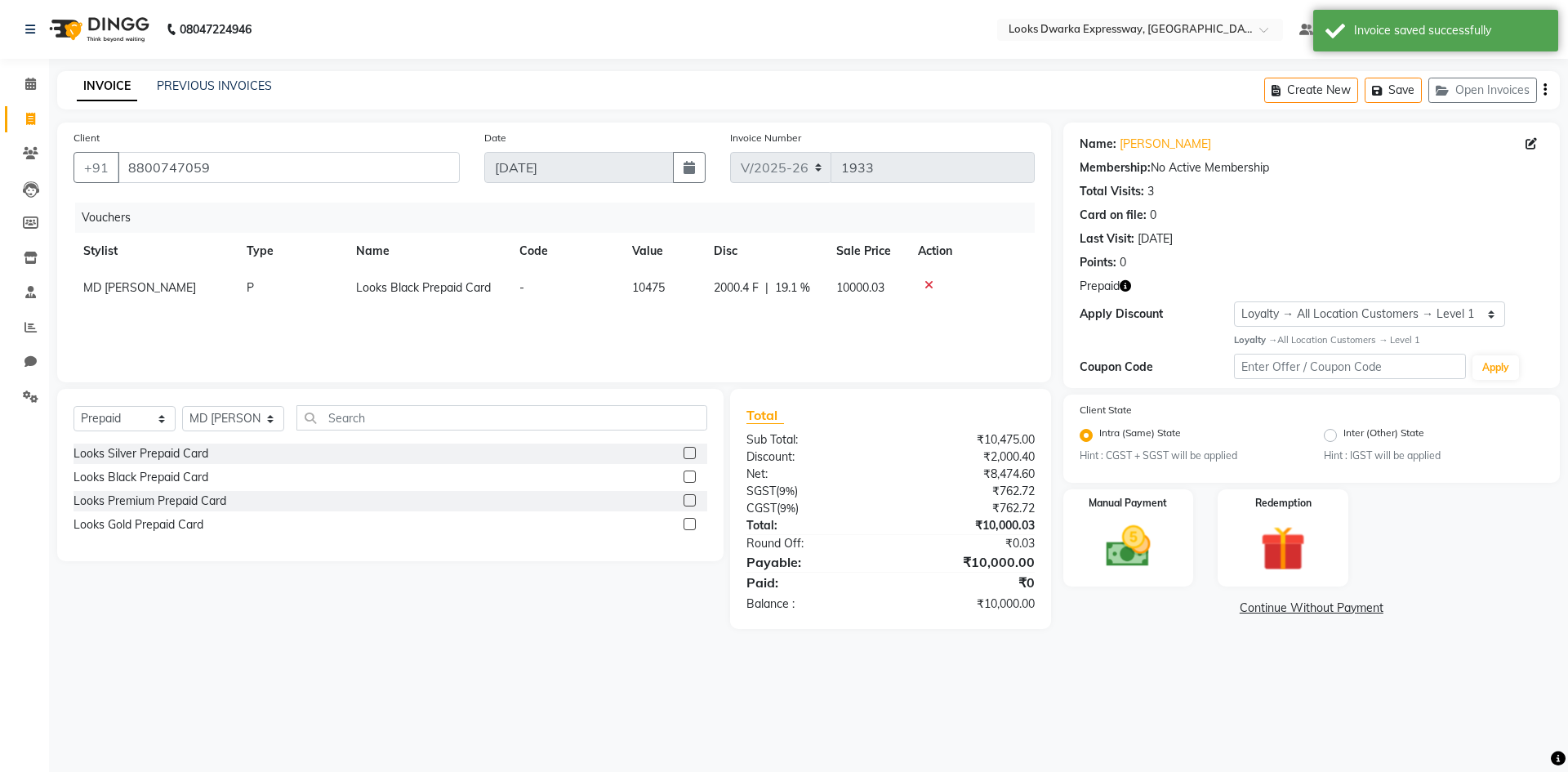
click at [929, 285] on icon at bounding box center [929, 285] width 9 height 11
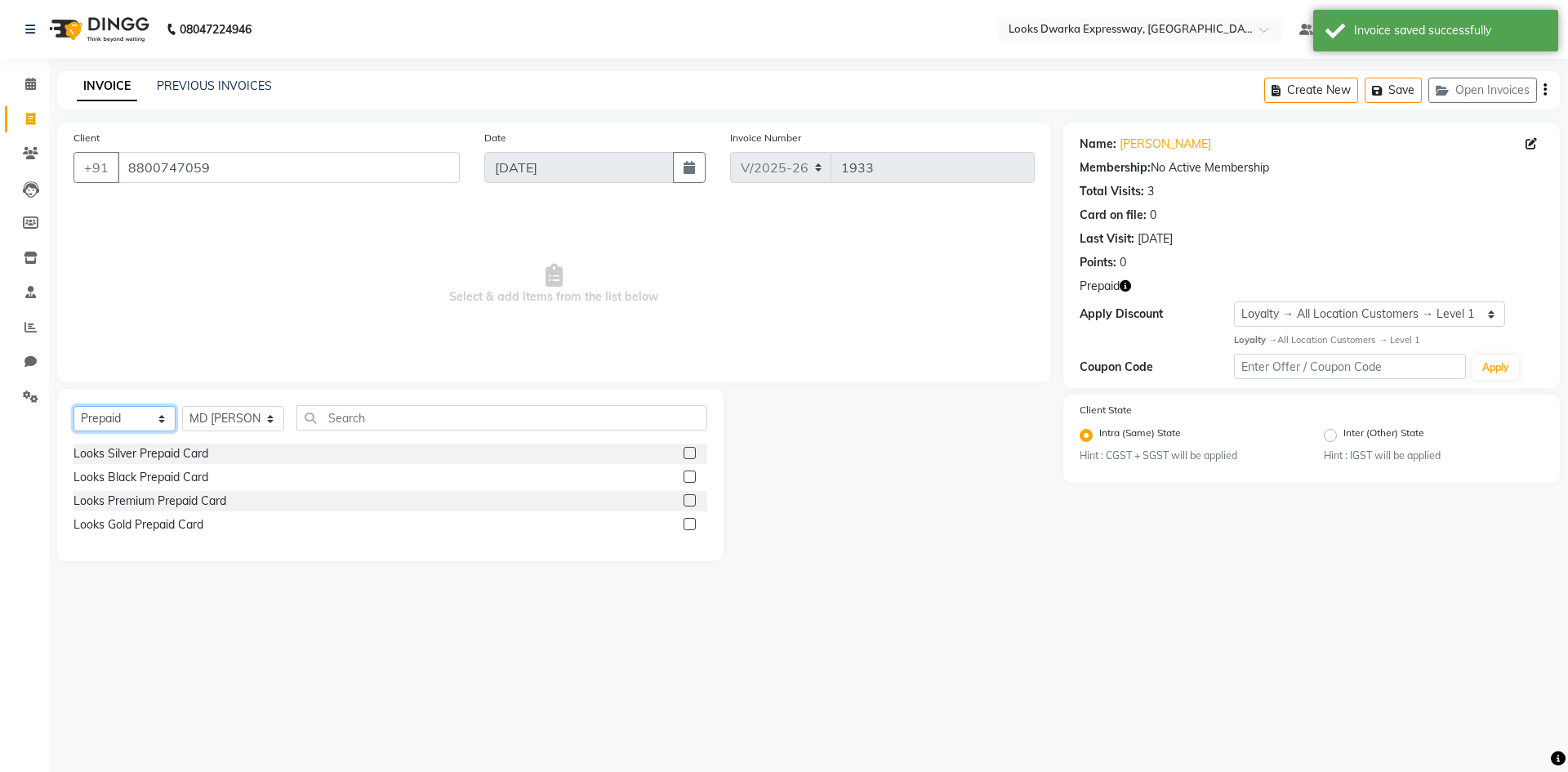
click at [148, 416] on select "Select Service Product Membership Package Voucher Prepaid Gift Card" at bounding box center [124, 418] width 102 height 25
select select "service"
click at [73, 406] on select "Select Service Product Membership Package Voucher Prepaid Gift Card" at bounding box center [124, 418] width 102 height 25
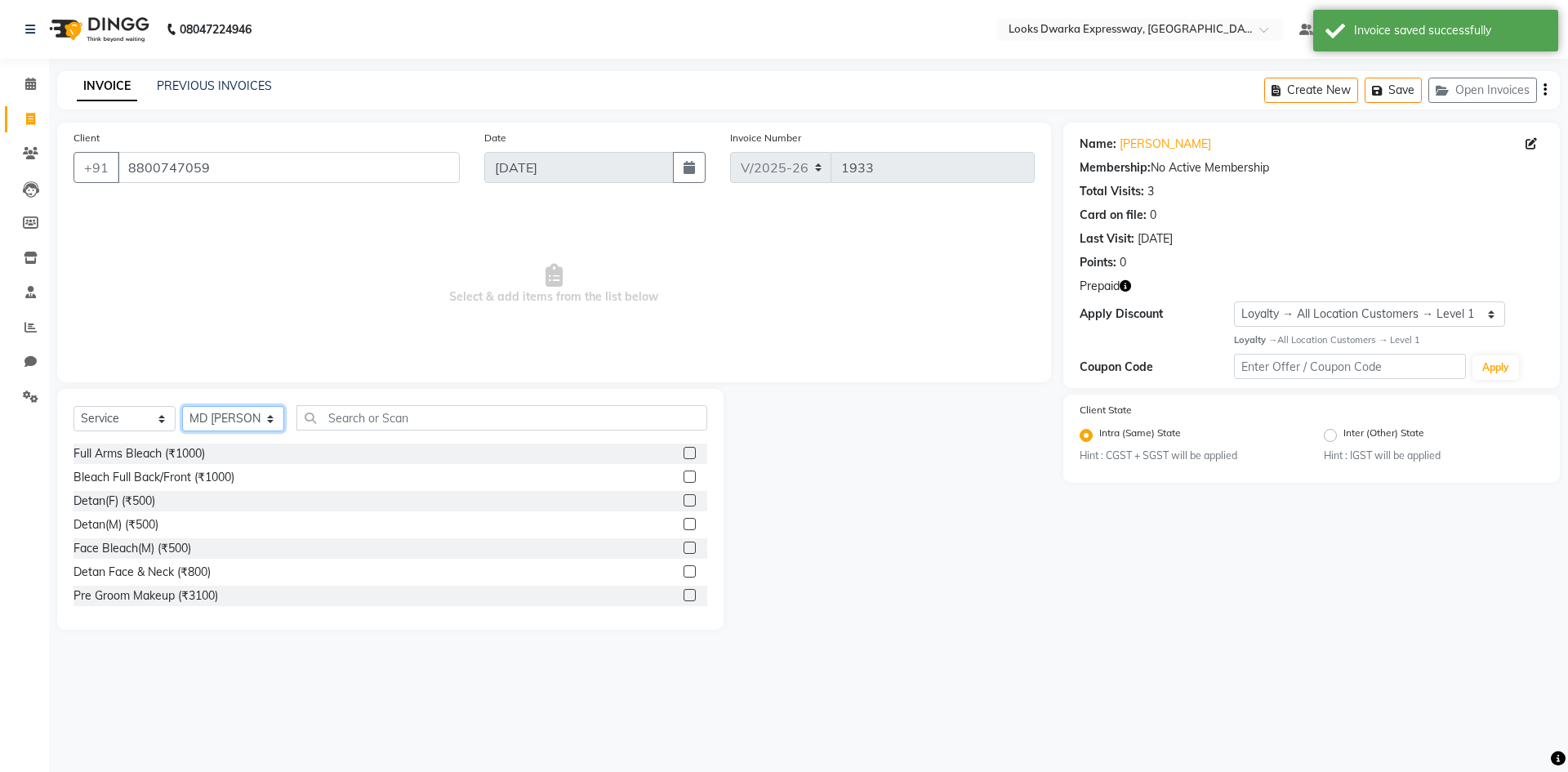
click at [267, 424] on select "Select Stylist Manager MD [PERSON_NAME] [PERSON_NAME] [PERSON_NAME] [PERSON_NAM…" at bounding box center [233, 418] width 102 height 25
select select "43631"
click at [182, 406] on select "Select Stylist Manager MD [PERSON_NAME] [PERSON_NAME] [PERSON_NAME] [PERSON_NAM…" at bounding box center [233, 418] width 102 height 25
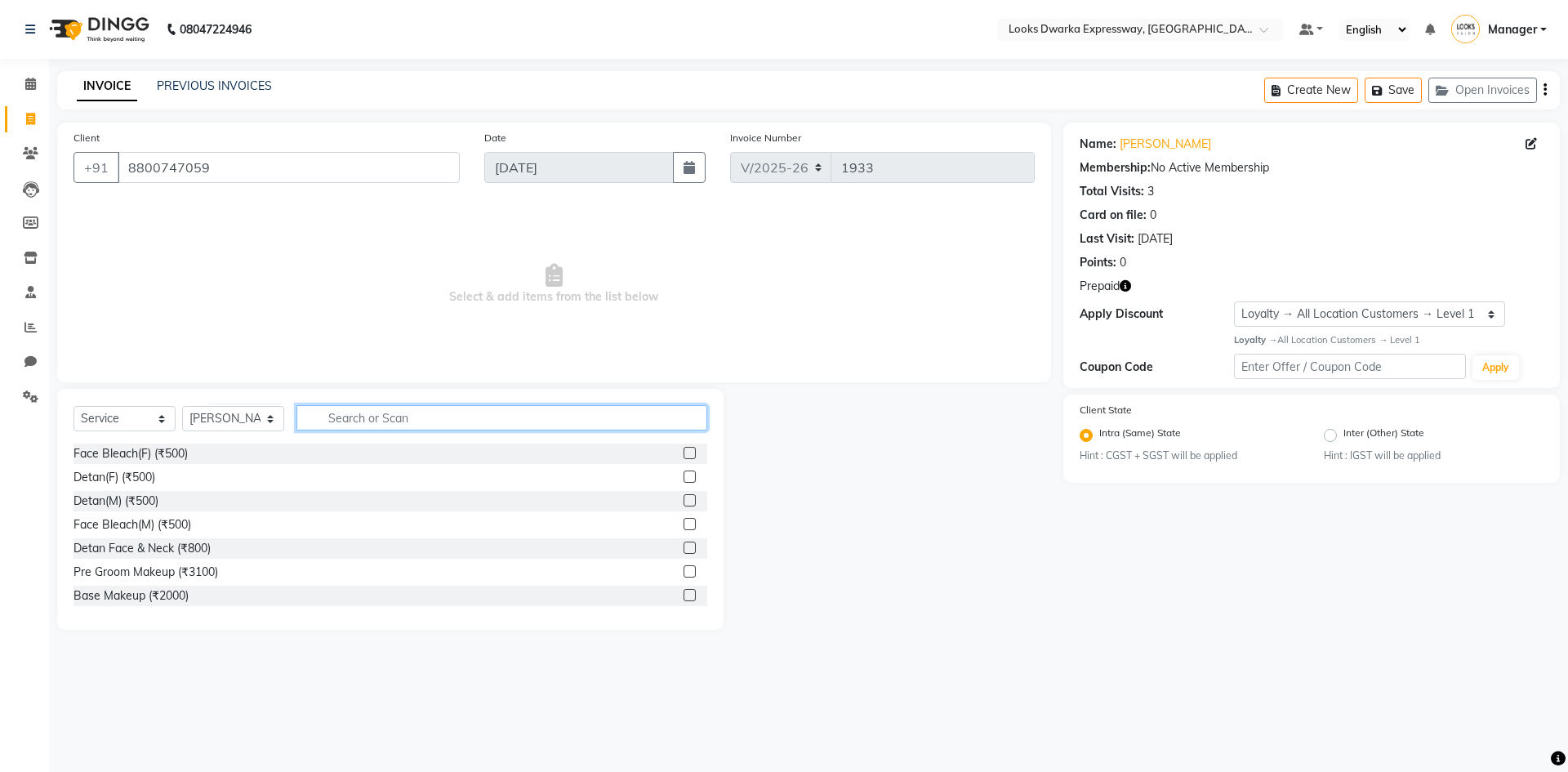
click at [418, 422] on input "text" at bounding box center [501, 417] width 411 height 25
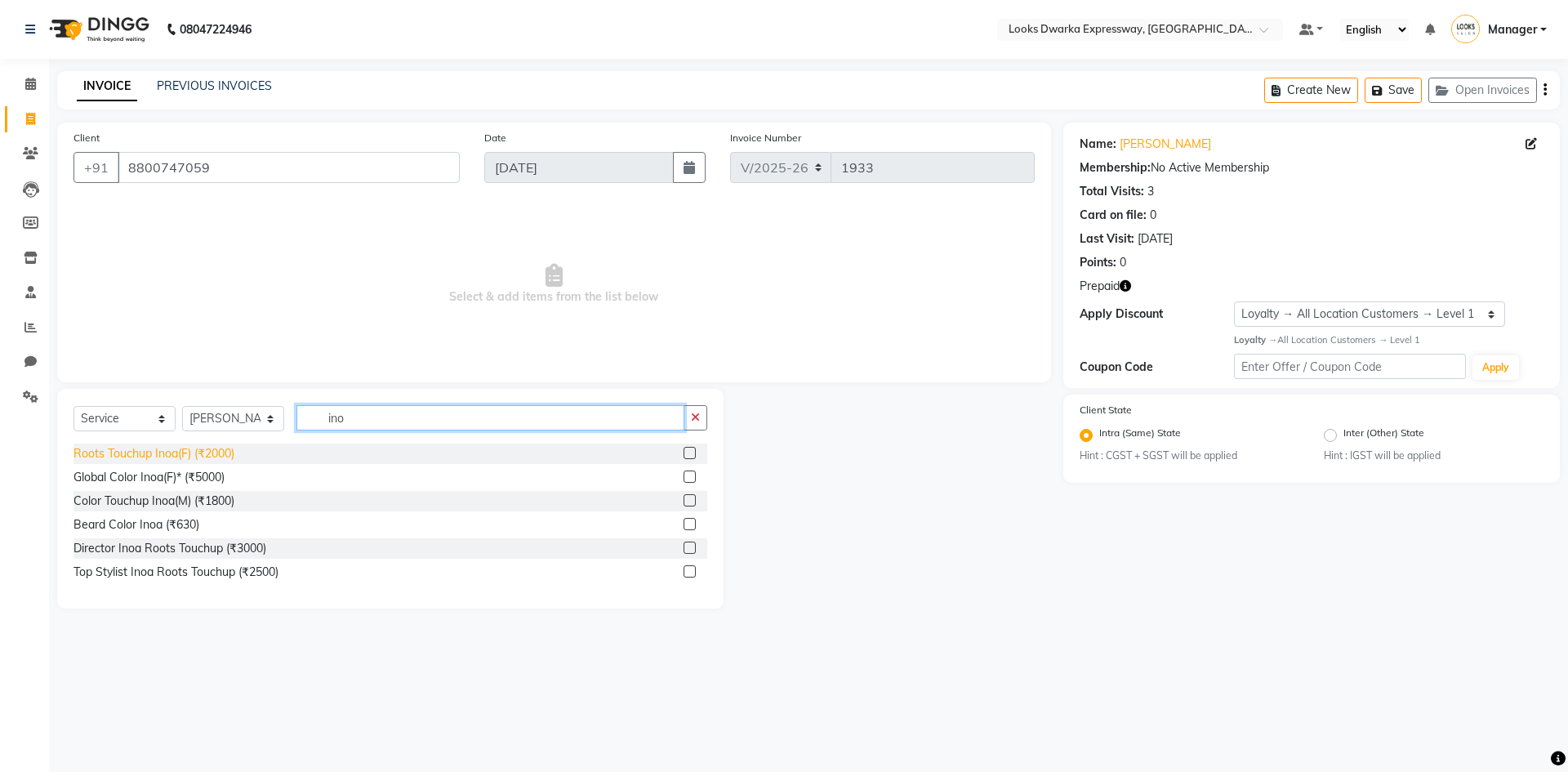
type input "ino"
click at [234, 459] on div "Roots Touchup Inoa(F) (₹2000)" at bounding box center [153, 454] width 161 height 17
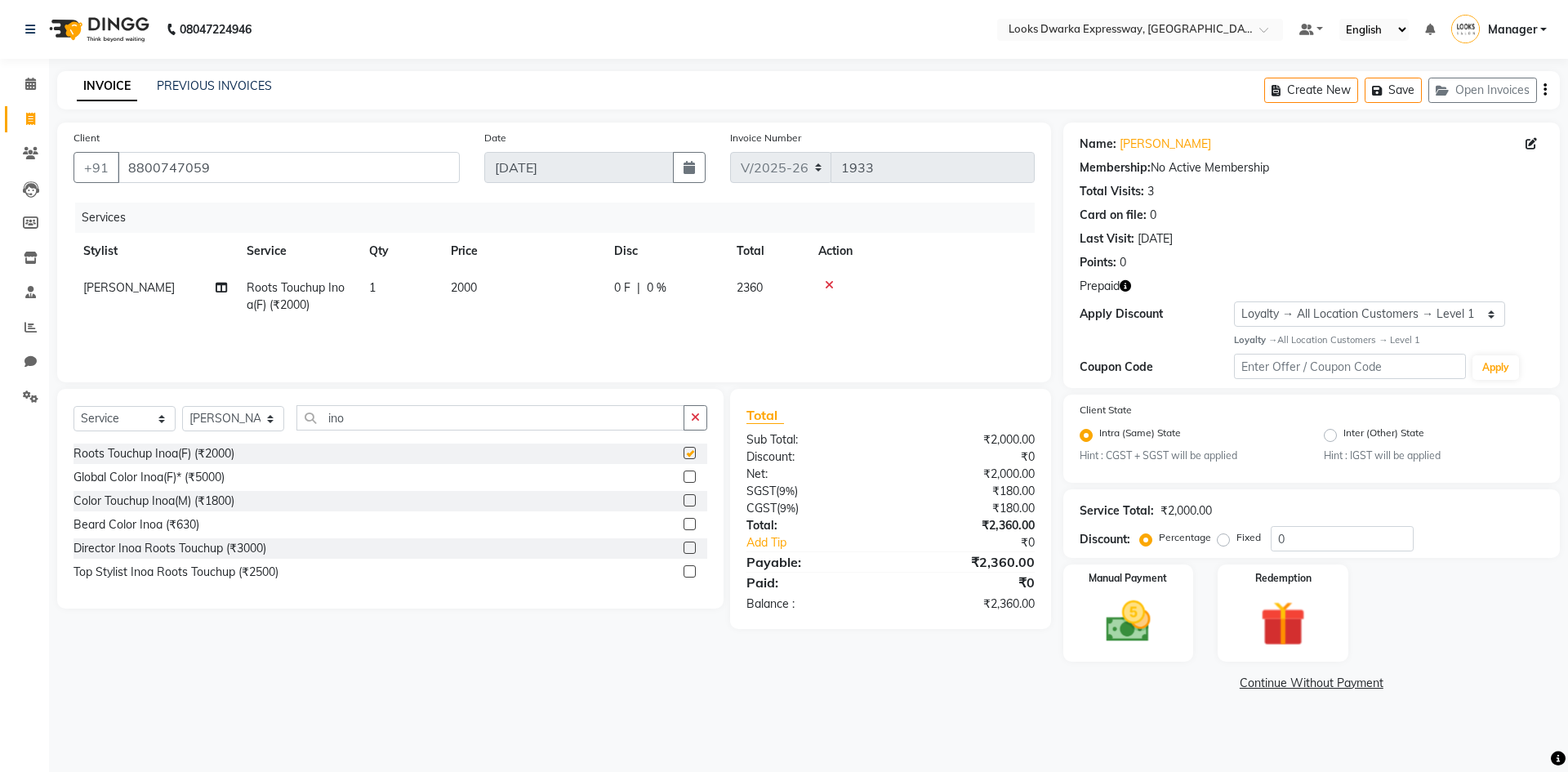
checkbox input "false"
click at [502, 274] on td "2000" at bounding box center [522, 296] width 164 height 54
select select "43631"
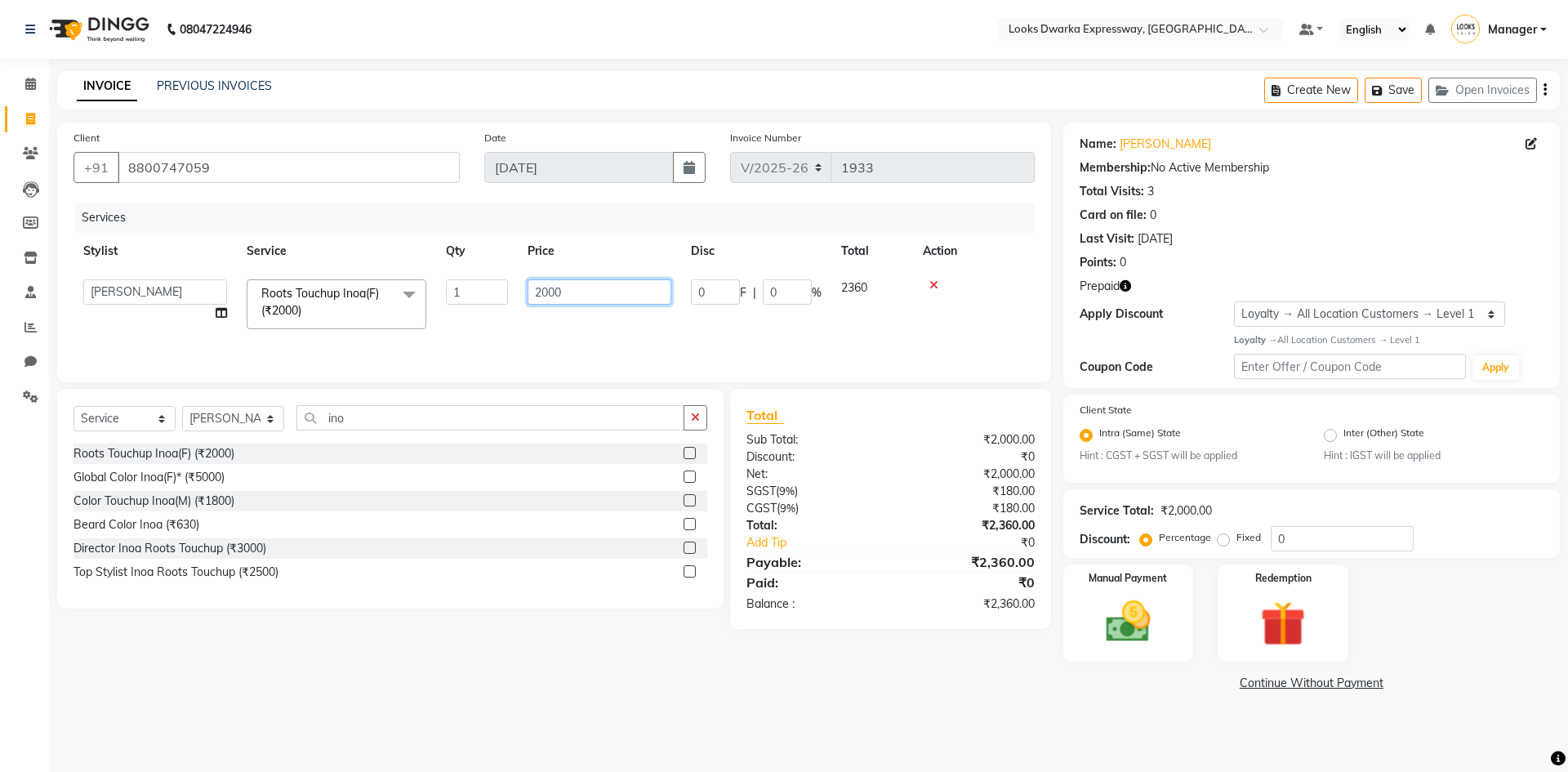
click at [571, 286] on input "2000" at bounding box center [599, 292] width 144 height 25
type input "2"
type input "1300"
click at [474, 338] on div "Services Stylist Service Qty Price Disc Total Action Manager MD [PERSON_NAME] […" at bounding box center [553, 284] width 961 height 164
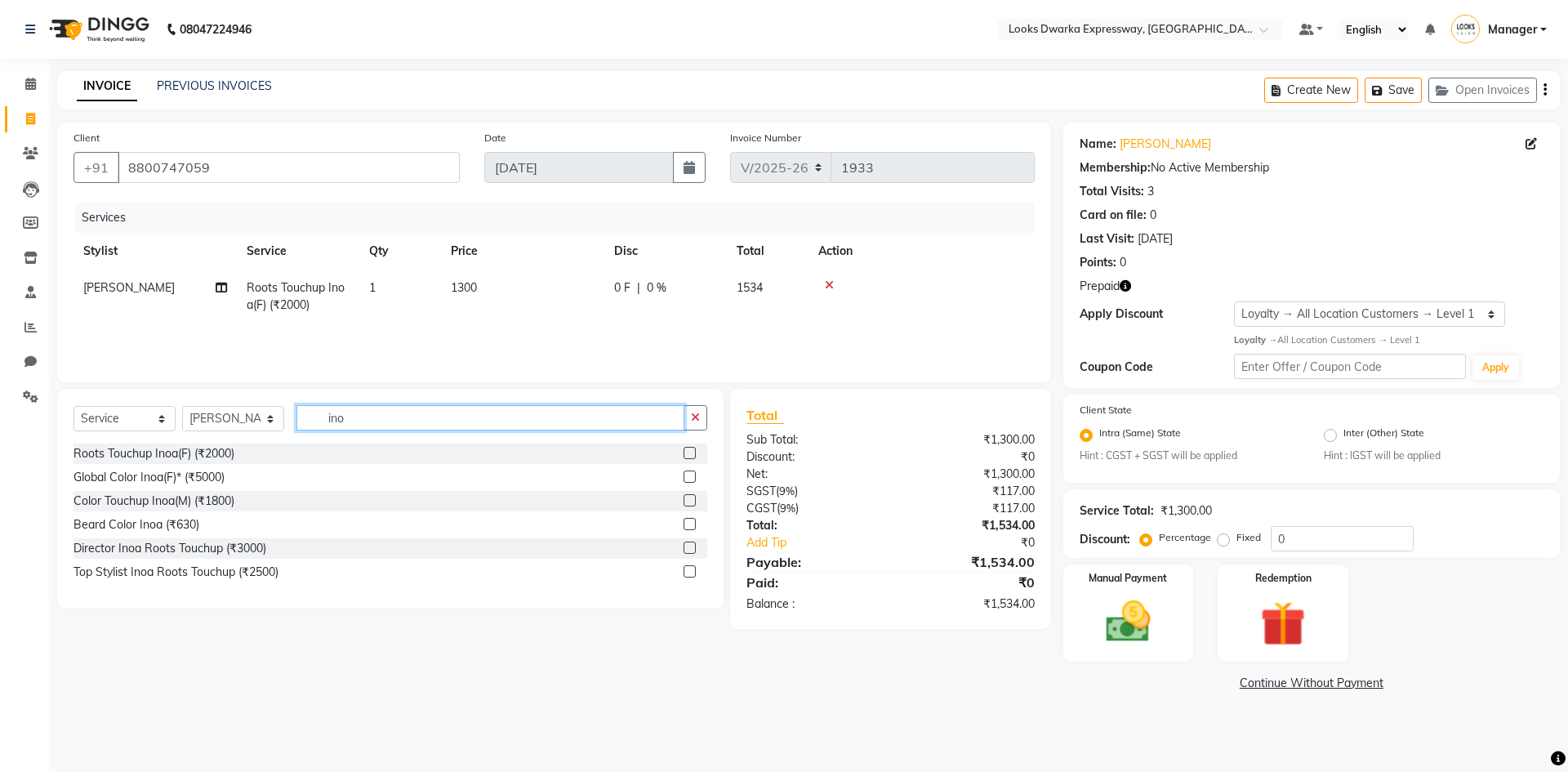
click at [370, 413] on input "ino" at bounding box center [490, 417] width 388 height 25
type input "i"
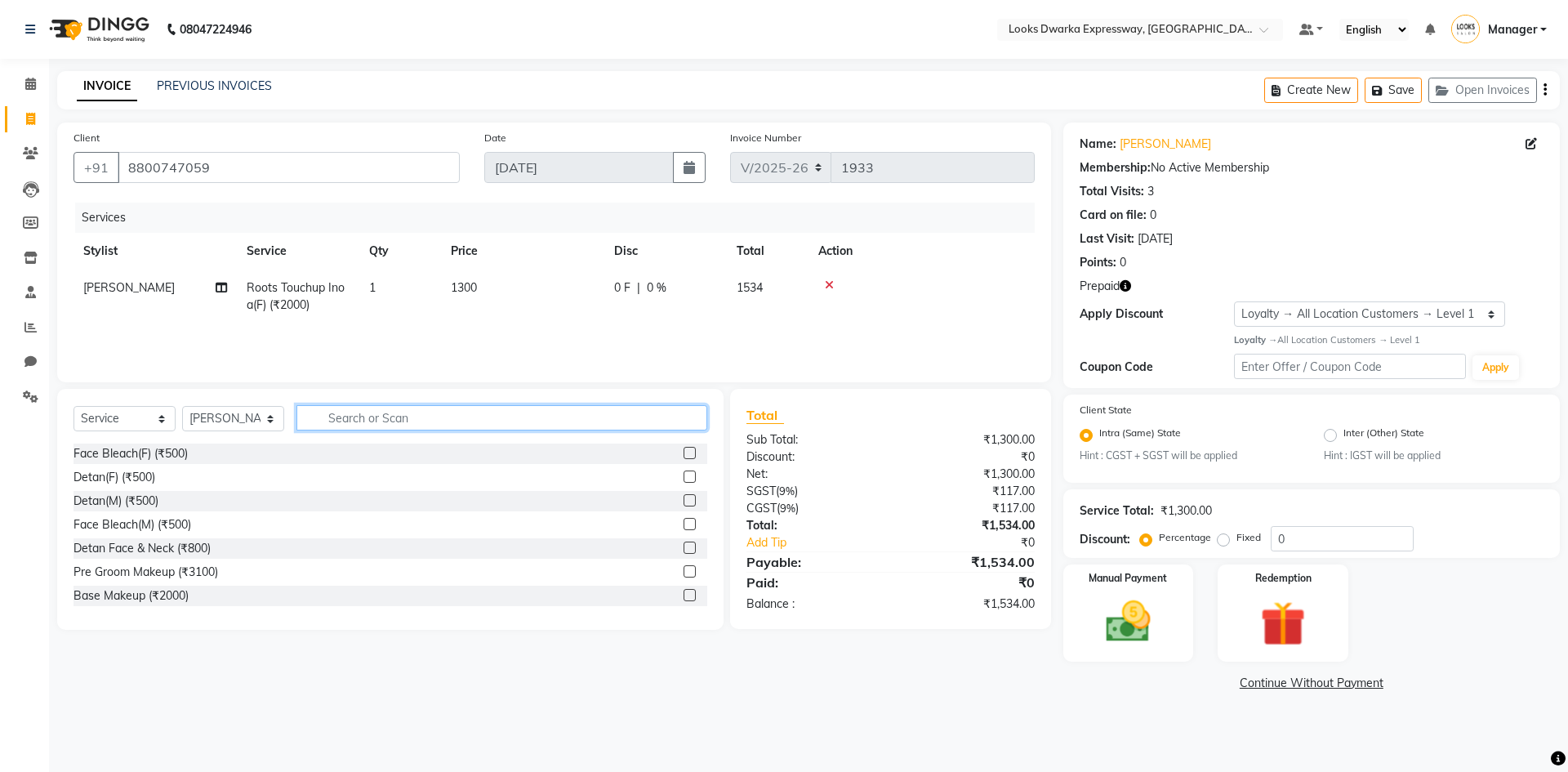
click at [344, 415] on input "text" at bounding box center [501, 417] width 411 height 25
type input "v"
type input "cut"
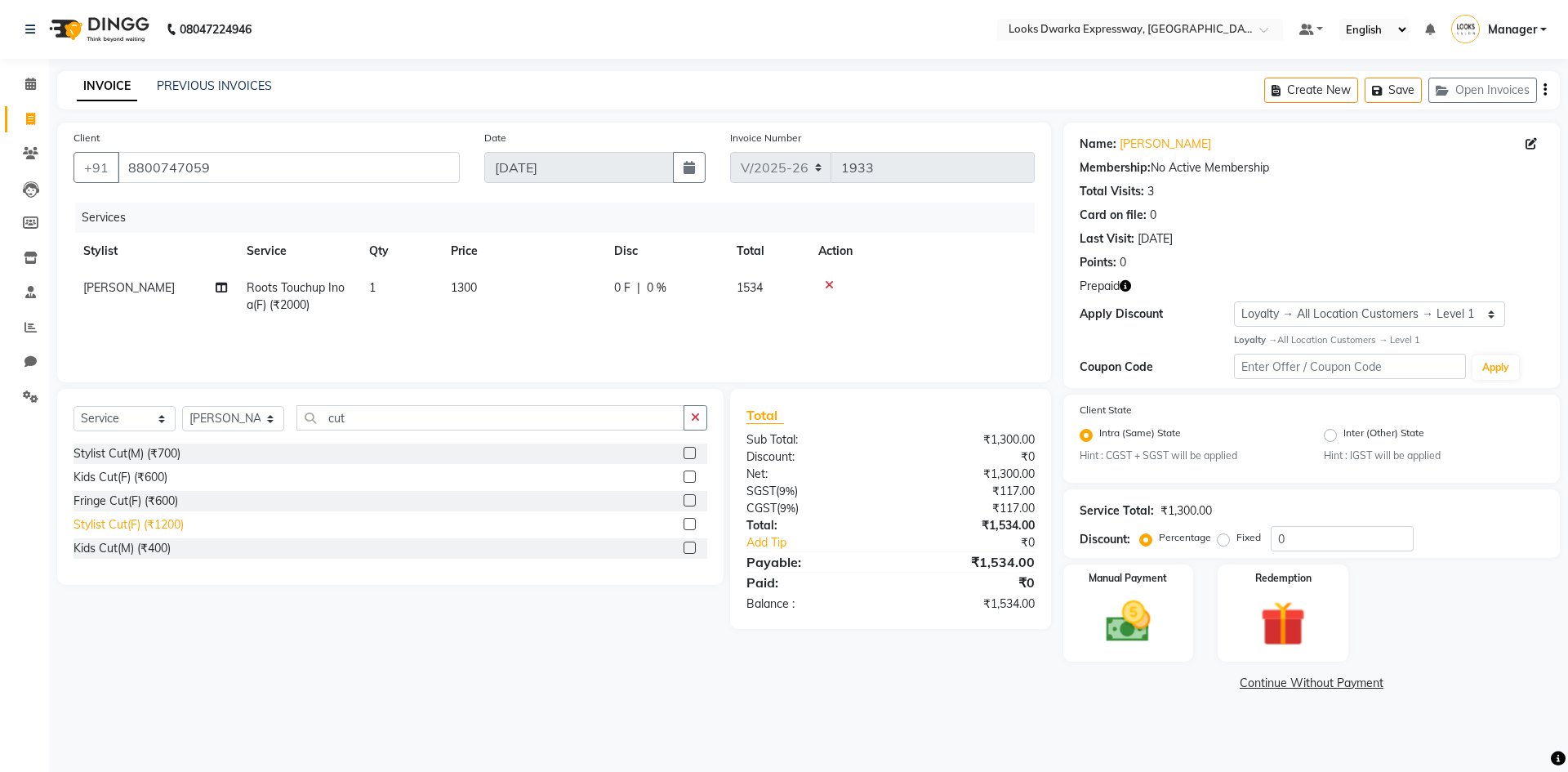
click at [181, 532] on div "Stylist Cut(F) (₹1200)" at bounding box center [128, 525] width 110 height 17
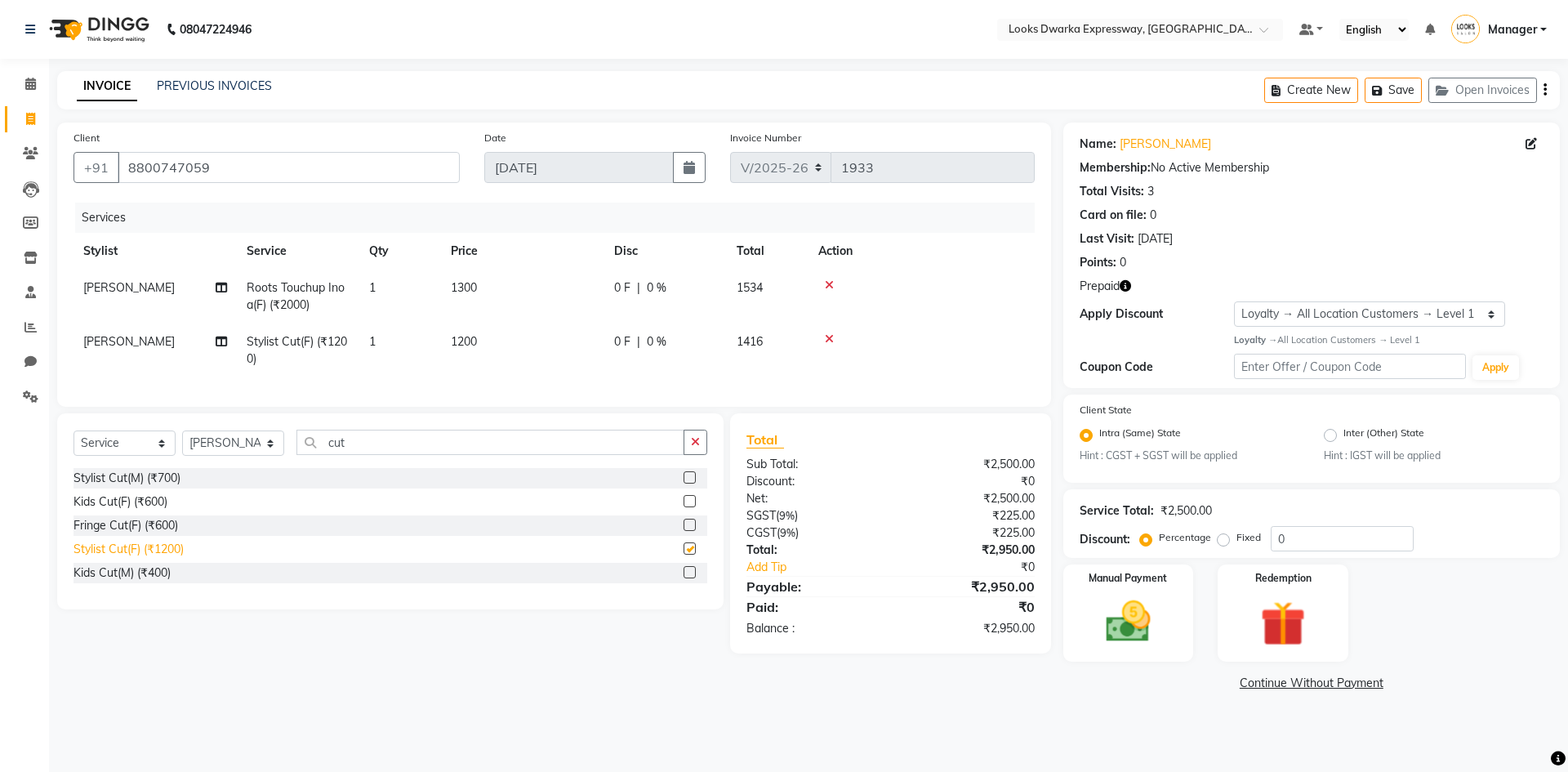
checkbox input "false"
click at [483, 333] on td "1200" at bounding box center [522, 350] width 164 height 54
select select "43631"
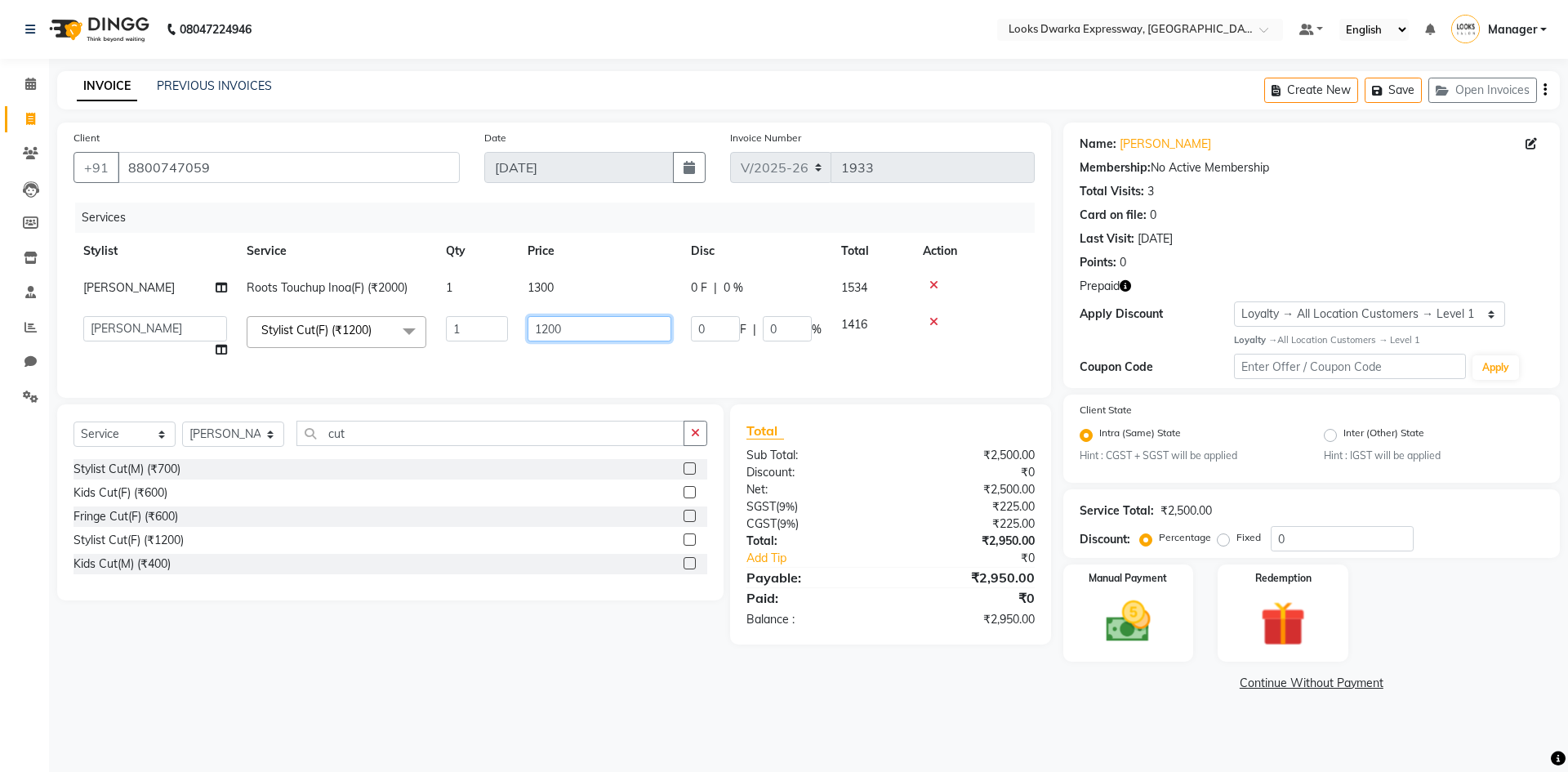
click at [576, 330] on input "1200" at bounding box center [599, 328] width 144 height 25
type input "1"
type input "850"
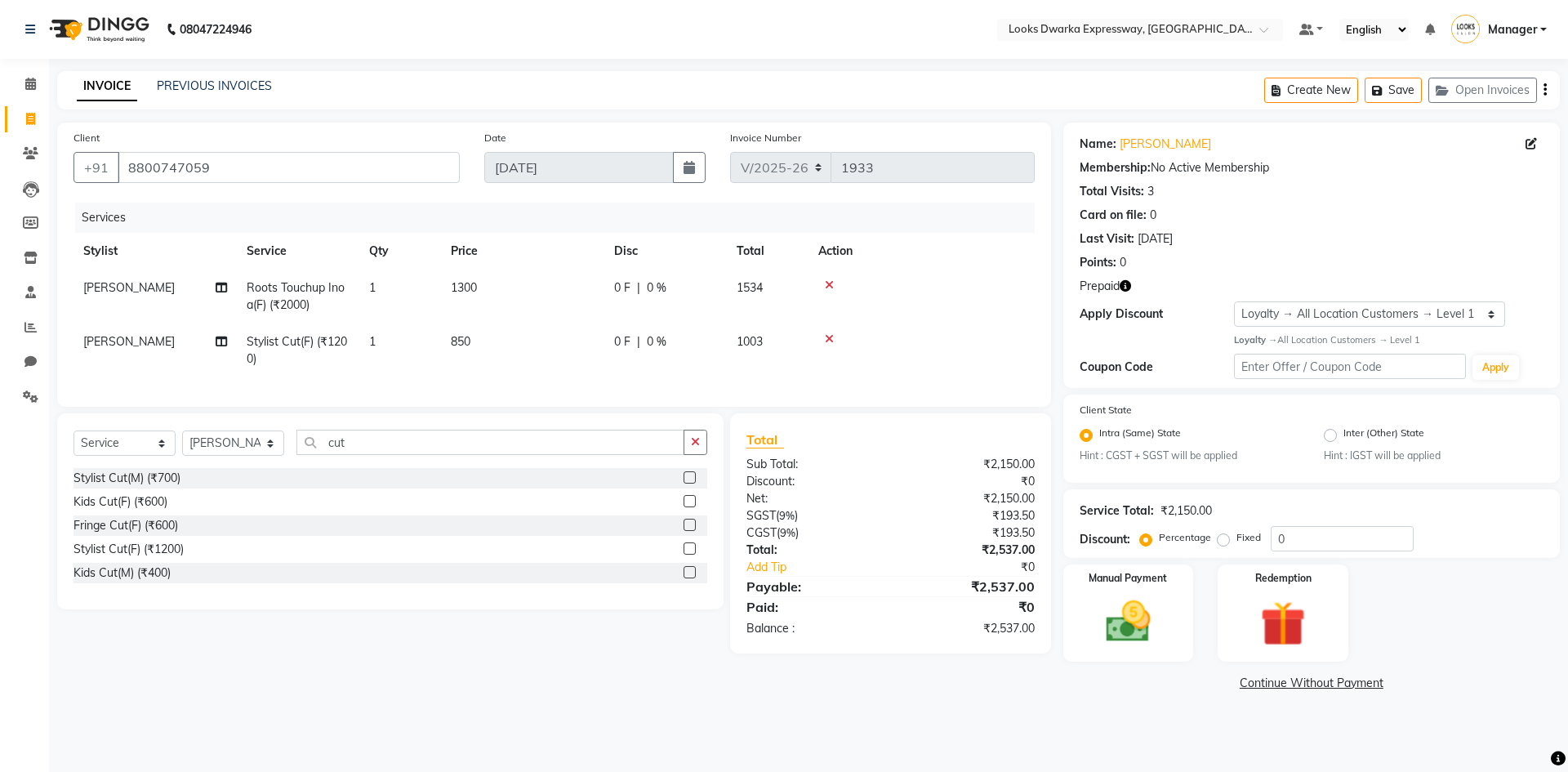
click at [655, 367] on tr "[PERSON_NAME] Cut(F) (₹1200) 1 850 0 F | 0 % 1003" at bounding box center [553, 350] width 961 height 54
click at [1129, 285] on icon "button" at bounding box center [1125, 285] width 11 height 11
click at [981, 367] on td at bounding box center [921, 350] width 226 height 54
click at [367, 454] on input "cut" at bounding box center [490, 442] width 388 height 25
type input "c"
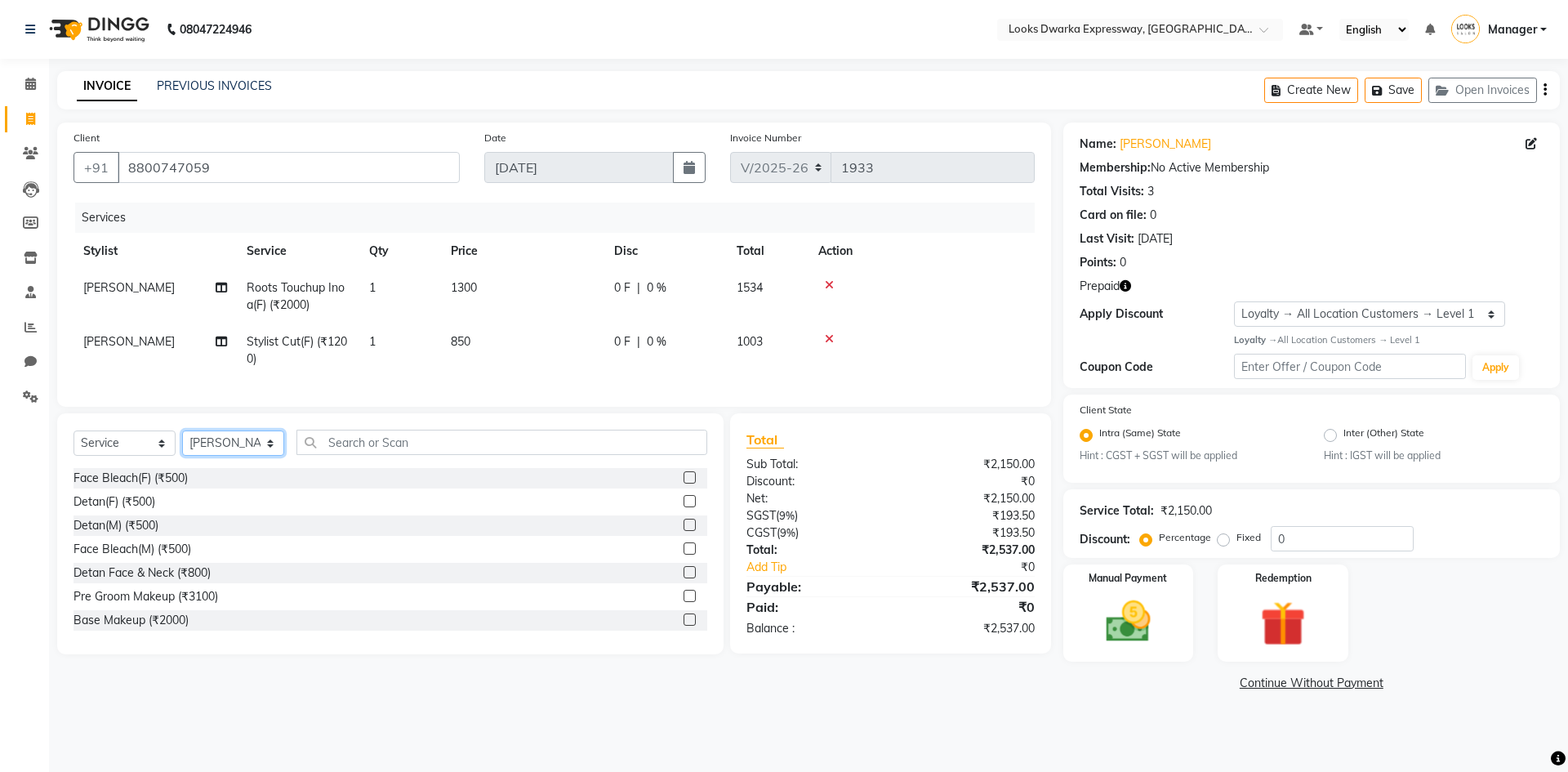
click at [236, 448] on select "Select Stylist Manager MD [PERSON_NAME] [PERSON_NAME] [PERSON_NAME] [PERSON_NAM…" at bounding box center [233, 442] width 102 height 25
select select "61091"
click at [182, 442] on select "Select Stylist Manager MD [PERSON_NAME] [PERSON_NAME] [PERSON_NAME] [PERSON_NAM…" at bounding box center [233, 442] width 102 height 25
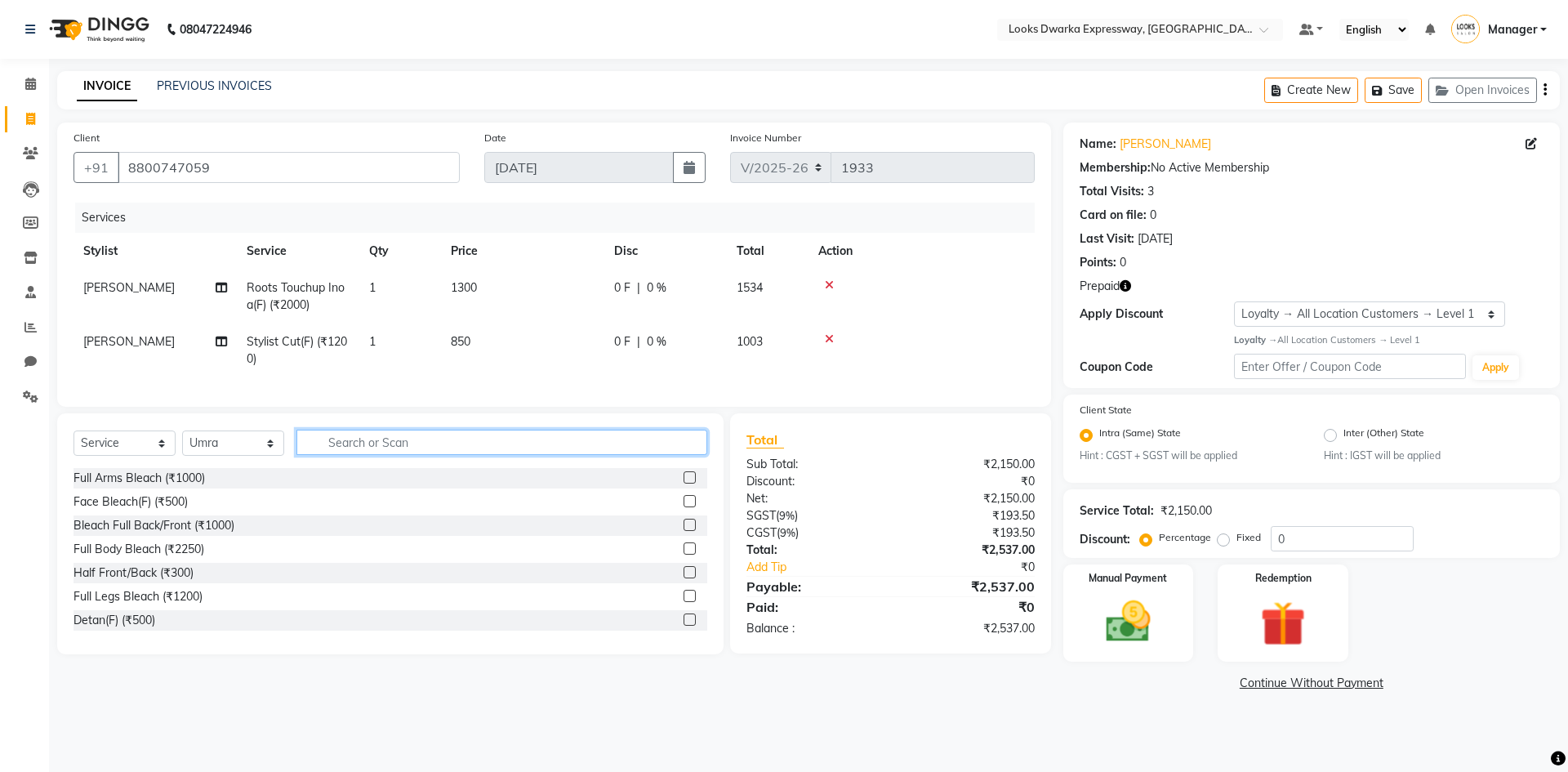
click at [378, 455] on input "text" at bounding box center [501, 442] width 411 height 25
type input "upp"
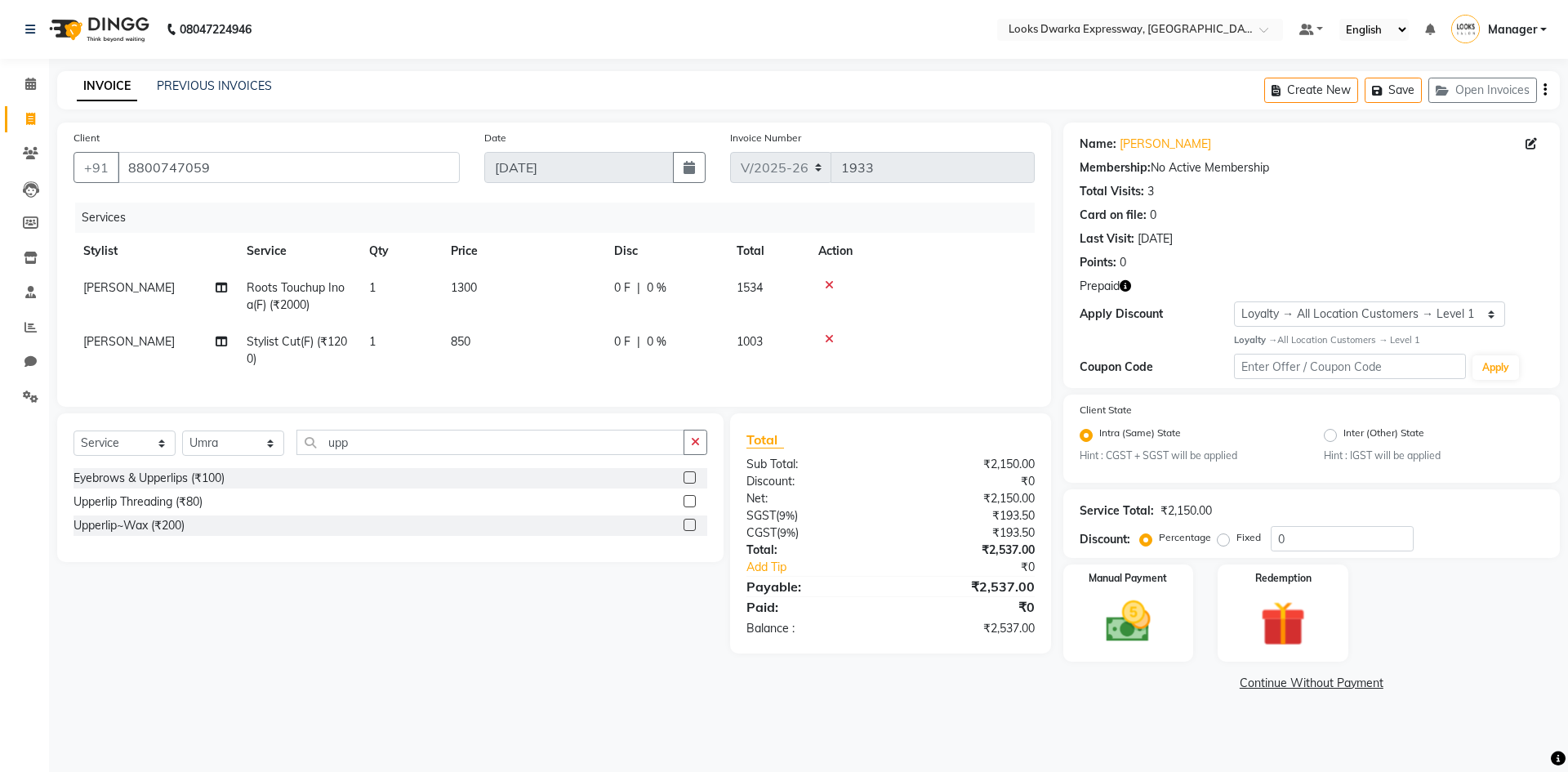
click at [120, 536] on div "Upperlip~Wax (₹200)" at bounding box center [390, 526] width 633 height 21
click at [128, 534] on div "Upperlip~Wax (₹200)" at bounding box center [128, 526] width 111 height 17
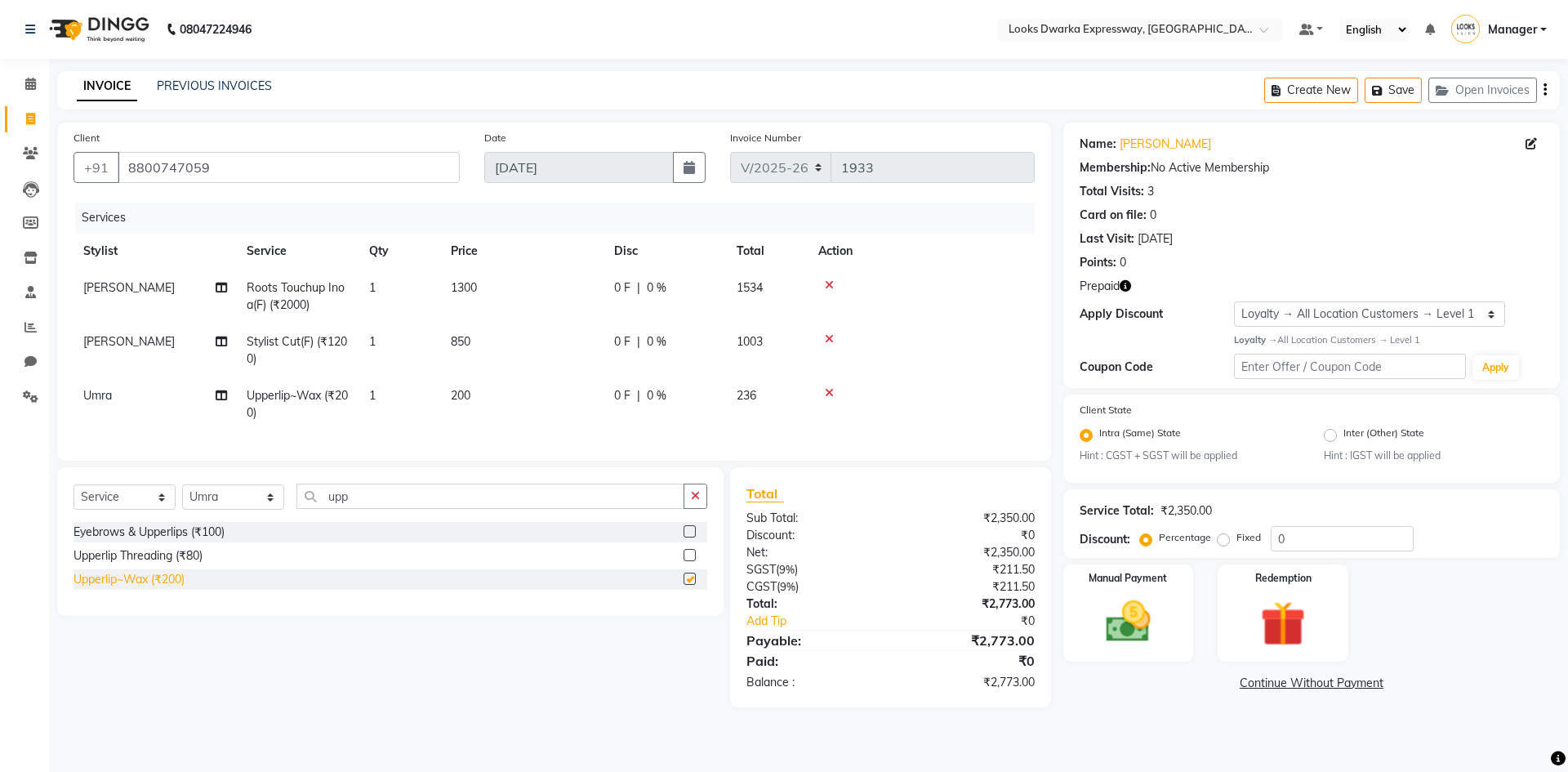
checkbox input "false"
click at [361, 509] on input "upp" at bounding box center [490, 496] width 388 height 25
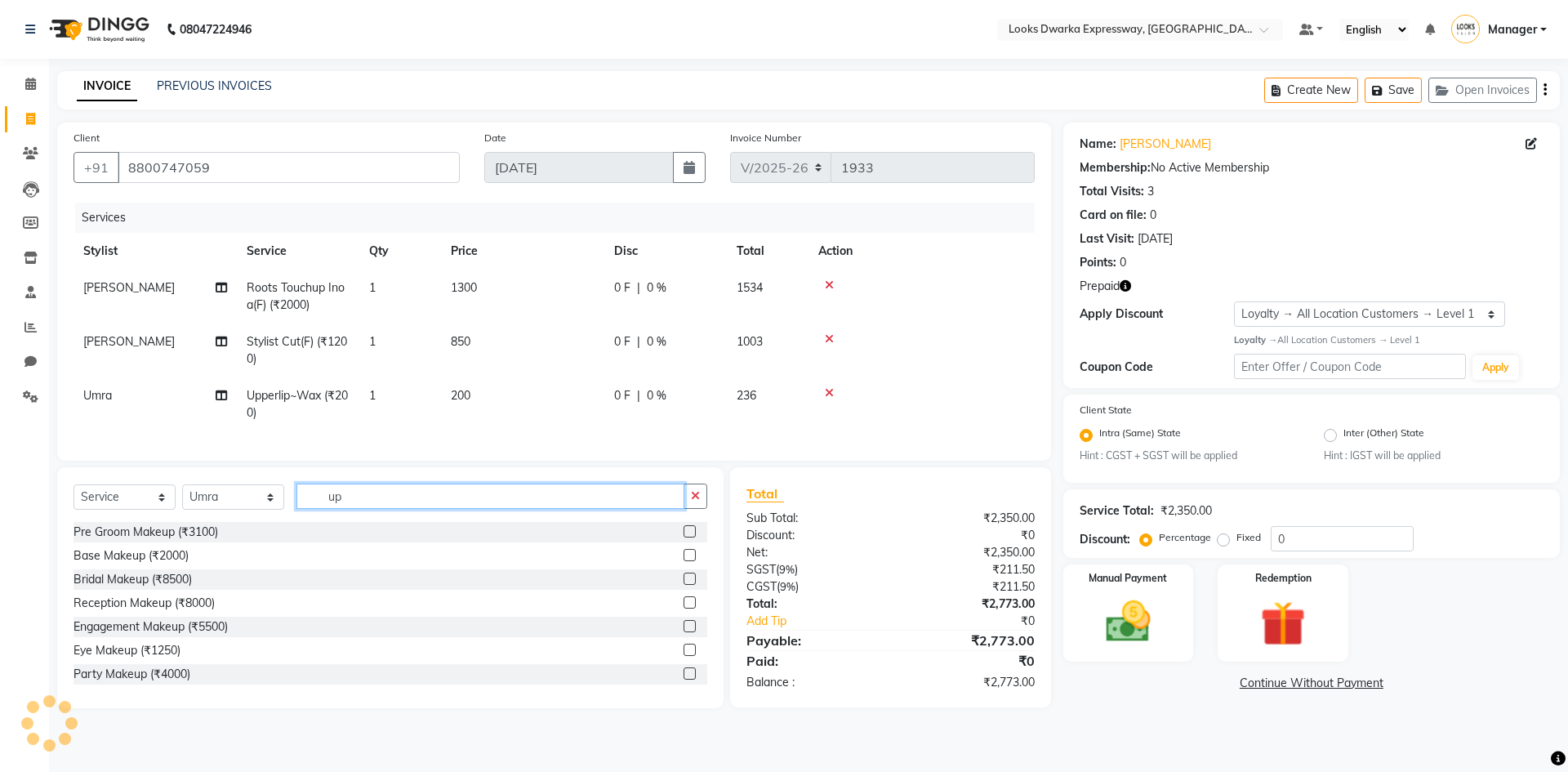
type input "u"
type input "eye"
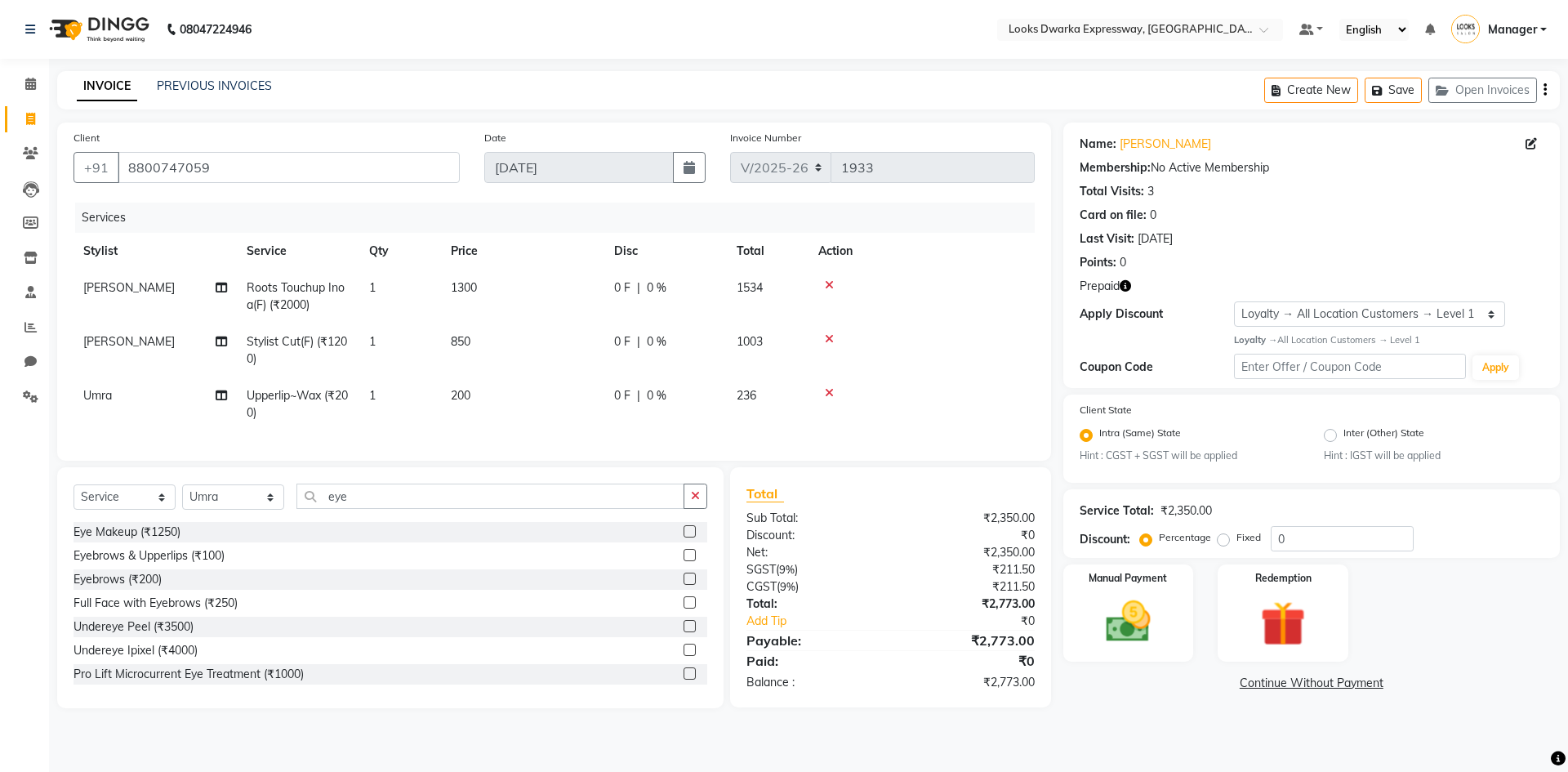
click at [164, 590] on div "Eyebrows (₹200)" at bounding box center [390, 579] width 633 height 21
click at [144, 587] on div "Eyebrows (₹200)" at bounding box center [117, 579] width 88 height 17
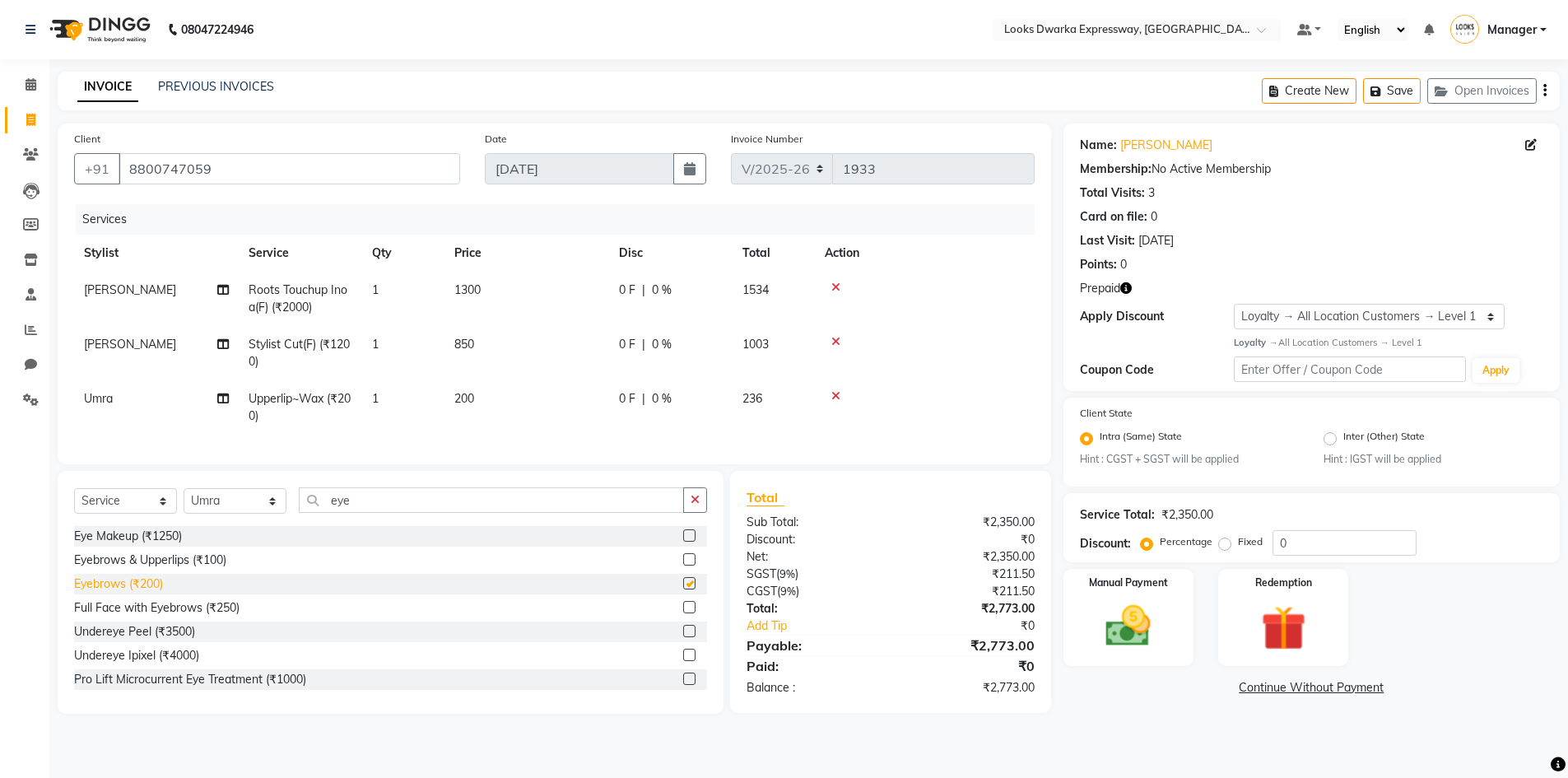
checkbox input "false"
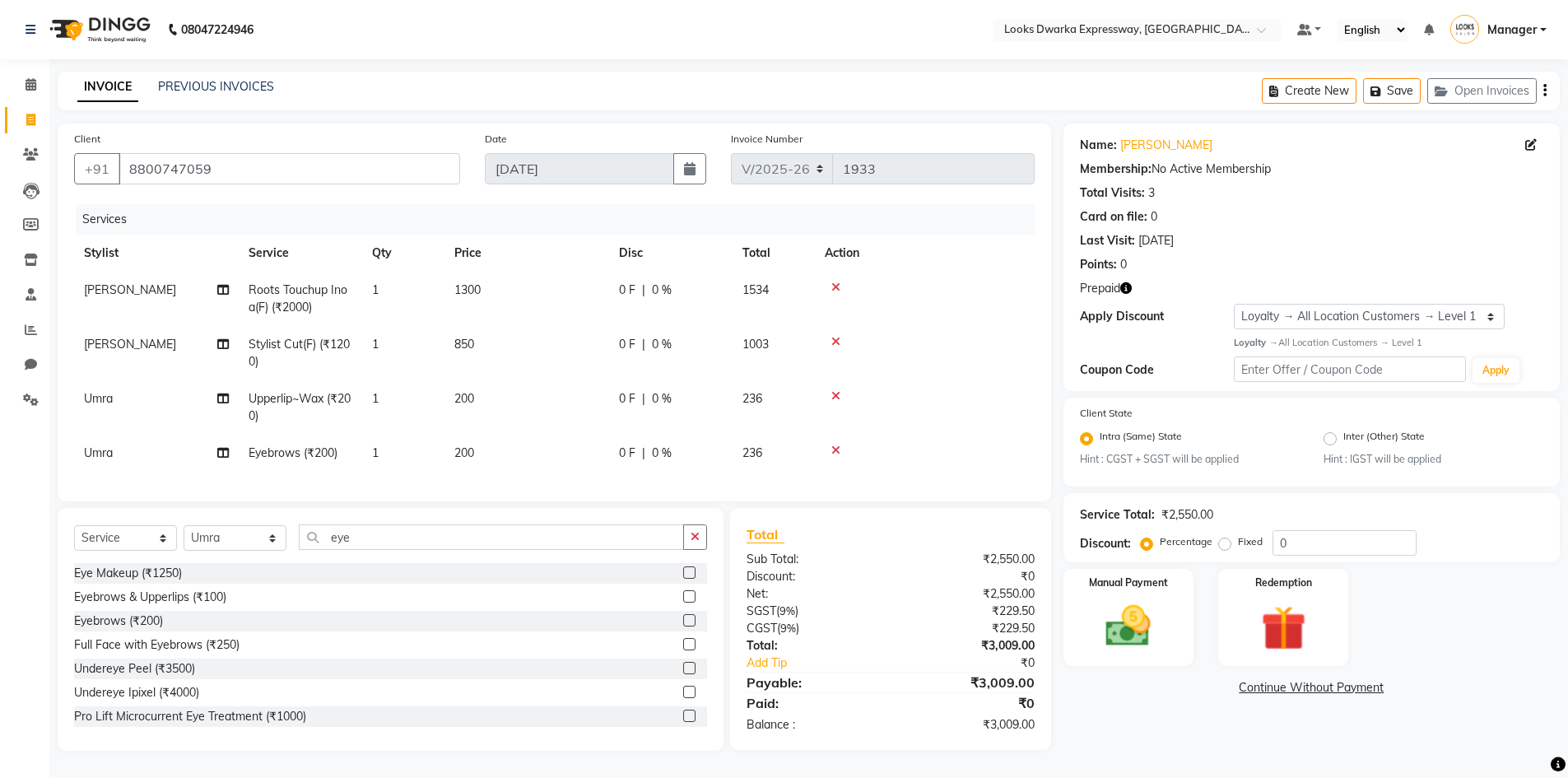
click at [481, 452] on td "200" at bounding box center [526, 453] width 165 height 37
select select "61091"
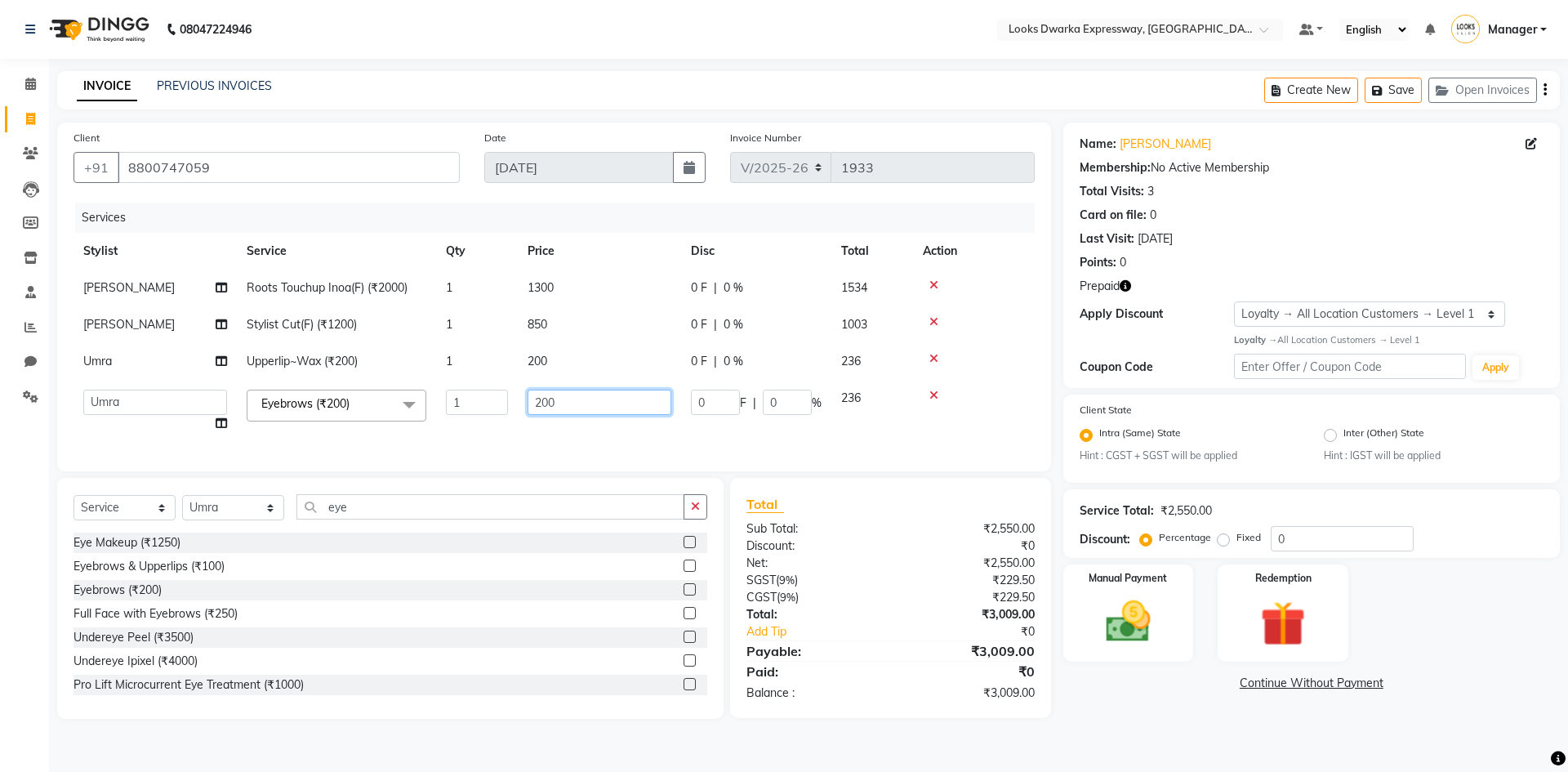
click at [561, 404] on input "200" at bounding box center [599, 402] width 144 height 25
type input "2"
type input "100"
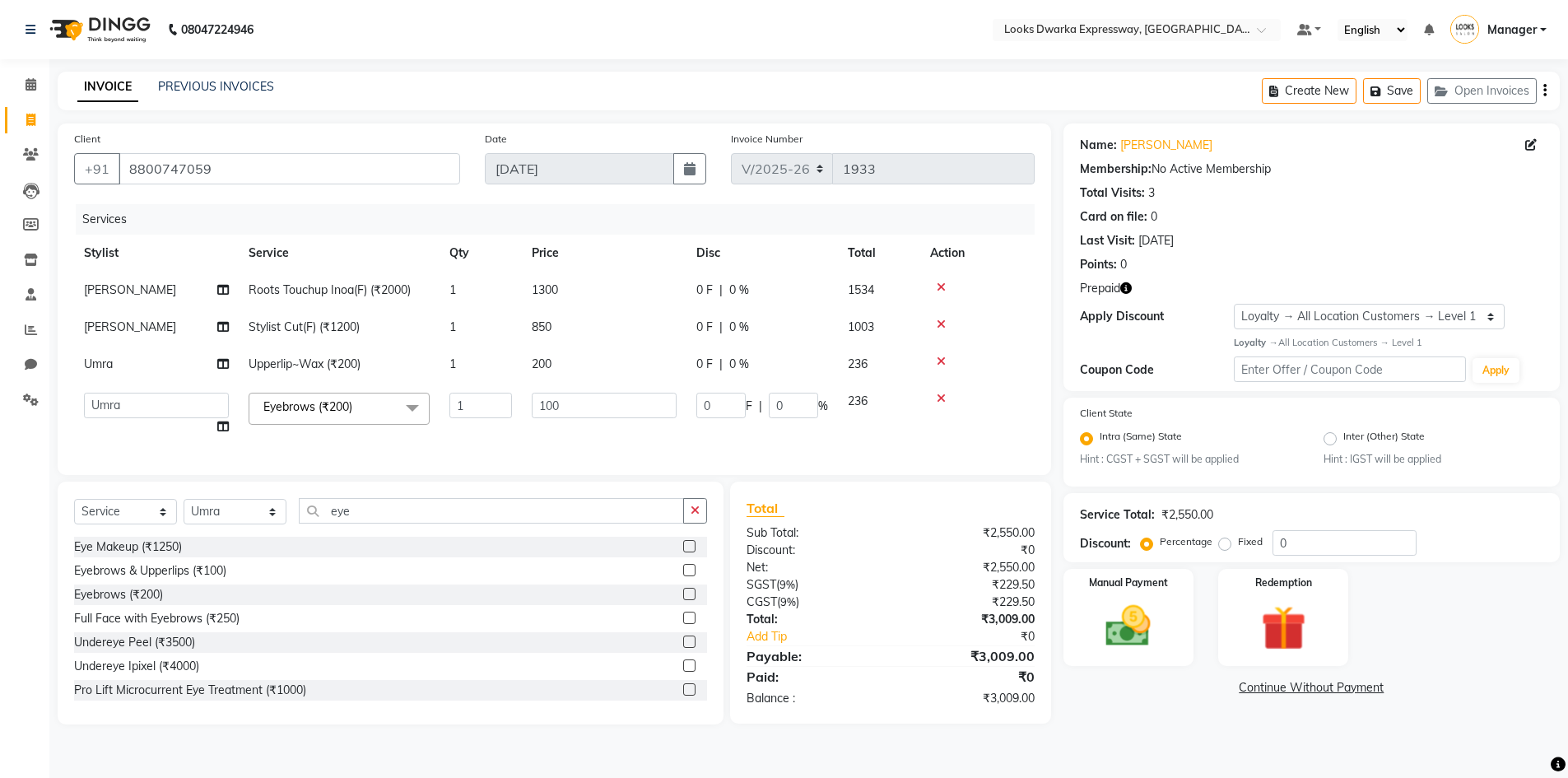
click at [919, 434] on tbody "[PERSON_NAME] Roots Touchup Inoa(F) (₹2000) 1 1300 0 F | 0 % 1534 [PERSON_NAME]…" at bounding box center [553, 358] width 960 height 173
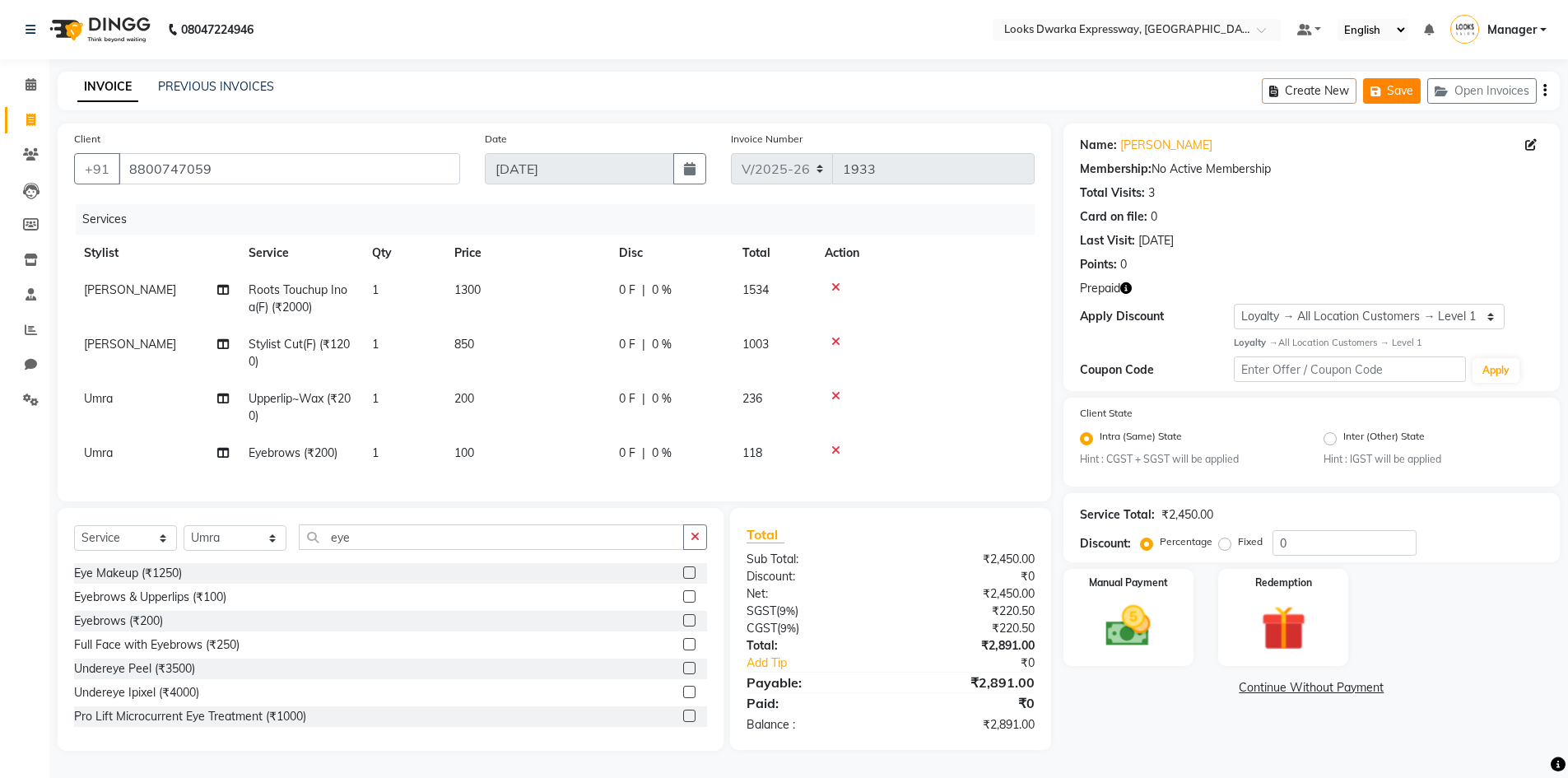
click at [1414, 95] on button "Save" at bounding box center [1392, 90] width 57 height 25
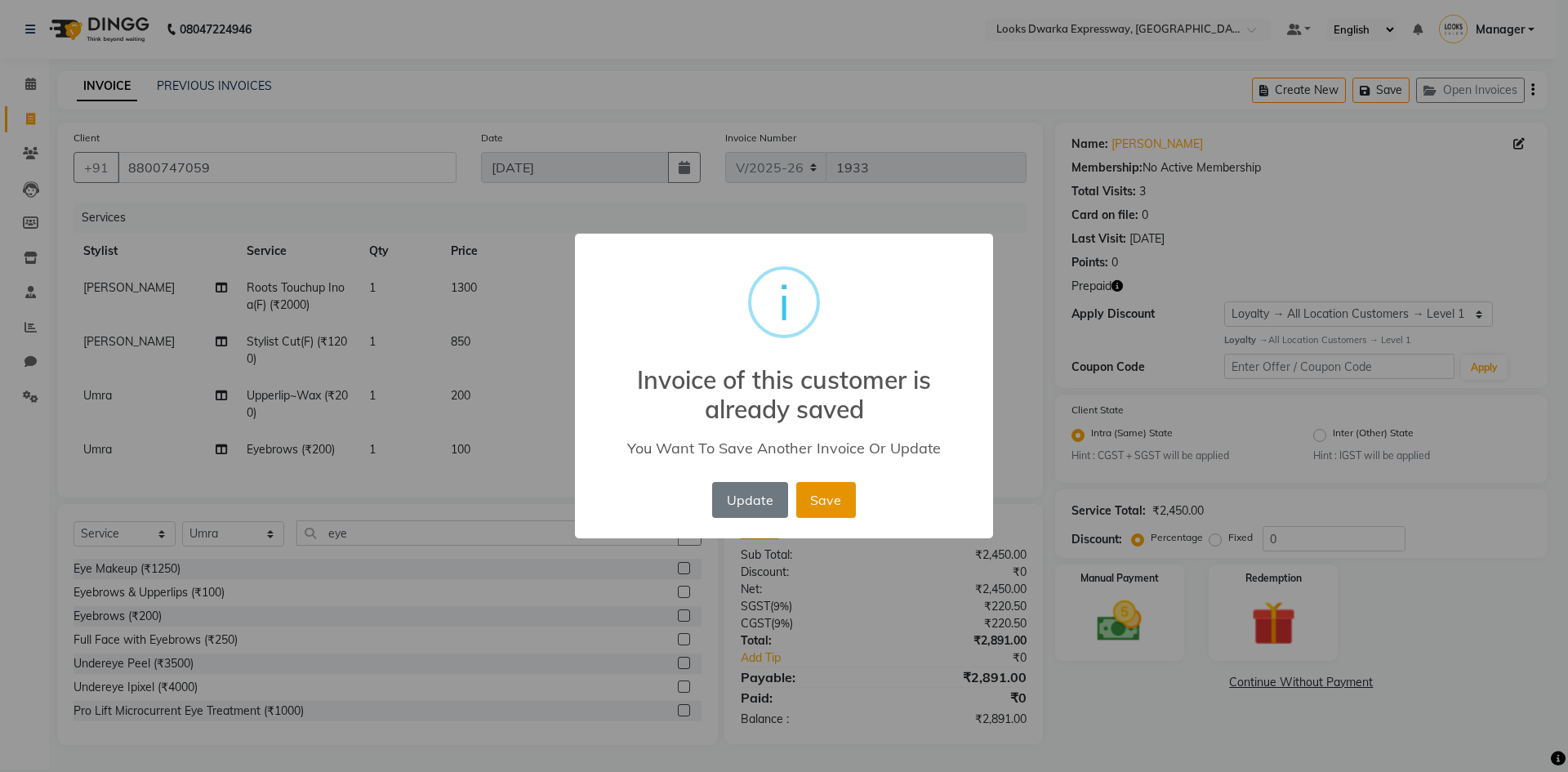
click at [834, 503] on button "Save" at bounding box center [825, 500] width 59 height 36
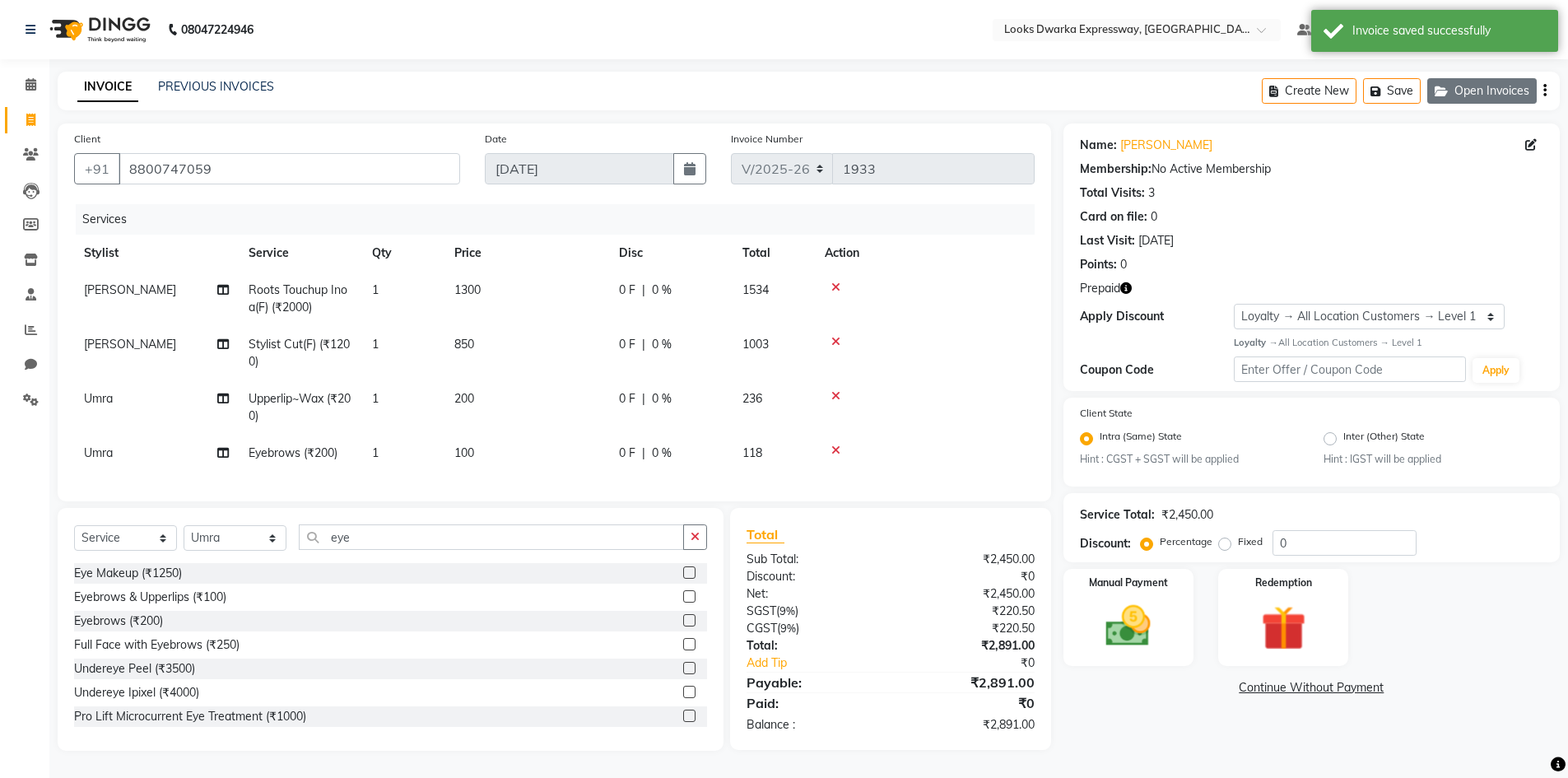
click at [1464, 91] on button "Open Invoices" at bounding box center [1482, 90] width 109 height 25
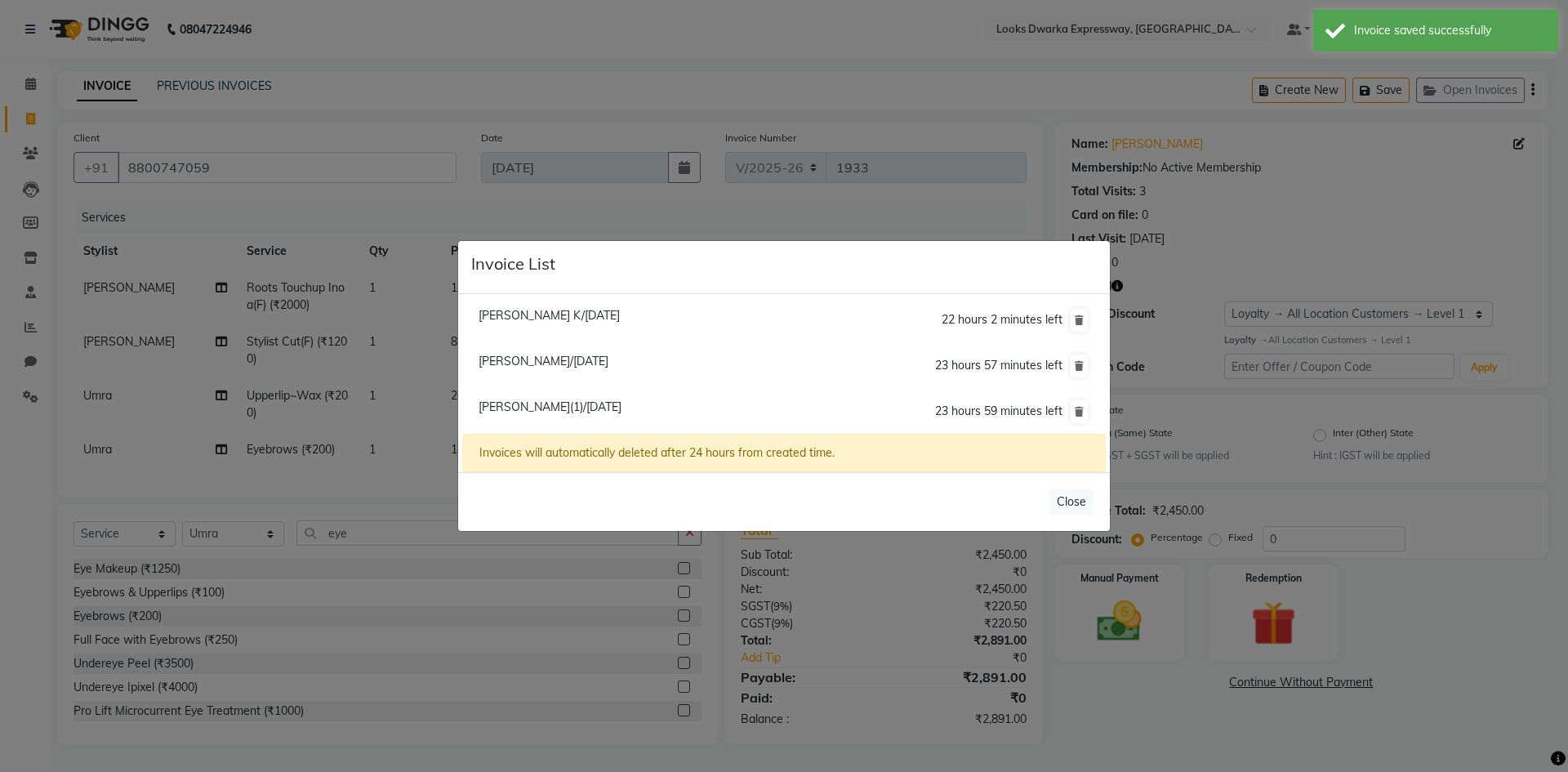
click at [198, 510] on ngb-modal-window "Invoice List [PERSON_NAME] K/[DATE] 22 hours 2 minutes left [PERSON_NAME]/[DATE…" at bounding box center [784, 386] width 1568 height 772
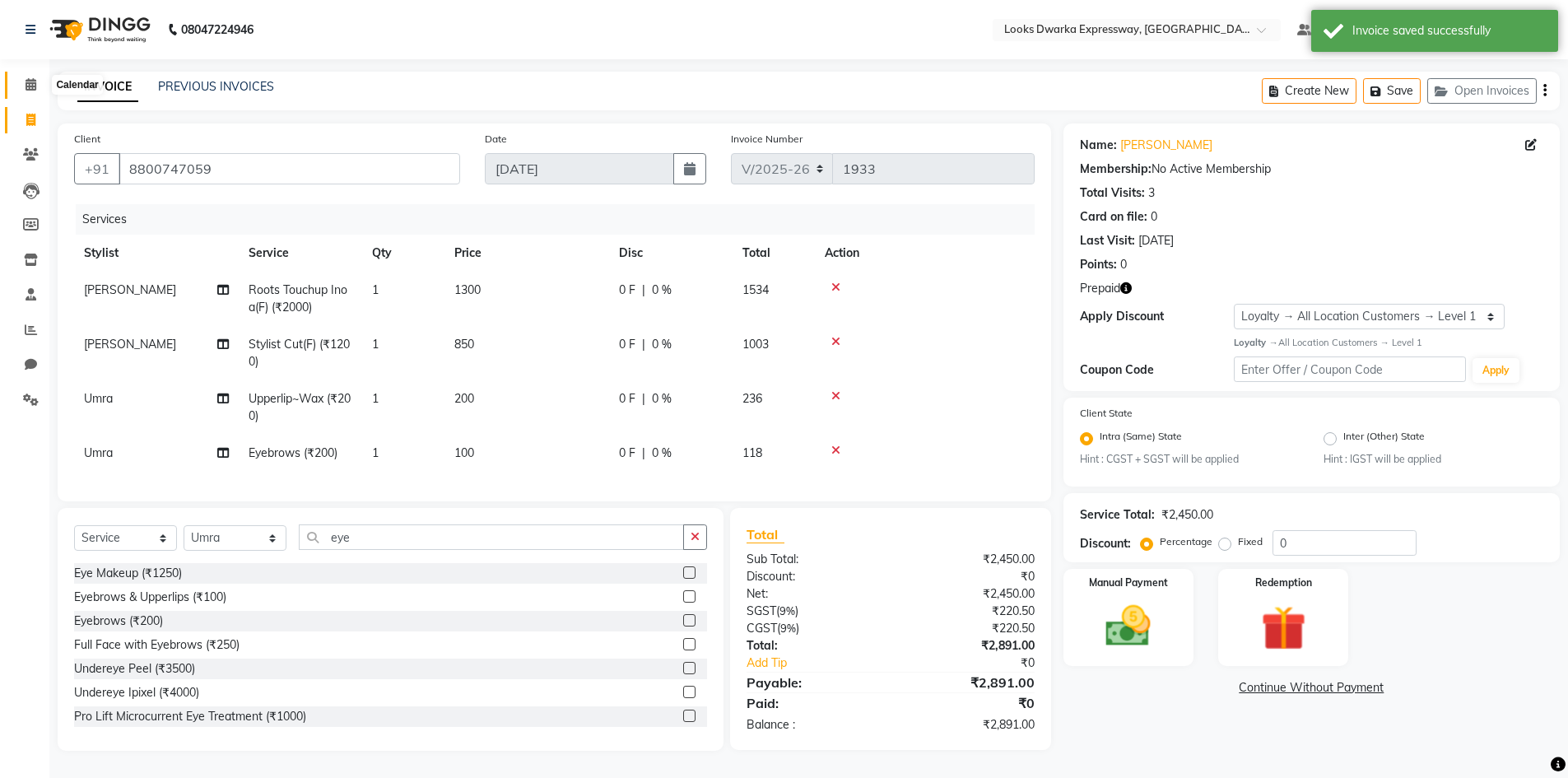
click at [38, 86] on span at bounding box center [30, 85] width 29 height 19
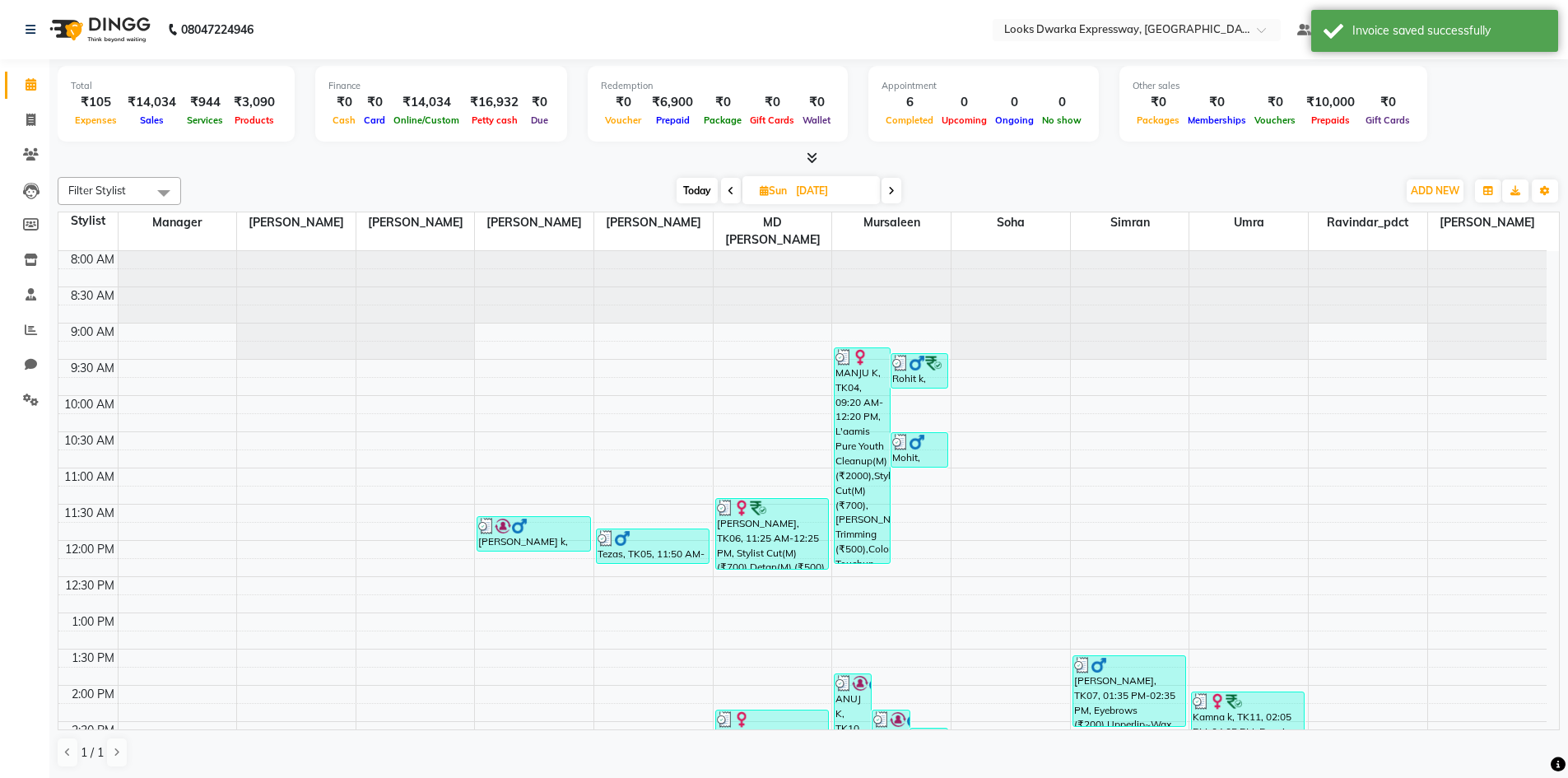
click at [731, 198] on span at bounding box center [730, 190] width 20 height 25
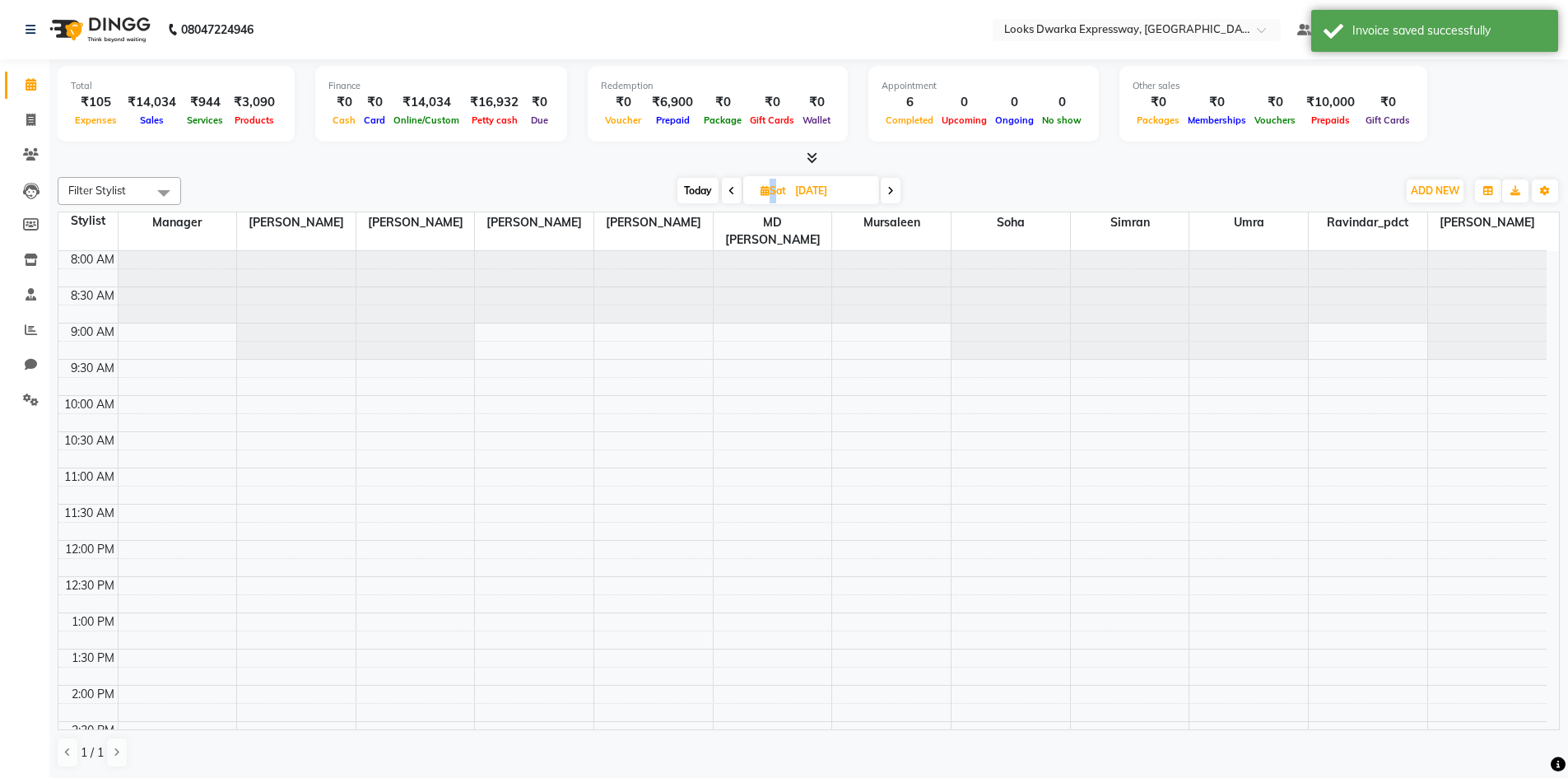
click at [731, 198] on span at bounding box center [731, 190] width 20 height 25
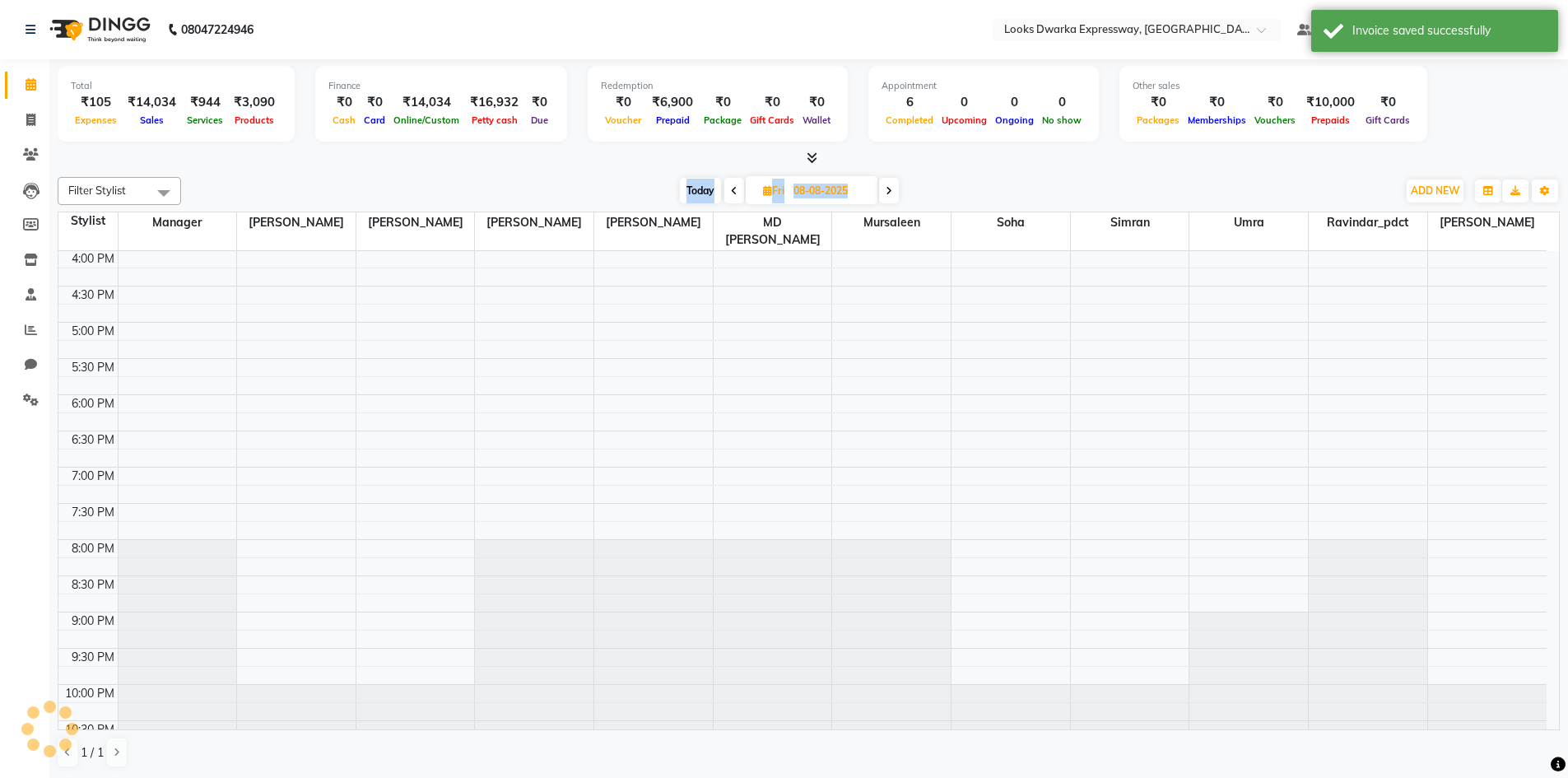
click at [731, 198] on span at bounding box center [734, 190] width 20 height 25
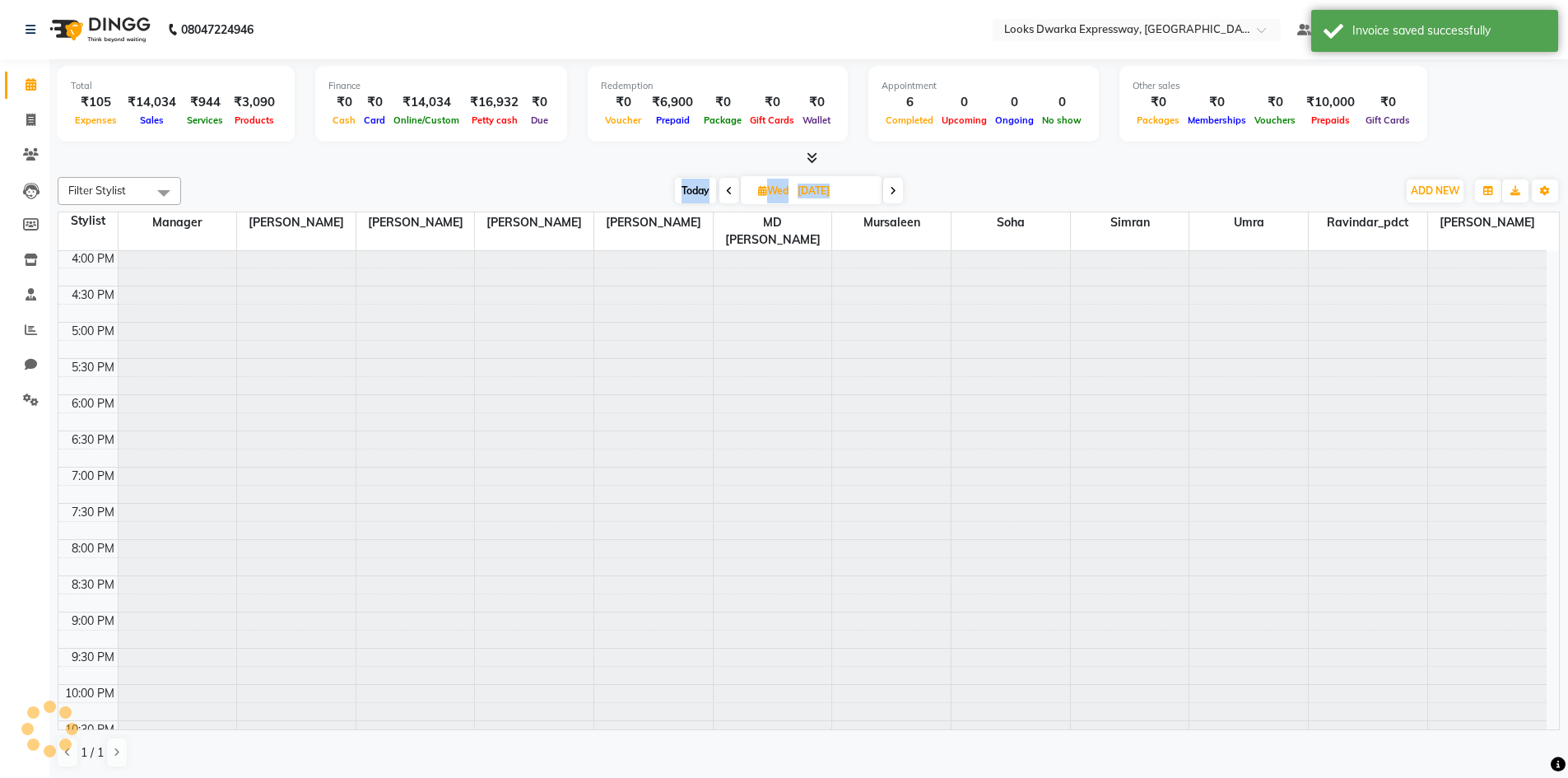
scroll to position [0, 0]
click at [731, 198] on span at bounding box center [728, 190] width 20 height 25
click at [731, 198] on span at bounding box center [731, 190] width 20 height 25
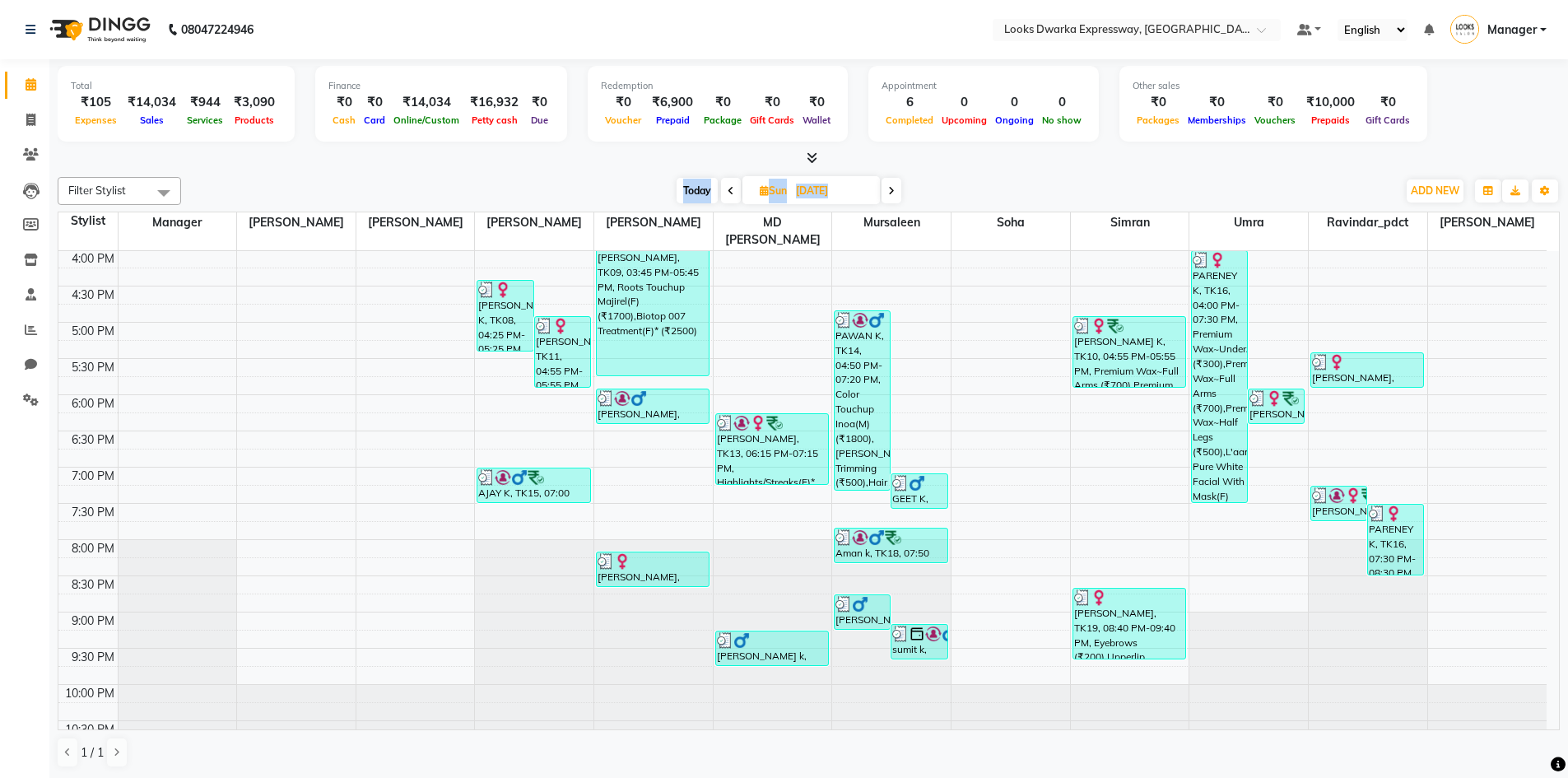
click at [892, 195] on icon at bounding box center [892, 190] width 7 height 10
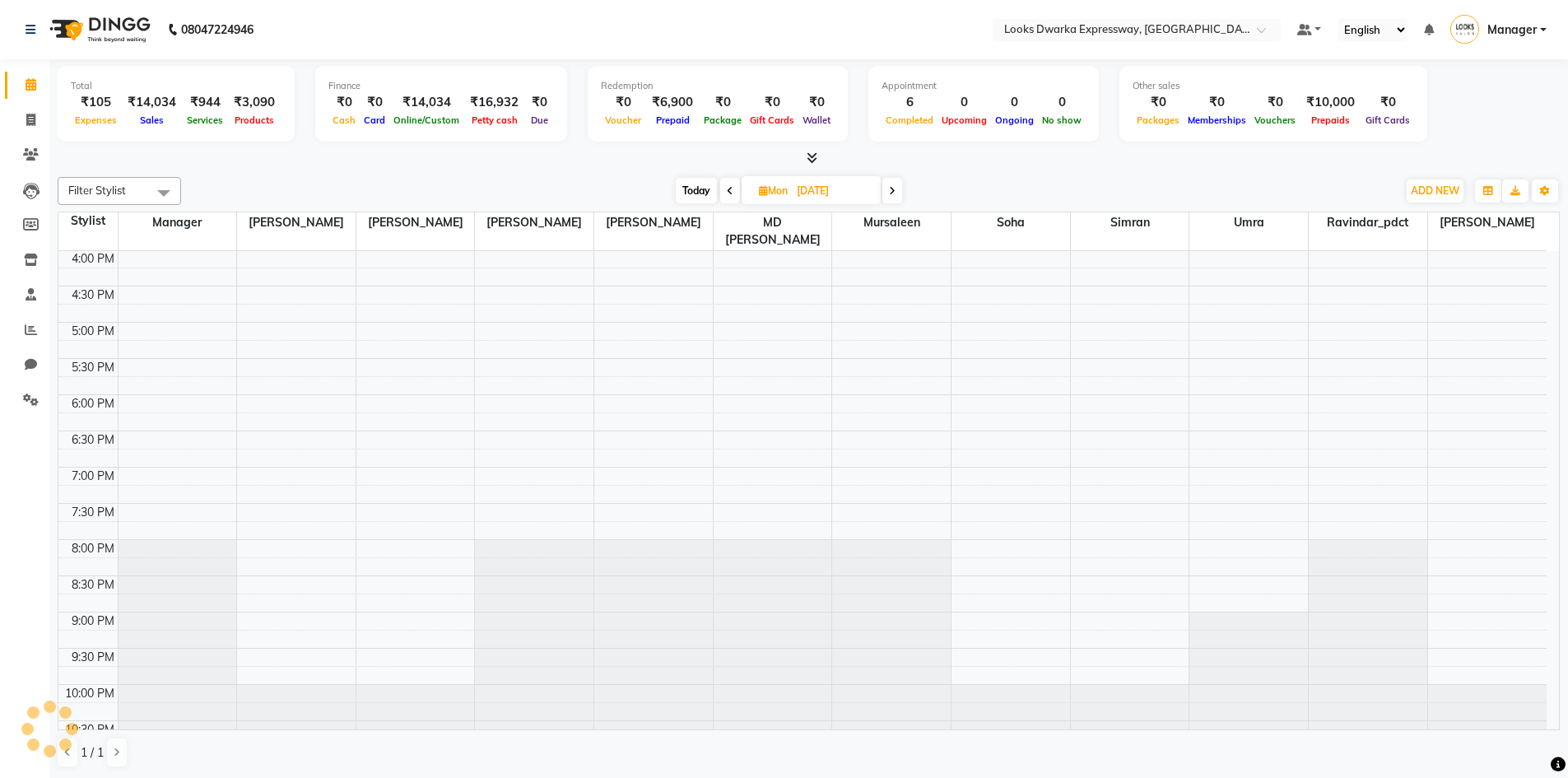
click at [892, 195] on icon at bounding box center [892, 190] width 7 height 10
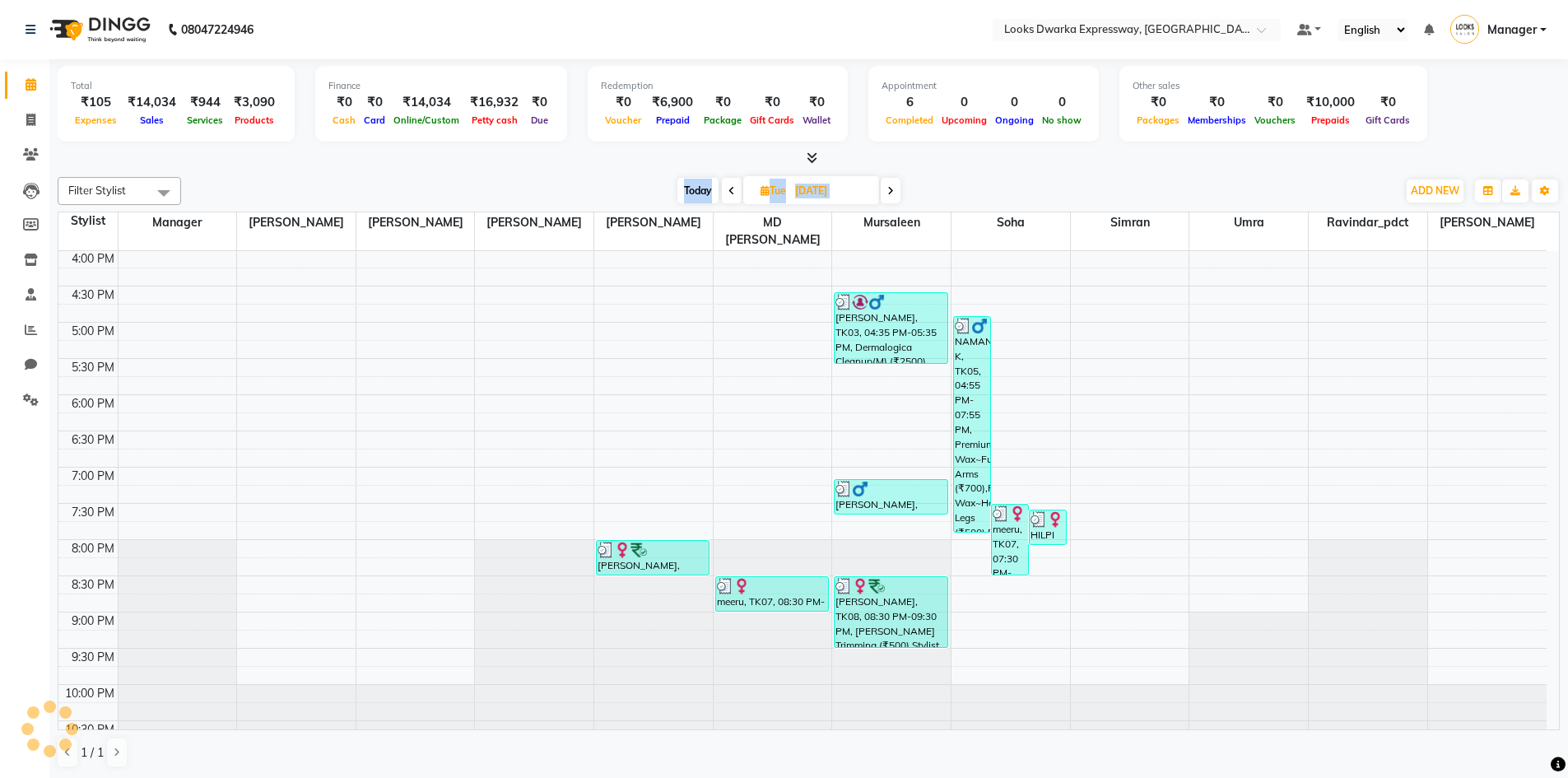
click at [892, 195] on icon at bounding box center [891, 190] width 7 height 10
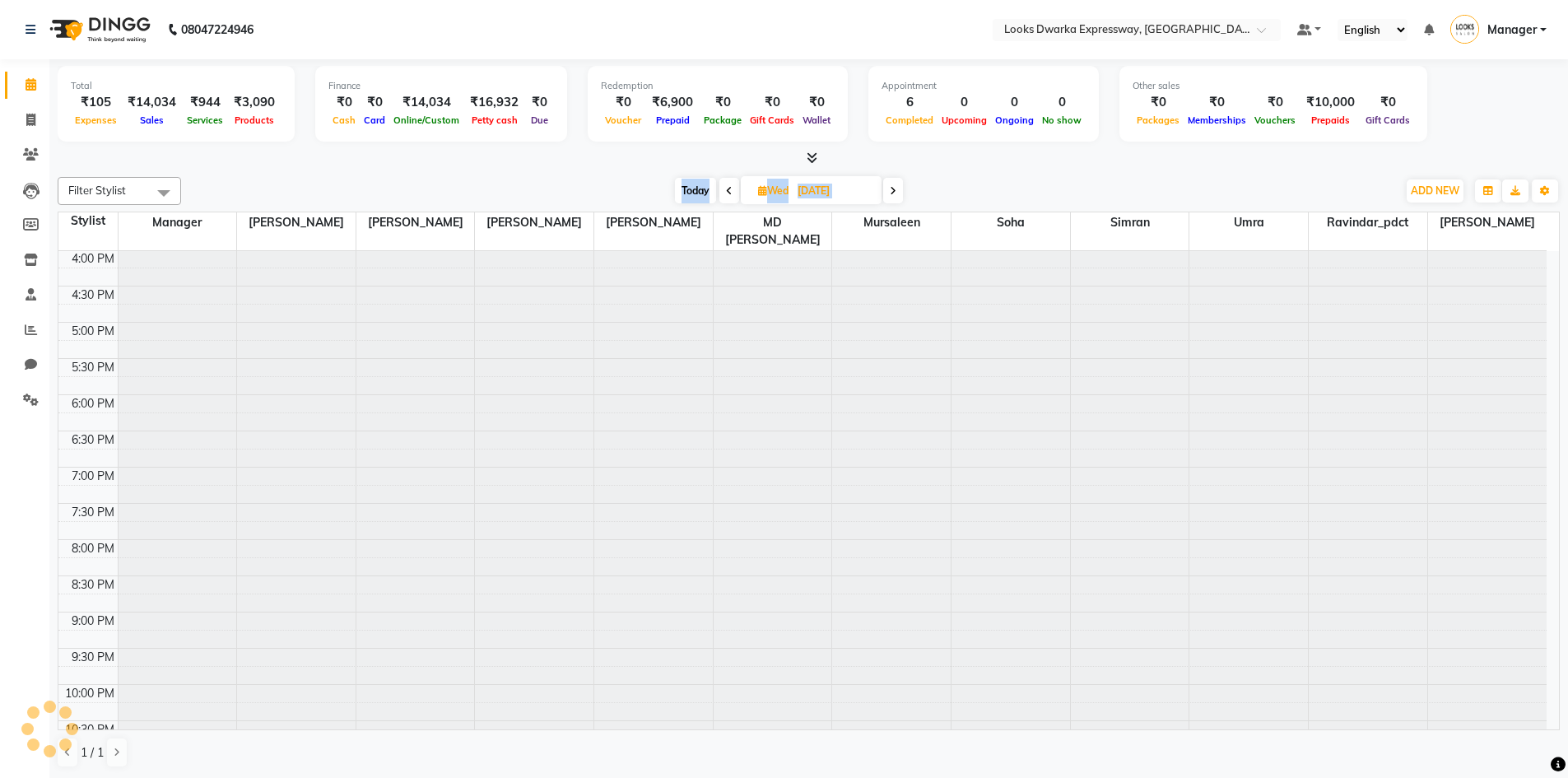
click at [892, 195] on icon at bounding box center [893, 190] width 7 height 10
click at [892, 195] on icon at bounding box center [892, 190] width 7 height 10
click at [892, 195] on icon at bounding box center [891, 190] width 7 height 10
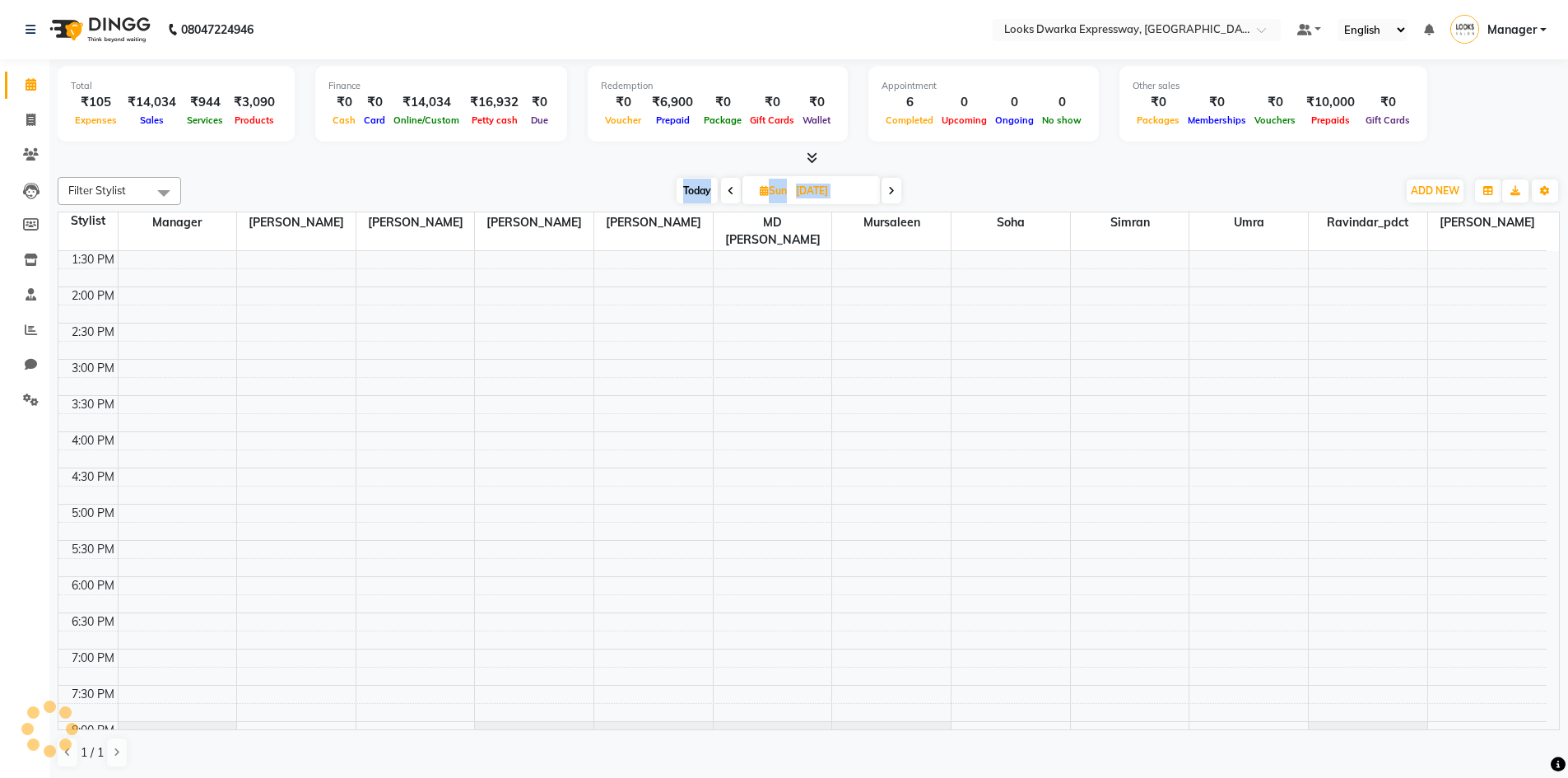
click at [892, 195] on icon at bounding box center [892, 190] width 7 height 10
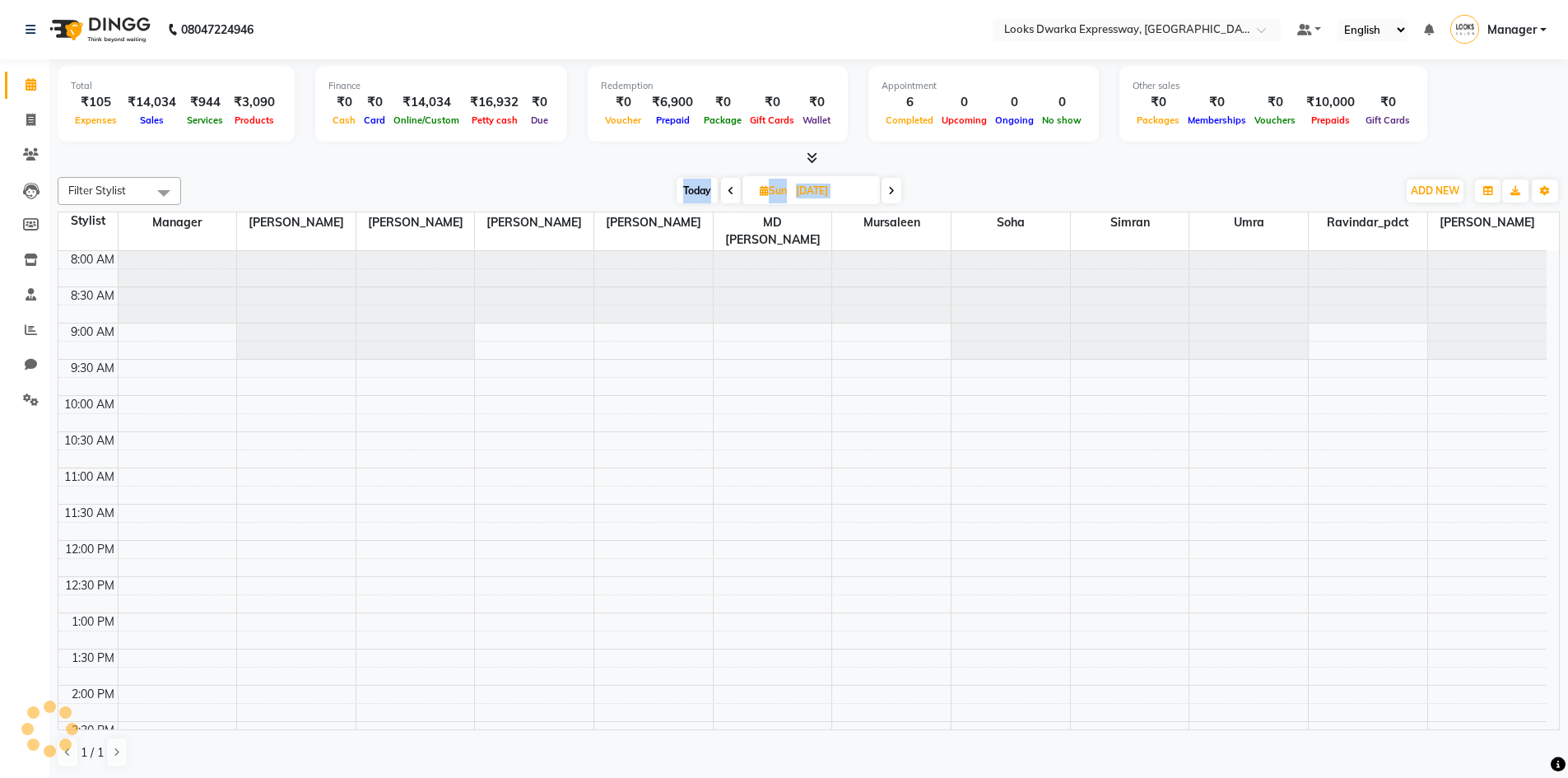
click at [892, 195] on icon at bounding box center [892, 190] width 7 height 10
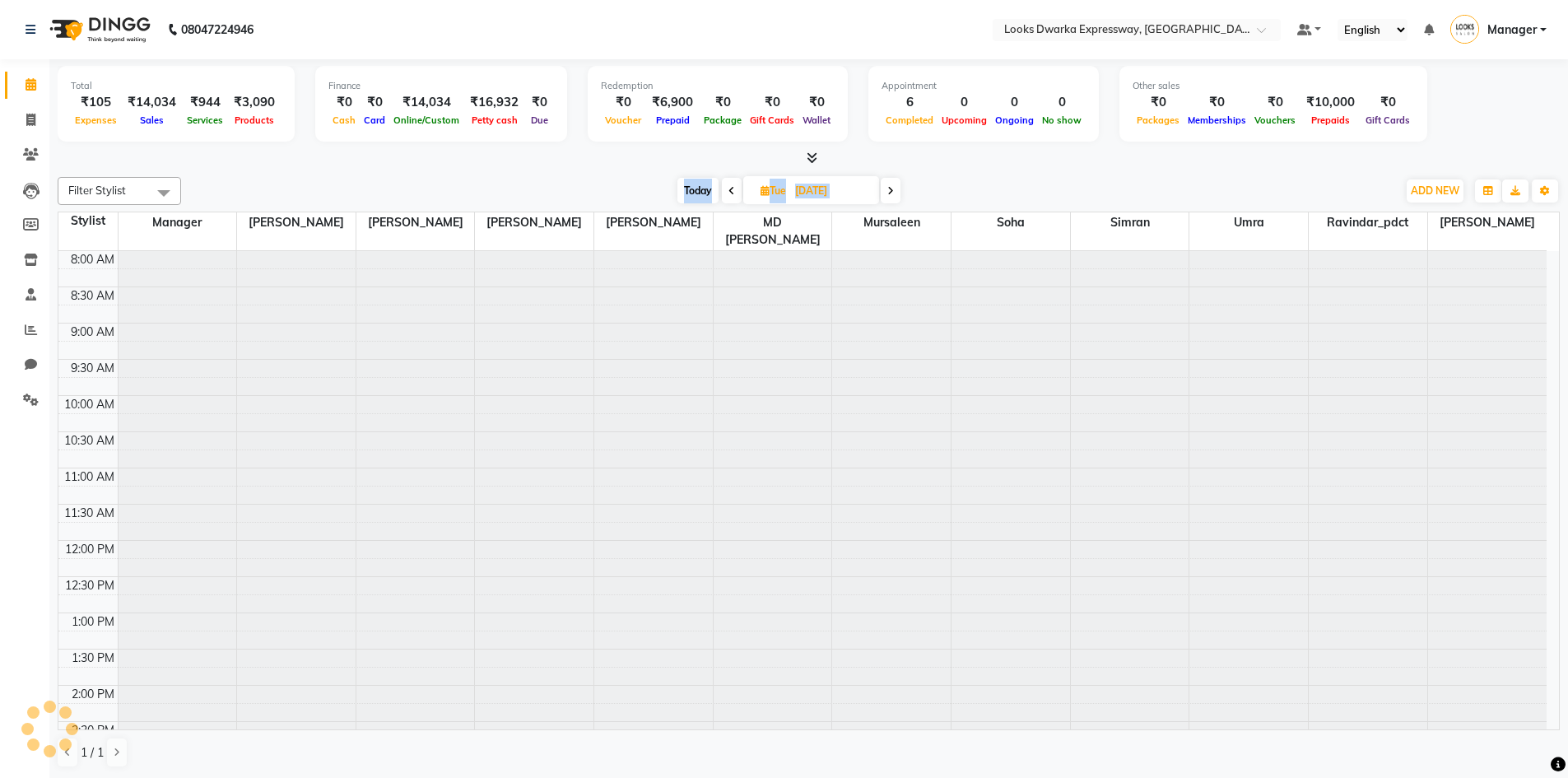
click at [892, 195] on icon at bounding box center [891, 190] width 7 height 10
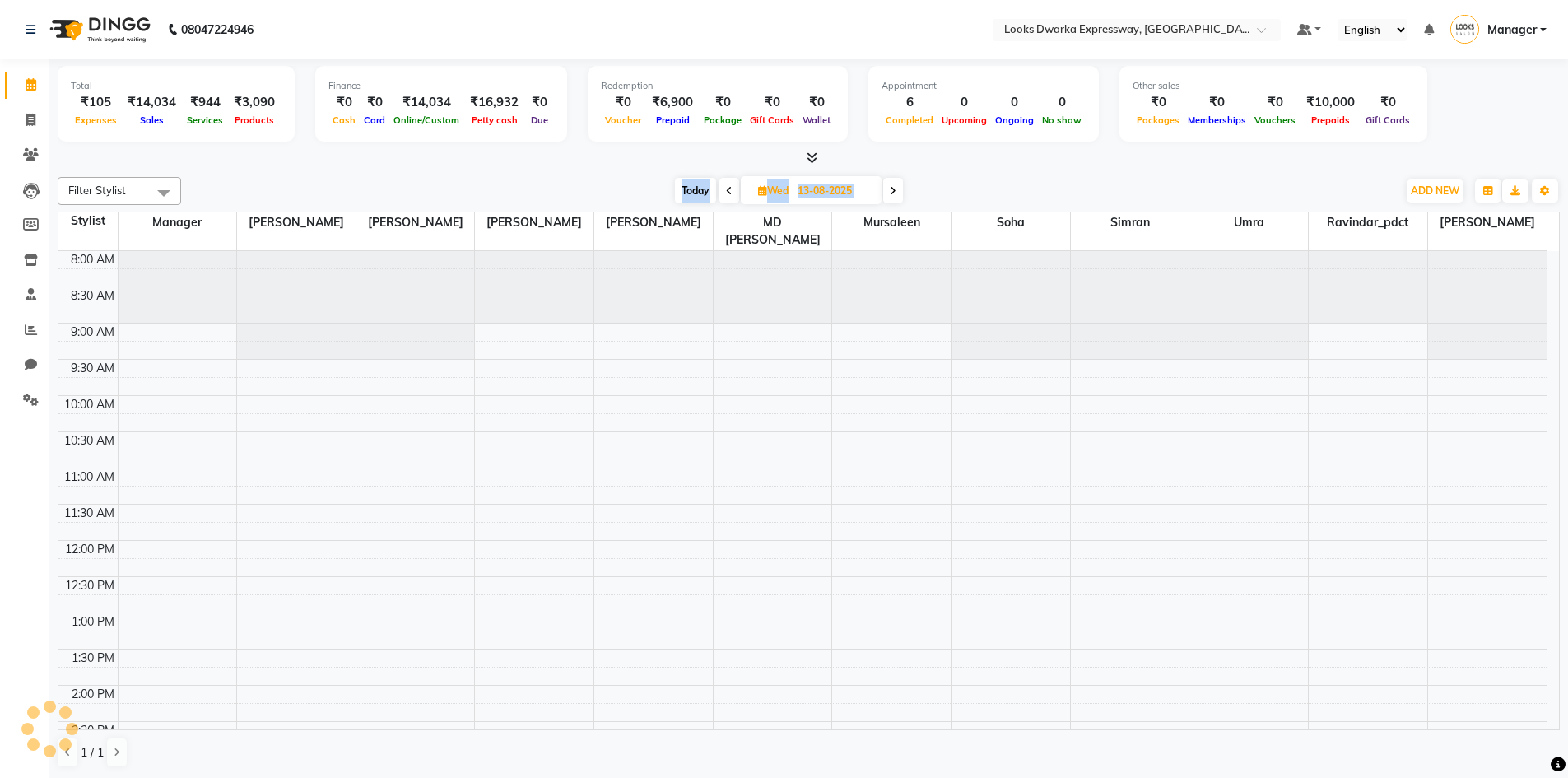
click at [892, 195] on icon at bounding box center [893, 190] width 7 height 10
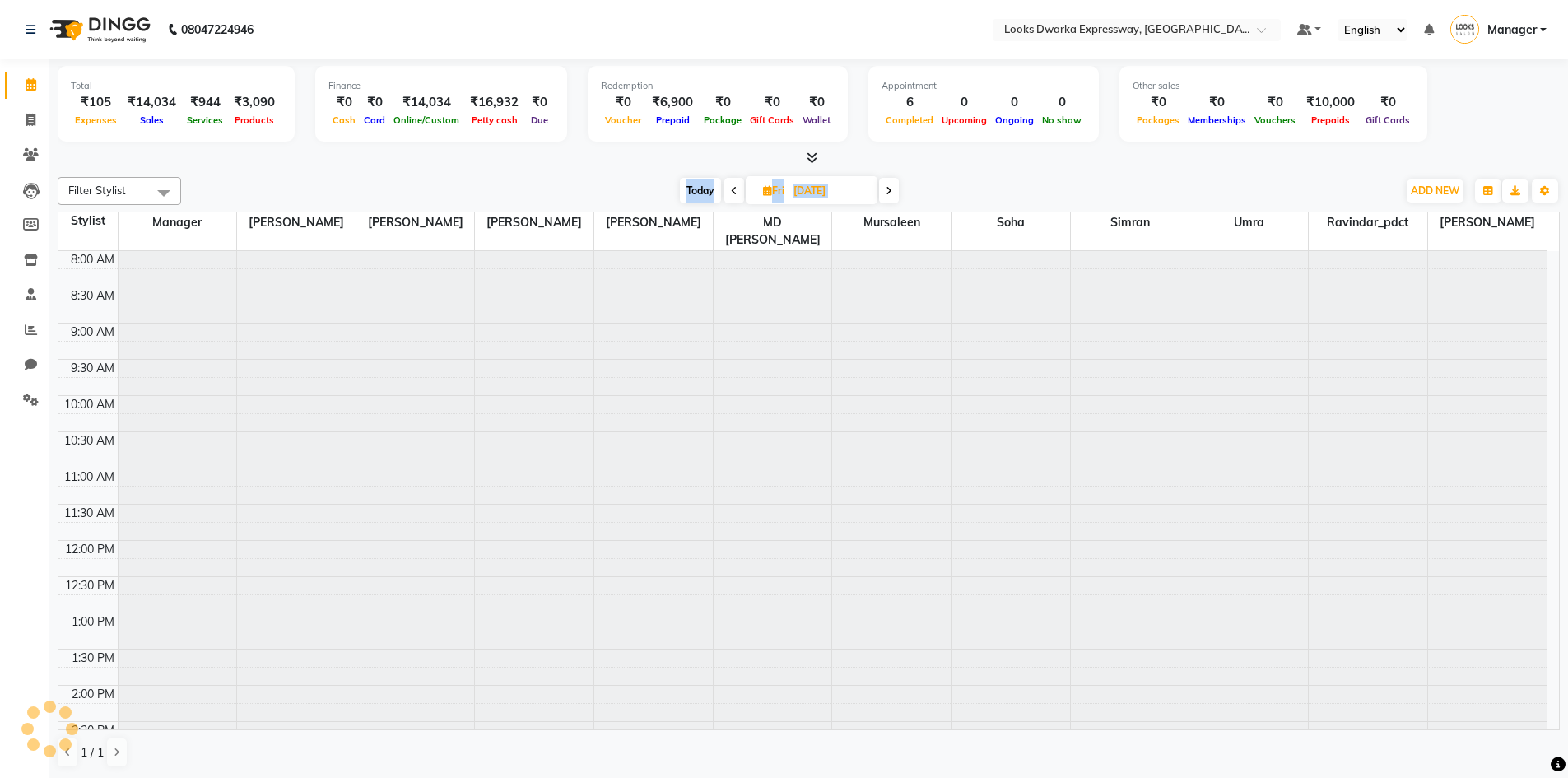
scroll to position [0, 0]
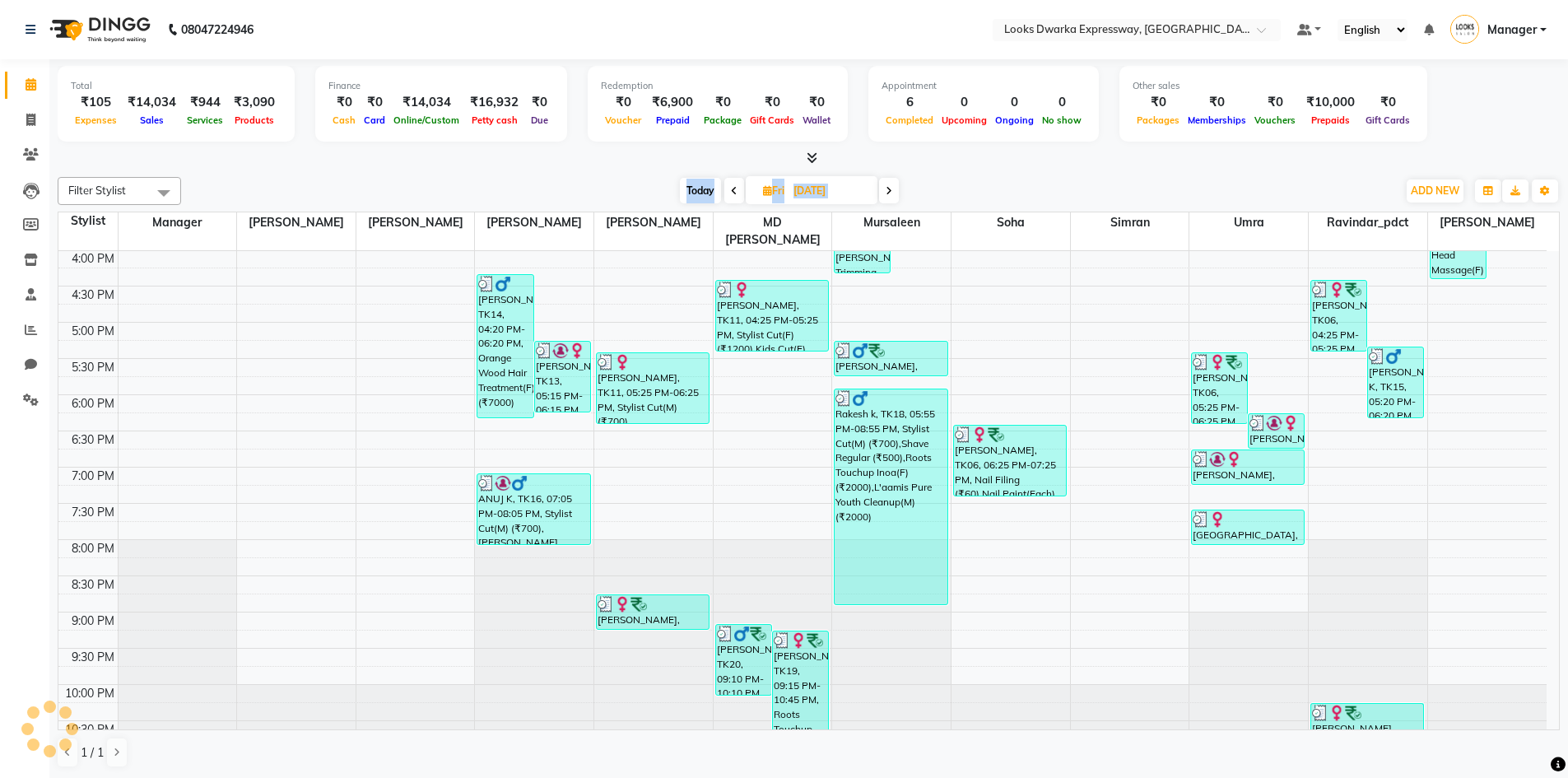
click at [892, 195] on icon at bounding box center [889, 190] width 7 height 10
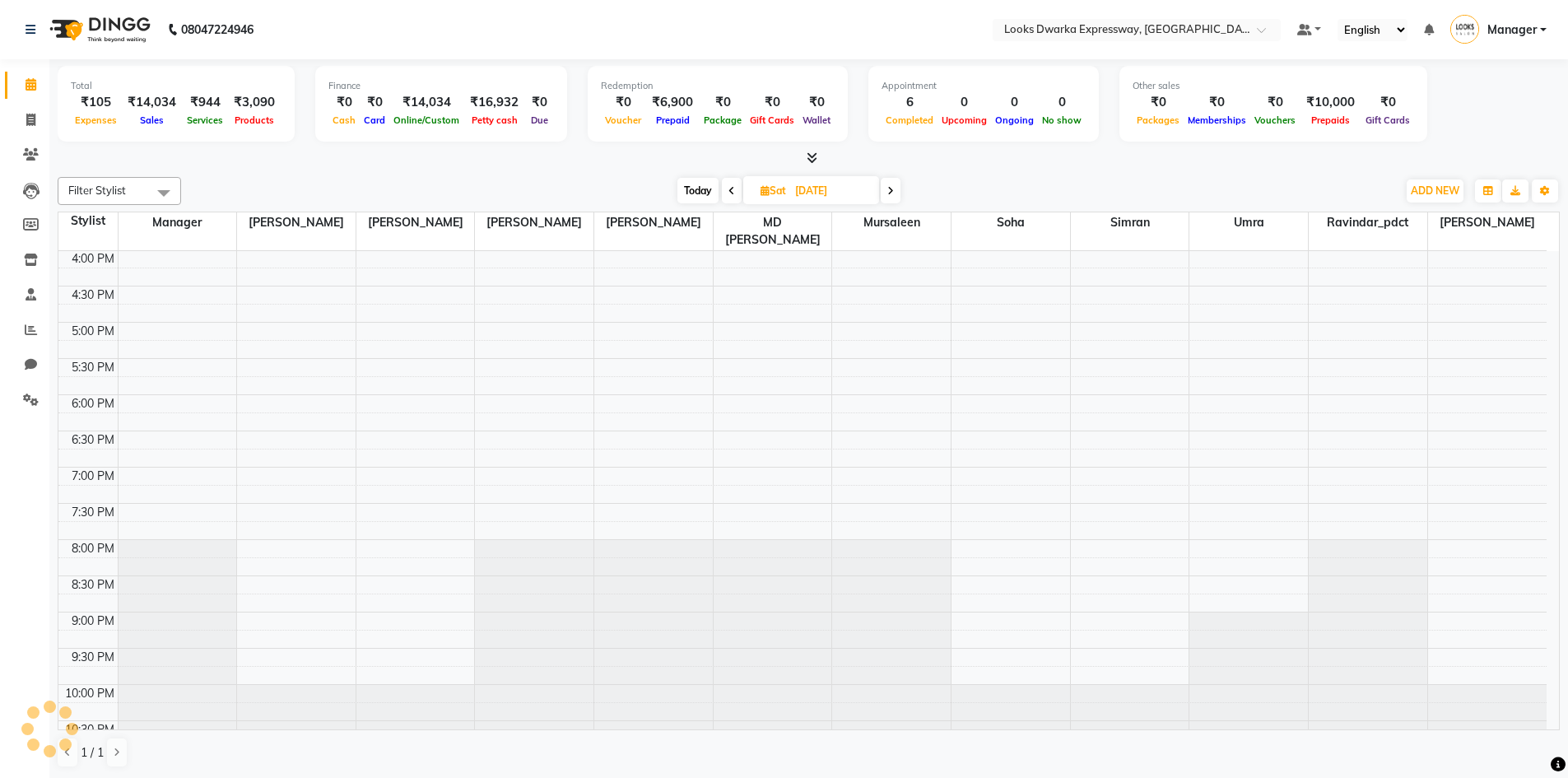
click at [892, 195] on icon at bounding box center [891, 190] width 7 height 10
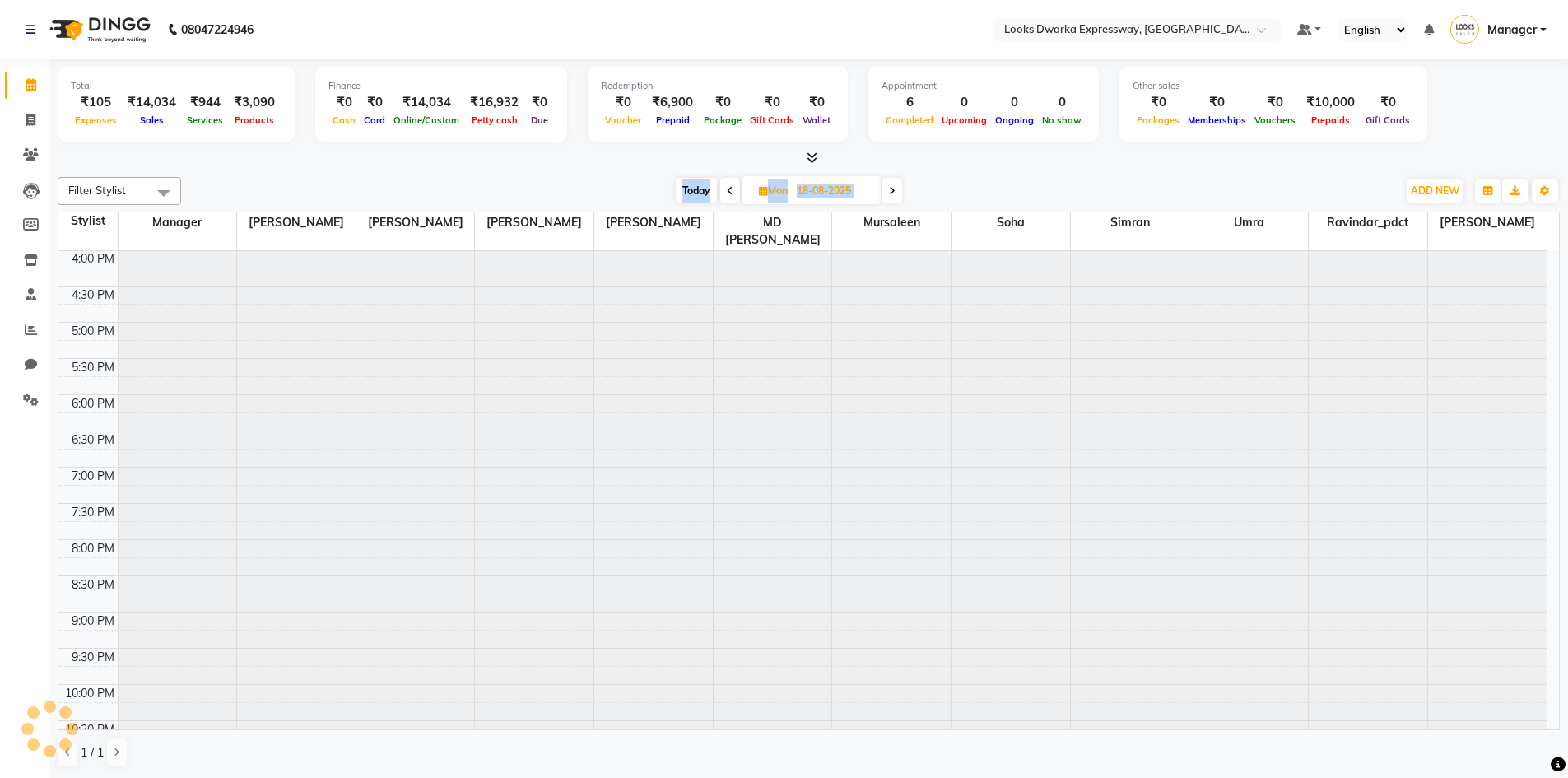
scroll to position [580, 0]
click at [892, 195] on icon at bounding box center [892, 190] width 7 height 10
click at [892, 195] on icon at bounding box center [891, 190] width 7 height 10
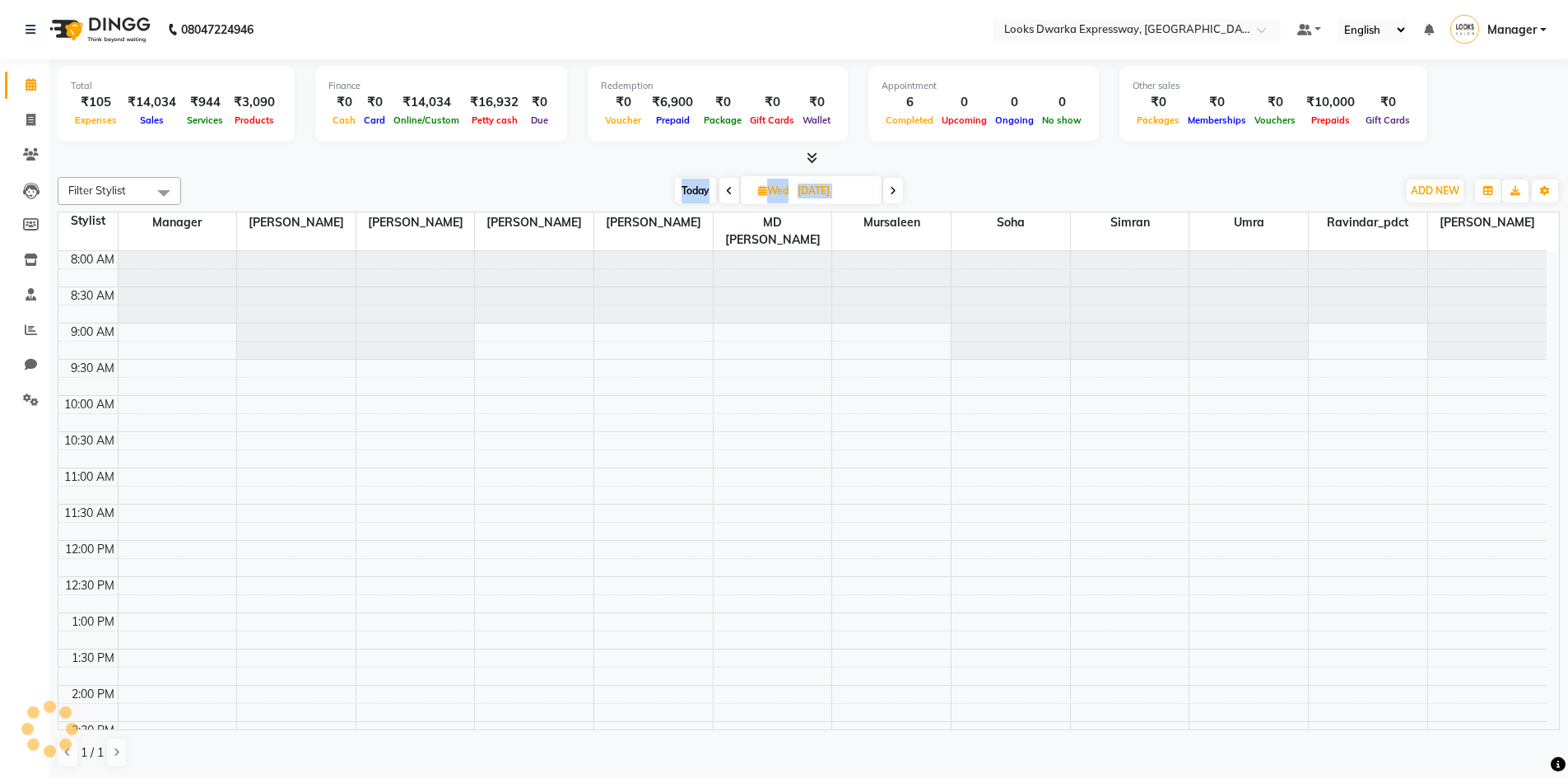
scroll to position [580, 0]
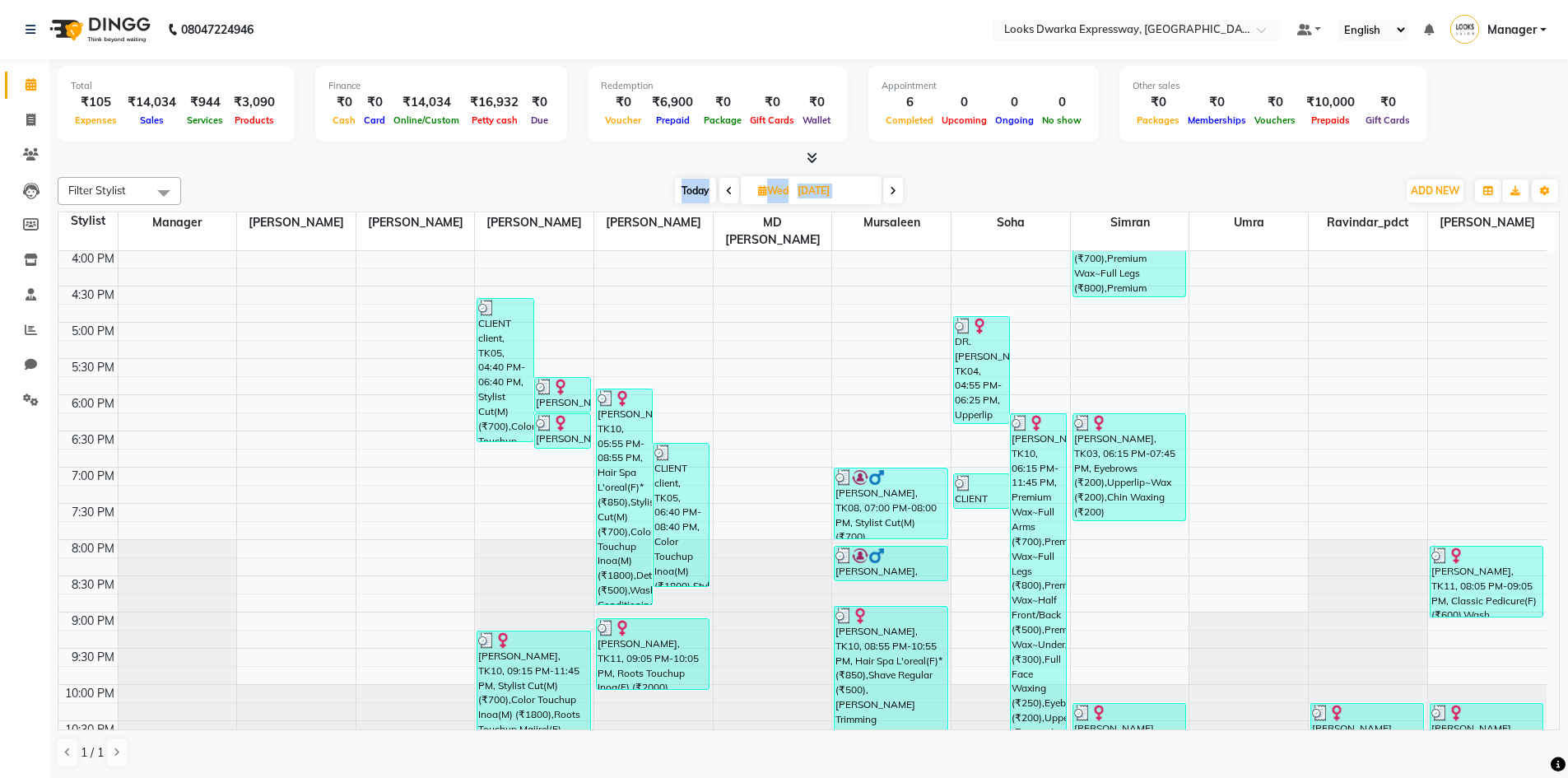
click at [901, 186] on span at bounding box center [892, 190] width 20 height 25
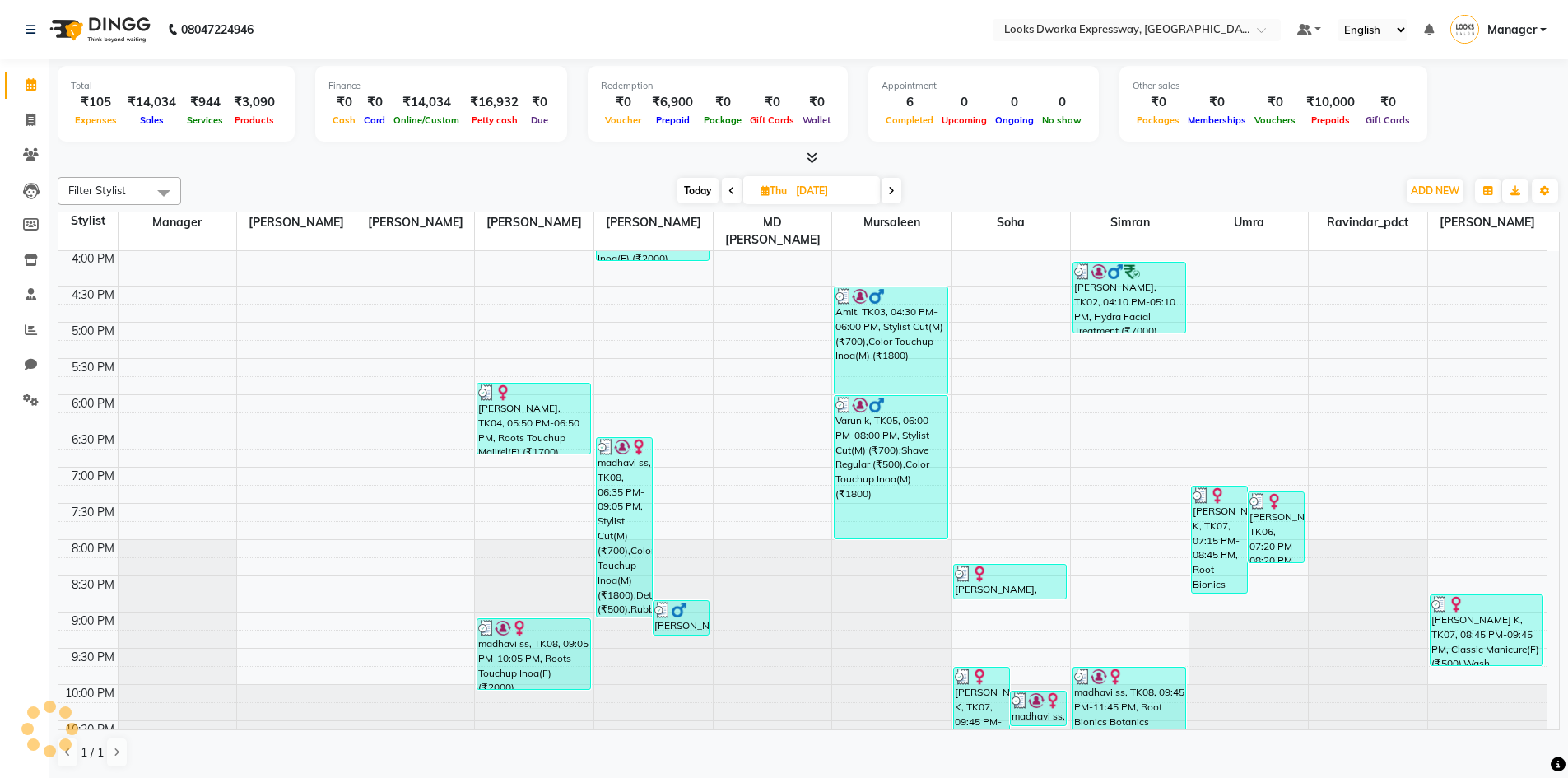
click at [901, 186] on span at bounding box center [891, 190] width 20 height 25
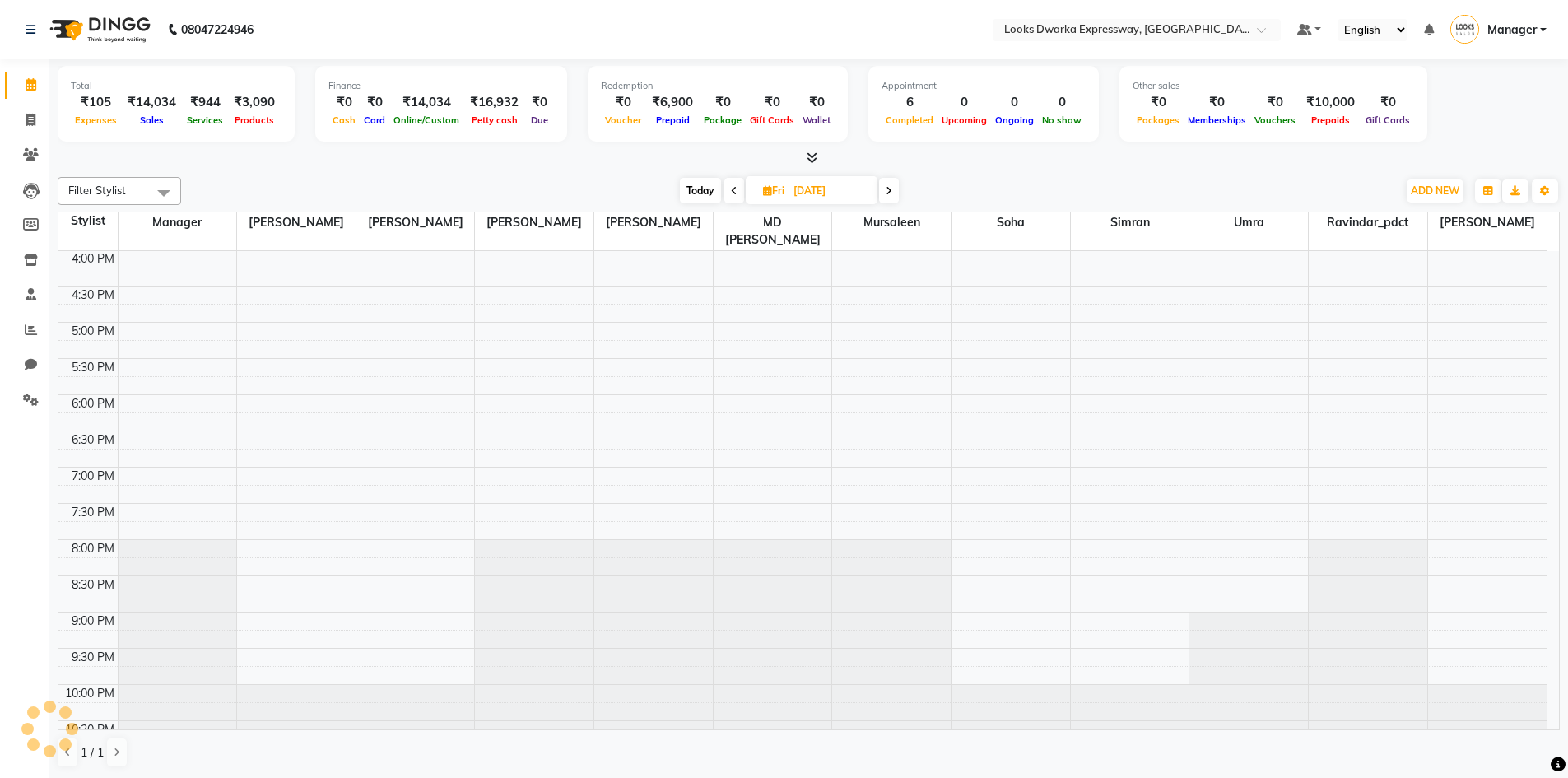
click at [904, 190] on div "[DATE] [DATE]" at bounding box center [788, 191] width 1199 height 24
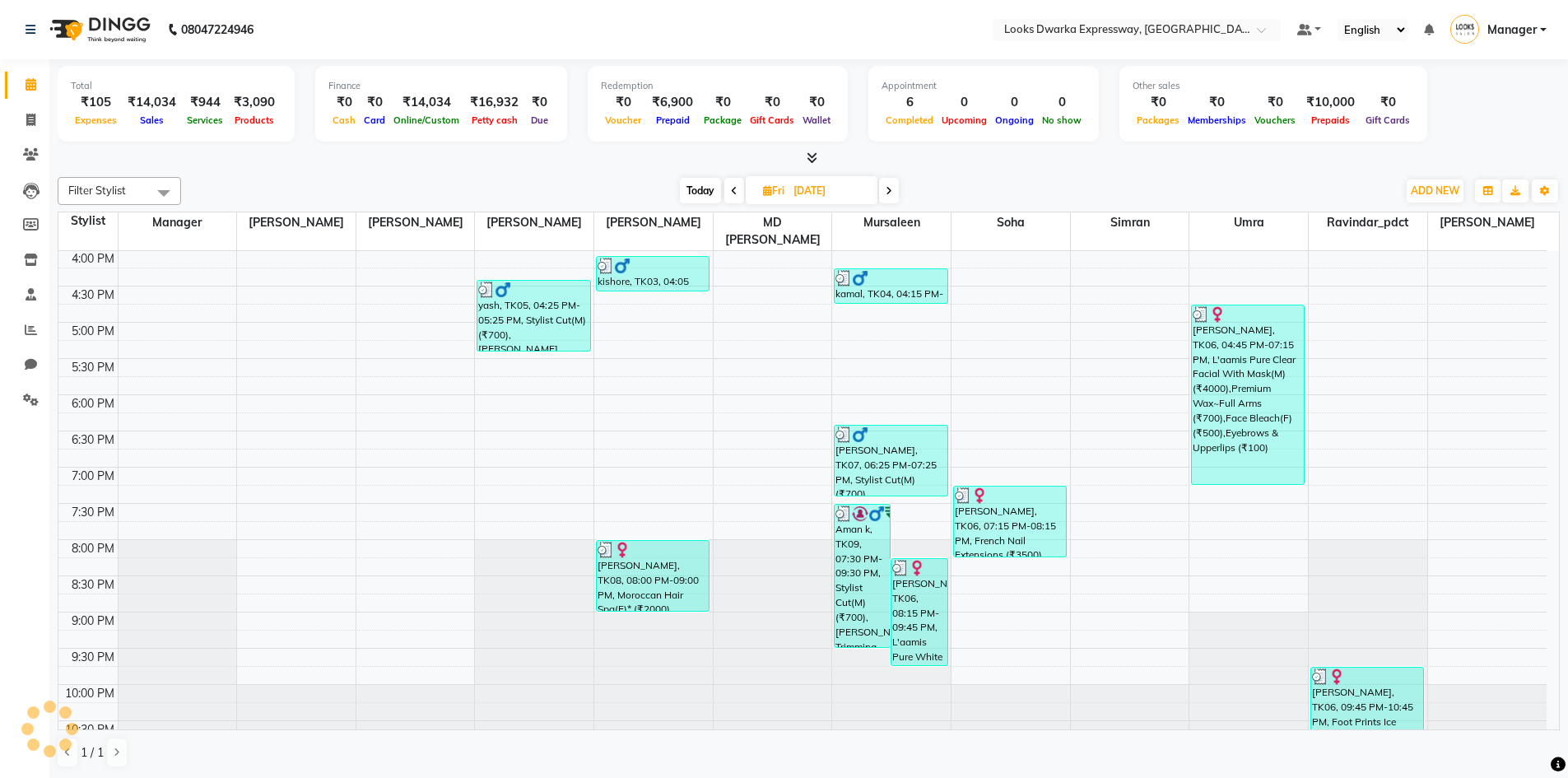
click at [908, 190] on div "[DATE] [DATE]" at bounding box center [788, 191] width 1199 height 24
click at [886, 189] on icon at bounding box center [889, 190] width 7 height 10
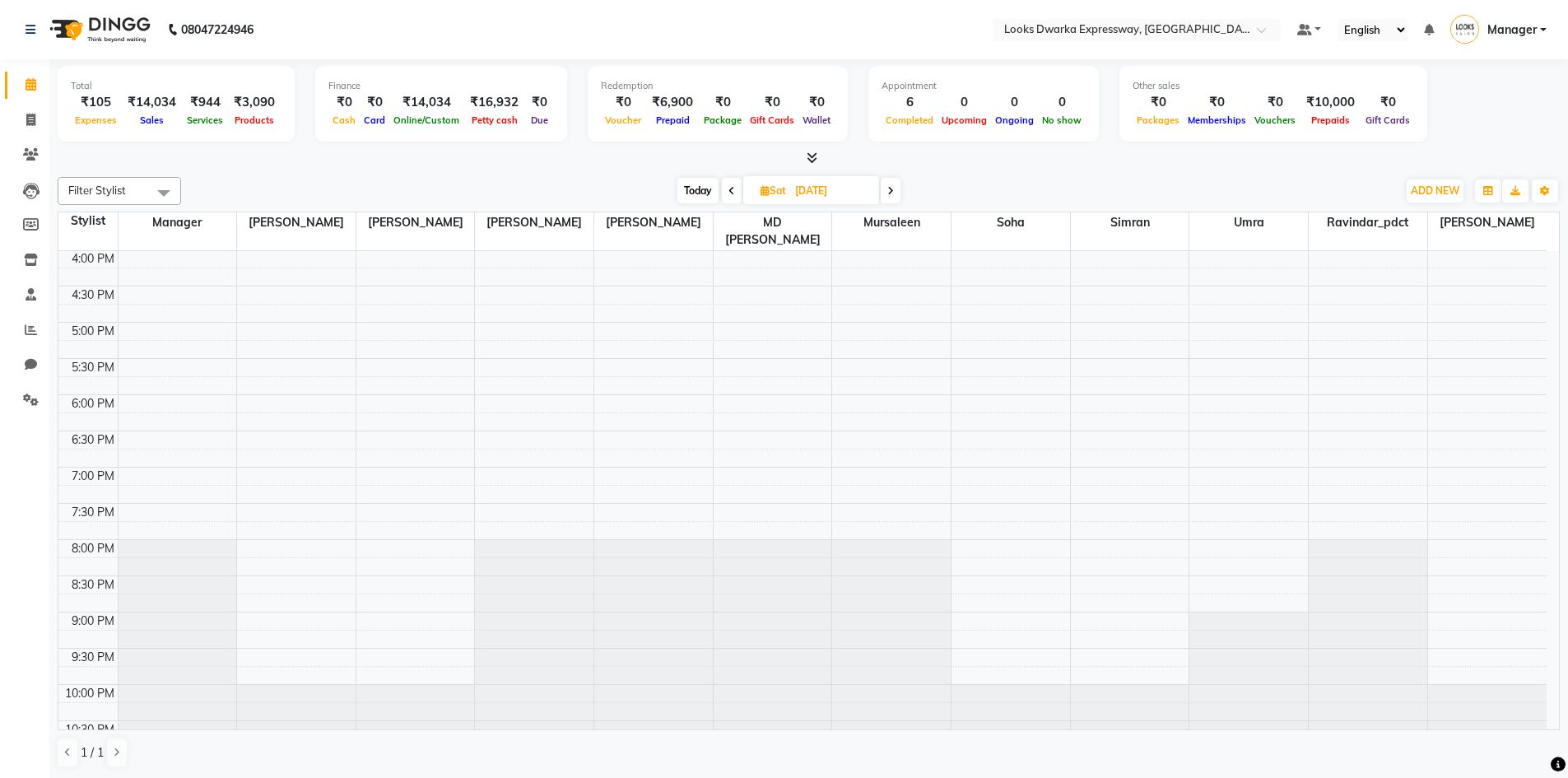
click at [887, 189] on span at bounding box center [890, 190] width 20 height 25
click at [890, 189] on icon at bounding box center [892, 190] width 7 height 10
click at [890, 189] on icon at bounding box center [892, 190] width 7 height 10
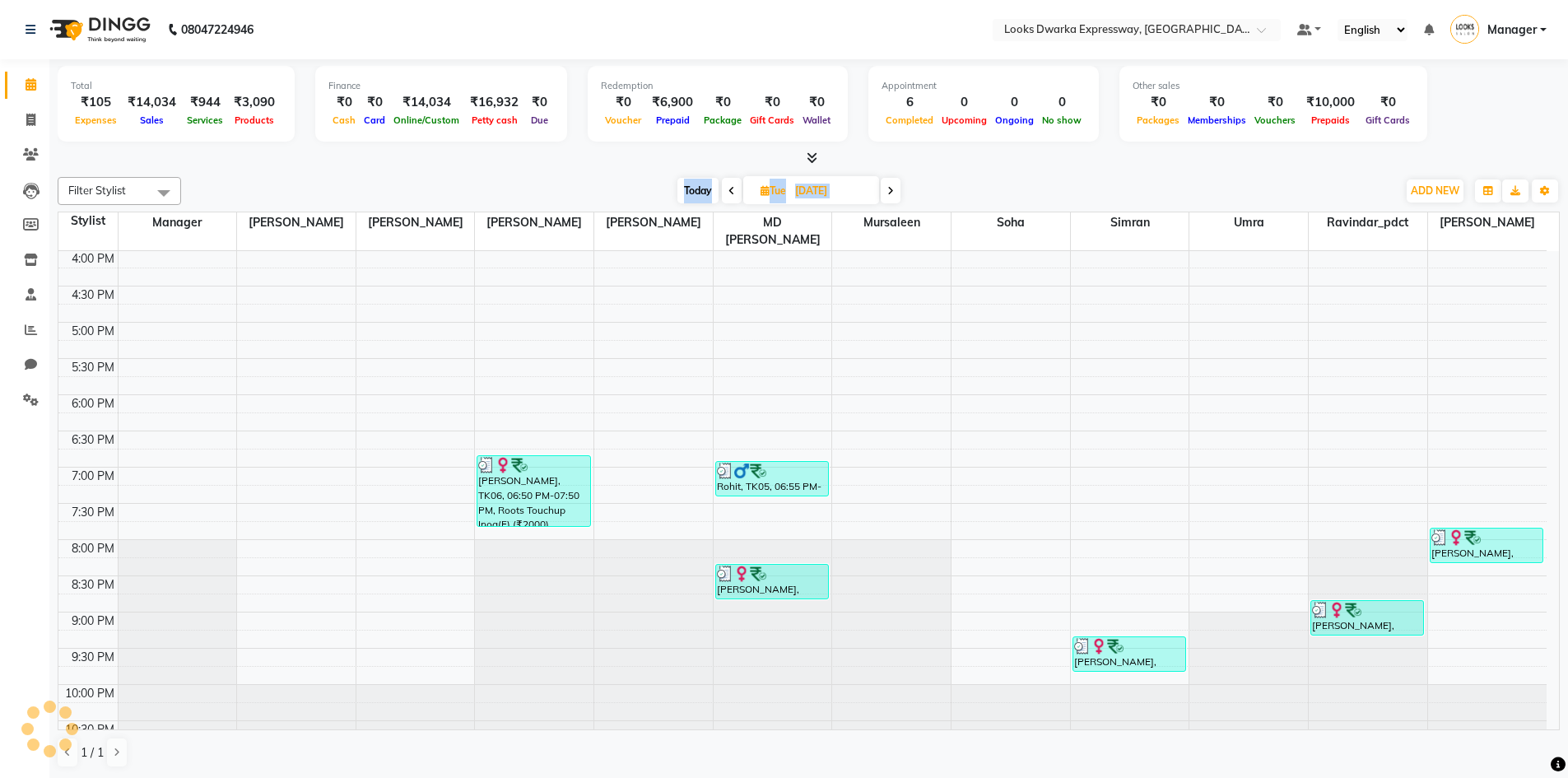
click at [890, 187] on icon at bounding box center [891, 190] width 7 height 10
type input "[DATE]"
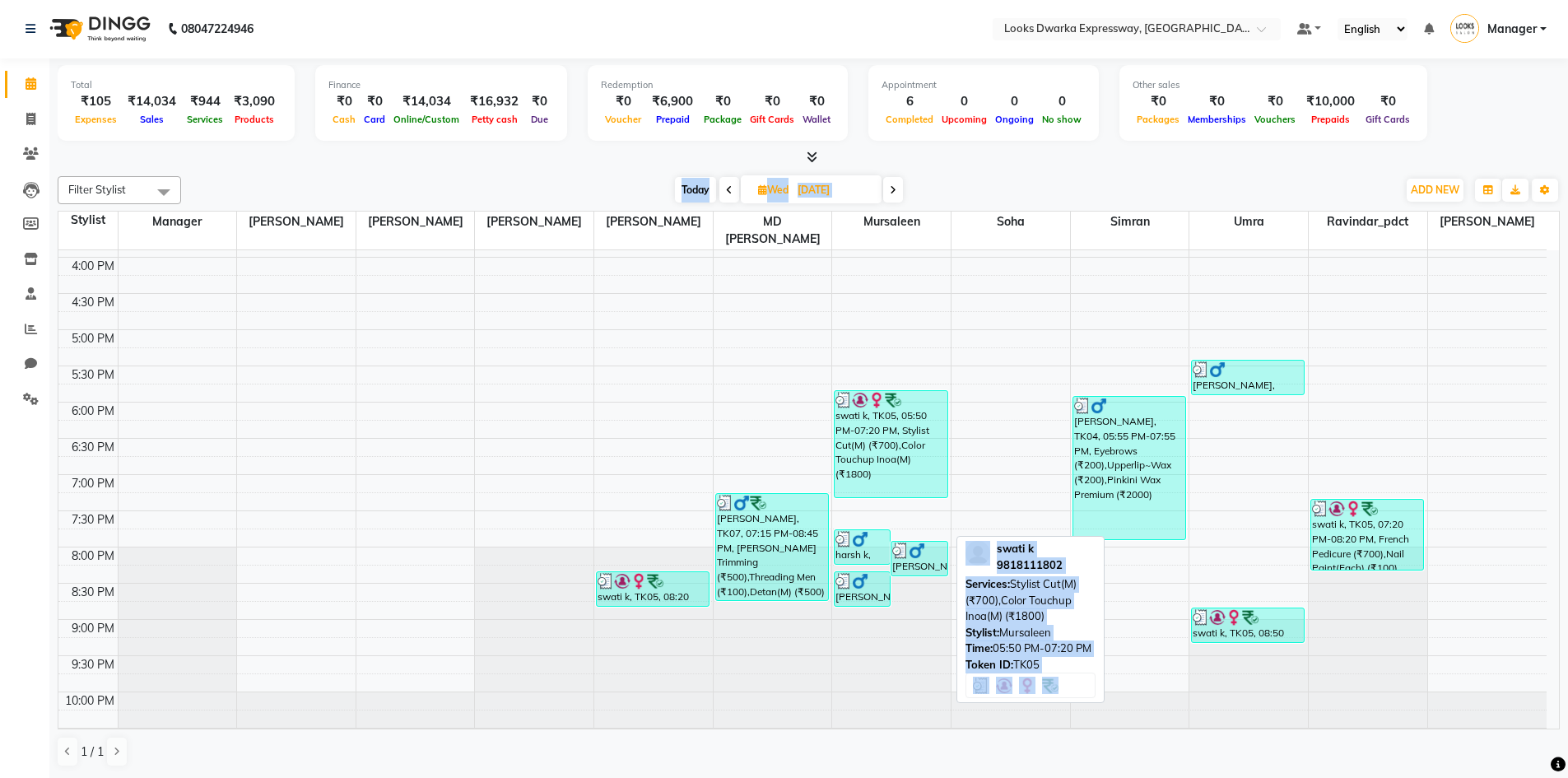
scroll to position [590, 0]
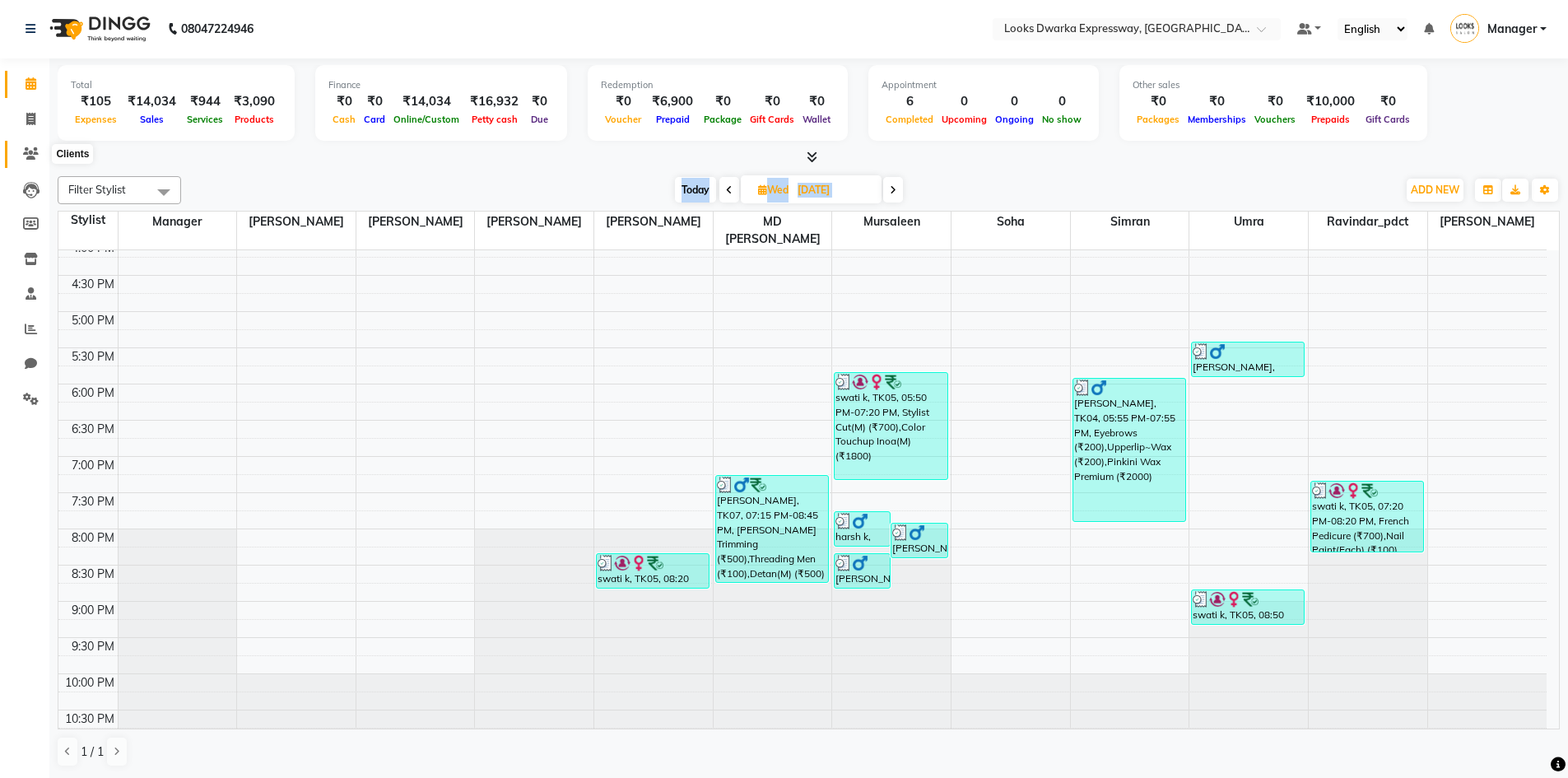
click at [36, 151] on icon at bounding box center [31, 154] width 16 height 12
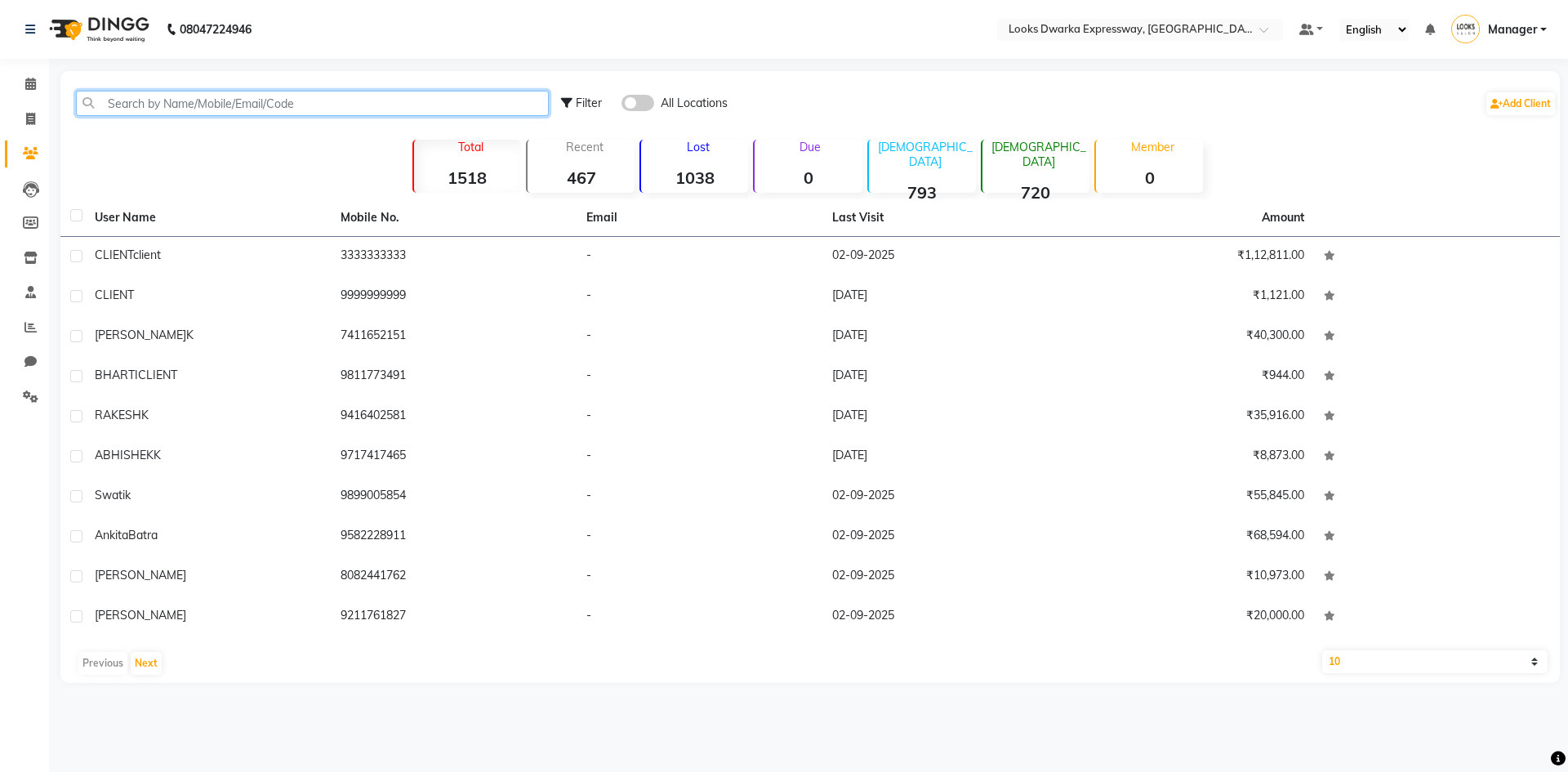
click at [153, 100] on input "text" at bounding box center [312, 102] width 472 height 25
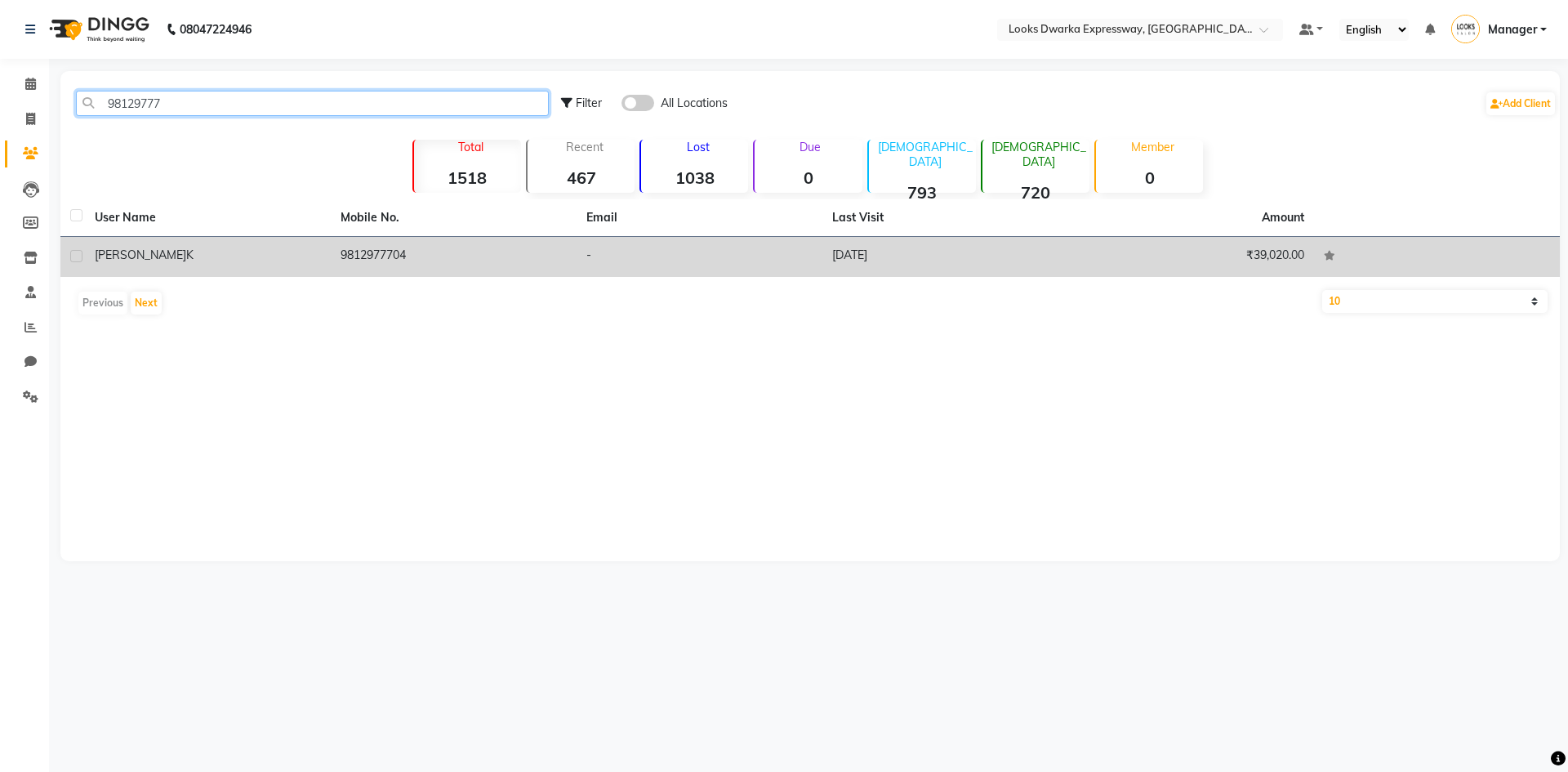
type input "98129777"
click at [331, 253] on td "9812977704" at bounding box center [454, 256] width 246 height 40
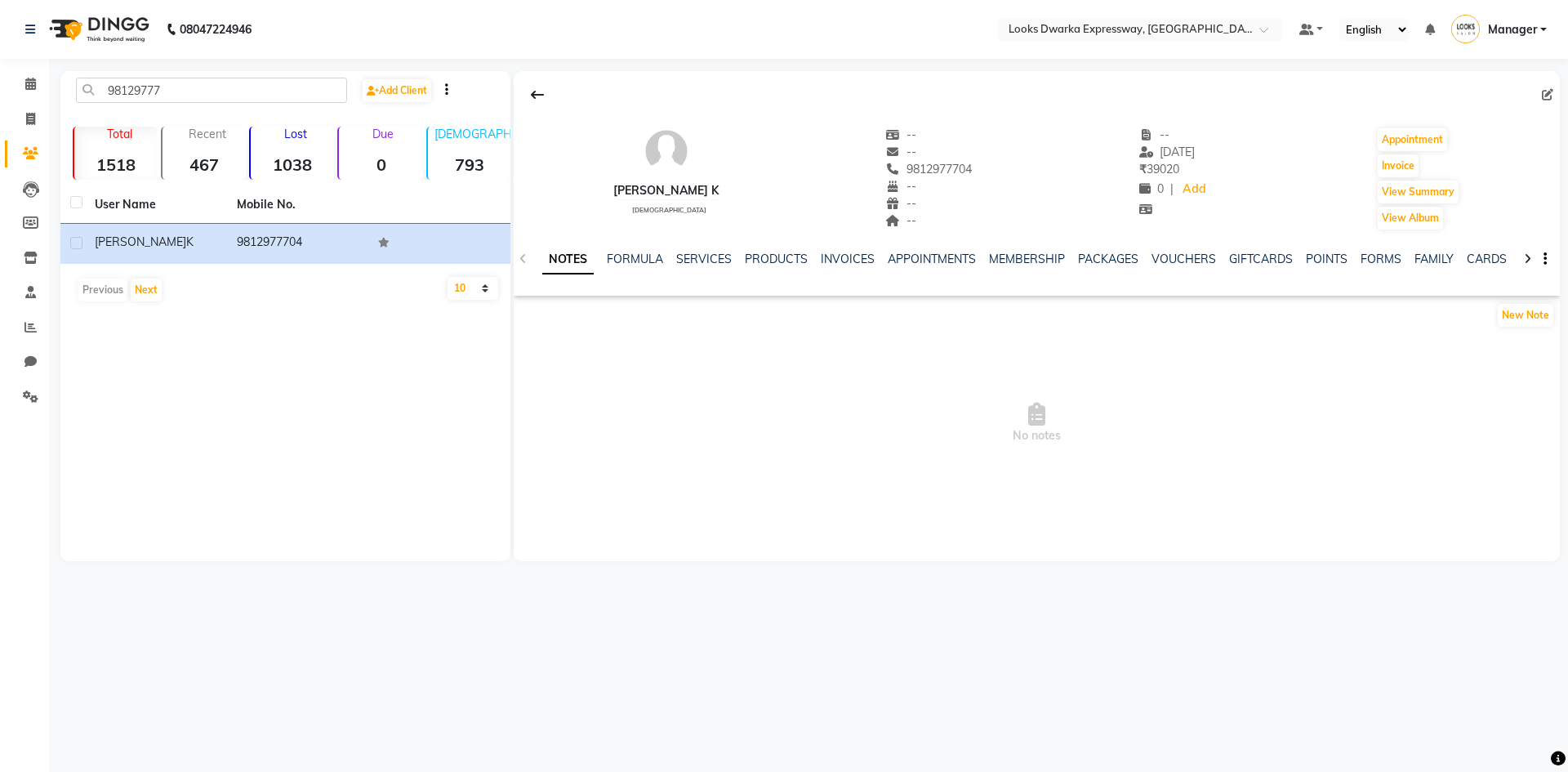
click at [469, 498] on div "98129777 Add Client Total 1518 Recent 467 Lost 1038 Due 0 [DEMOGRAPHIC_DATA] 79…" at bounding box center [285, 316] width 450 height 490
click at [860, 259] on link "INVOICES" at bounding box center [848, 258] width 54 height 15
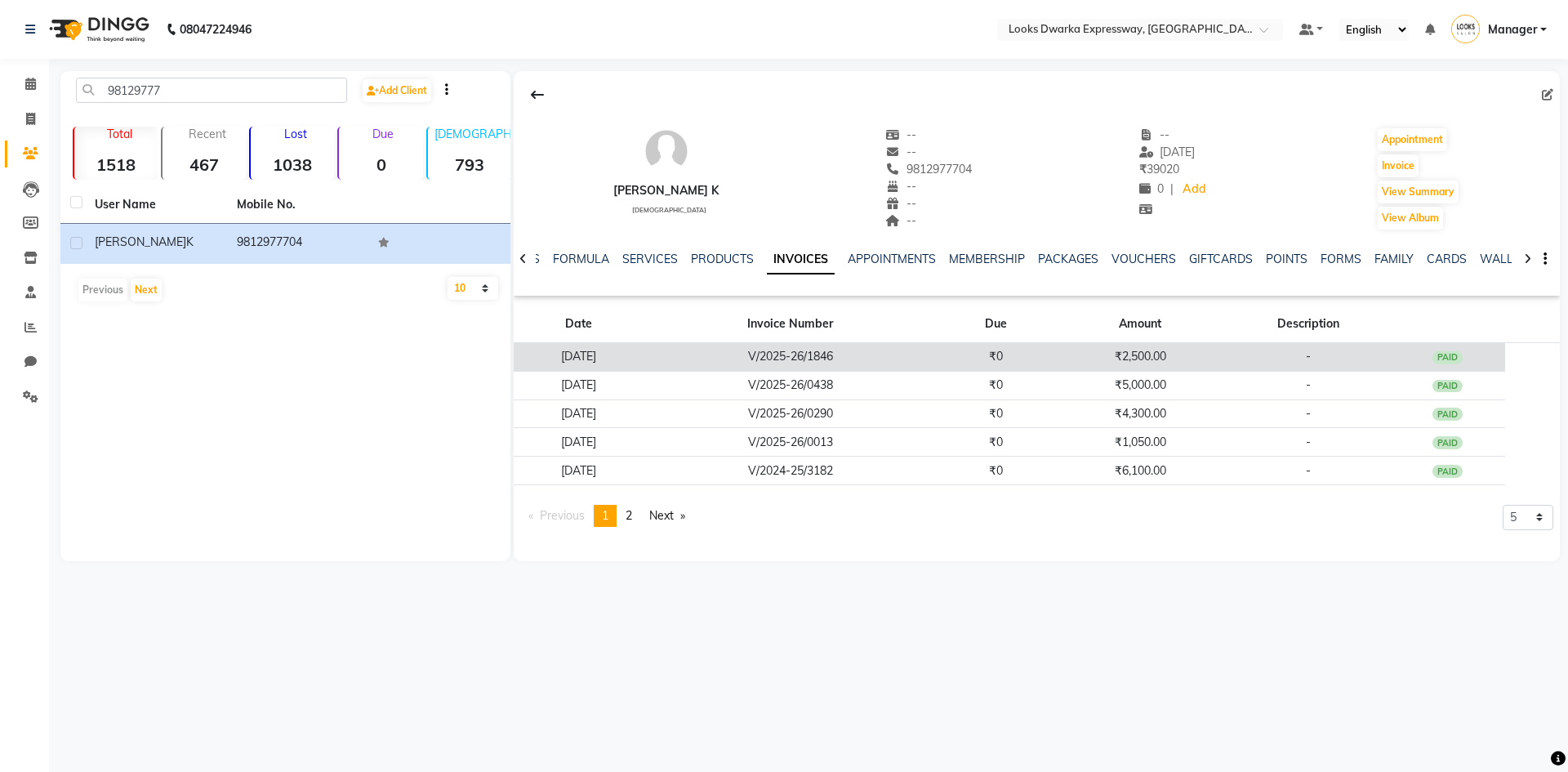
click at [605, 357] on td "[DATE]" at bounding box center [578, 357] width 130 height 28
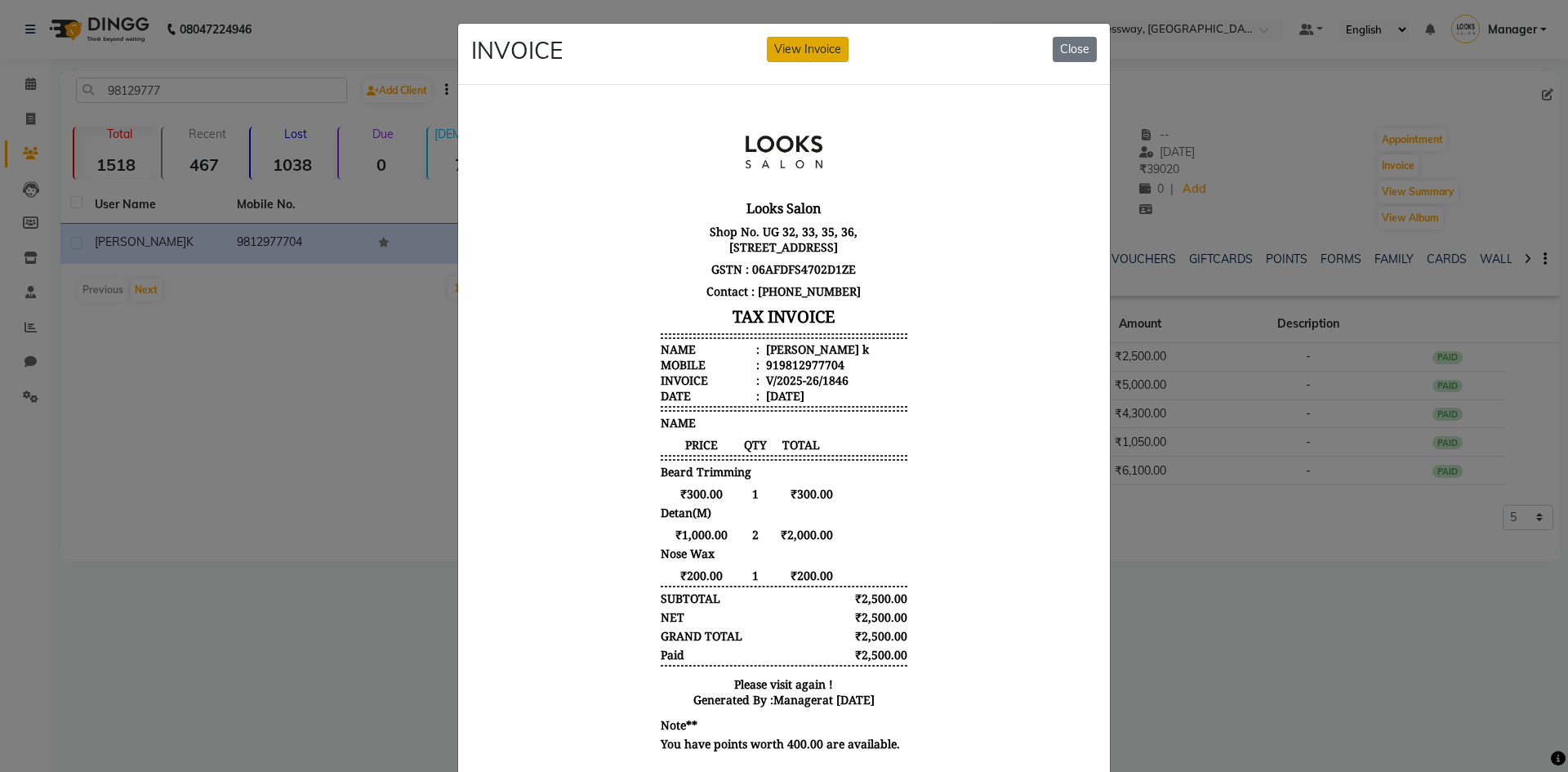
click at [799, 52] on button "View Invoice" at bounding box center [807, 49] width 82 height 25
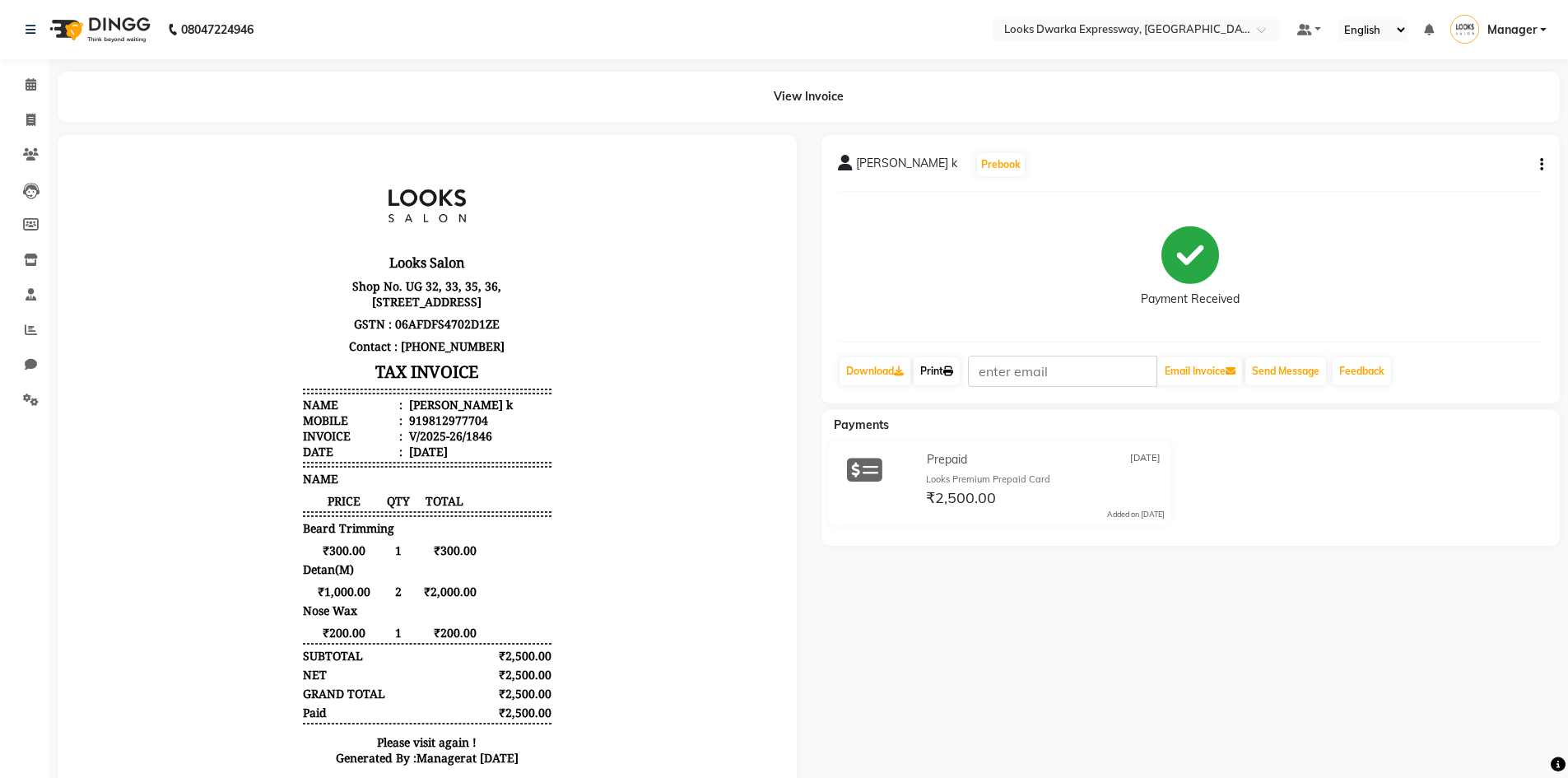
click at [940, 374] on link "Print" at bounding box center [936, 371] width 46 height 28
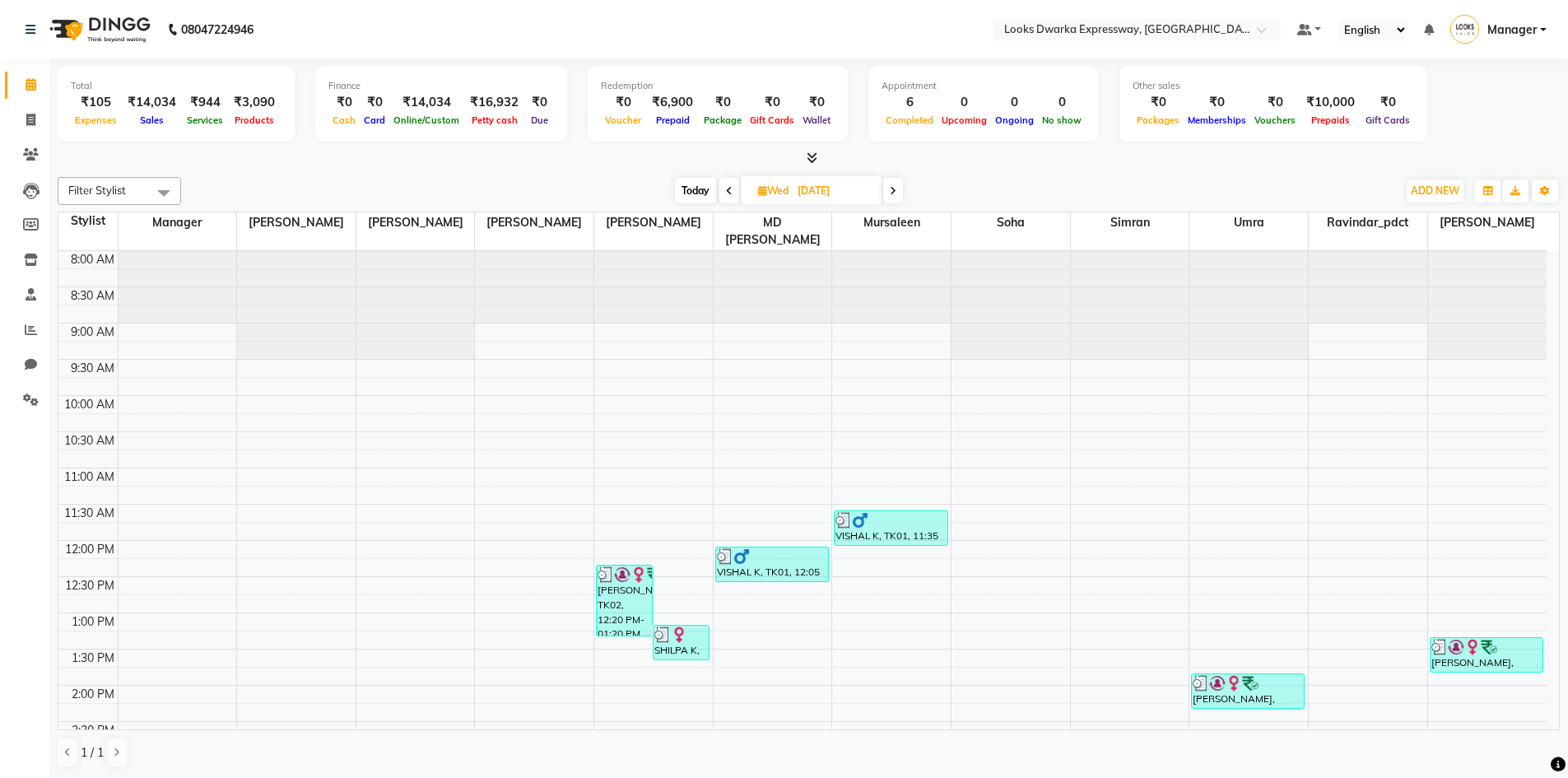
select select "service"
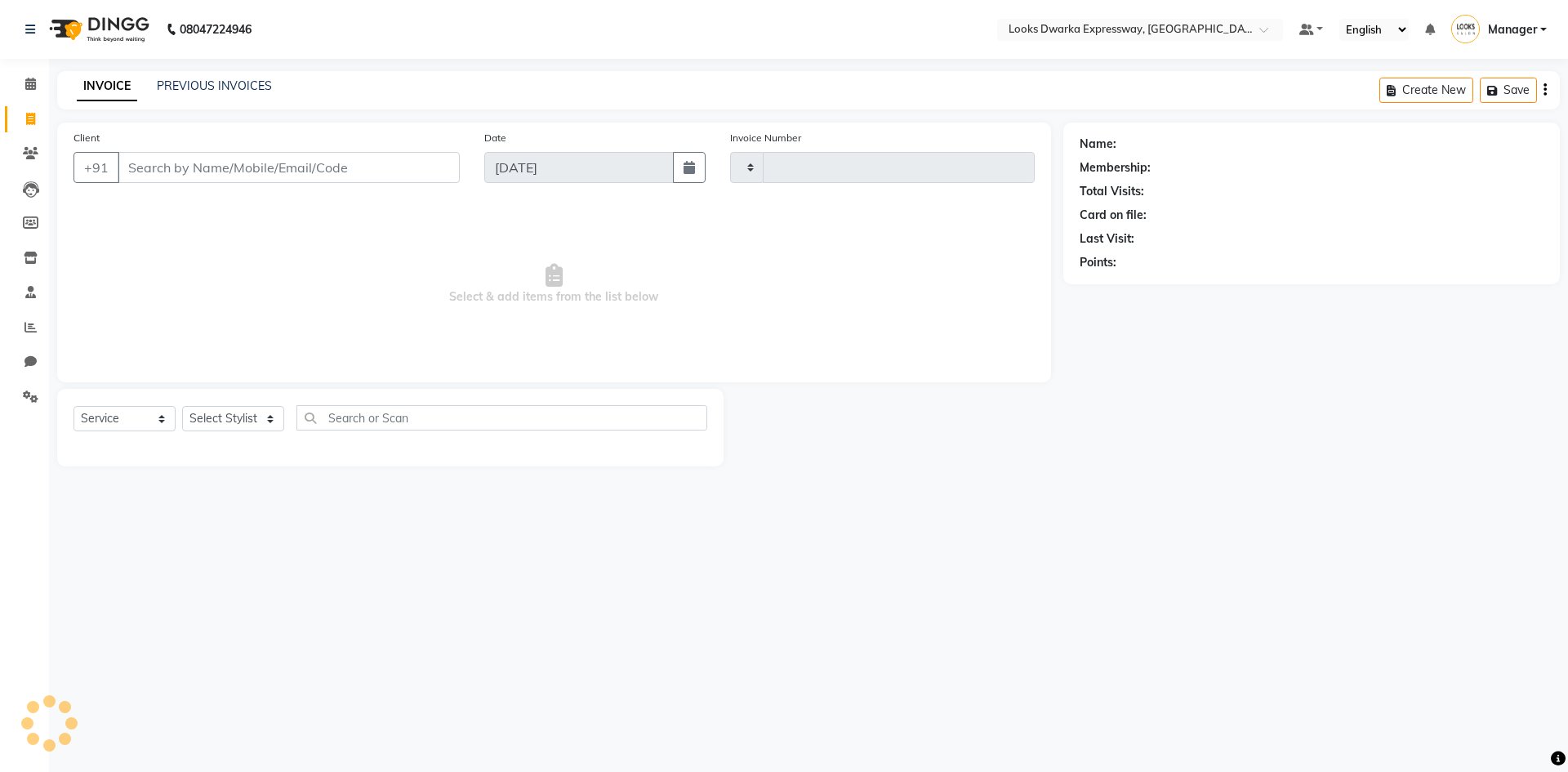
type input "1933"
select select "6011"
click at [39, 124] on span at bounding box center [30, 120] width 28 height 19
select select "6011"
select select "service"
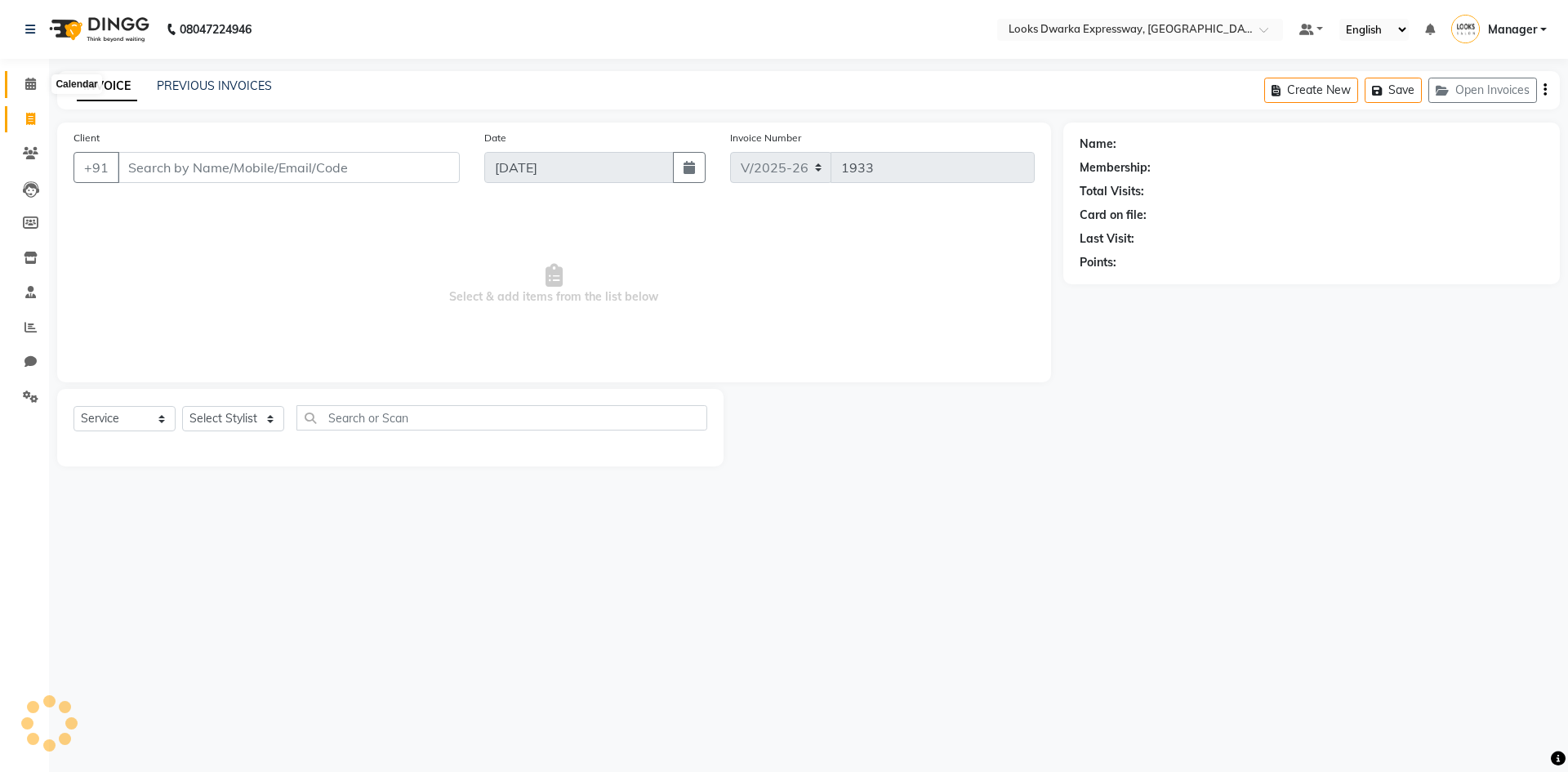
click at [34, 91] on span at bounding box center [30, 84] width 28 height 19
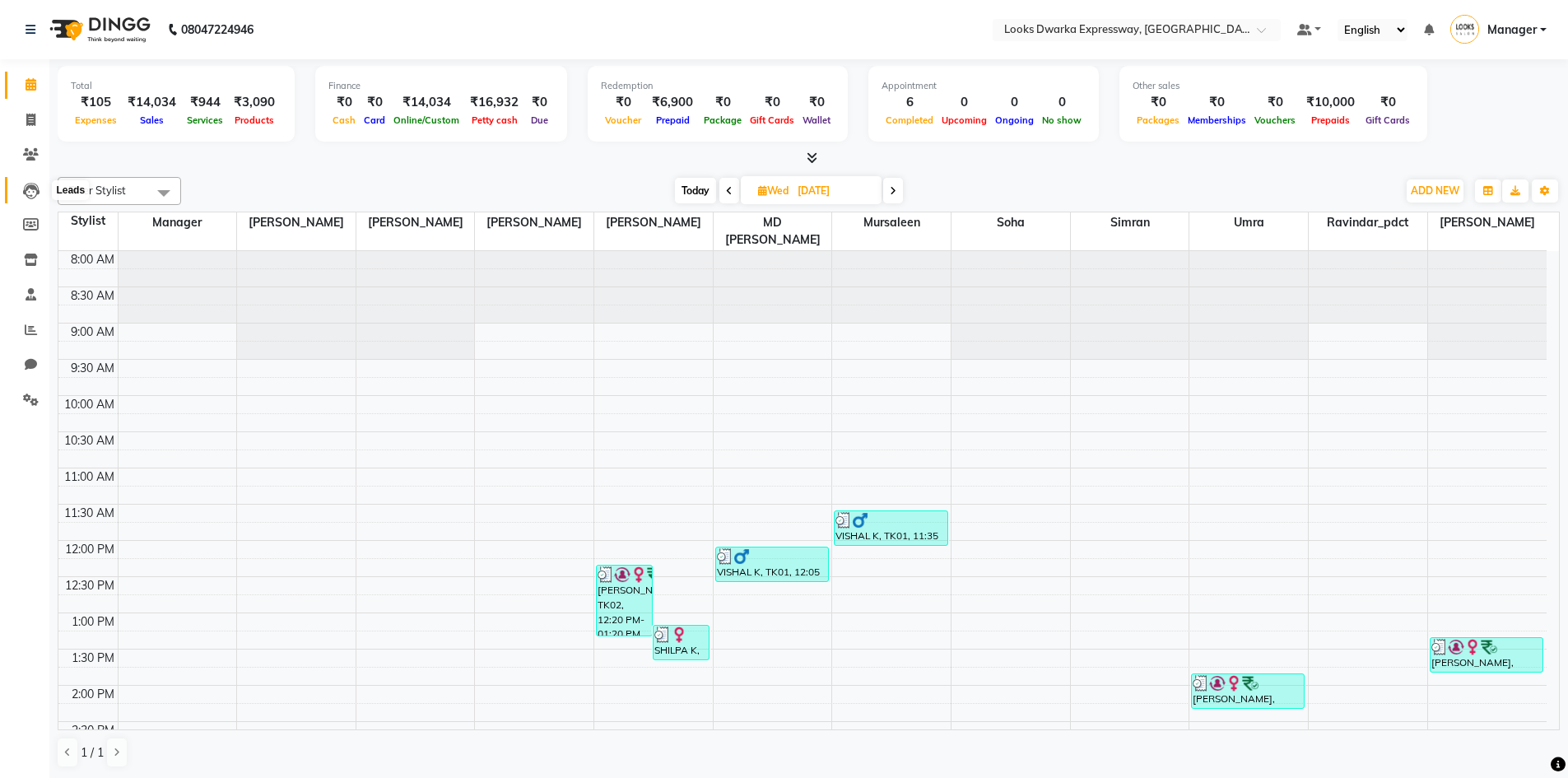
click at [29, 192] on icon at bounding box center [31, 191] width 16 height 16
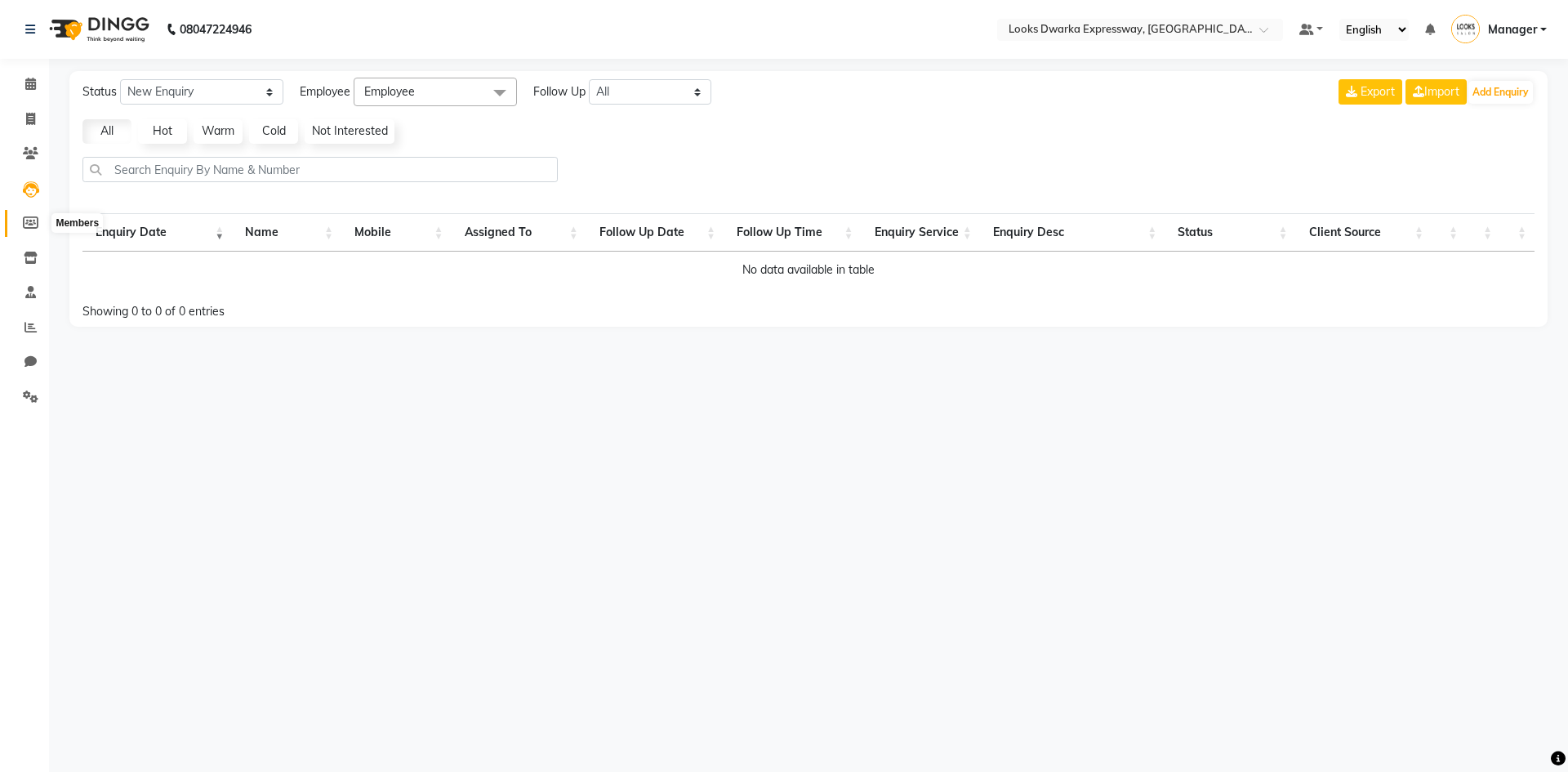
click at [29, 220] on icon at bounding box center [31, 222] width 15 height 12
select select
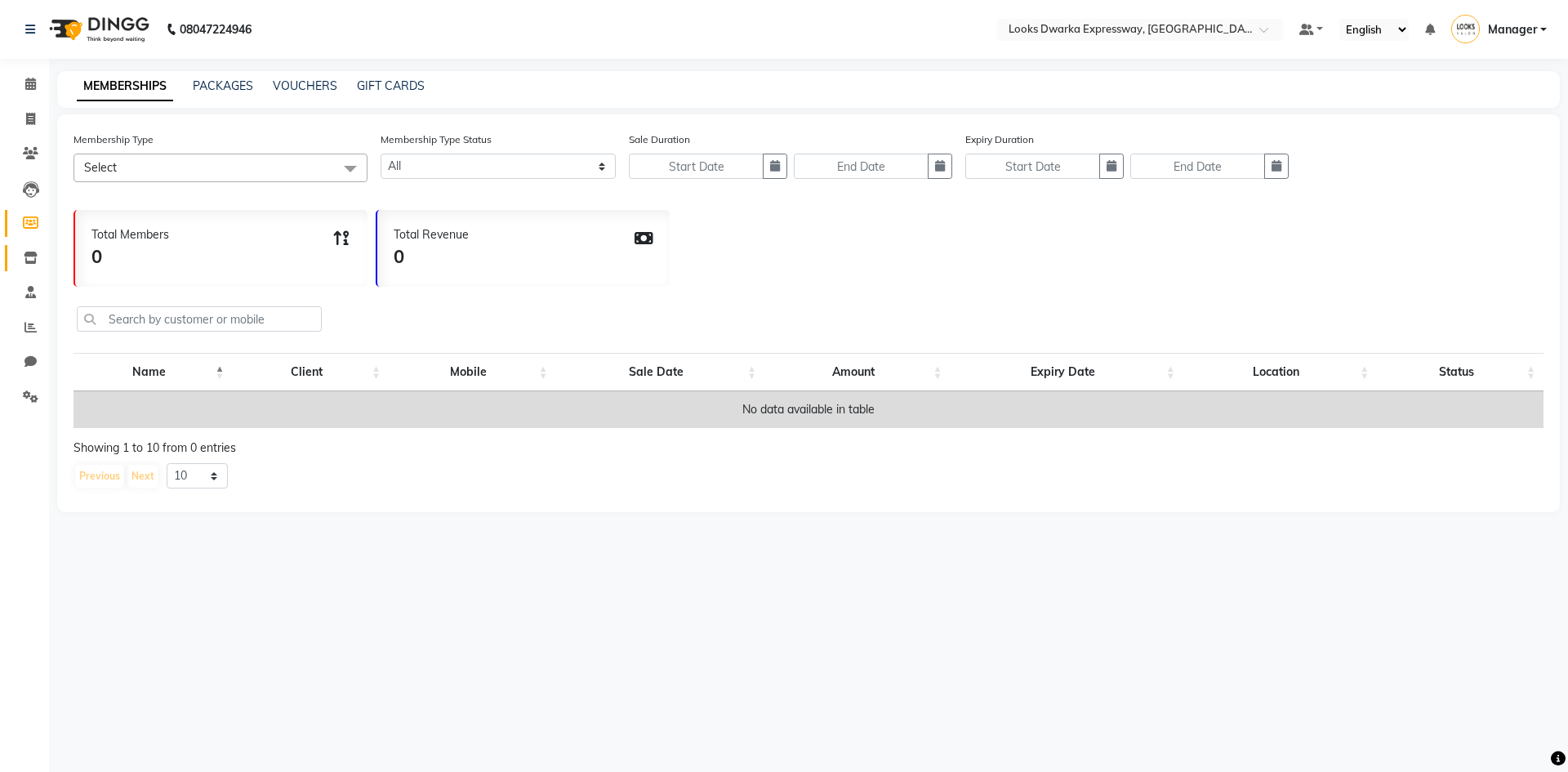
click at [35, 269] on link "Inventory" at bounding box center [25, 258] width 40 height 27
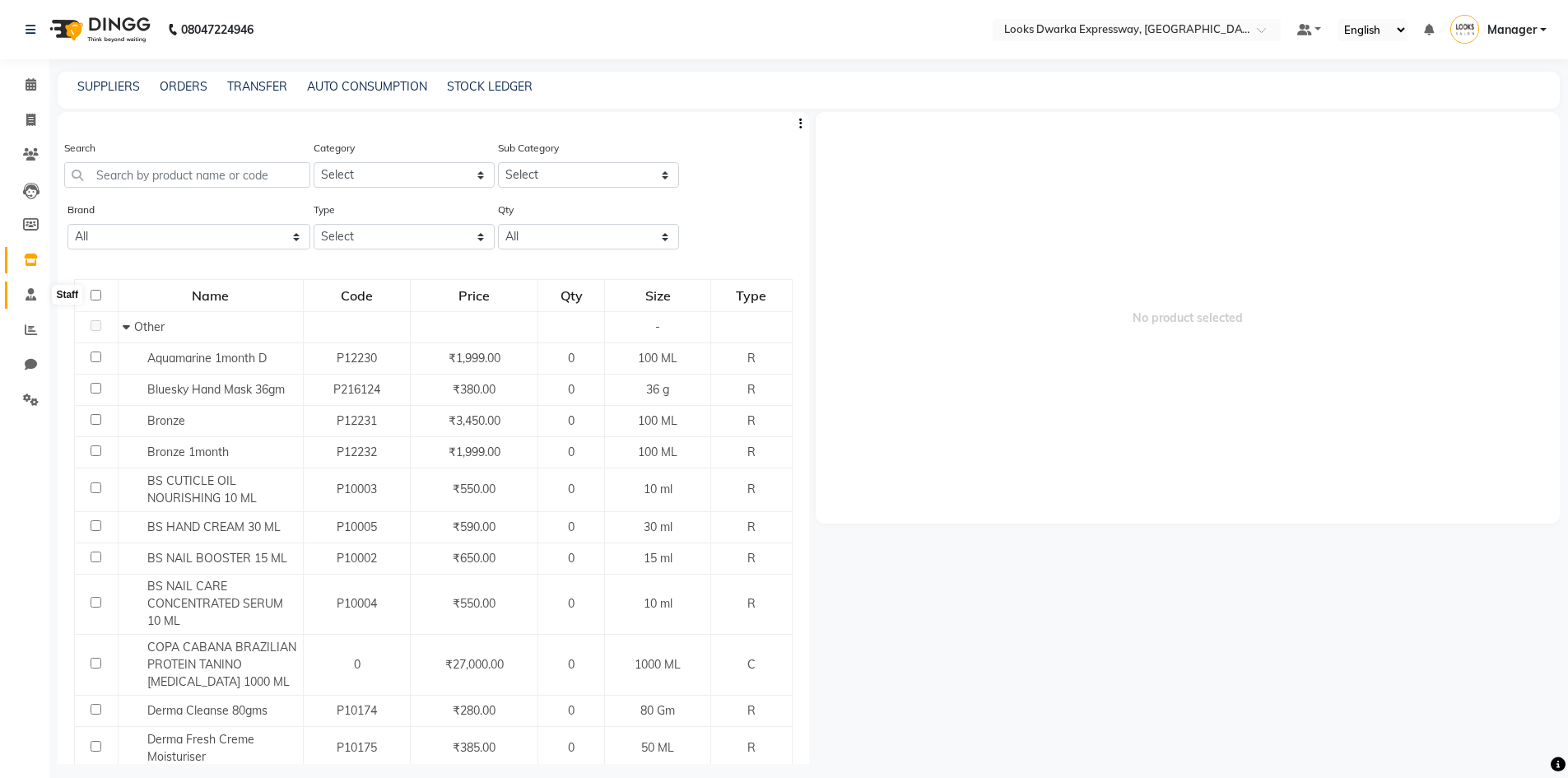
click at [31, 291] on icon at bounding box center [30, 294] width 10 height 12
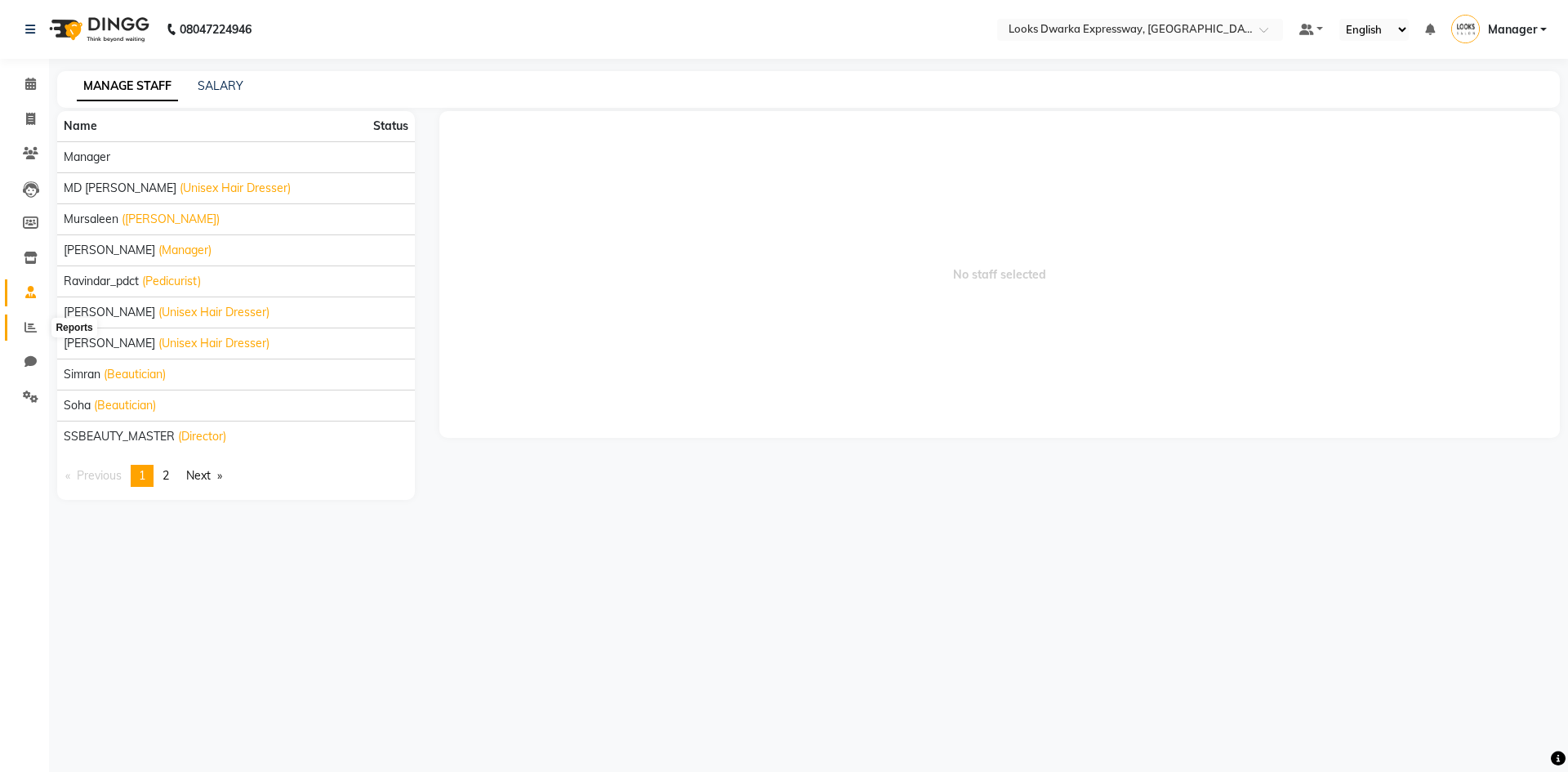
click at [28, 324] on icon at bounding box center [30, 327] width 12 height 12
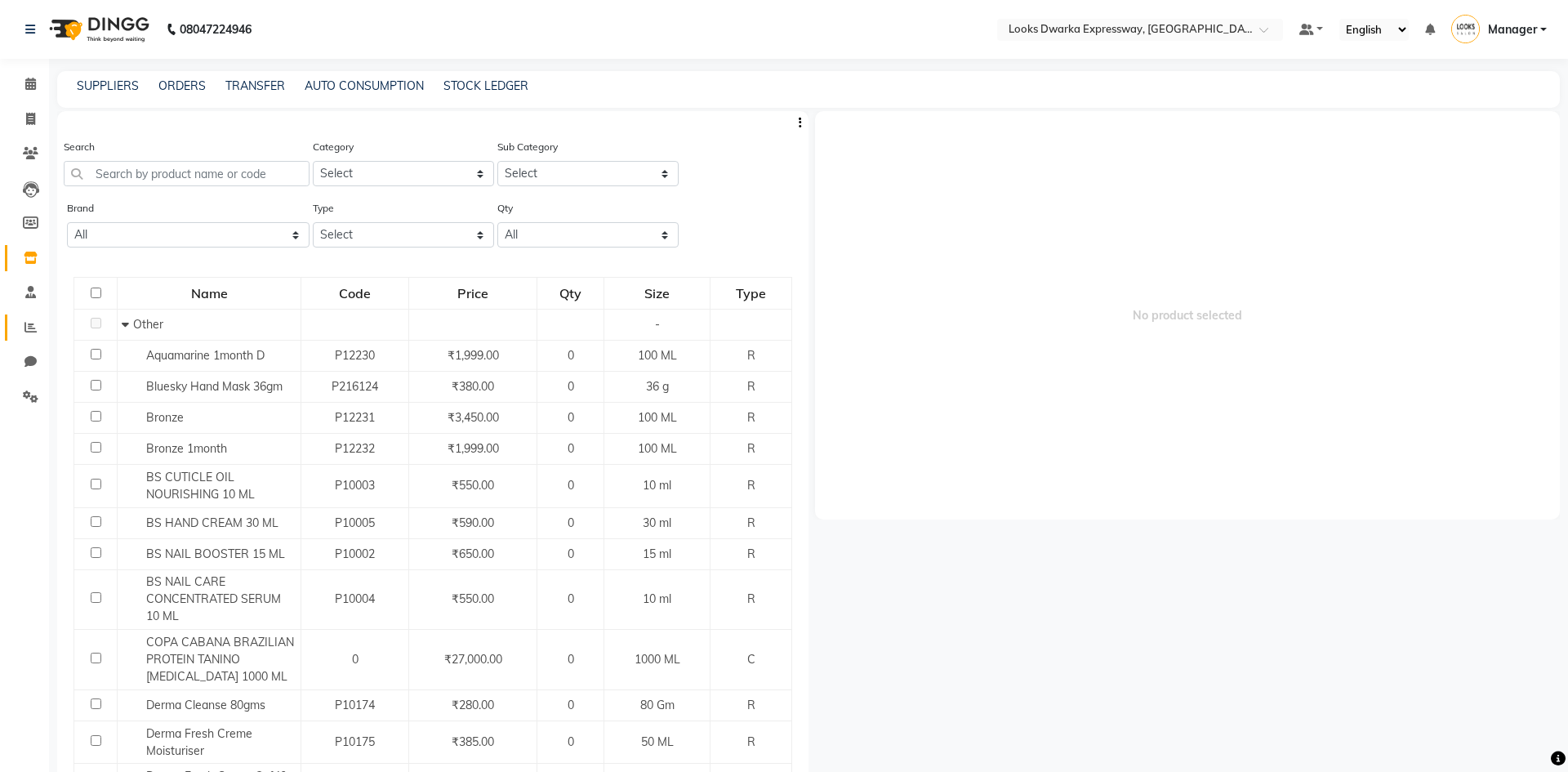
select select
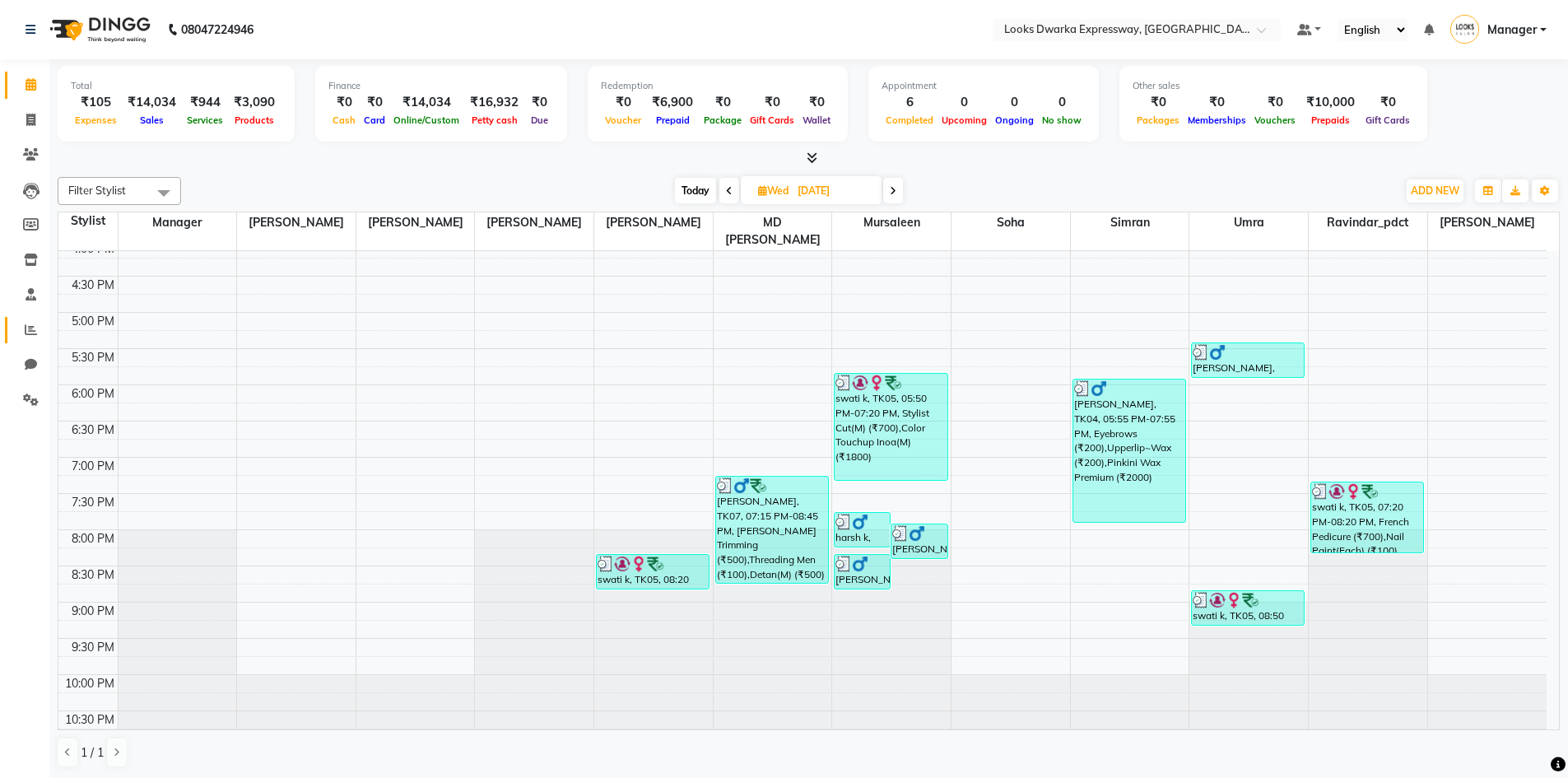
scroll to position [1, 0]
click at [891, 197] on span at bounding box center [892, 189] width 20 height 25
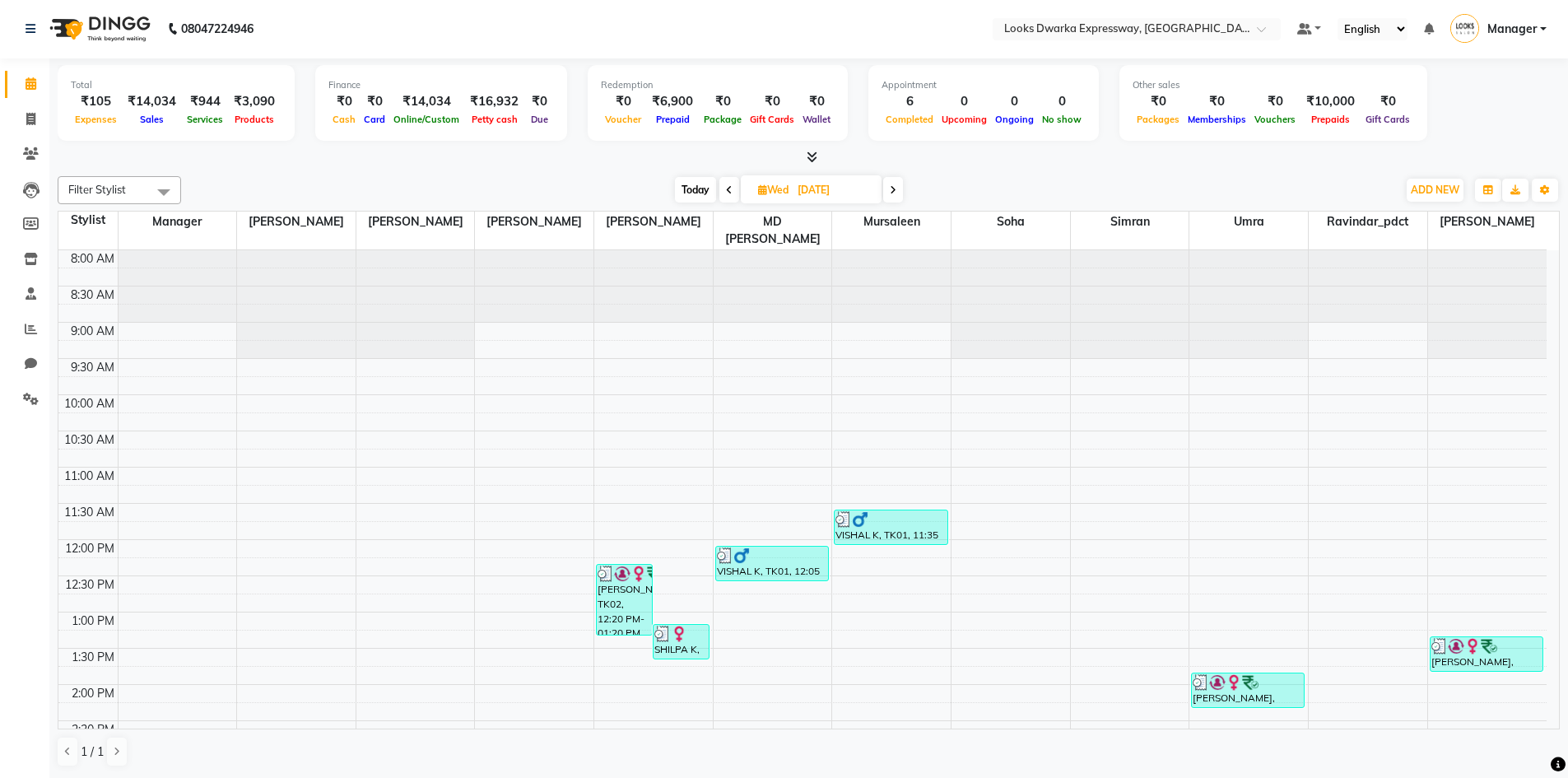
click at [891, 197] on span at bounding box center [892, 189] width 20 height 25
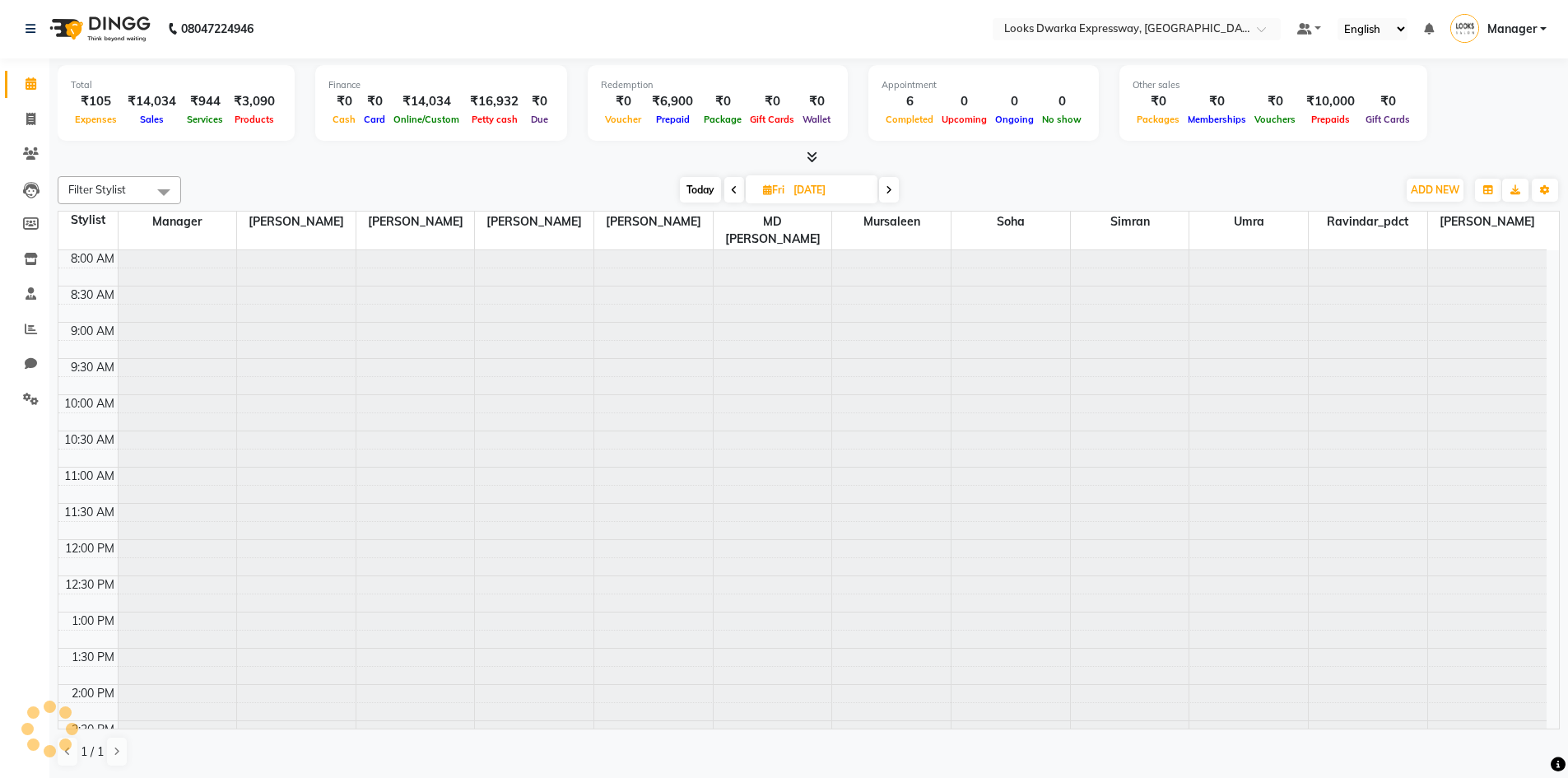
scroll to position [0, 0]
click at [891, 197] on span at bounding box center [889, 189] width 20 height 25
click at [891, 197] on span at bounding box center [891, 189] width 20 height 25
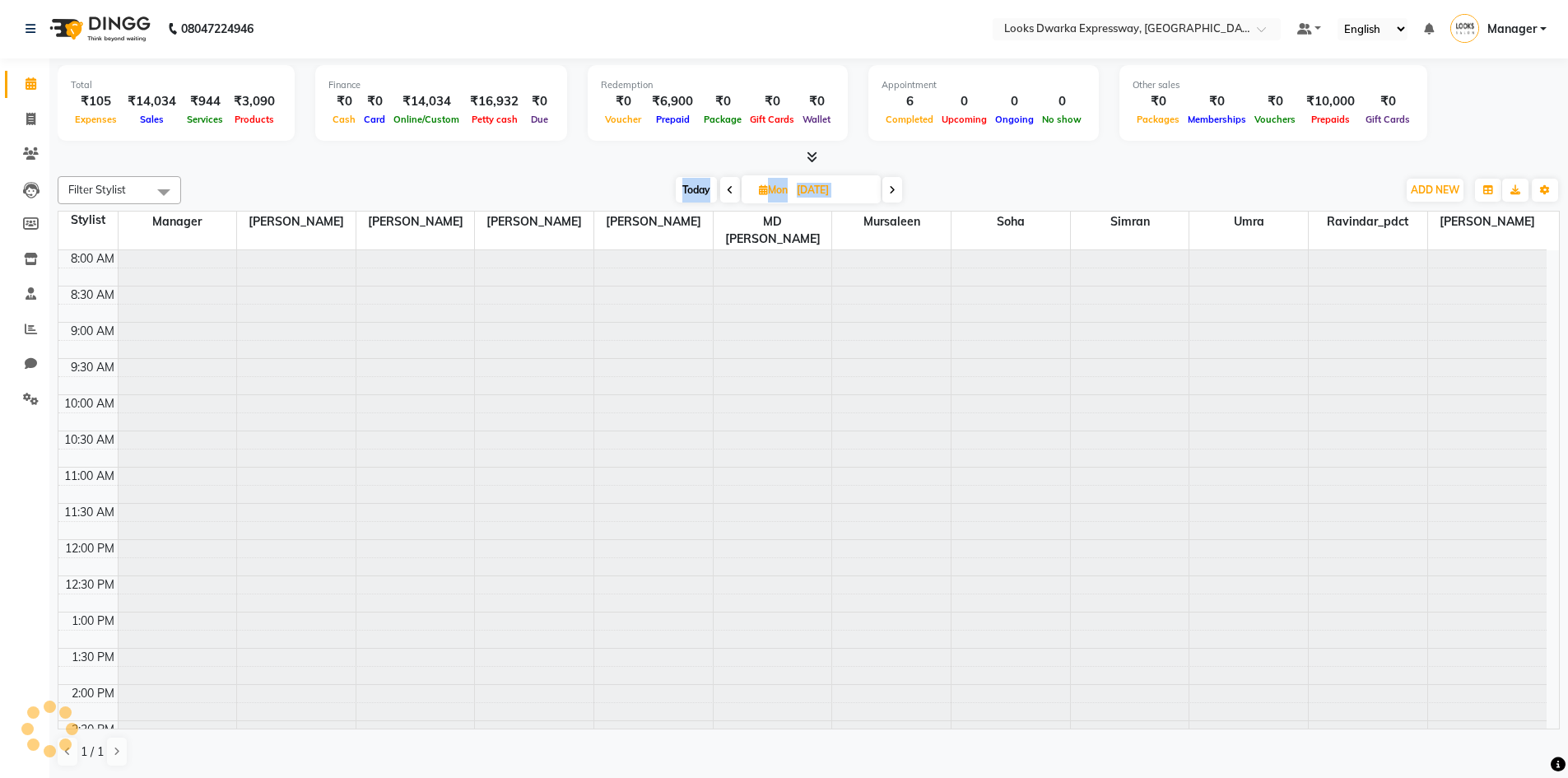
click at [891, 197] on span at bounding box center [892, 189] width 20 height 25
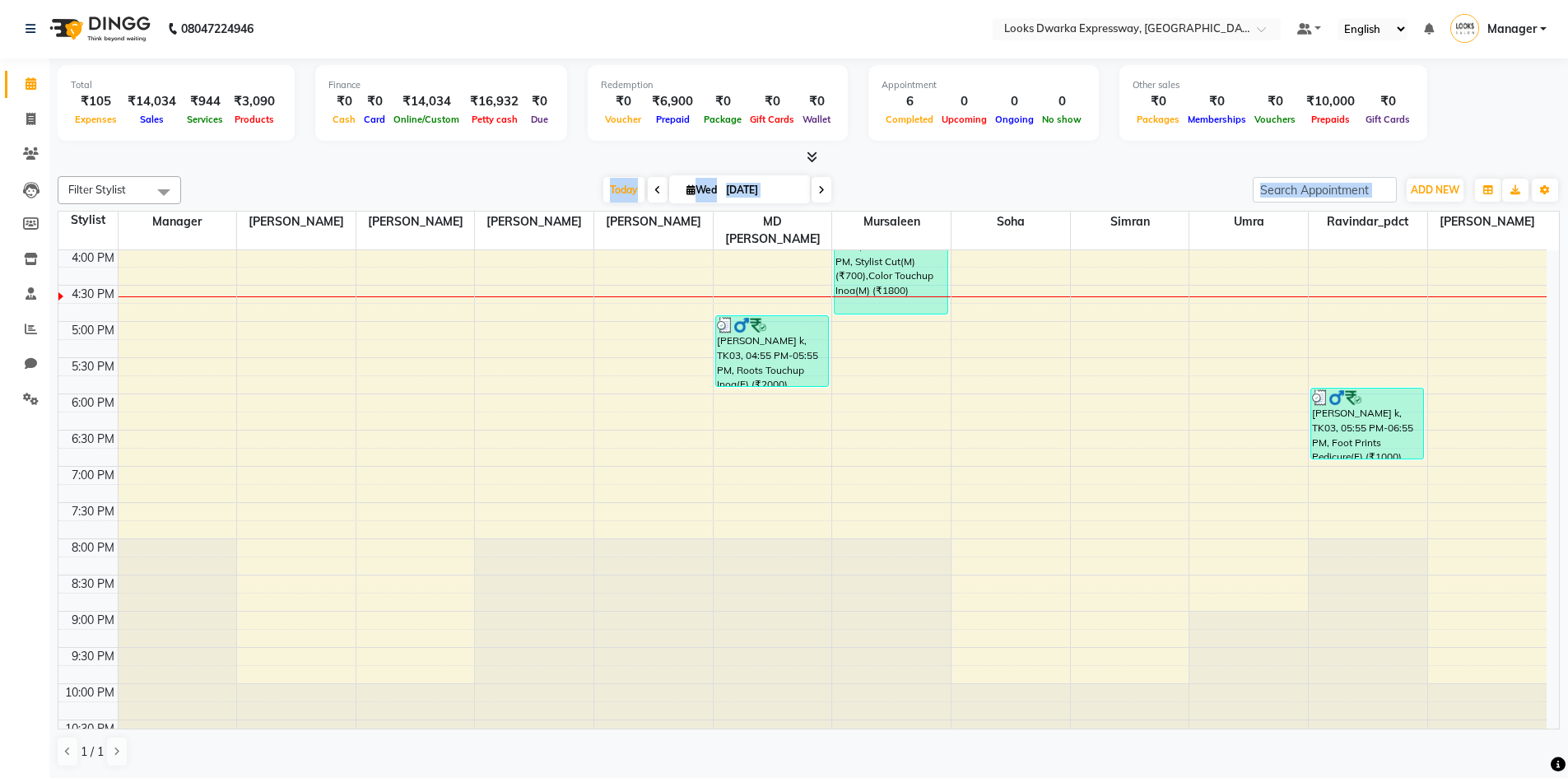
click at [894, 189] on div "[DATE] [DATE]" at bounding box center [716, 190] width 1055 height 24
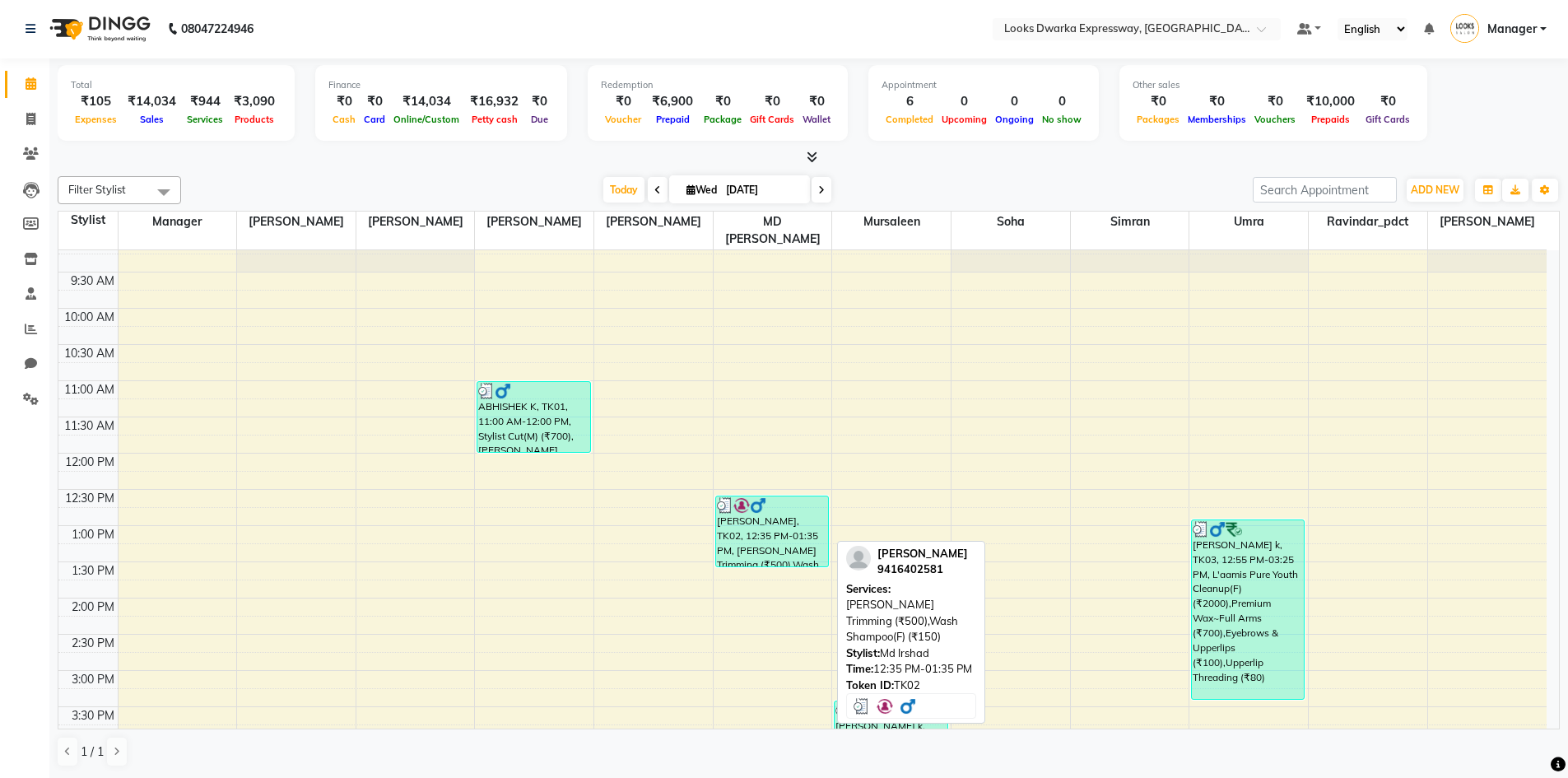
scroll to position [0, 0]
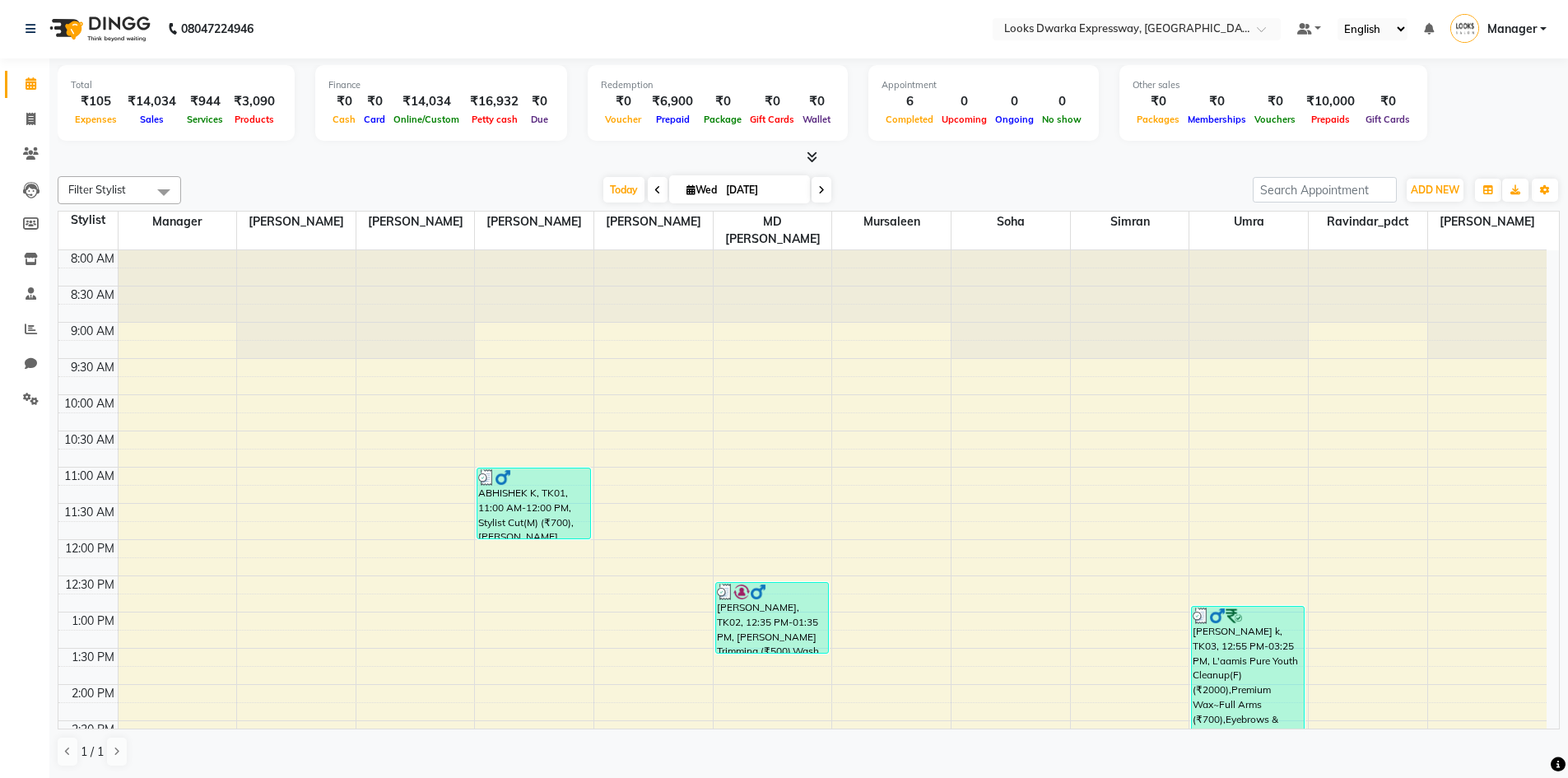
click at [819, 189] on icon at bounding box center [821, 190] width 7 height 10
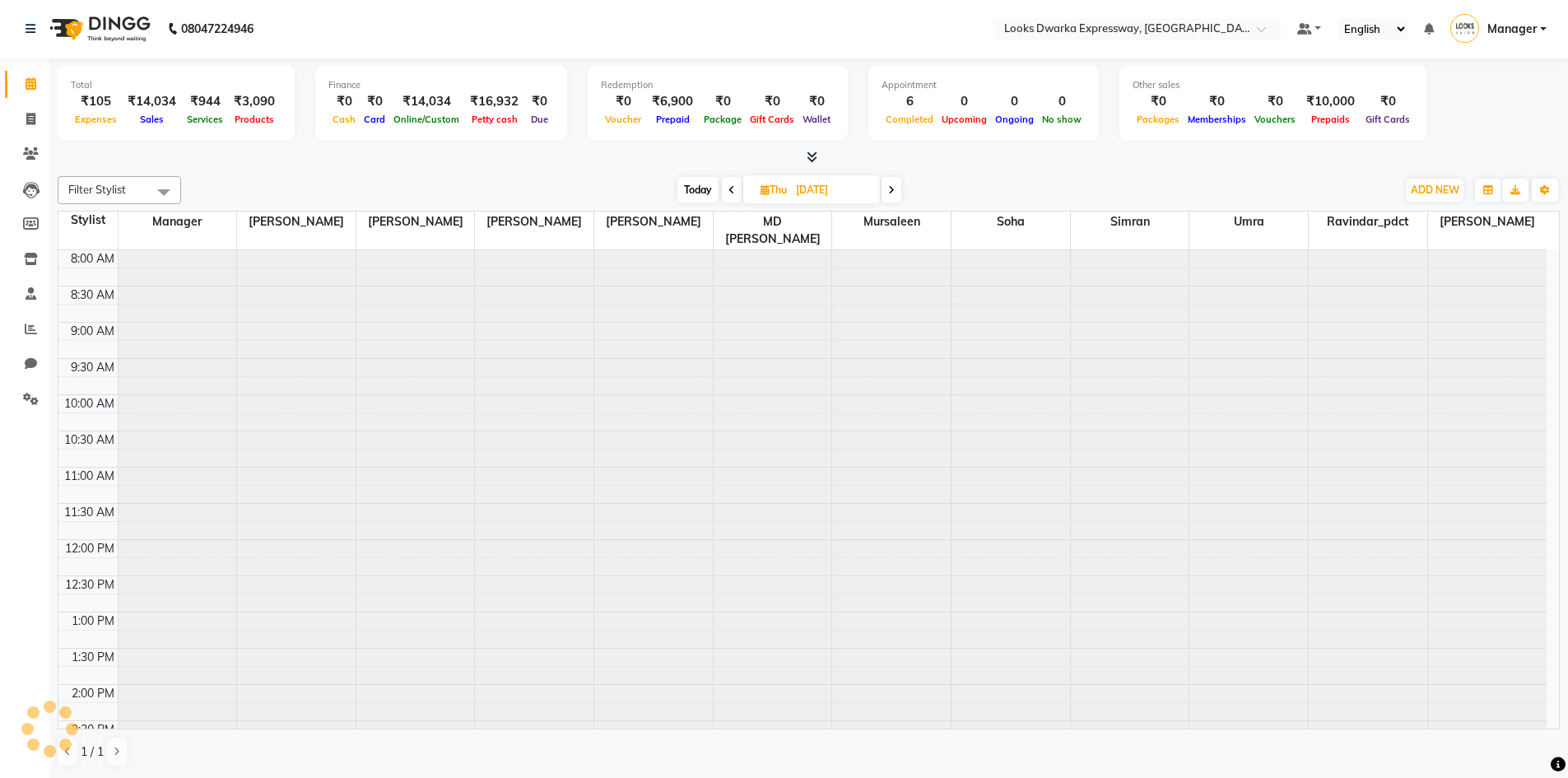
scroll to position [580, 0]
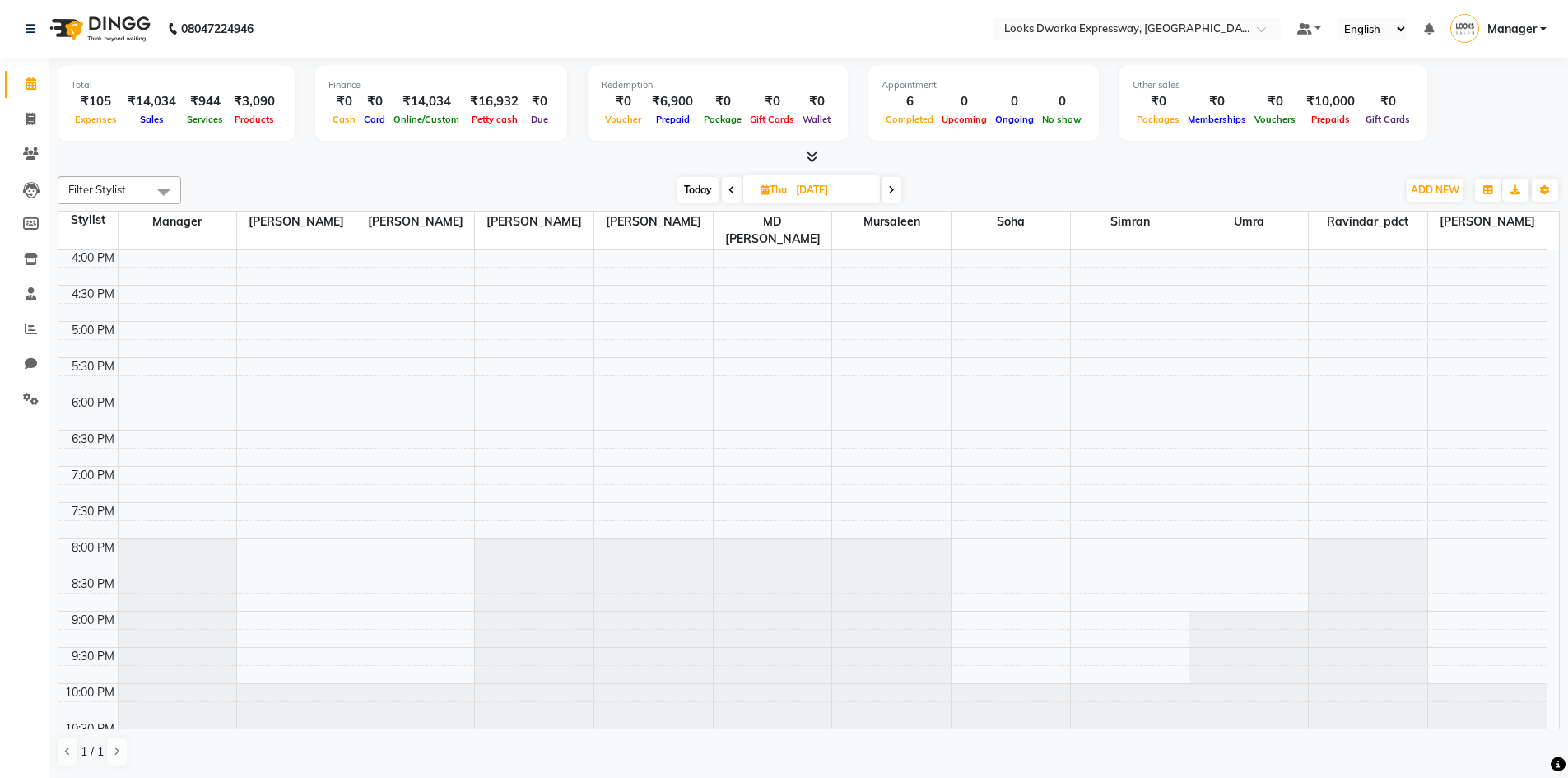
click at [889, 197] on span at bounding box center [891, 189] width 20 height 25
click at [732, 199] on span at bounding box center [734, 189] width 20 height 25
click at [735, 193] on span at bounding box center [731, 189] width 20 height 25
type input "[DATE]"
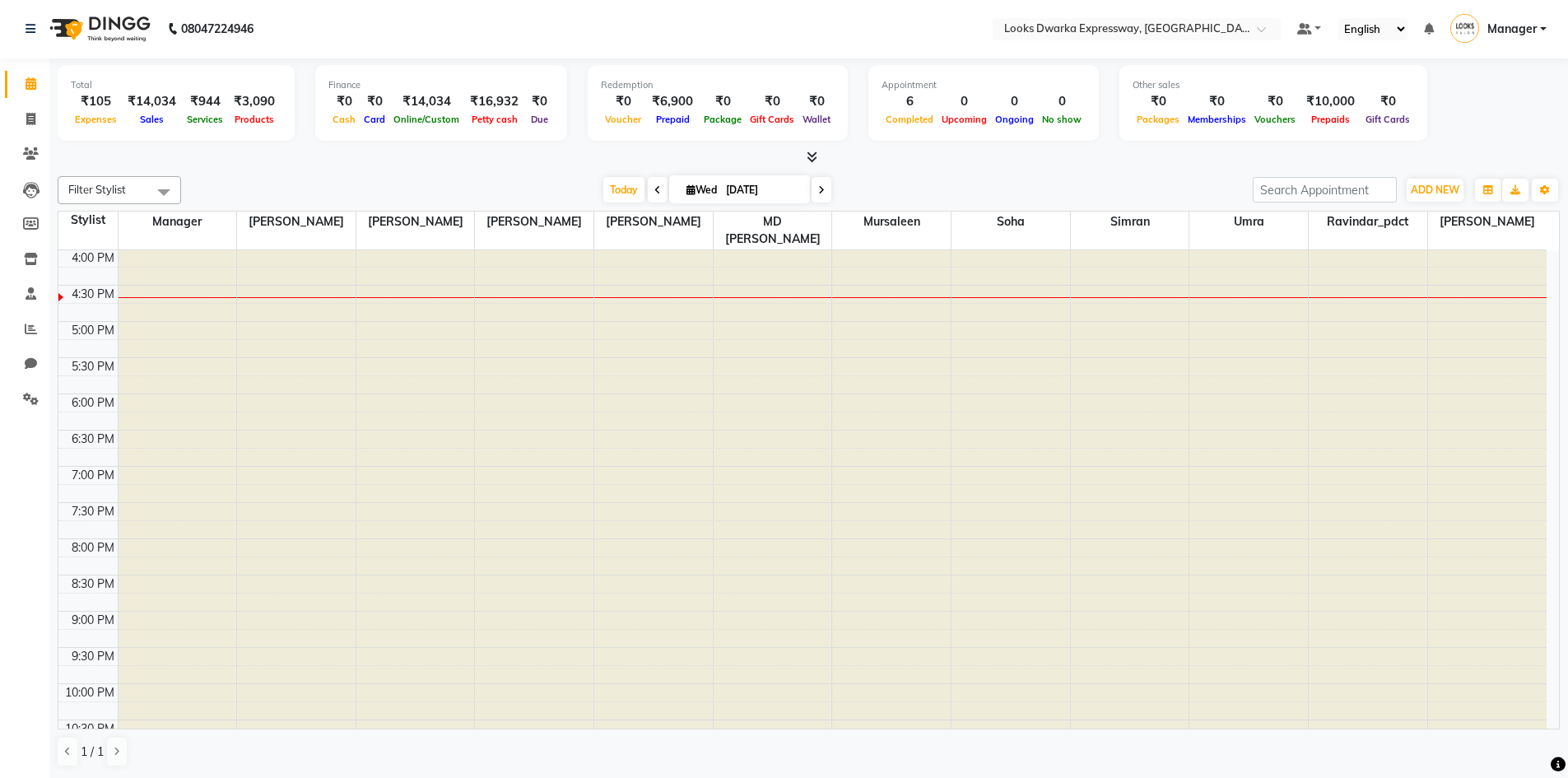
click at [735, 193] on input "[DATE]" at bounding box center [761, 190] width 82 height 24
select select "9"
select select "2025"
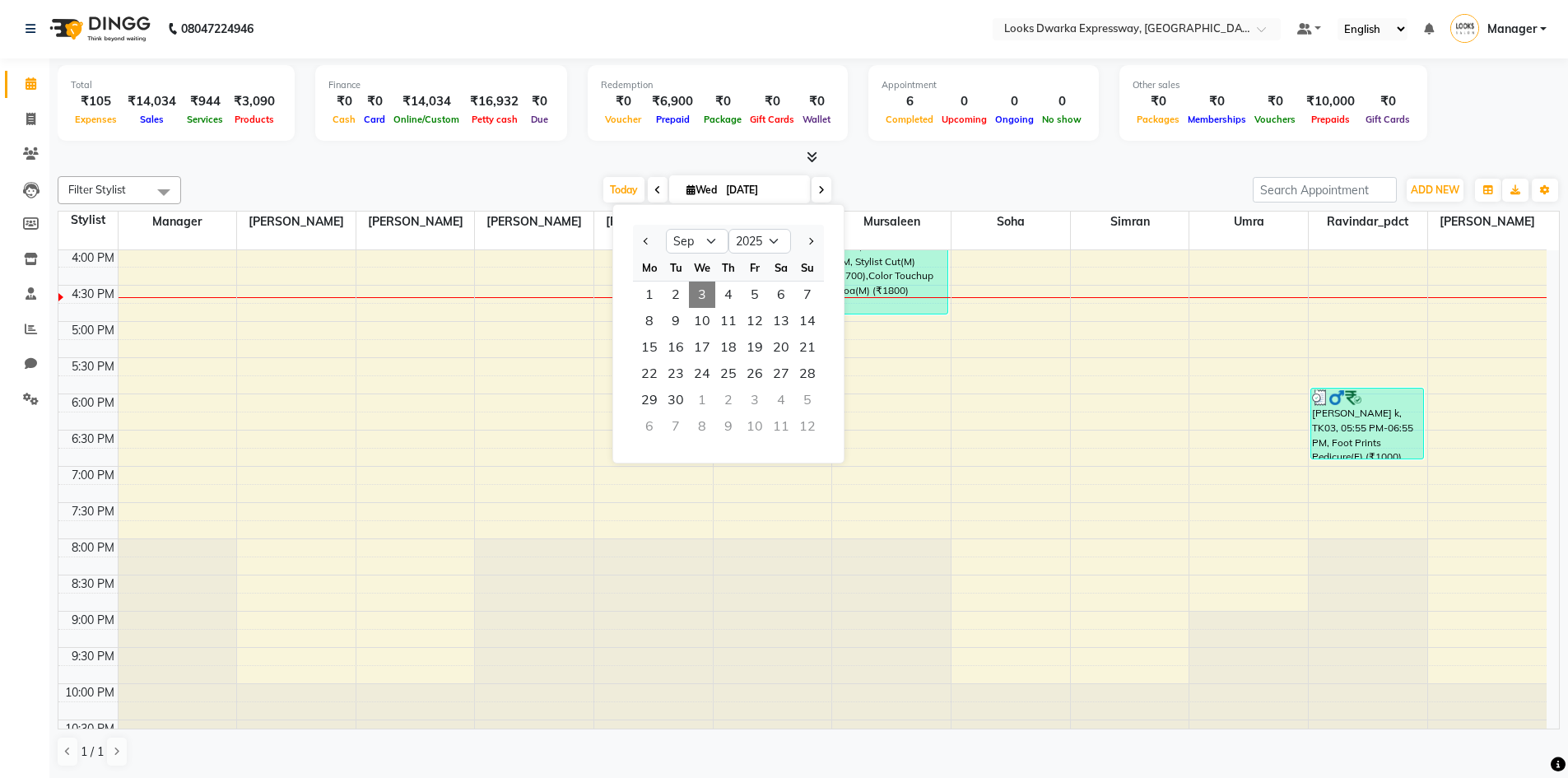
click at [847, 174] on div "Filter Stylist Select All Manager [PERSON_NAME] [PERSON_NAME] [PERSON_NAME] MD …" at bounding box center [808, 471] width 1502 height 605
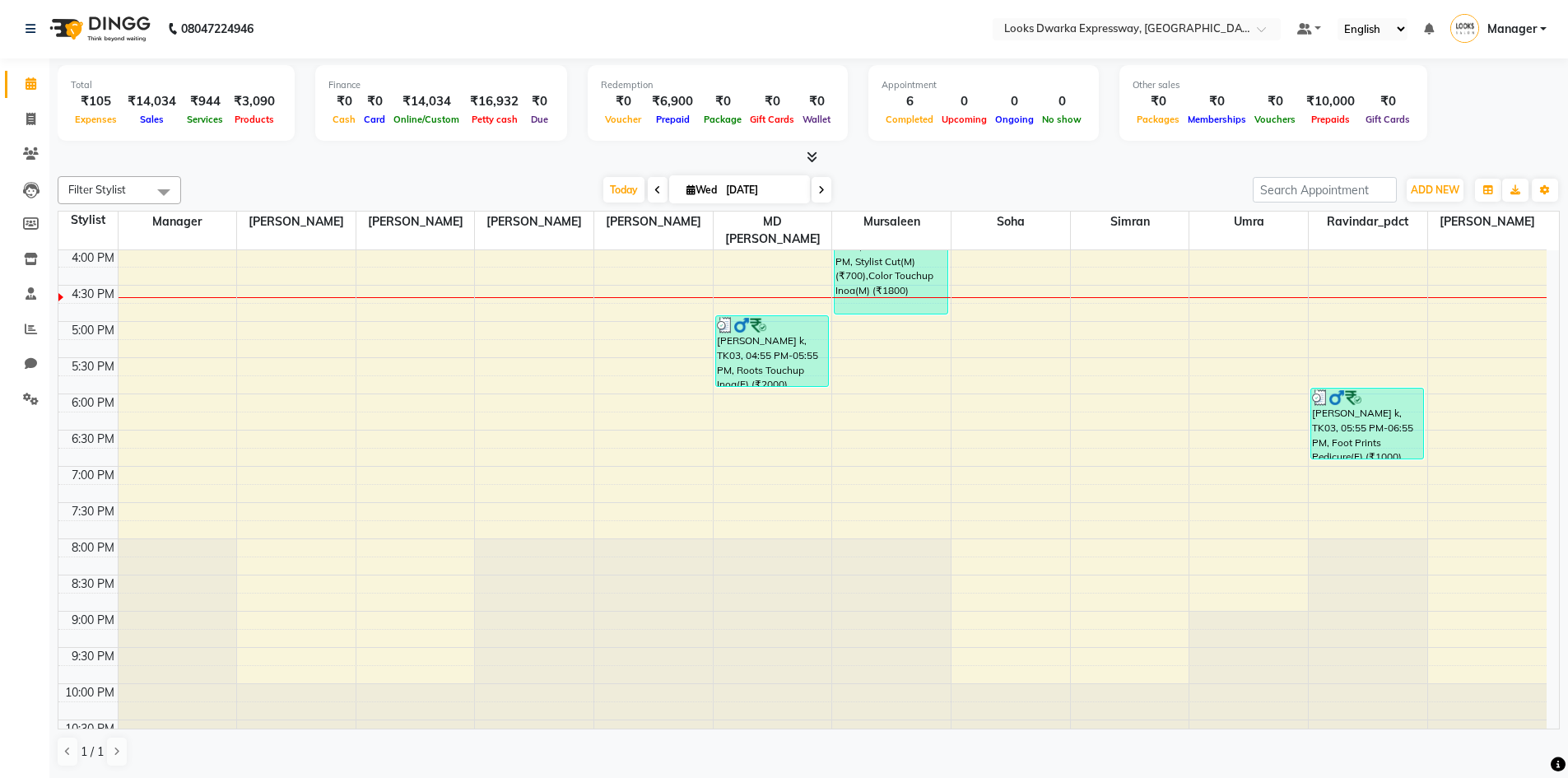
click at [1008, 483] on div "8:00 AM 8:30 AM 9:00 AM 9:30 AM 10:00 AM 10:30 AM 11:00 AM 11:30 AM 12:00 PM 12…" at bounding box center [802, 212] width 1488 height 1086
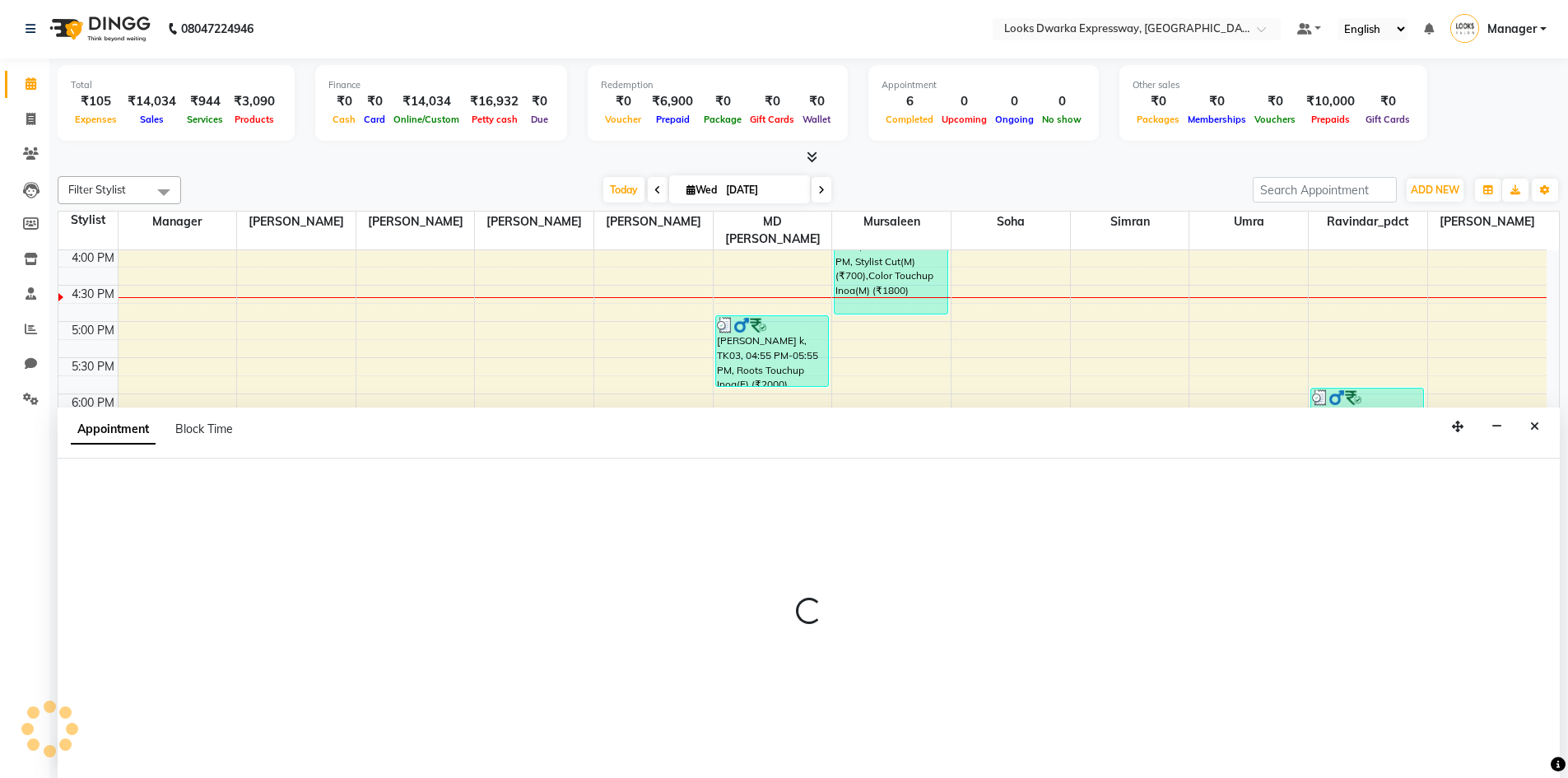
select select "86412"
select select "tentative"
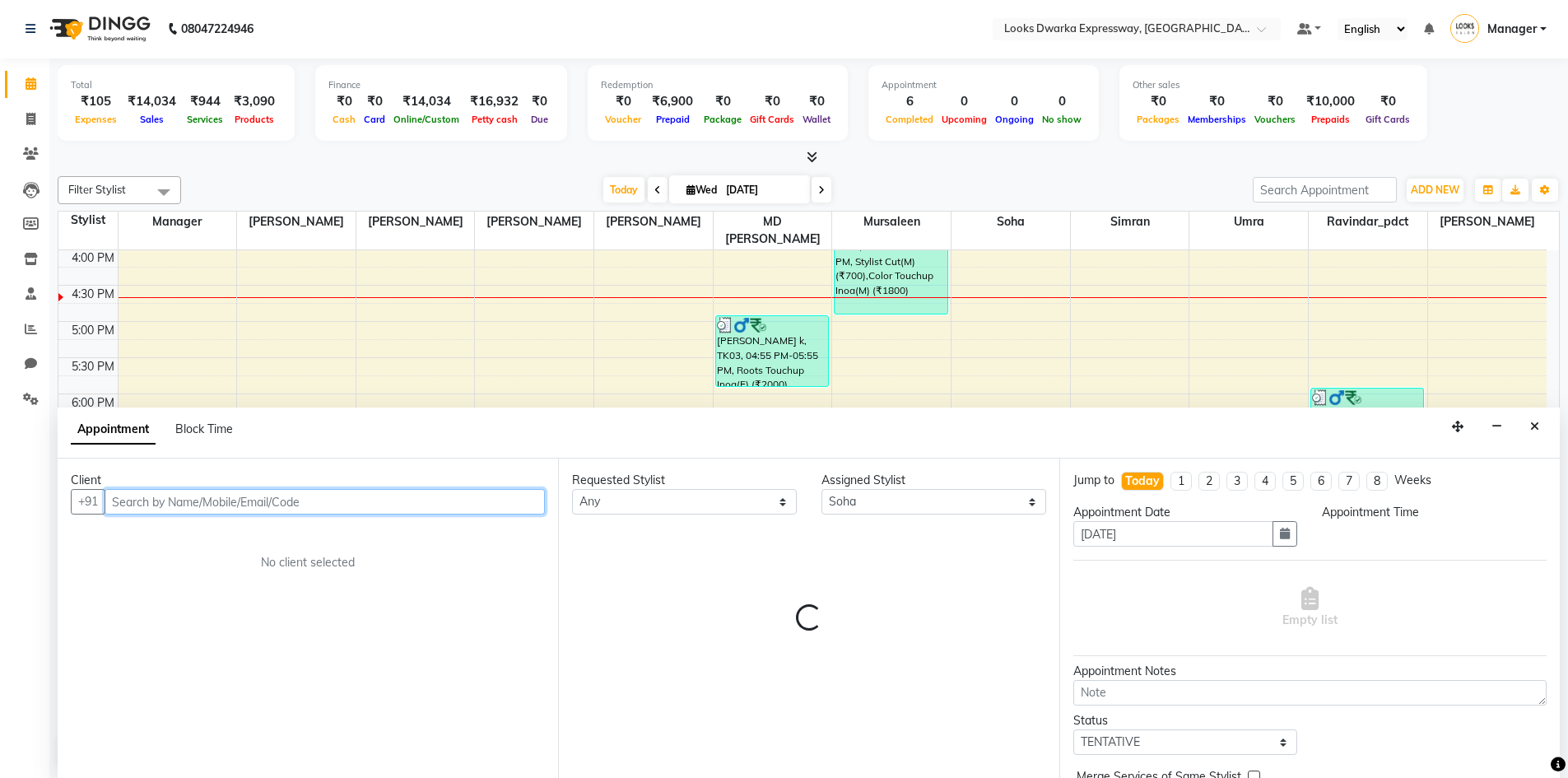
click at [1261, 347] on div "8:00 AM 8:30 AM 9:00 AM 9:30 AM 10:00 AM 10:30 AM 11:00 AM 11:30 AM 12:00 PM 12…" at bounding box center [802, 212] width 1488 height 1086
select select "1155"
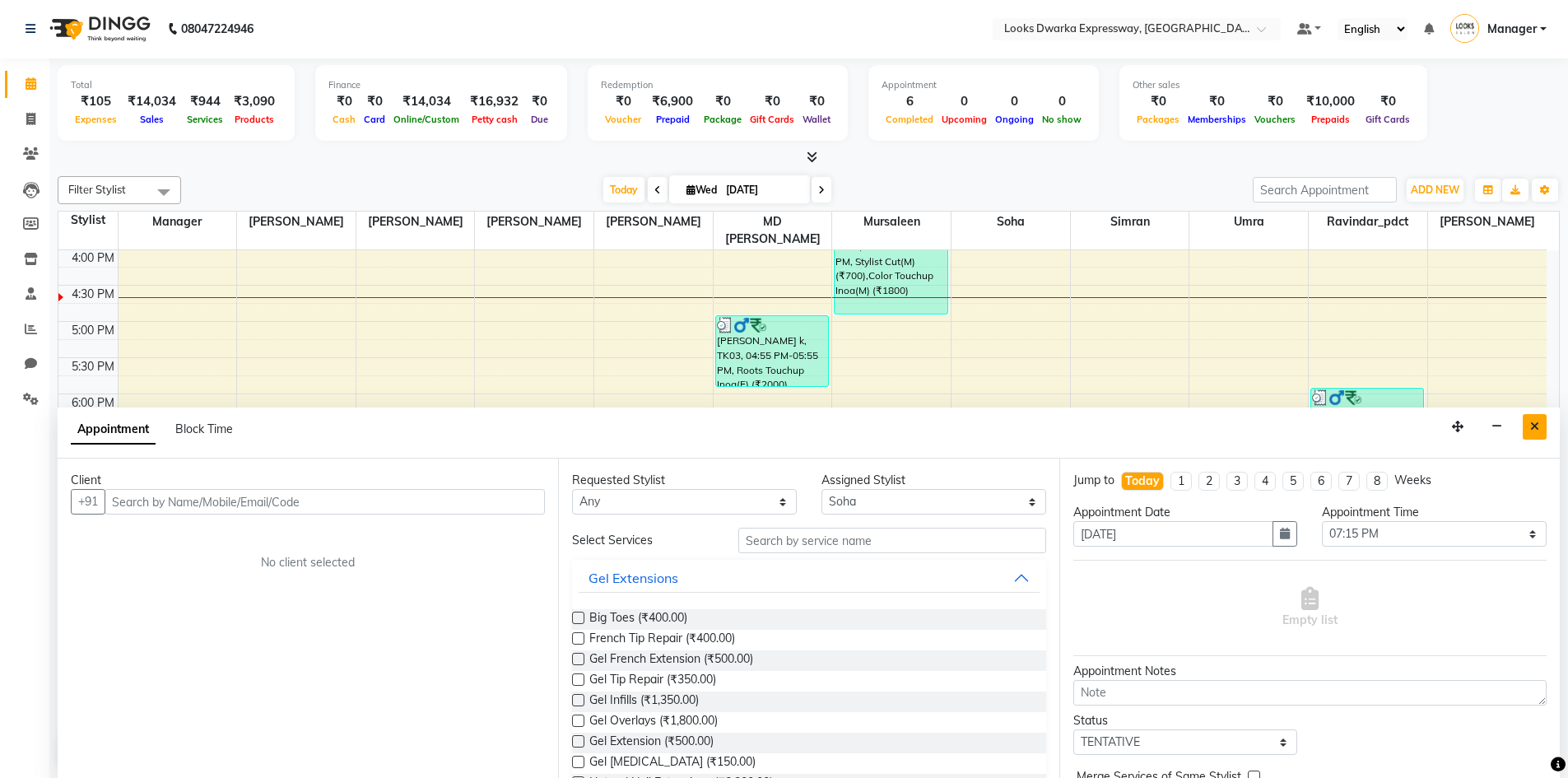
drag, startPoint x: 1218, startPoint y: 324, endPoint x: 1534, endPoint y: 420, distance: 330.3
click at [1534, 421] on icon "Close" at bounding box center [1534, 426] width 9 height 11
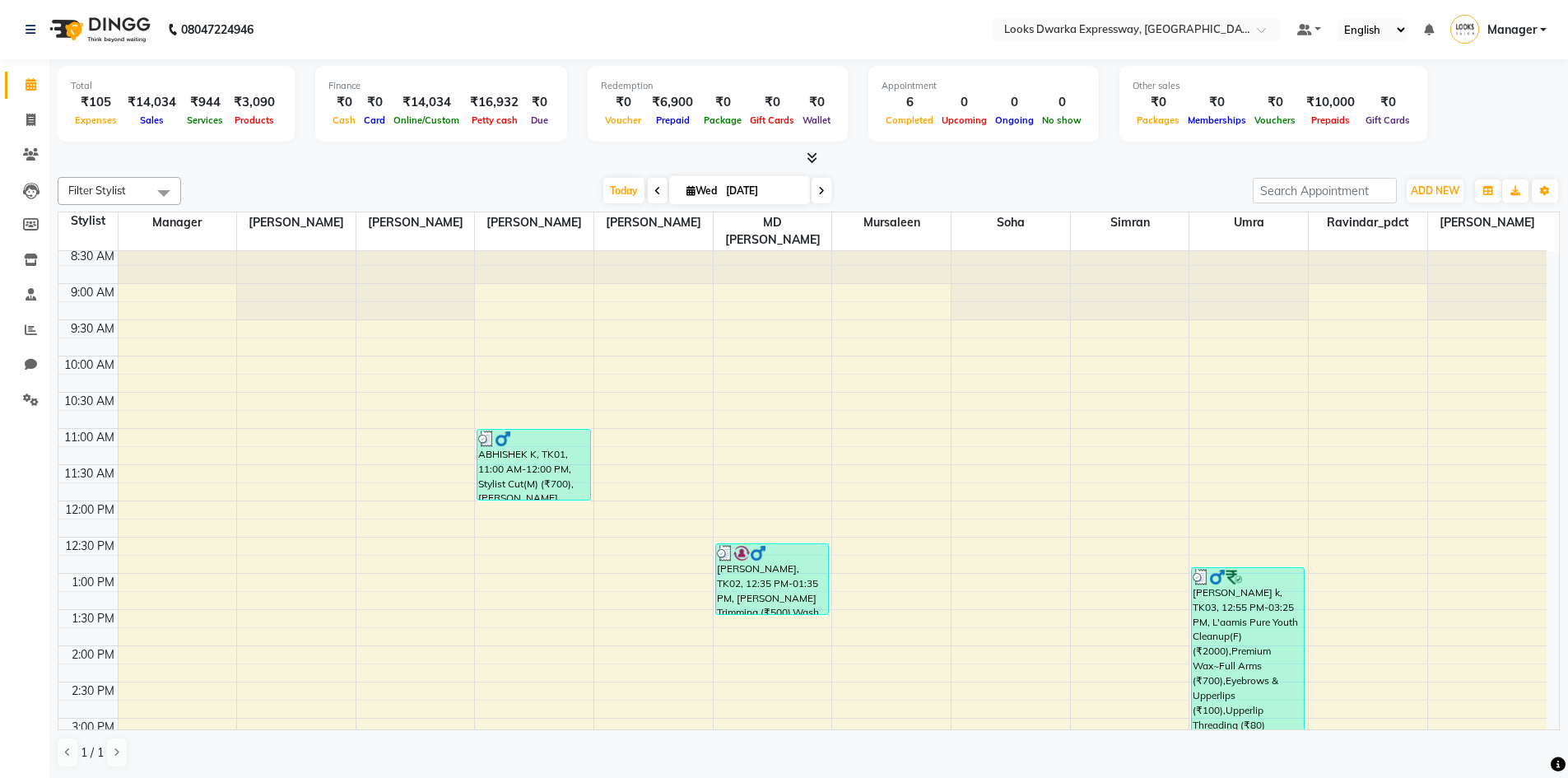
scroll to position [0, 0]
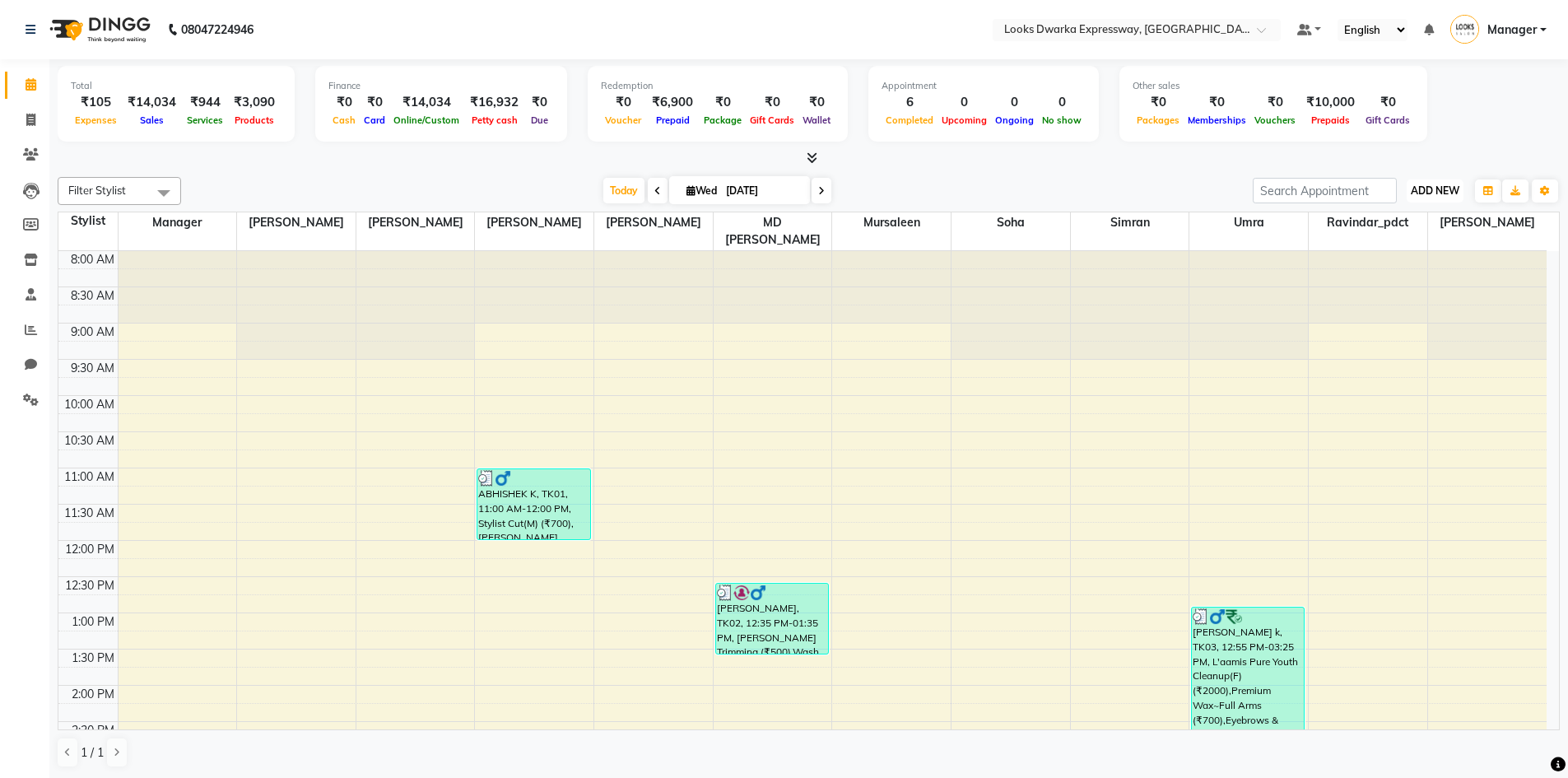
click at [1434, 193] on span "ADD NEW" at bounding box center [1435, 191] width 49 height 12
click at [1398, 260] on link "Add Expense" at bounding box center [1397, 265] width 130 height 22
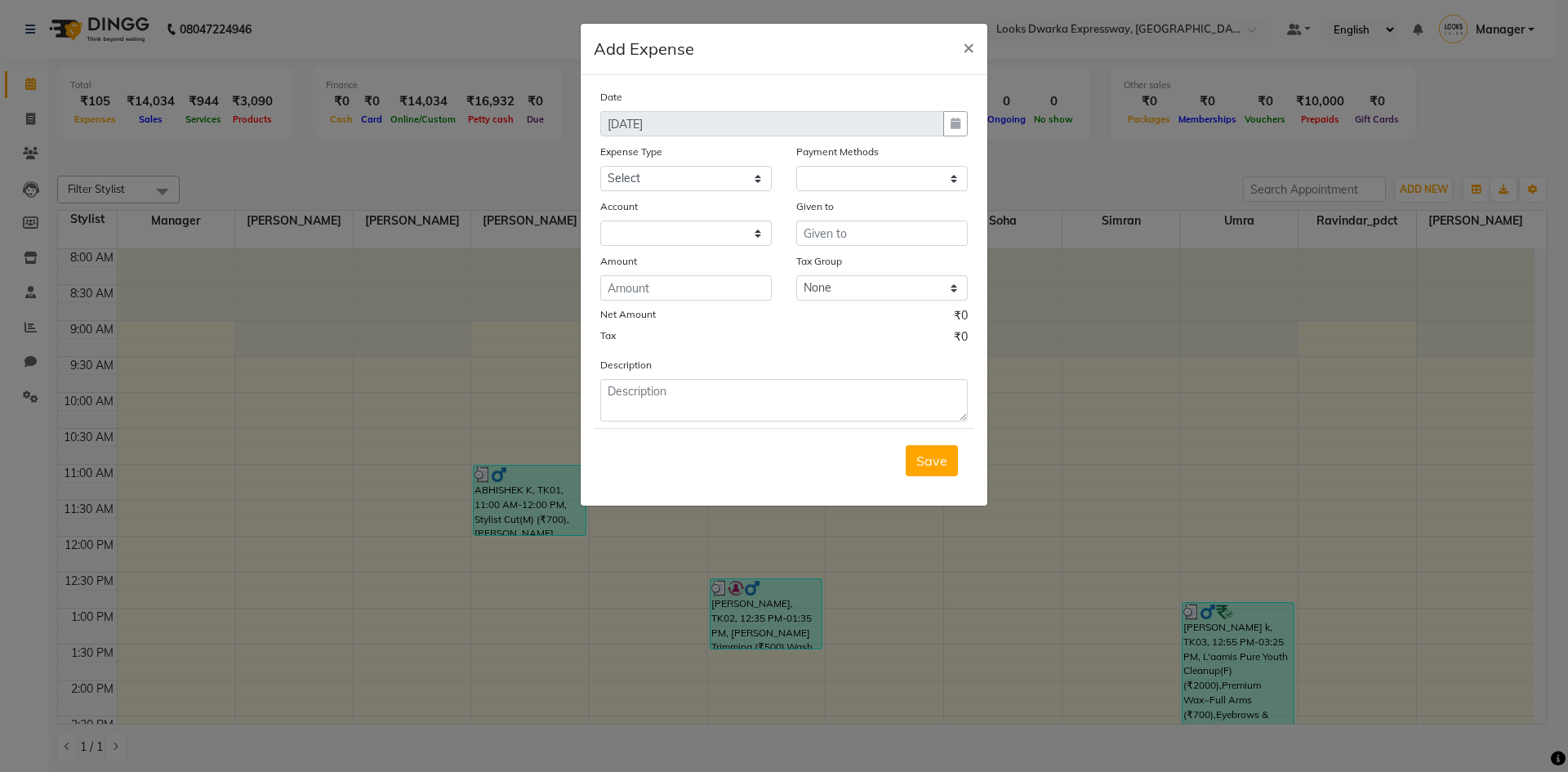
select select "1"
select select "4988"
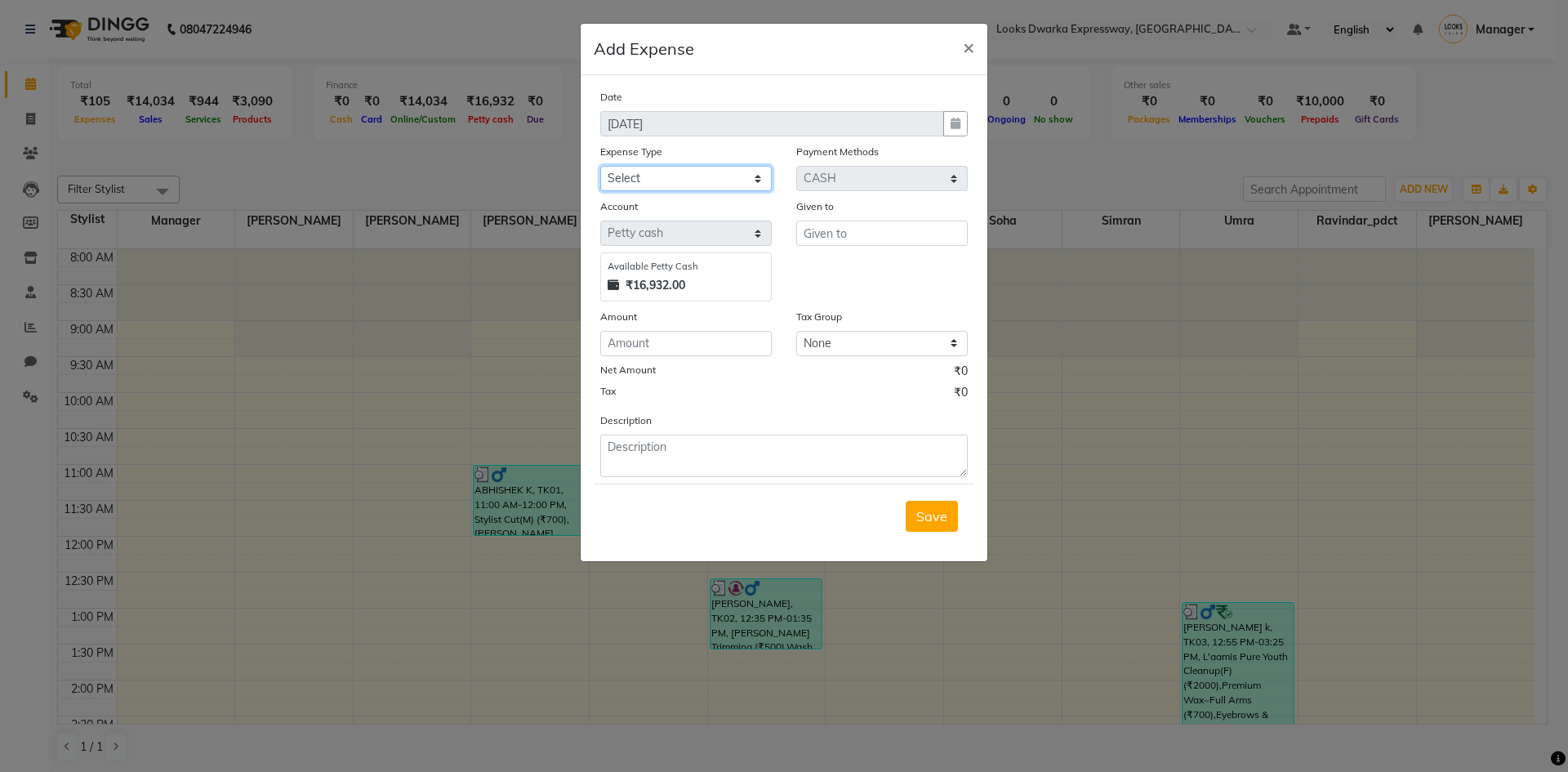
click at [676, 179] on select "Select Bank Deposit Blinkit Cash Handover CLIENT Client ordered food Client Ref…" at bounding box center [685, 178] width 171 height 25
select select "24169"
click at [600, 166] on select "Select Bank Deposit Blinkit Cash Handover CLIENT Client ordered food Client Ref…" at bounding box center [685, 178] width 171 height 25
click at [899, 232] on input "text" at bounding box center [881, 232] width 171 height 25
click at [874, 261] on ngb-highlight "Mu rsaleen" at bounding box center [849, 268] width 65 height 16
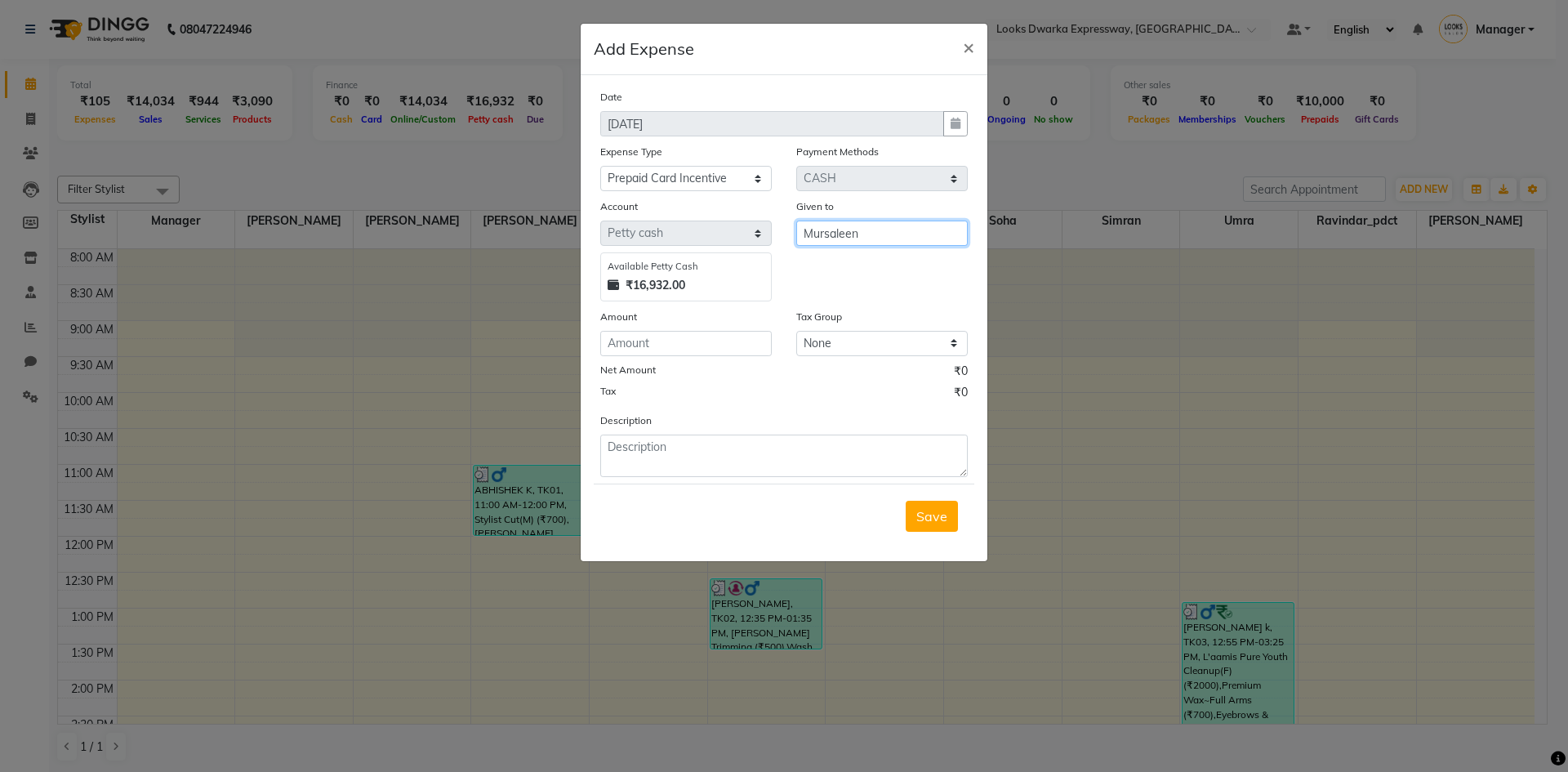
type input "Mursaleen"
click at [682, 340] on input "number" at bounding box center [685, 343] width 171 height 25
type input "200"
click at [762, 470] on textarea at bounding box center [783, 455] width 367 height 42
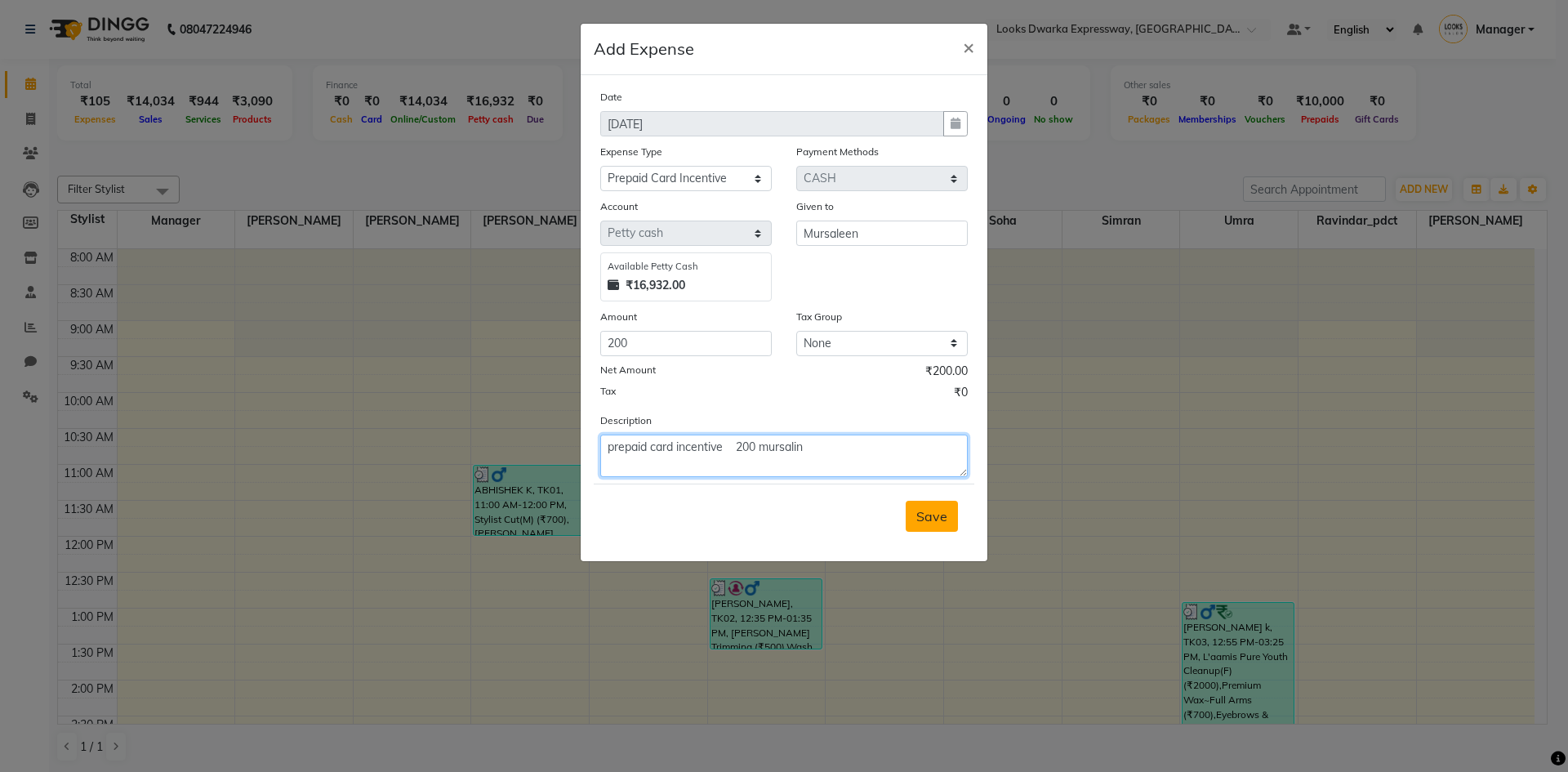
type textarea "prepaid card incentive 200 mursalin"
click at [941, 522] on span "Save" at bounding box center [932, 516] width 31 height 16
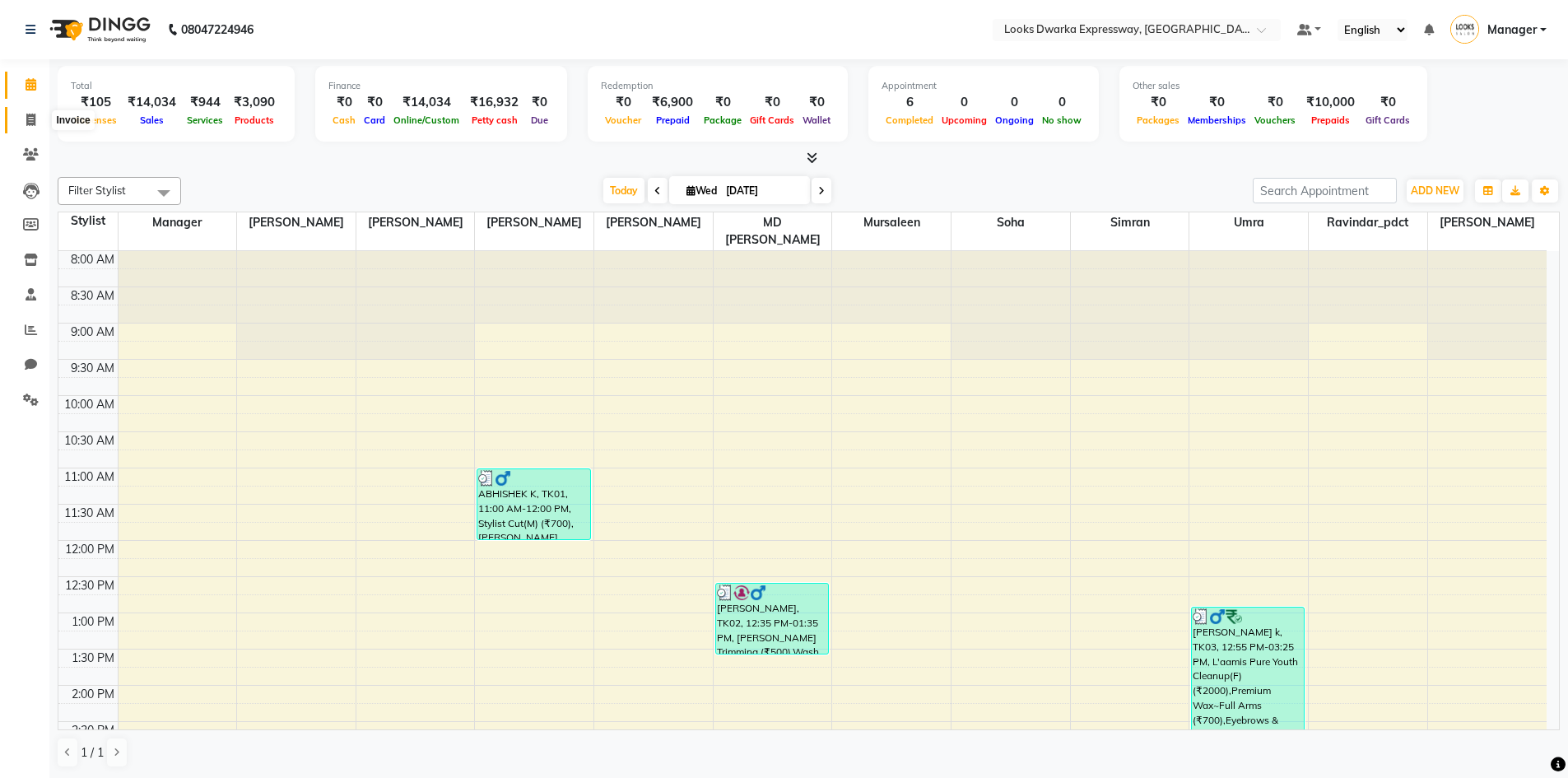
click at [23, 117] on span at bounding box center [30, 121] width 29 height 19
select select "service"
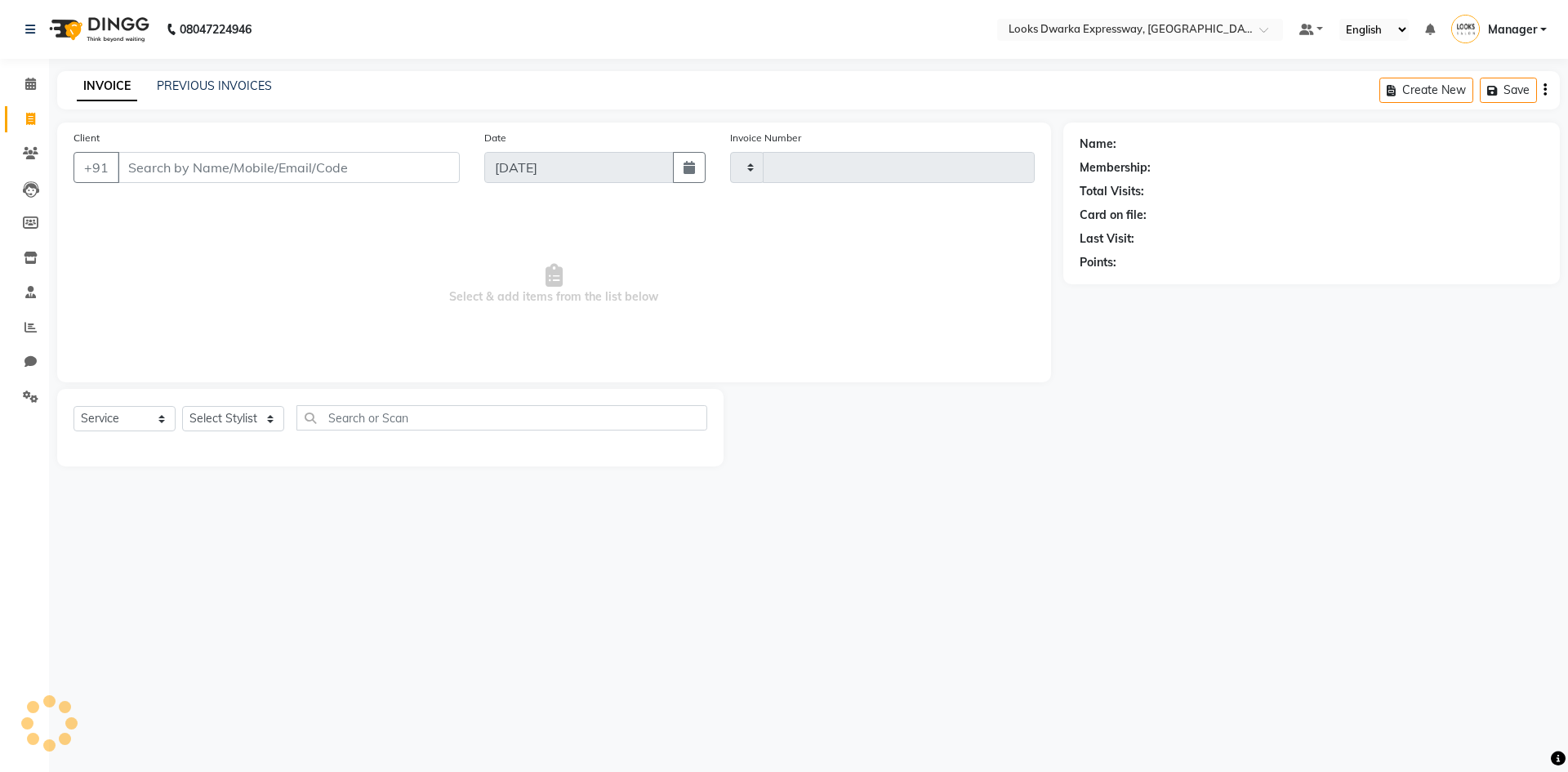
type input "1933"
select select "6011"
click at [35, 89] on span at bounding box center [30, 84] width 28 height 19
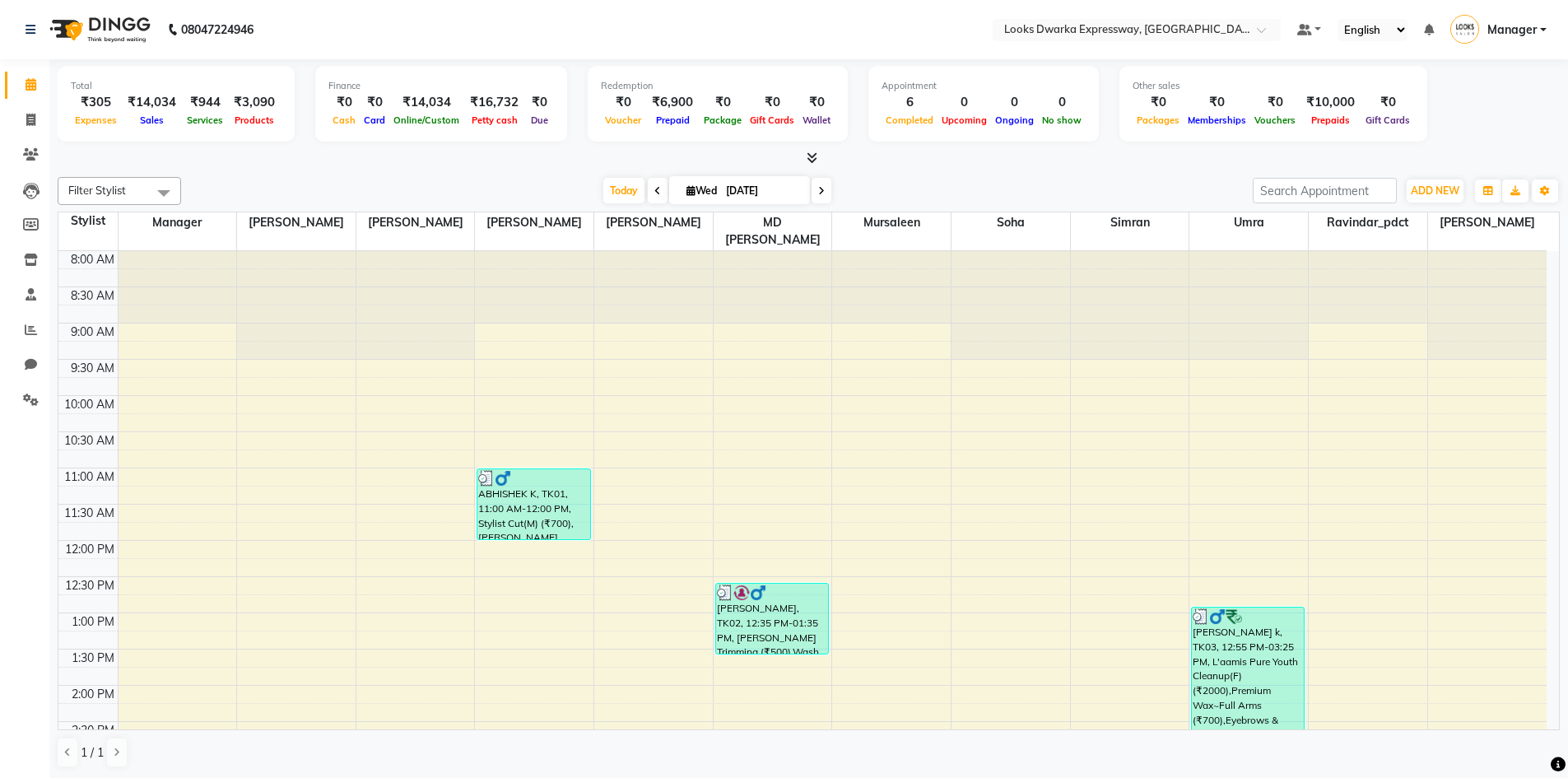
click at [1447, 176] on div "Filter Stylist Select All Manager [PERSON_NAME] [PERSON_NAME] [PERSON_NAME] MD …" at bounding box center [808, 472] width 1502 height 605
click at [1436, 189] on span "ADD NEW" at bounding box center [1435, 191] width 49 height 12
click at [1393, 262] on link "Add Expense" at bounding box center [1397, 265] width 130 height 22
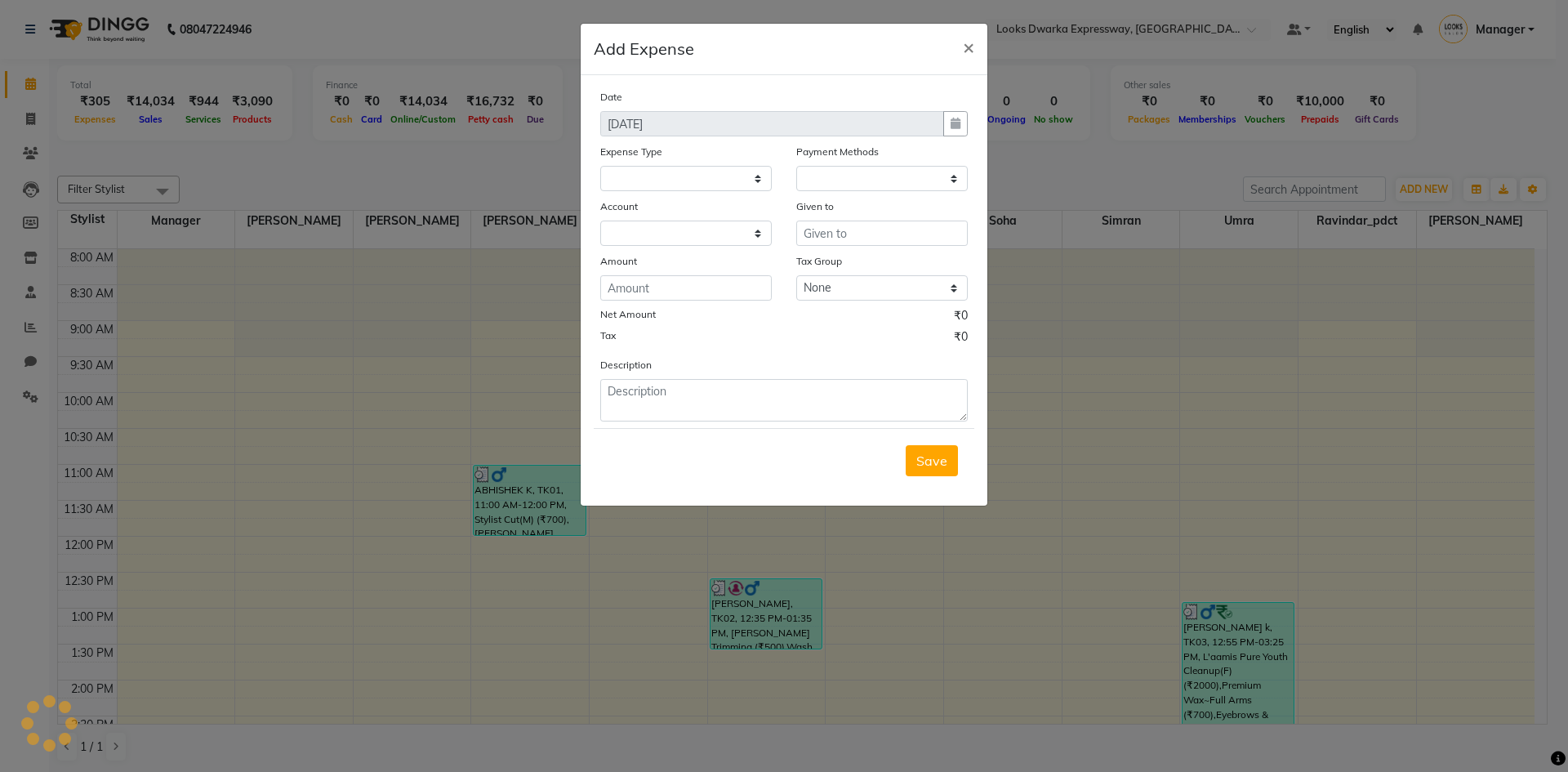
select select
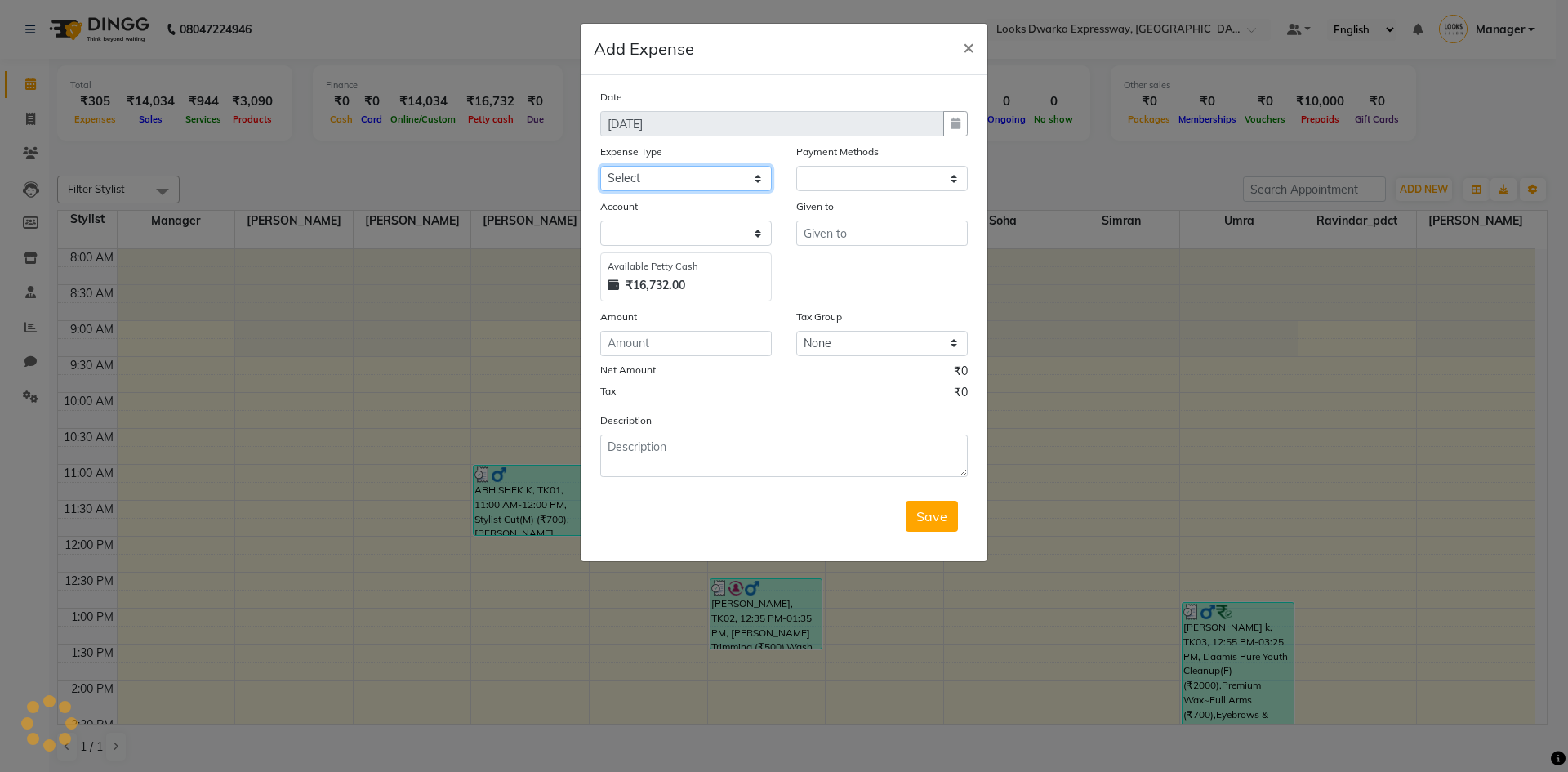
click at [667, 181] on select "Select Bank Deposit Blinkit Cash Handover CLIENT Client ordered food Client Ref…" at bounding box center [685, 178] width 171 height 25
select select "1"
select select "4988"
select select "19910"
click at [600, 166] on select "Select Bank Deposit Blinkit Cash Handover CLIENT Client ordered food Client Ref…" at bounding box center [685, 178] width 171 height 25
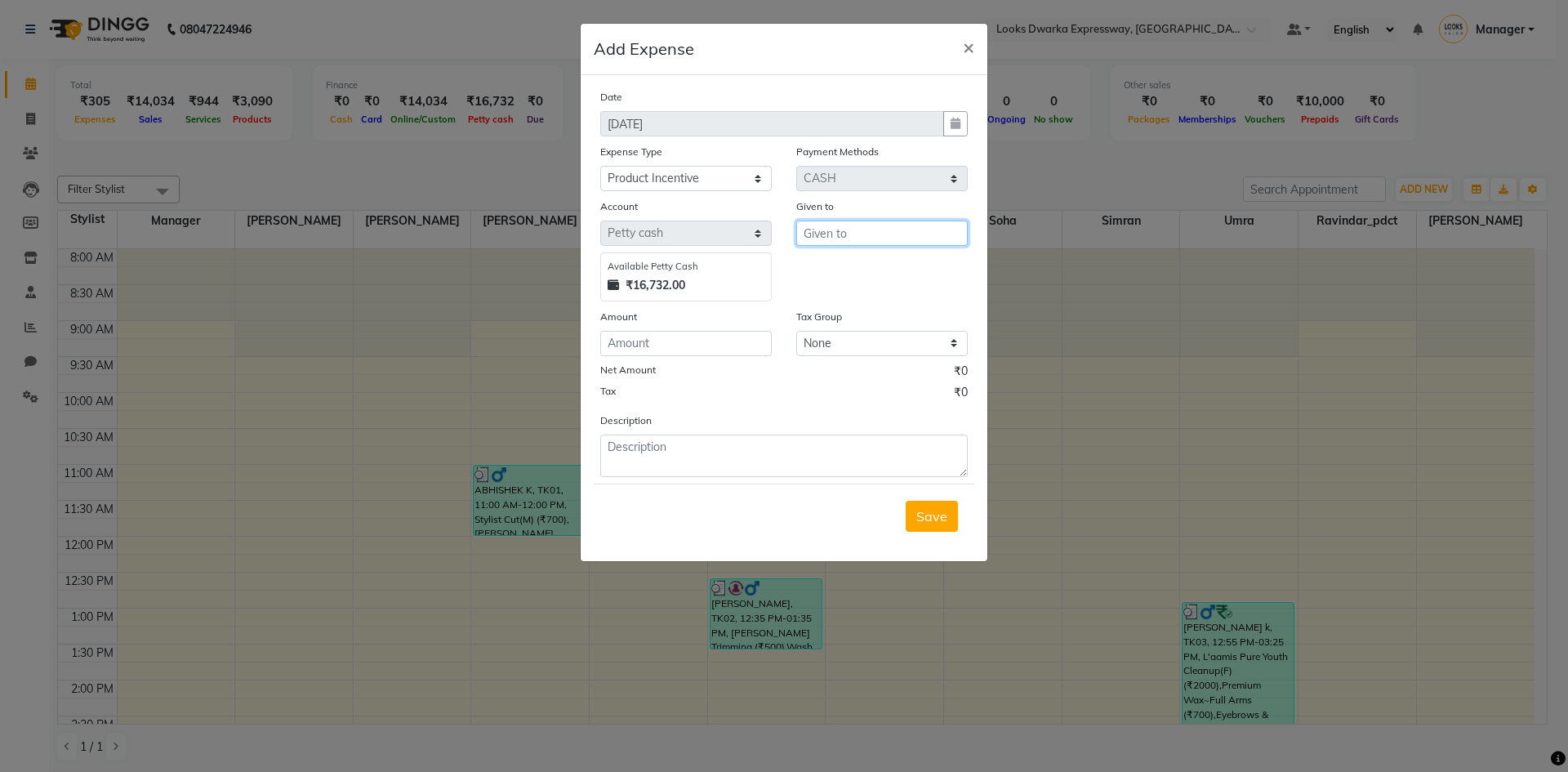
click at [850, 232] on input "text" at bounding box center [881, 232] width 171 height 25
click at [889, 264] on button "MD [PERSON_NAME]" at bounding box center [861, 268] width 129 height 26
type input "MD [PERSON_NAME]"
click at [701, 344] on input "number" at bounding box center [685, 343] width 171 height 25
type input "124"
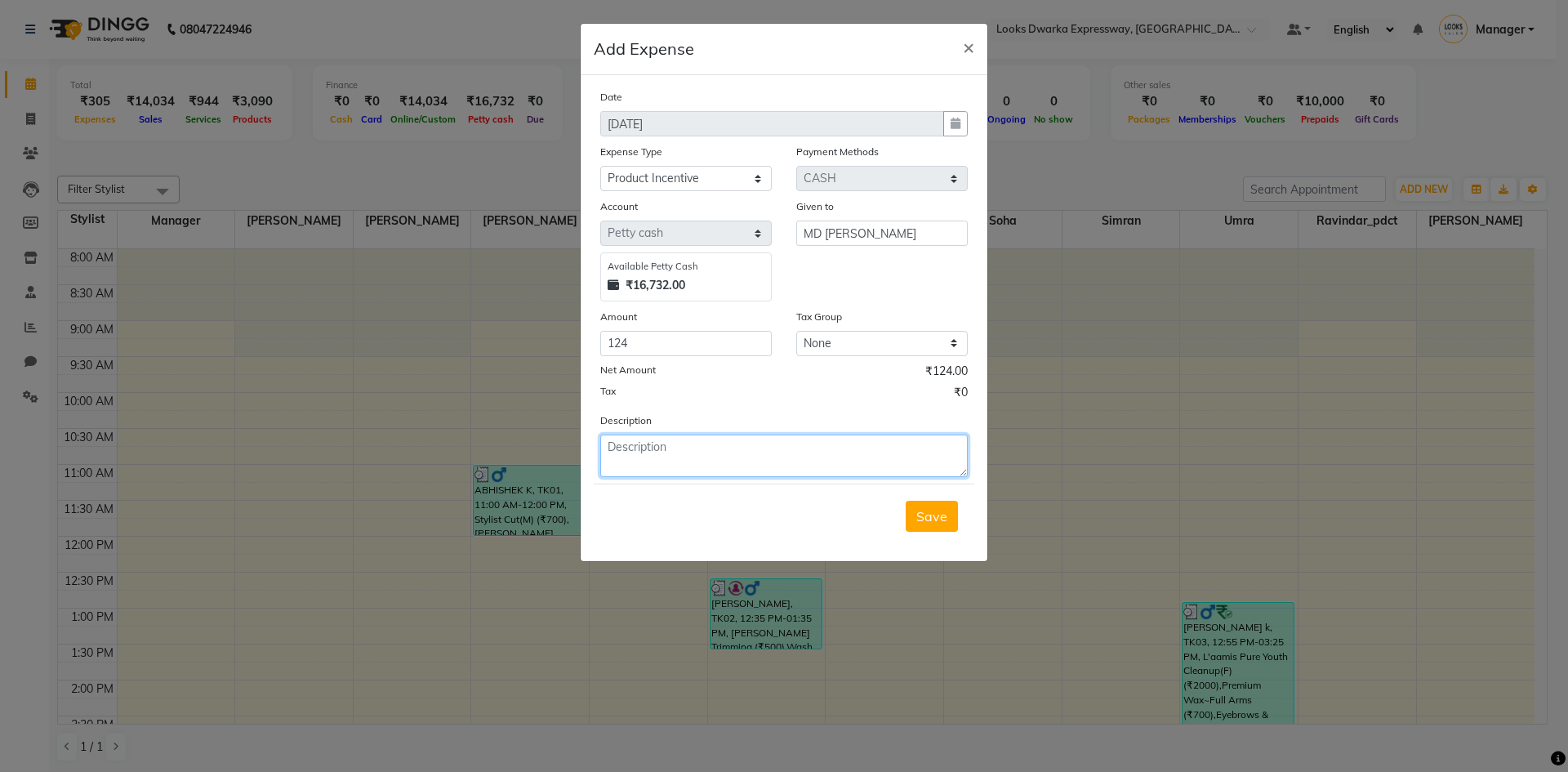
click at [728, 460] on textarea at bounding box center [783, 455] width 367 height 42
type textarea "vitamino color shampoo and vitamino mask 1490+1600=3090/4%= 123.6"
click at [923, 515] on span "Save" at bounding box center [932, 516] width 31 height 16
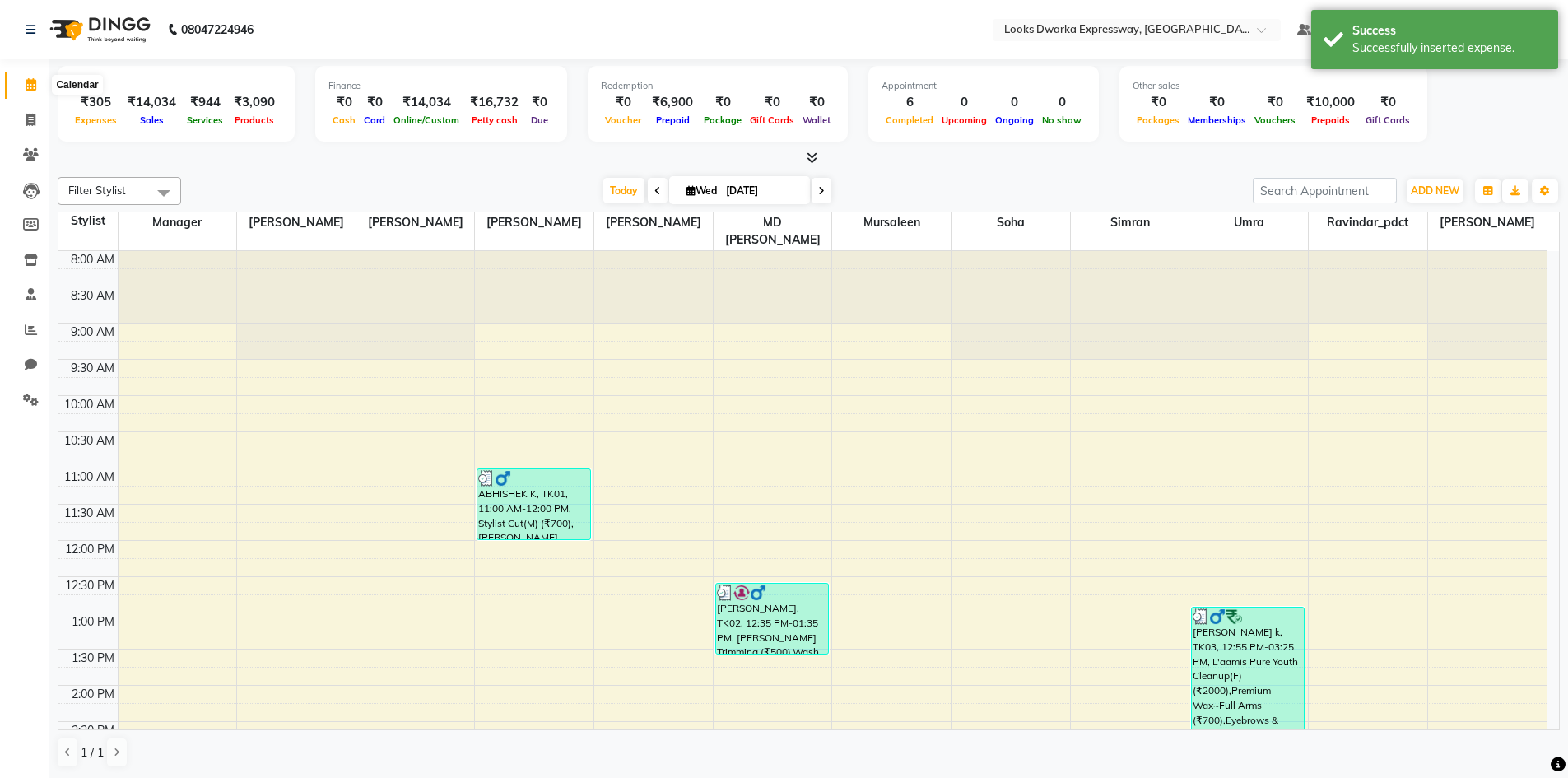
click at [37, 84] on span at bounding box center [30, 85] width 29 height 19
click at [36, 115] on span at bounding box center [30, 121] width 29 height 19
select select "service"
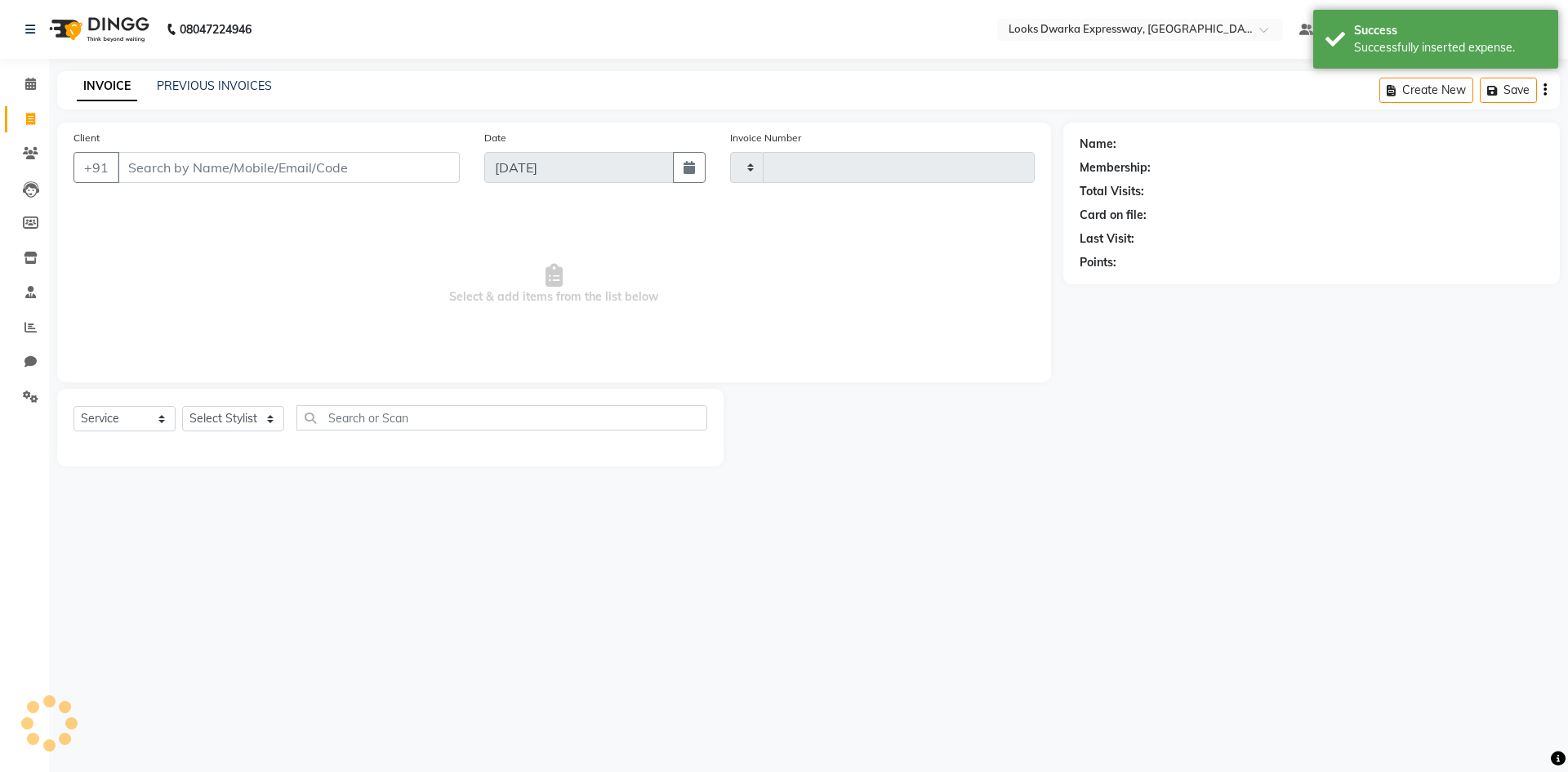
type input "1933"
select select "6011"
click at [23, 87] on span at bounding box center [30, 84] width 28 height 19
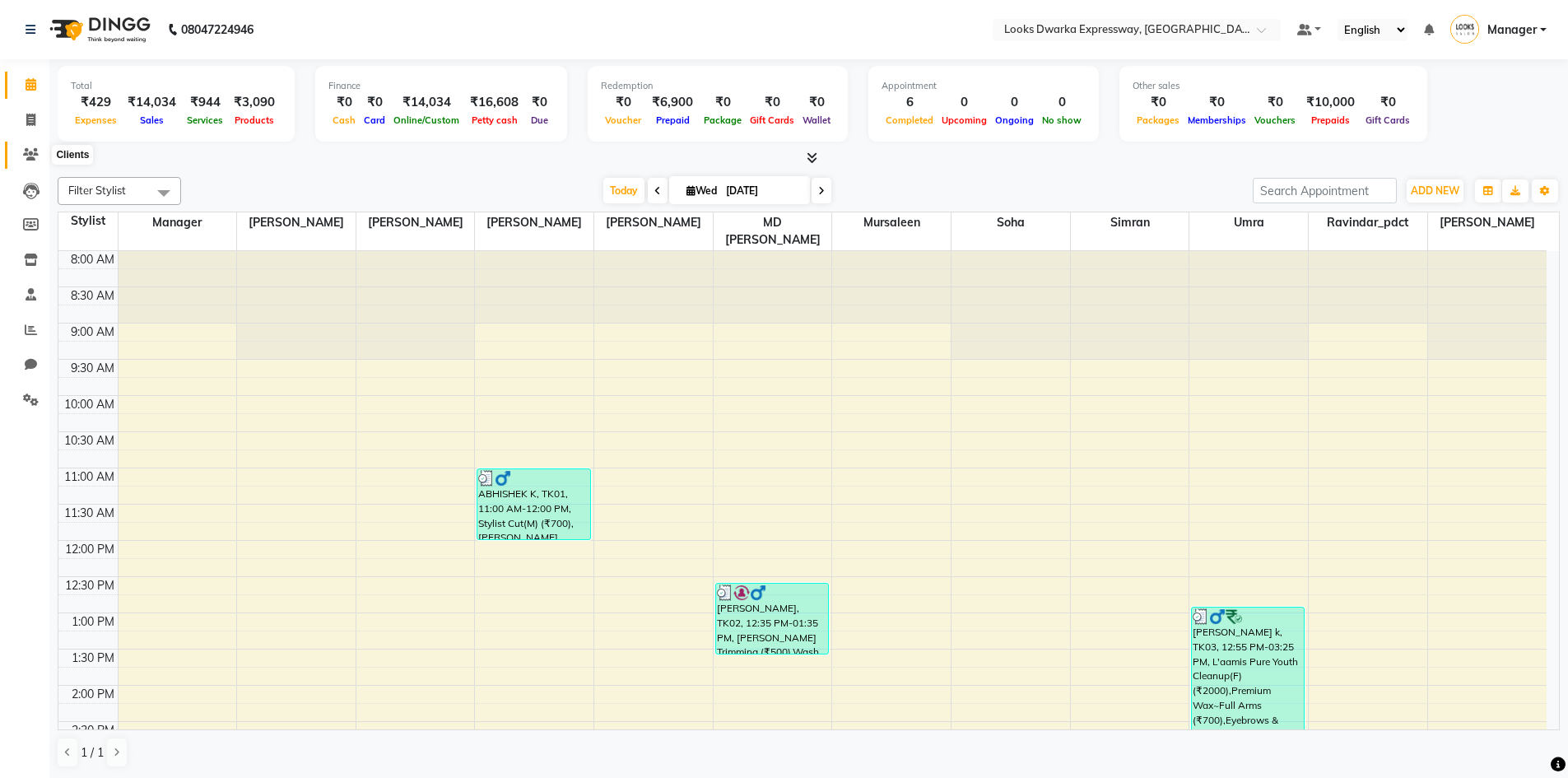
click at [29, 154] on icon at bounding box center [31, 154] width 16 height 12
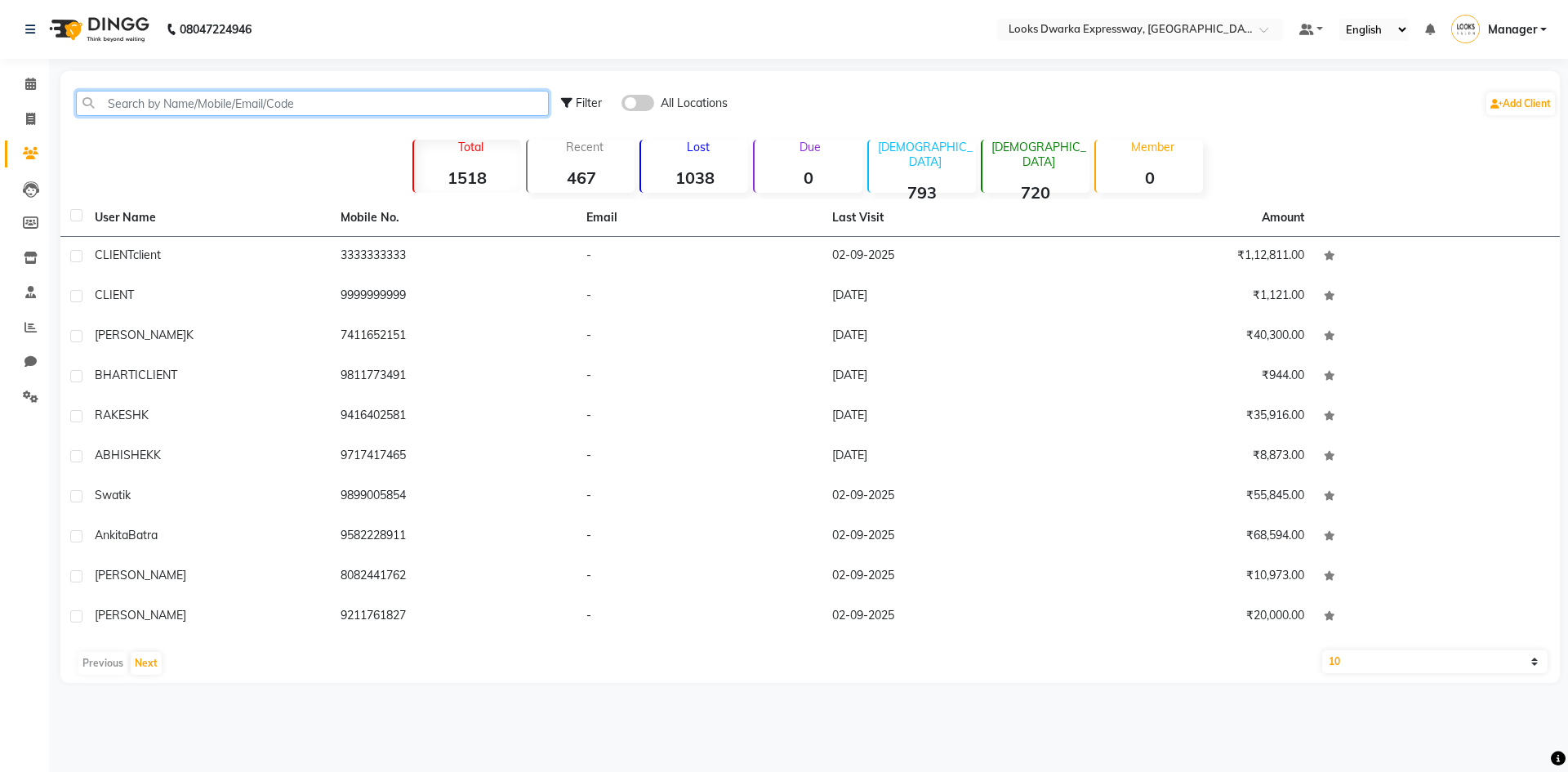
click at [196, 101] on input "text" at bounding box center [312, 102] width 472 height 25
paste input "8800747059"
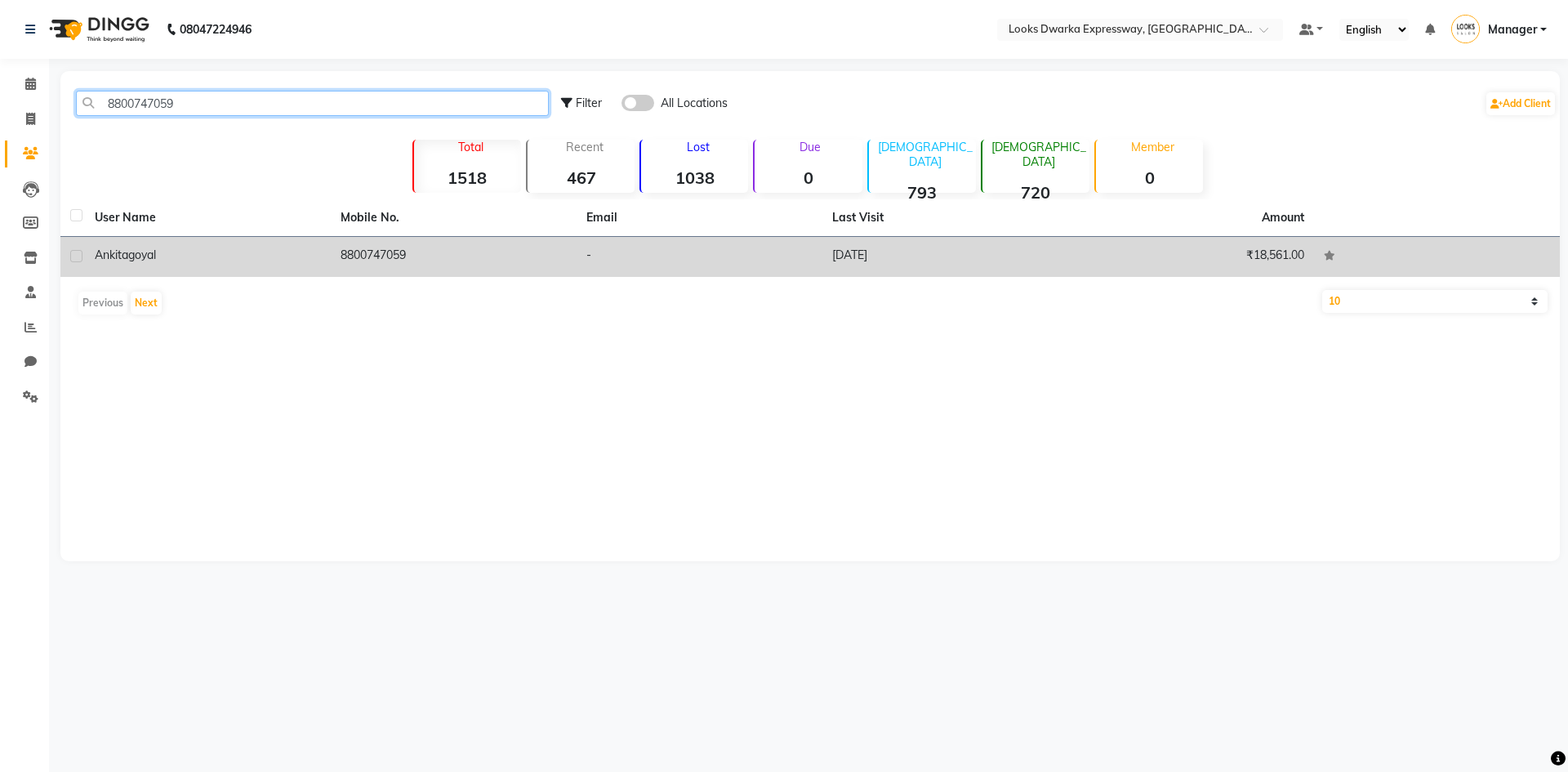
type input "8800747059"
click at [134, 261] on span "goyal" at bounding box center [142, 255] width 28 height 15
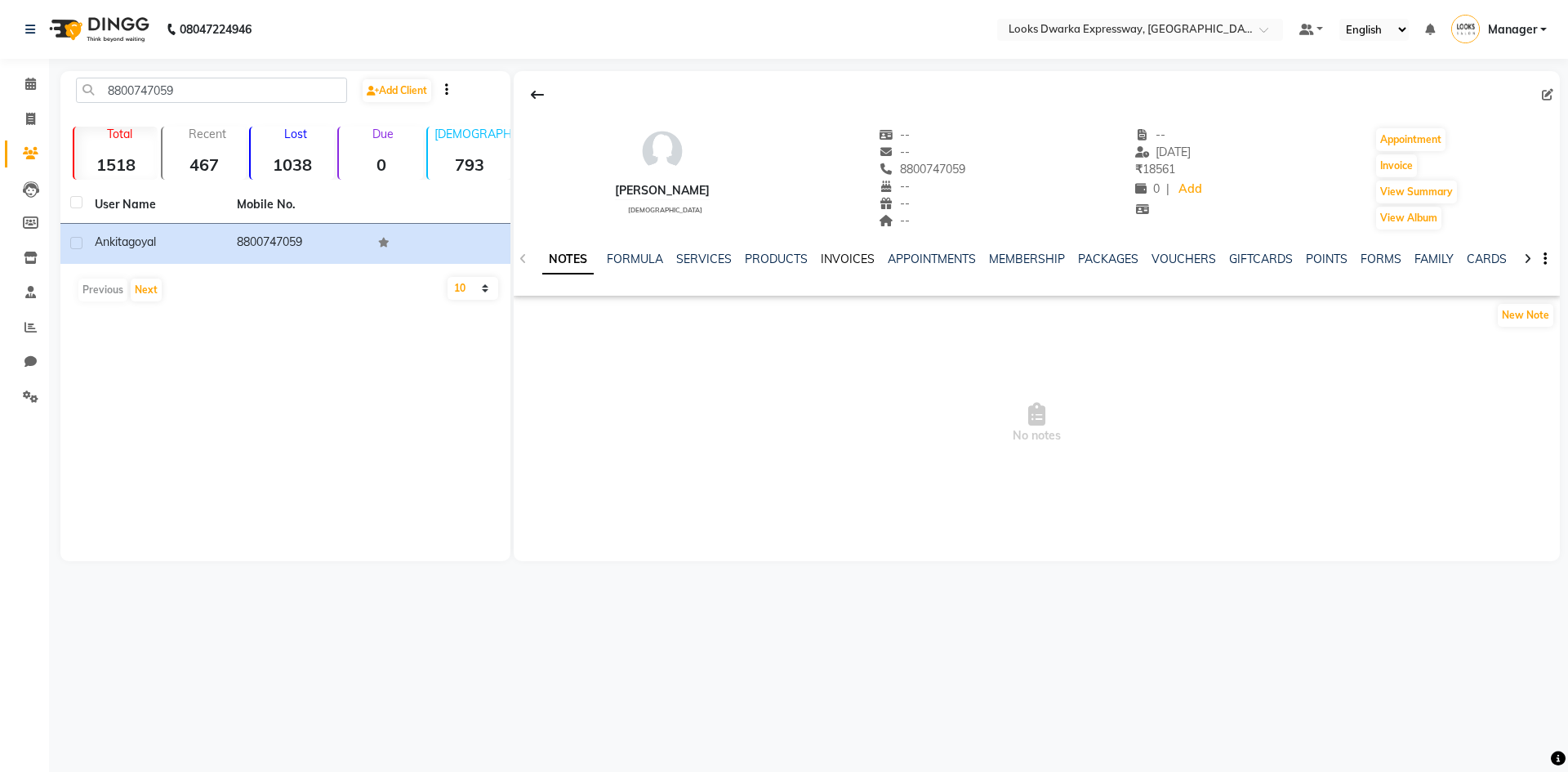
click at [843, 262] on link "INVOICES" at bounding box center [848, 258] width 54 height 15
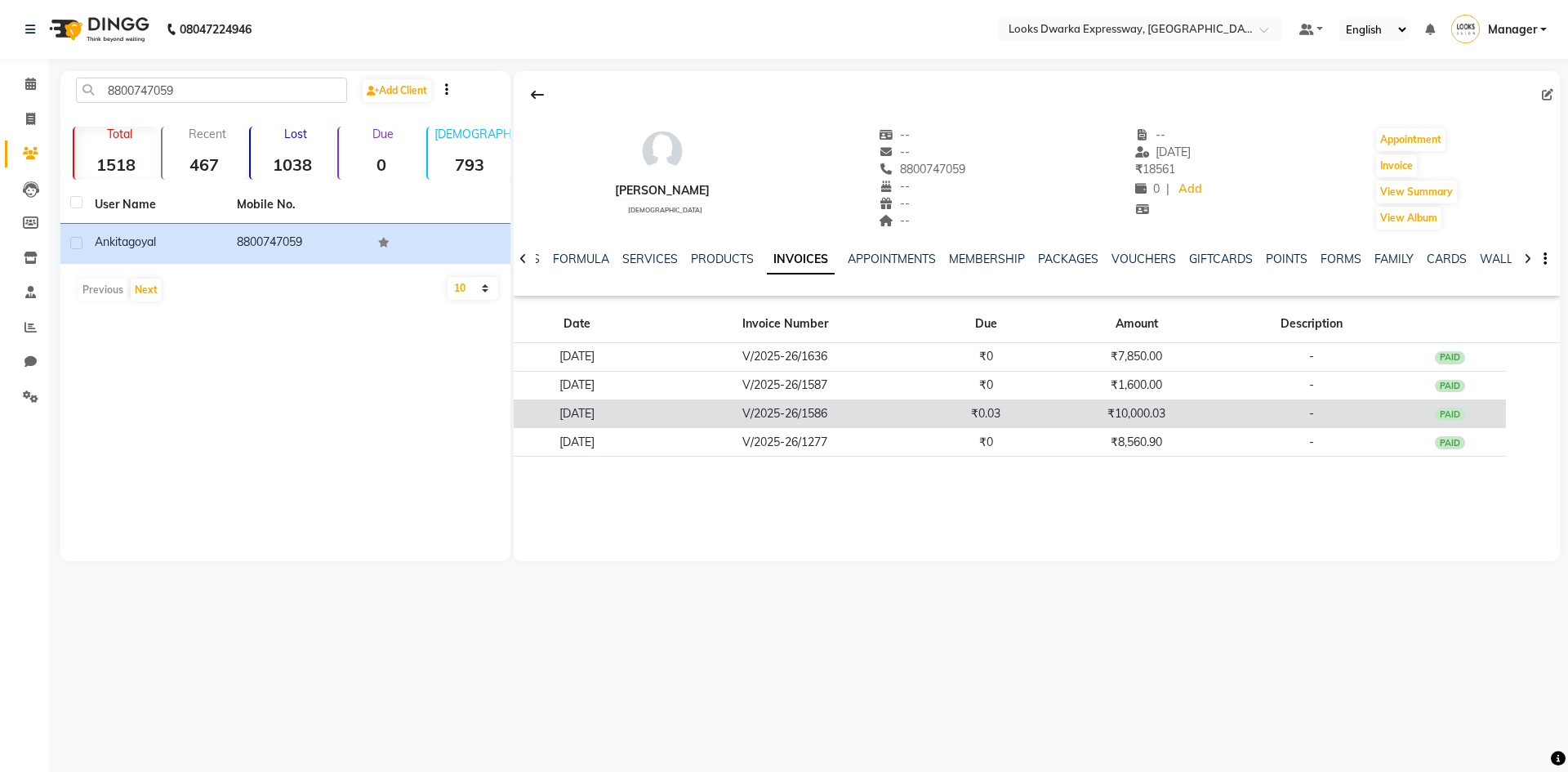
click at [1459, 415] on div "PAID" at bounding box center [1450, 414] width 31 height 13
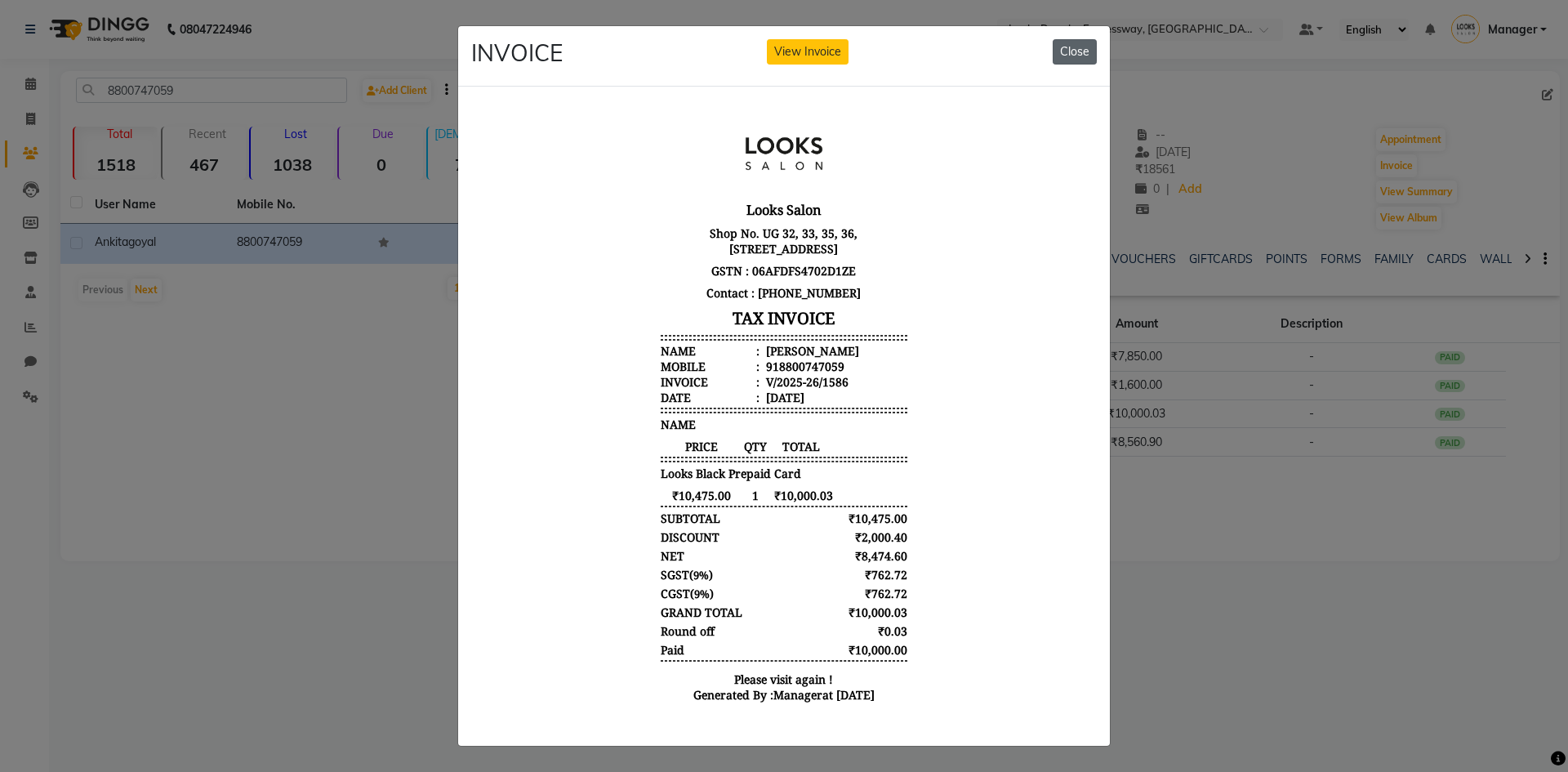
click at [1065, 40] on button "Close" at bounding box center [1074, 52] width 44 height 25
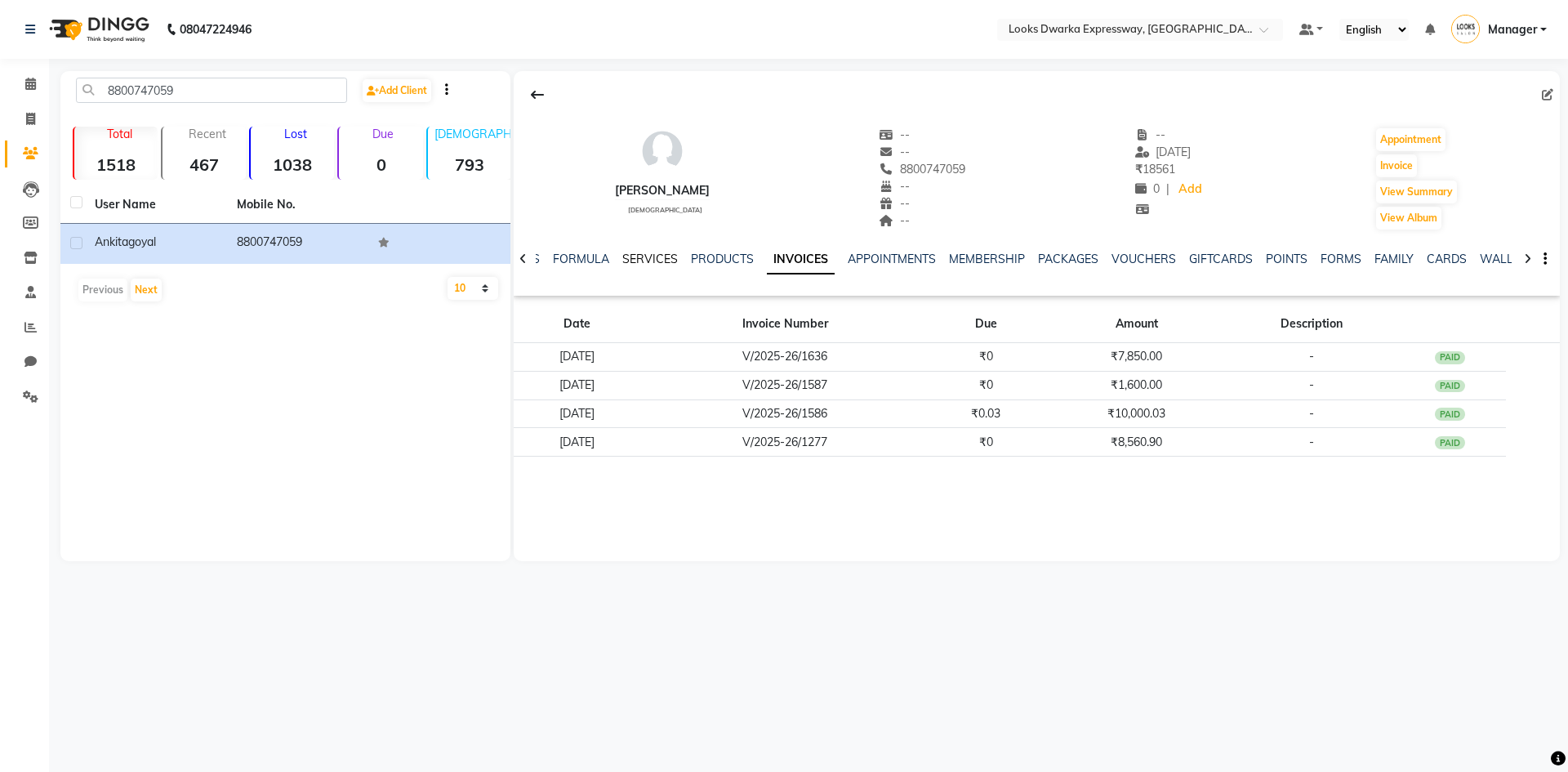
click at [657, 252] on link "SERVICES" at bounding box center [650, 258] width 56 height 15
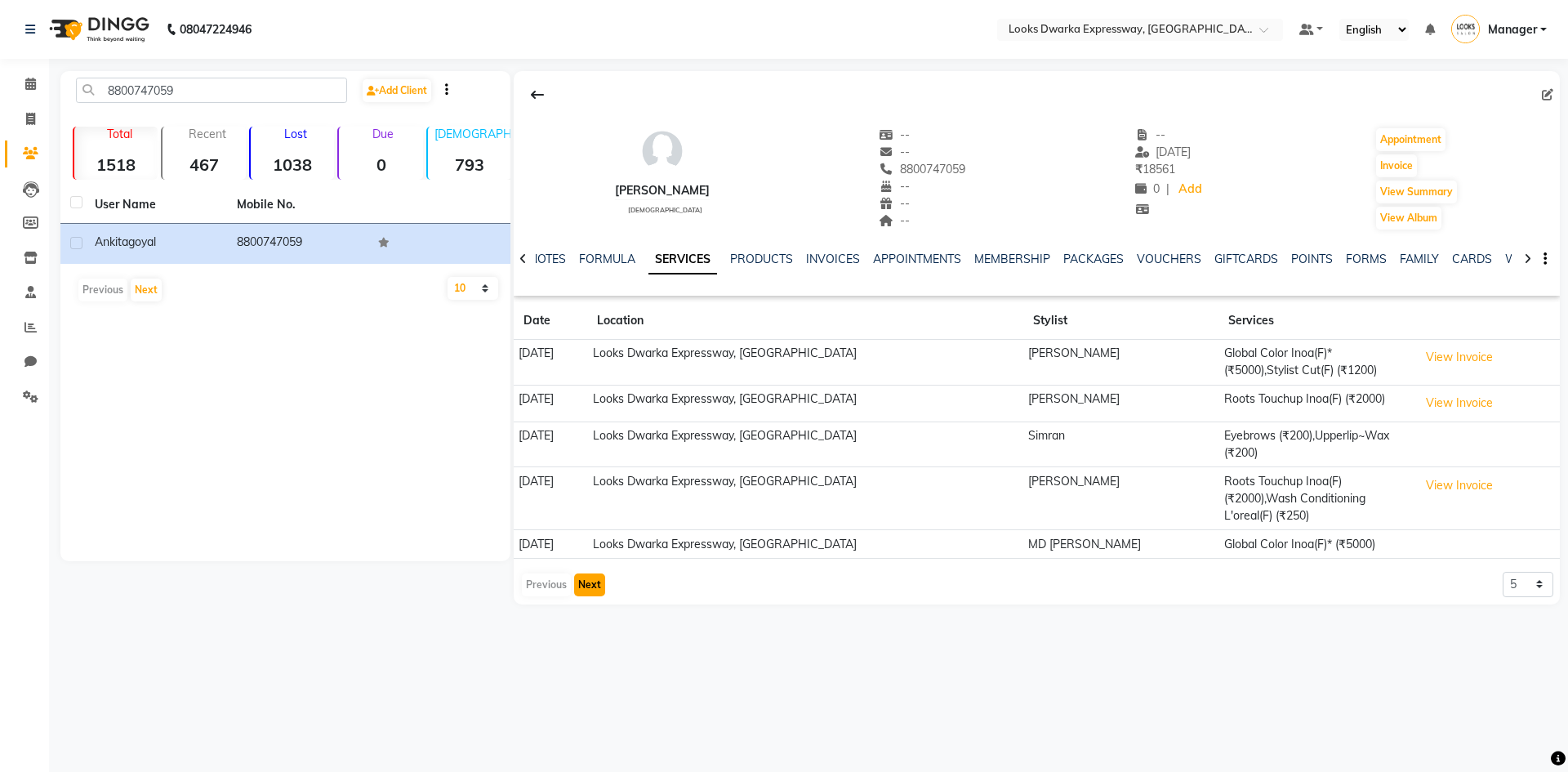
click at [584, 573] on button "Next" at bounding box center [590, 584] width 31 height 23
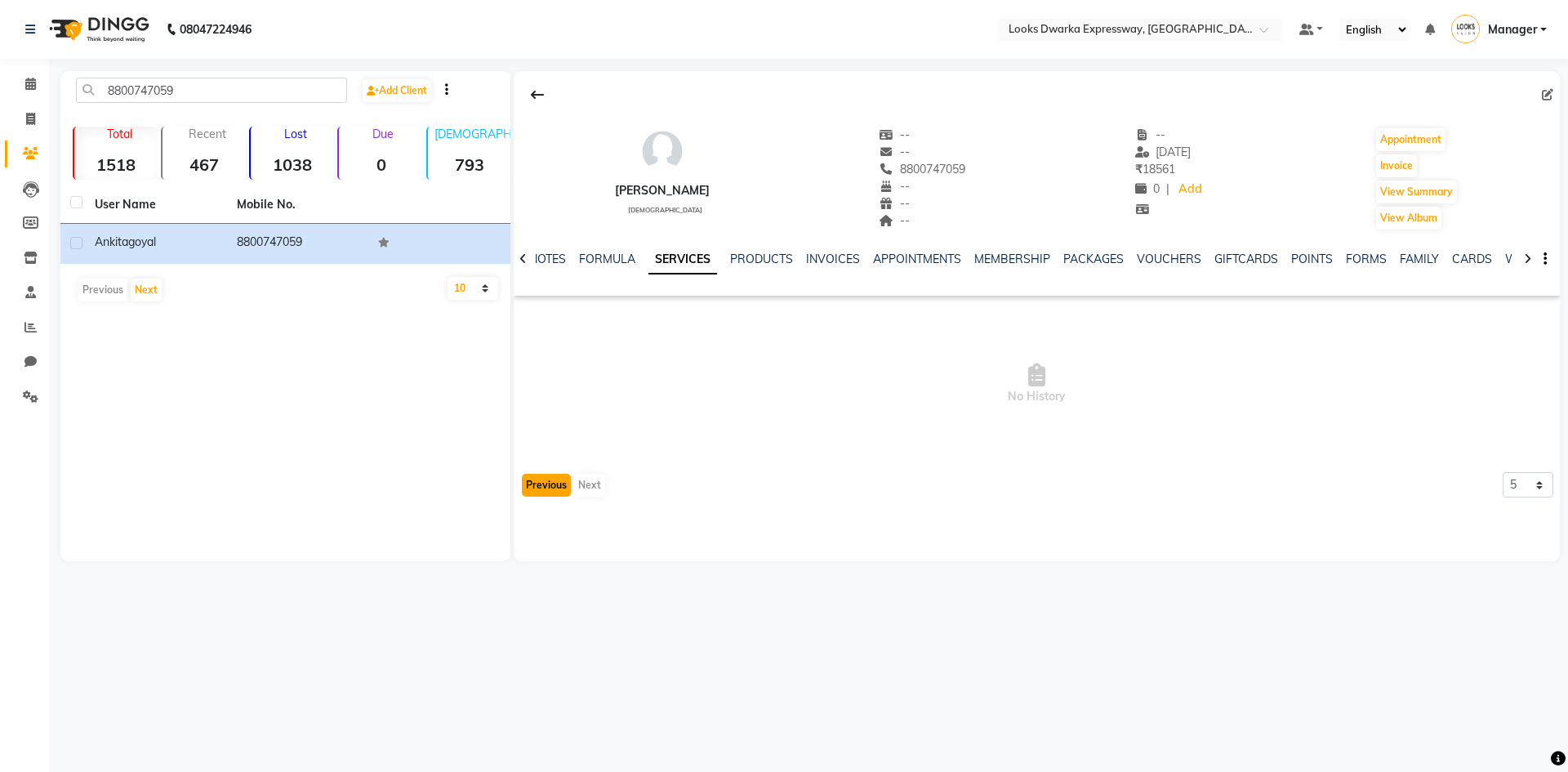
click at [542, 481] on button "Previous" at bounding box center [546, 485] width 49 height 23
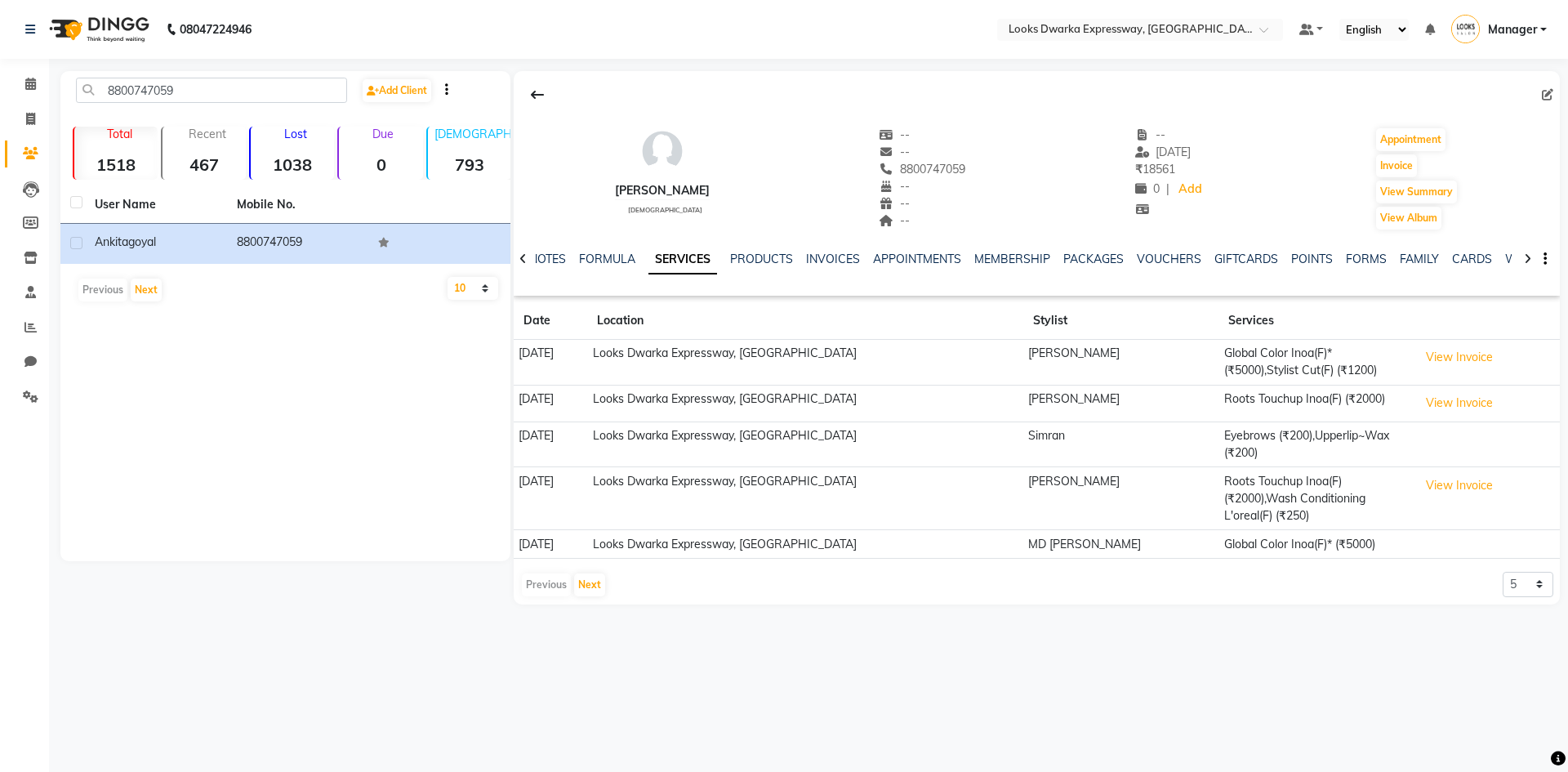
click at [1526, 254] on icon at bounding box center [1528, 258] width 8 height 11
click at [1530, 256] on icon at bounding box center [1528, 258] width 8 height 11
click at [1528, 256] on icon at bounding box center [1528, 258] width 8 height 11
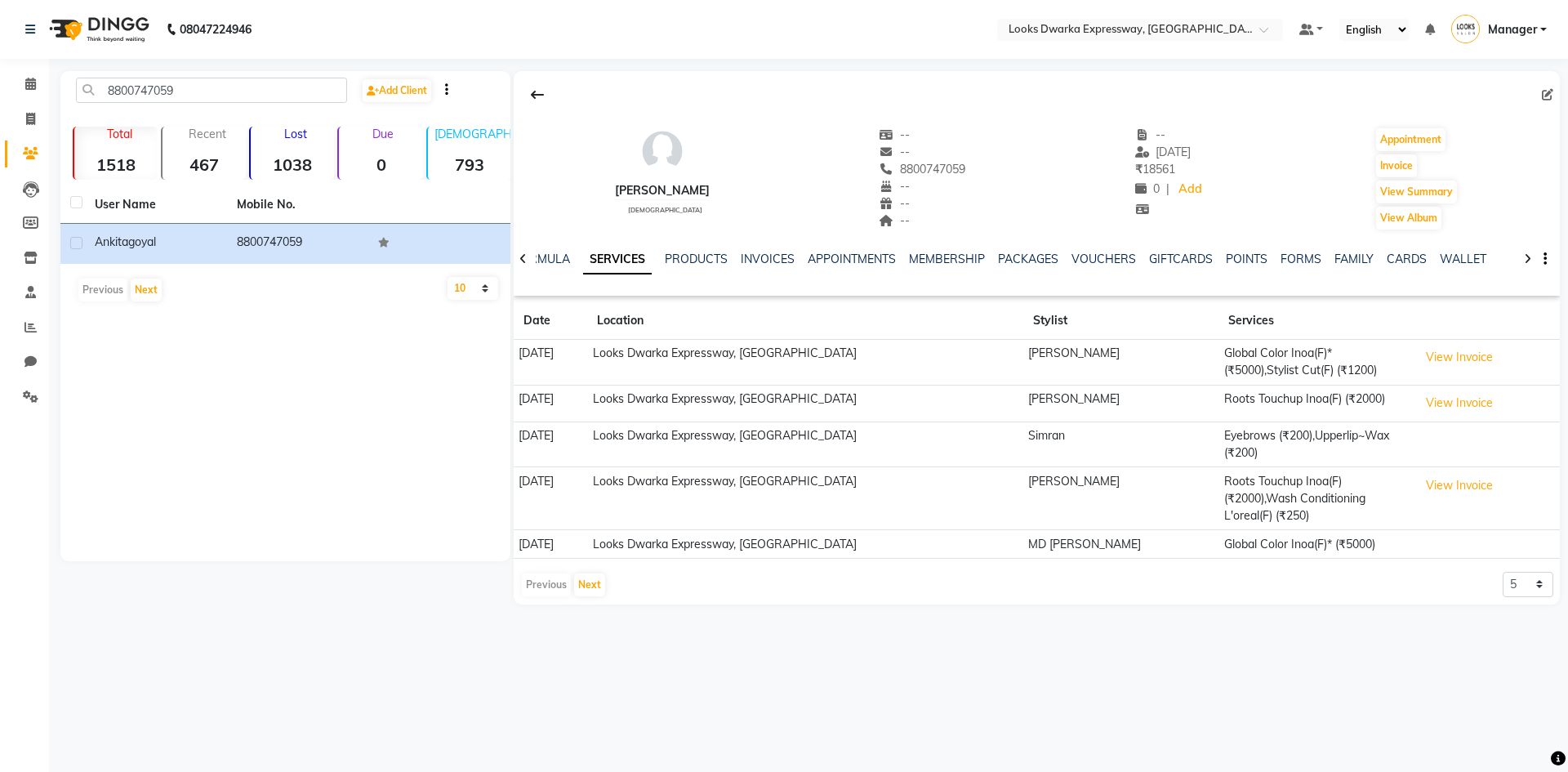
click at [1528, 254] on icon at bounding box center [1528, 258] width 8 height 11
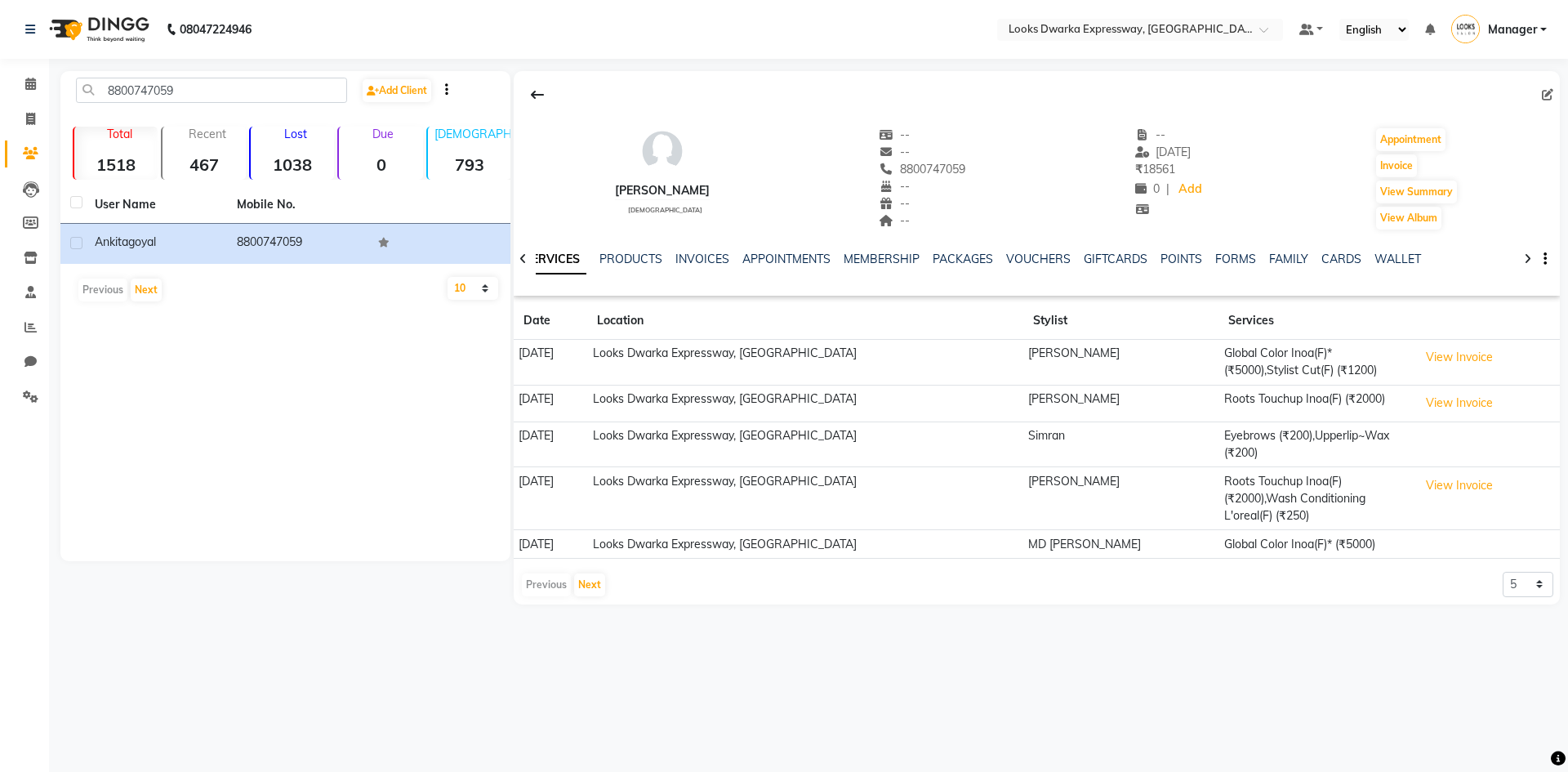
click at [1528, 254] on icon at bounding box center [1528, 258] width 8 height 11
click at [1528, 253] on icon at bounding box center [1528, 258] width 8 height 11
click at [1528, 253] on div "NOTES FORMULA SERVICES PRODUCTS INVOICES APPOINTMENTS MEMBERSHIP PACKAGES VOUCH…" at bounding box center [1037, 259] width 1046 height 56
click at [1293, 257] on link "CARDS" at bounding box center [1302, 258] width 40 height 15
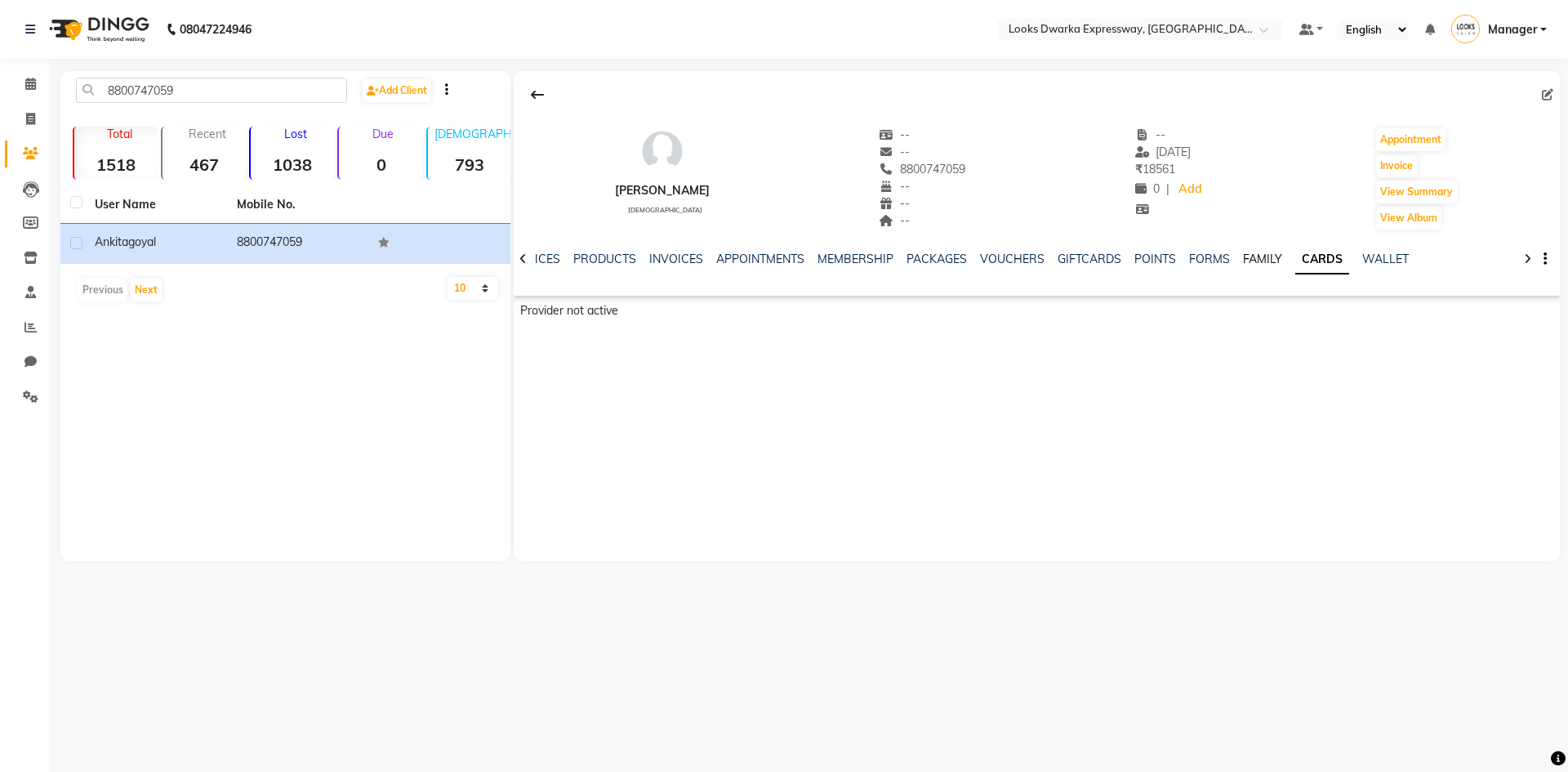
click at [1253, 264] on link "FAMILY" at bounding box center [1262, 258] width 40 height 15
click at [1214, 257] on link "FORMS" at bounding box center [1222, 258] width 40 height 15
click at [1160, 257] on link "POINTS" at bounding box center [1181, 258] width 41 height 15
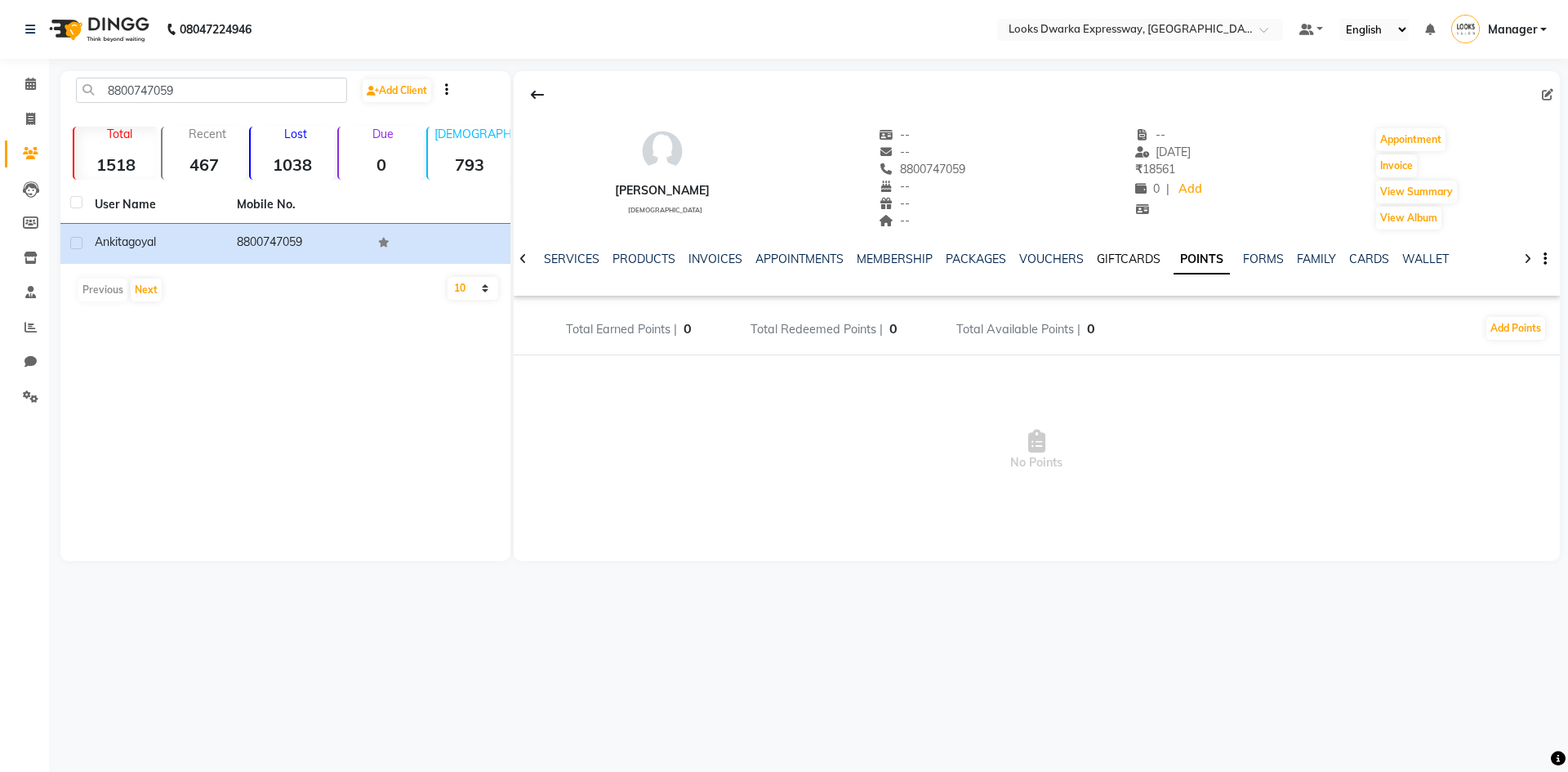
click at [1133, 255] on link "GIFTCARDS" at bounding box center [1128, 258] width 64 height 15
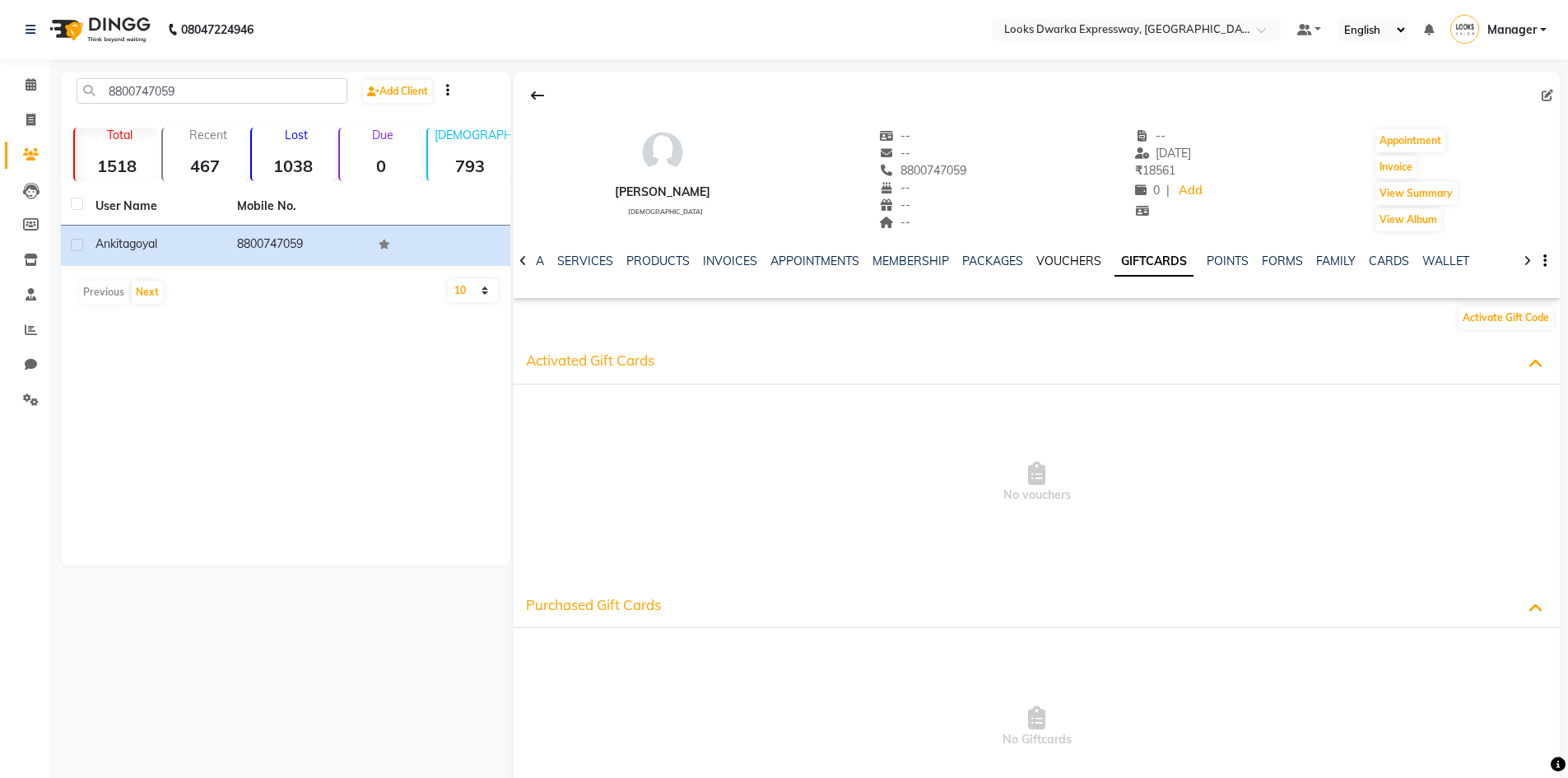
click at [1044, 261] on link "VOUCHERS" at bounding box center [1068, 260] width 65 height 15
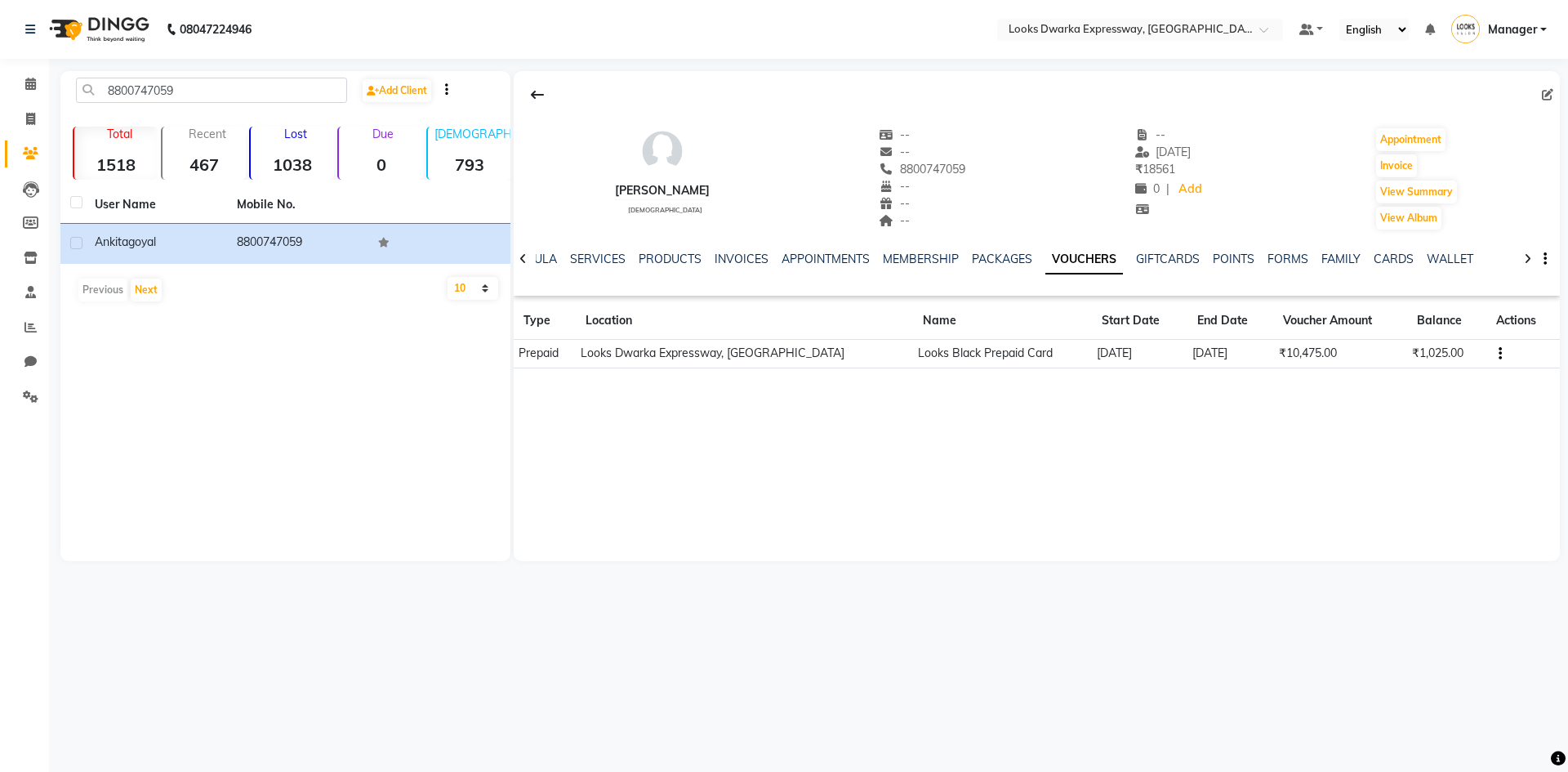
click at [1498, 354] on icon "button" at bounding box center [1500, 354] width 3 height 1
click at [1472, 353] on div "Redemption History" at bounding box center [1417, 353] width 121 height 32
click at [1498, 354] on icon "button" at bounding box center [1500, 354] width 3 height 1
click at [1416, 344] on td "Redemption History" at bounding box center [1417, 354] width 102 height 19
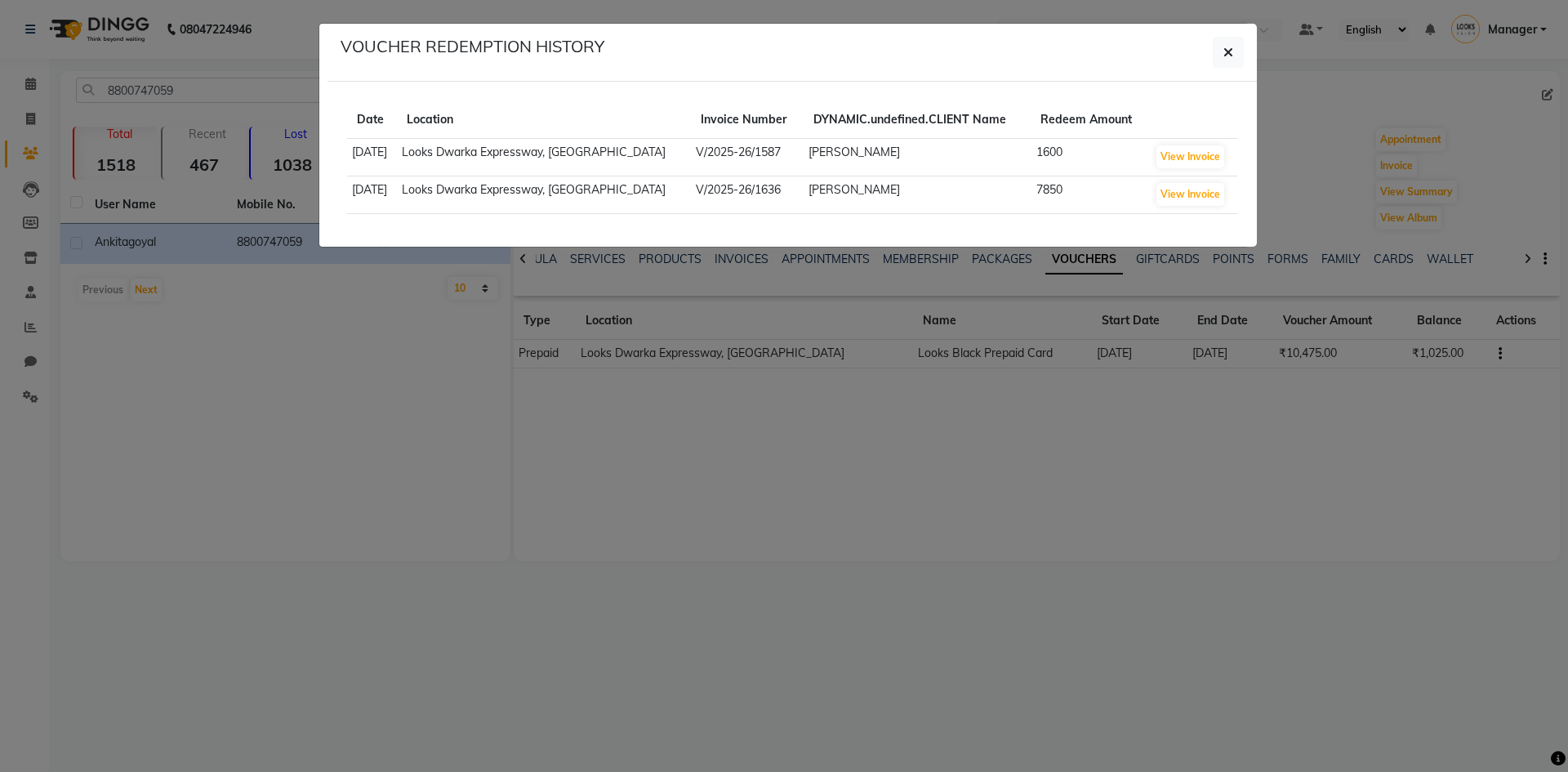
click at [1314, 577] on ngb-modal-window "VOUCHER REDEMPTION HISTORY Date Location Invoice Number DYNAMIC.undefined.CLIEN…" at bounding box center [784, 386] width 1568 height 772
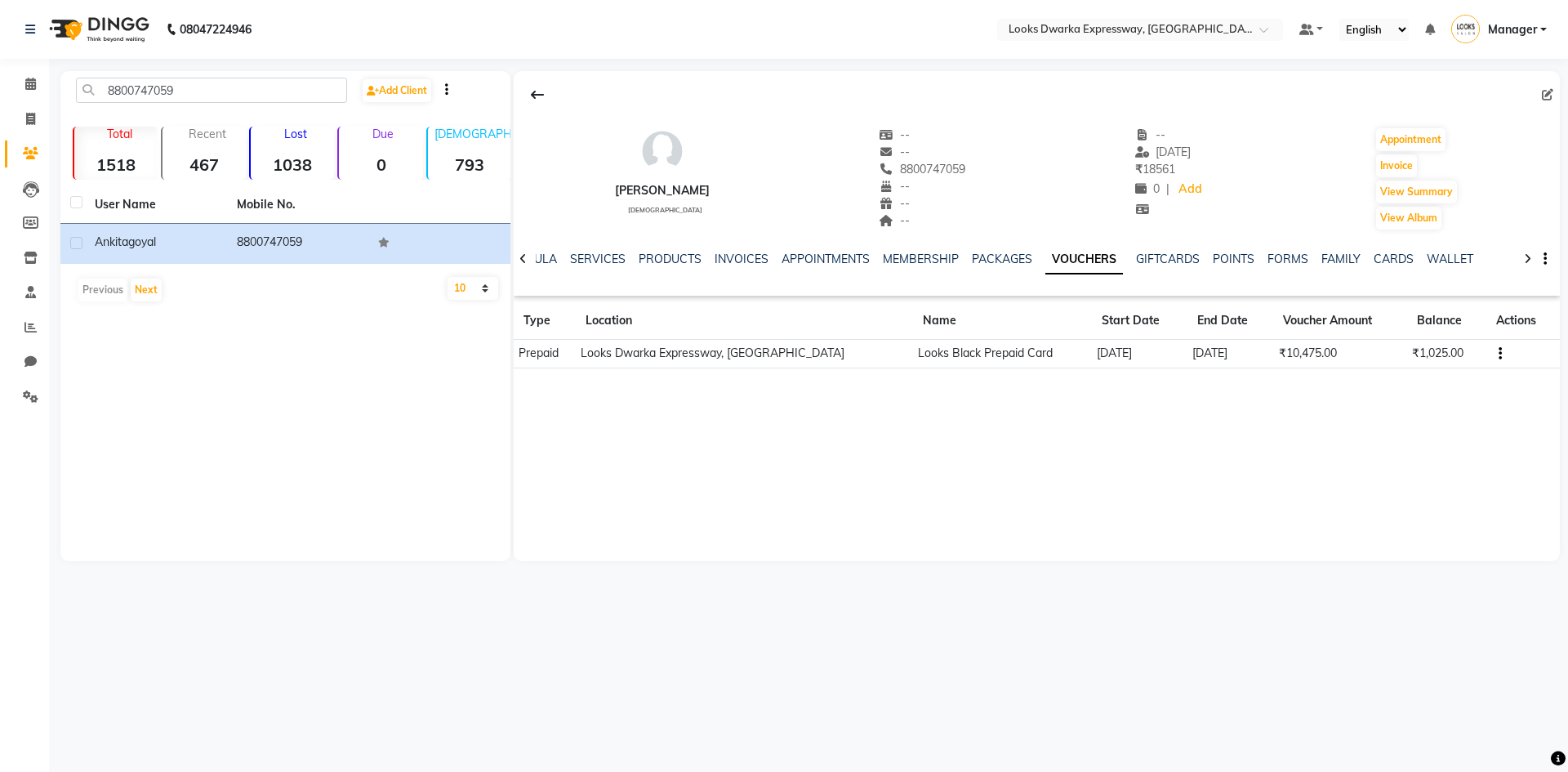
click at [1492, 352] on button "button" at bounding box center [1497, 353] width 9 height 17
click at [1465, 349] on td "Redemption History" at bounding box center [1417, 354] width 102 height 19
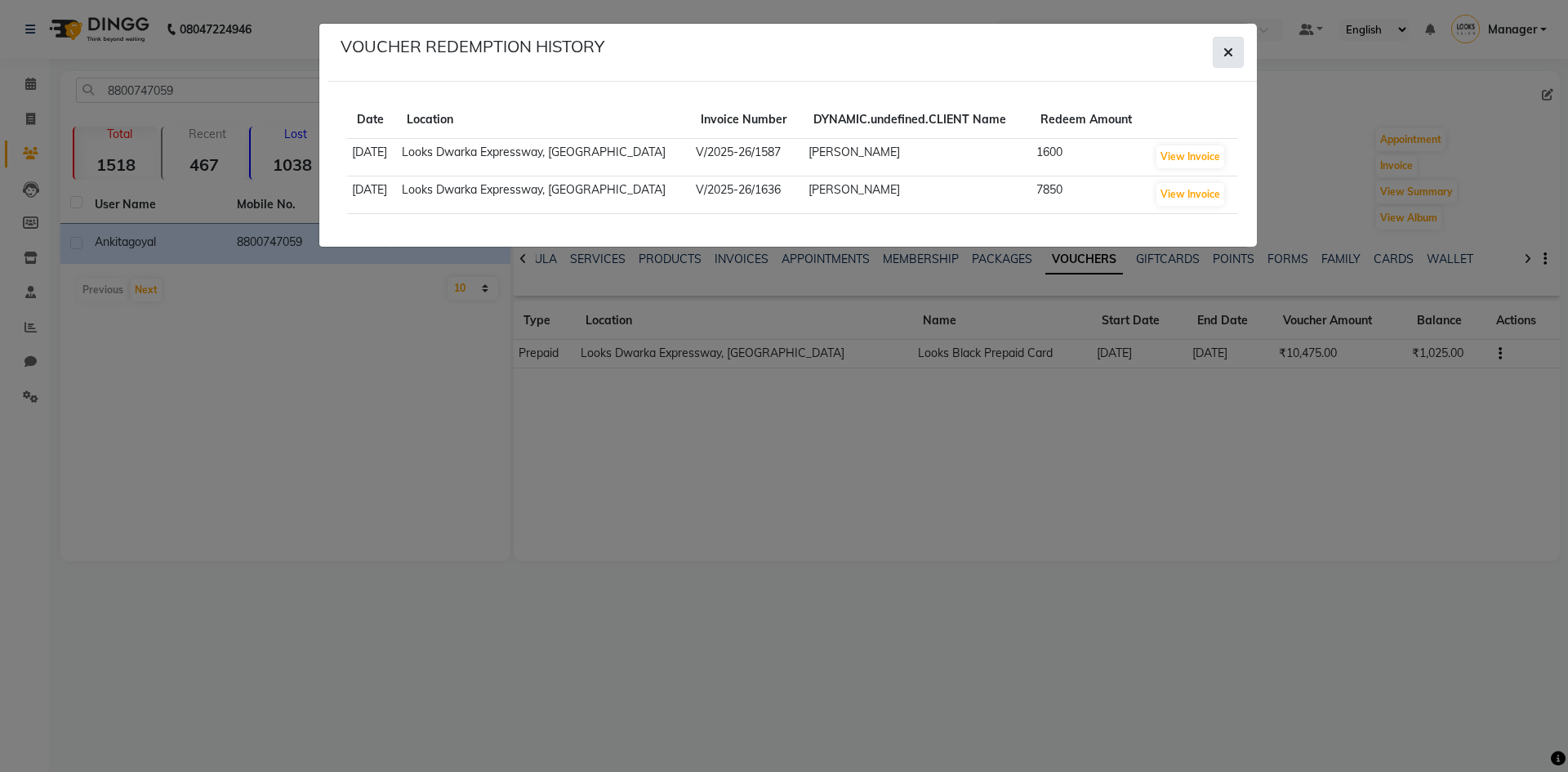
click at [1233, 61] on button "button" at bounding box center [1228, 52] width 31 height 31
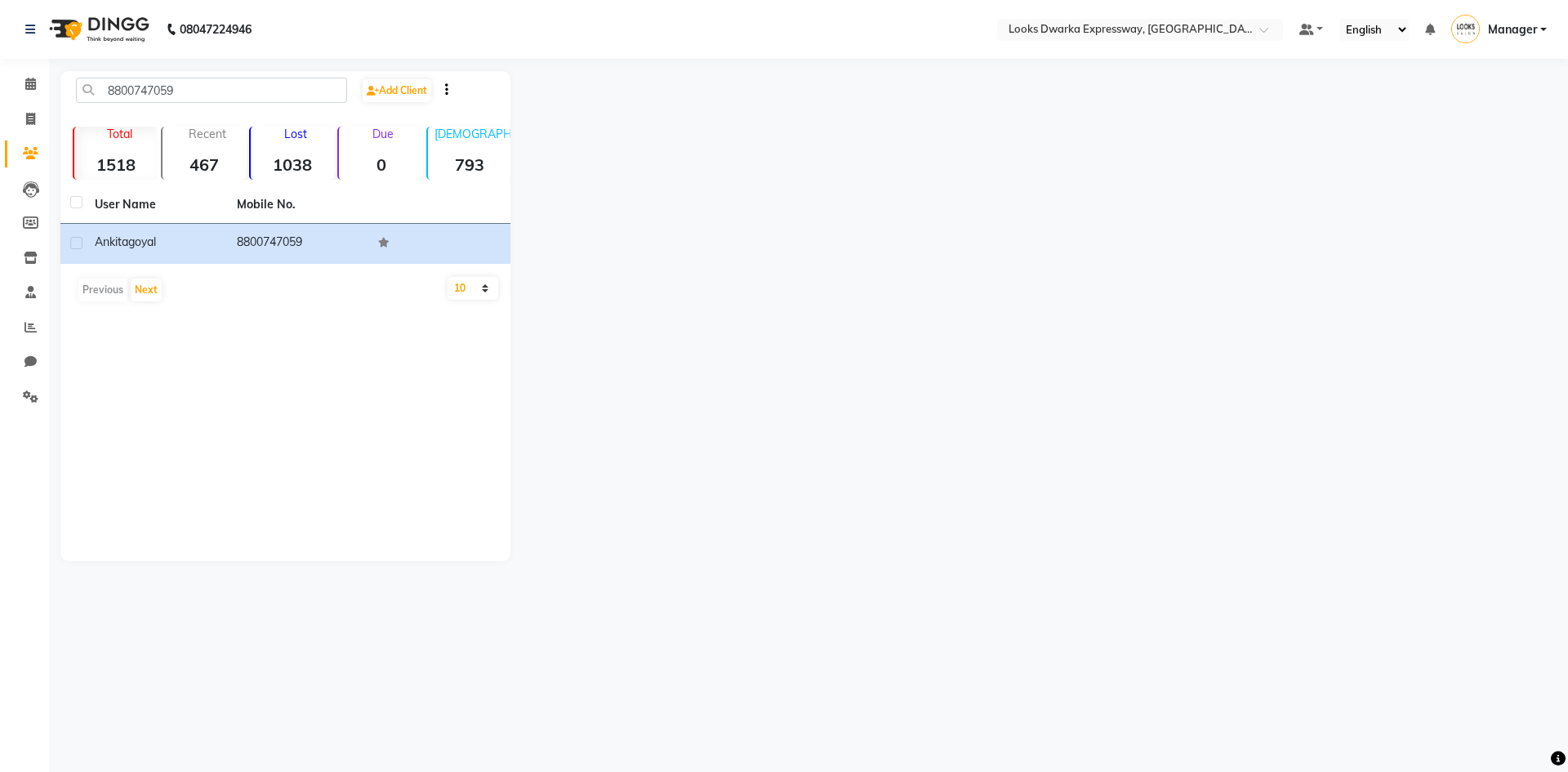
select select "service"
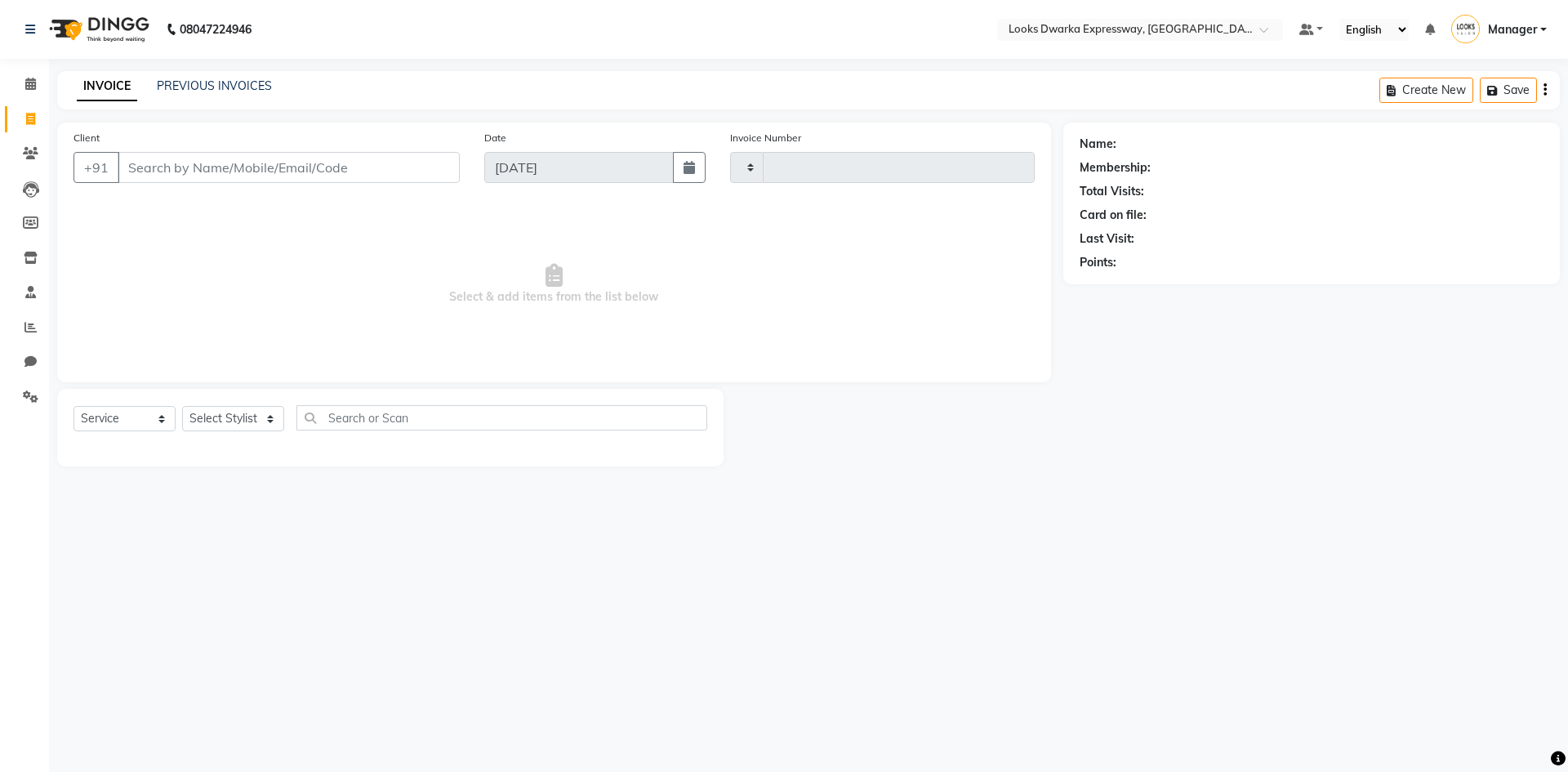
type input "1933"
select select "6011"
